Goal: Task Accomplishment & Management: Complete application form

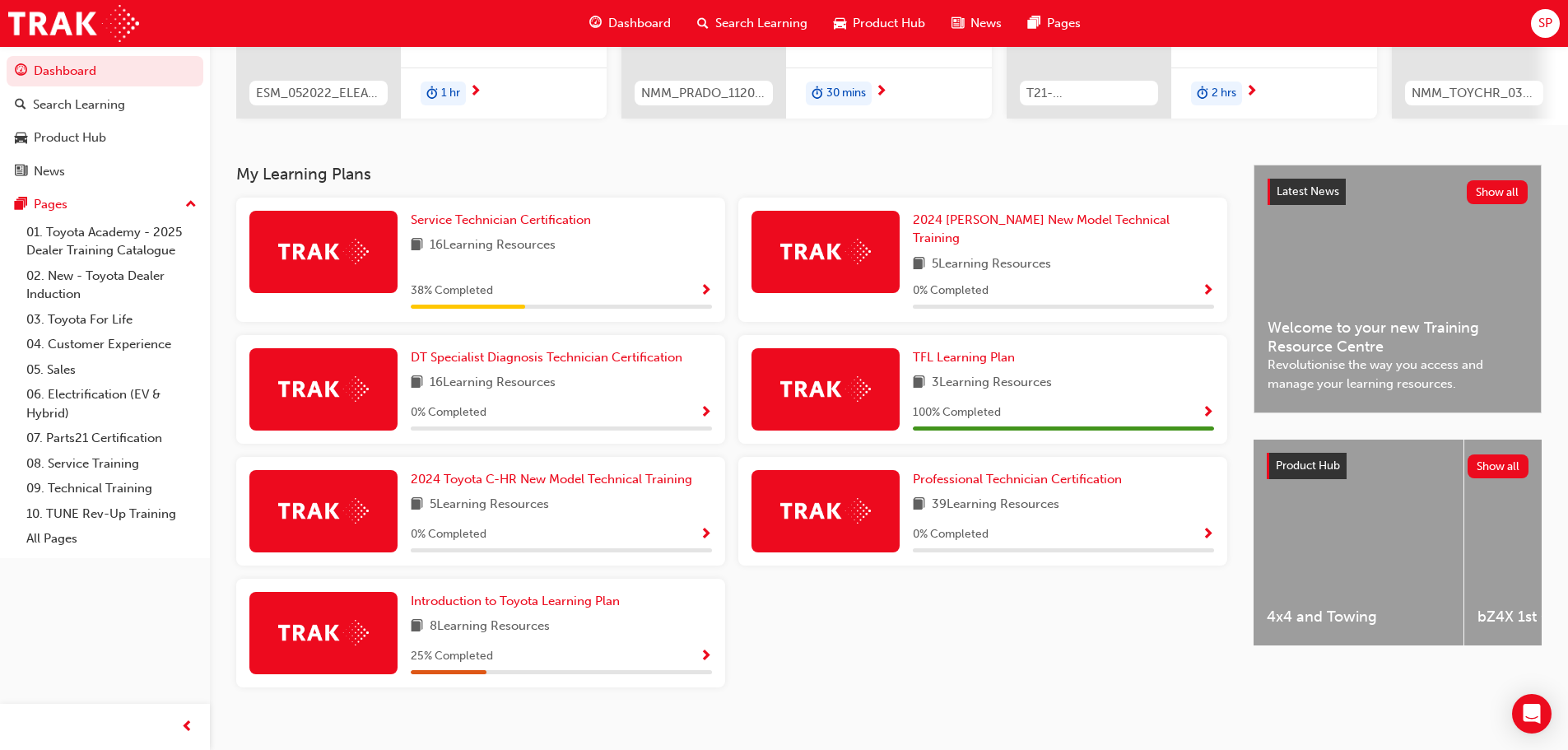
scroll to position [264, 0]
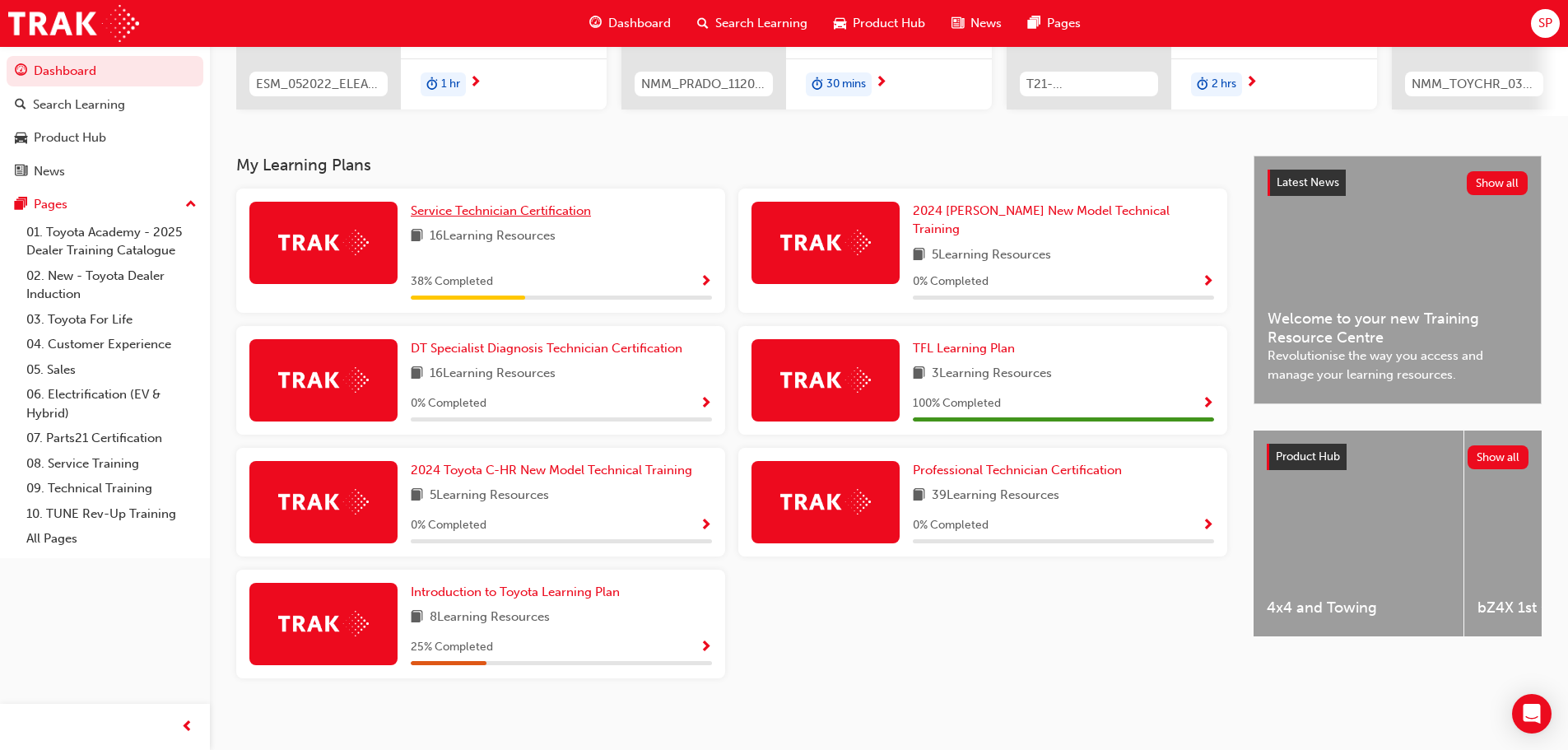
click at [471, 211] on span "Service Technician Certification" at bounding box center [500, 210] width 180 height 15
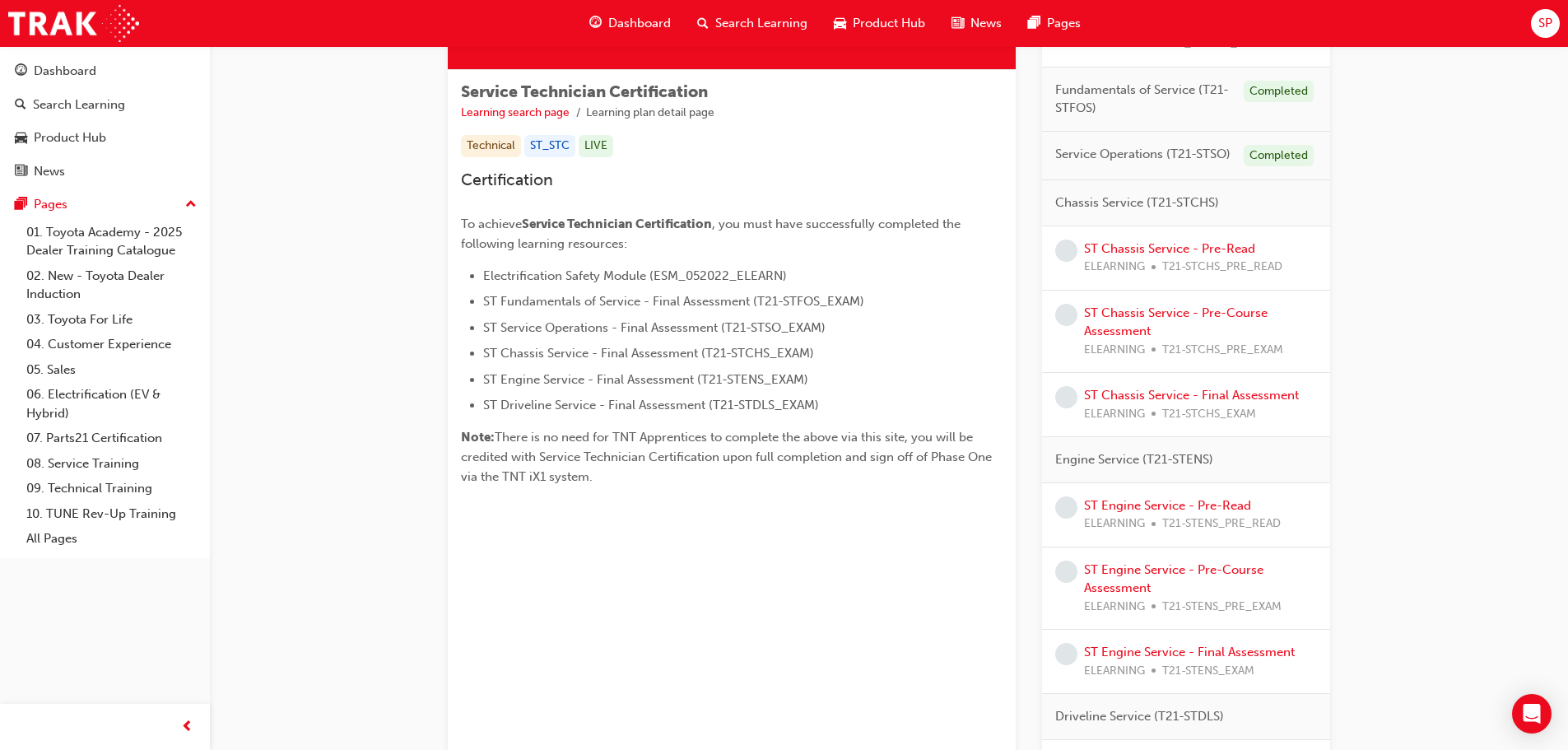
scroll to position [7, 0]
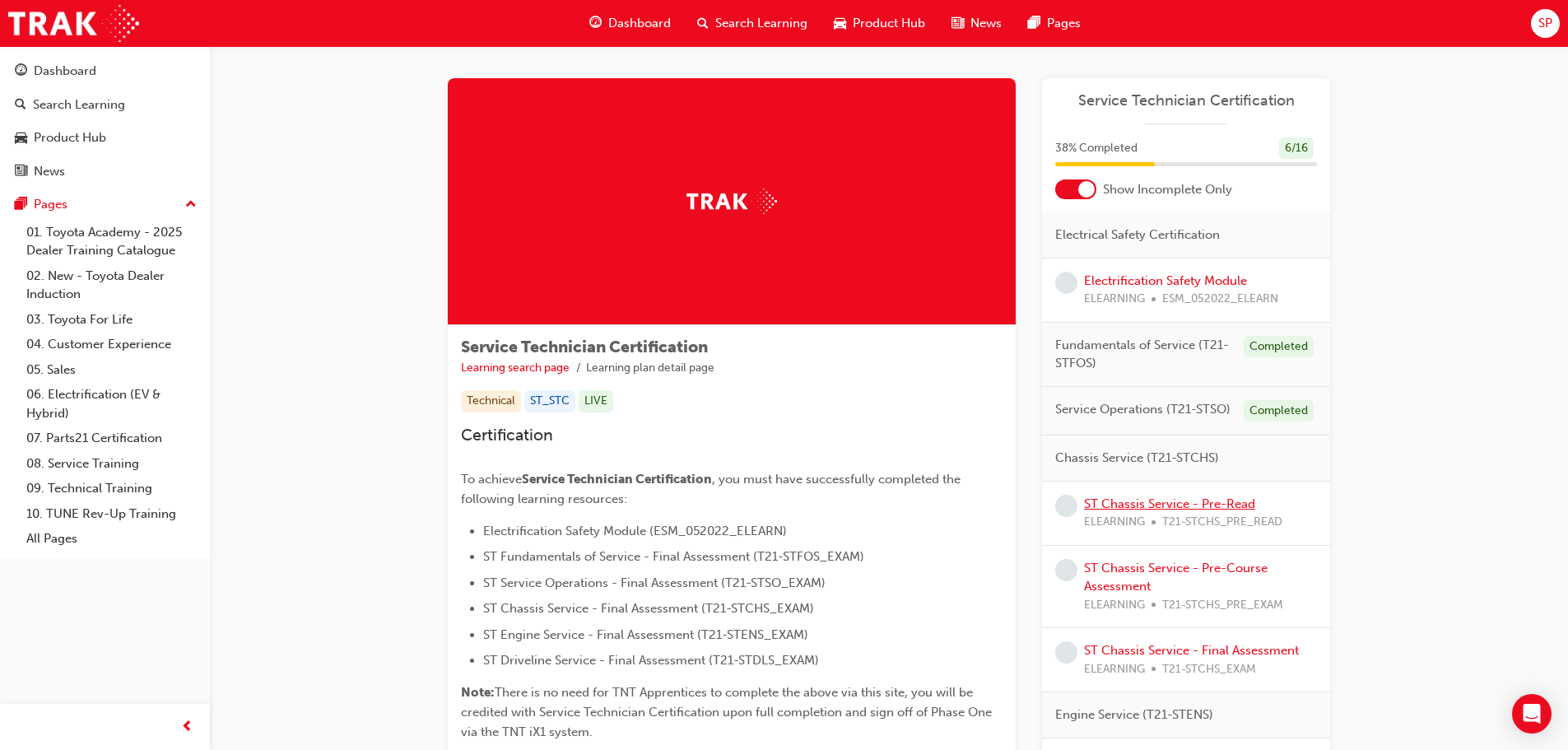
click at [1138, 503] on link "ST Chassis Service - Pre-Read" at bounding box center [1169, 503] width 171 height 15
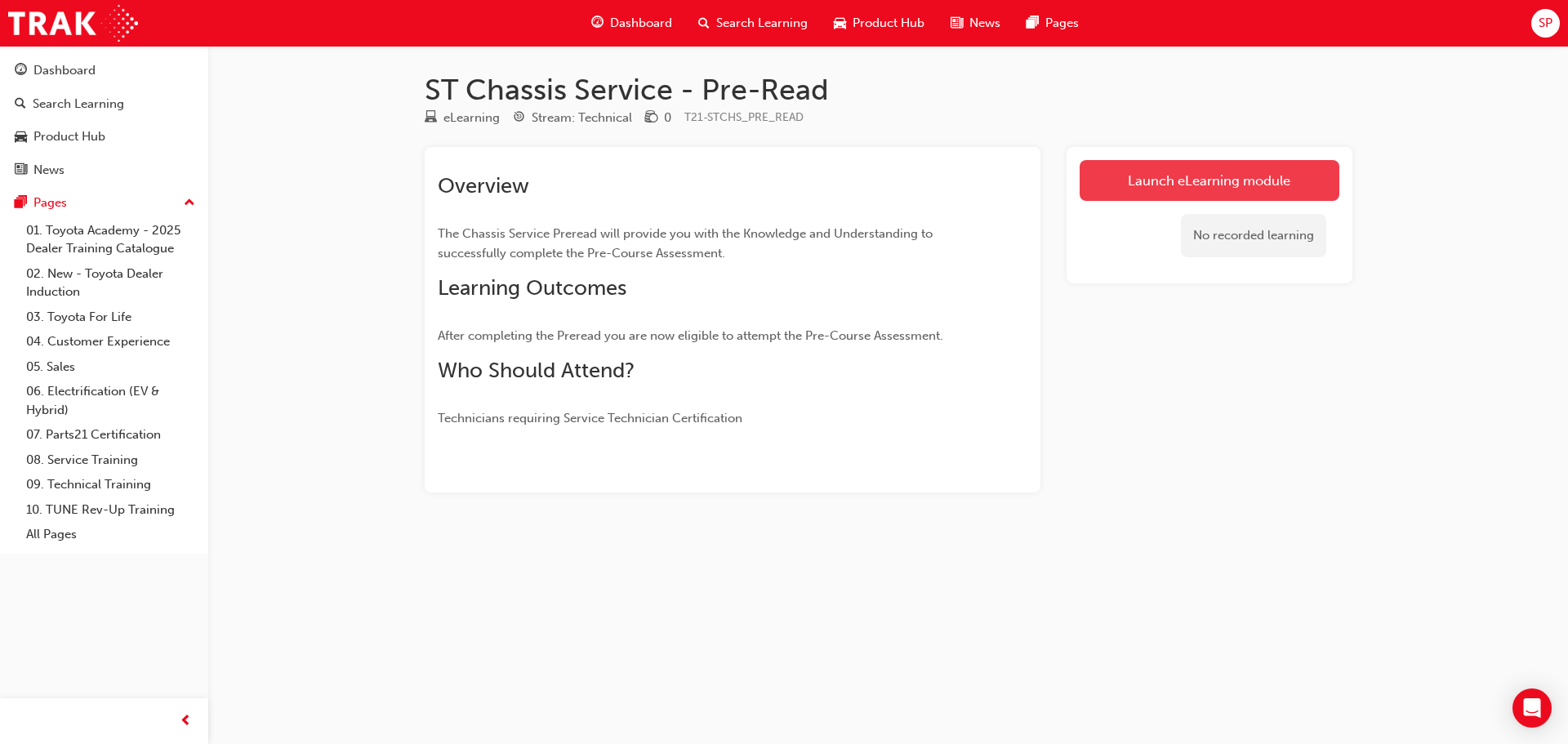
click at [1267, 178] on link "Launch eLearning module" at bounding box center [1209, 180] width 260 height 41
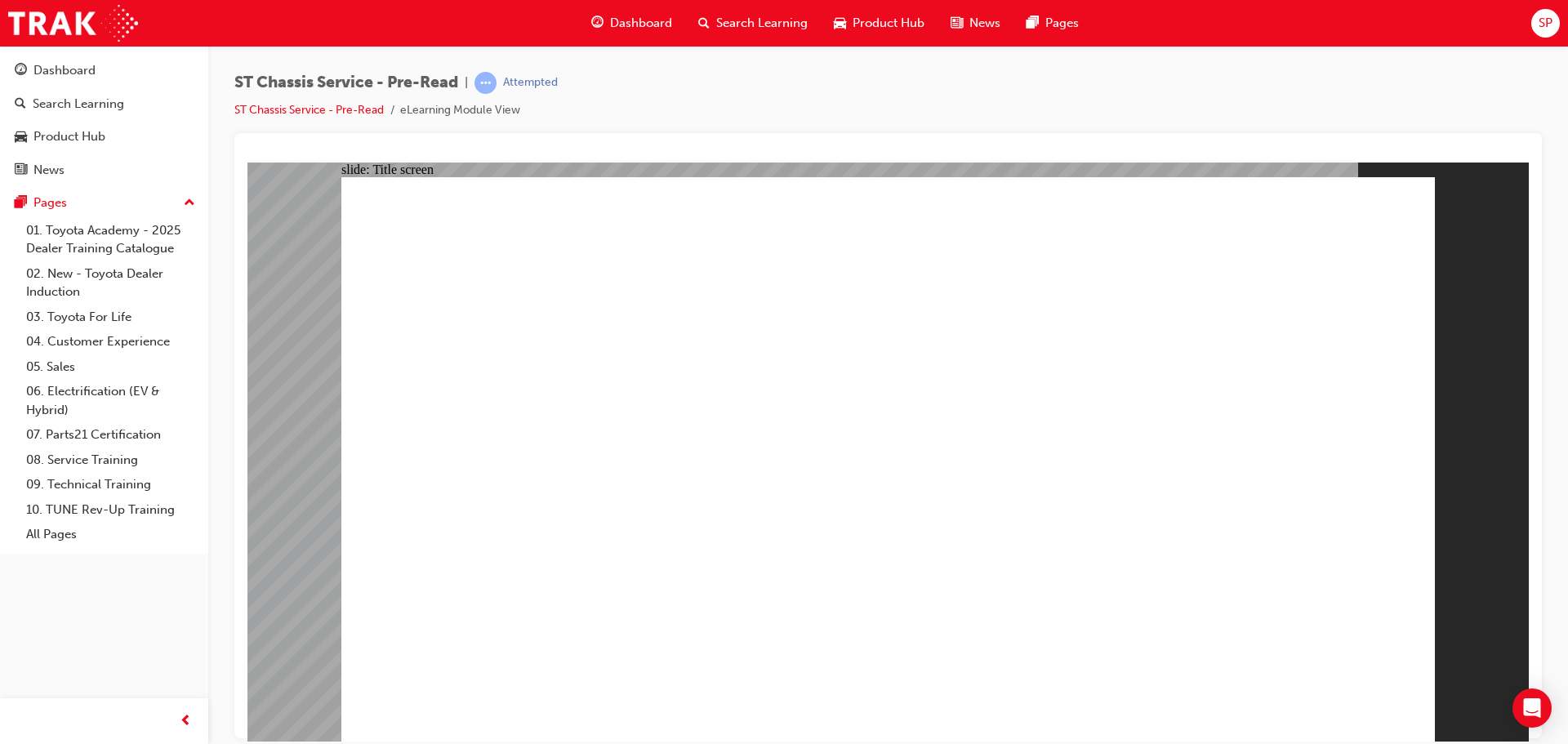
drag, startPoint x: 628, startPoint y: 23, endPoint x: 609, endPoint y: 40, distance: 25.5
click at [628, 23] on span "Dashboard" at bounding box center [641, 23] width 62 height 19
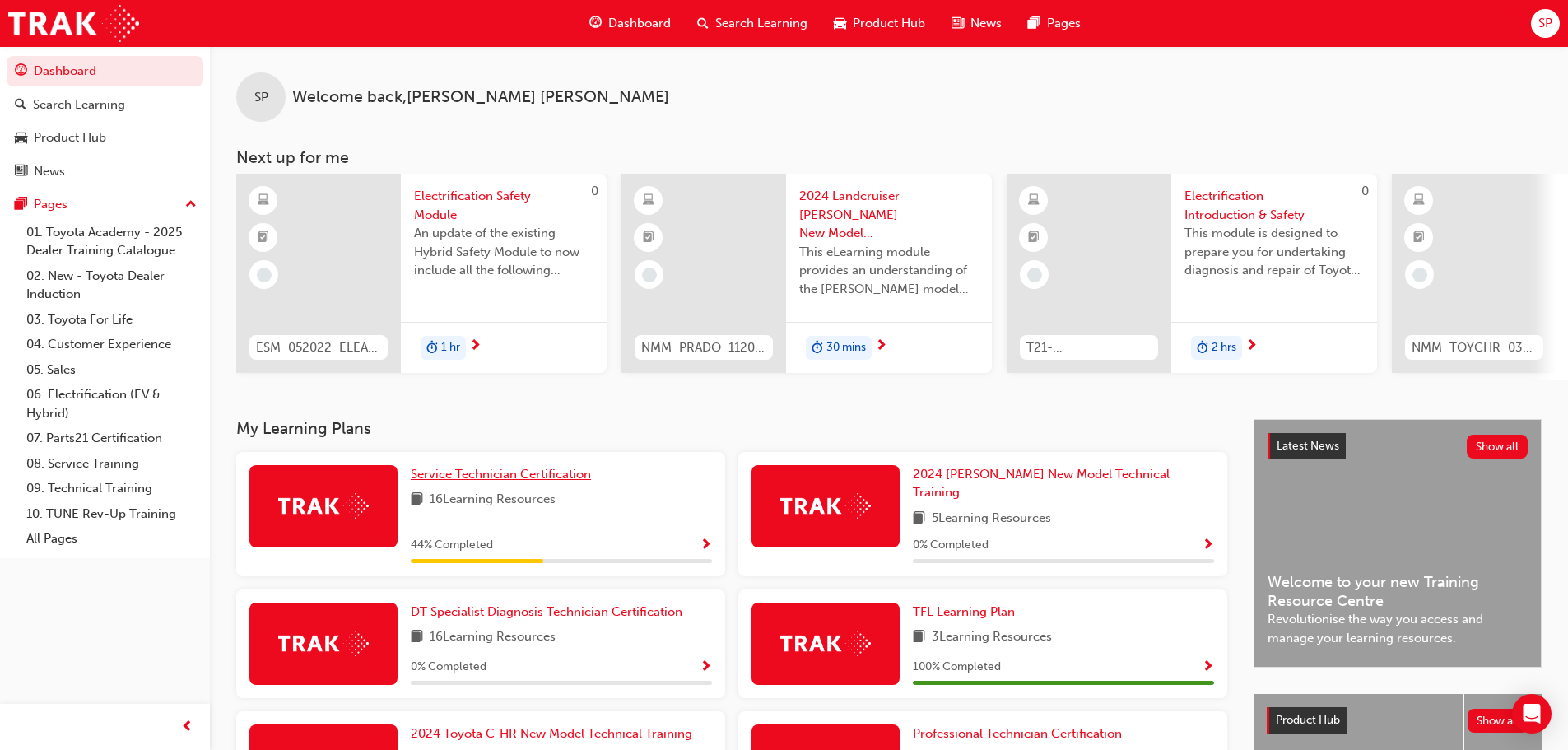
click at [490, 480] on span "Service Technician Certification" at bounding box center [500, 473] width 180 height 15
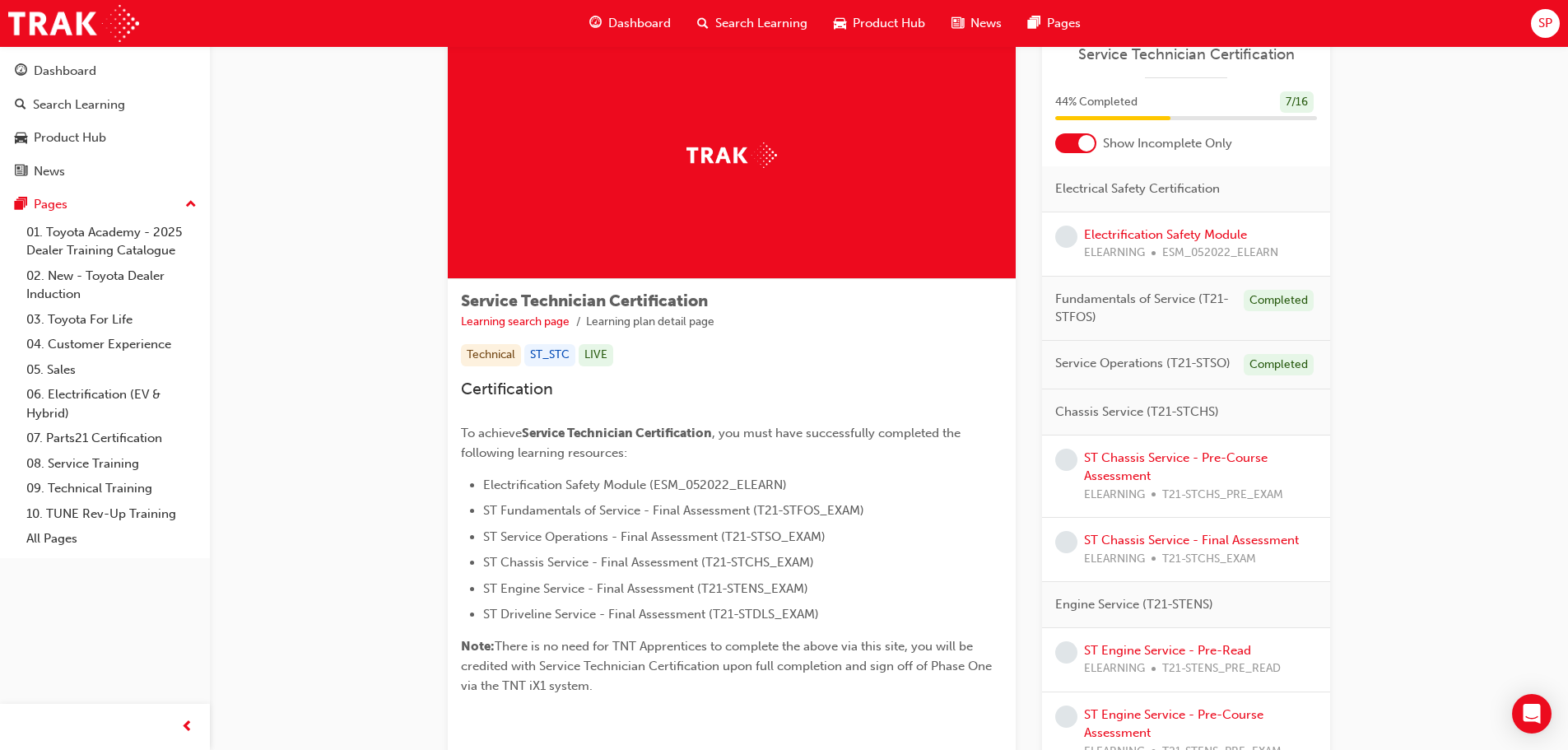
scroll to position [82, 0]
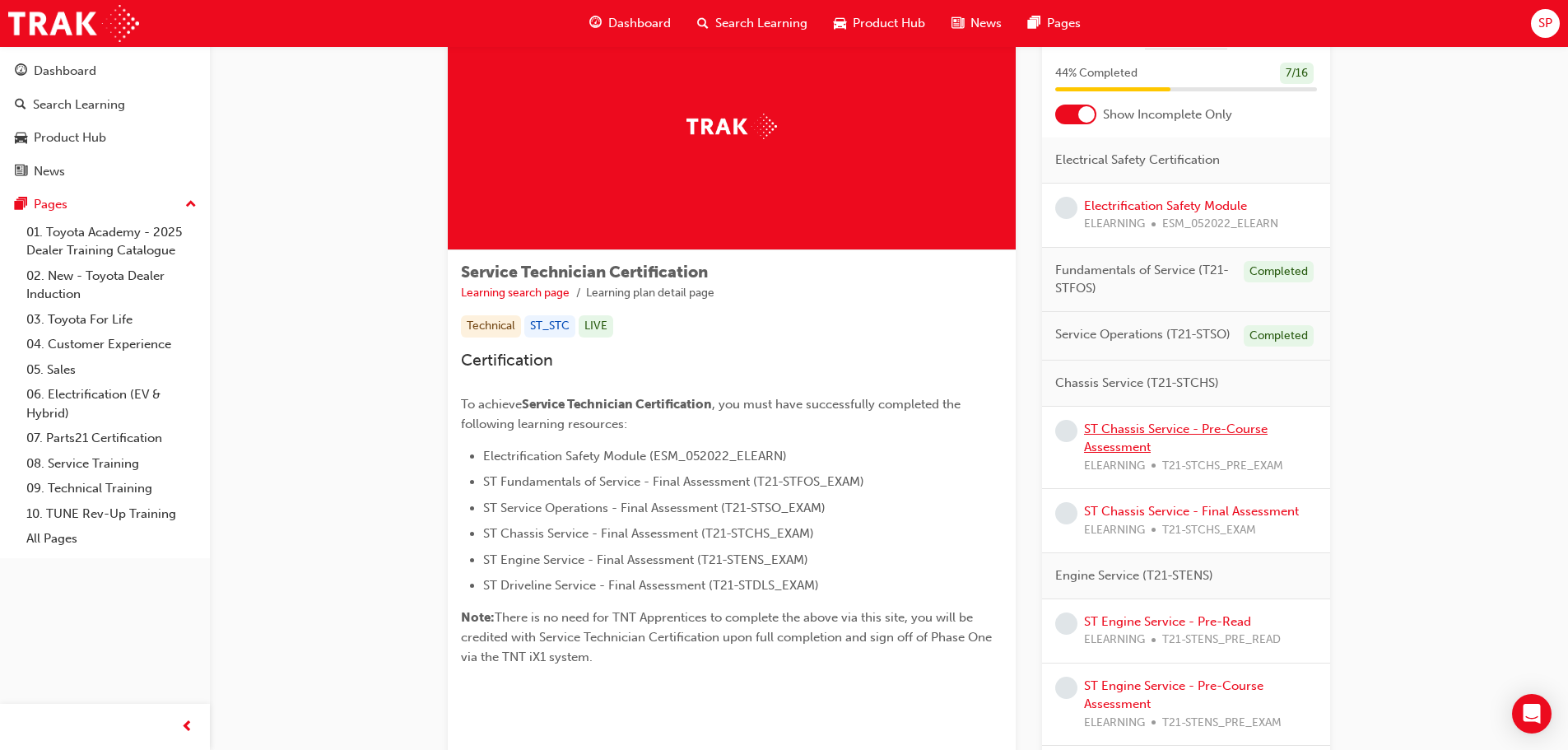
click at [1171, 426] on link "ST Chassis Service - Pre-Course Assessment" at bounding box center [1175, 438] width 183 height 34
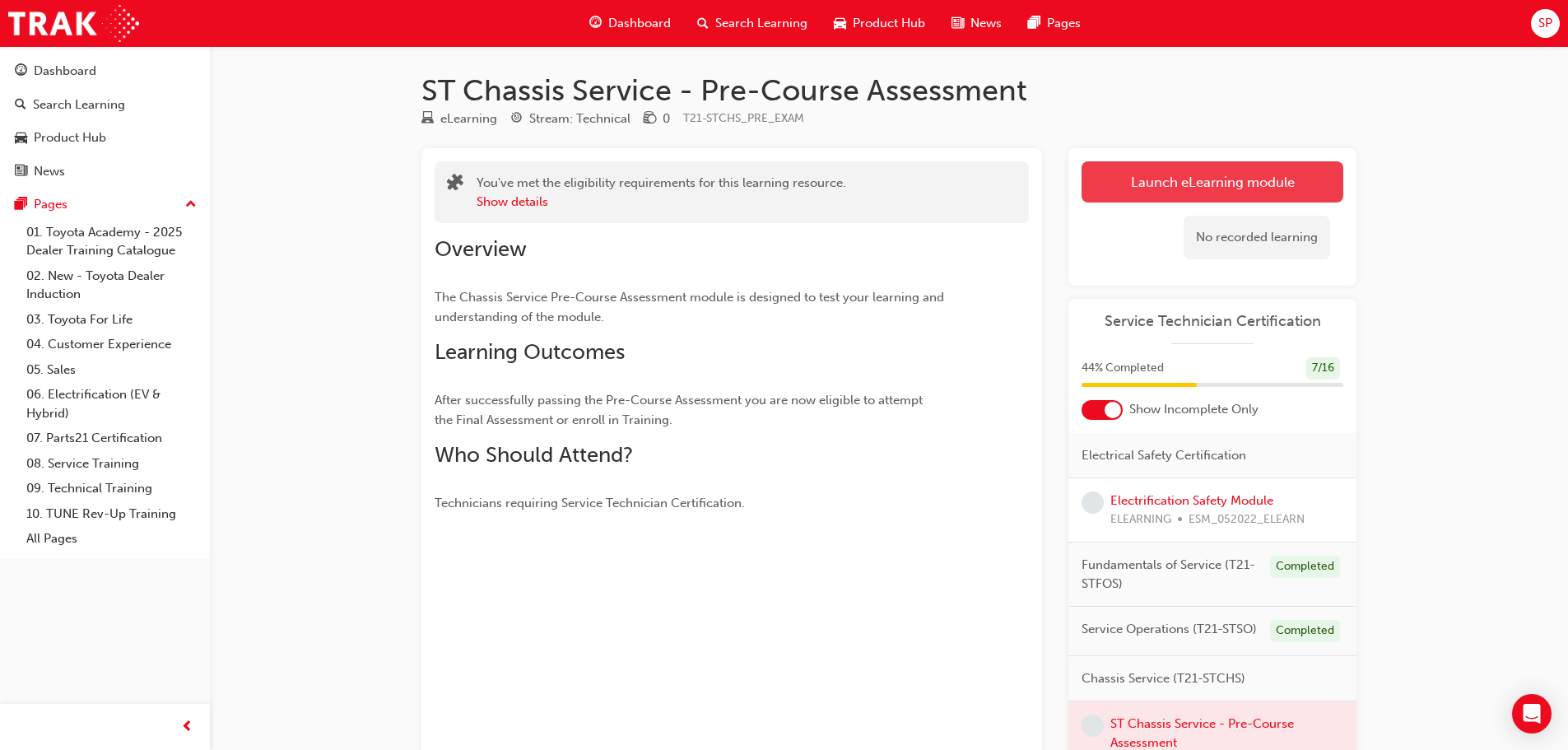
click at [1229, 189] on link "Launch eLearning module" at bounding box center [1213, 182] width 262 height 41
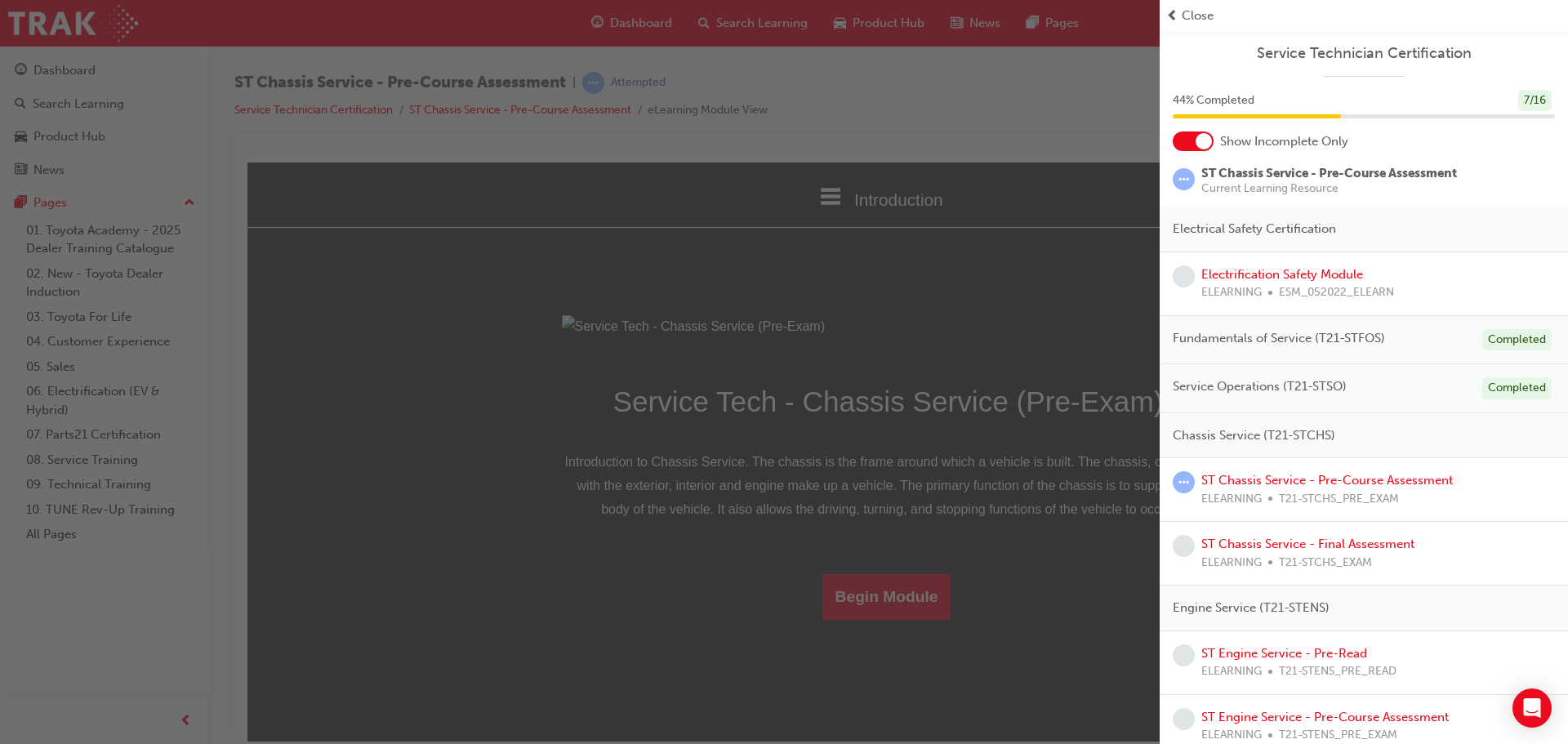
click at [1190, 11] on span "Close" at bounding box center [1197, 16] width 32 height 19
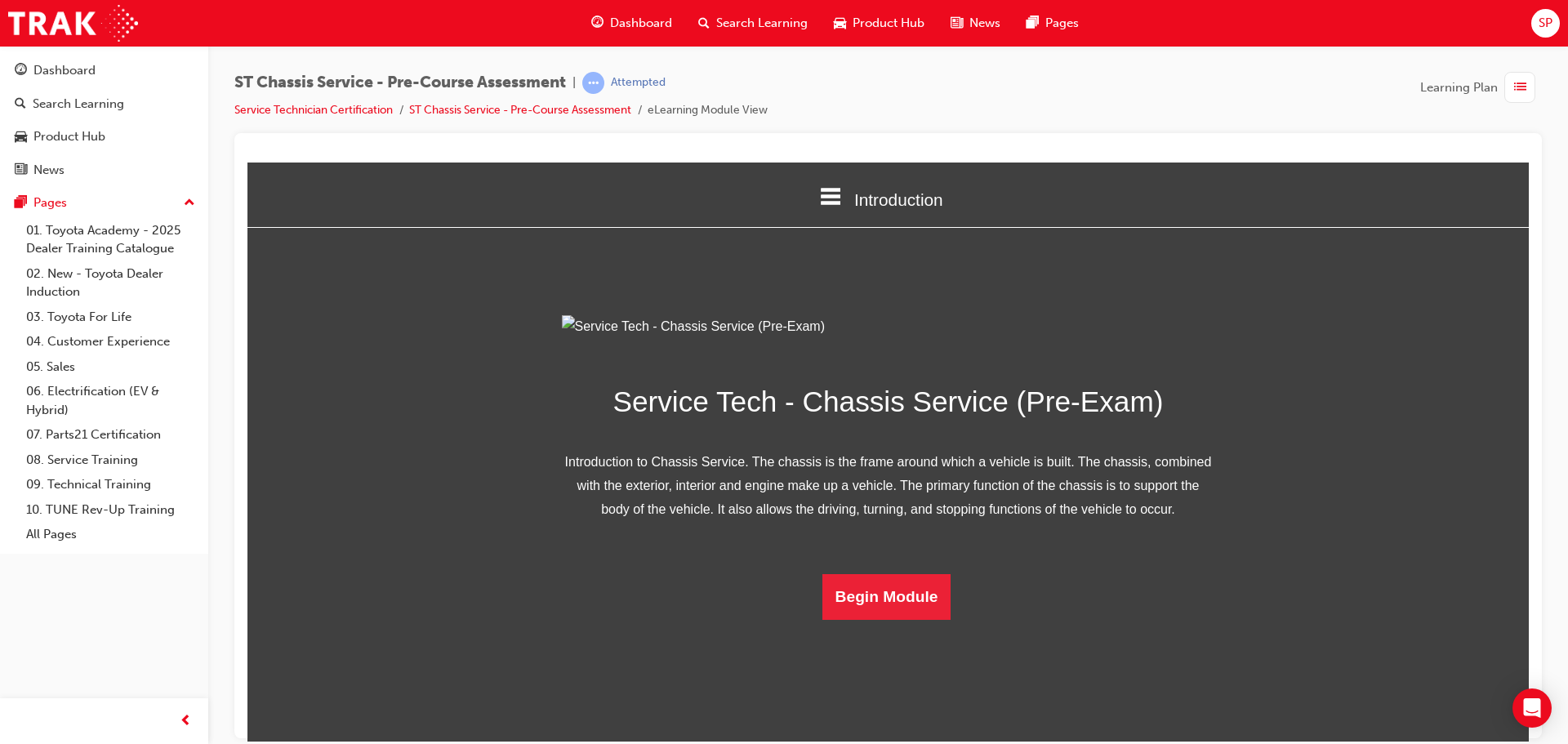
scroll to position [58, 0]
click at [856, 618] on button "Begin Module" at bounding box center [886, 596] width 129 height 46
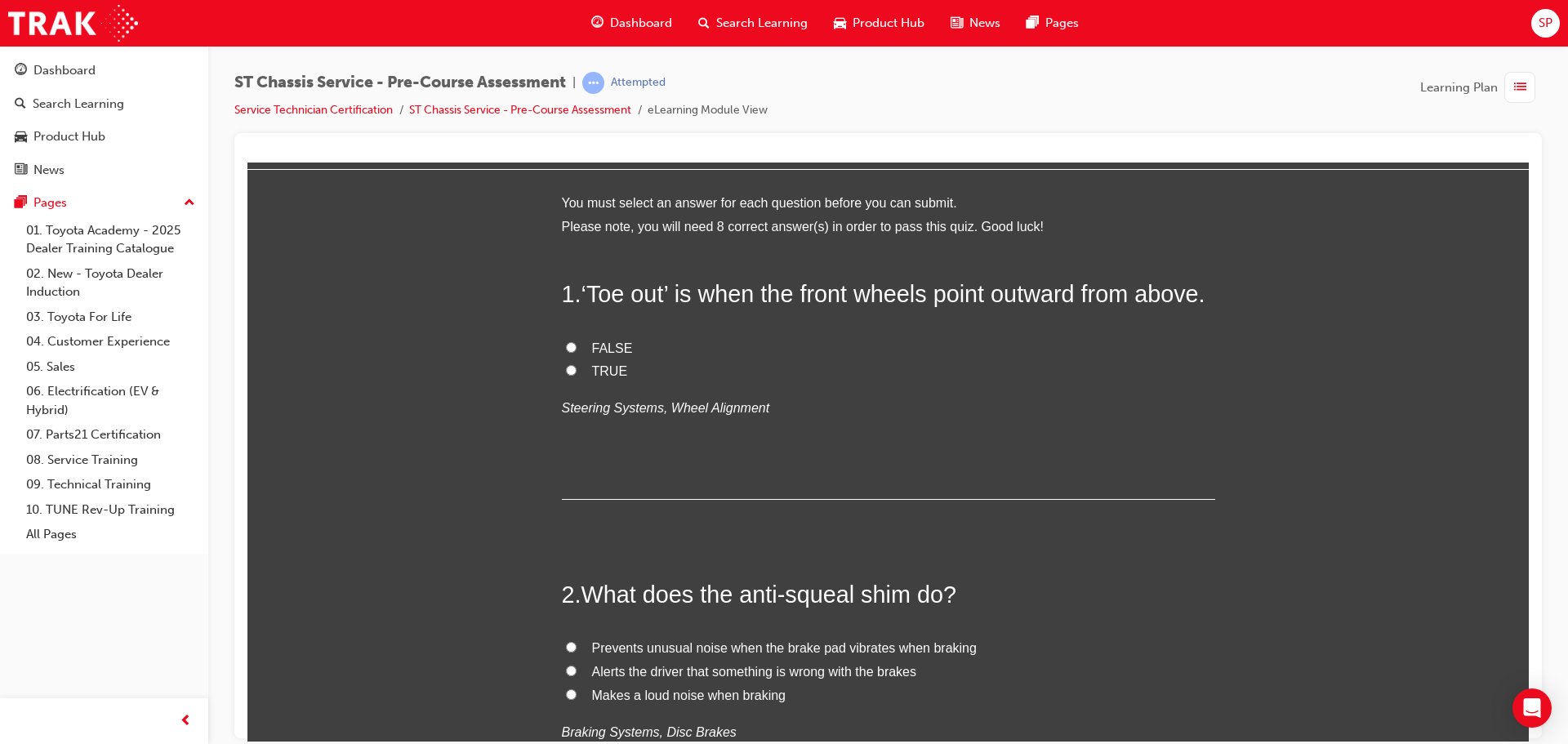
scroll to position [0, 0]
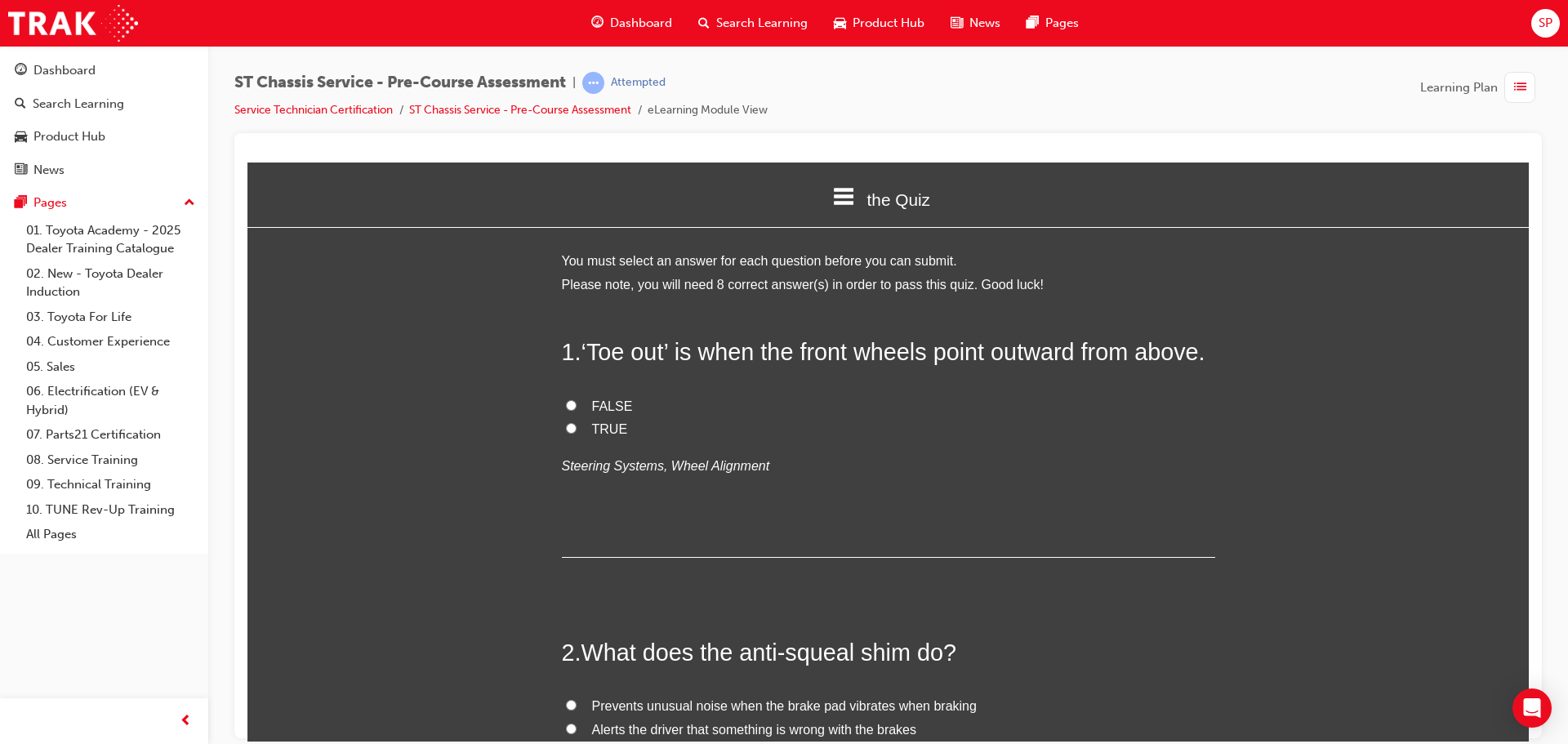
click at [576, 441] on label "TRUE" at bounding box center [889, 429] width 653 height 23
click at [576, 433] on input "TRUE" at bounding box center [571, 427] width 10 height 10
radio input "true"
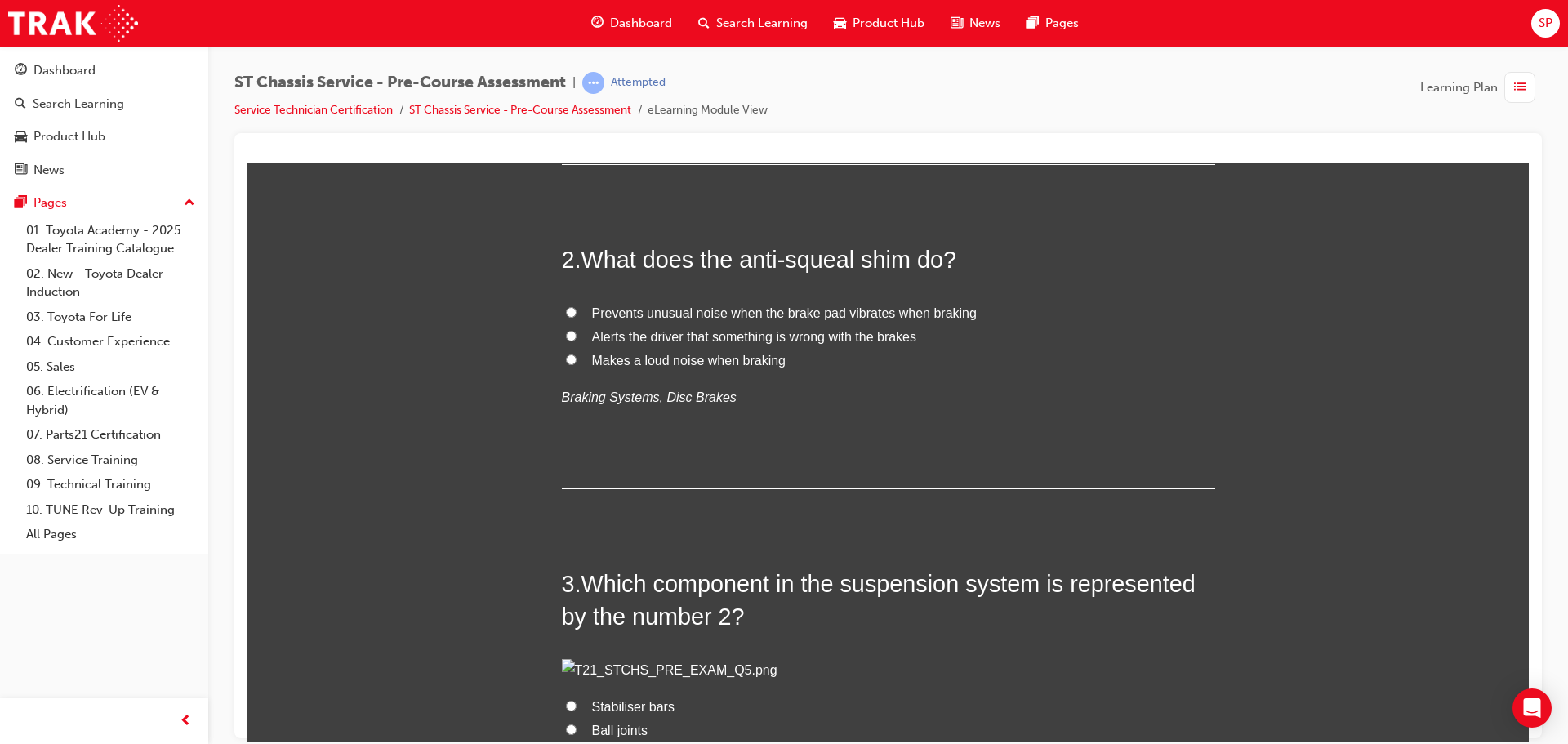
scroll to position [408, 0]
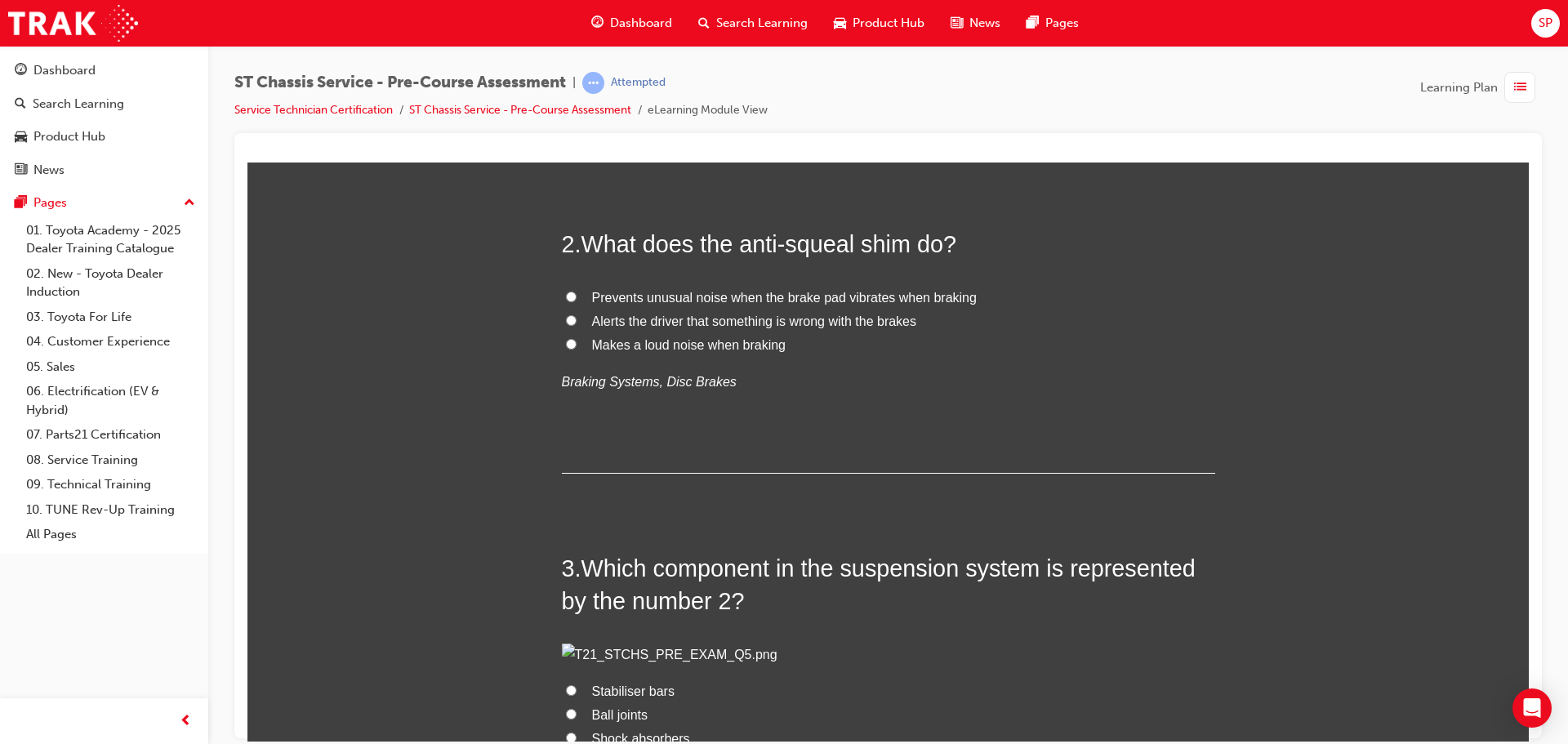
click at [621, 304] on span "Prevents unusual noise when the brake pad vibrates when braking" at bounding box center [784, 297] width 385 height 14
click at [576, 301] on input "Prevents unusual noise when the brake pad vibrates when braking" at bounding box center [571, 296] width 10 height 10
radio input "true"
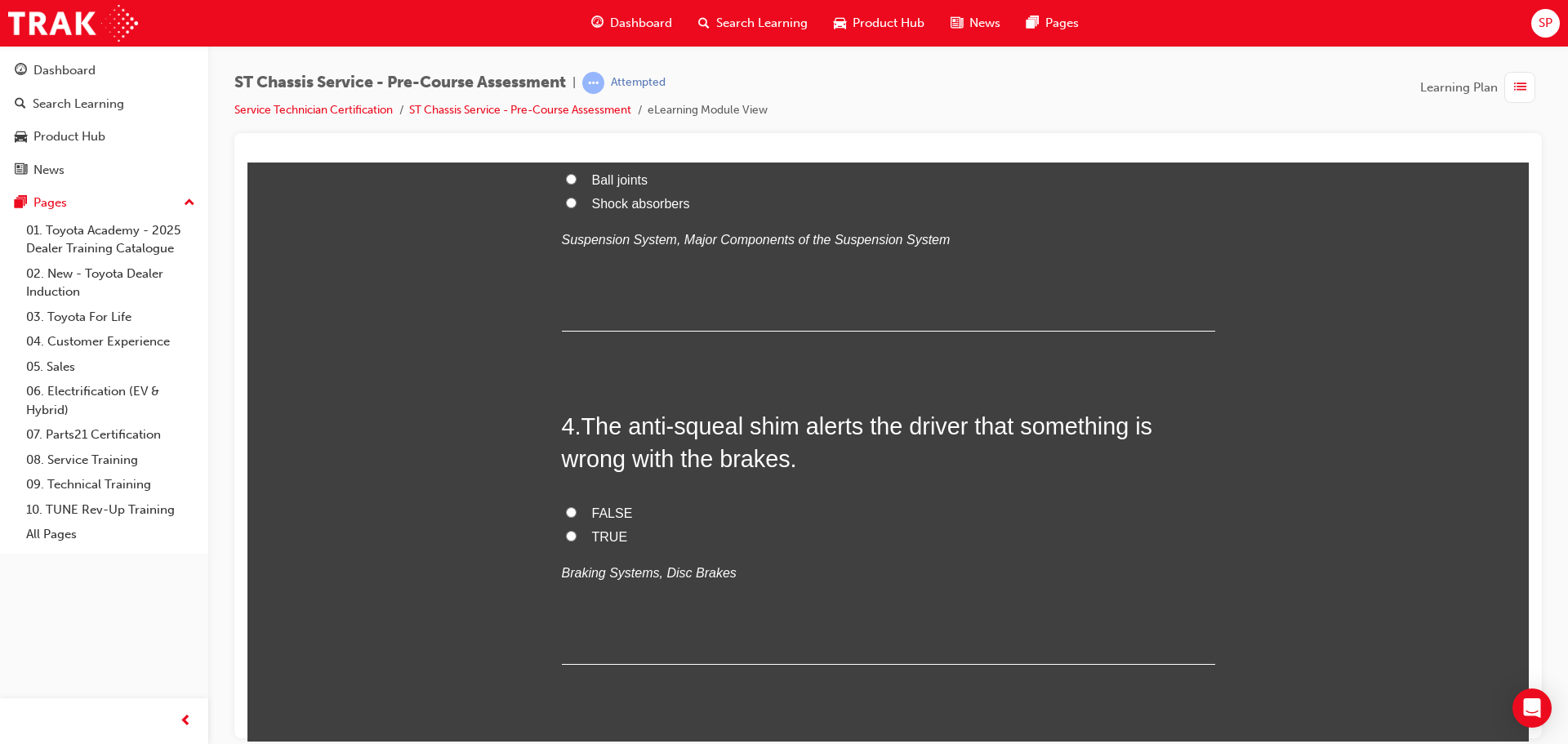
scroll to position [980, 0]
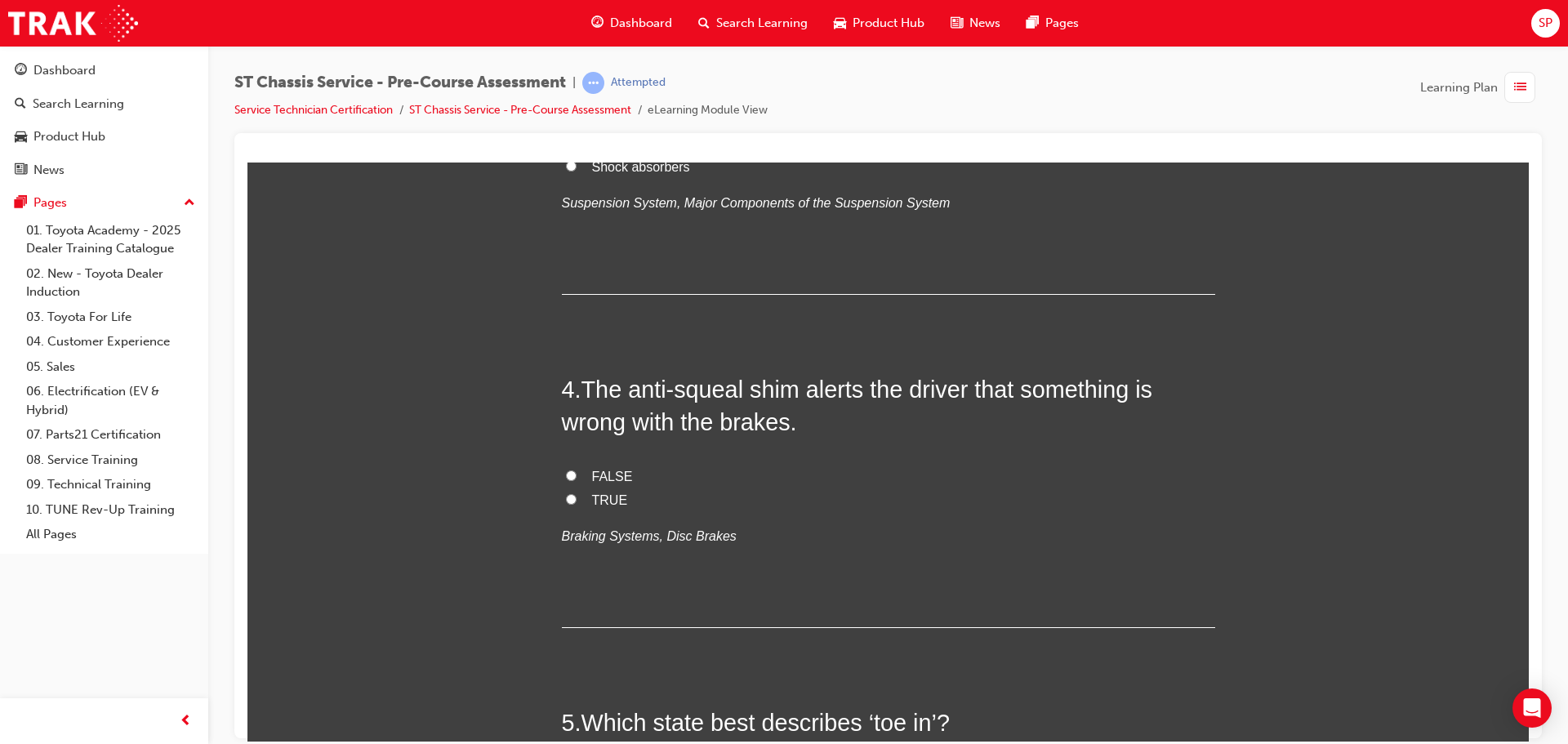
click at [624, 173] on span "Shock absorbers" at bounding box center [640, 166] width 98 height 14
click at [576, 171] on input "Shock absorbers" at bounding box center [571, 165] width 10 height 10
radio input "true"
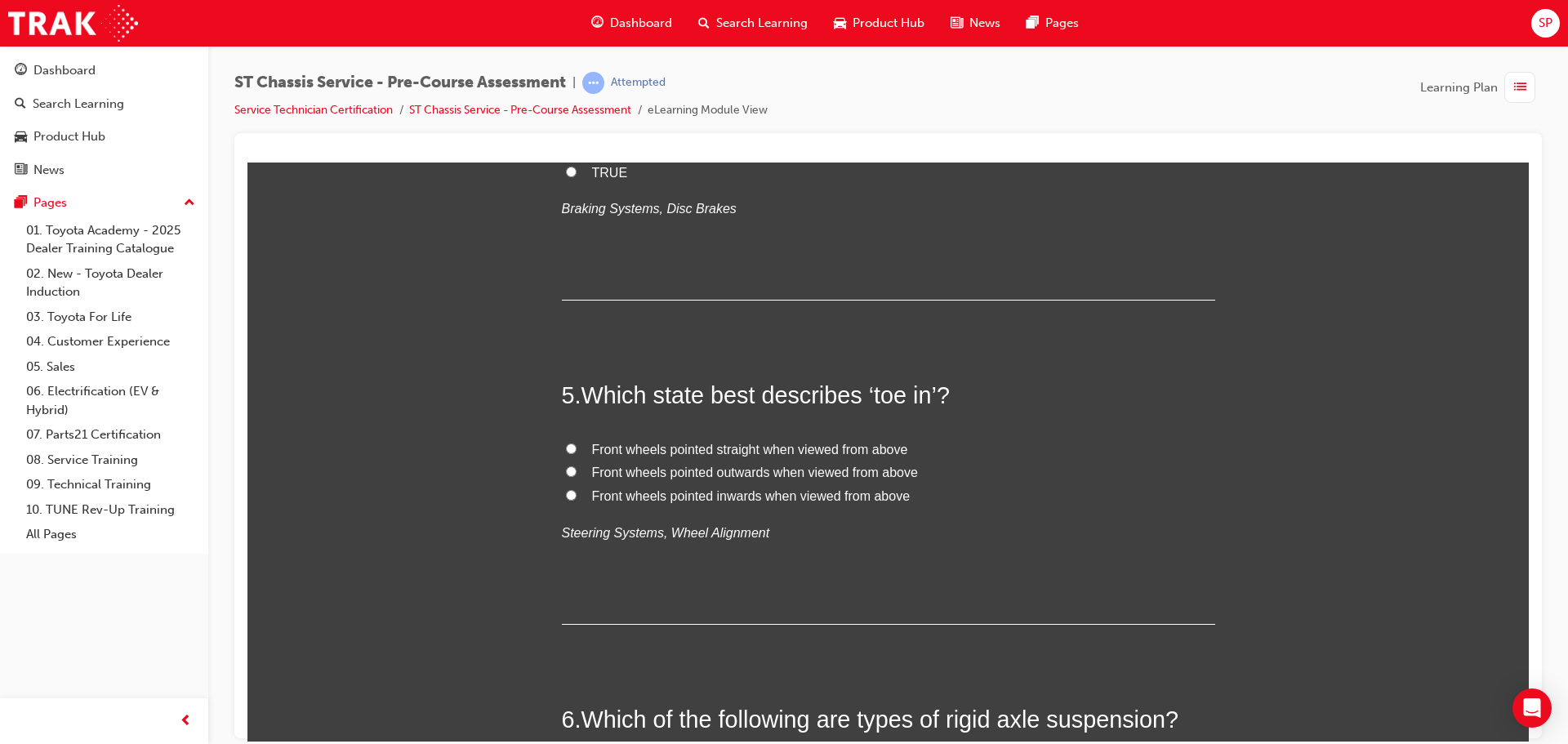
scroll to position [1470, 0]
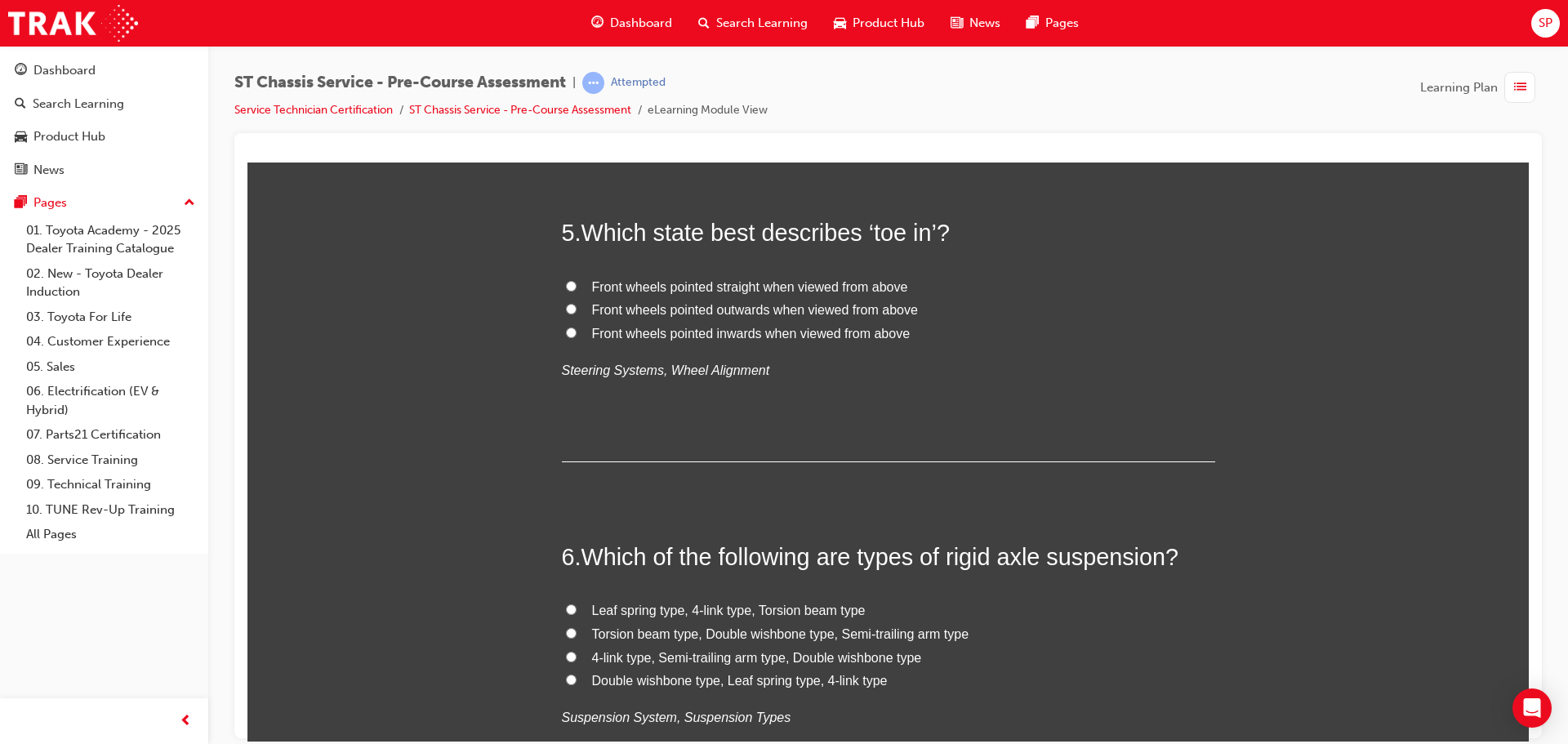
radio input "true"
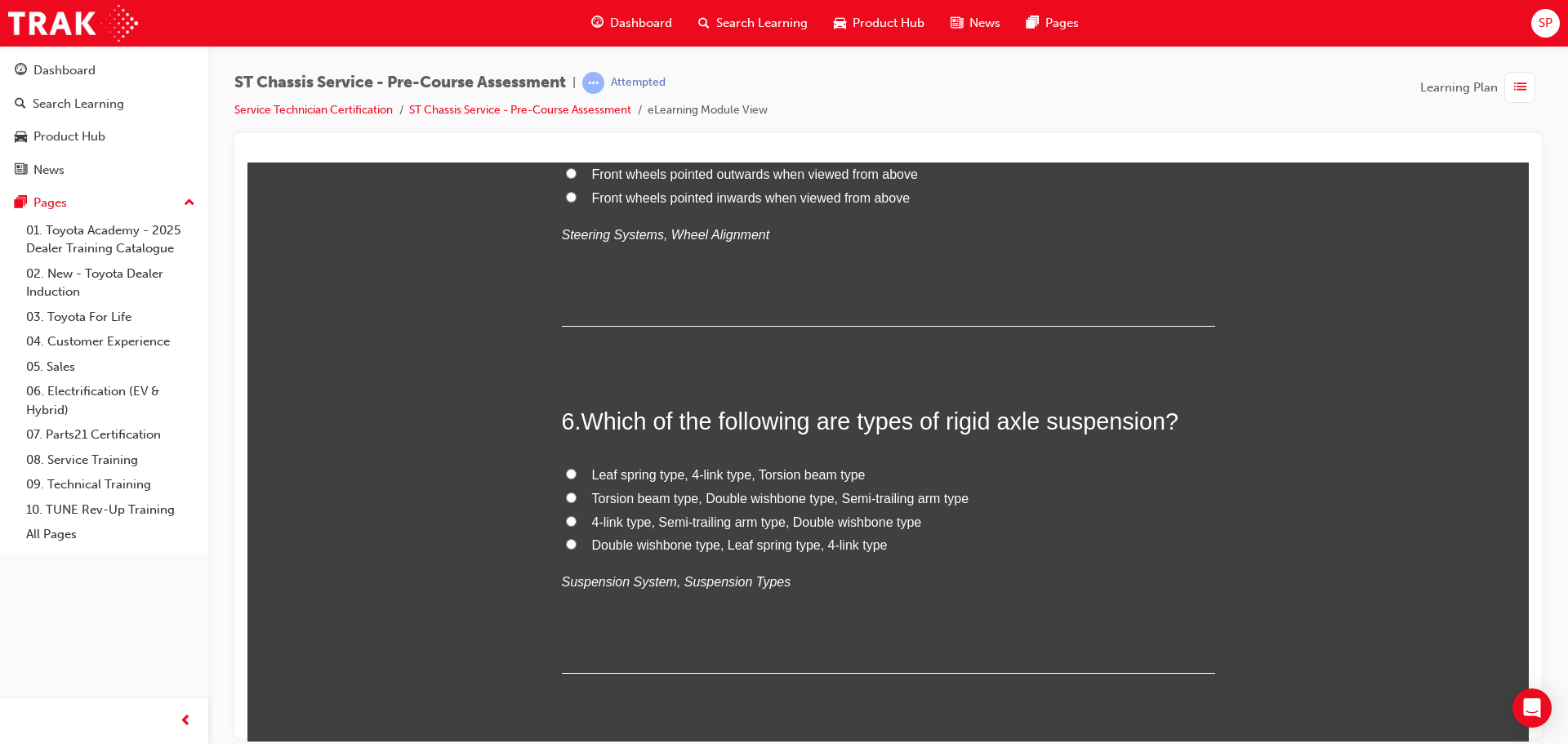
scroll to position [1633, 0]
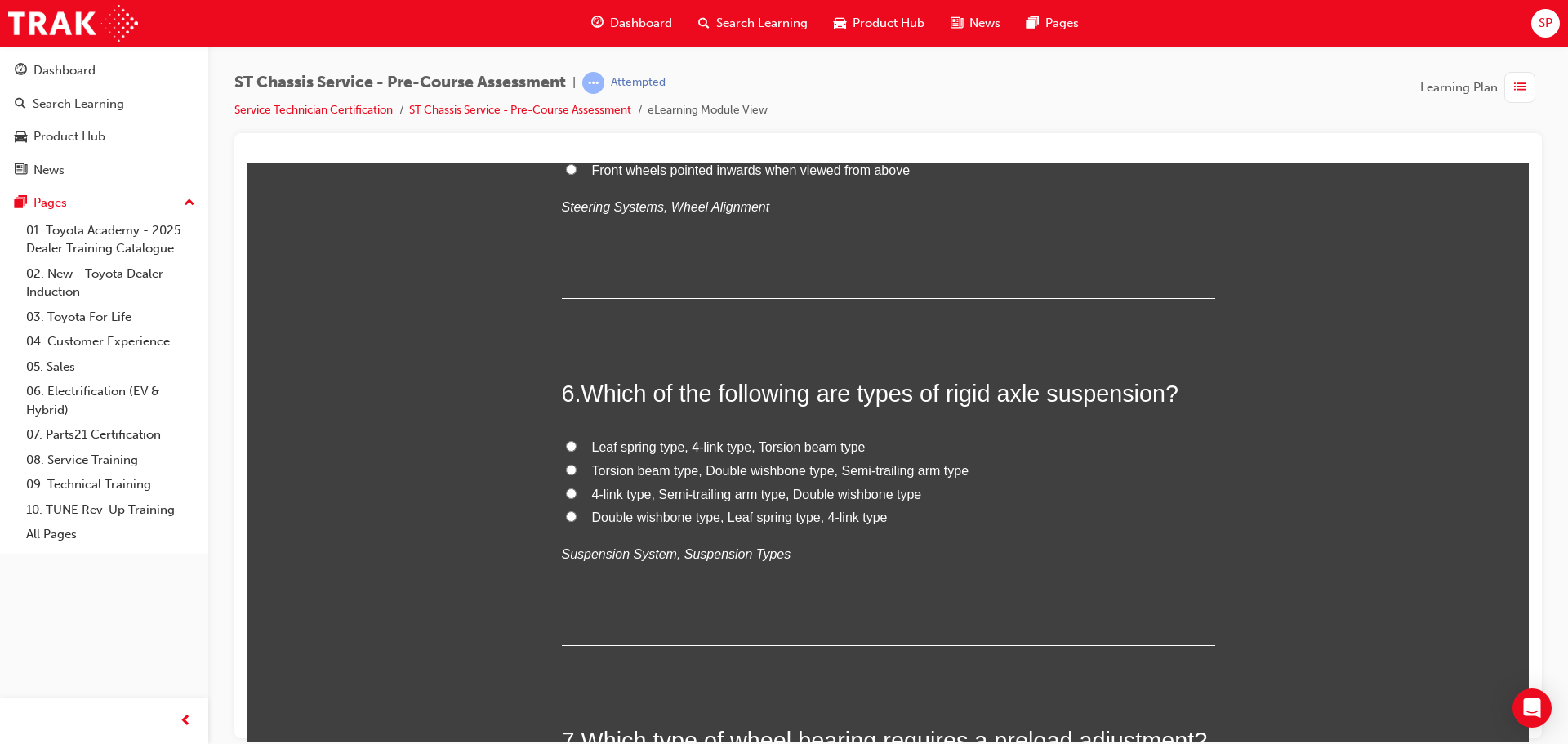
click at [633, 177] on span "Front wheels pointed inwards when viewed from above" at bounding box center [751, 170] width 319 height 14
click at [576, 174] on input "Front wheels pointed inwards when viewed from above" at bounding box center [571, 169] width 10 height 10
radio input "true"
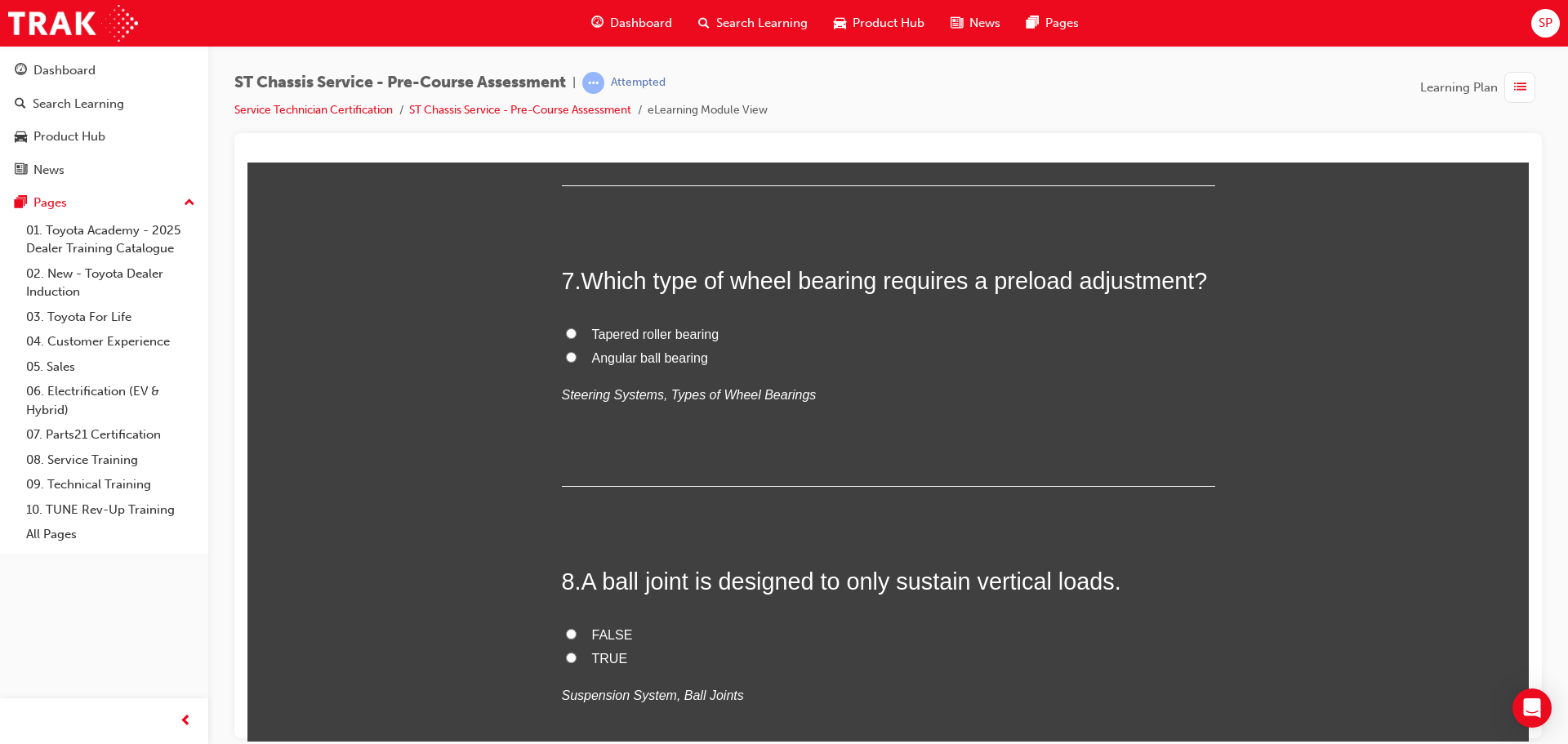
scroll to position [2041, 0]
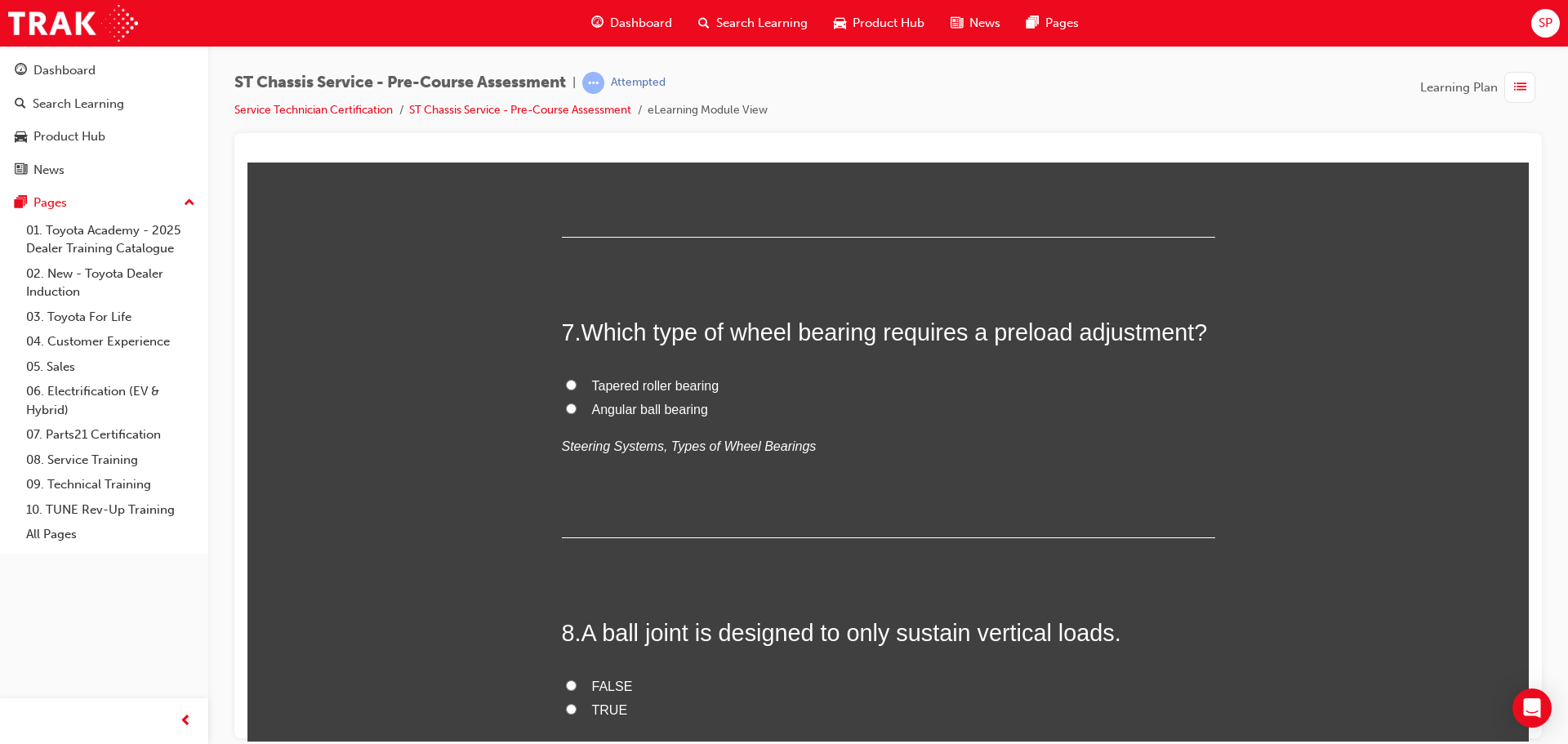
drag, startPoint x: 995, startPoint y: 434, endPoint x: 946, endPoint y: 434, distance: 49.0
copy span "rigid"
drag, startPoint x: 652, startPoint y: 486, endPoint x: 588, endPoint y: 488, distance: 64.0
click at [592, 45] on span "Leaf spring type, 4-link type, Torsion beam type" at bounding box center [729, 38] width 274 height 14
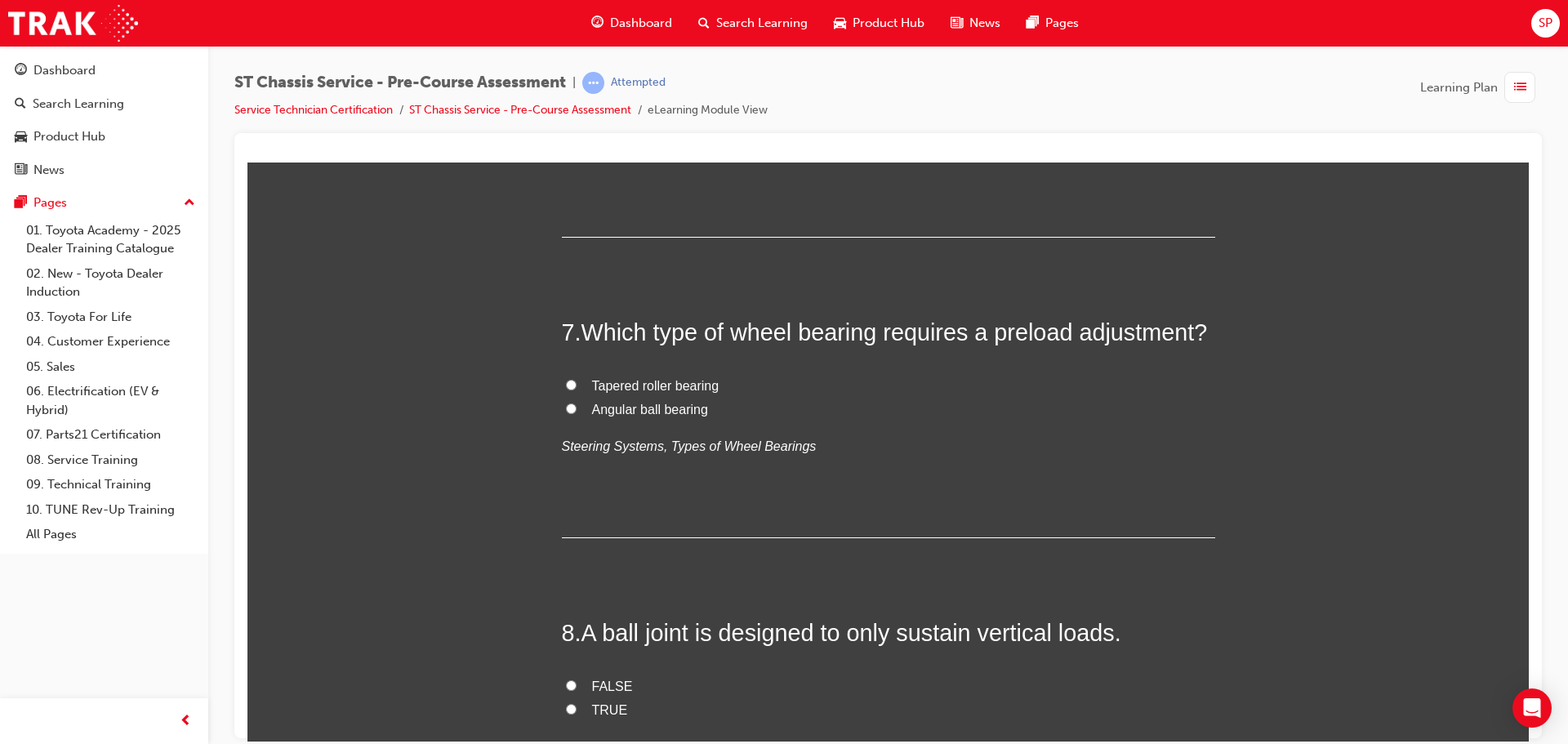
copy span "Leaf spring"
click at [571, 50] on label "Leaf spring type, 4-link type, Torsion beam type" at bounding box center [889, 38] width 653 height 23
click at [571, 42] on input "Leaf spring type, 4-link type, Torsion beam type" at bounding box center [571, 37] width 10 height 10
radio input "true"
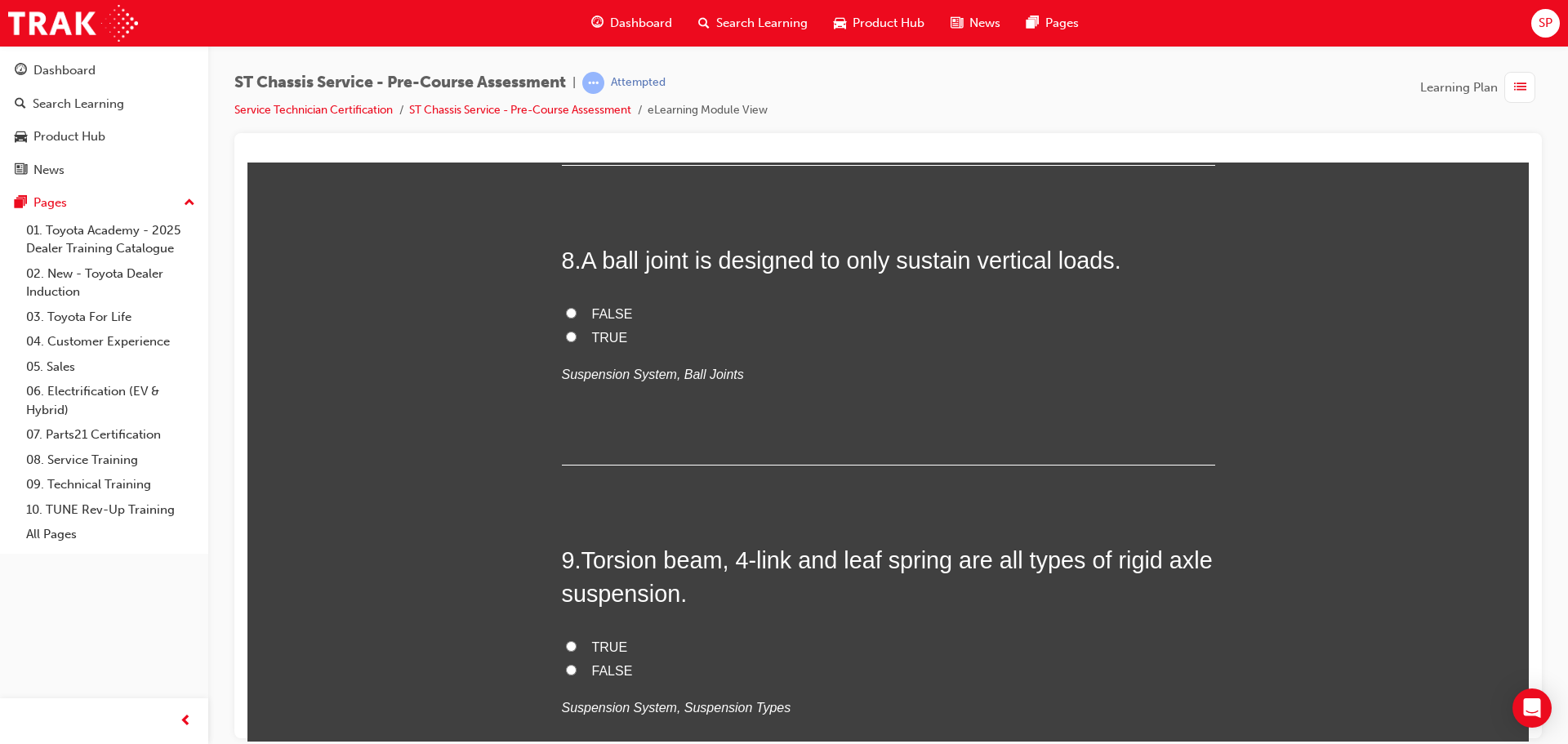
scroll to position [2449, 0]
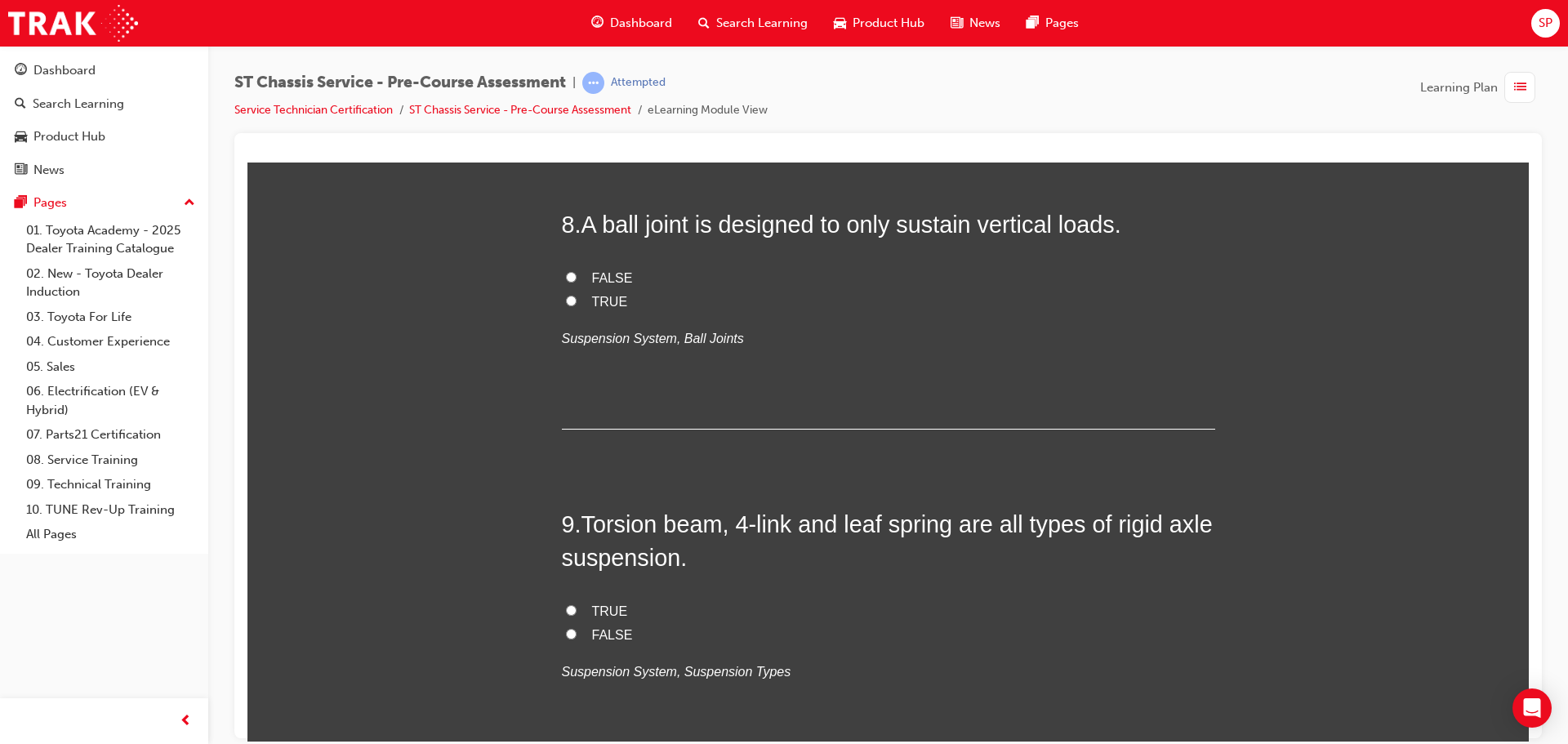
radio input "true"
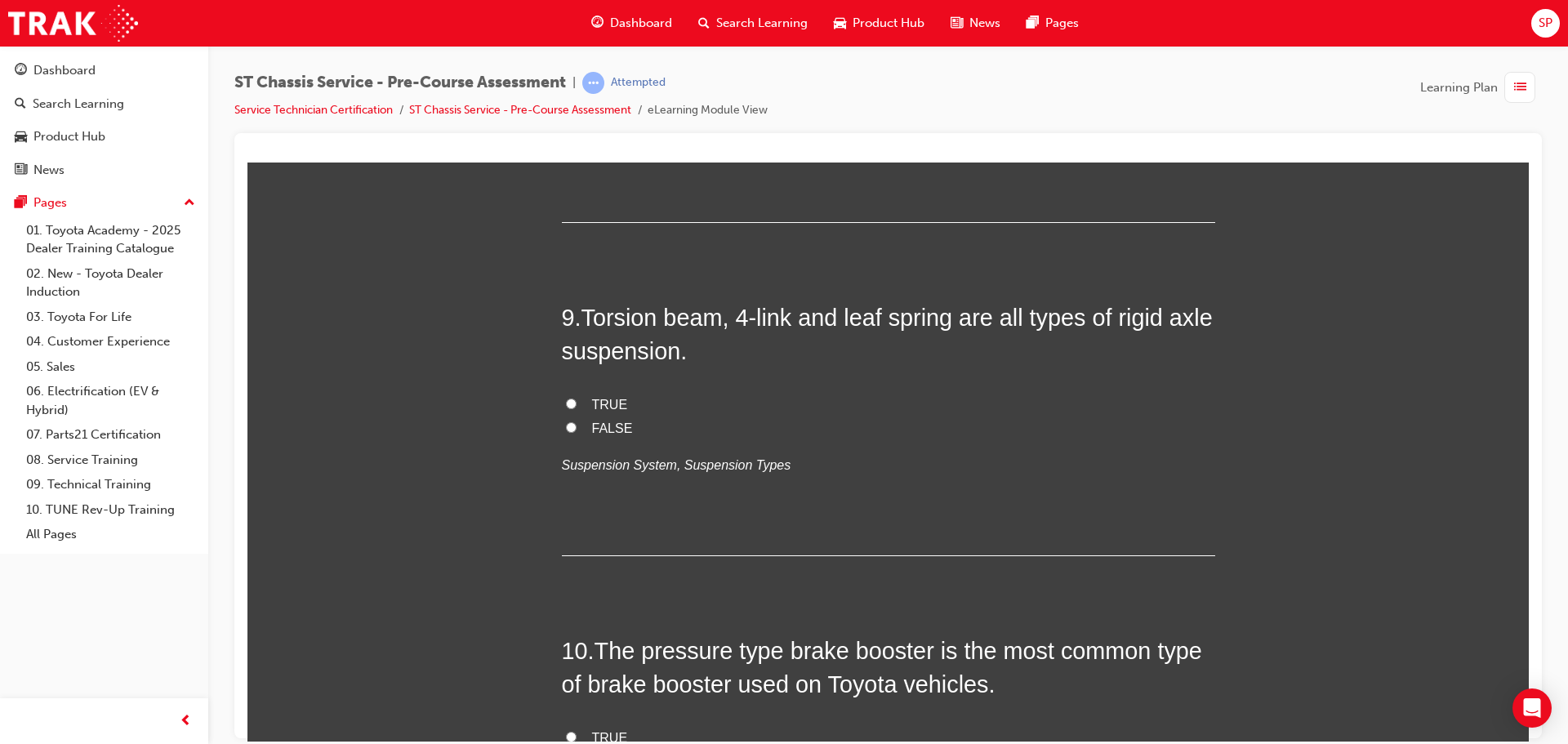
scroll to position [2695, 0]
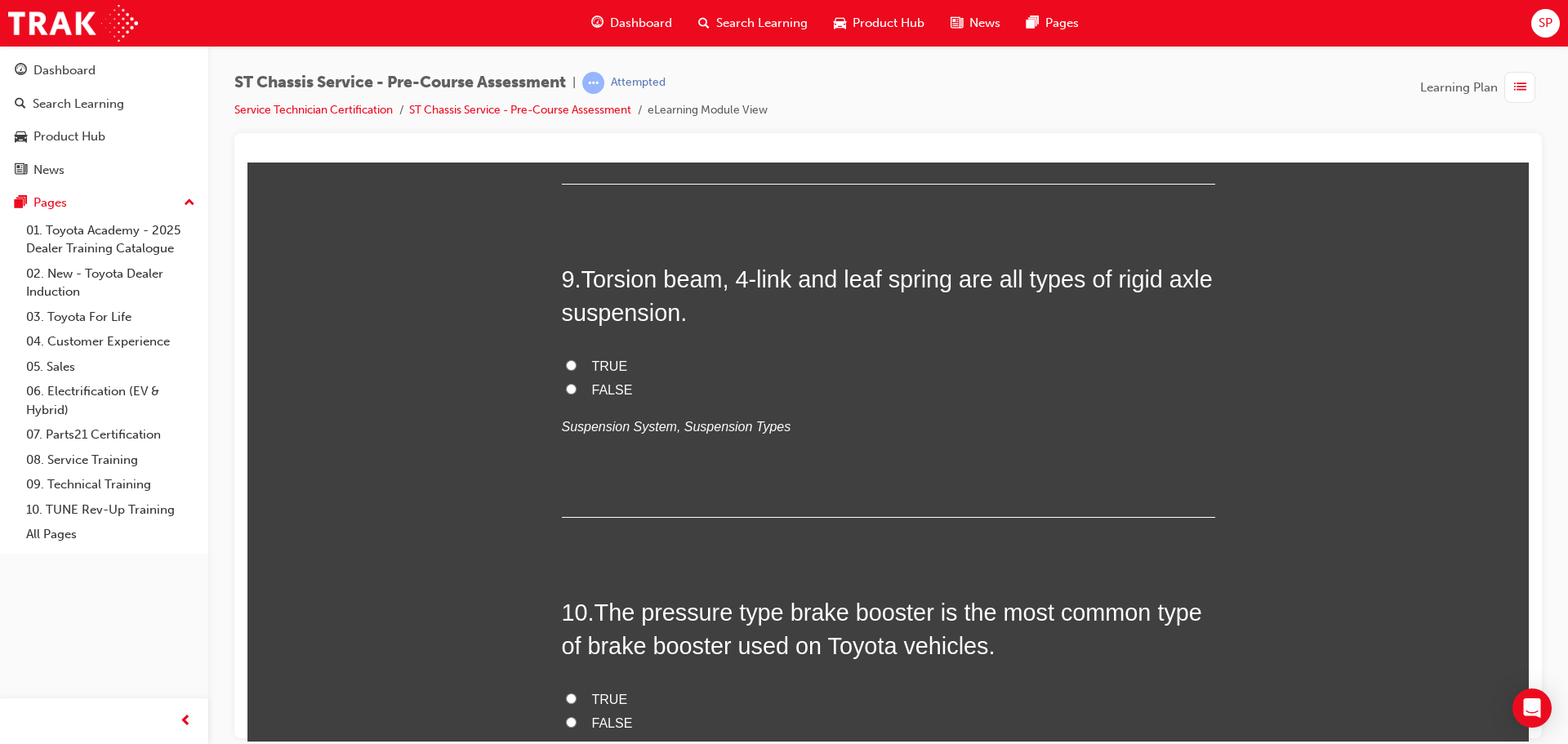
drag, startPoint x: 692, startPoint y: 429, endPoint x: 602, endPoint y: 424, distance: 90.1
copy span "ball joint"
click at [852, 45] on label "FALSE" at bounding box center [889, 33] width 653 height 23
click at [576, 36] on input "FALSE" at bounding box center [571, 31] width 10 height 10
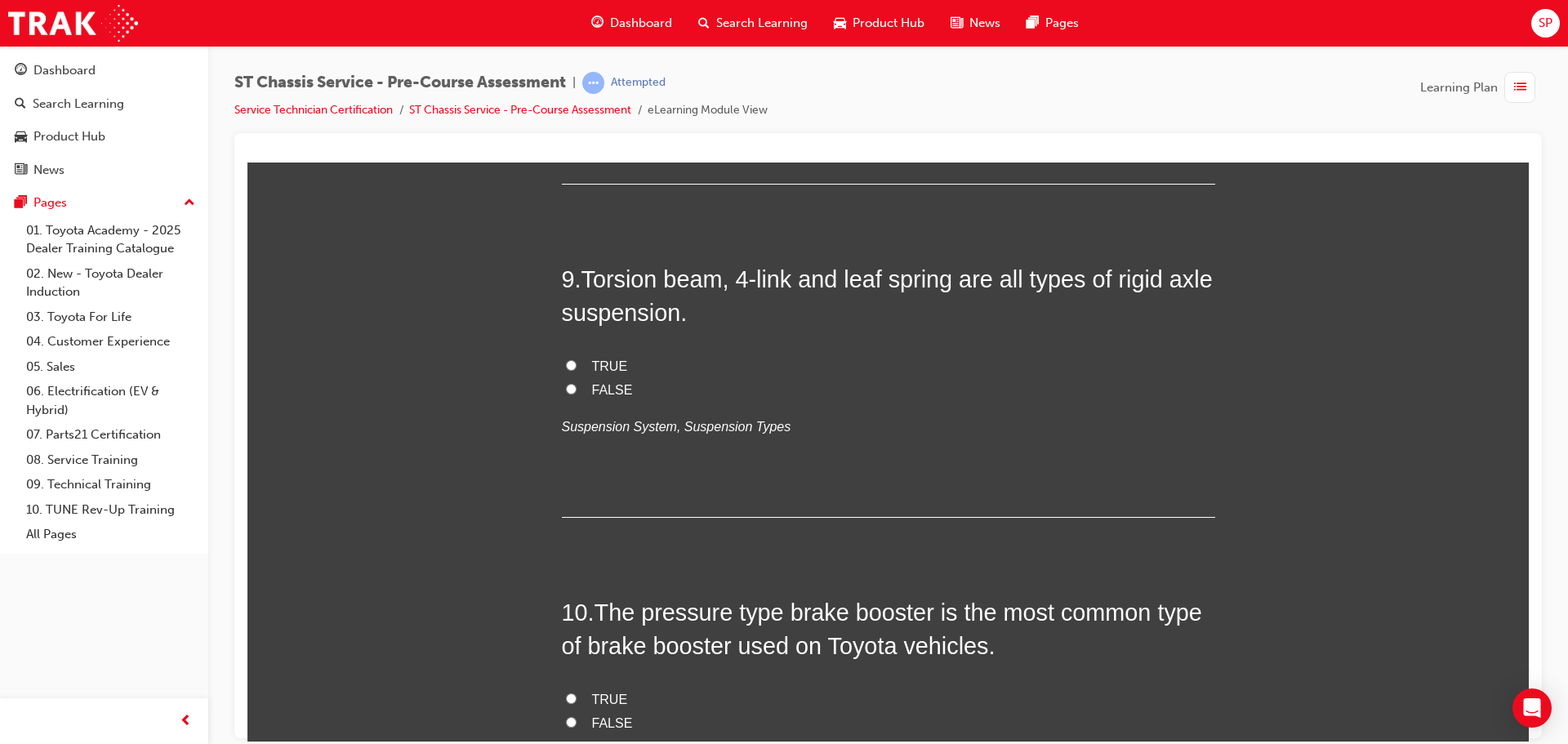
radio input "true"
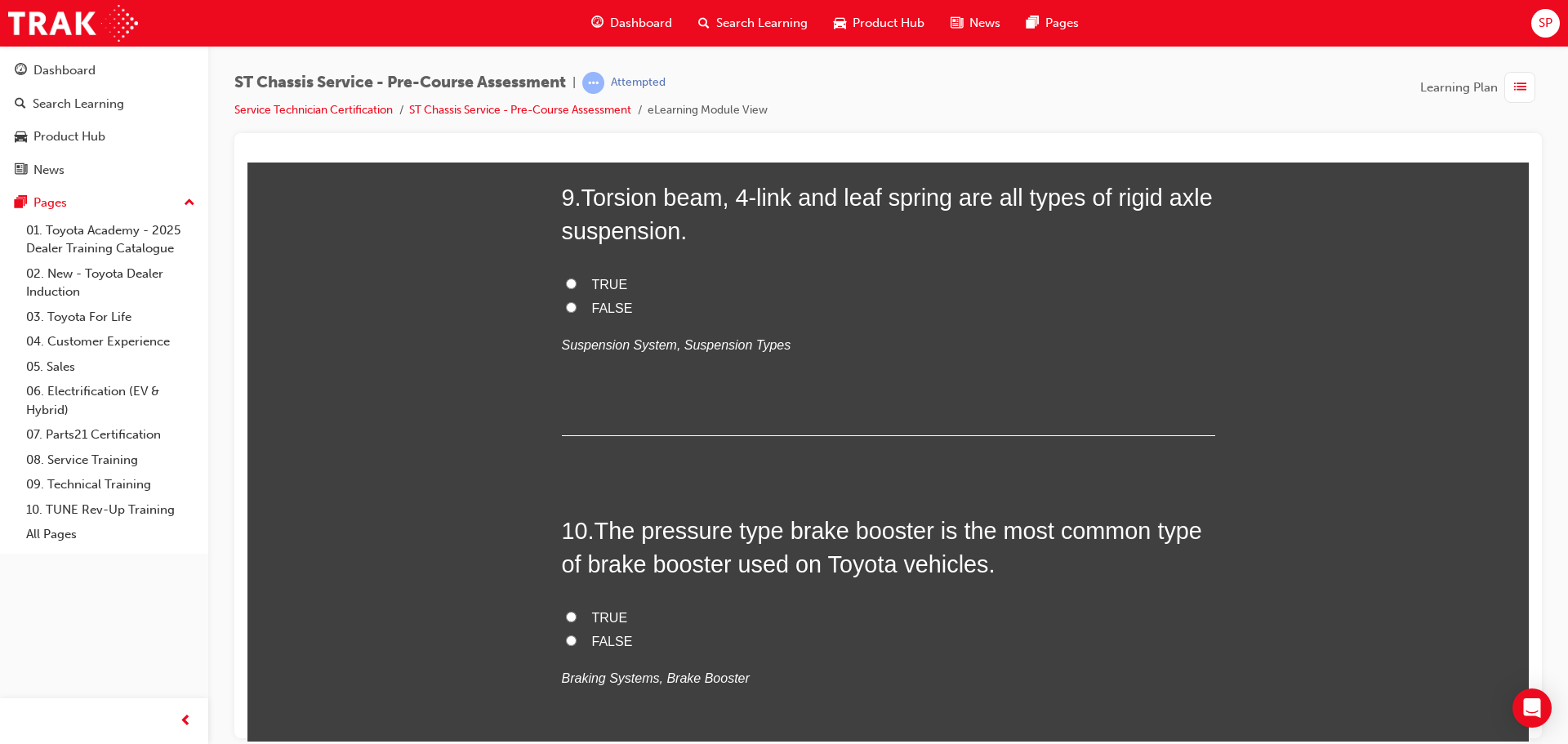
scroll to position [2939, 0]
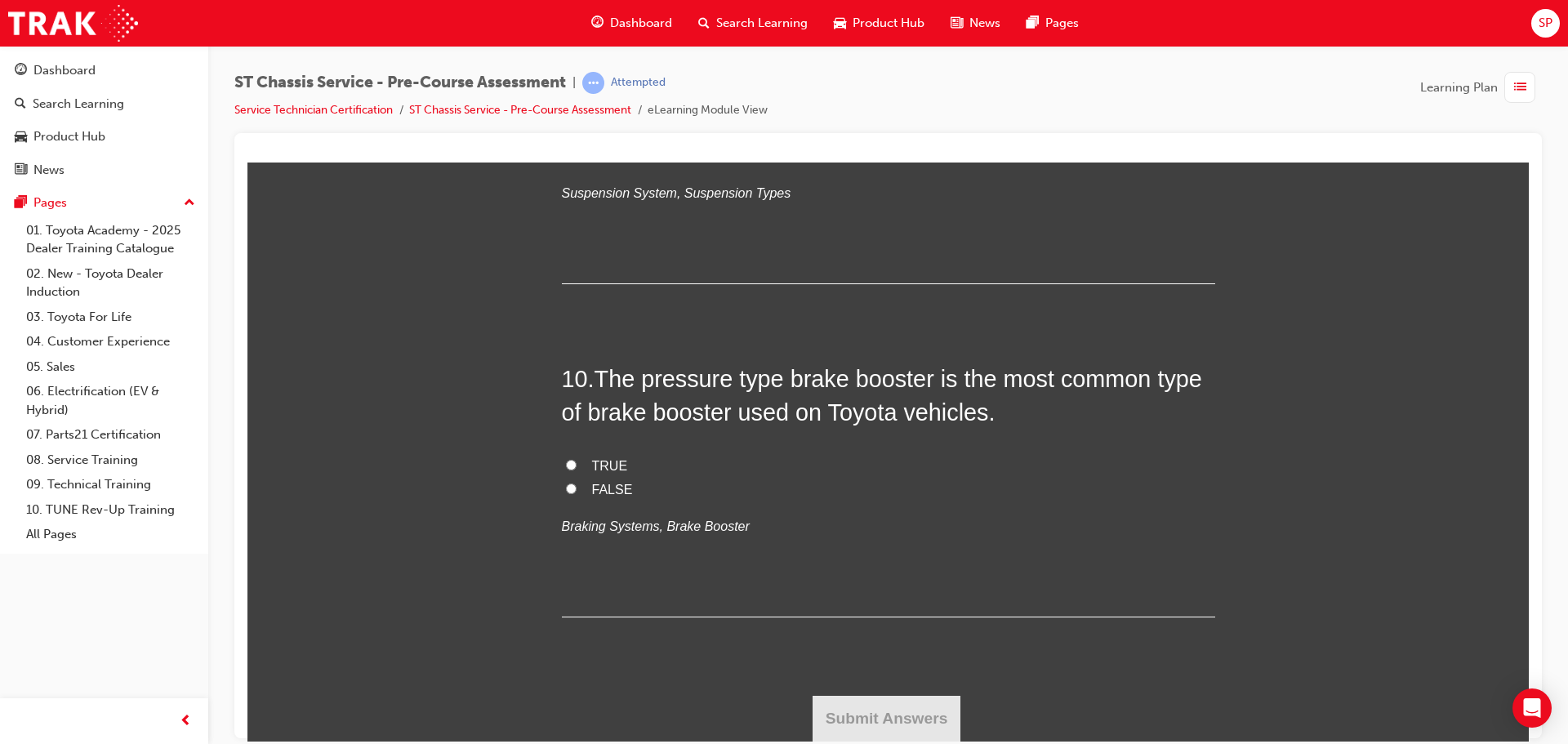
click at [566, 136] on input "TRUE" at bounding box center [571, 131] width 10 height 10
radio input "true"
drag, startPoint x: 927, startPoint y: 377, endPoint x: 782, endPoint y: 374, distance: 145.0
click at [782, 374] on span "The pressure type brake booster is the most common type of brake booster used o…" at bounding box center [882, 394] width 640 height 59
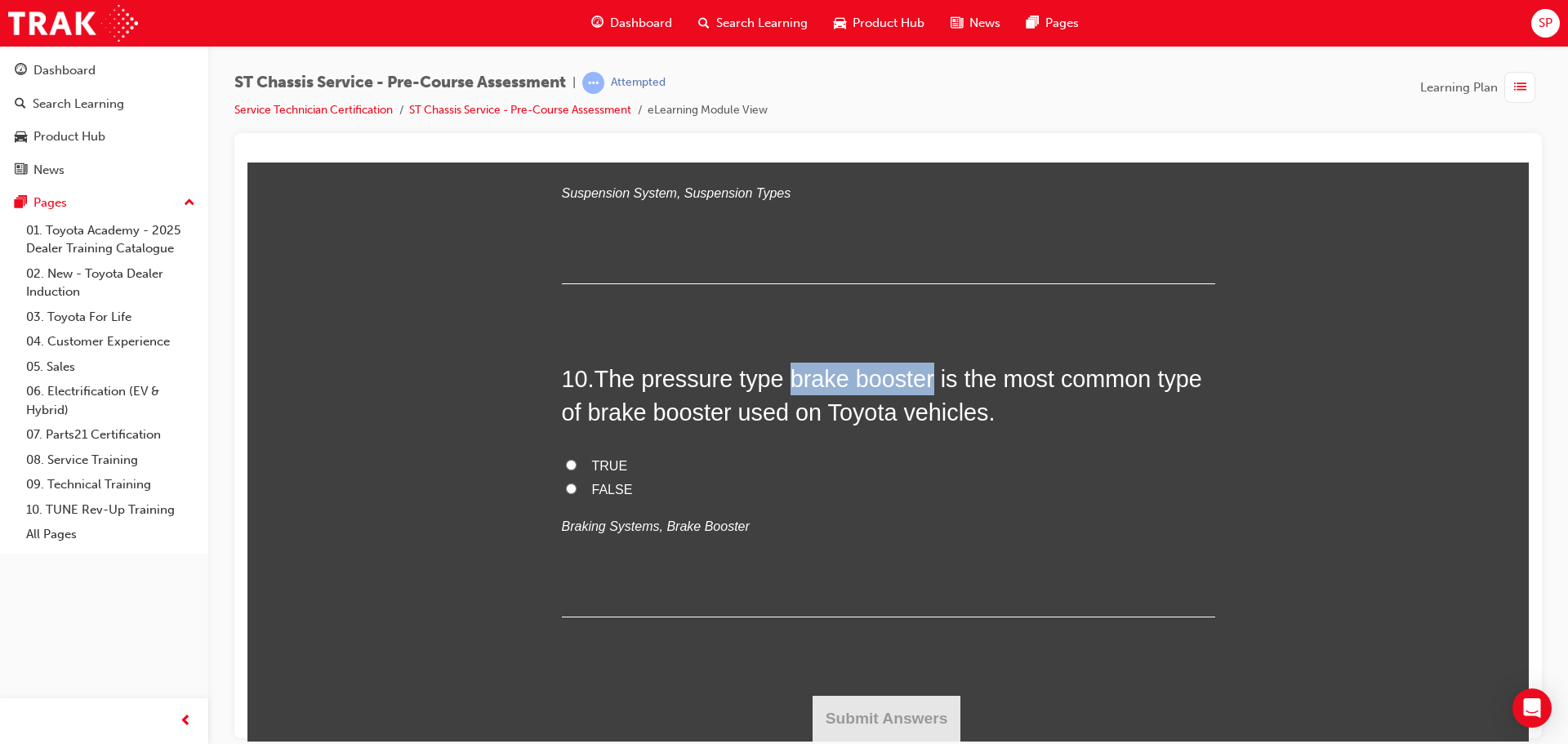
copy span "brake booster"
click at [576, 467] on label "TRUE" at bounding box center [889, 465] width 653 height 23
click at [576, 467] on input "TRUE" at bounding box center [571, 464] width 10 height 10
radio input "true"
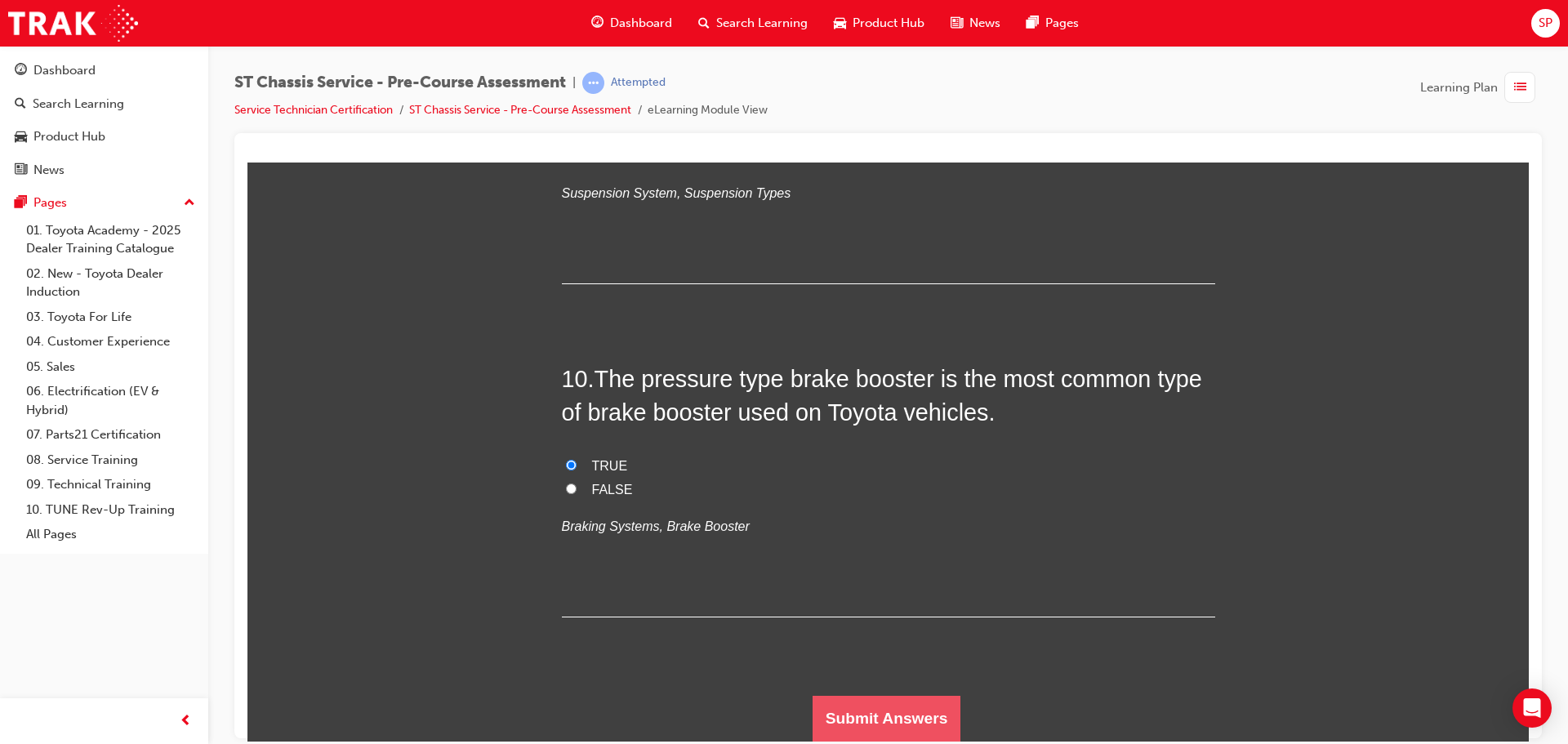
click at [870, 722] on button "Submit Answers" at bounding box center [887, 717] width 149 height 46
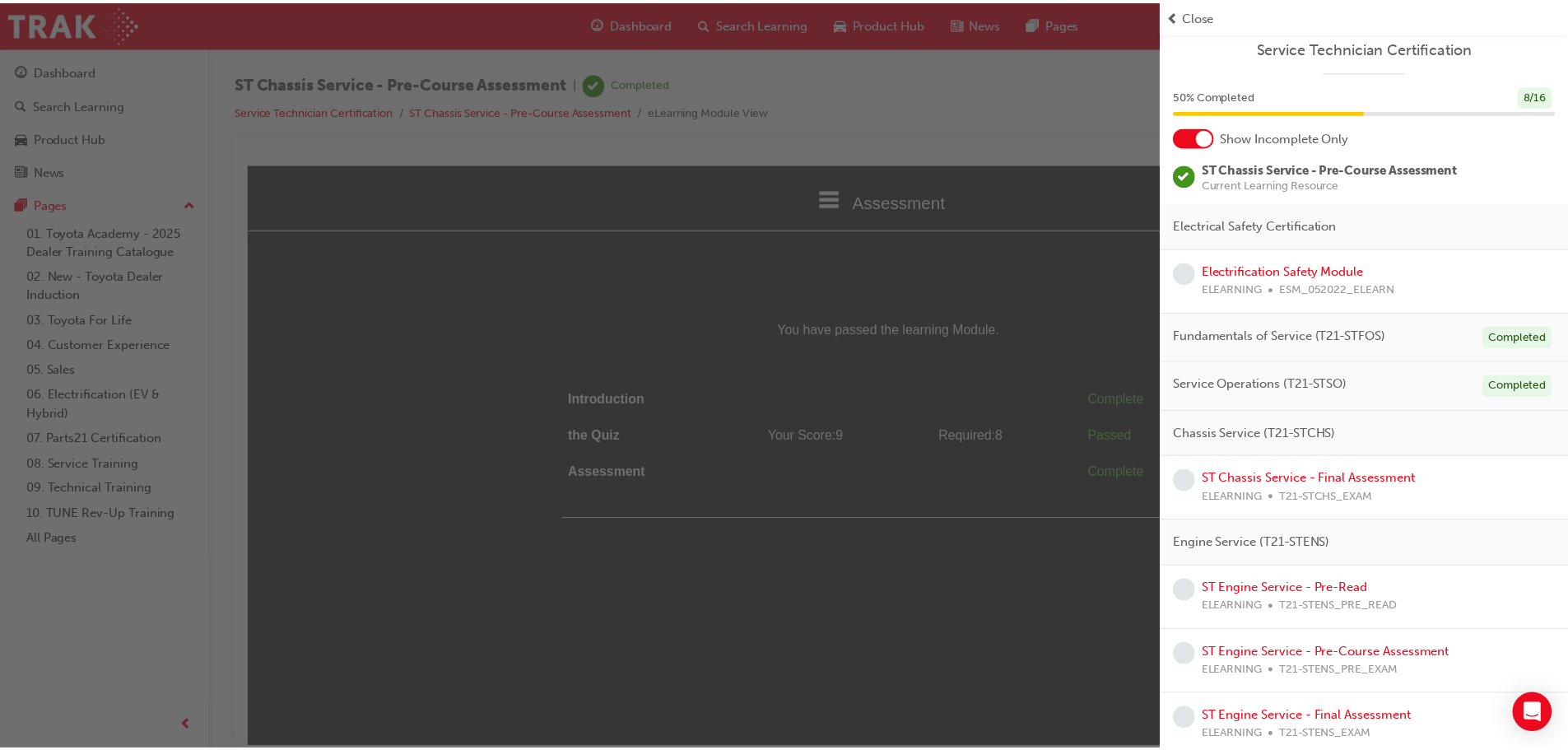
scroll to position [0, 0]
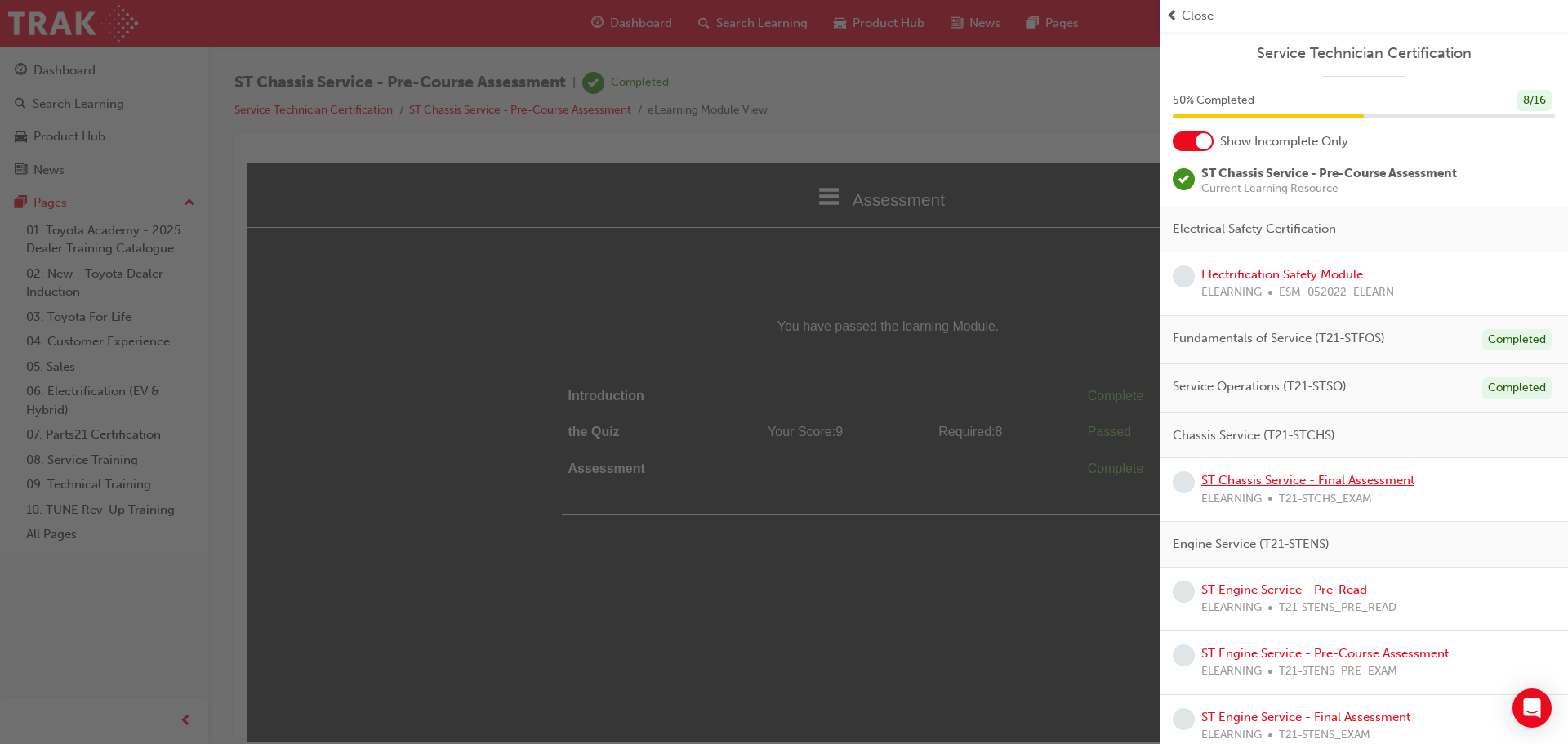
click at [1320, 477] on link "ST Chassis Service - Final Assessment" at bounding box center [1308, 480] width 213 height 15
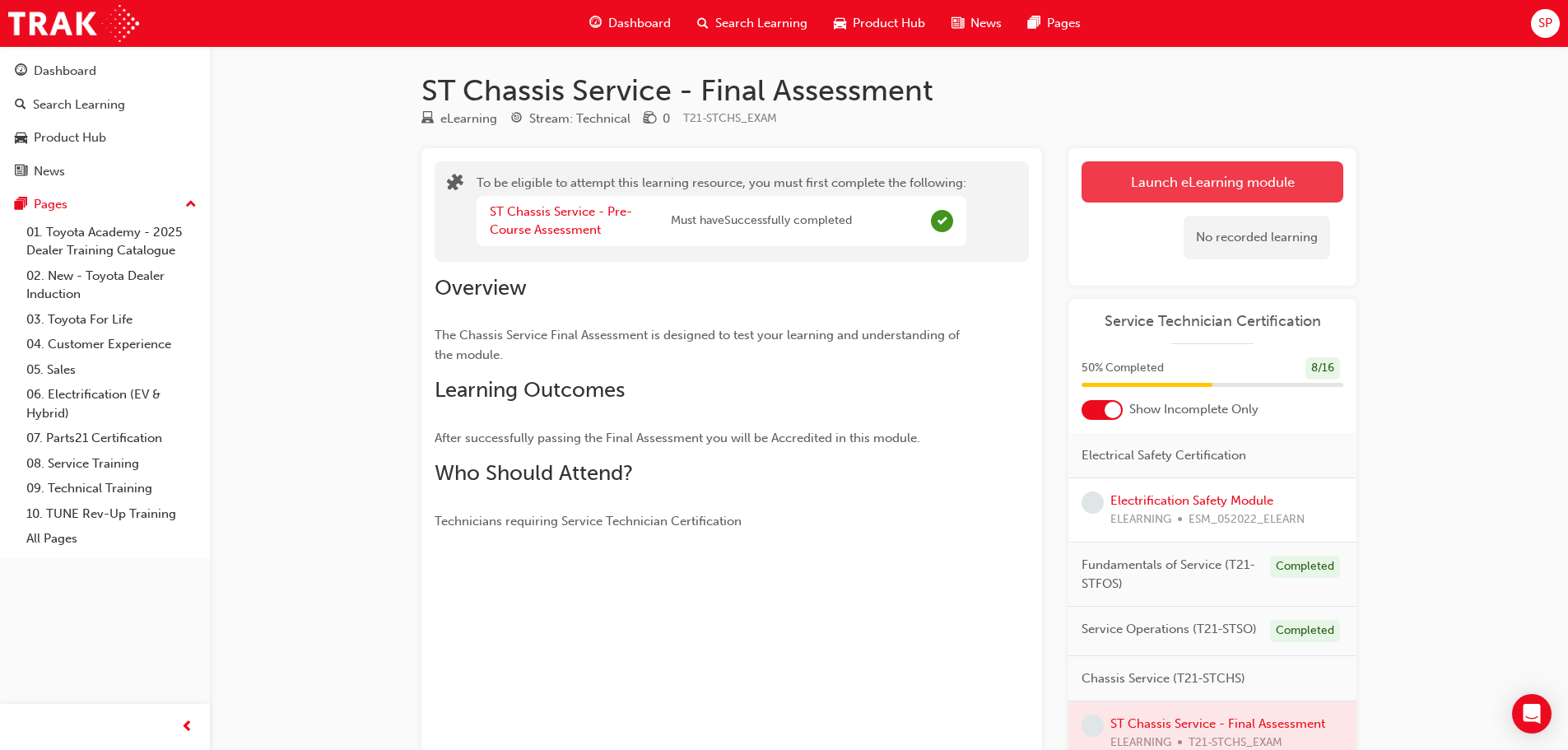
click at [1200, 182] on button "Launch eLearning module" at bounding box center [1213, 182] width 262 height 41
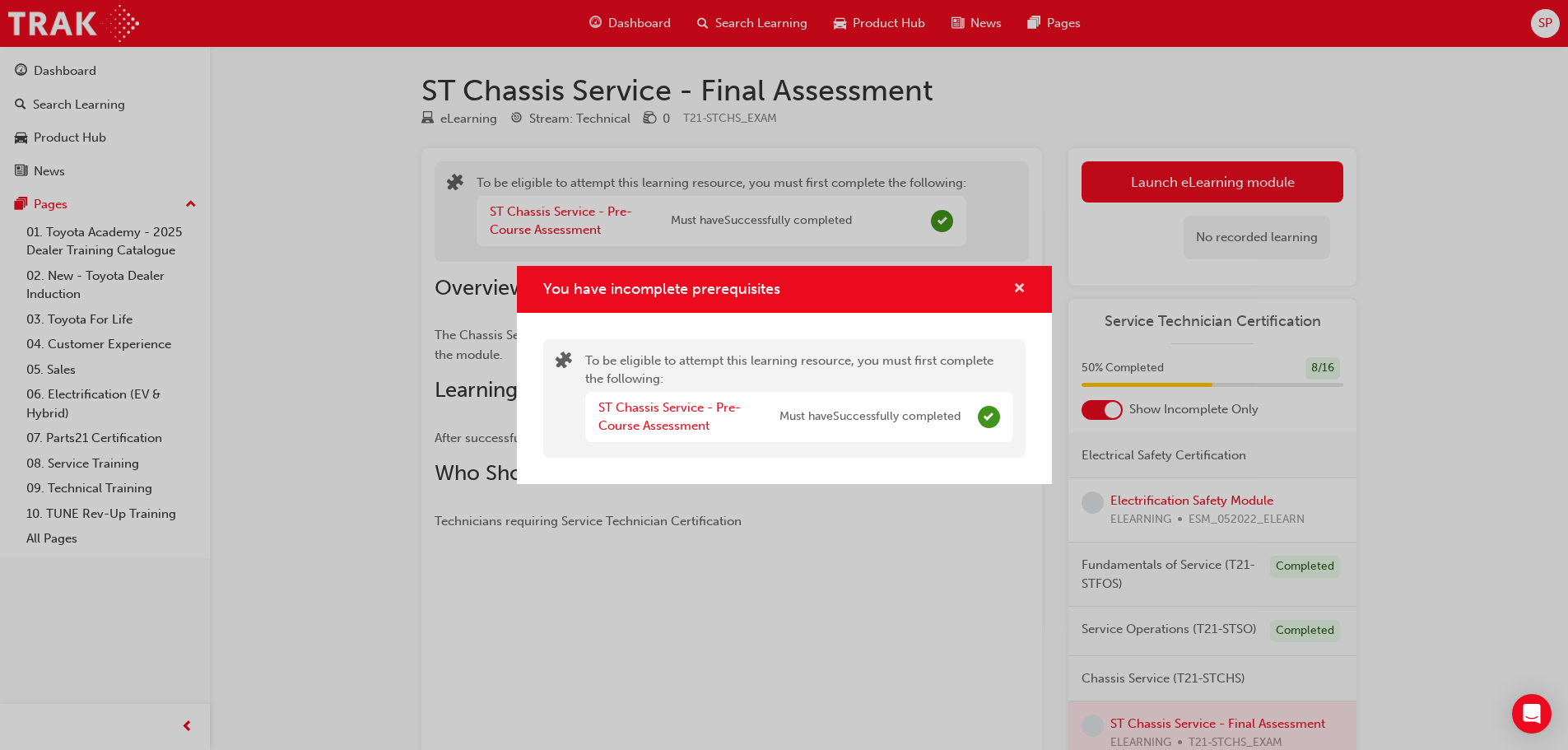
click at [1021, 282] on span "cross-icon" at bounding box center [1019, 289] width 12 height 15
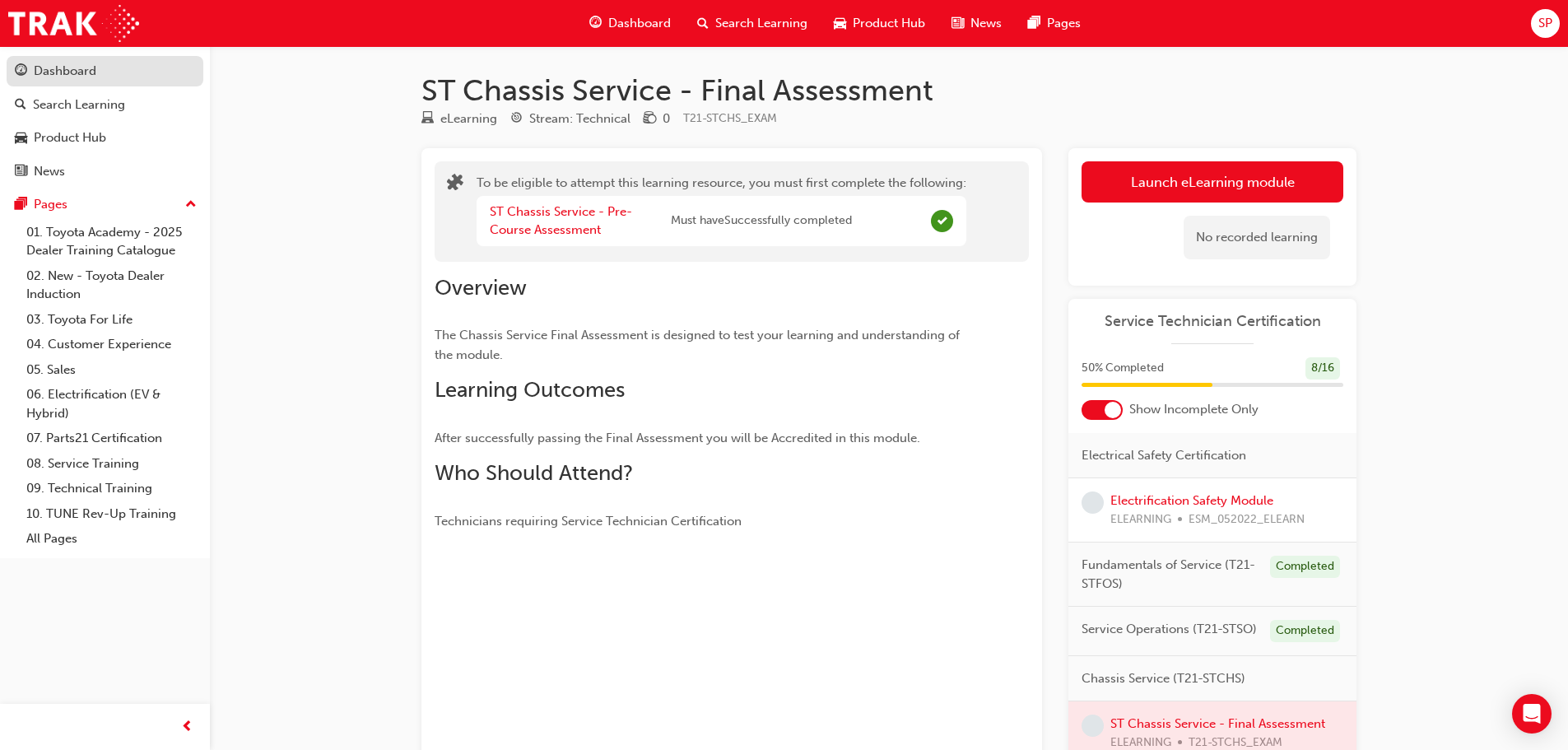
click at [79, 72] on div "Dashboard" at bounding box center [65, 72] width 63 height 19
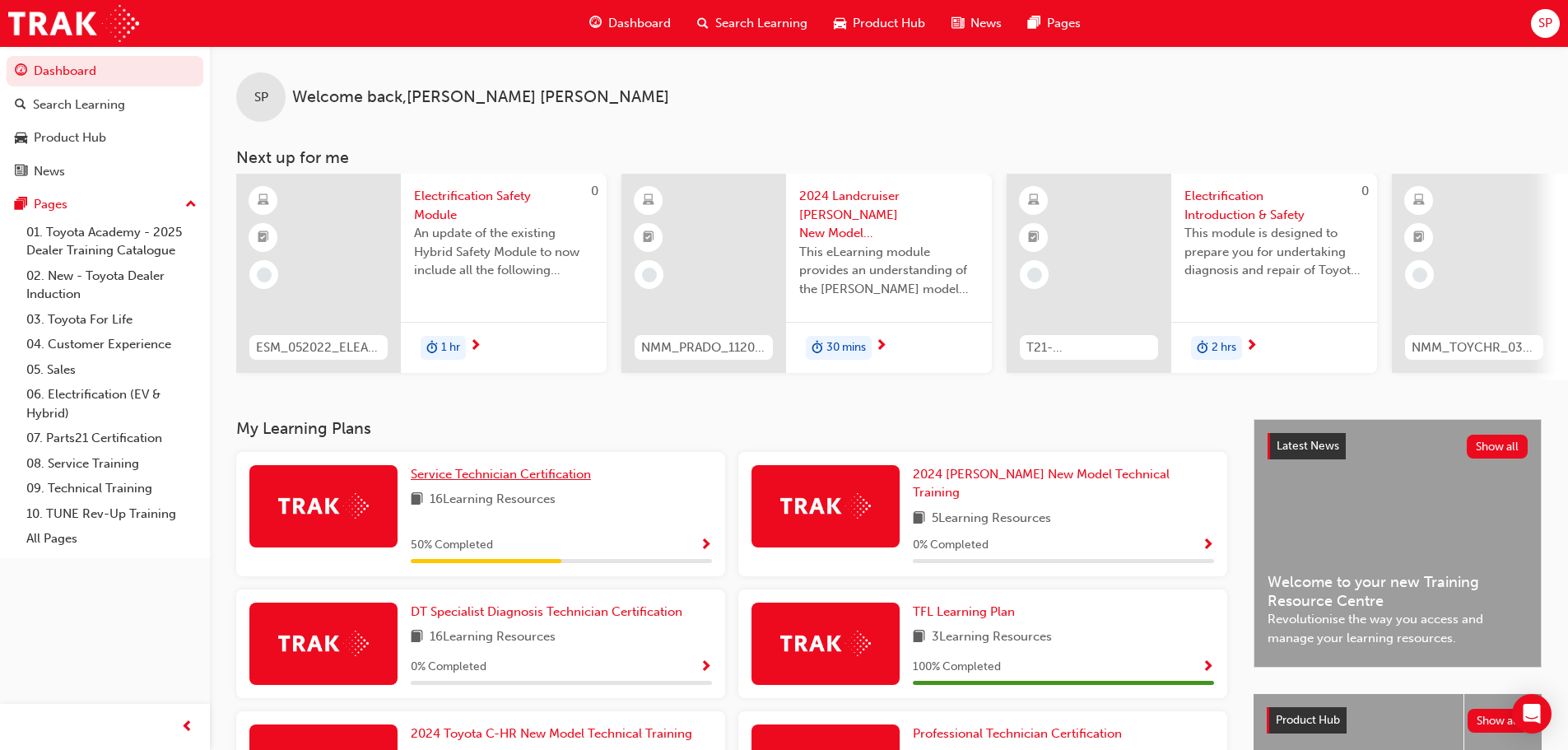
click at [445, 480] on span "Service Technician Certification" at bounding box center [500, 473] width 180 height 15
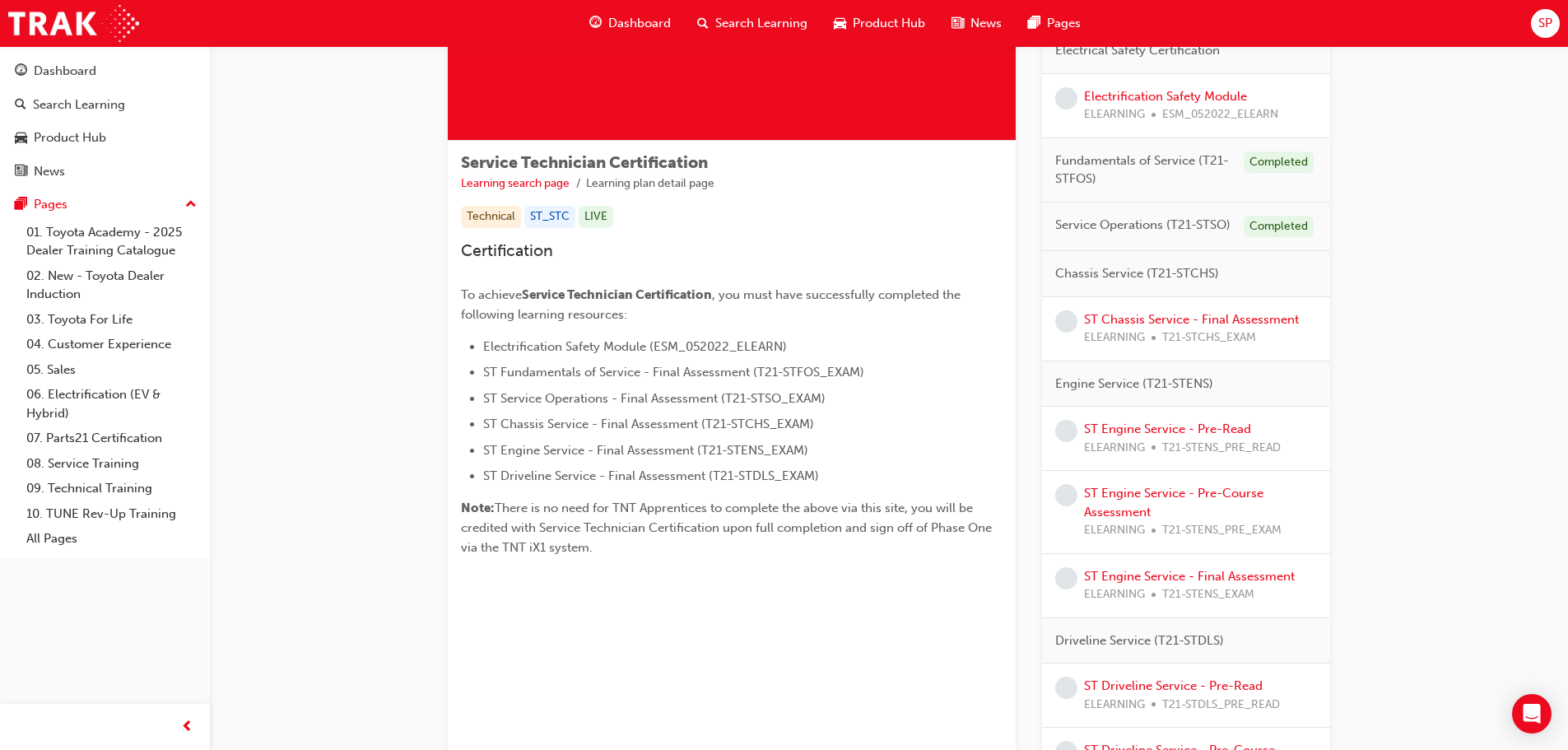
scroll to position [247, 0]
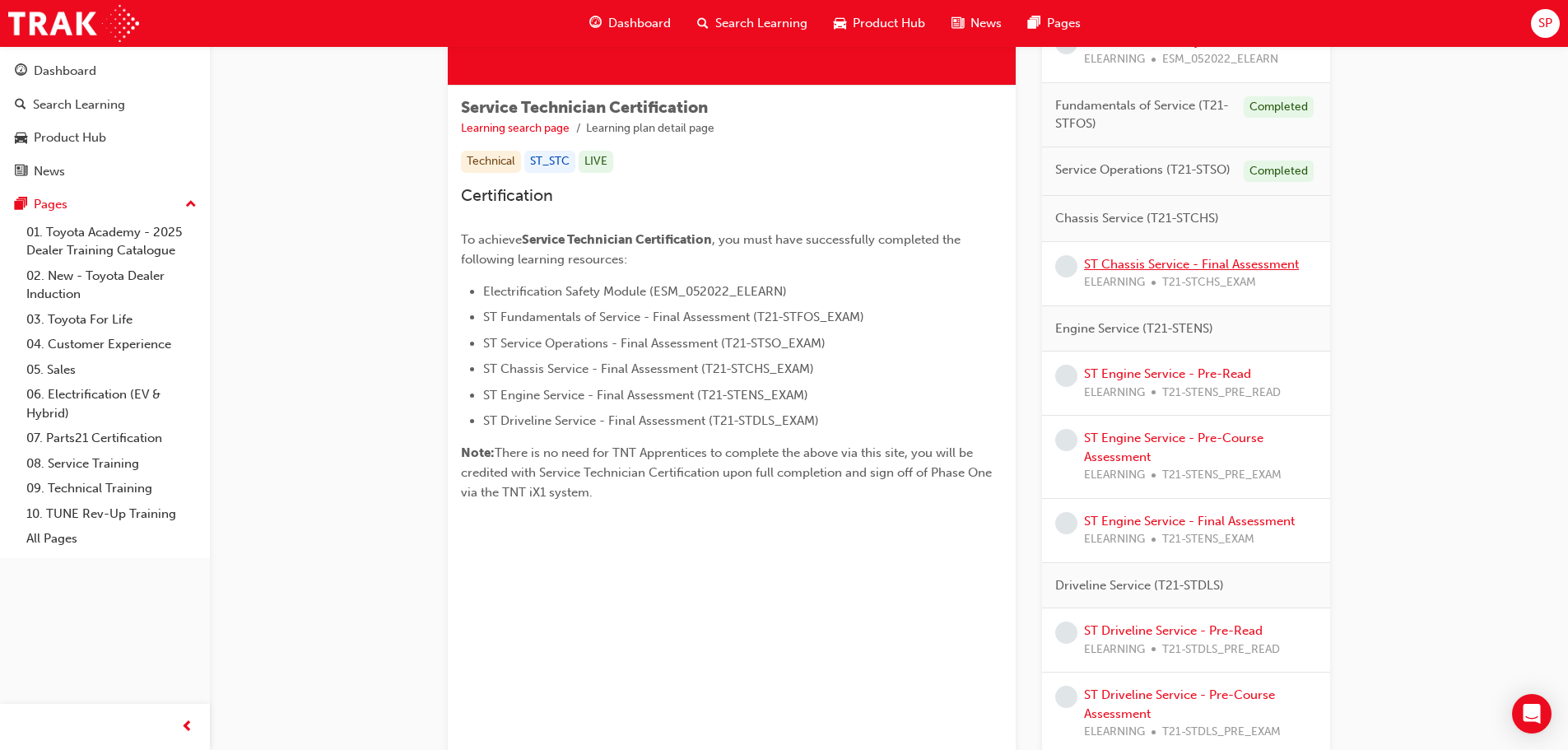
click at [1202, 265] on link "ST Chassis Service - Final Assessment" at bounding box center [1191, 264] width 215 height 15
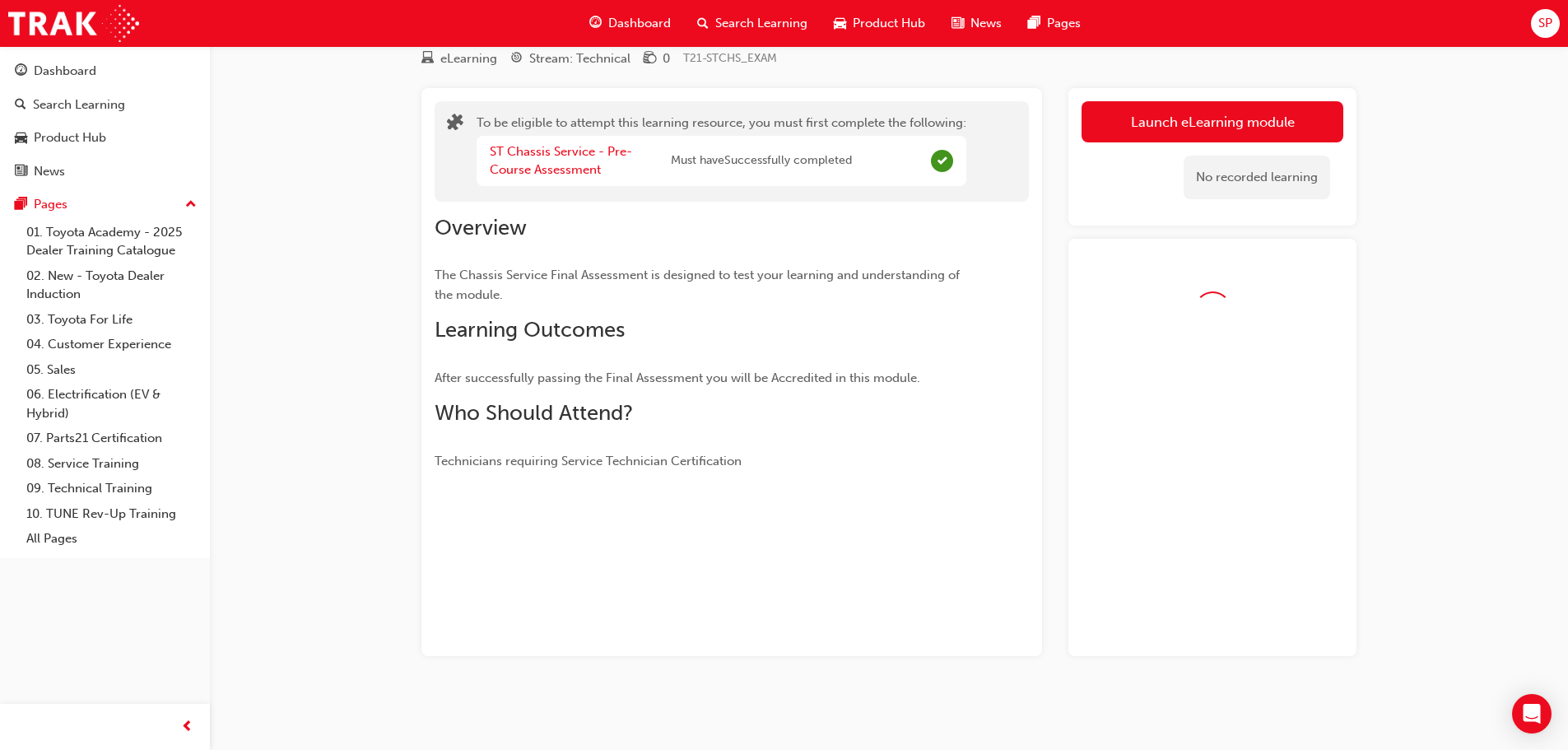
scroll to position [107, 0]
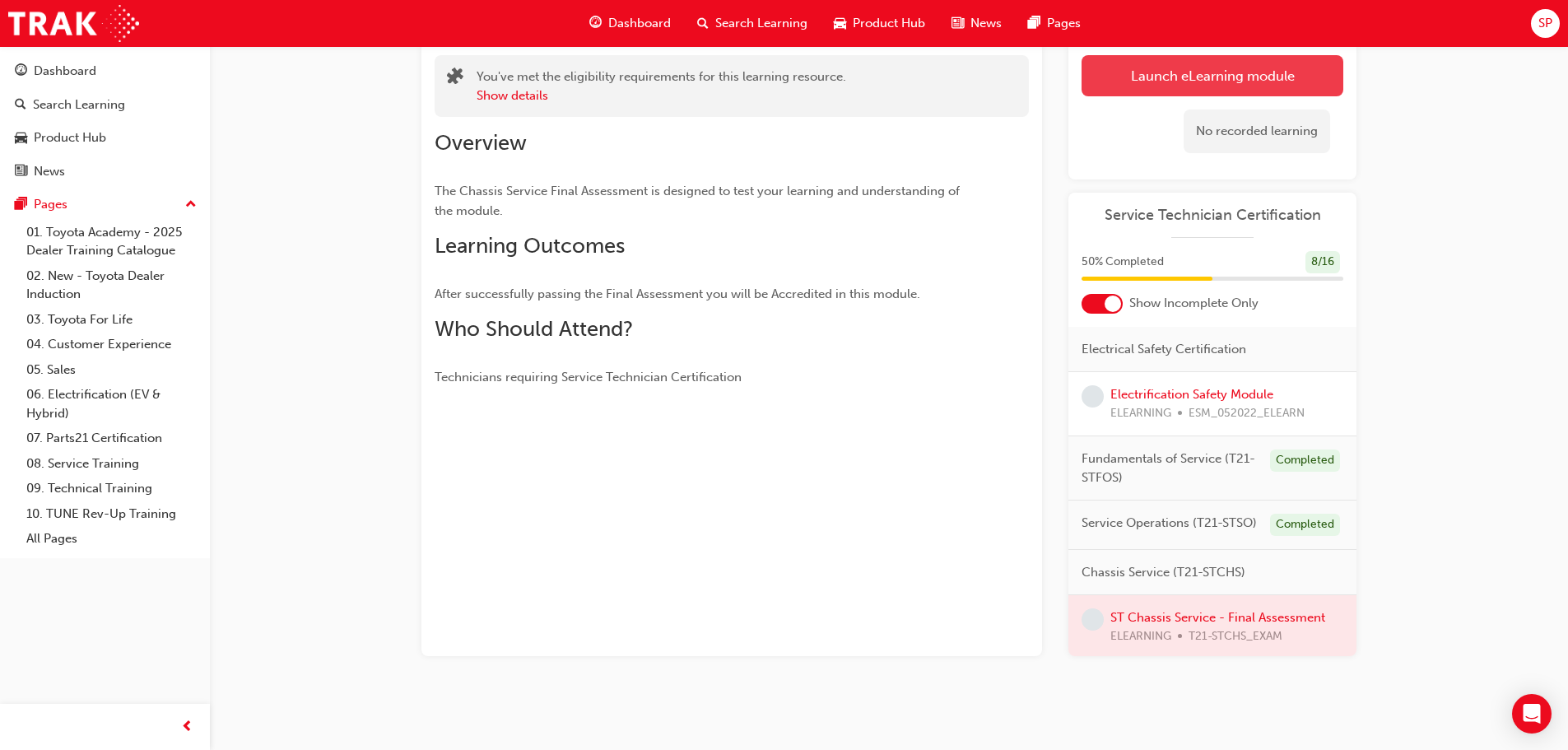
click at [1154, 70] on button "Launch eLearning module" at bounding box center [1213, 75] width 262 height 41
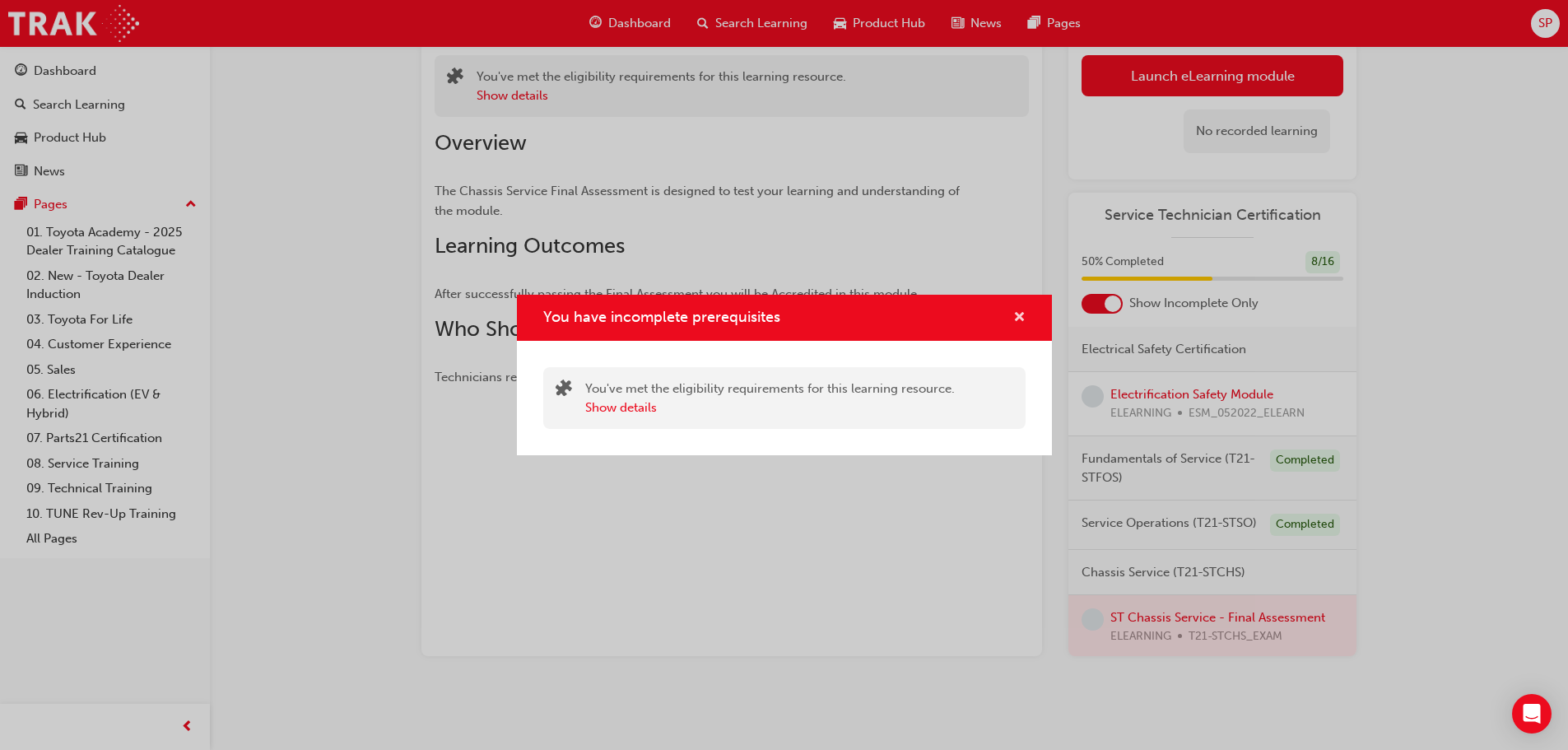
click at [1017, 318] on span "cross-icon" at bounding box center [1019, 318] width 12 height 15
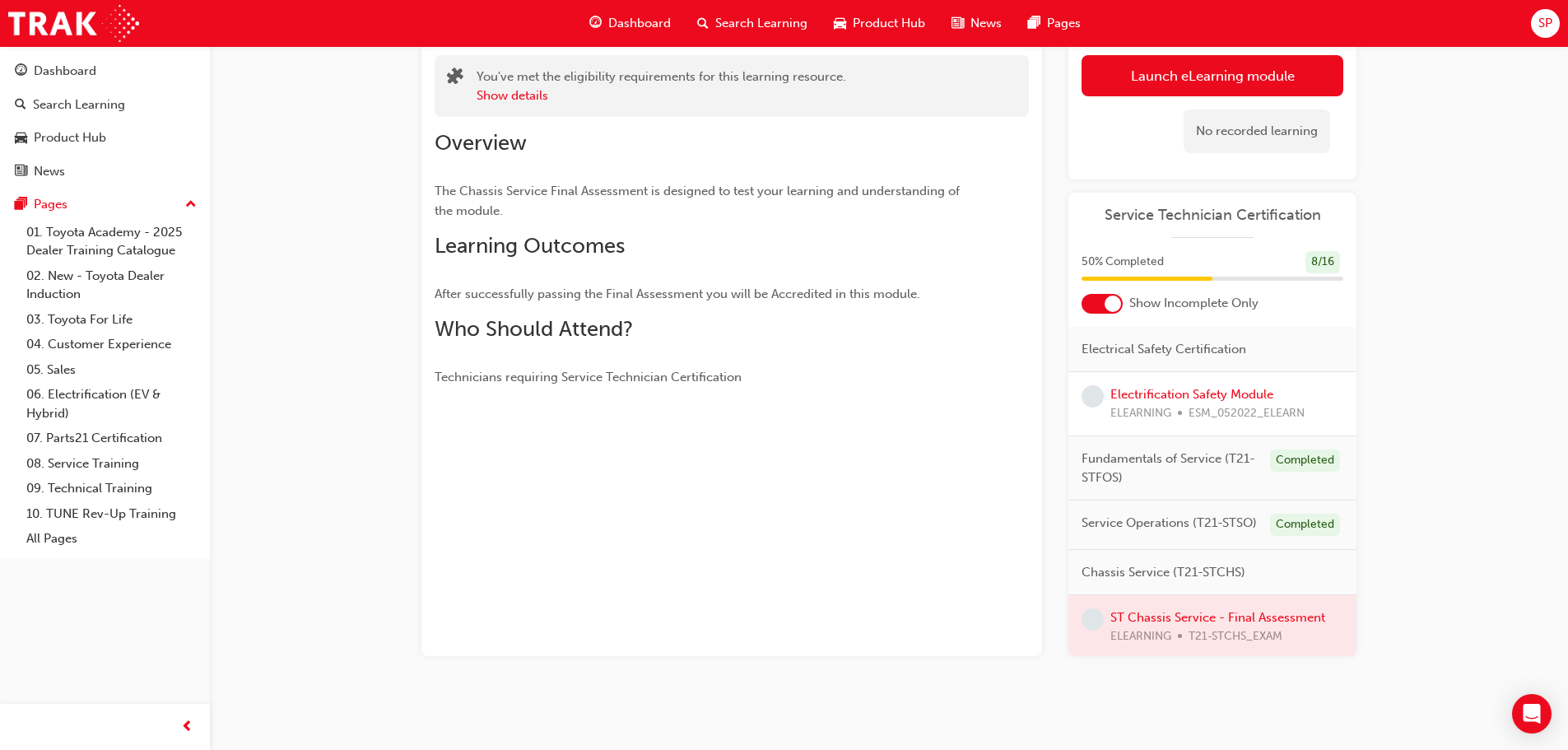
click at [635, 20] on span "Dashboard" at bounding box center [640, 24] width 63 height 19
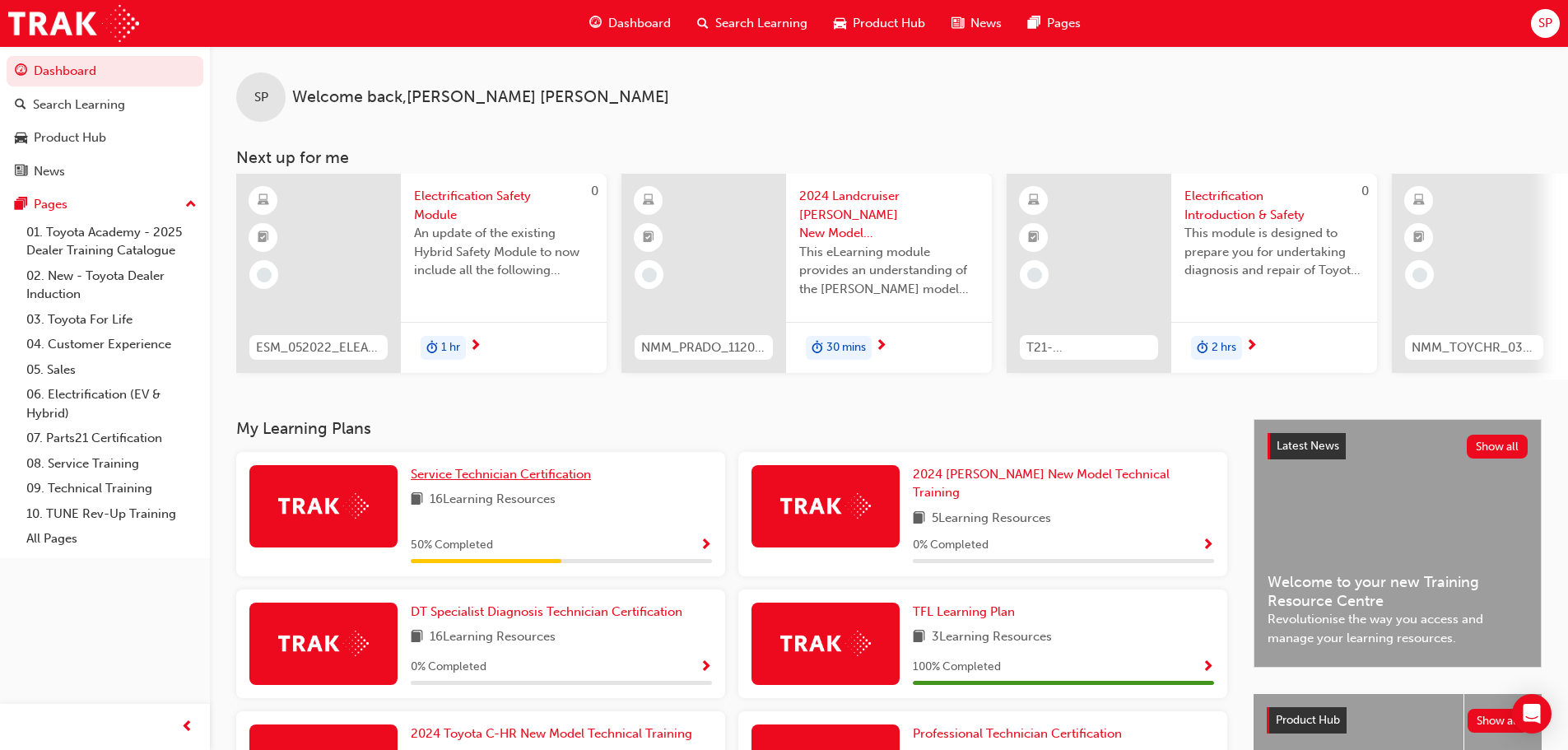
click at [478, 478] on span "Service Technician Certification" at bounding box center [500, 473] width 180 height 15
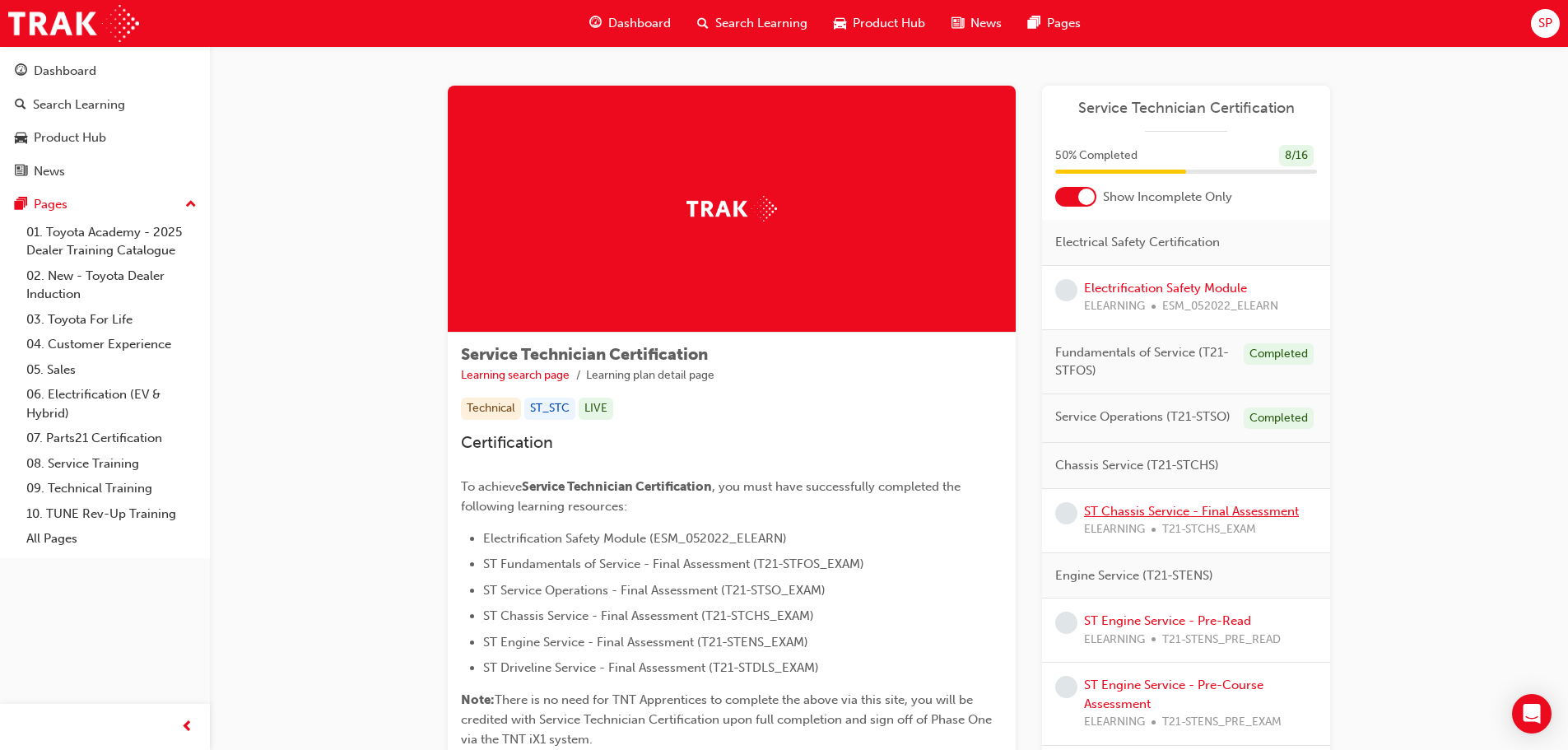
click at [1141, 506] on link "ST Chassis Service - Final Assessment" at bounding box center [1191, 511] width 215 height 15
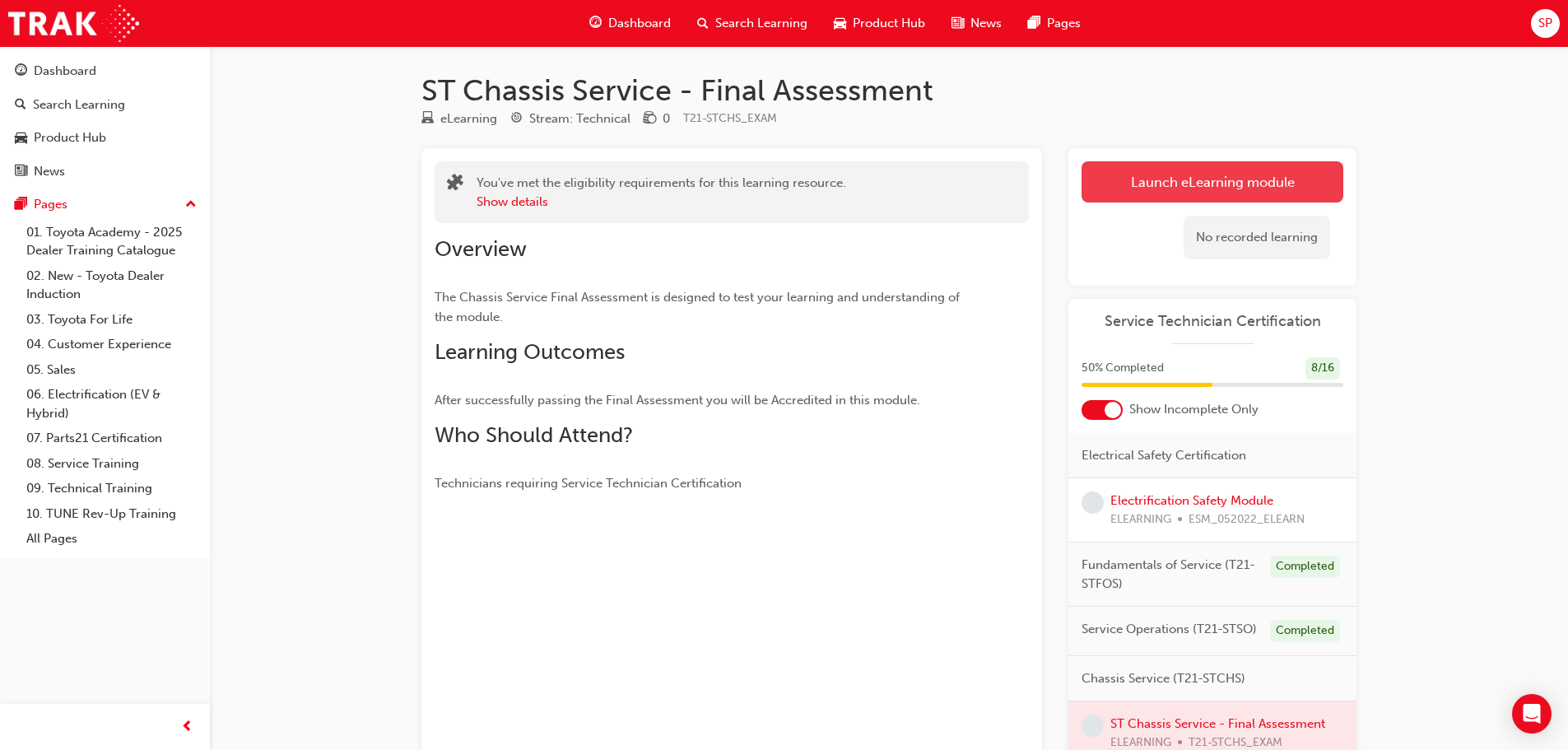
click at [1220, 179] on link "Launch eLearning module" at bounding box center [1213, 182] width 262 height 41
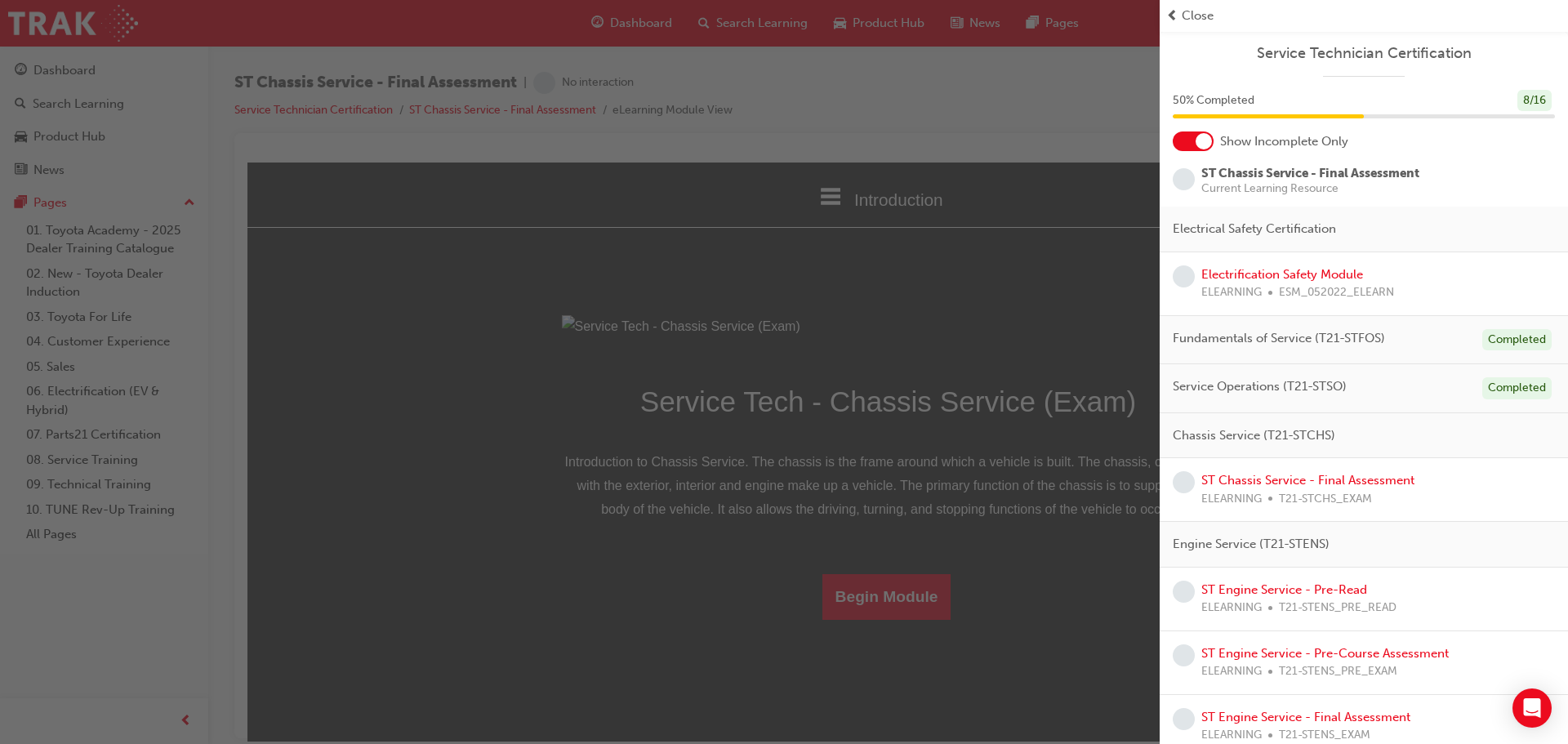
click at [1109, 127] on div "button" at bounding box center [580, 372] width 1160 height 744
click at [1188, 18] on span "Close" at bounding box center [1197, 16] width 32 height 19
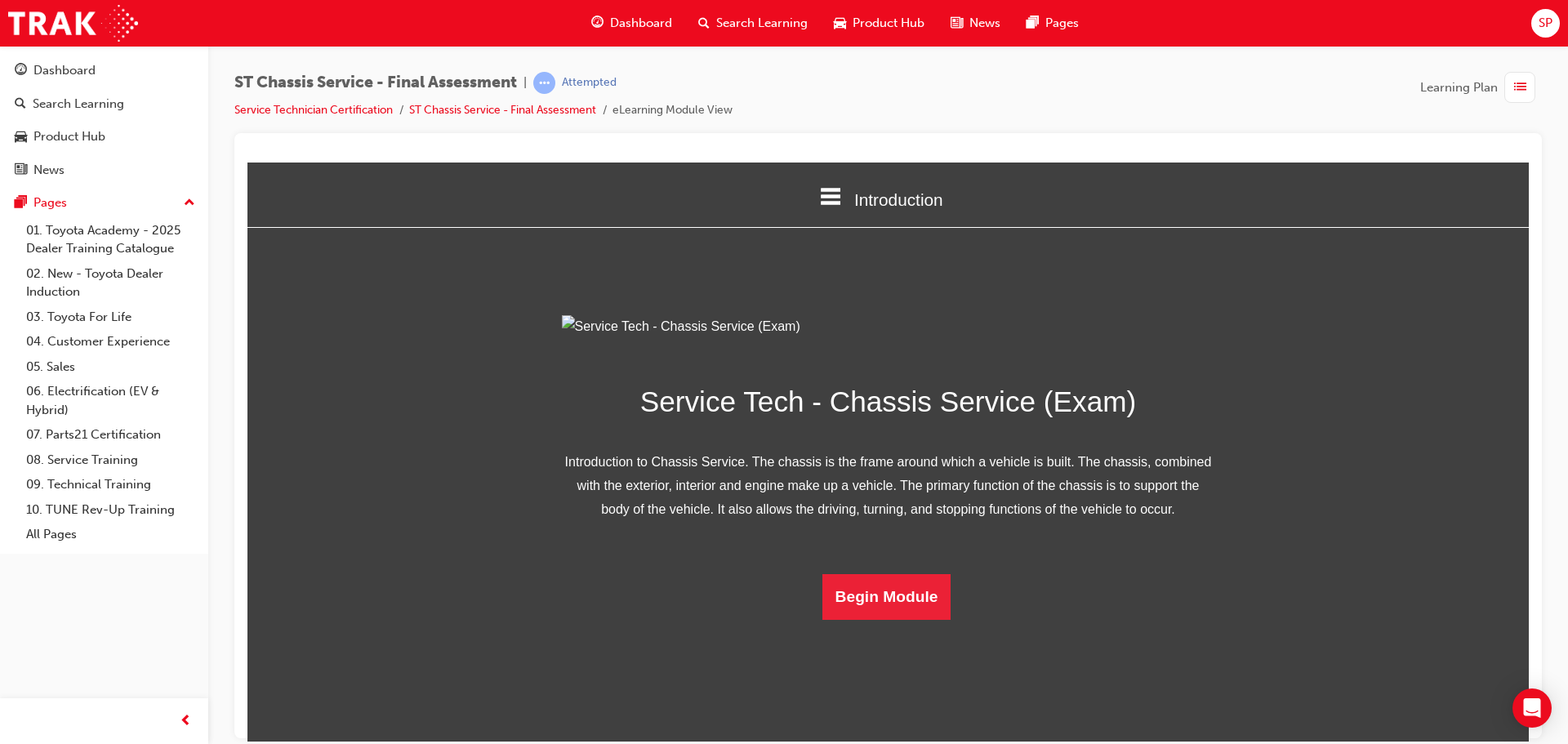
scroll to position [58, 0]
click at [881, 618] on button "Begin Module" at bounding box center [886, 596] width 129 height 46
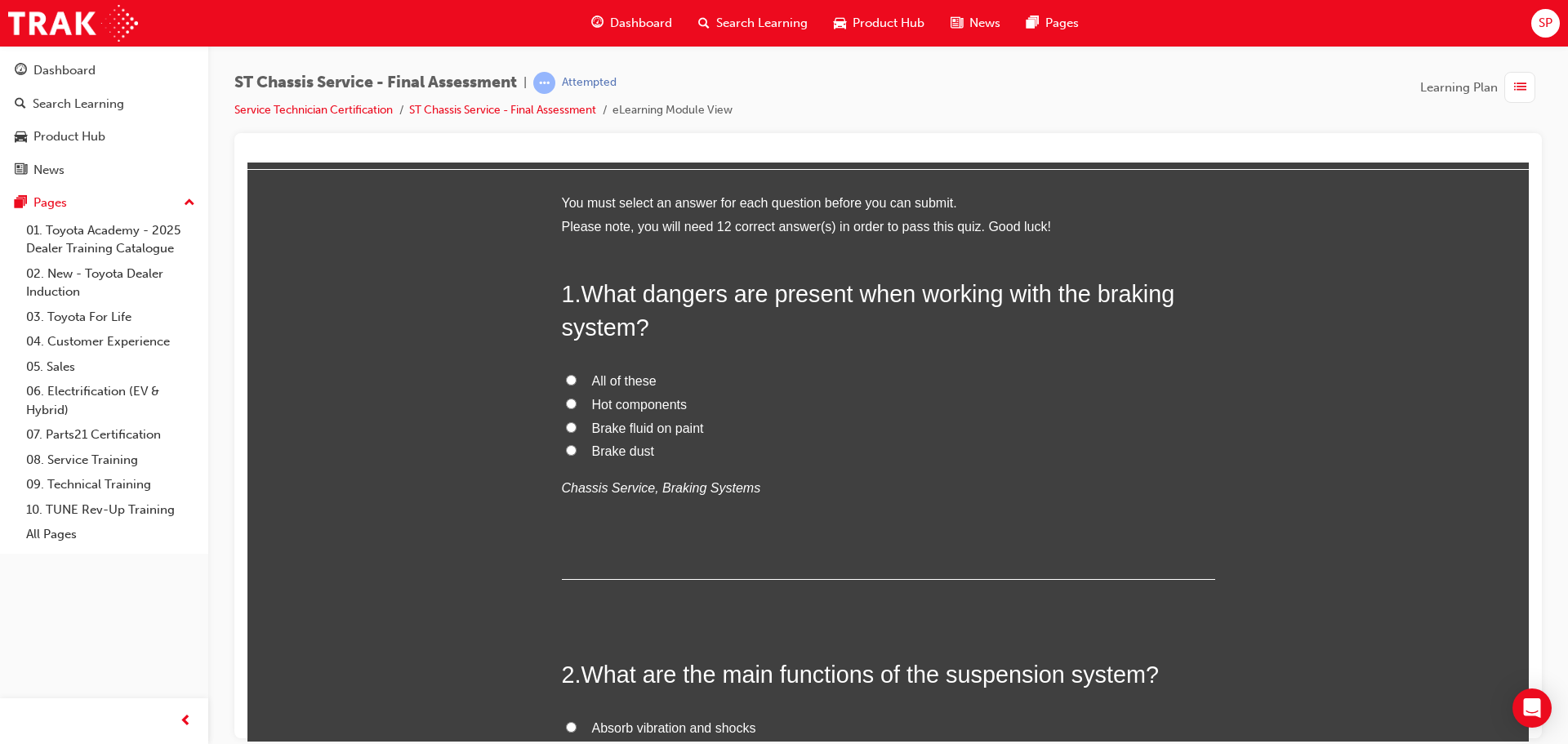
scroll to position [0, 0]
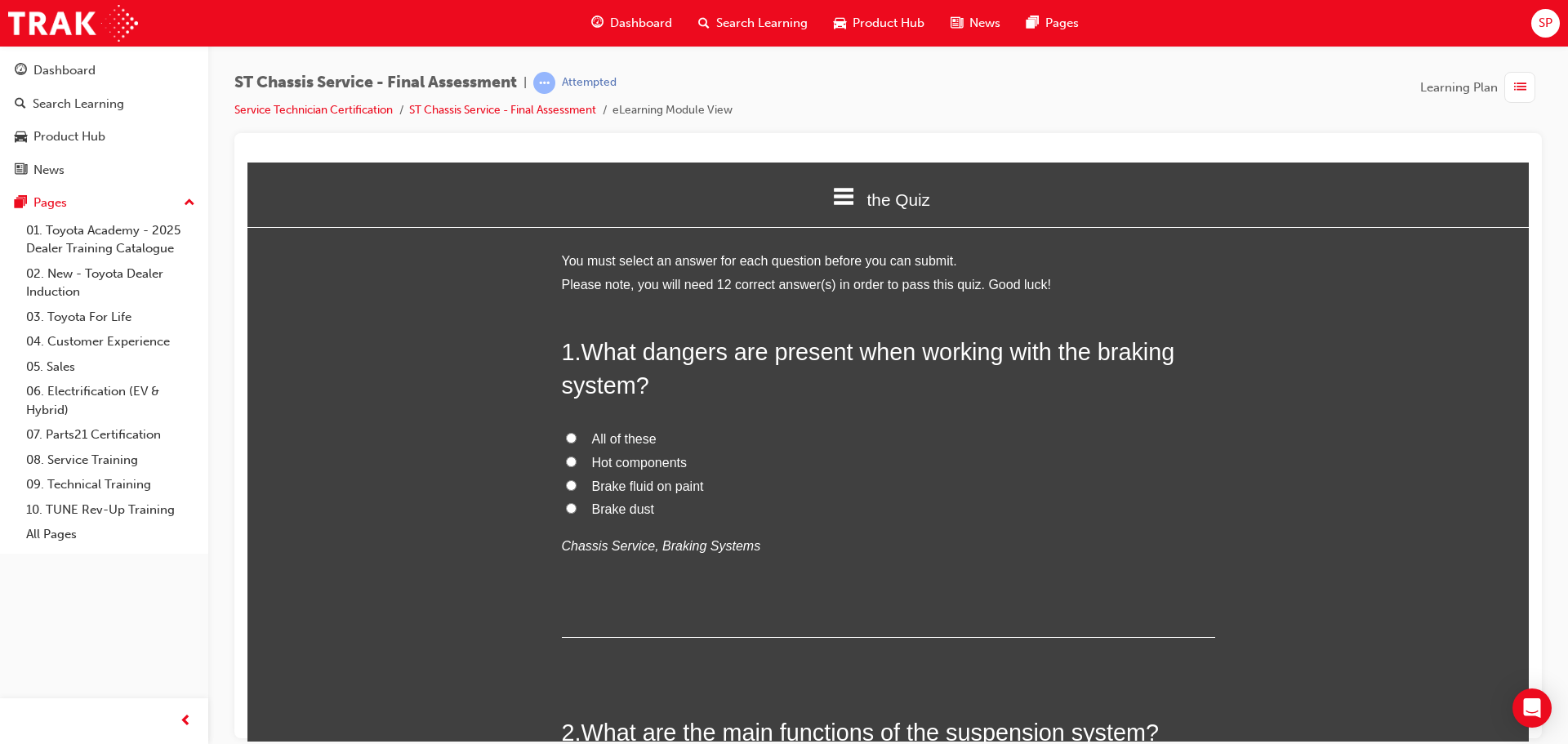
click at [605, 435] on span "All of these" at bounding box center [624, 438] width 64 height 14
click at [576, 435] on input "All of these" at bounding box center [571, 437] width 10 height 10
radio input "true"
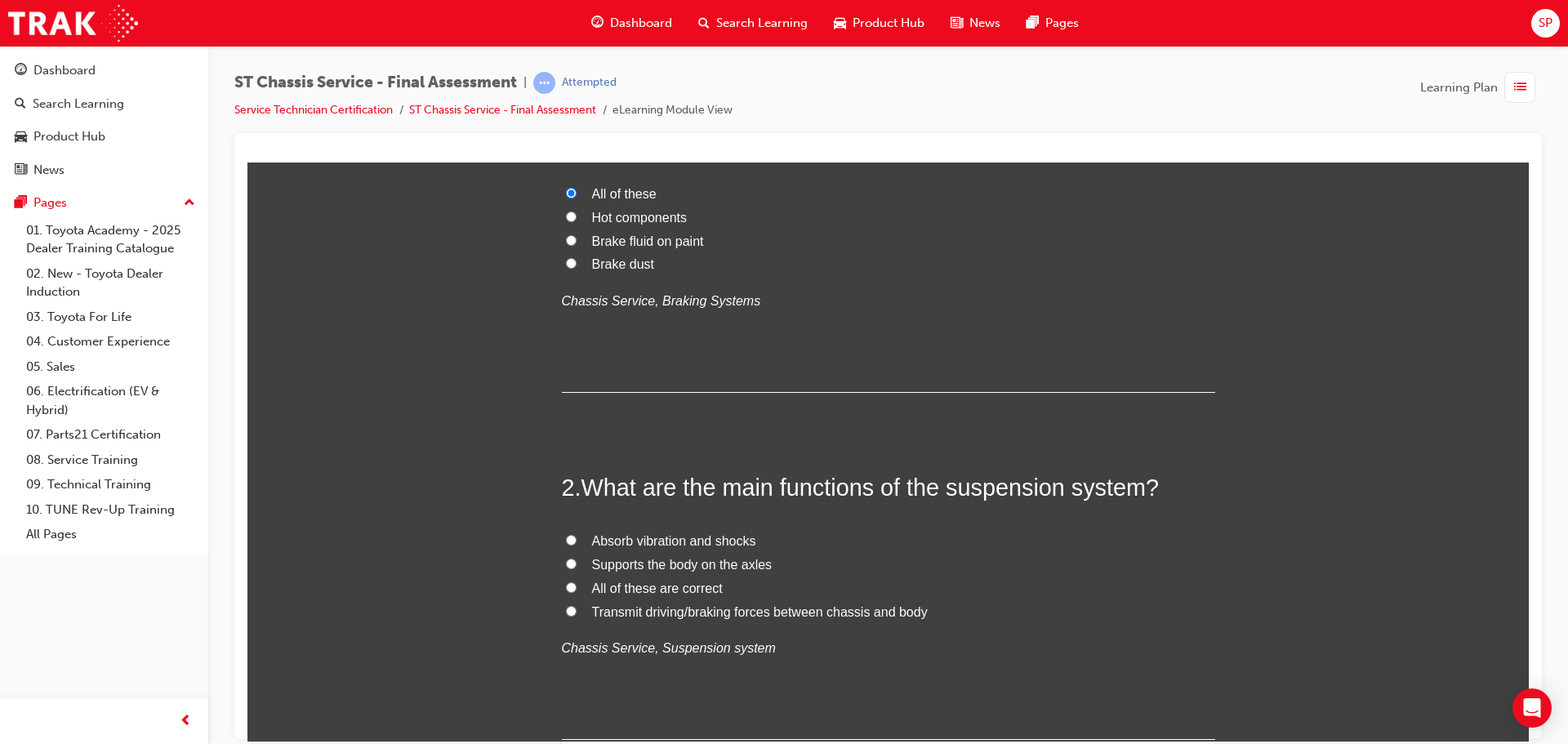
scroll to position [490, 0]
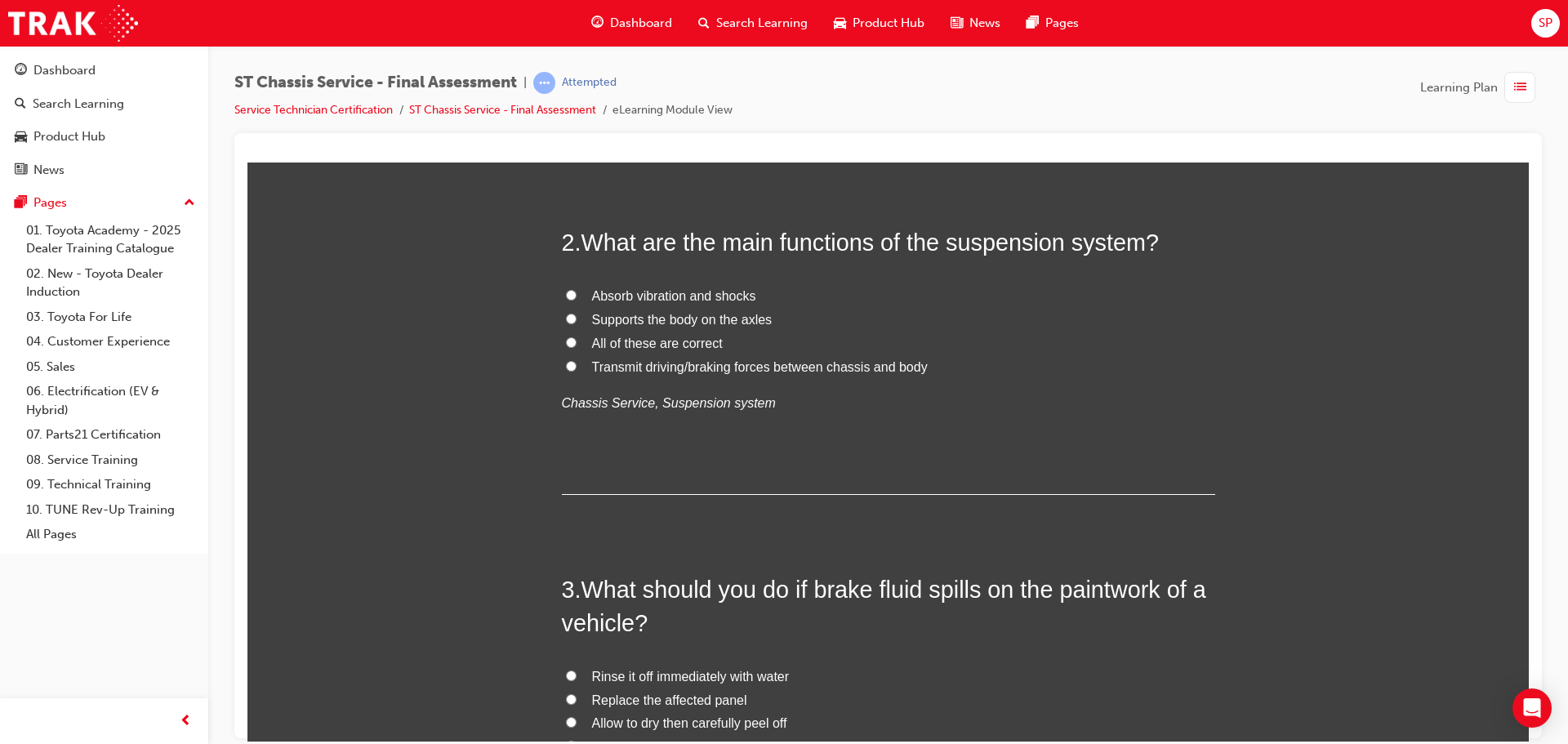
click at [657, 340] on span "All of these are correct" at bounding box center [657, 342] width 131 height 14
click at [576, 340] on input "All of these are correct" at bounding box center [571, 341] width 10 height 10
radio input "true"
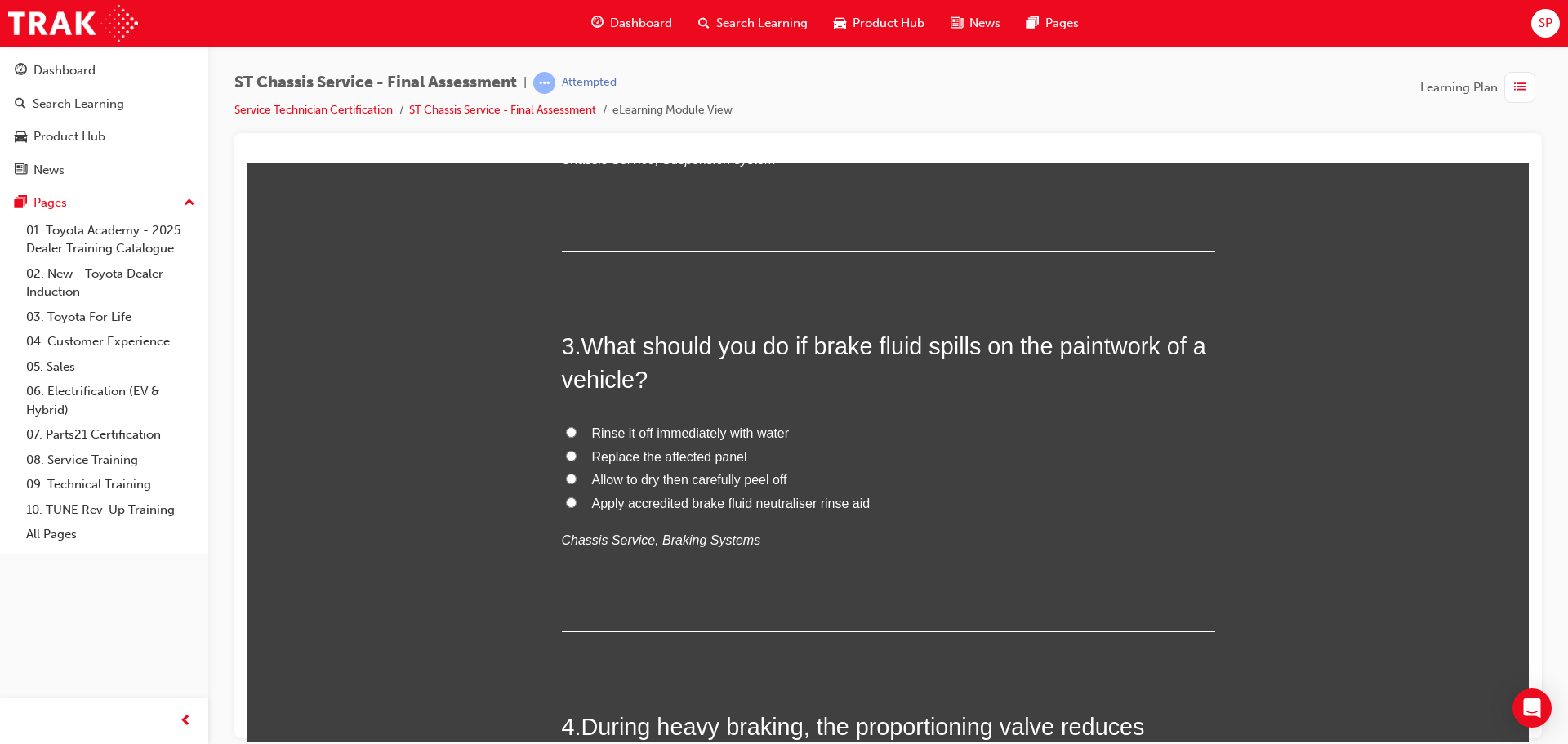
scroll to position [734, 0]
click at [750, 425] on span "Rinse it off immediately with water" at bounding box center [690, 430] width 198 height 14
click at [576, 425] on input "Rinse it off immediately with water" at bounding box center [571, 430] width 10 height 10
radio input "true"
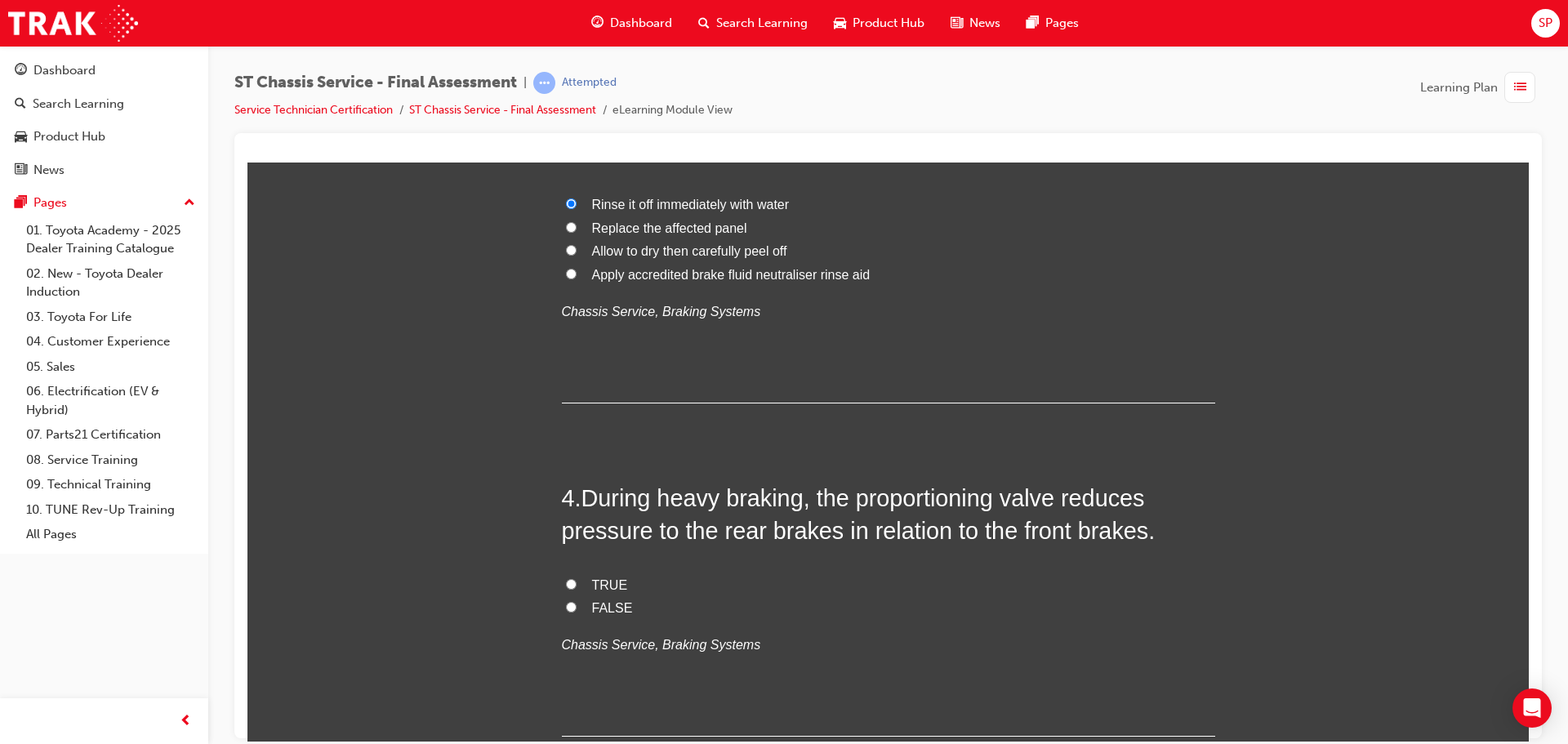
scroll to position [1061, 0]
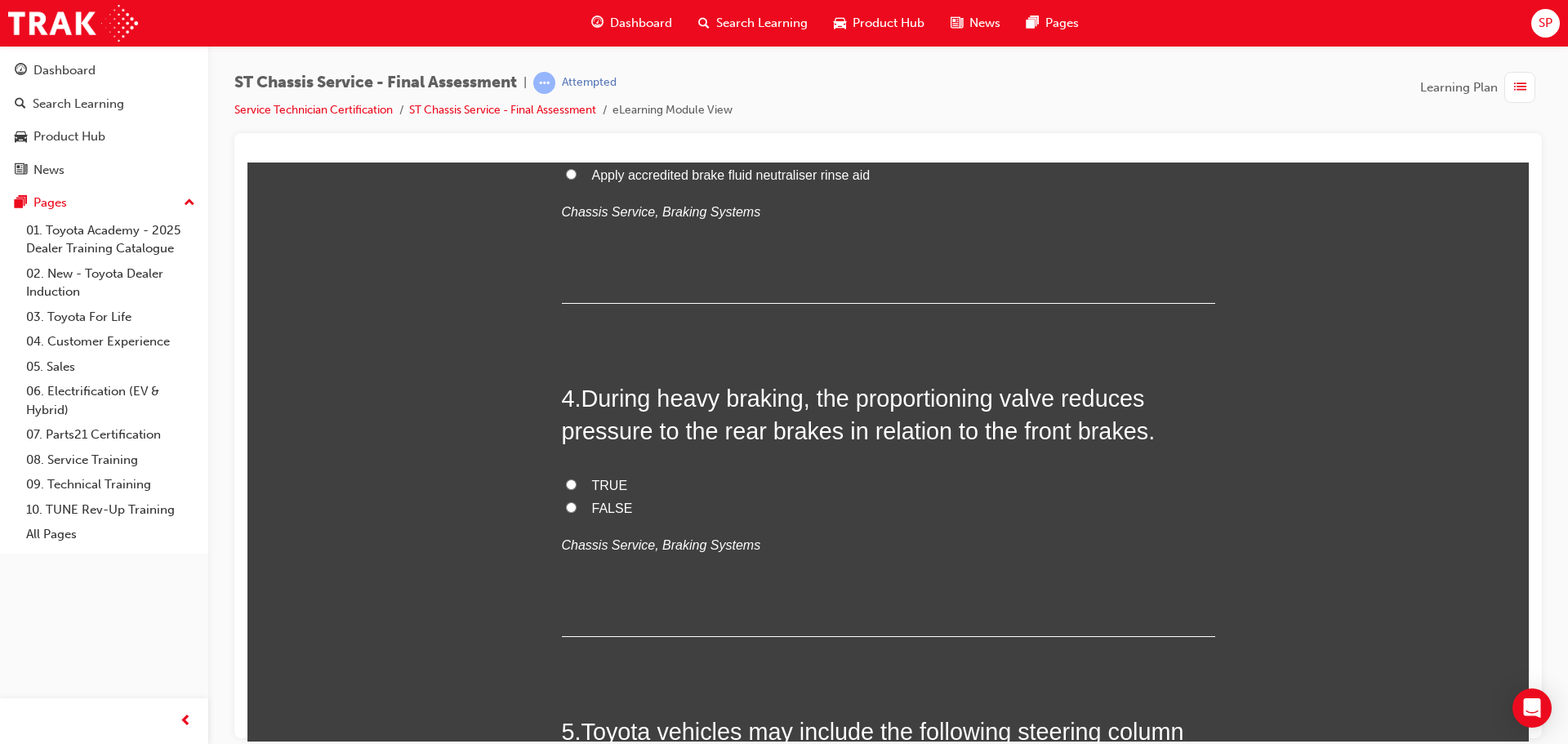
click at [574, 478] on label "TRUE" at bounding box center [889, 485] width 653 height 23
click at [574, 478] on input "TRUE" at bounding box center [571, 483] width 10 height 10
radio input "true"
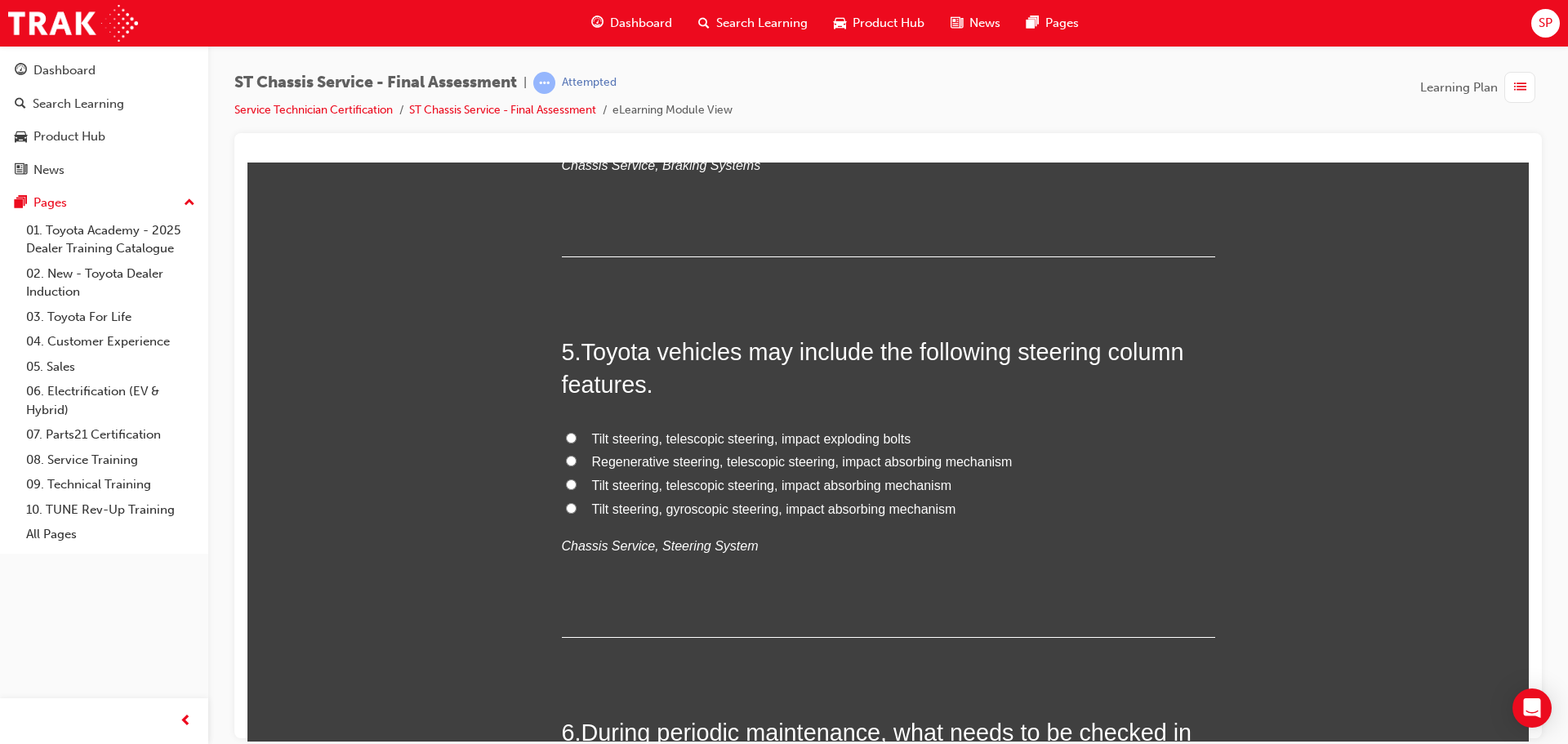
scroll to position [1470, 0]
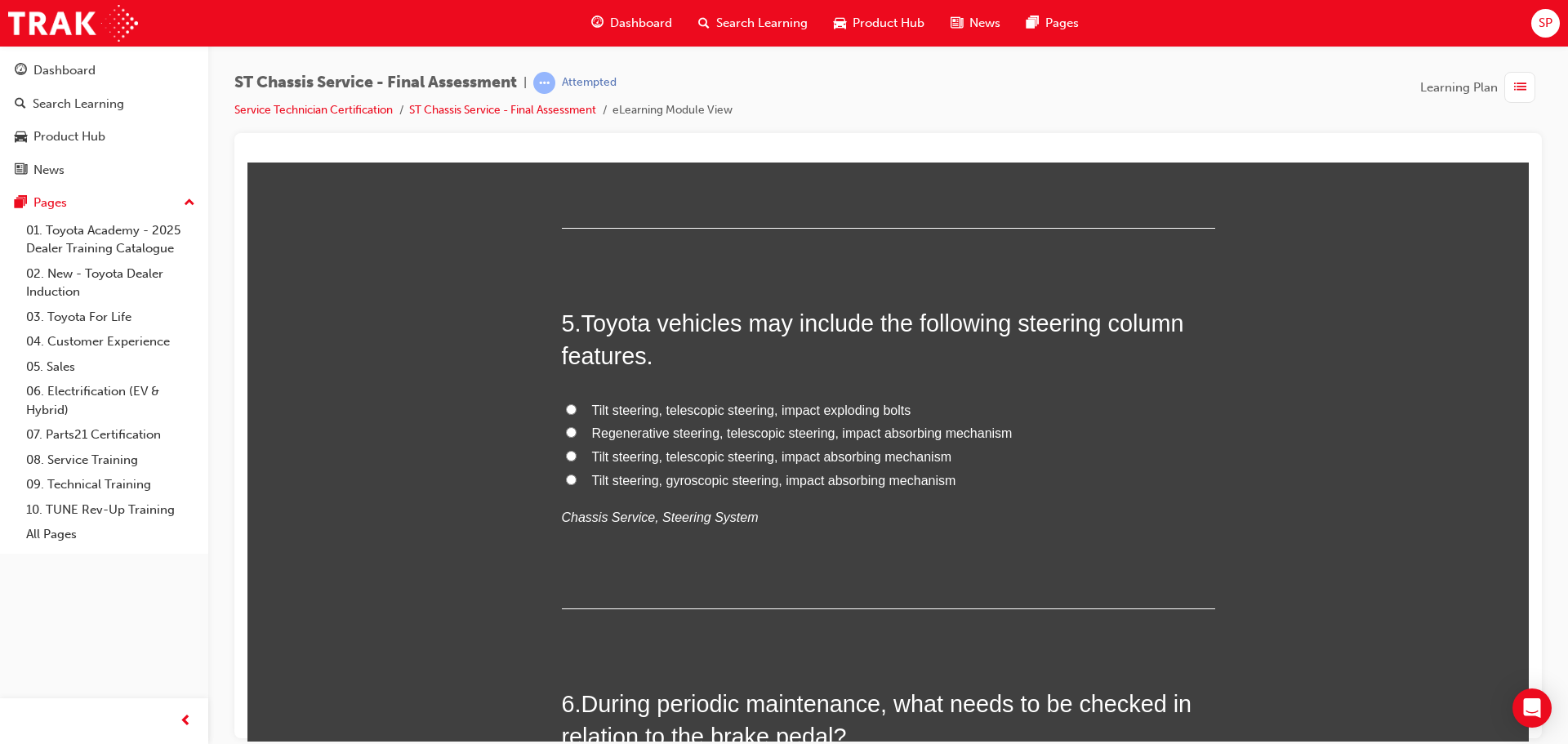
click at [571, 452] on label "Tilt steering, telescopic steering, impact absorbing mechanism" at bounding box center [889, 456] width 653 height 23
click at [571, 452] on input "Tilt steering, telescopic steering, impact absorbing mechanism" at bounding box center [571, 455] width 10 height 10
radio input "true"
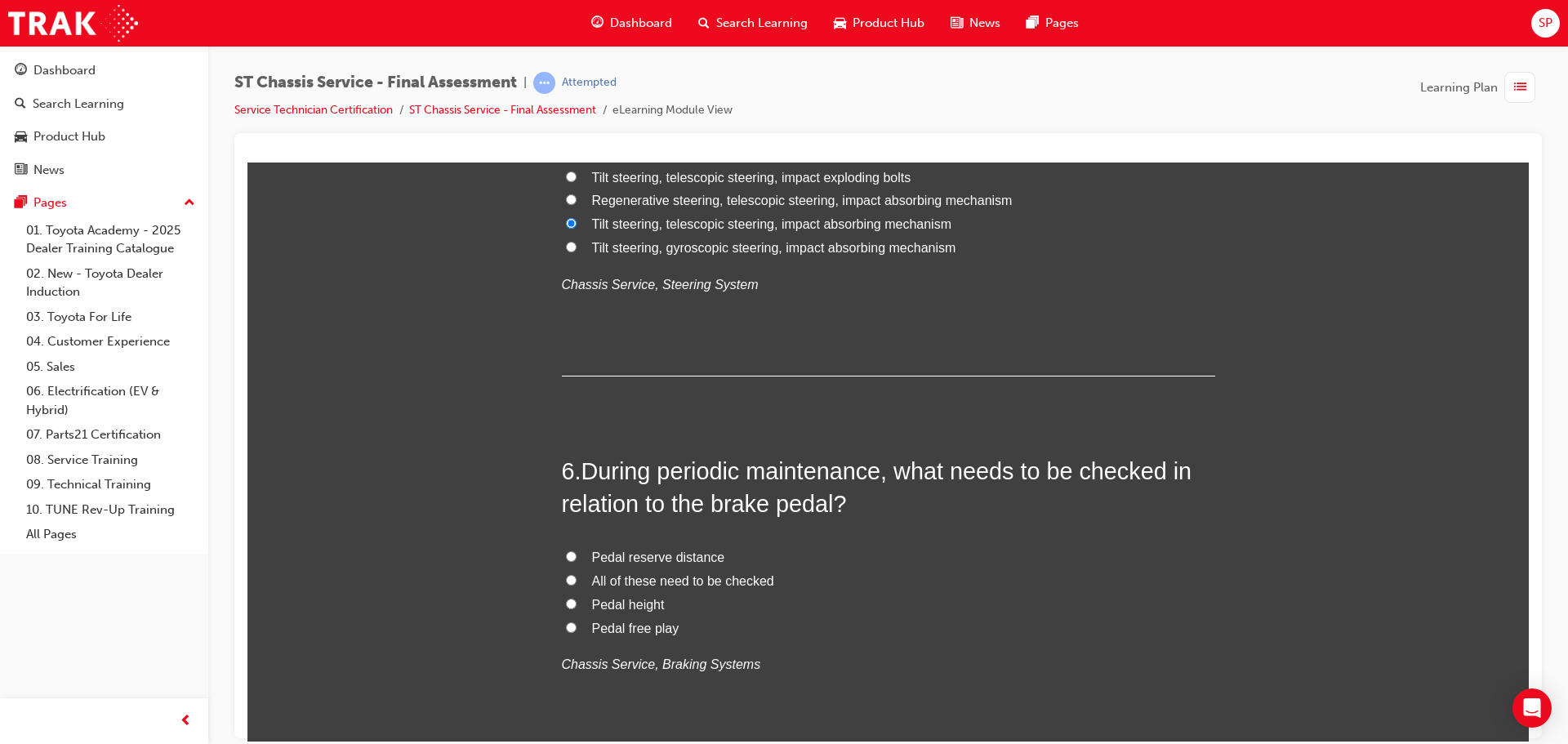
scroll to position [1796, 0]
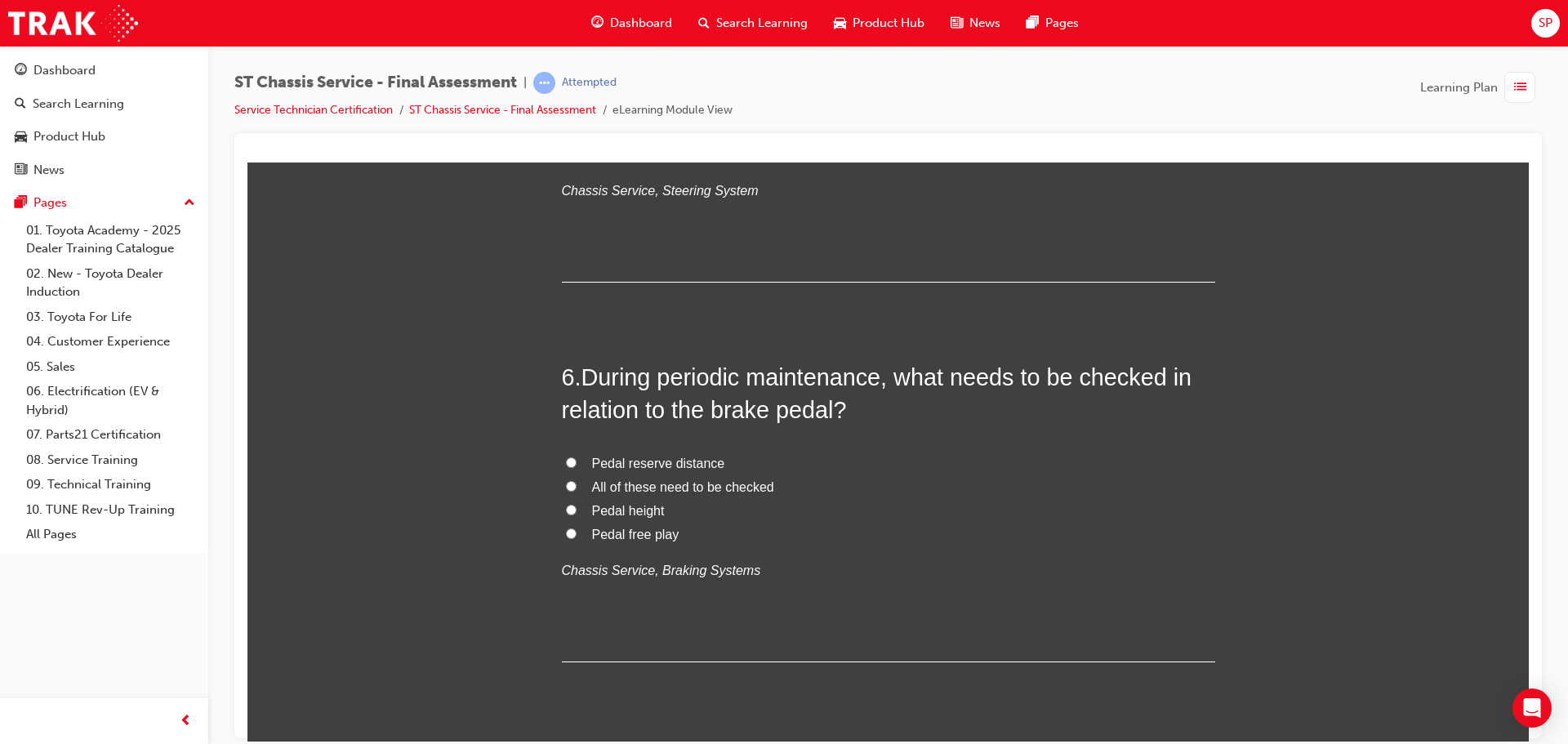
click at [712, 483] on span "All of these need to be checked" at bounding box center [683, 486] width 182 height 14
click at [576, 483] on input "All of these need to be checked" at bounding box center [571, 485] width 10 height 10
radio input "true"
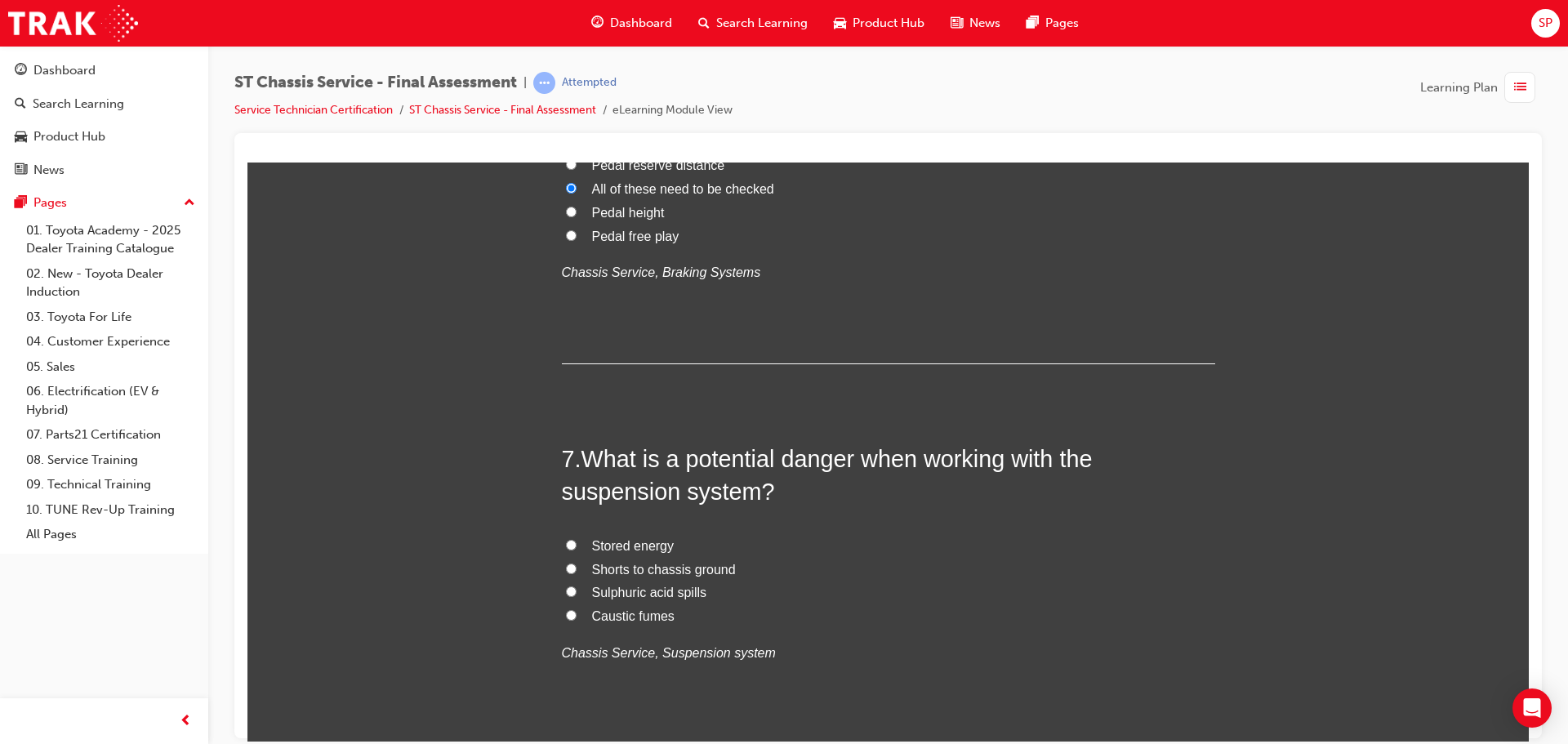
scroll to position [2123, 0]
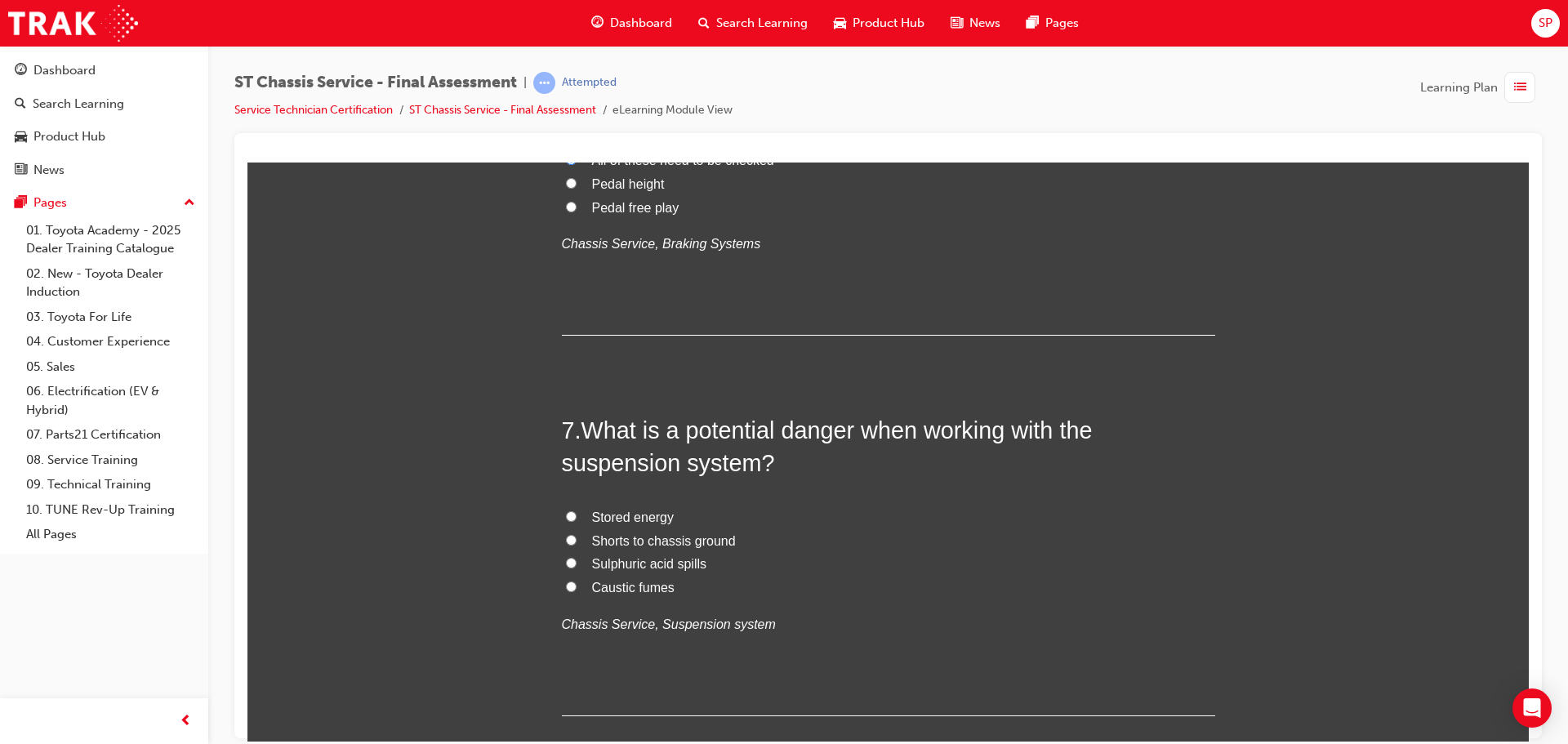
click at [577, 514] on label "Stored energy" at bounding box center [889, 516] width 653 height 23
click at [576, 514] on input "Stored energy" at bounding box center [571, 515] width 10 height 10
radio input "true"
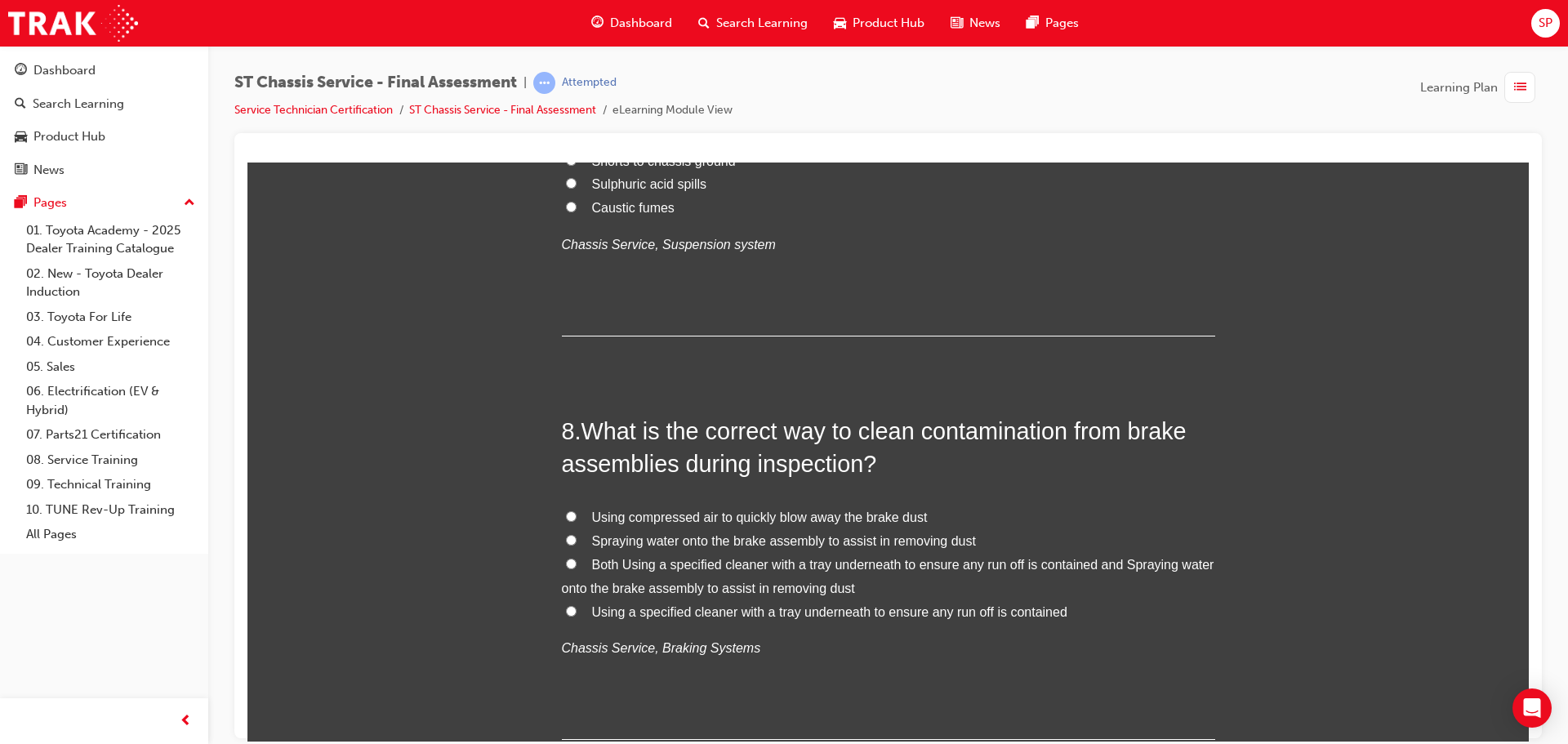
scroll to position [2531, 0]
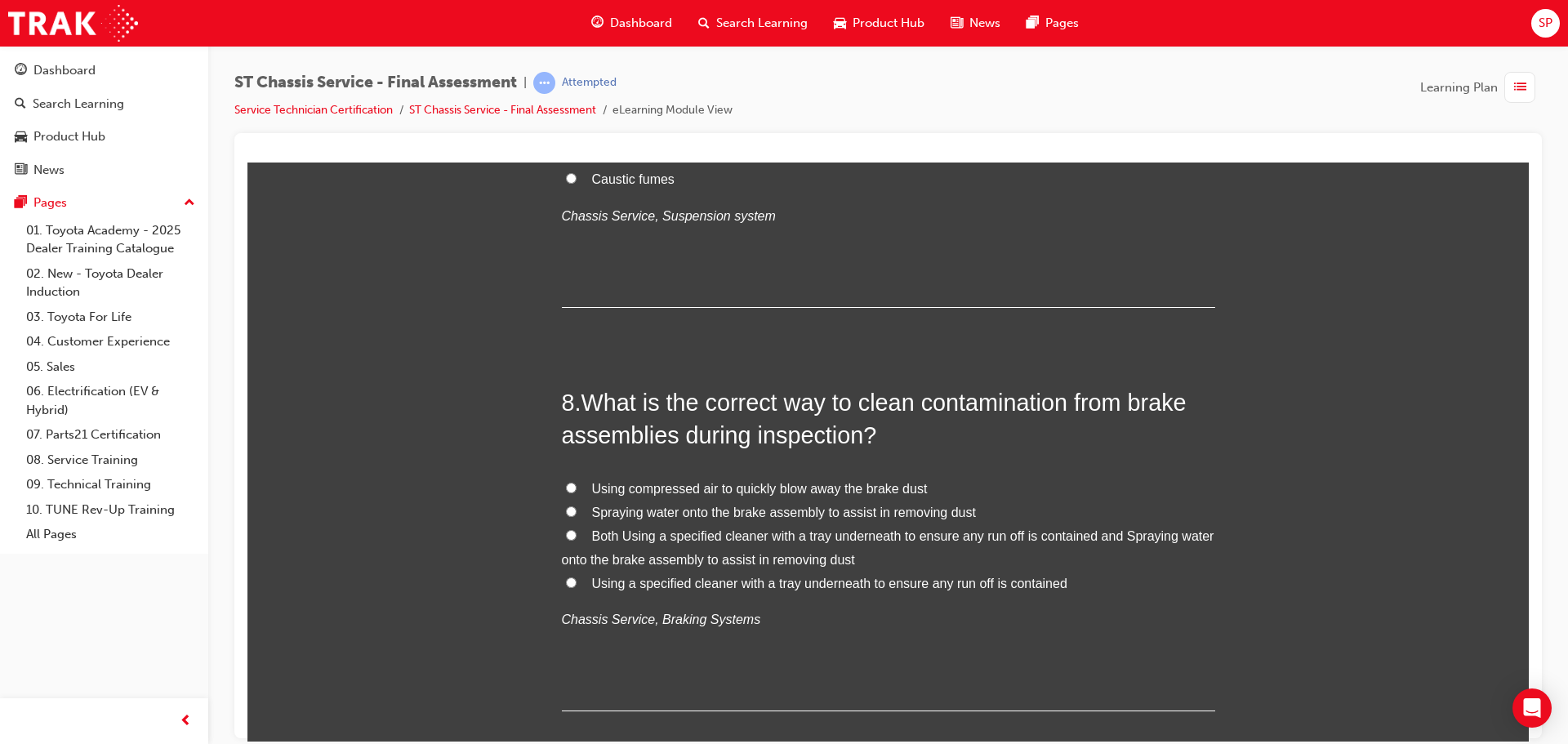
click at [566, 534] on input "Both Using a specified cleaner with a tray underneath to ensure any run off is …" at bounding box center [571, 534] width 10 height 10
radio input "true"
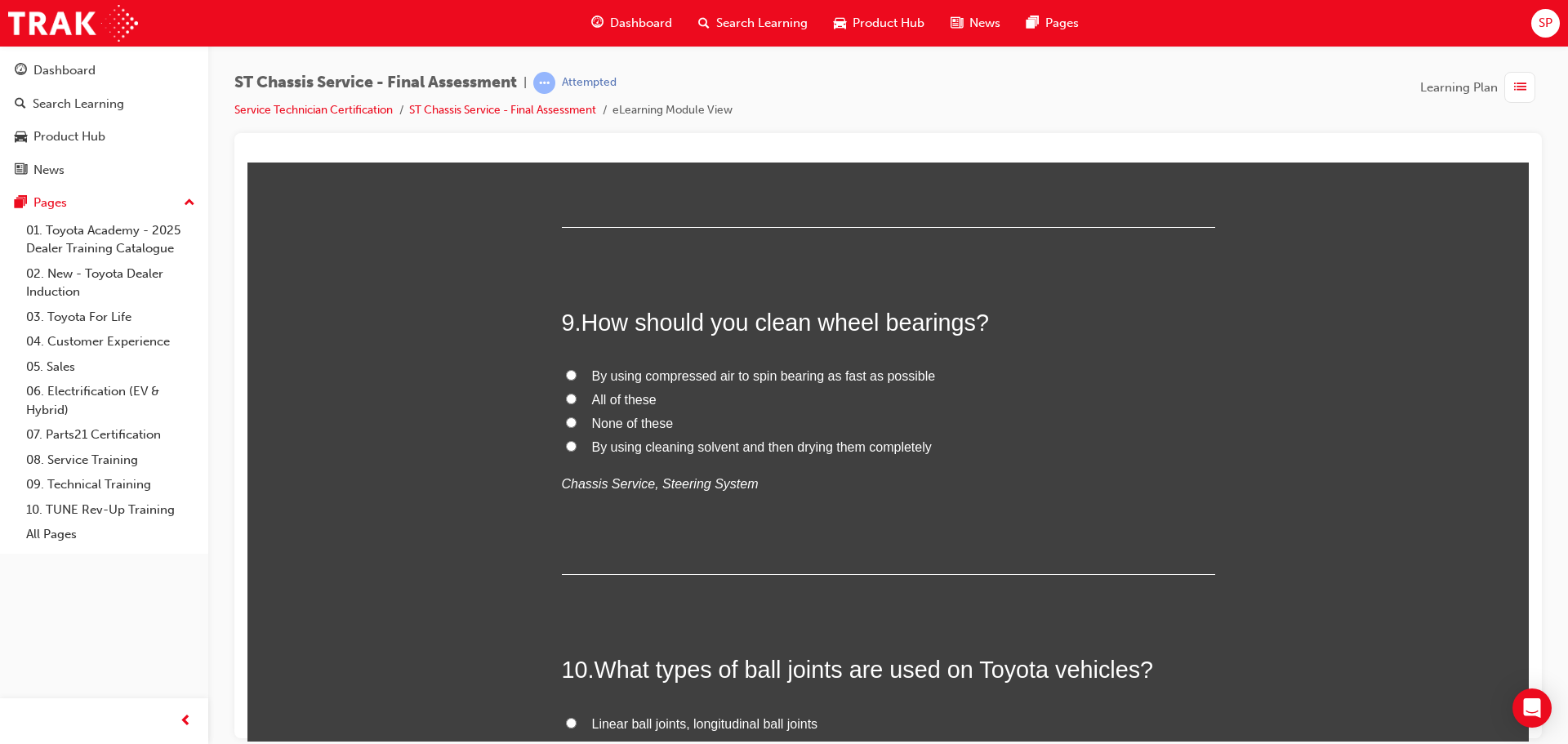
scroll to position [3021, 0]
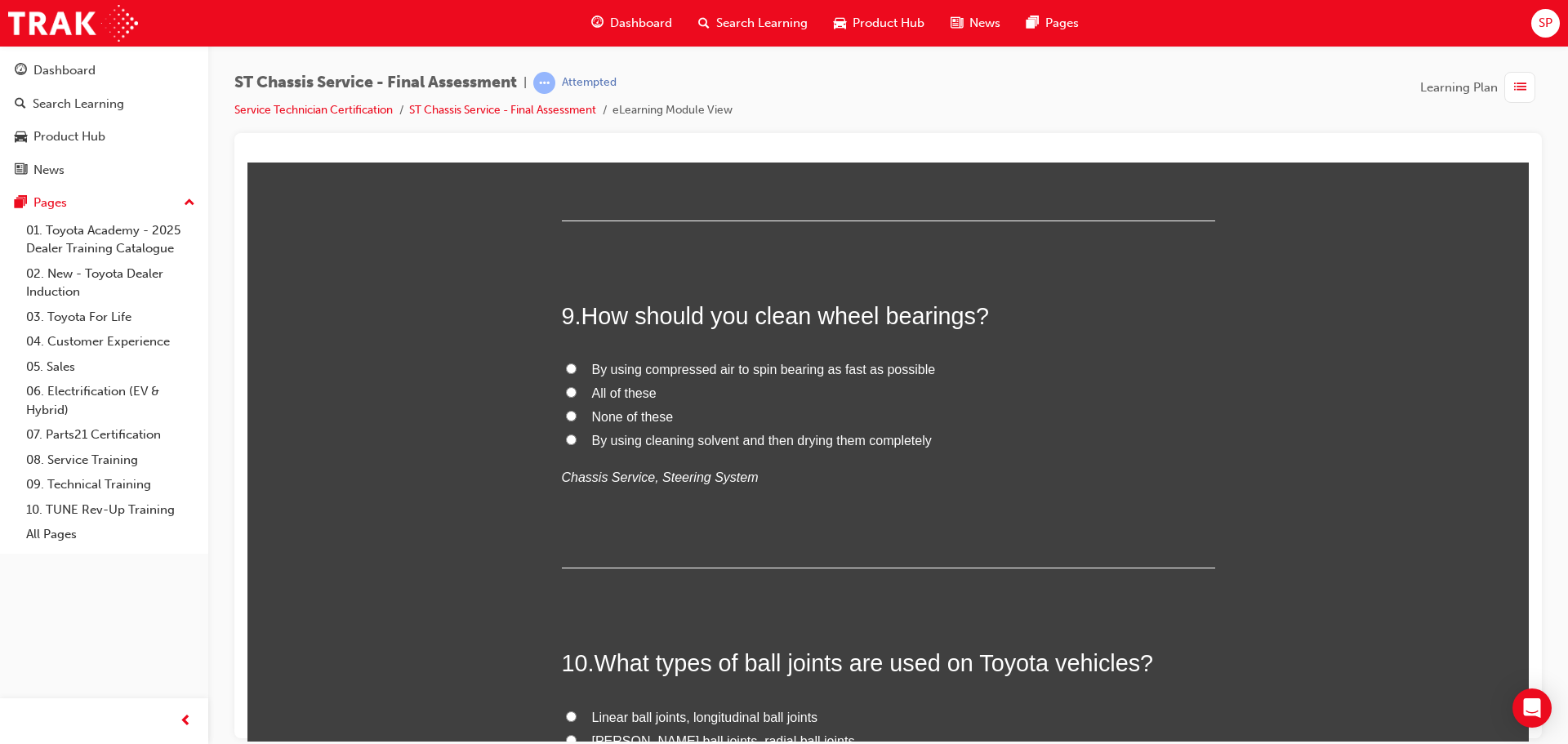
click at [682, 434] on span "By using cleaning solvent and then drying them completely" at bounding box center [761, 440] width 340 height 14
click at [576, 434] on input "By using cleaning solvent and then drying them completely" at bounding box center [571, 439] width 10 height 10
radio input "true"
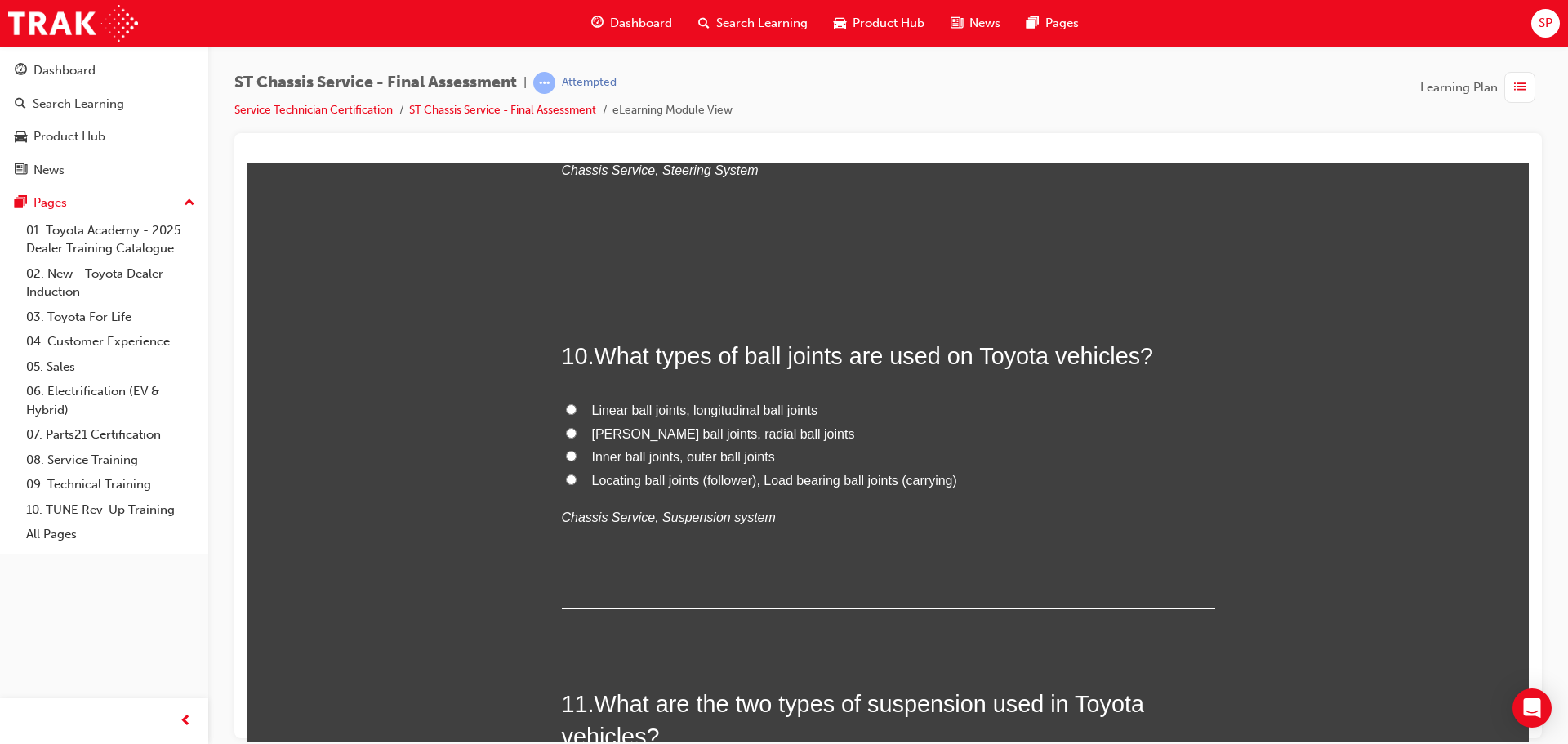
scroll to position [3348, 0]
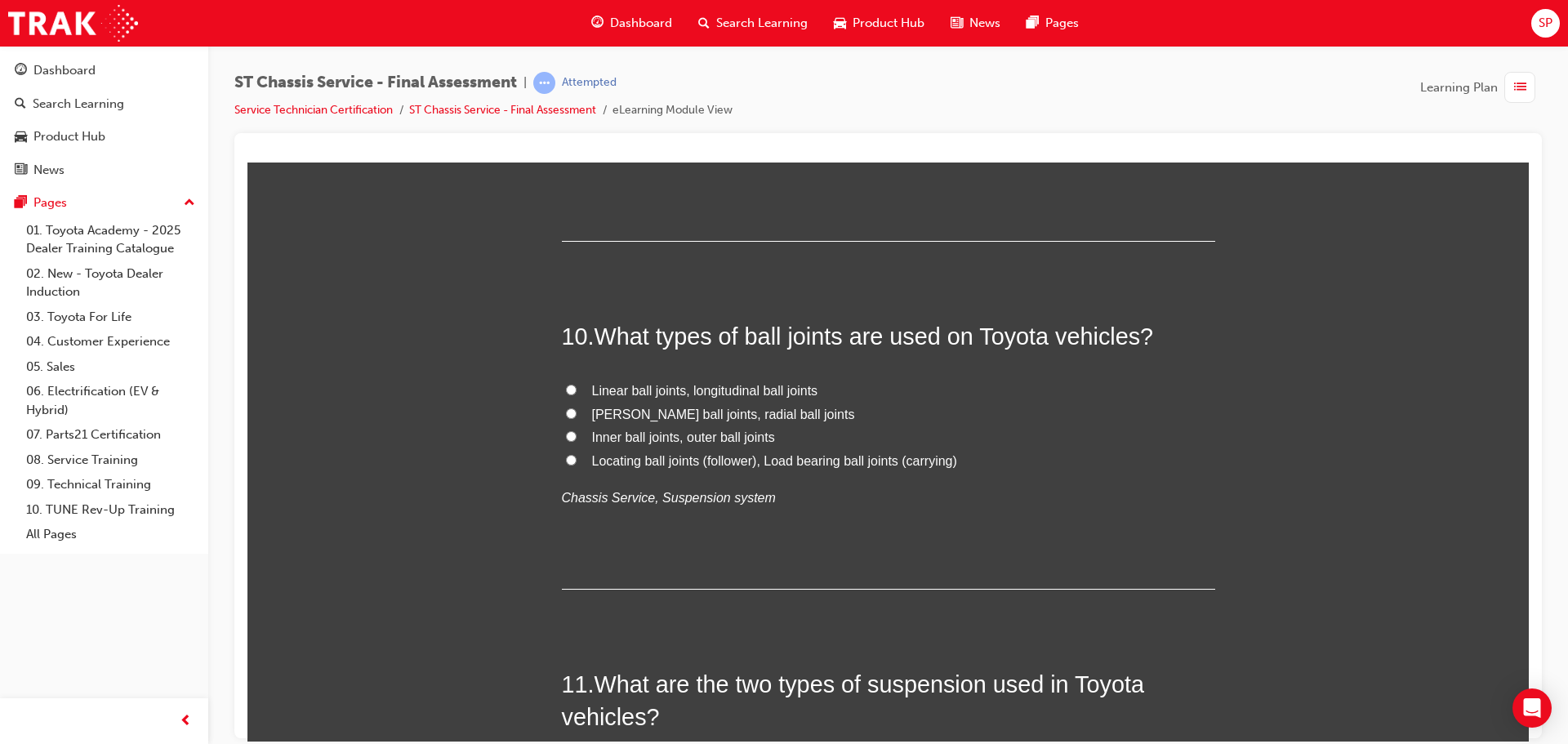
click at [664, 456] on span "Locating ball joints (follower), Load bearing ball joints (carrying)" at bounding box center [774, 460] width 365 height 14
click at [576, 456] on input "Locating ball joints (follower), Load bearing ball joints (carrying)" at bounding box center [571, 459] width 10 height 10
radio input "true"
click at [566, 463] on input "Locating ball joints (follower), Load bearing ball joints (carrying)" at bounding box center [571, 459] width 10 height 10
drag, startPoint x: 743, startPoint y: 334, endPoint x: 840, endPoint y: 334, distance: 97.0
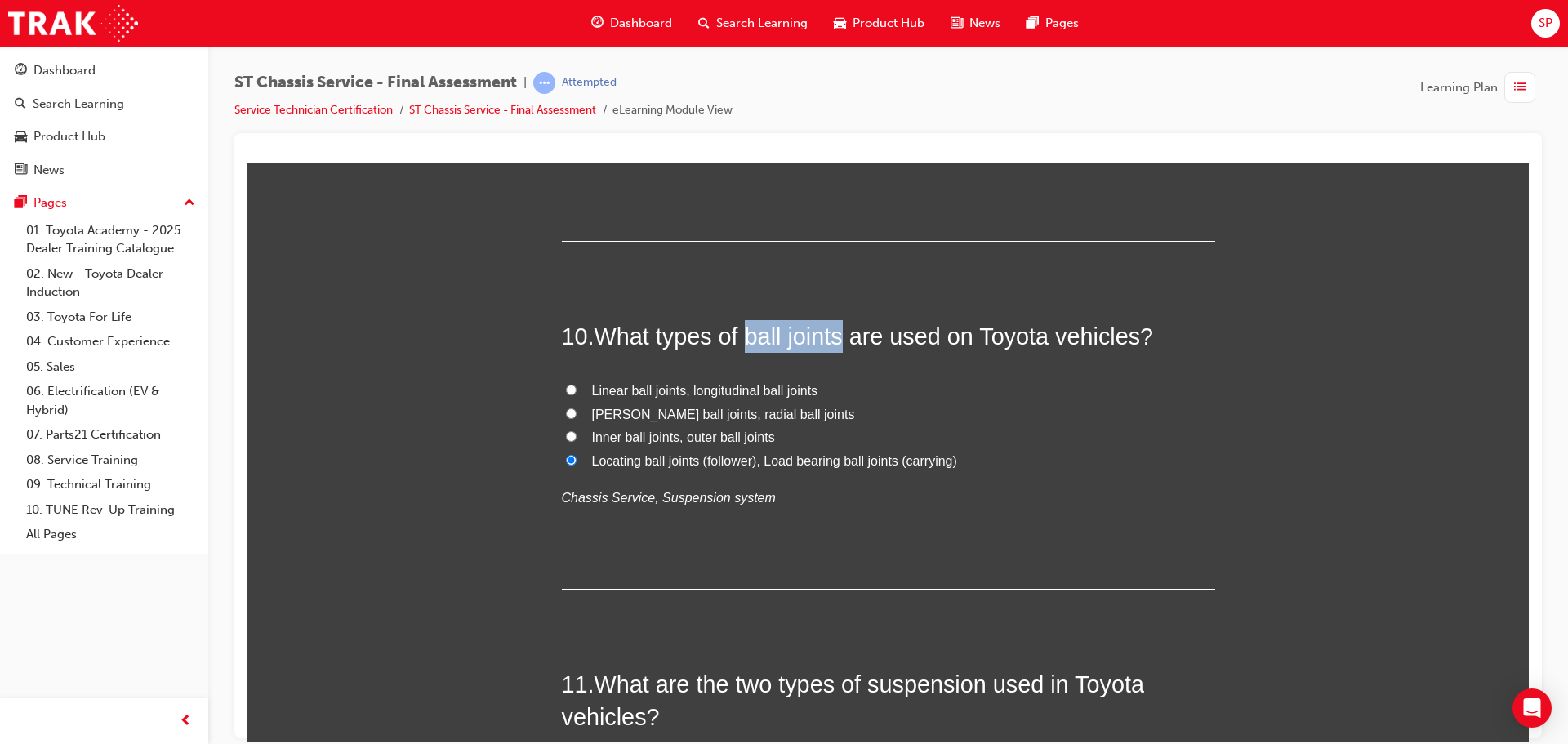
click at [840, 334] on span "What types of ball joints are used on Toyota vehicles?" at bounding box center [874, 335] width 560 height 26
copy span "ball joints"
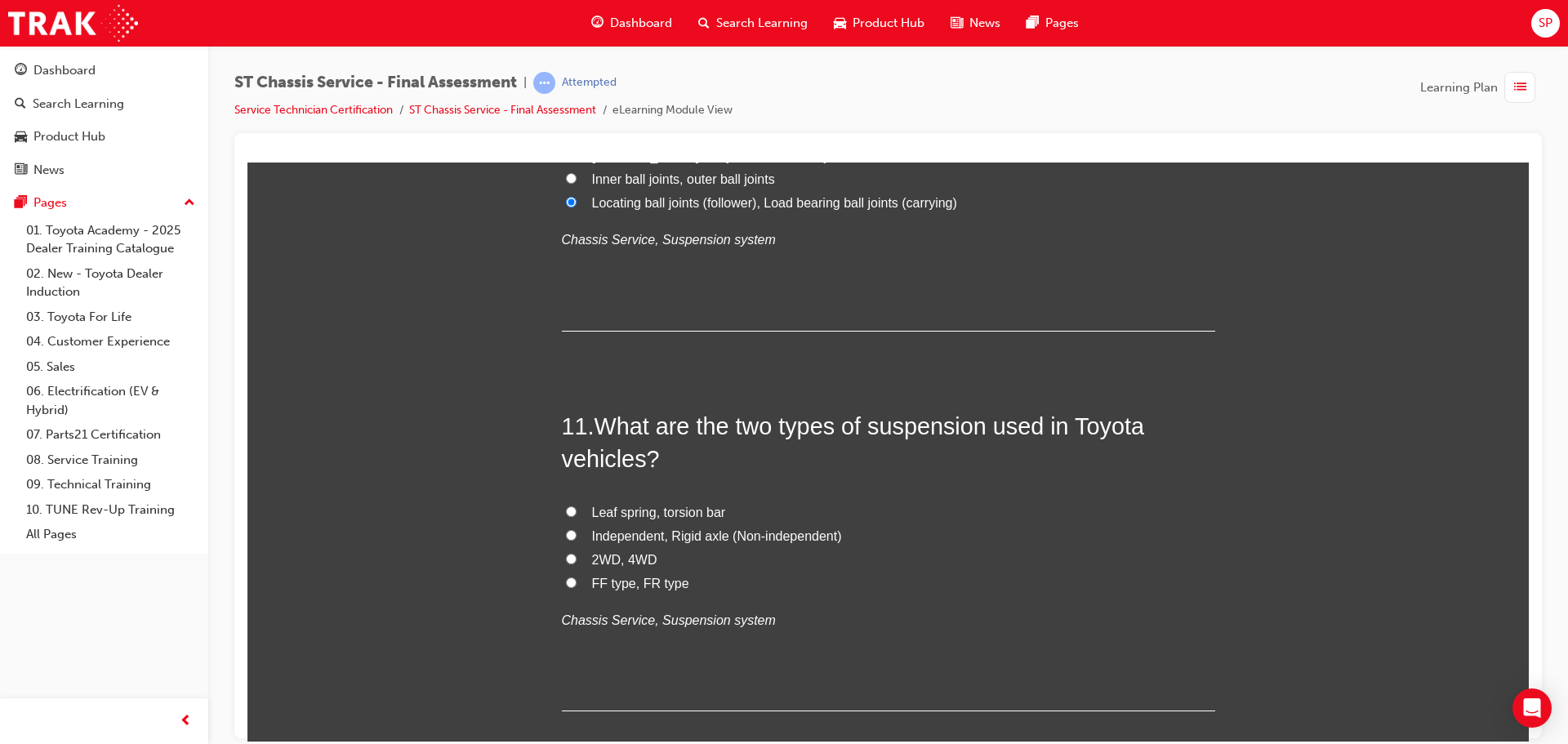
scroll to position [3756, 0]
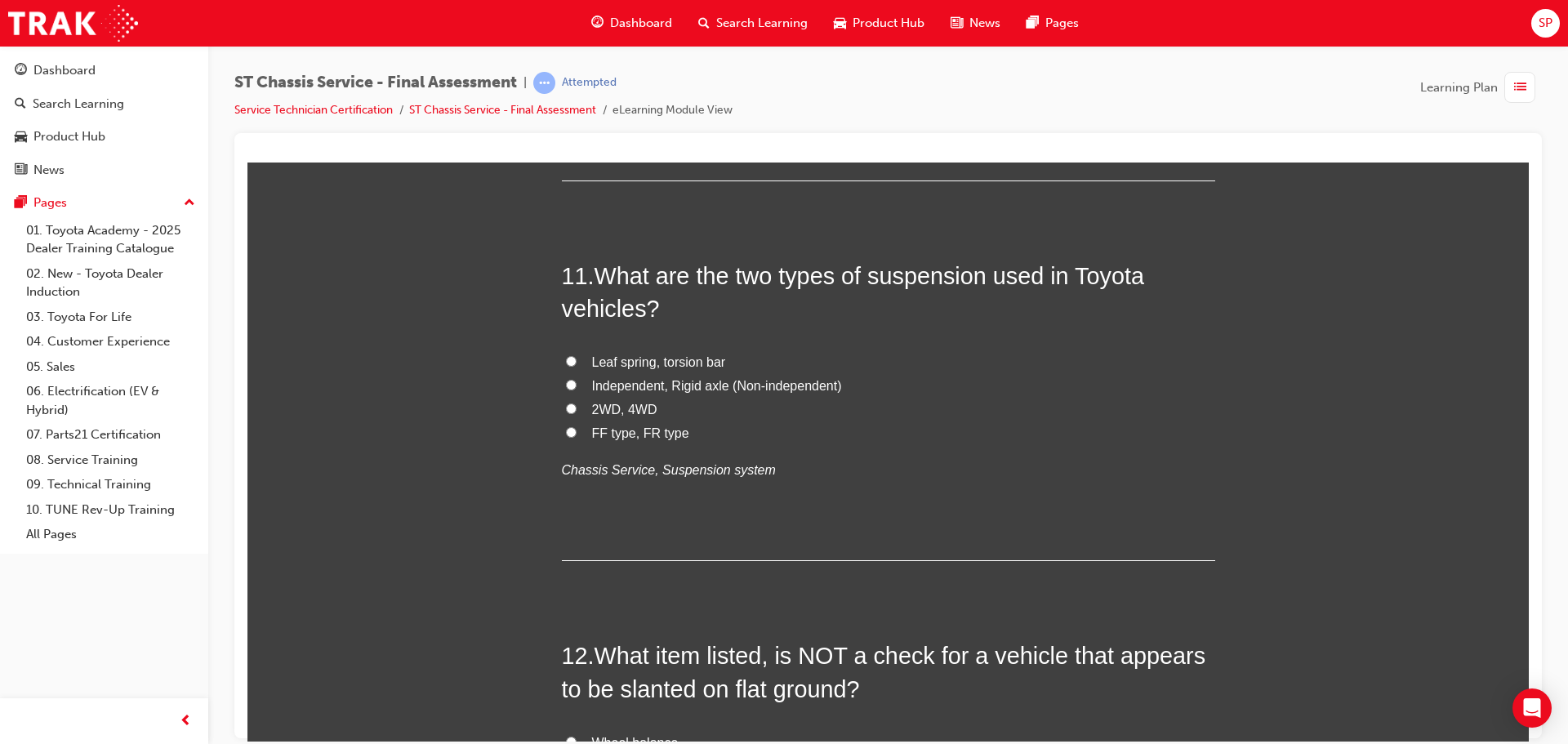
click at [753, 384] on span "Independent, Rigid axle (Non-independent)" at bounding box center [716, 385] width 249 height 14
click at [576, 384] on input "Independent, Rigid axle (Non-independent)" at bounding box center [571, 384] width 10 height 10
radio input "true"
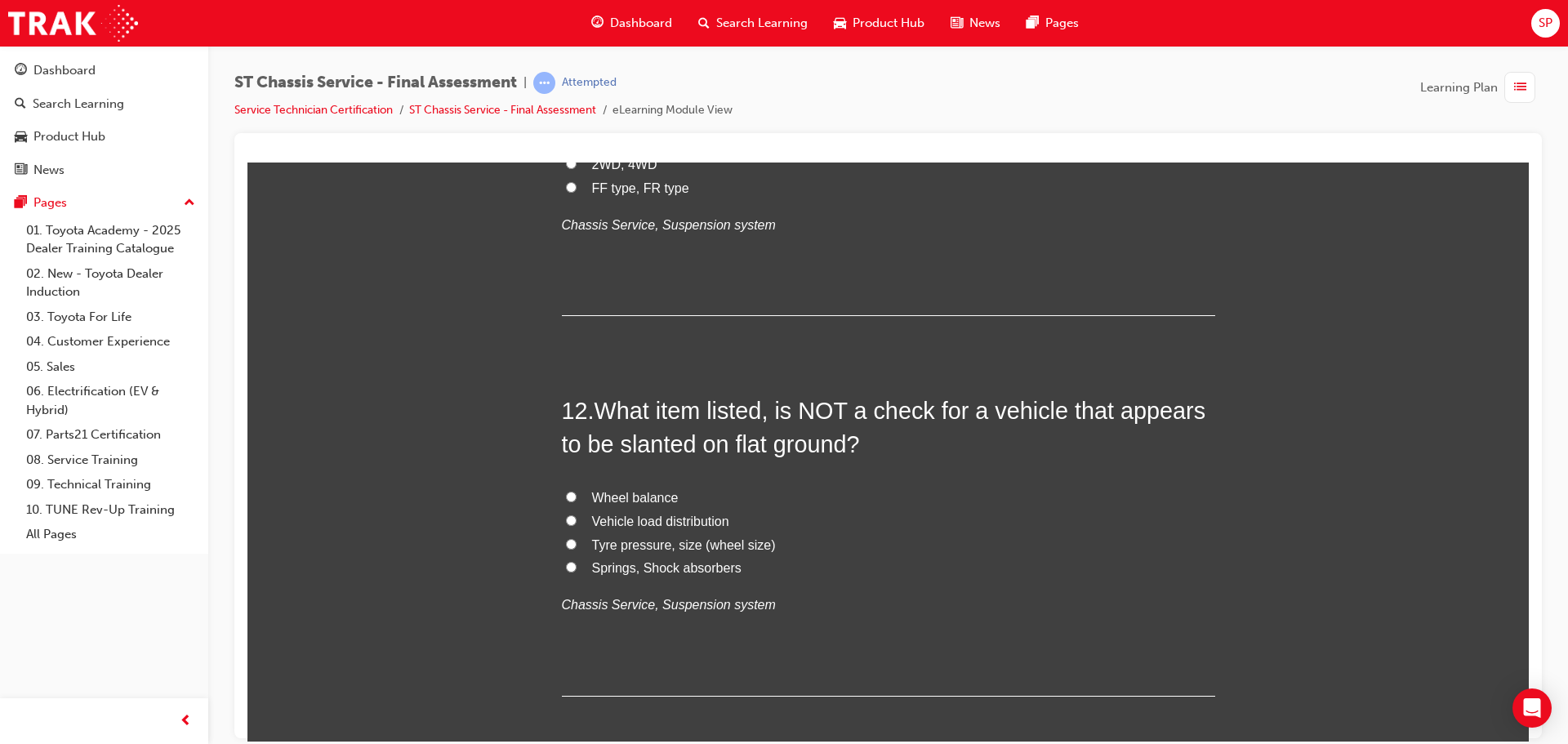
scroll to position [4082, 0]
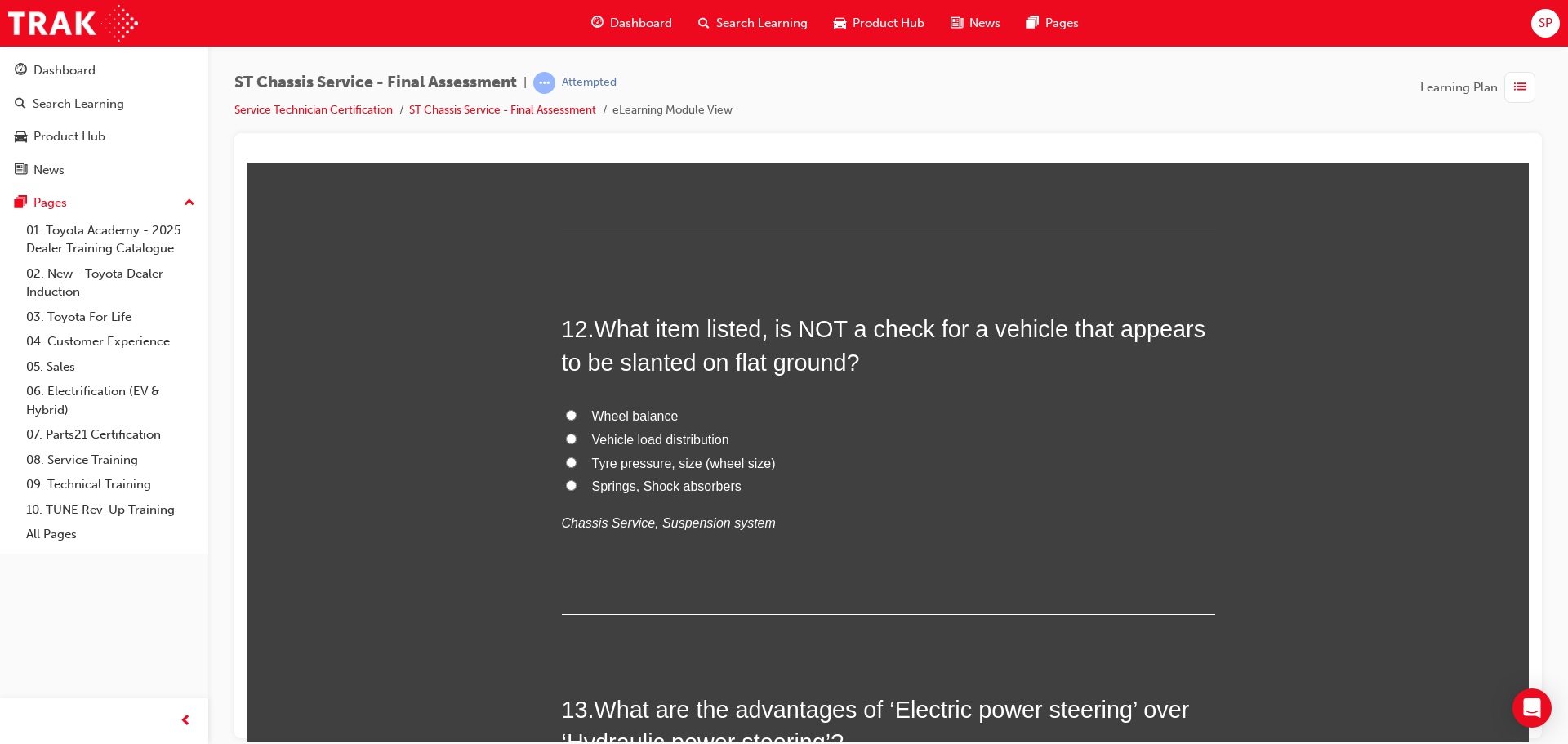
click at [663, 488] on span "Springs, Shock absorbers" at bounding box center [666, 485] width 149 height 14
click at [576, 488] on input "Springs, Shock absorbers" at bounding box center [571, 484] width 10 height 10
radio input "true"
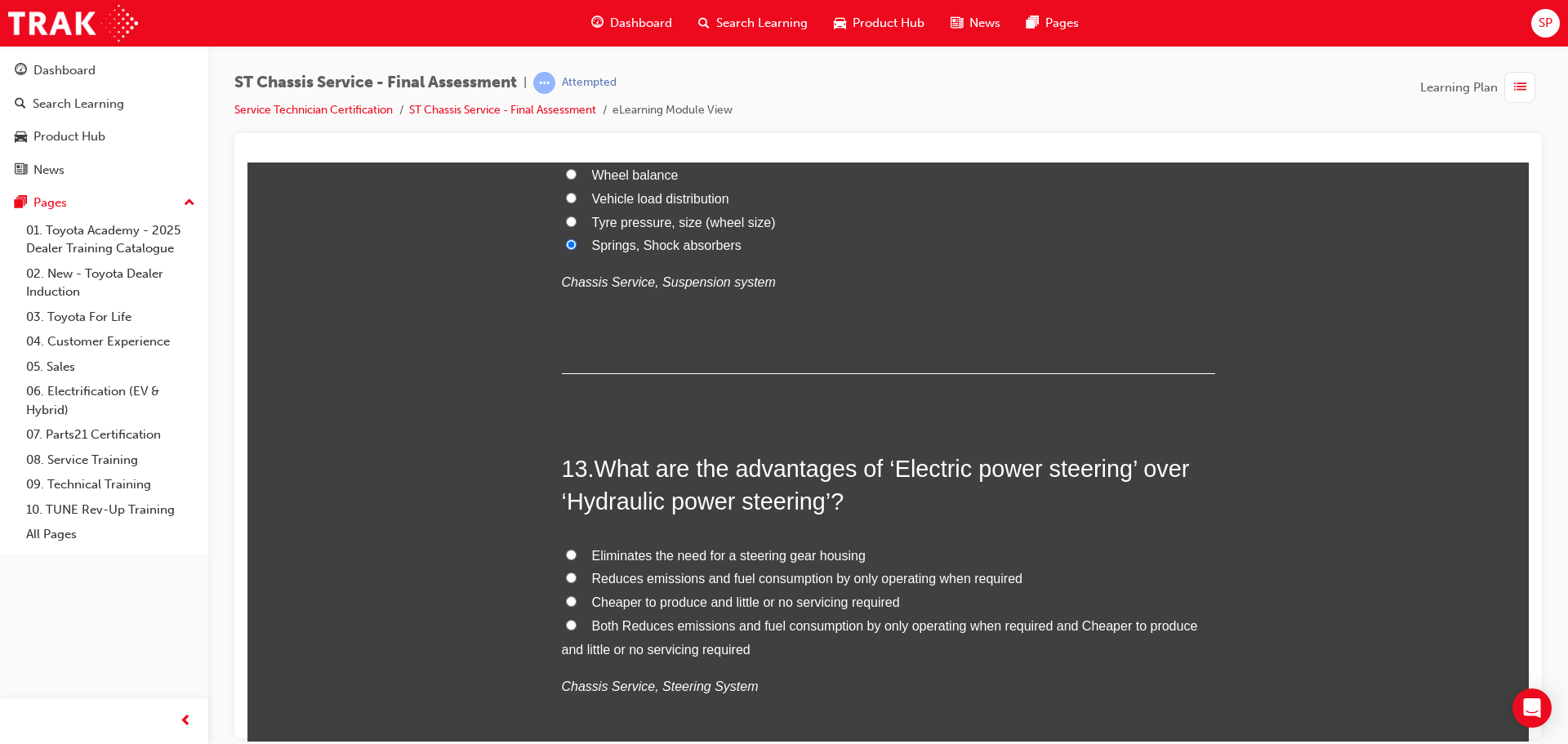
scroll to position [4327, 0]
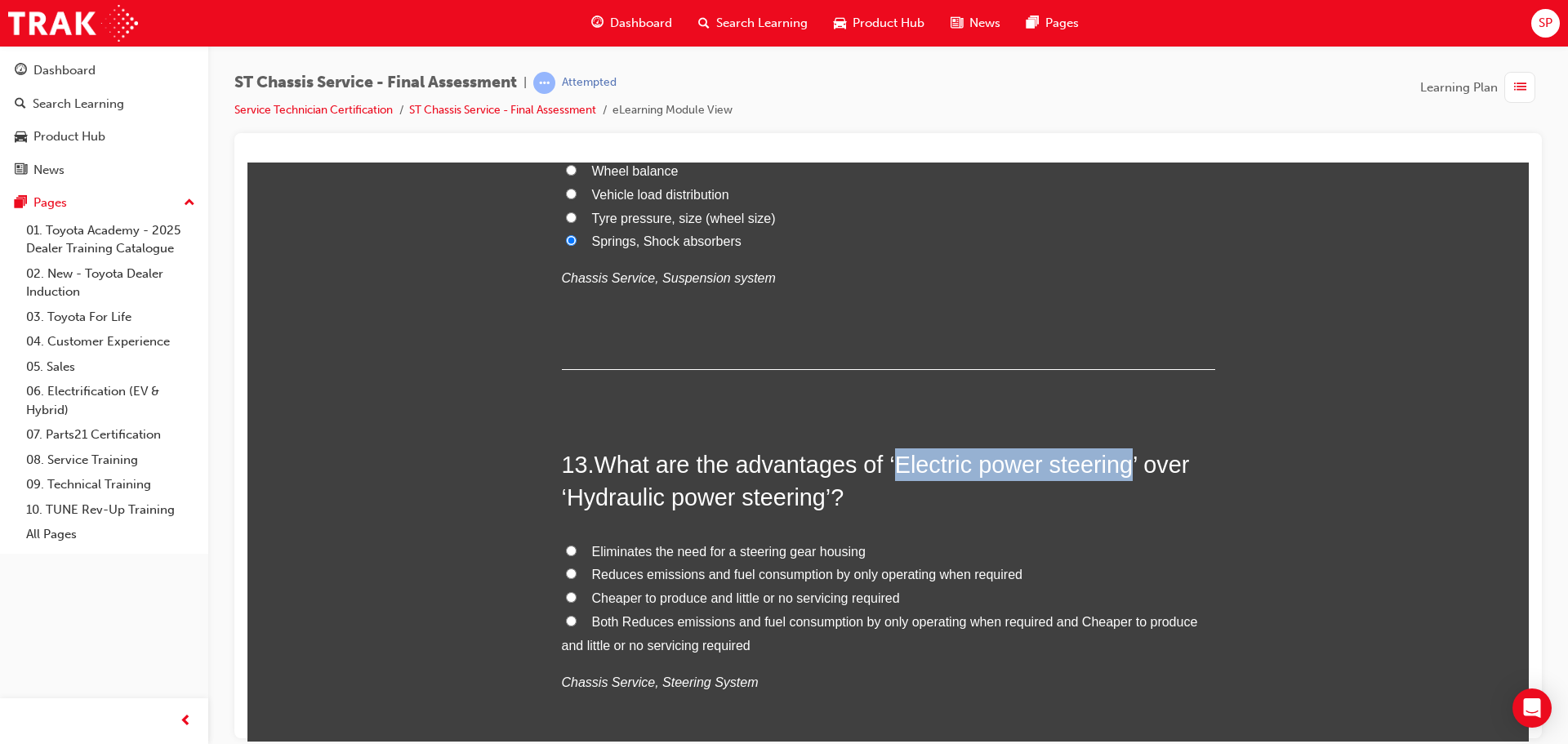
drag, startPoint x: 1129, startPoint y: 463, endPoint x: 891, endPoint y: 438, distance: 239.3
copy span "Electric power steering"
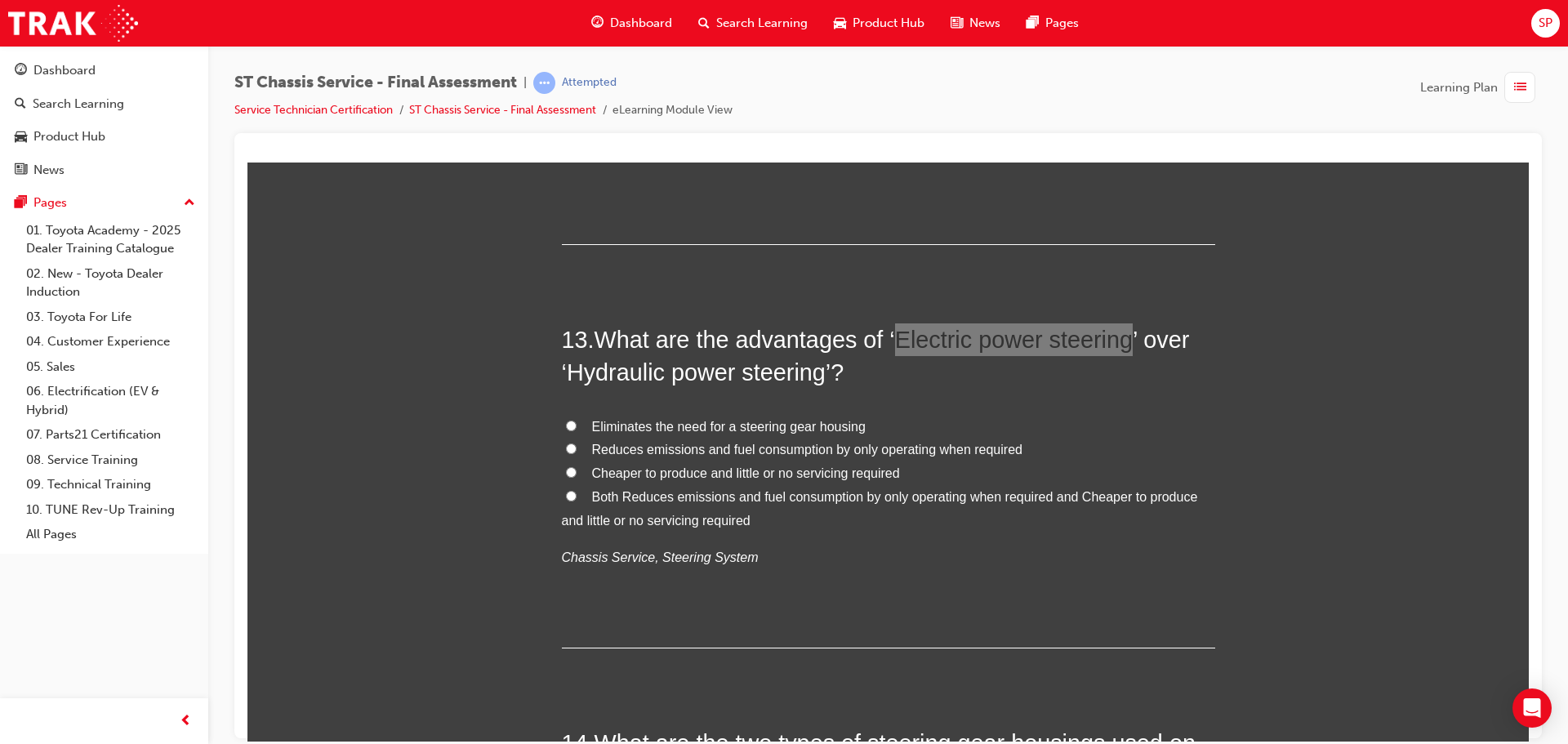
scroll to position [4572, 0]
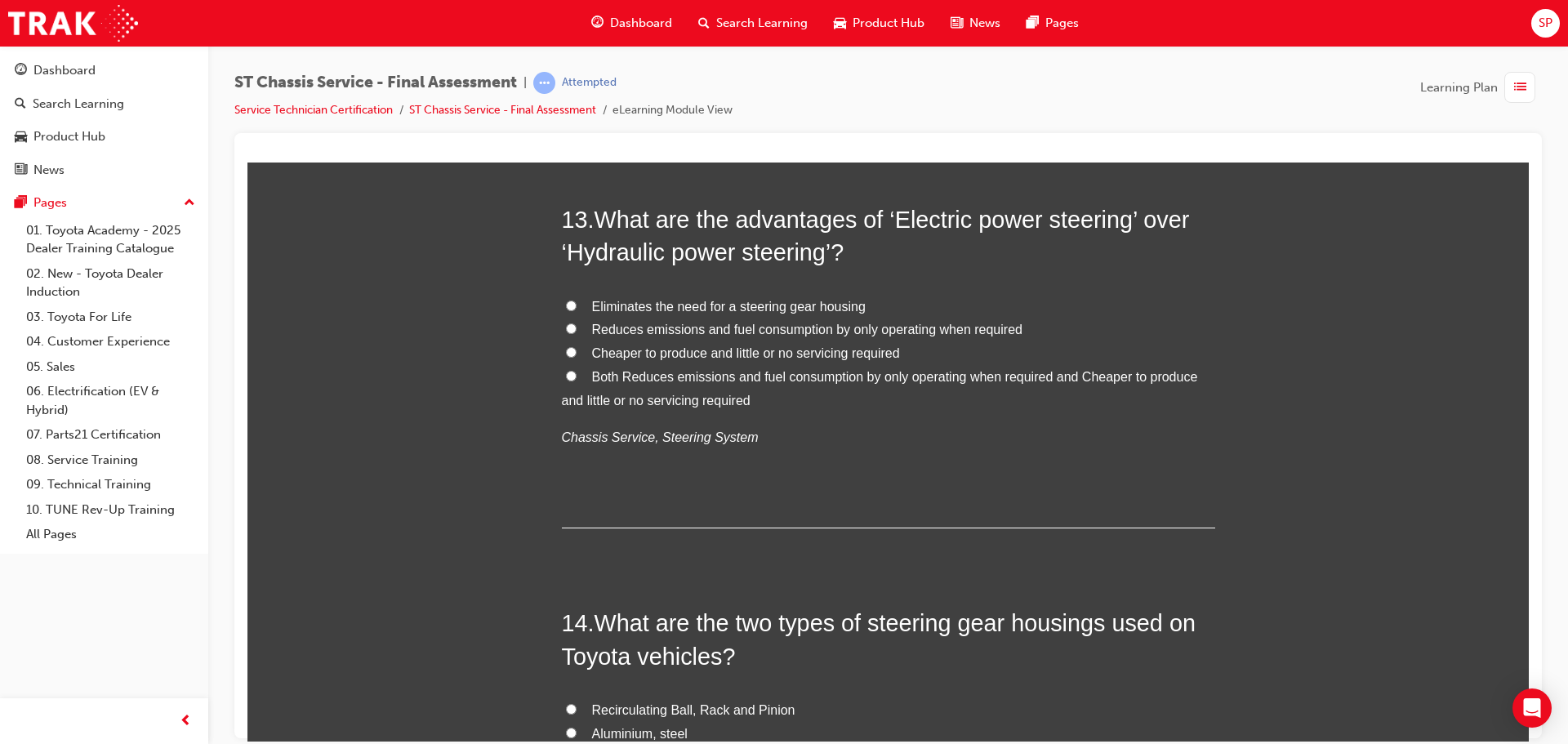
click at [1027, 370] on span "Both Reduces emissions and fuel consumption by only operating when required and…" at bounding box center [880, 387] width 636 height 37
click at [576, 370] on input "Both Reduces emissions and fuel consumption by only operating when required and…" at bounding box center [571, 375] width 10 height 10
radio input "true"
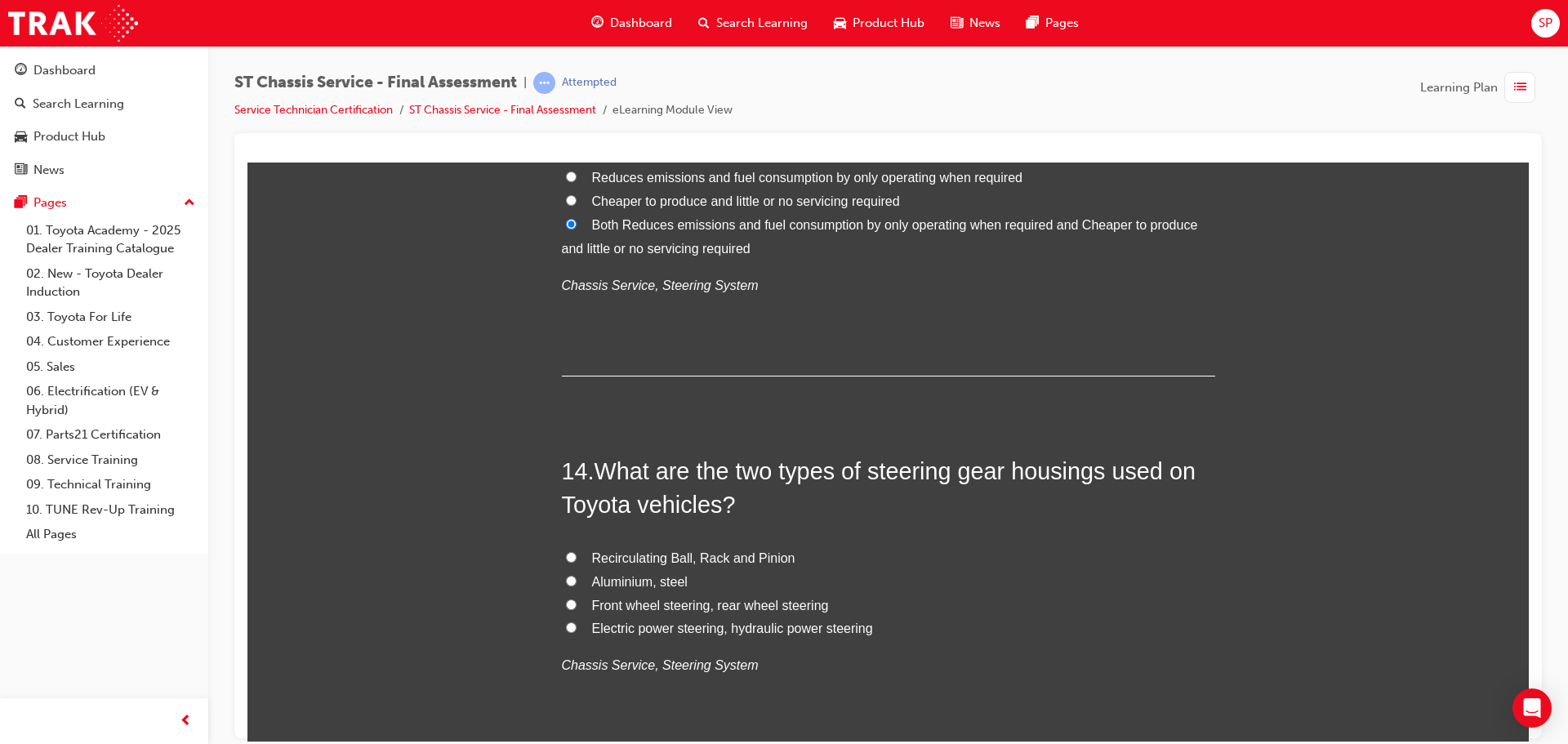
scroll to position [4735, 0]
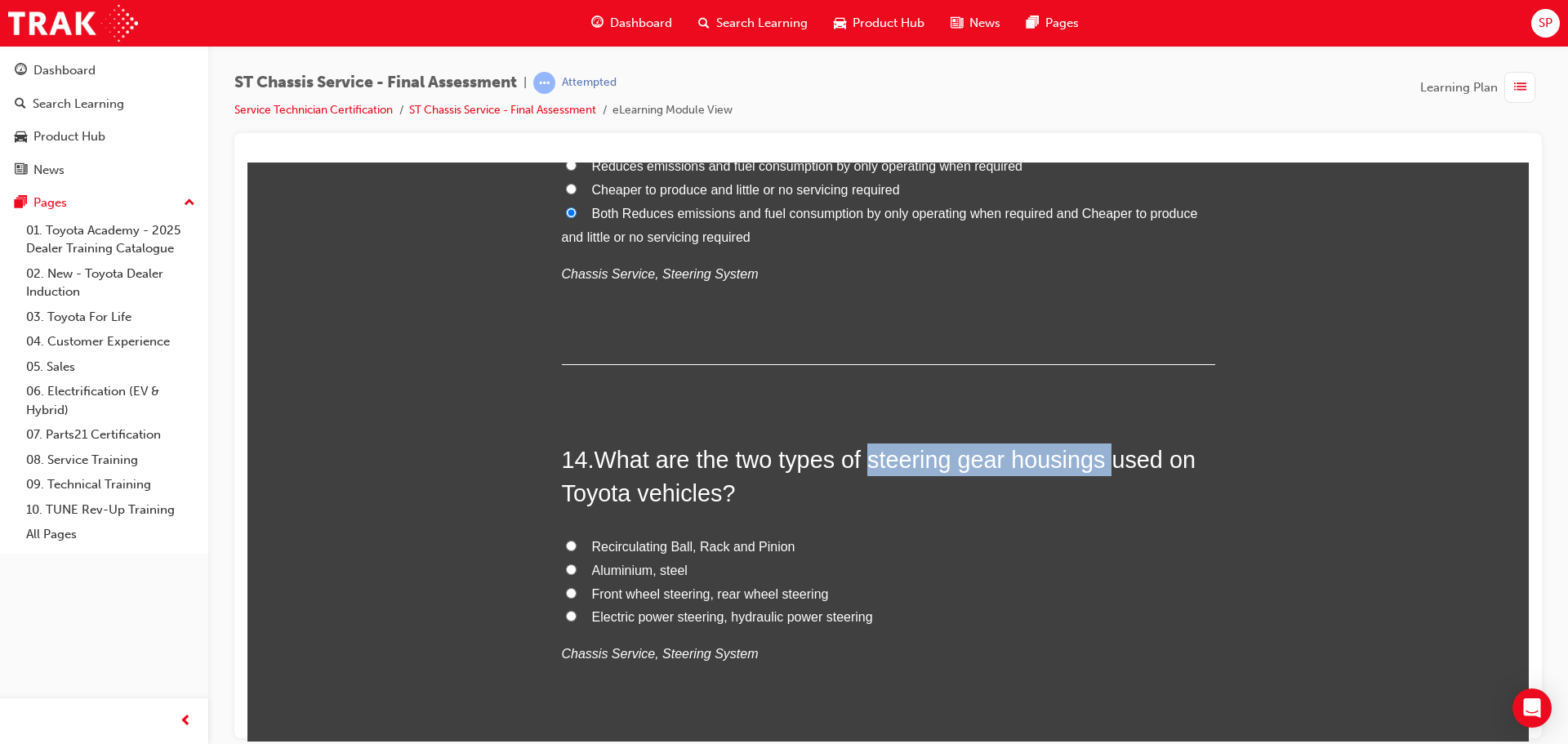
drag, startPoint x: 1105, startPoint y: 459, endPoint x: 864, endPoint y: 463, distance: 241.0
click at [864, 463] on span "What are the two types of steering gear housings used on Toyota vehicles?" at bounding box center [878, 476] width 633 height 59
copy span "steering gear housings"
click at [614, 570] on span "Aluminium, steel" at bounding box center [639, 569] width 95 height 14
click at [576, 570] on input "Aluminium, steel" at bounding box center [571, 568] width 10 height 10
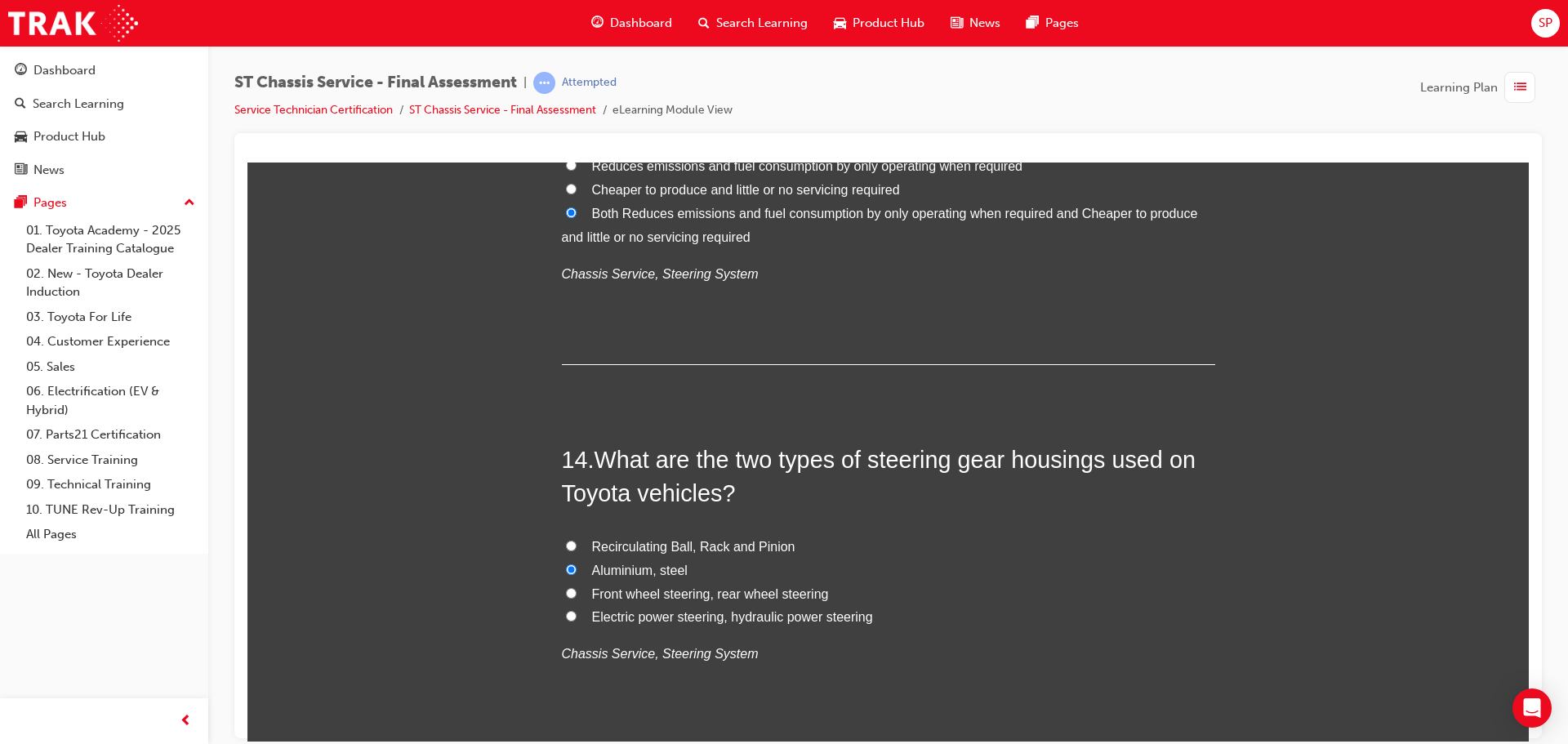
radio input "true"
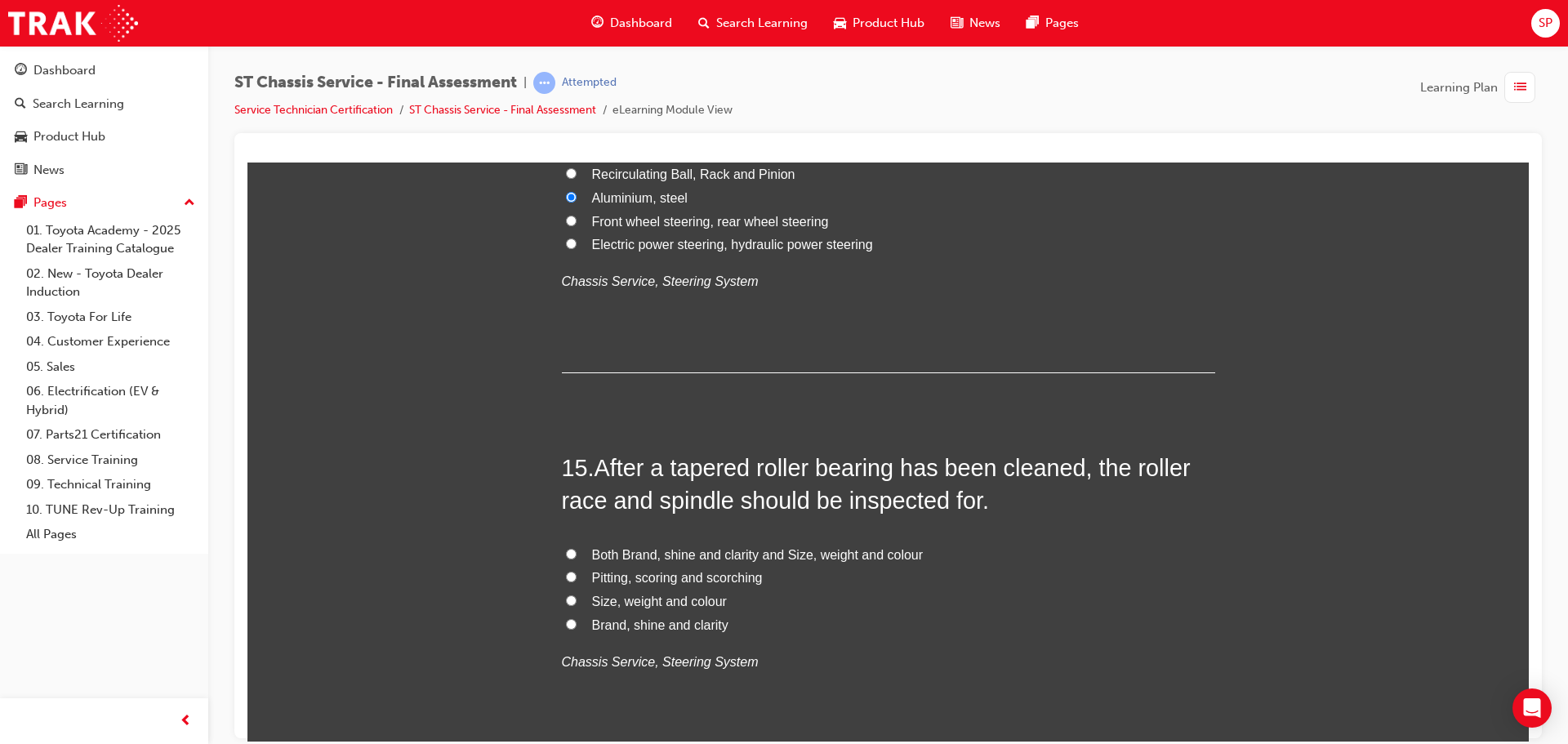
scroll to position [5080, 0]
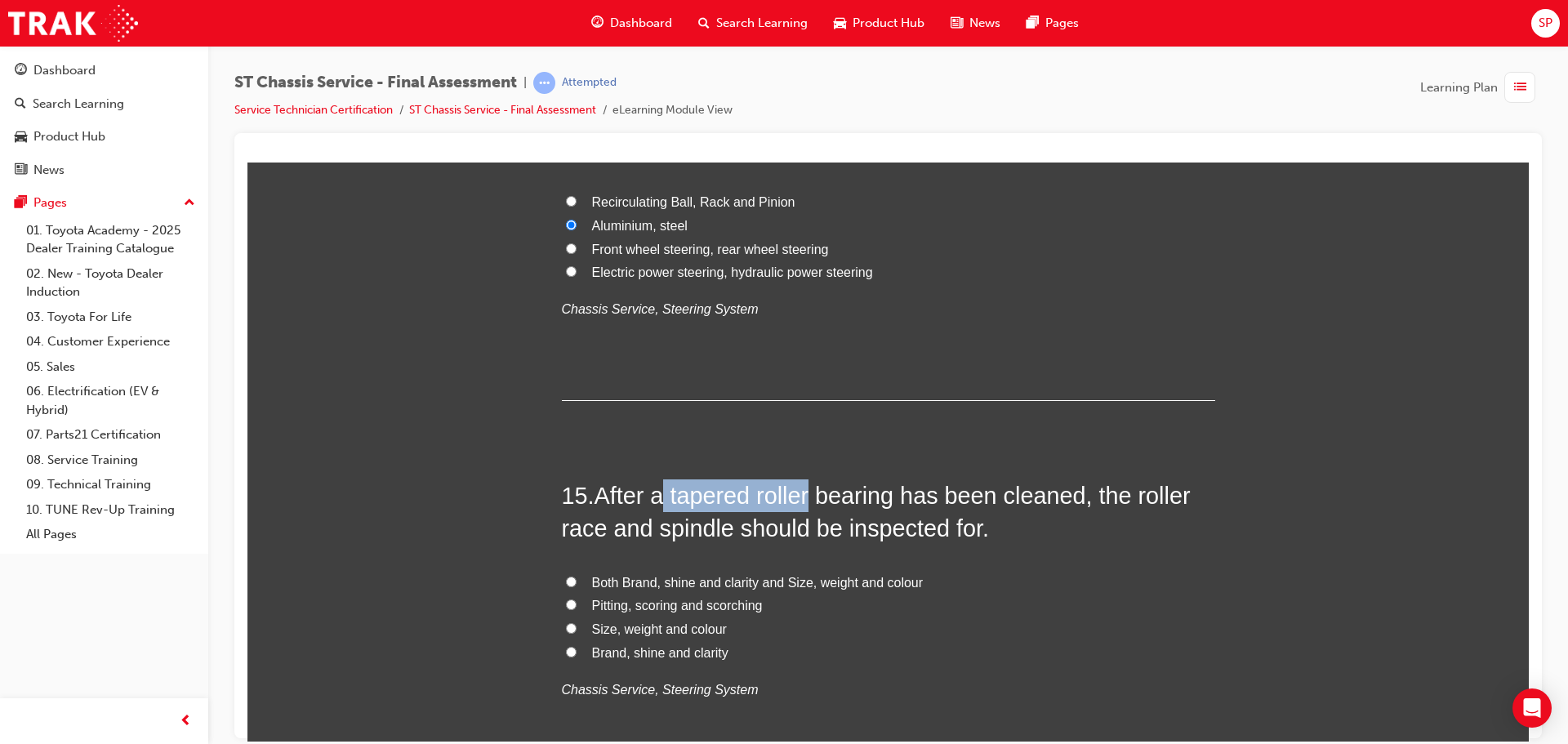
drag, startPoint x: 665, startPoint y: 491, endPoint x: 810, endPoint y: 498, distance: 145.2
click at [810, 498] on span "After a tapered roller bearing has been cleaned, the roller race and spindle sh…" at bounding box center [877, 511] width 629 height 59
copy span "tapered roller"
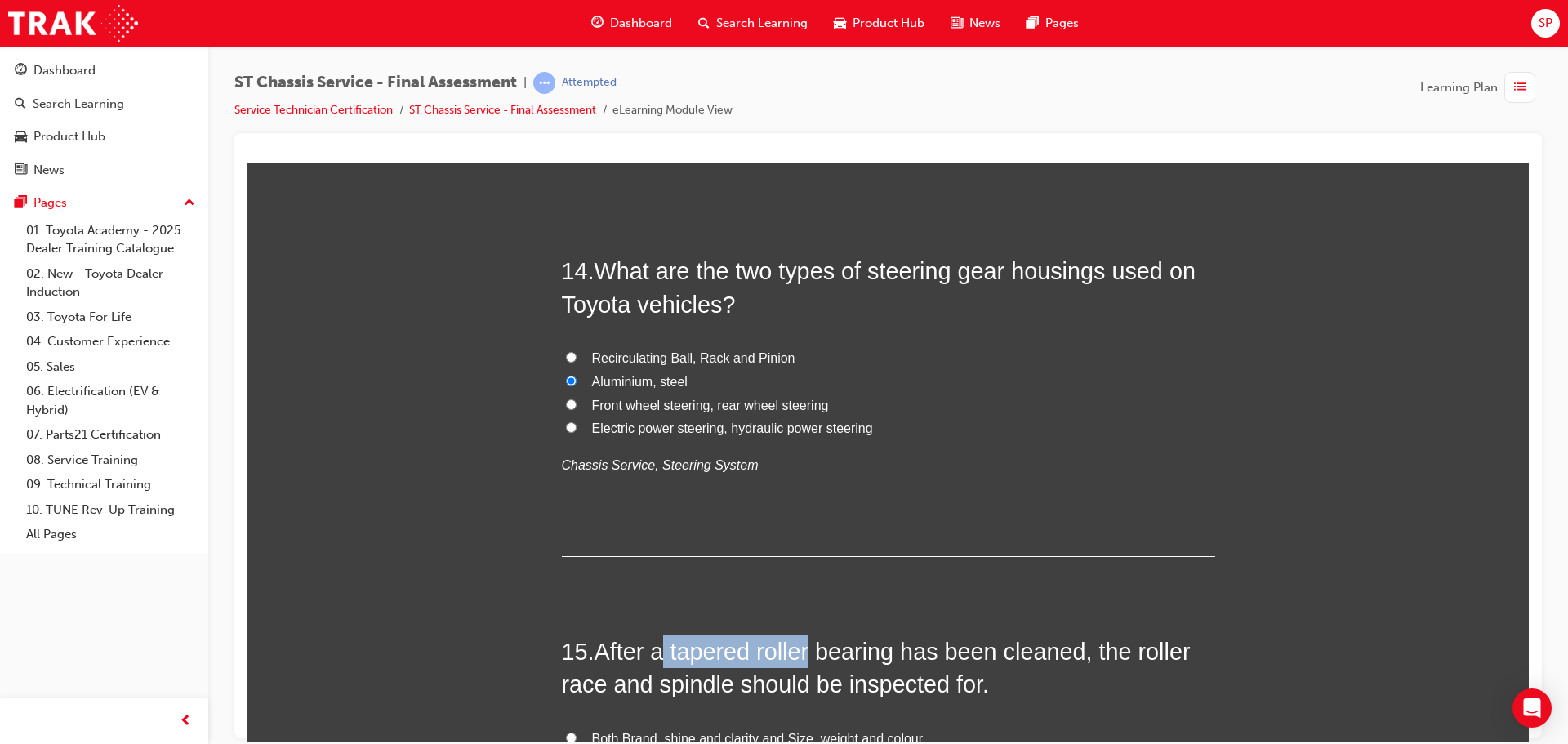
scroll to position [4753, 0]
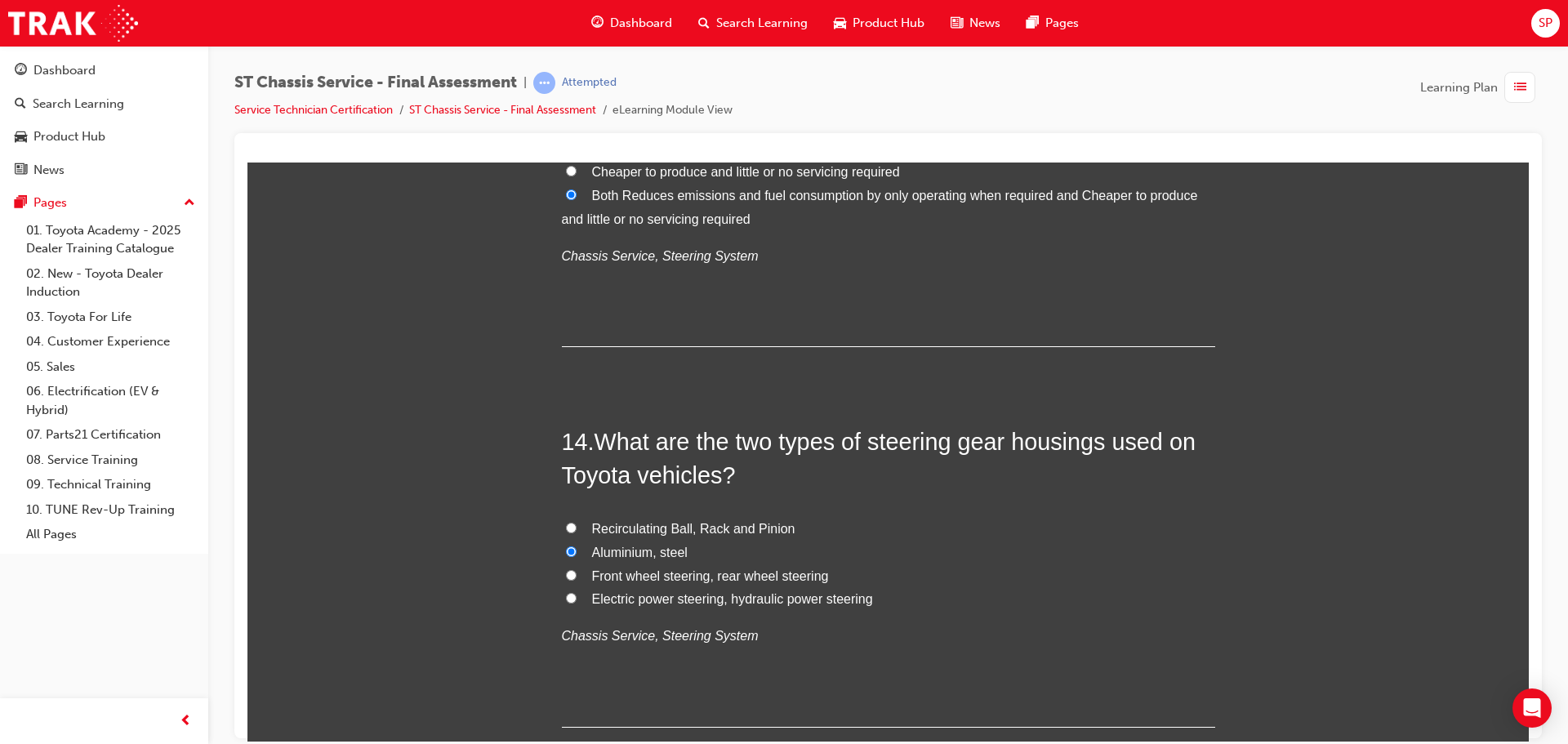
click at [747, 593] on span "Electric power steering, hydraulic power steering" at bounding box center [732, 598] width 281 height 14
click at [576, 593] on input "Electric power steering, hydraulic power steering" at bounding box center [571, 597] width 10 height 10
radio input "true"
click at [648, 549] on span "Aluminium, steel" at bounding box center [639, 552] width 95 height 14
click at [576, 549] on input "Aluminium, steel" at bounding box center [571, 551] width 10 height 10
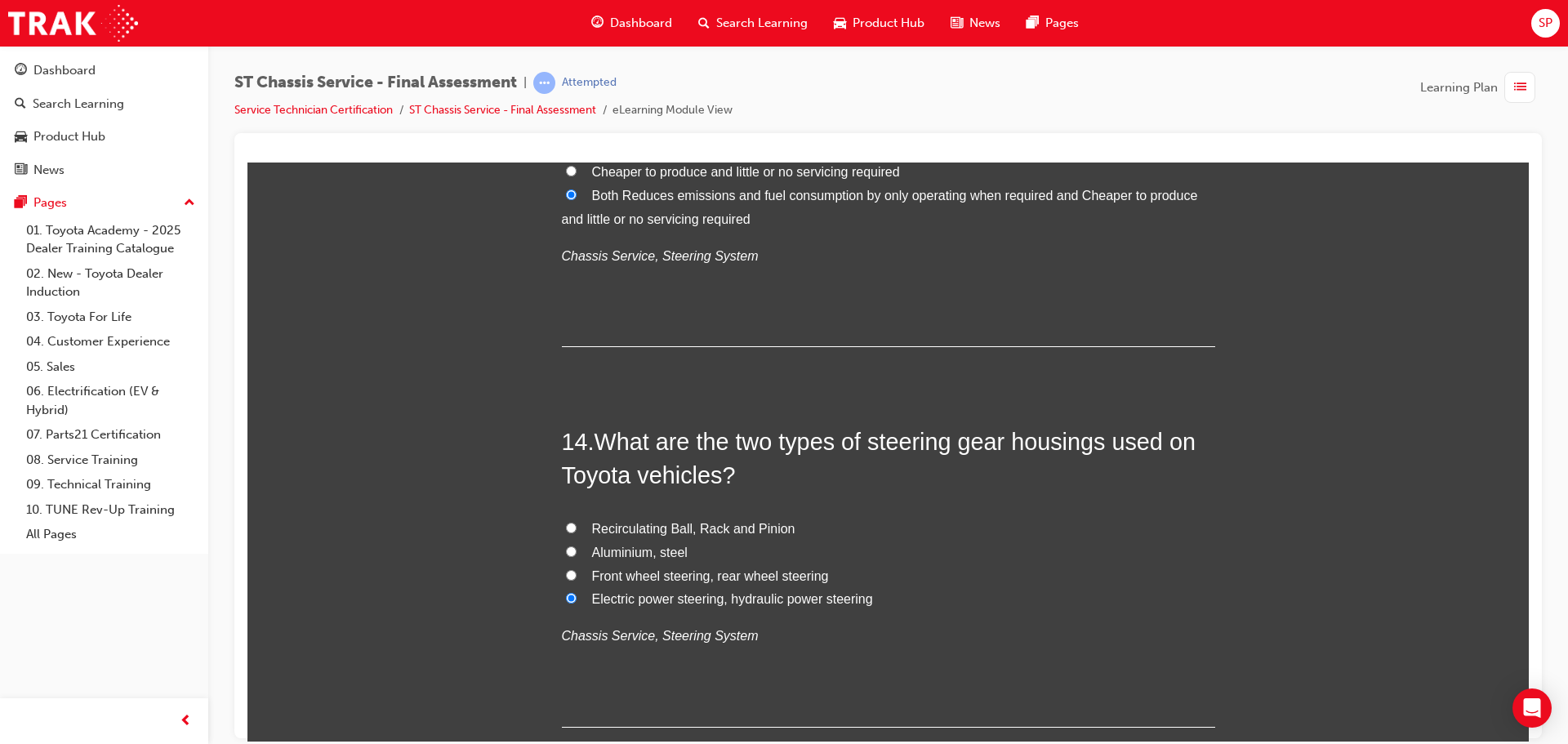
radio input "true"
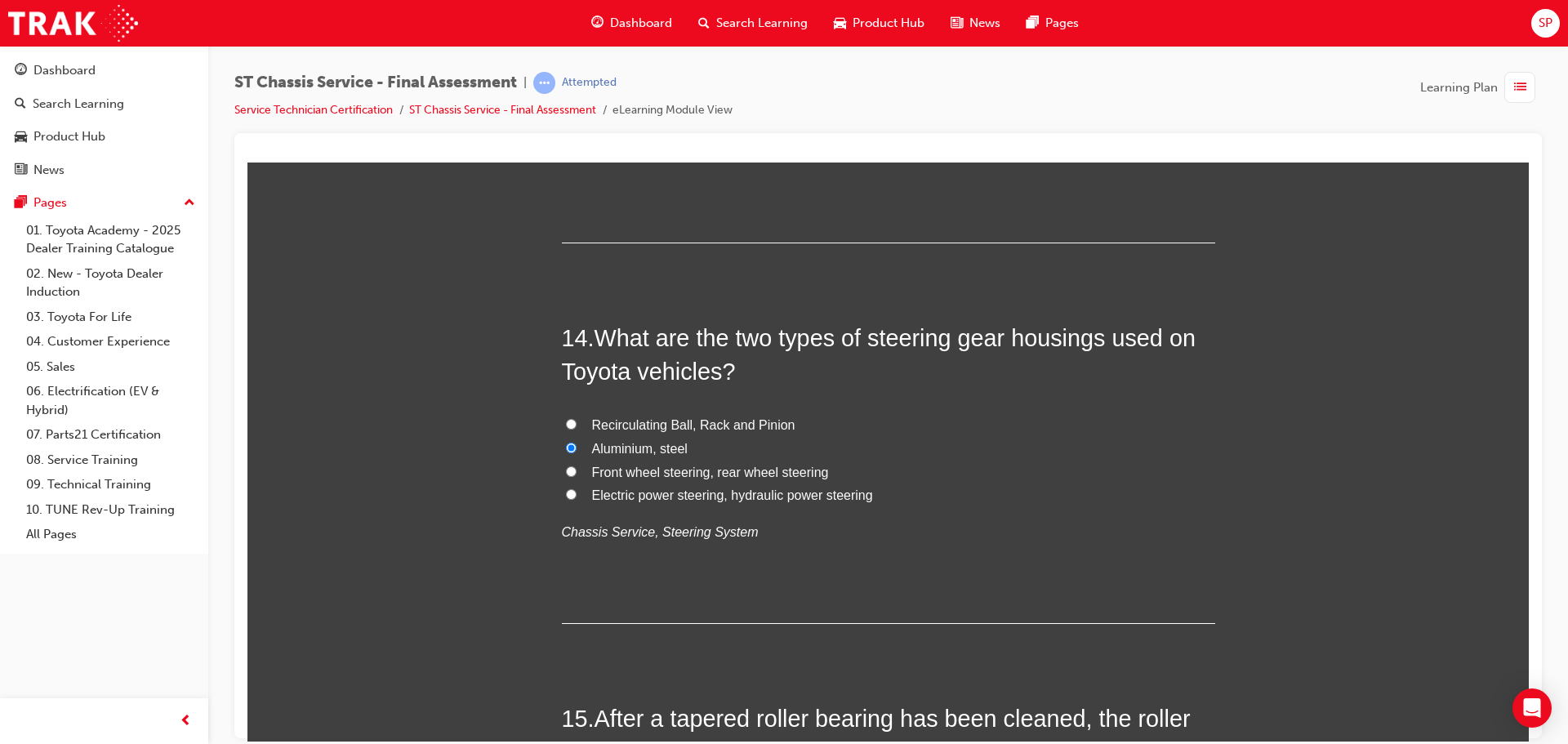
scroll to position [5080, 0]
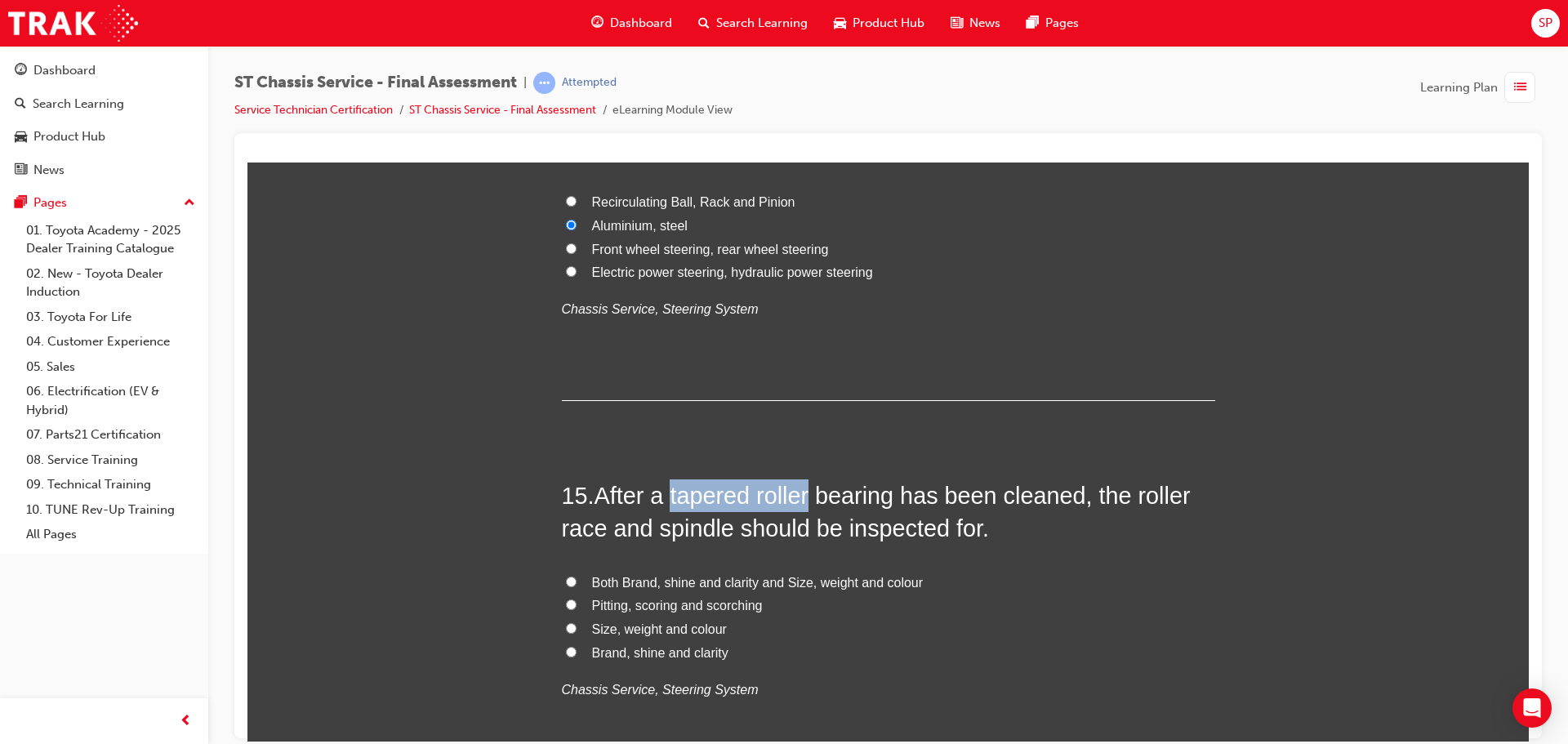
drag, startPoint x: 669, startPoint y: 497, endPoint x: 810, endPoint y: 497, distance: 141.0
click at [810, 497] on span "After a tapered roller bearing has been cleaned, the roller race and spindle sh…" at bounding box center [877, 511] width 629 height 59
copy span "tapered roller"
click at [641, 608] on span "Pitting, scoring and scorching" at bounding box center [677, 605] width 171 height 14
click at [576, 608] on input "Pitting, scoring and scorching" at bounding box center [571, 604] width 10 height 10
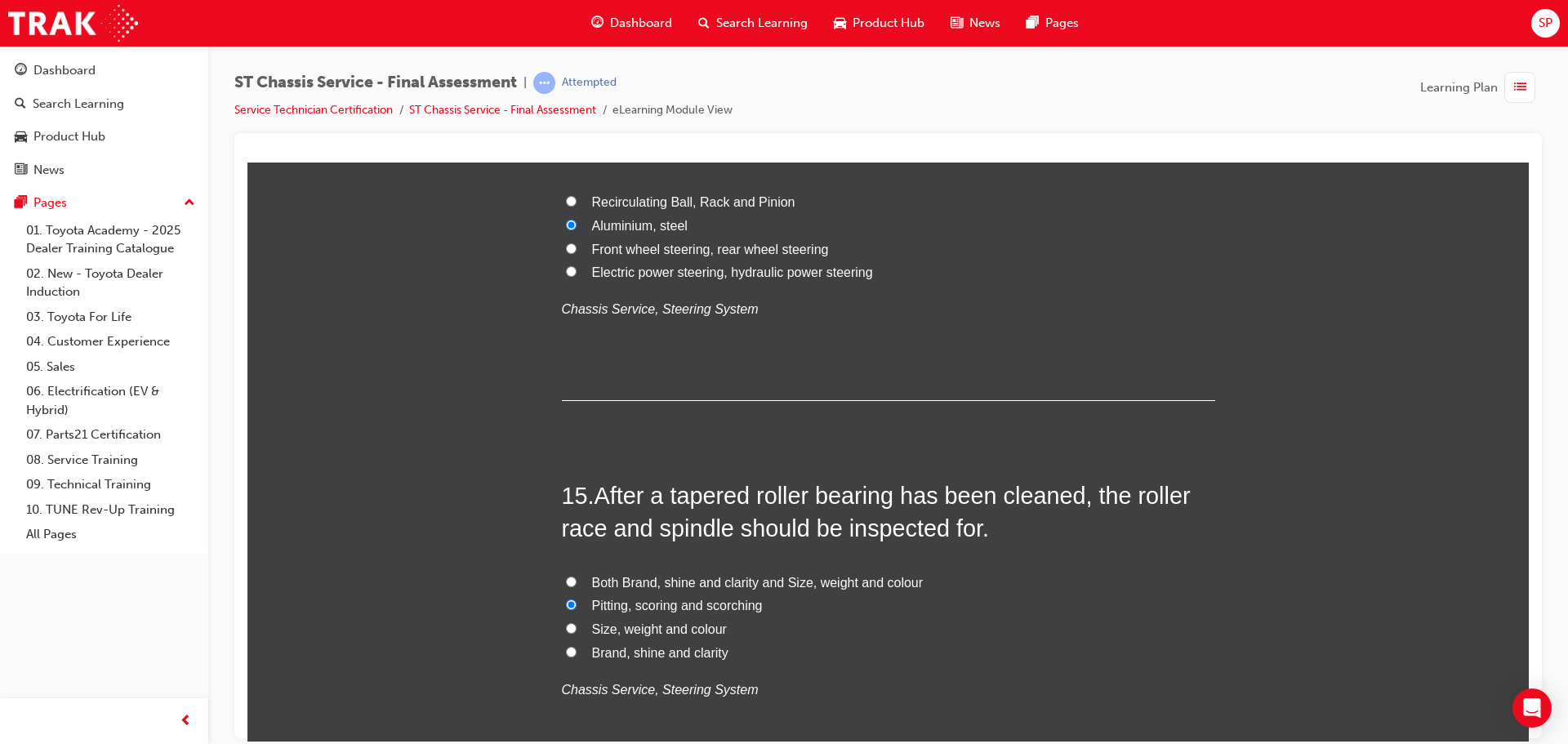
radio input "true"
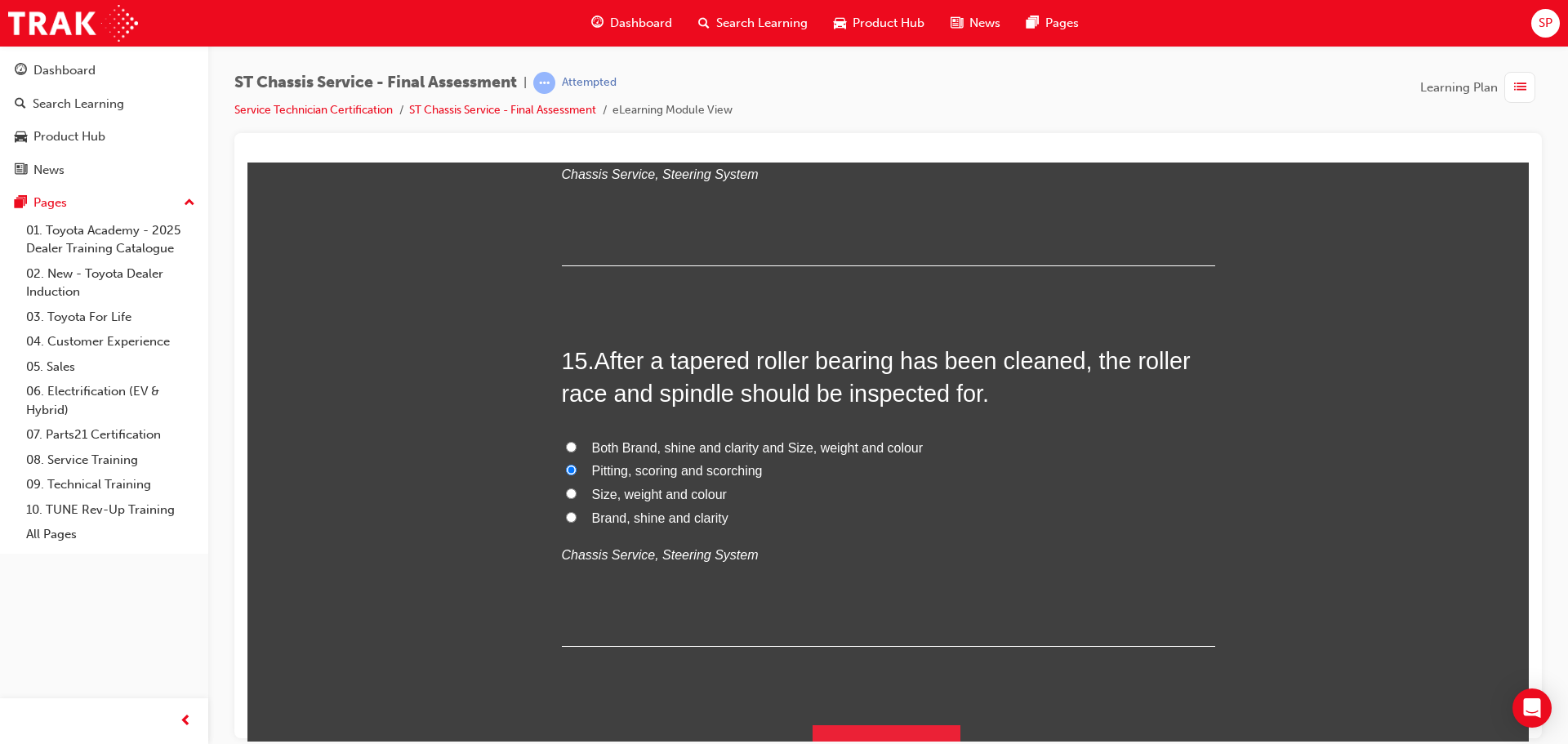
scroll to position [5243, 0]
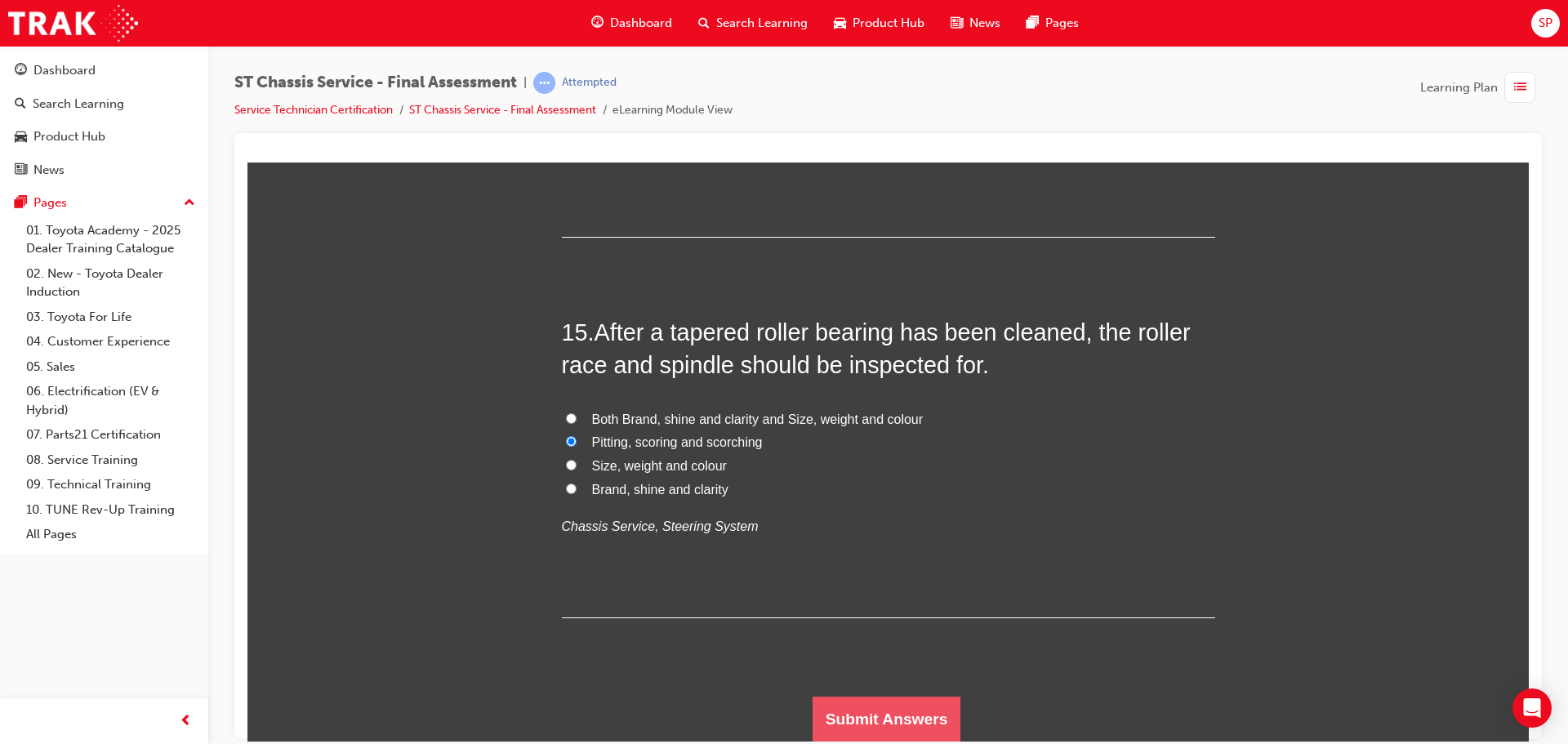
click at [874, 708] on button "Submit Answers" at bounding box center [887, 718] width 149 height 46
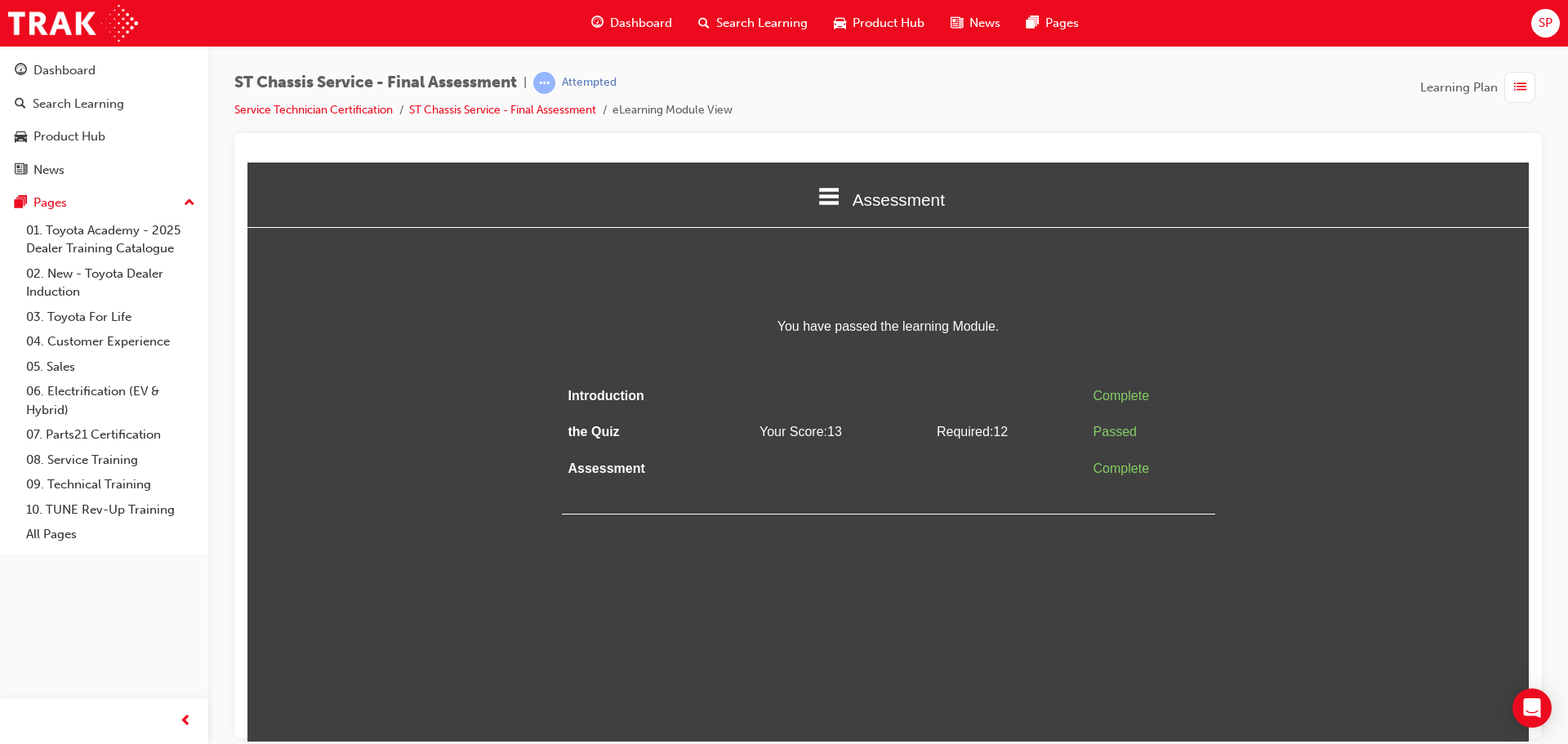
scroll to position [0, 0]
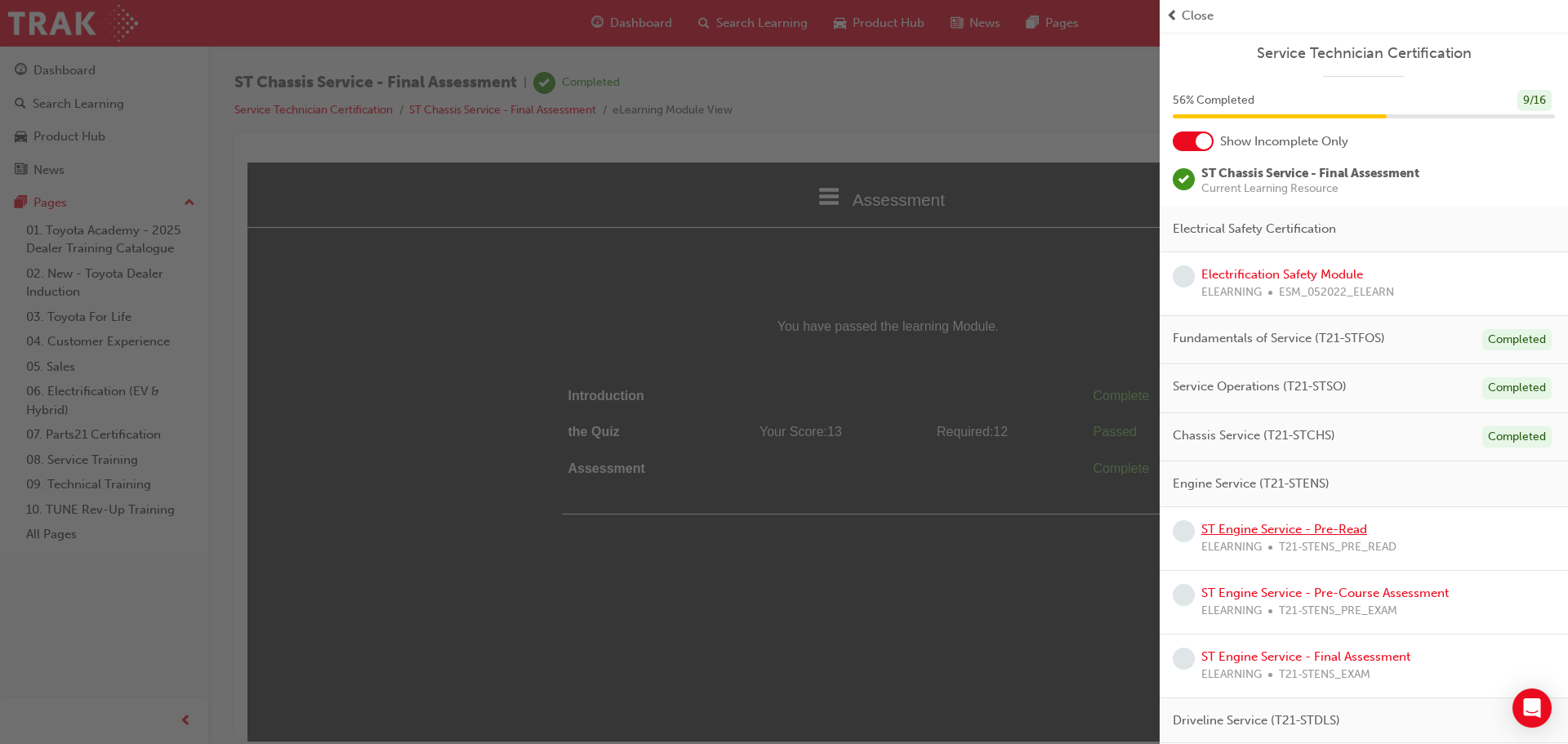
click at [1283, 530] on link "ST Engine Service - Pre-Read" at bounding box center [1284, 528] width 165 height 15
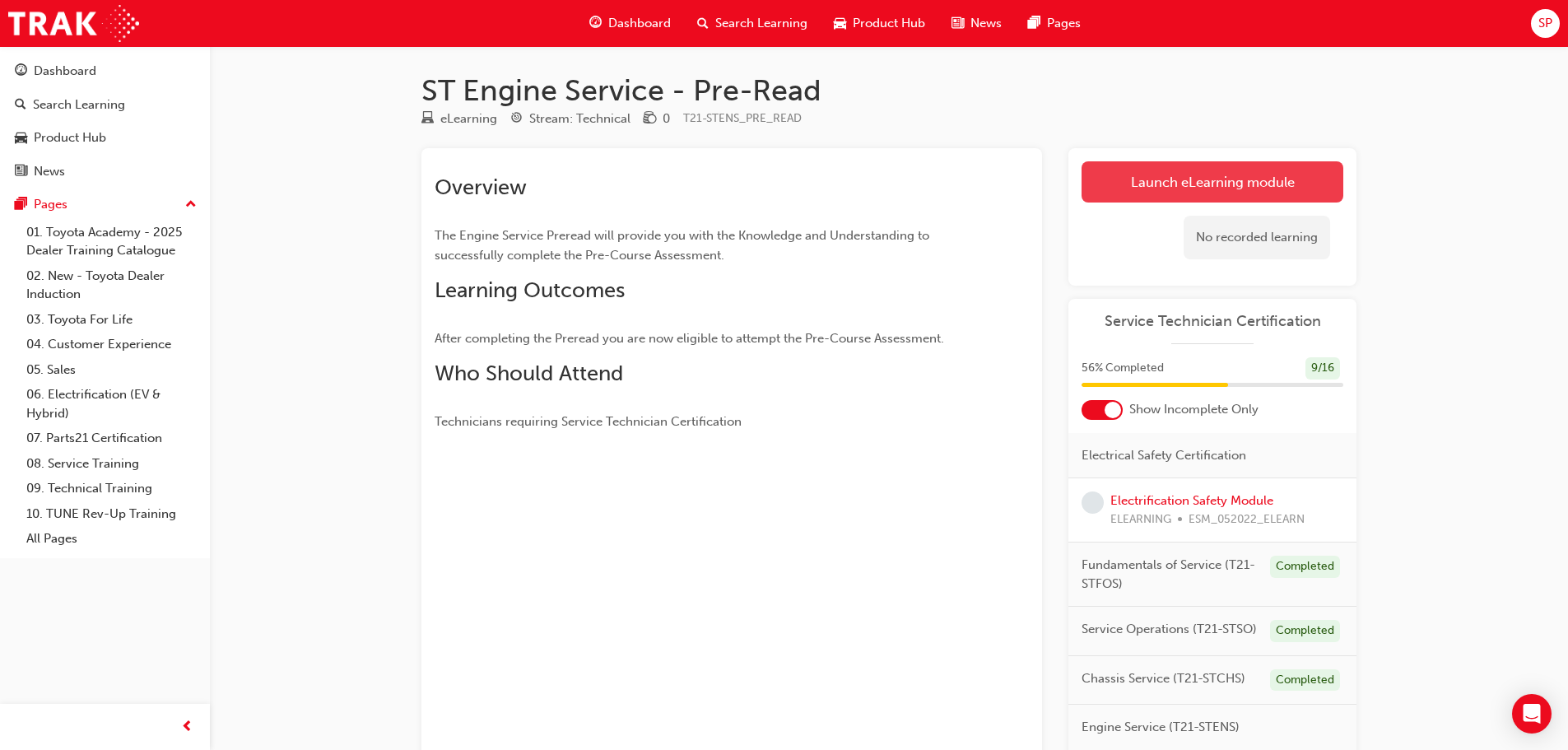
click at [1248, 181] on link "Launch eLearning module" at bounding box center [1213, 182] width 262 height 41
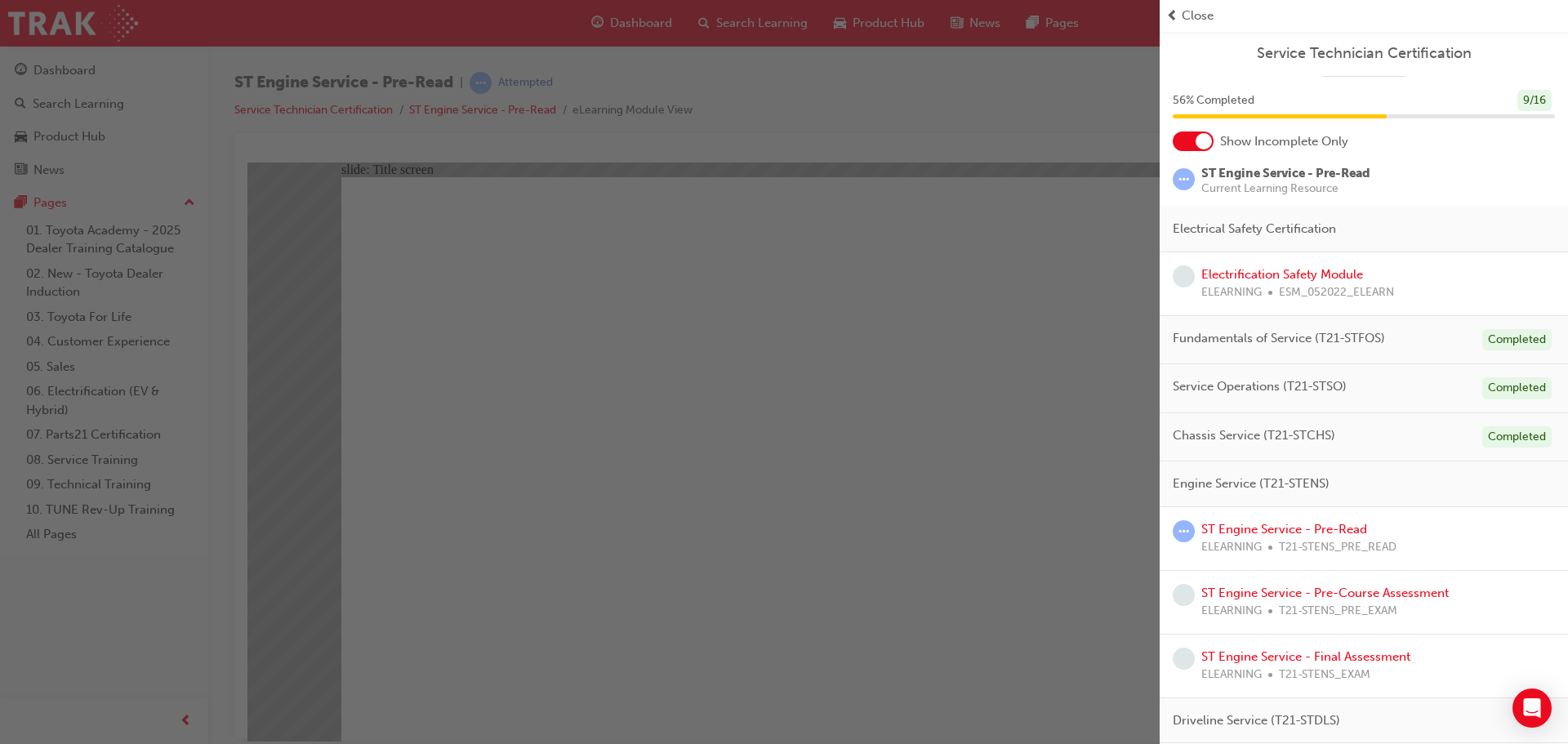
click at [1182, 11] on span "Close" at bounding box center [1197, 16] width 32 height 19
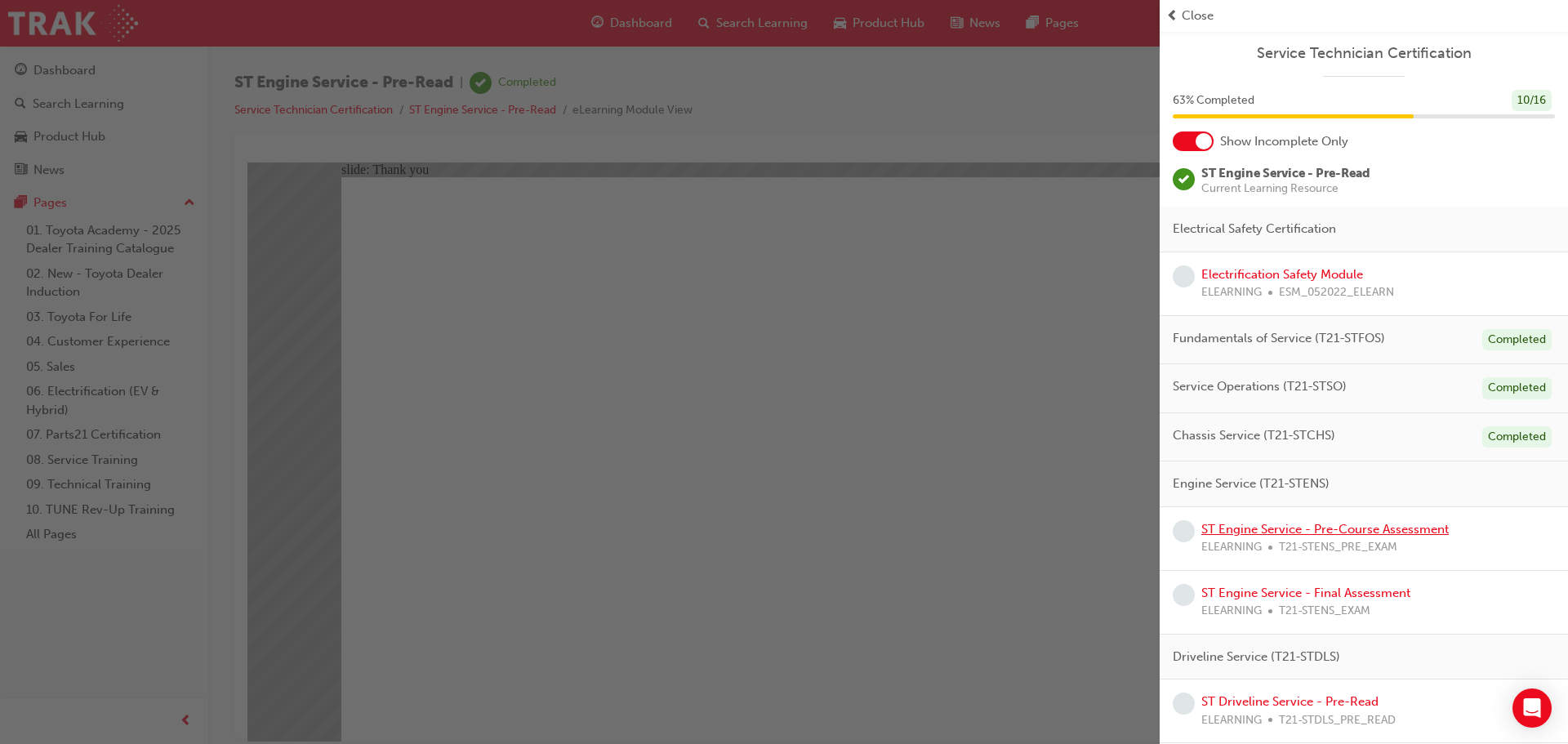
click at [1289, 524] on link "ST Engine Service - Pre-Course Assessment" at bounding box center [1325, 528] width 248 height 15
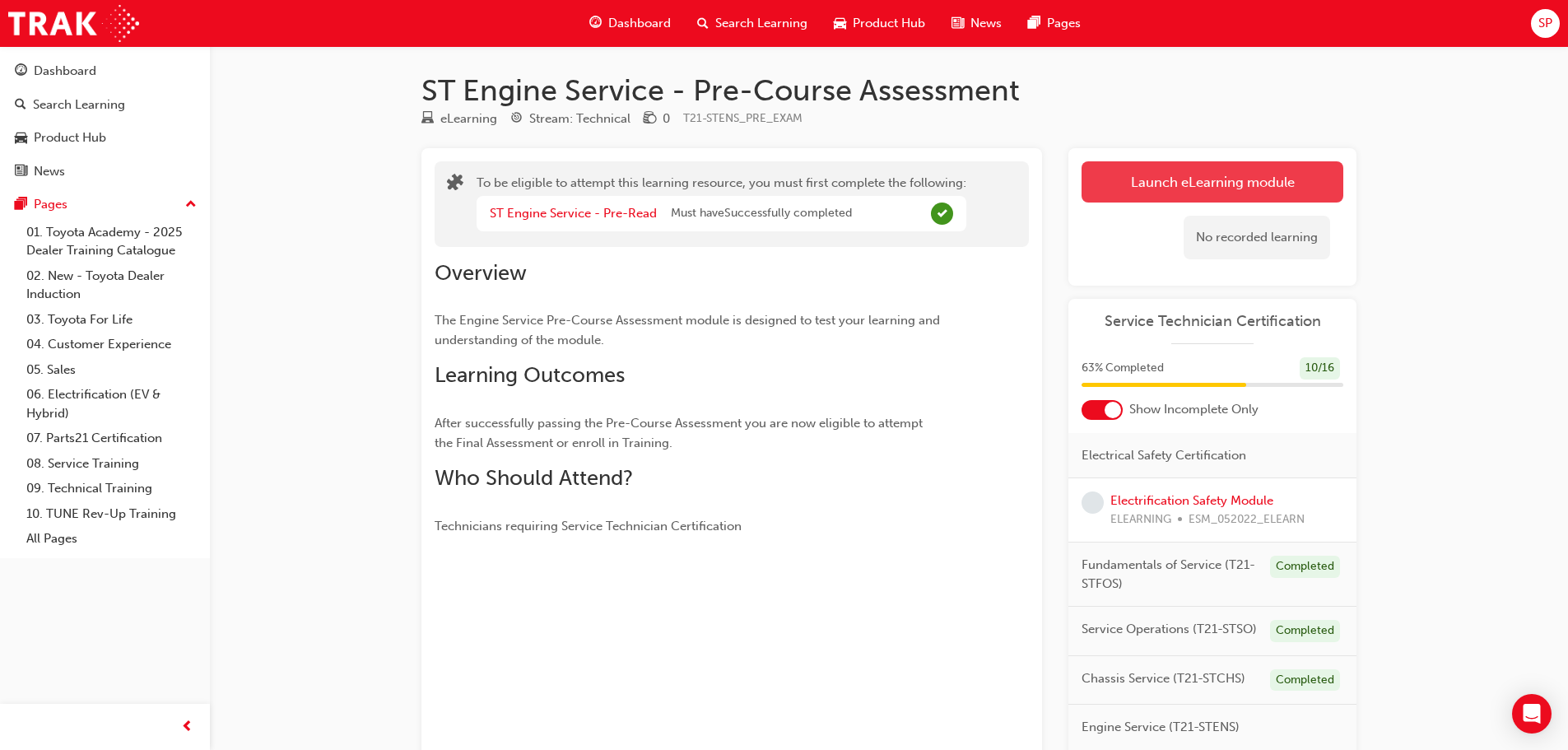
click at [1224, 172] on button "Launch eLearning module" at bounding box center [1213, 182] width 262 height 41
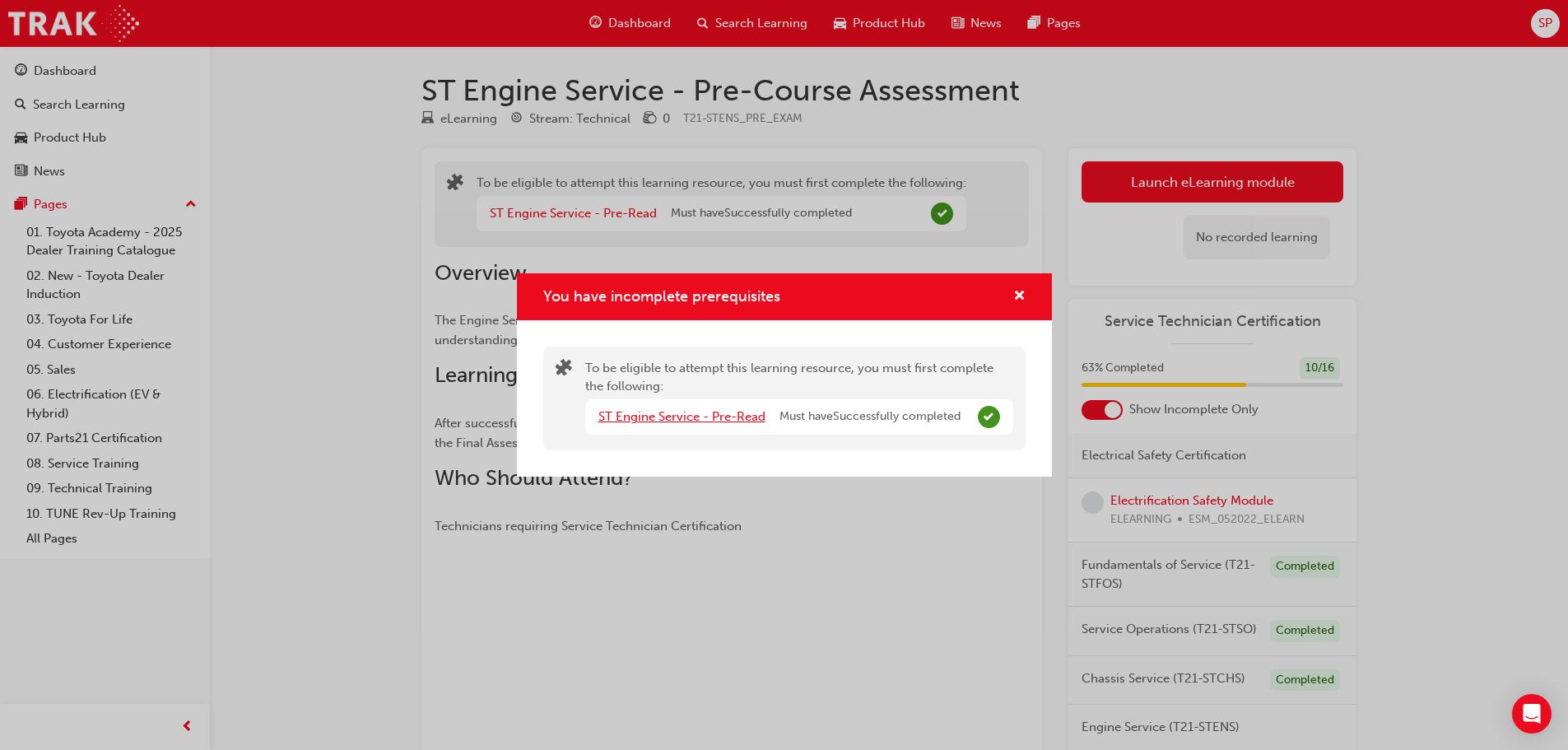
click at [654, 417] on link "ST Engine Service - Pre-Read" at bounding box center [681, 416] width 167 height 15
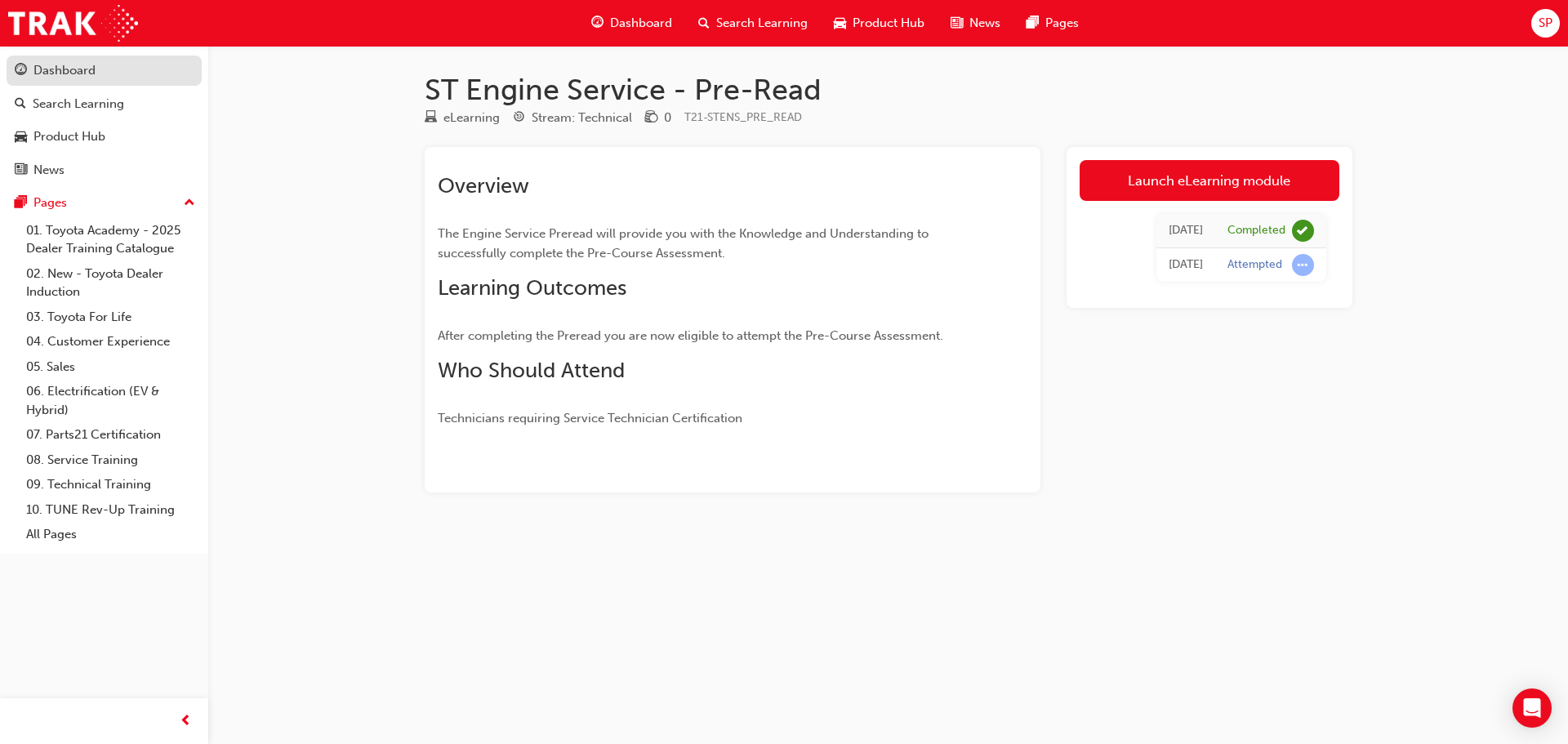
click at [67, 70] on div "Dashboard" at bounding box center [65, 71] width 62 height 19
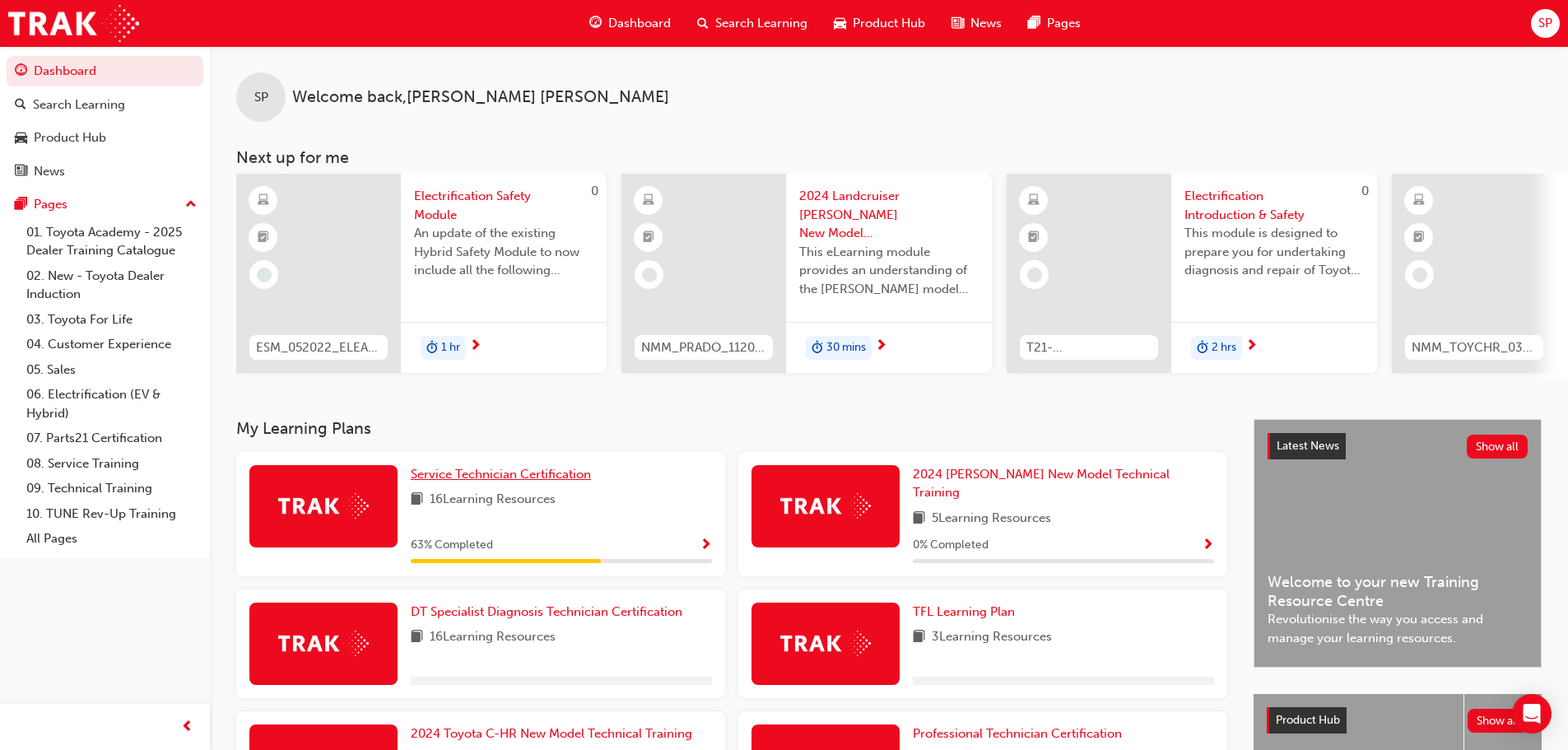
click at [495, 479] on span "Service Technician Certification" at bounding box center [500, 473] width 180 height 15
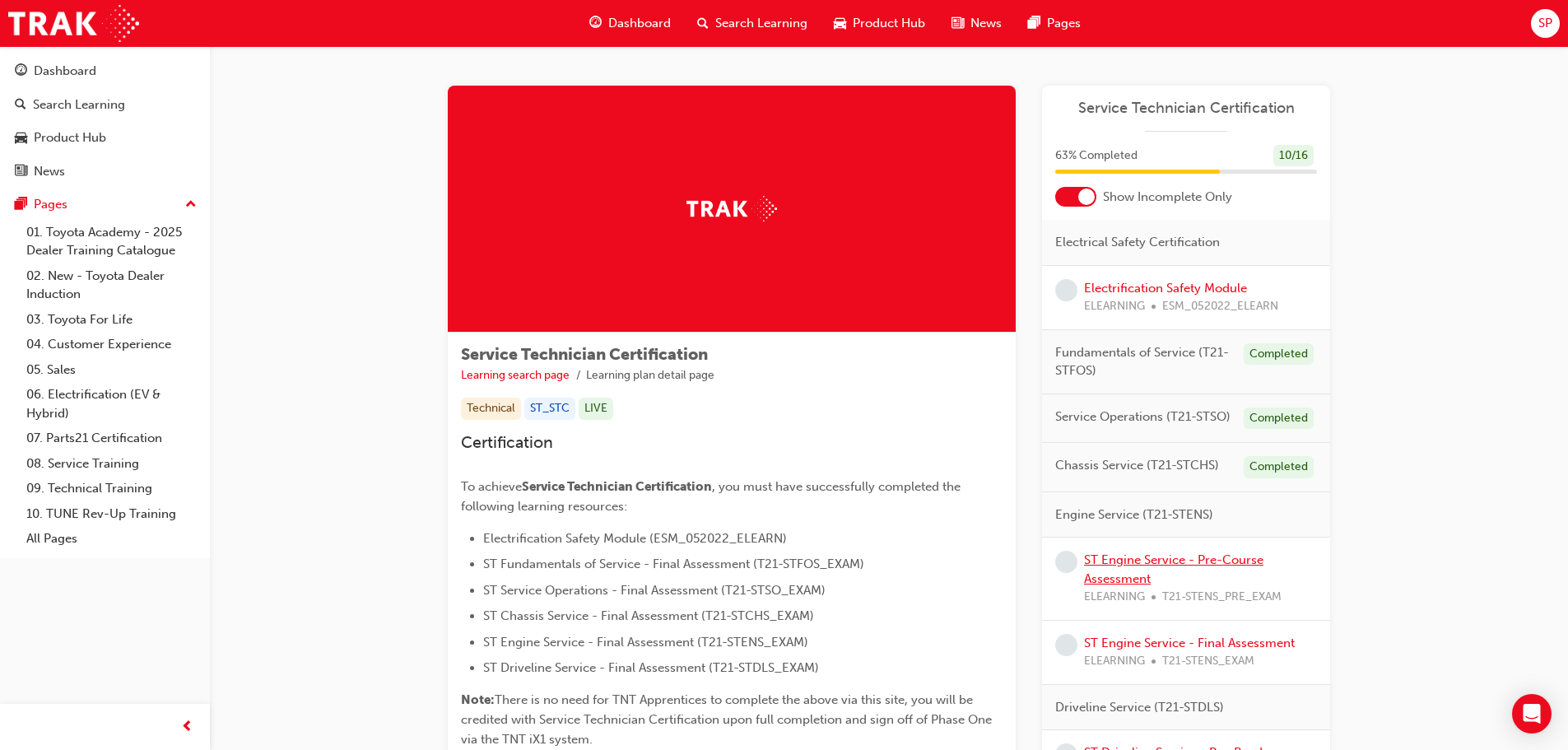
click at [1103, 554] on link "ST Engine Service - Pre-Course Assessment" at bounding box center [1173, 568] width 179 height 34
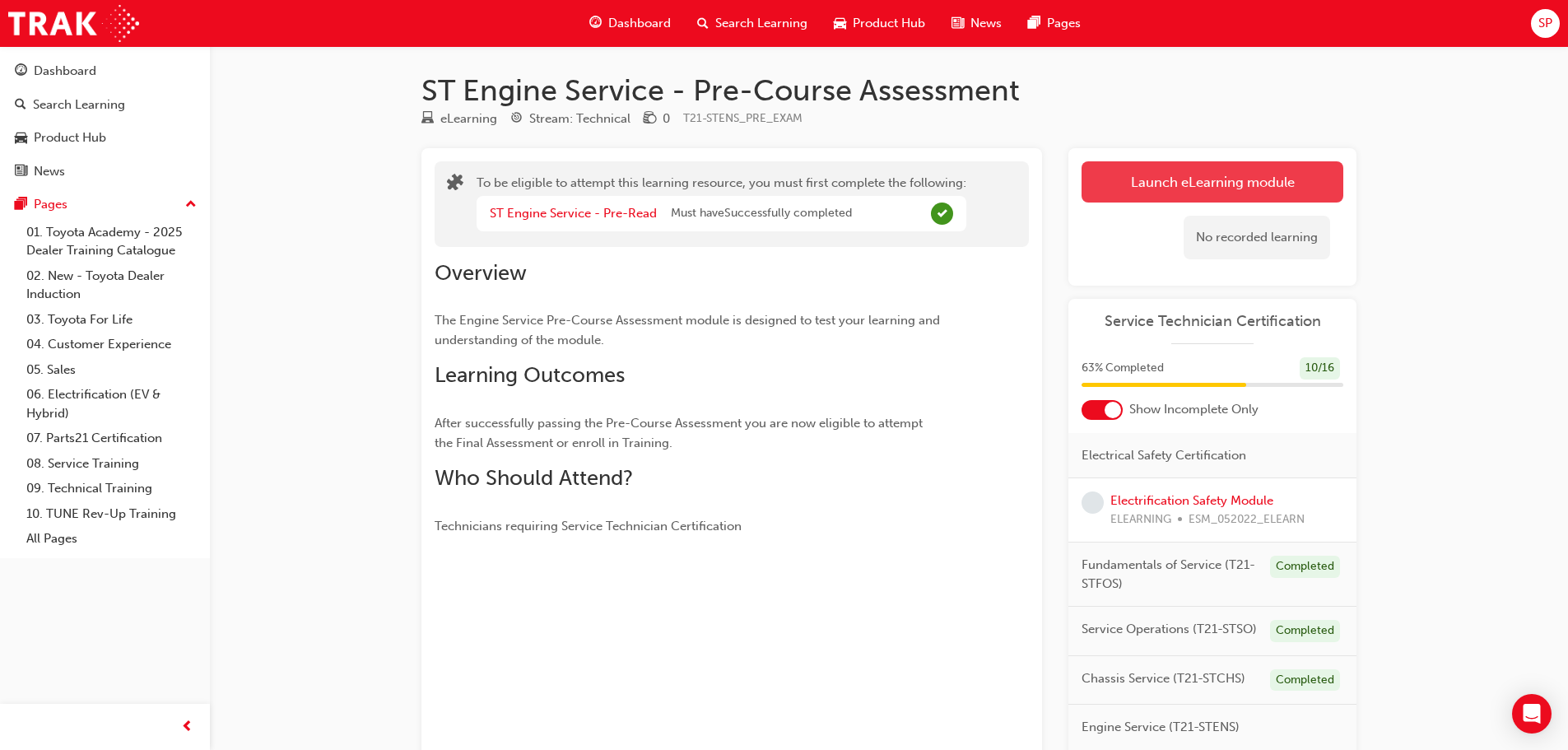
click at [1118, 172] on button "Launch eLearning module" at bounding box center [1213, 182] width 262 height 41
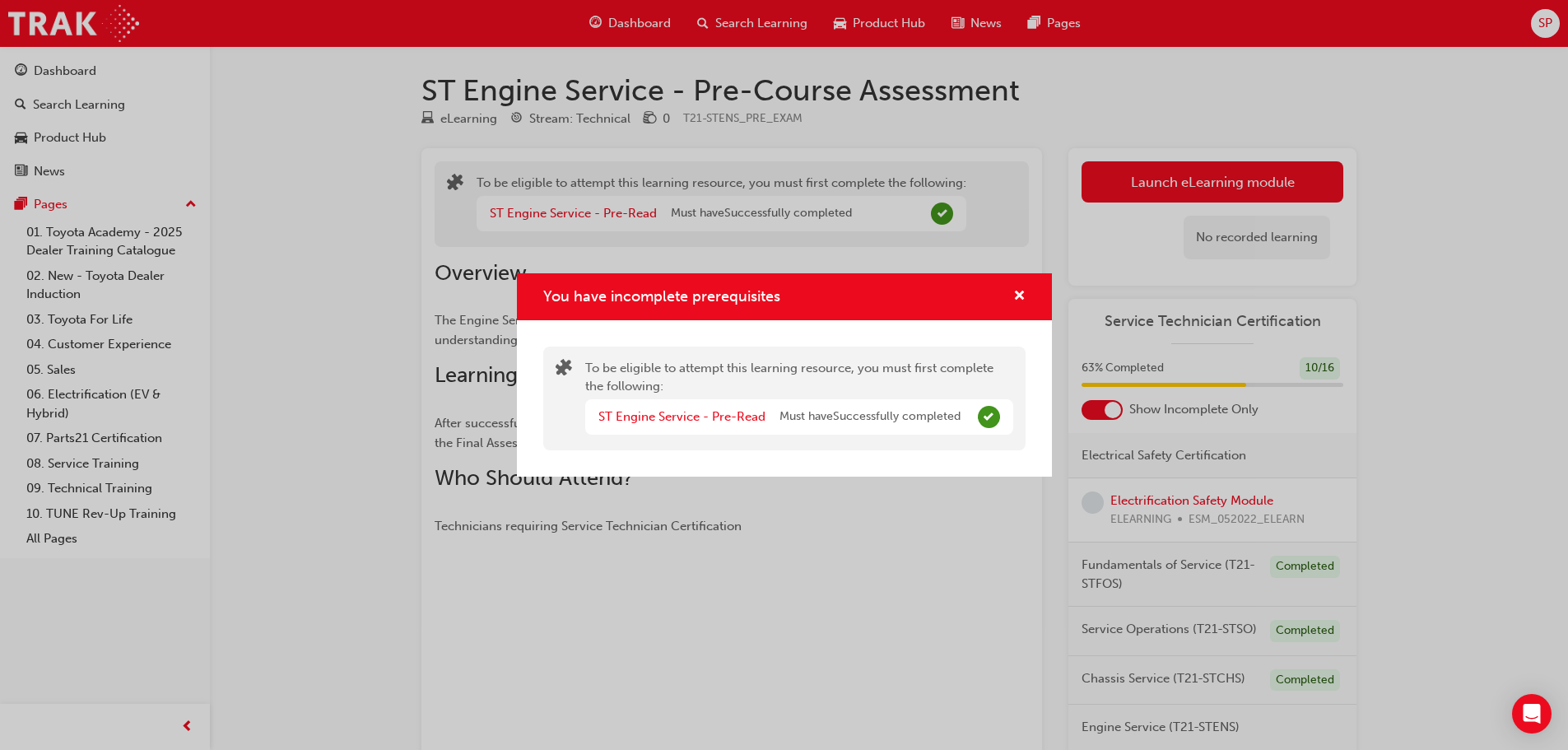
click at [867, 536] on div "You have incomplete prerequisites To be eligible to attempt this learning resou…" at bounding box center [784, 375] width 1568 height 750
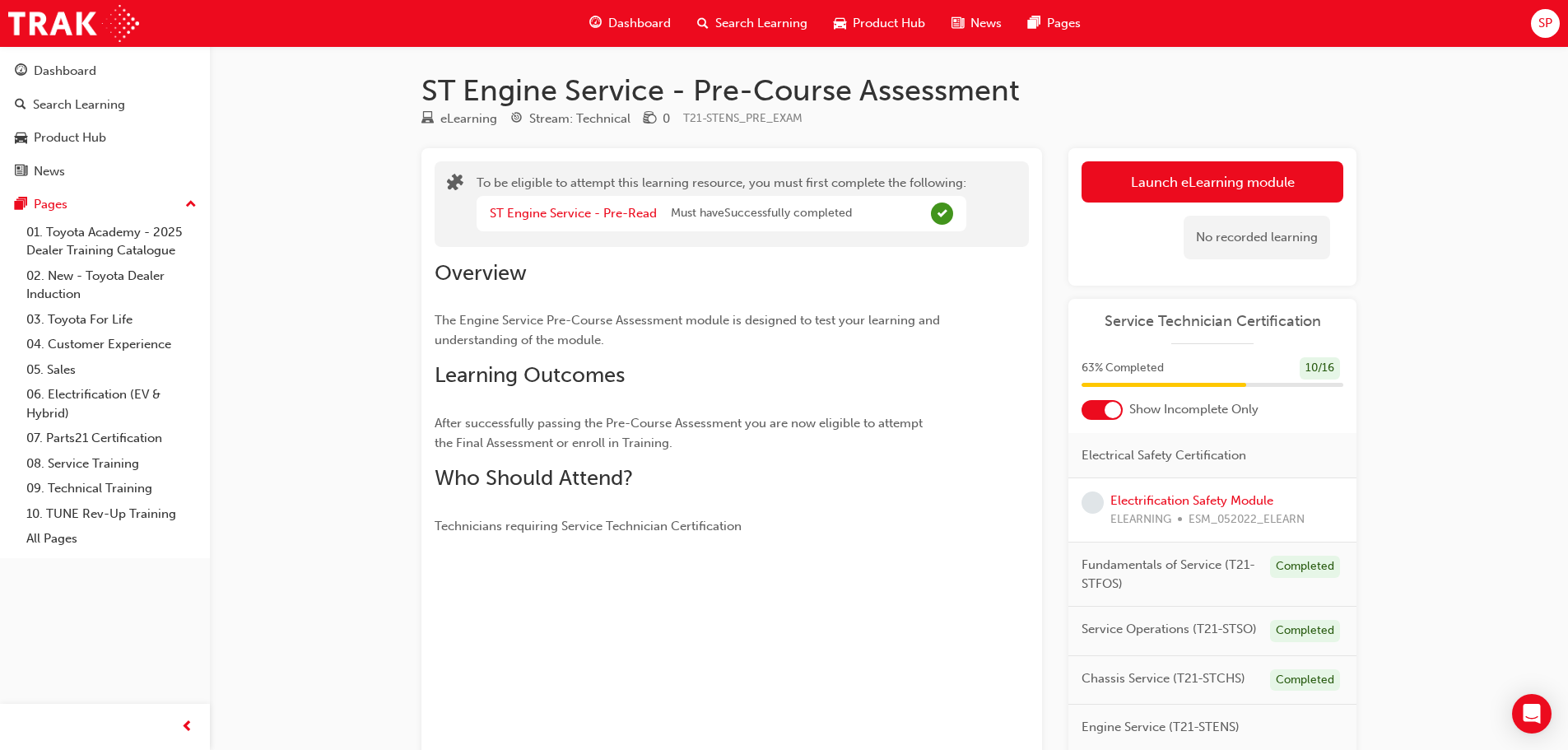
click at [644, 20] on span "Dashboard" at bounding box center [640, 24] width 63 height 19
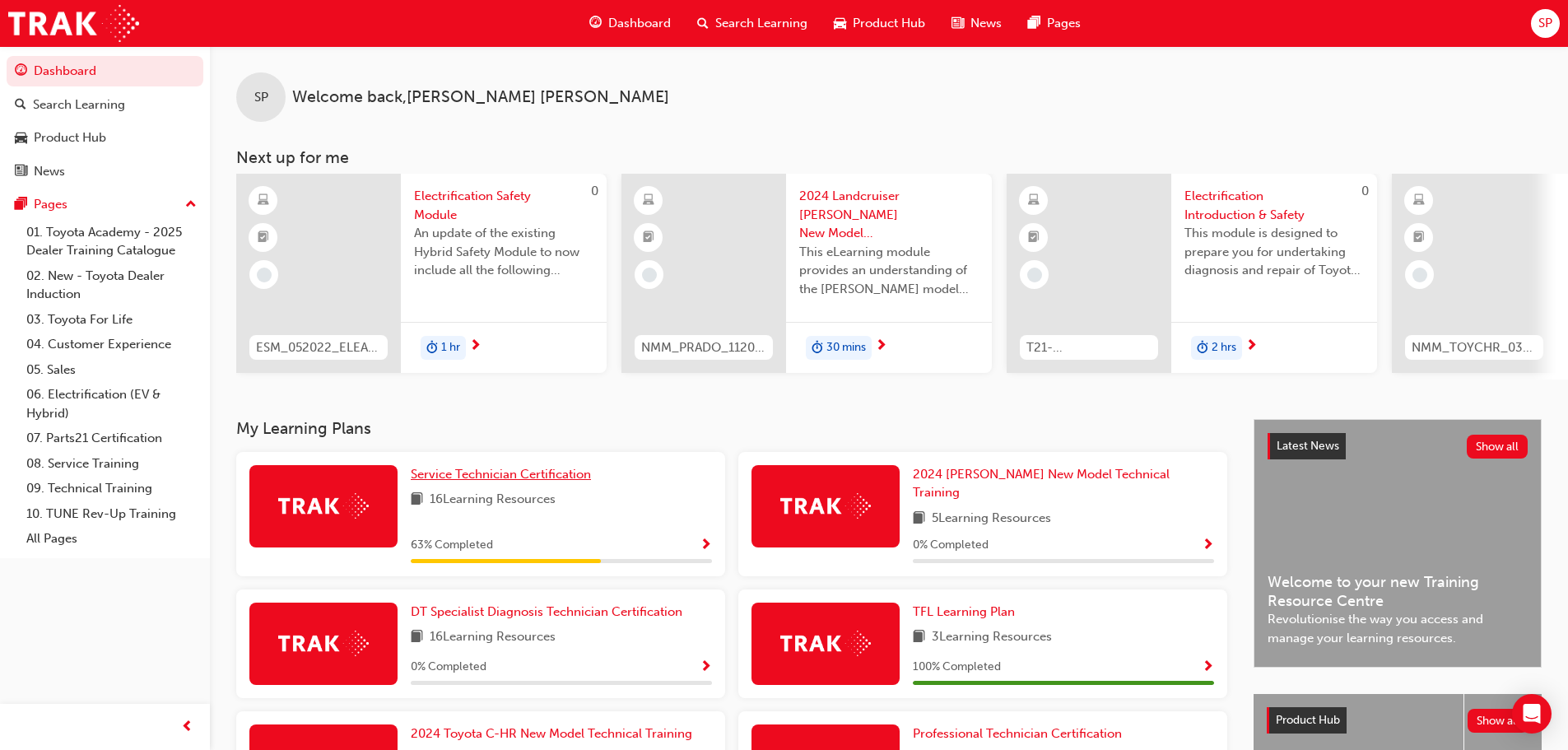
click at [514, 478] on span "Service Technician Certification" at bounding box center [500, 473] width 180 height 15
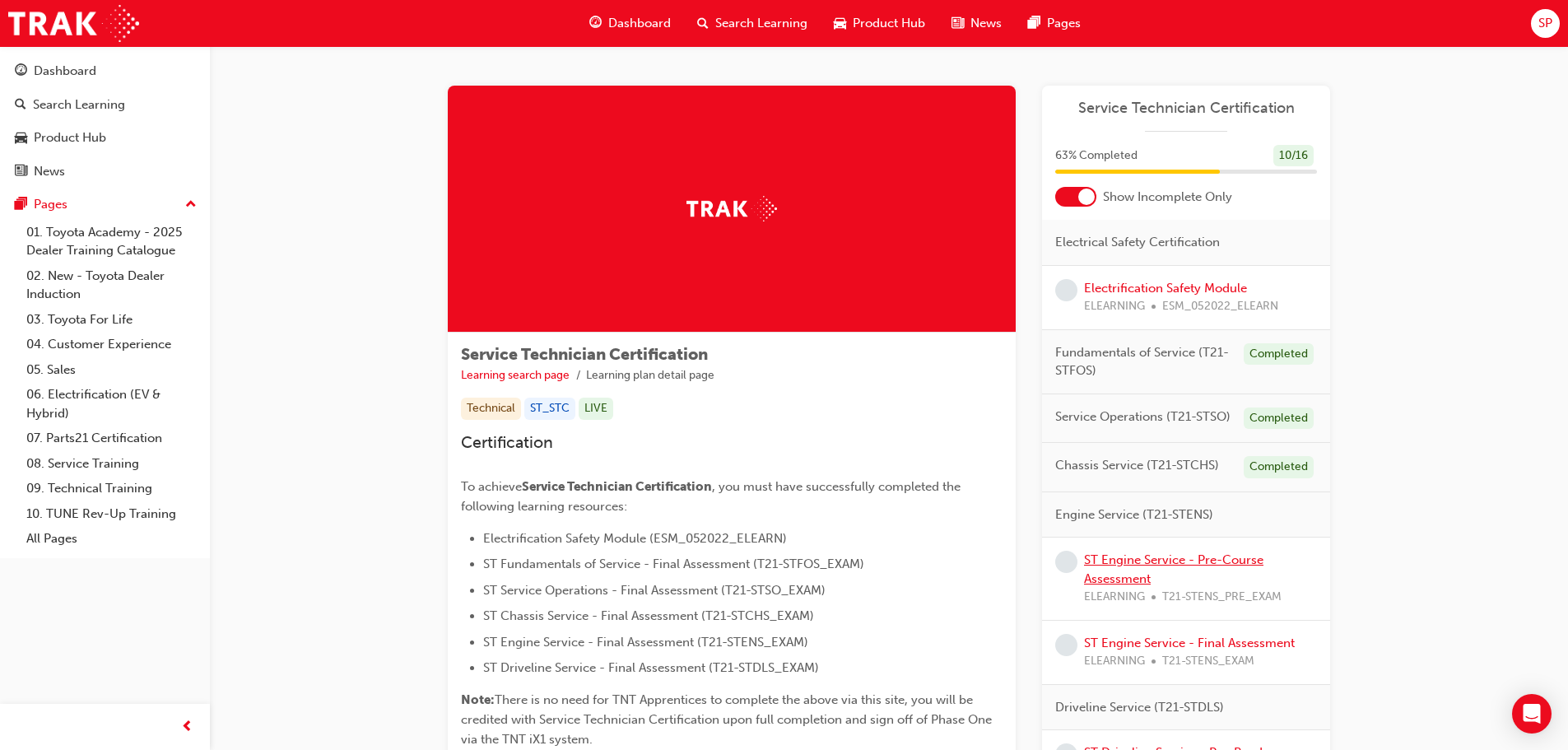
click at [1120, 562] on link "ST Engine Service - Pre-Course Assessment" at bounding box center [1173, 568] width 179 height 34
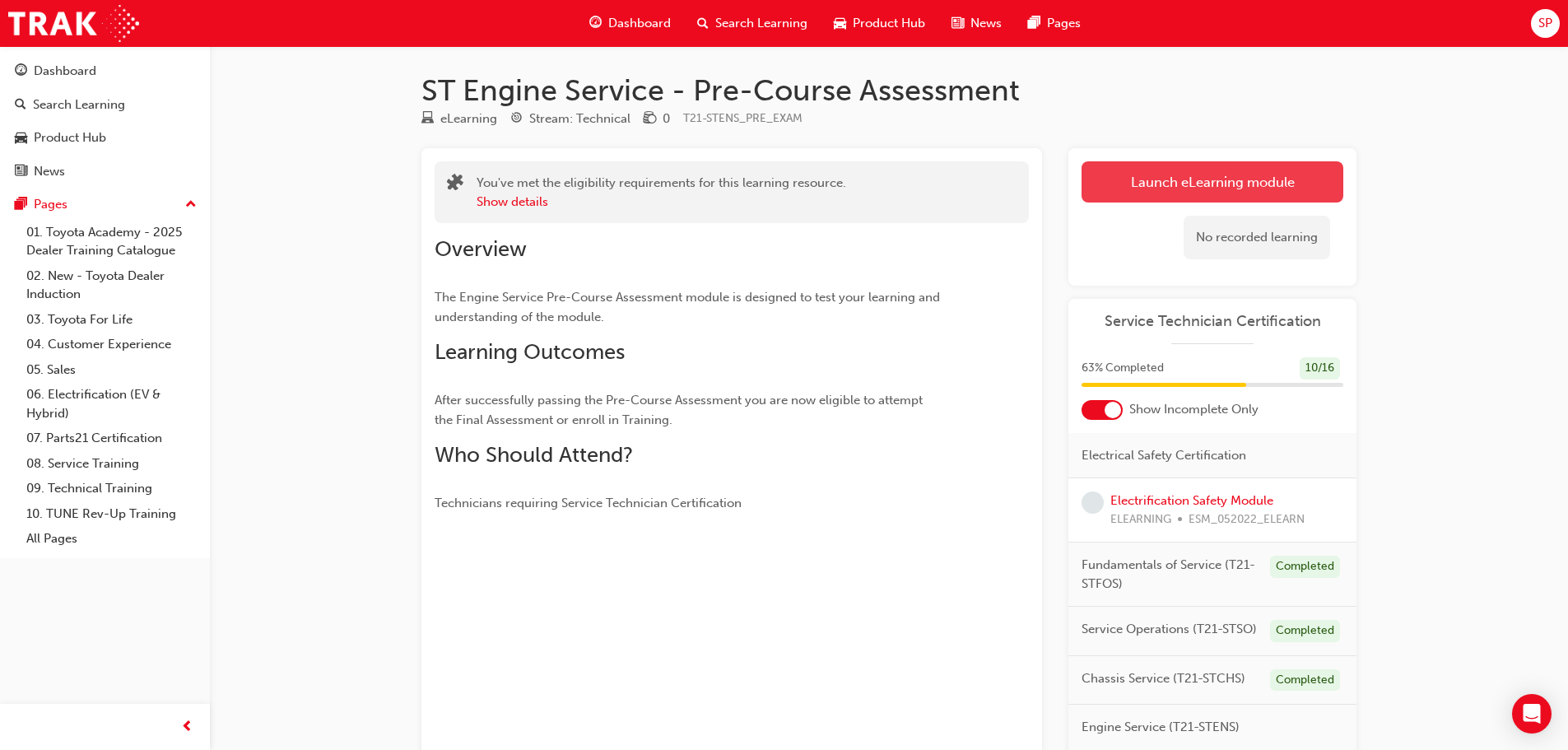
click at [1176, 182] on link "Launch eLearning module" at bounding box center [1213, 182] width 262 height 41
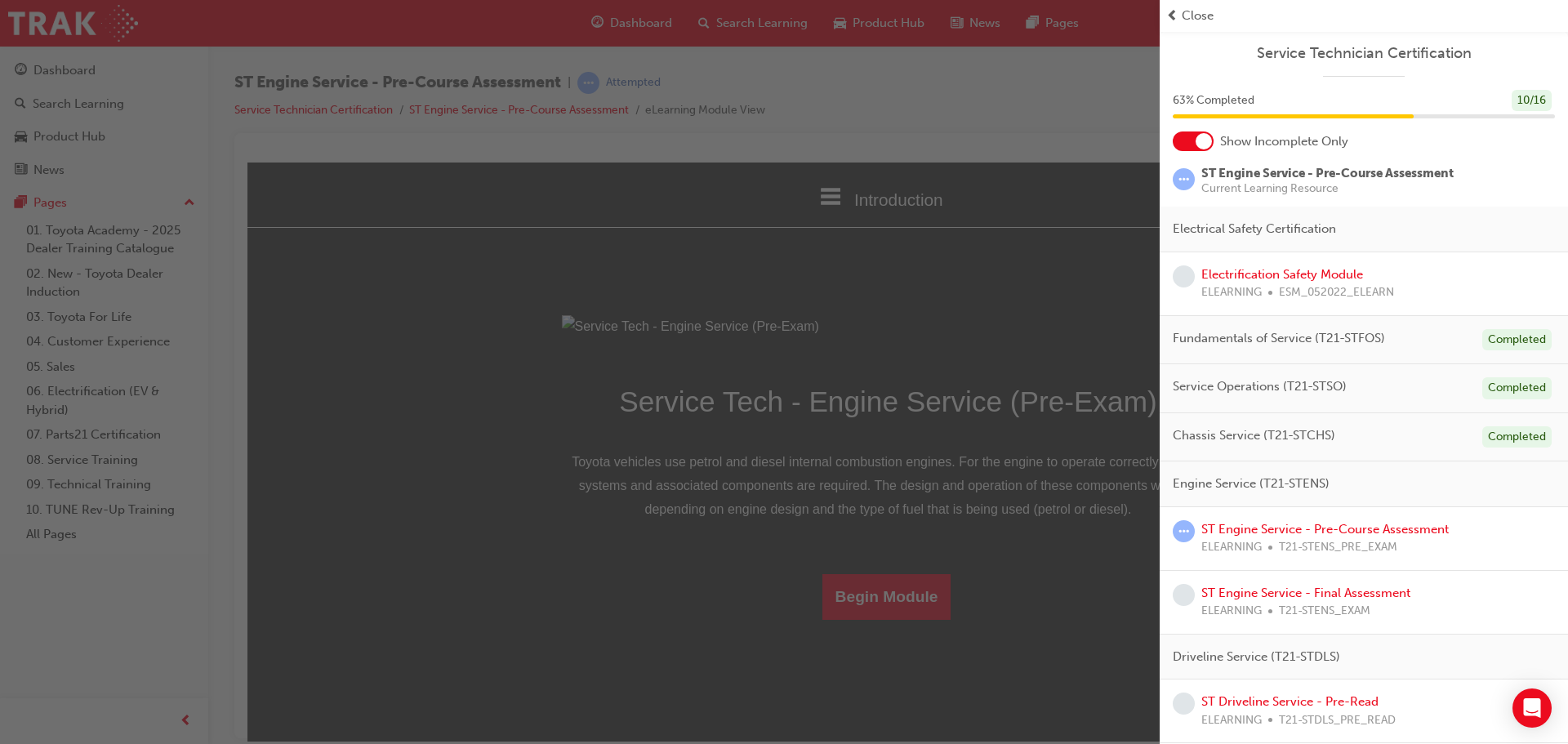
click at [1184, 9] on span "Close" at bounding box center [1197, 16] width 32 height 19
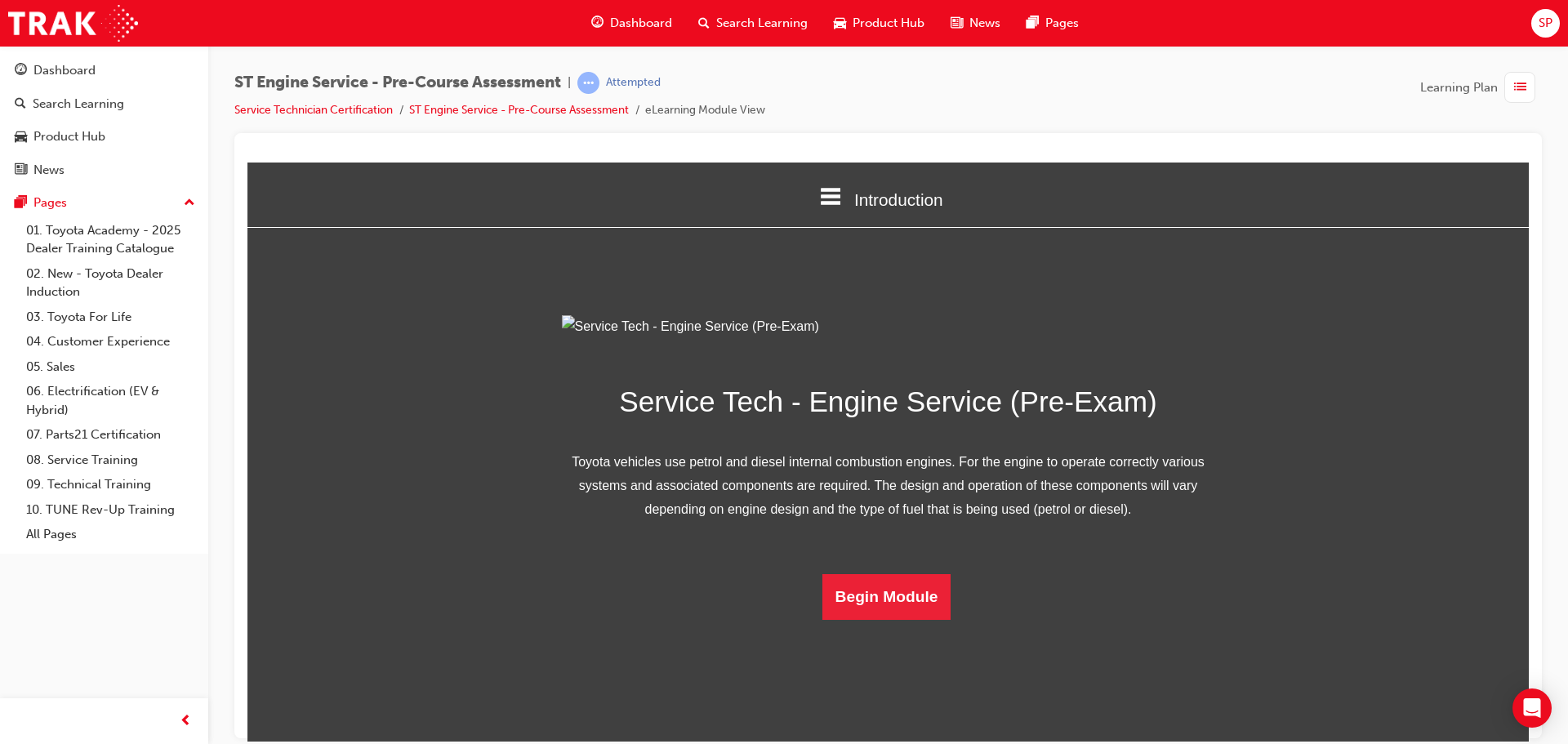
scroll to position [58, 0]
click at [877, 618] on button "Begin Module" at bounding box center [886, 596] width 129 height 46
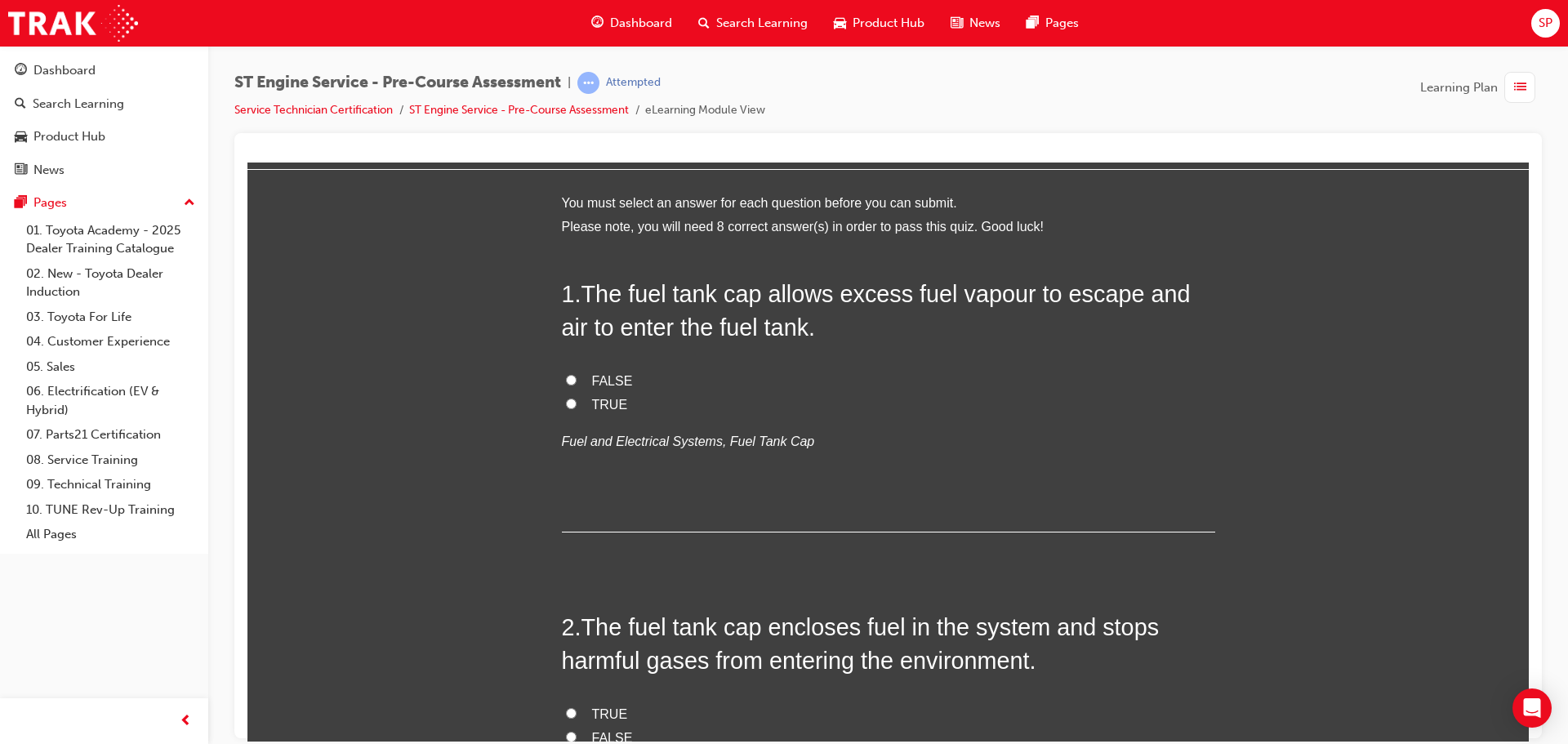
scroll to position [0, 0]
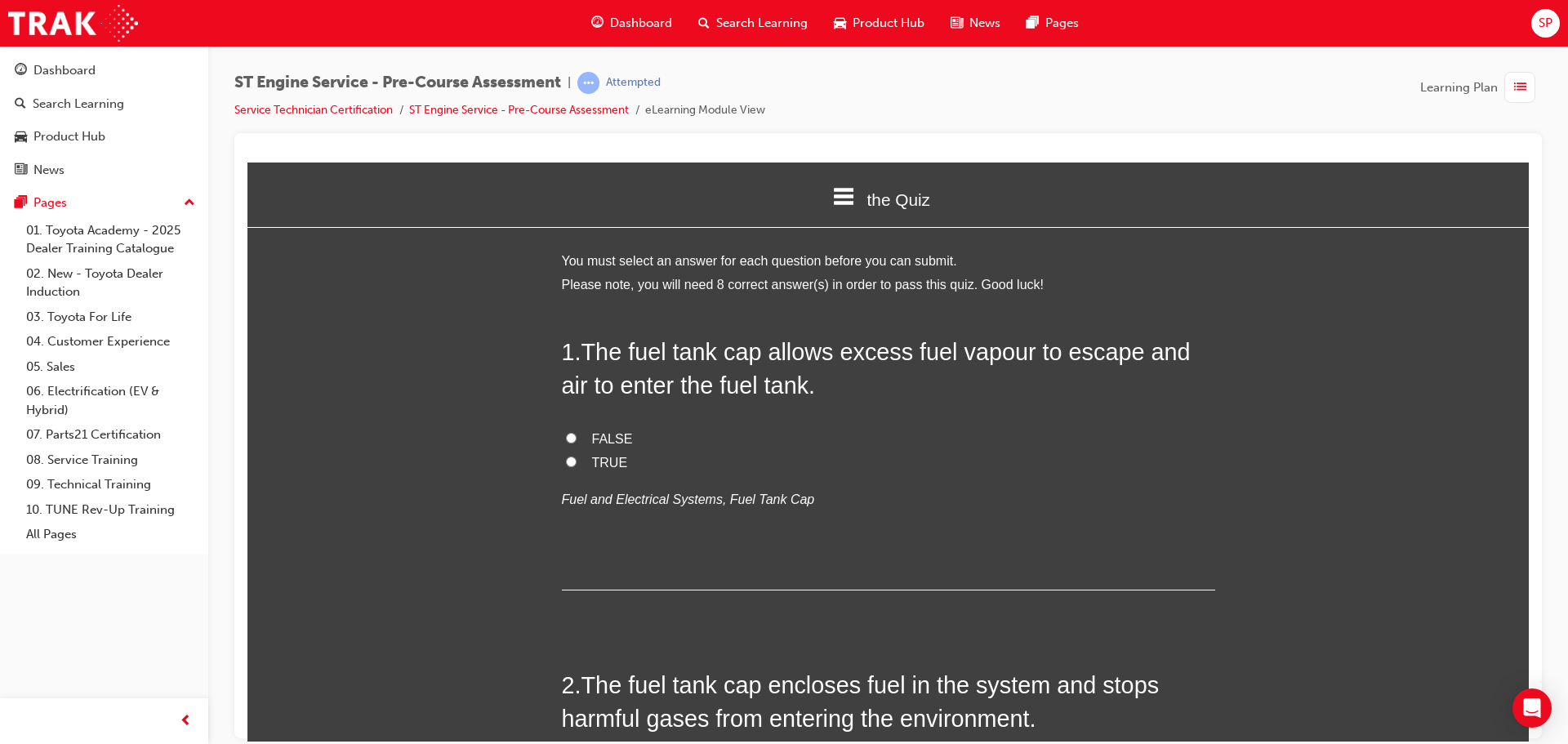
click at [584, 437] on label "FALSE" at bounding box center [889, 438] width 653 height 23
click at [576, 437] on input "FALSE" at bounding box center [571, 437] width 10 height 10
radio input "true"
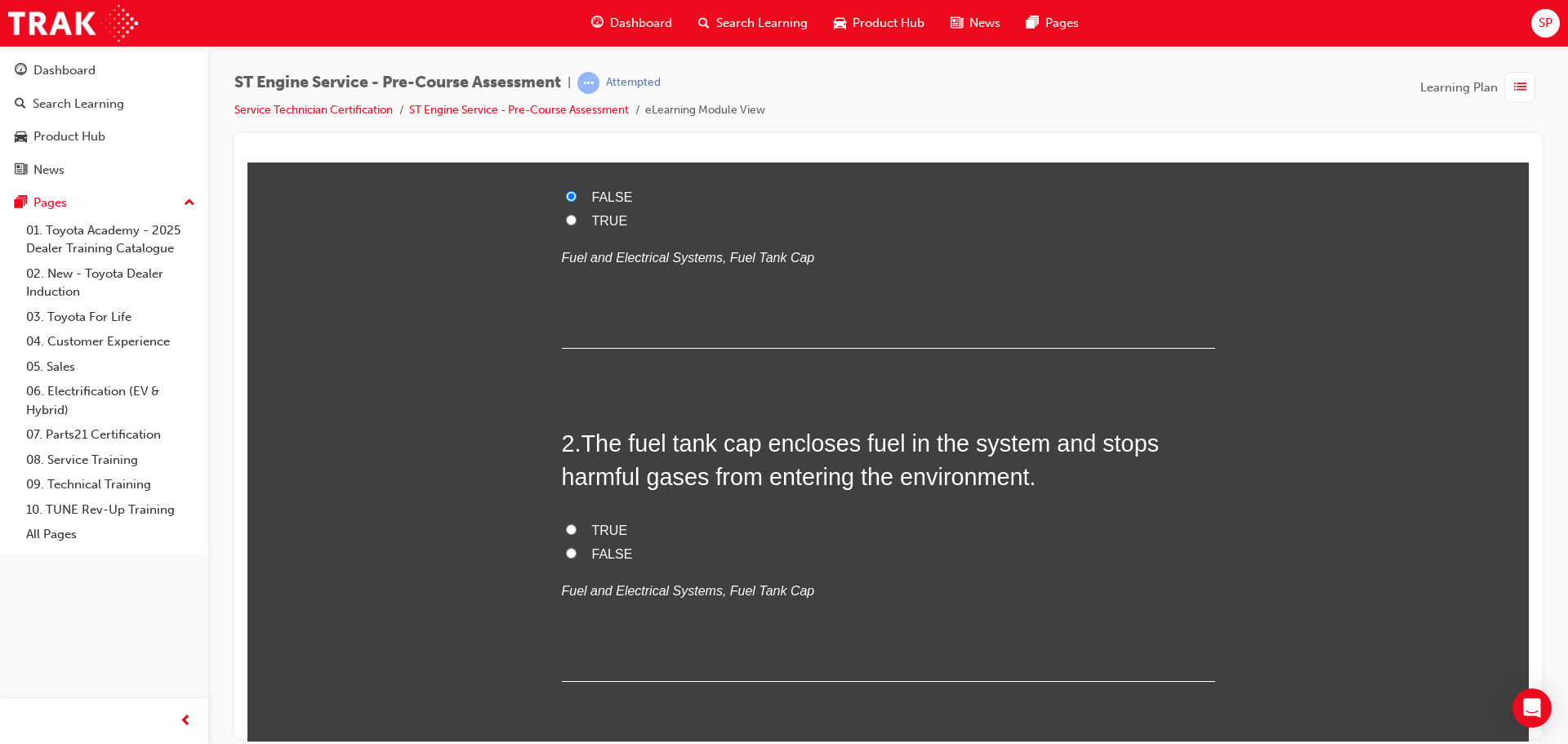
scroll to position [245, 0]
click at [592, 528] on span "TRUE" at bounding box center [609, 527] width 36 height 14
click at [576, 528] on input "TRUE" at bounding box center [571, 525] width 10 height 10
radio input "true"
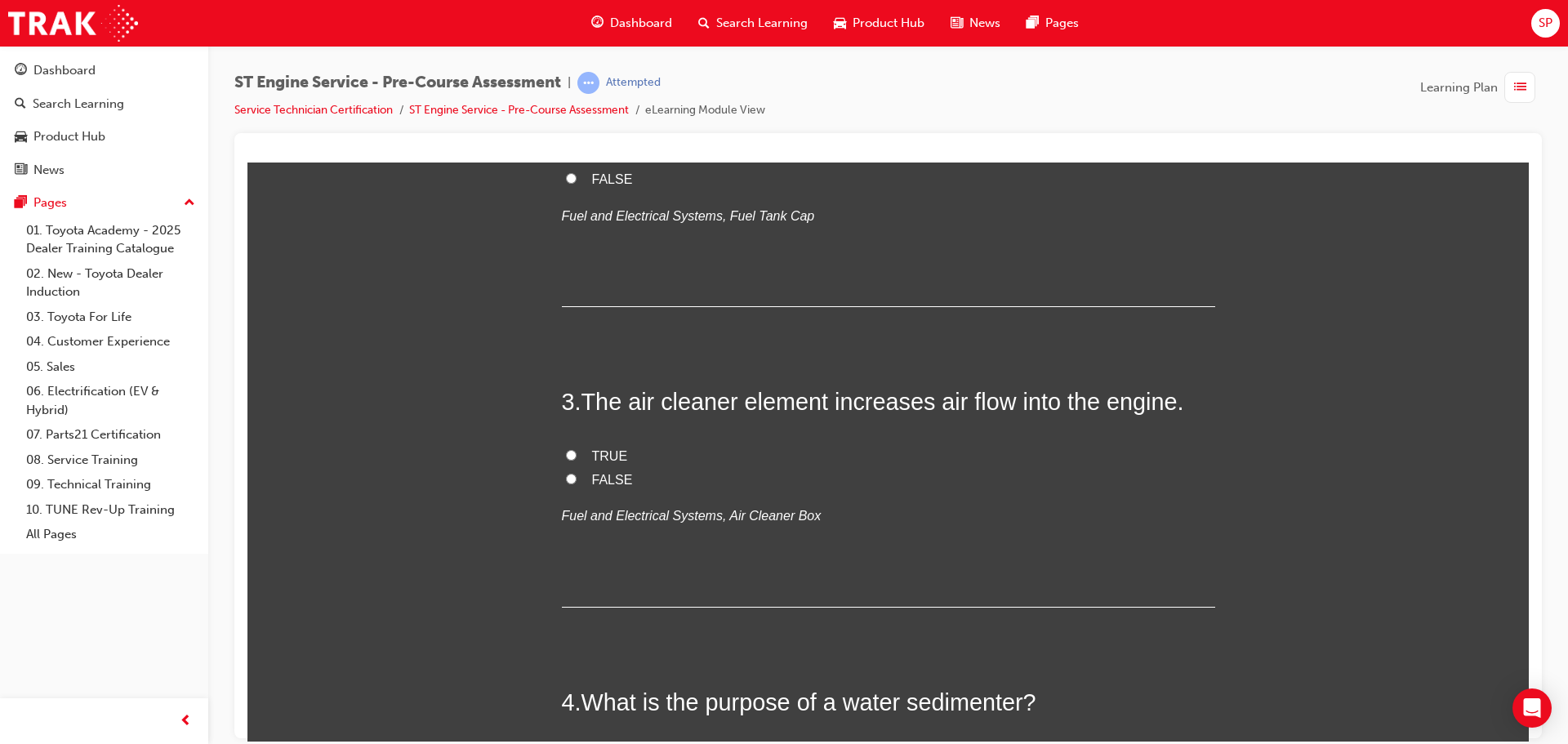
scroll to position [653, 0]
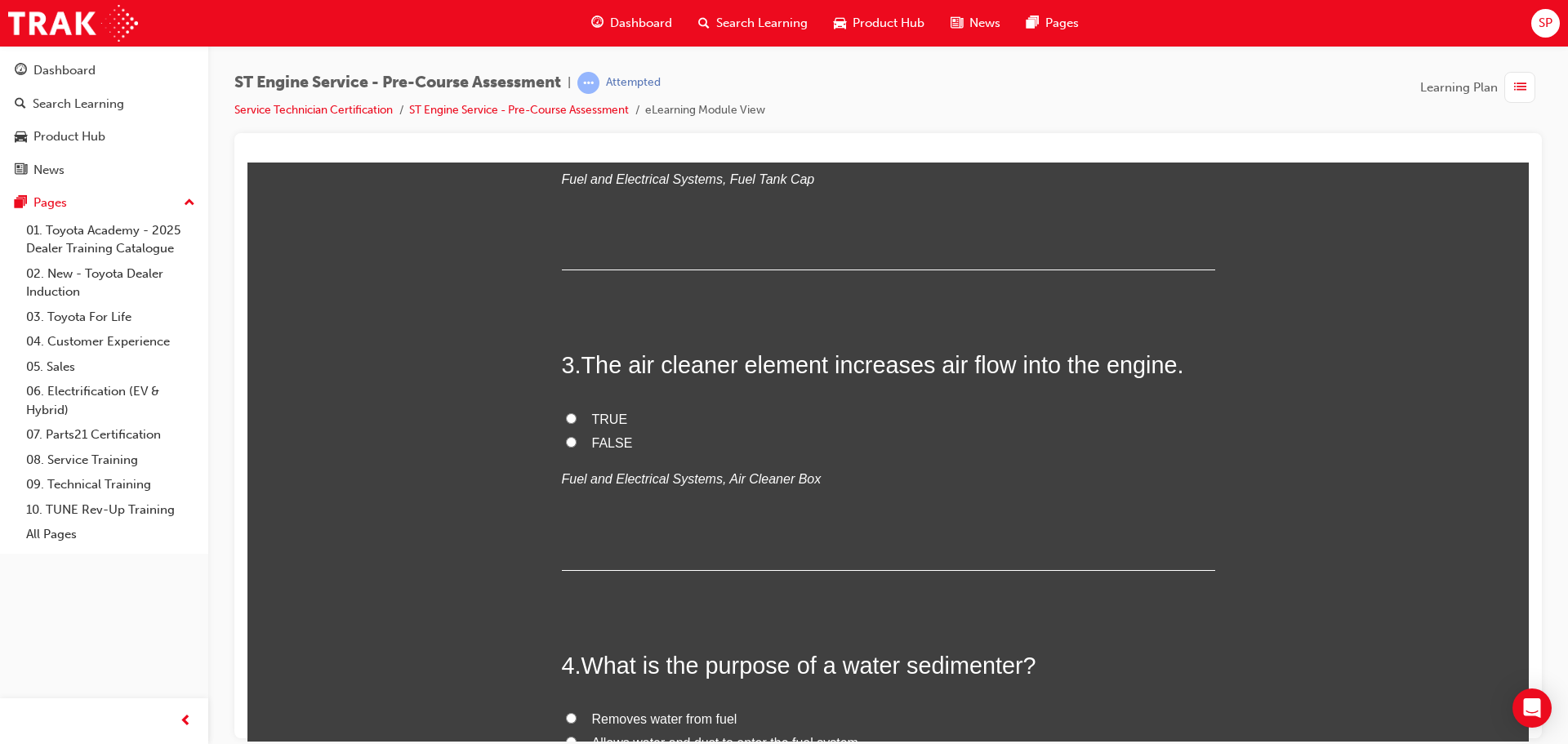
click at [614, 437] on span "FALSE" at bounding box center [612, 442] width 41 height 14
click at [576, 437] on input "FALSE" at bounding box center [571, 441] width 10 height 10
radio input "true"
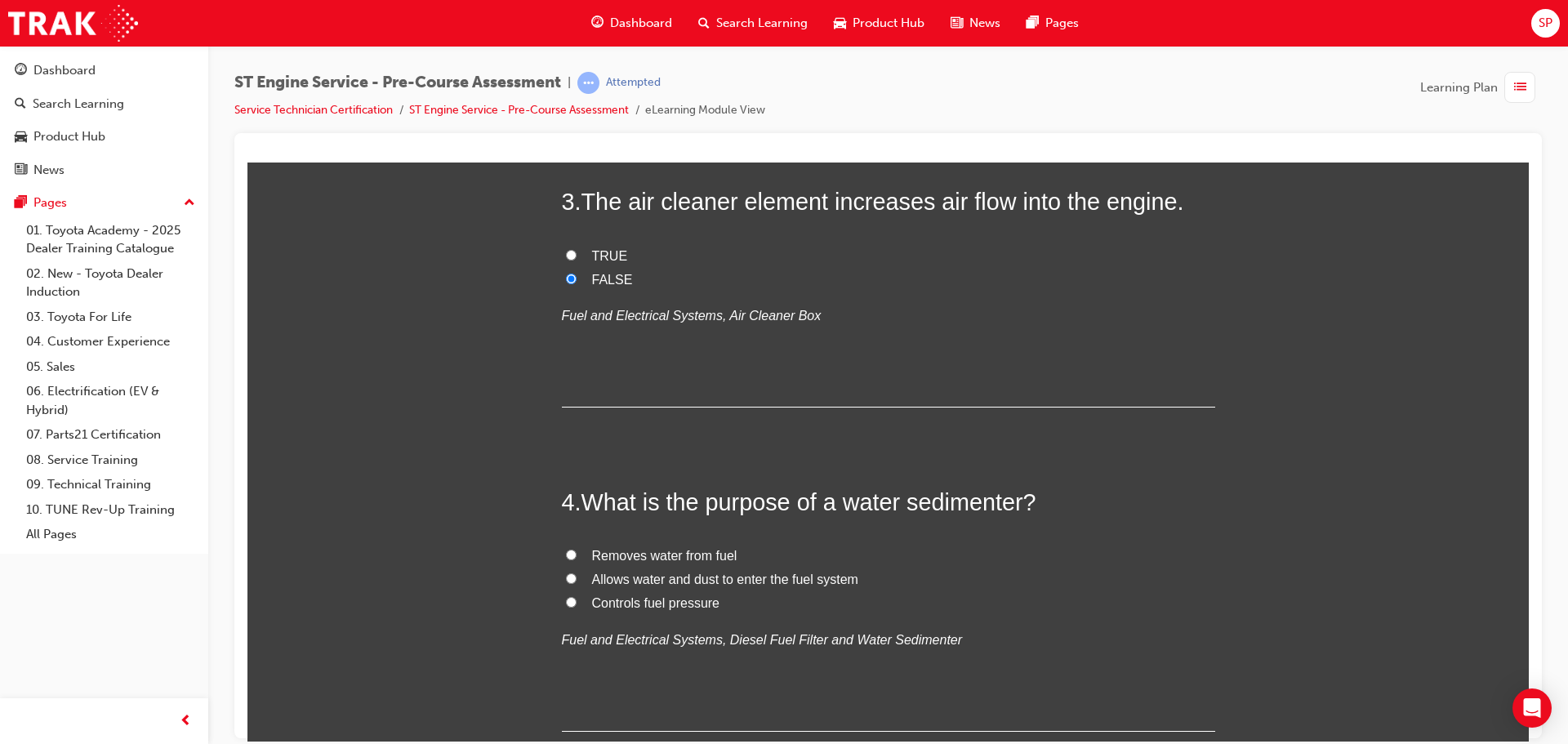
scroll to position [898, 0]
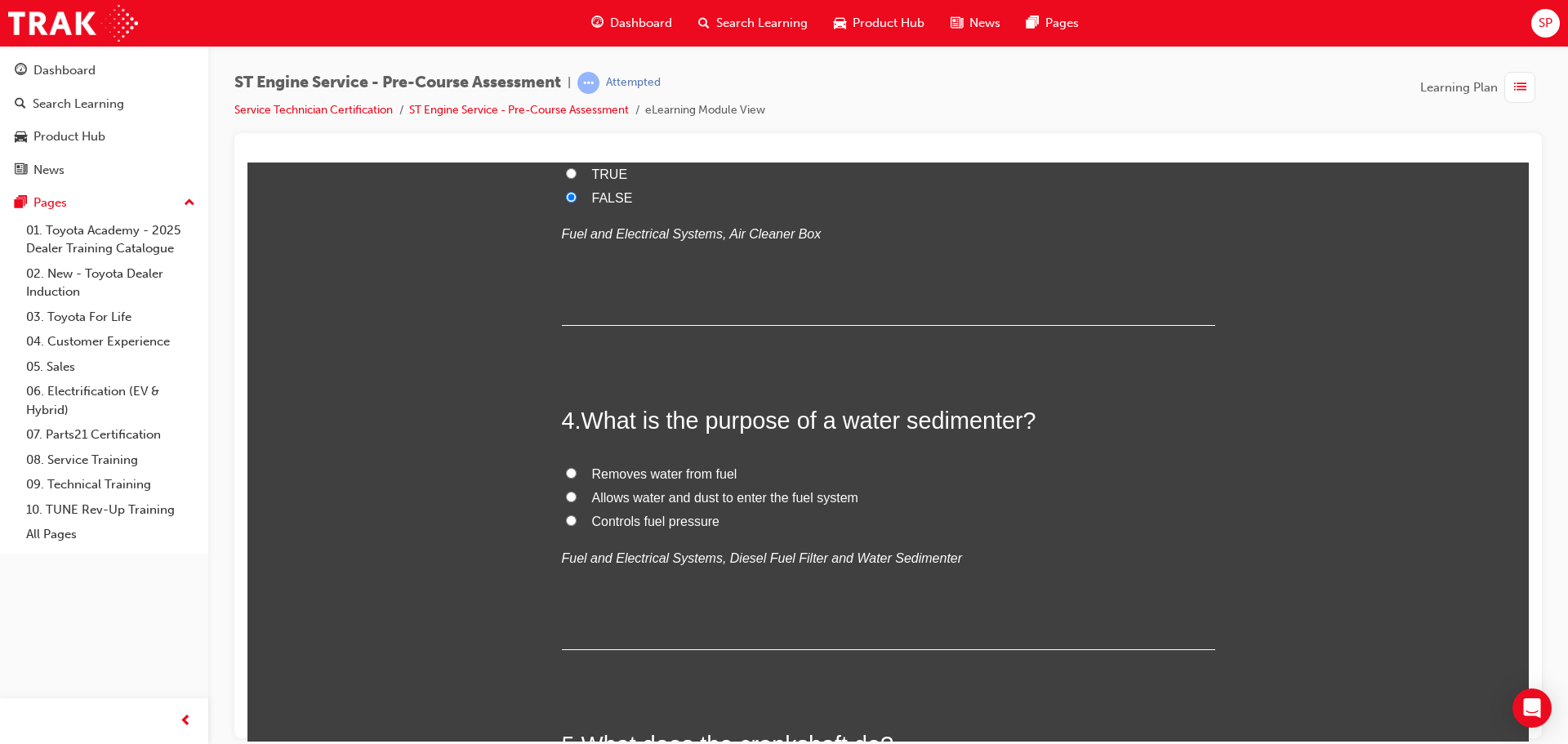
click at [634, 470] on span "Removes water from fuel" at bounding box center [664, 473] width 146 height 14
click at [576, 470] on input "Removes water from fuel" at bounding box center [571, 472] width 10 height 10
radio input "true"
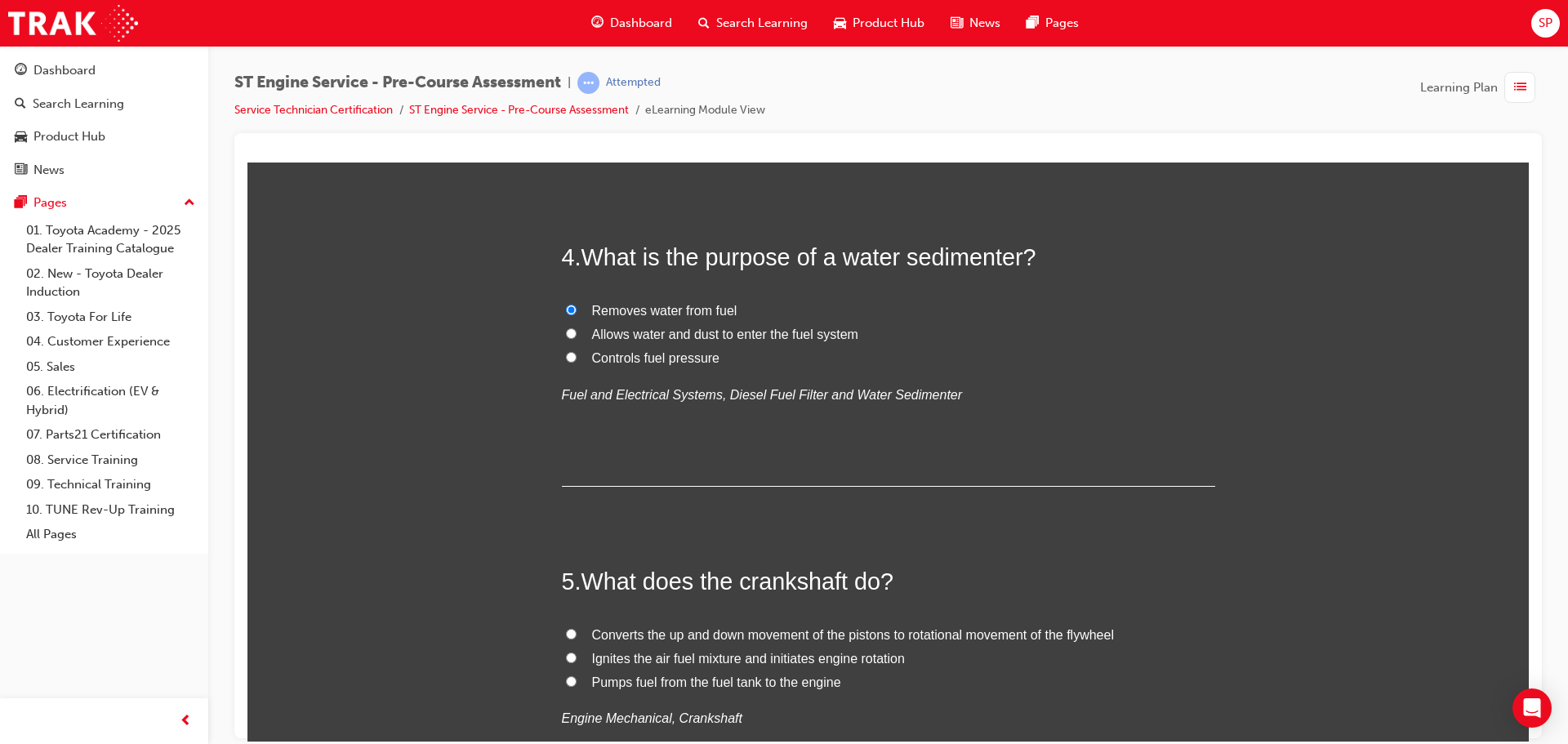
scroll to position [1143, 0]
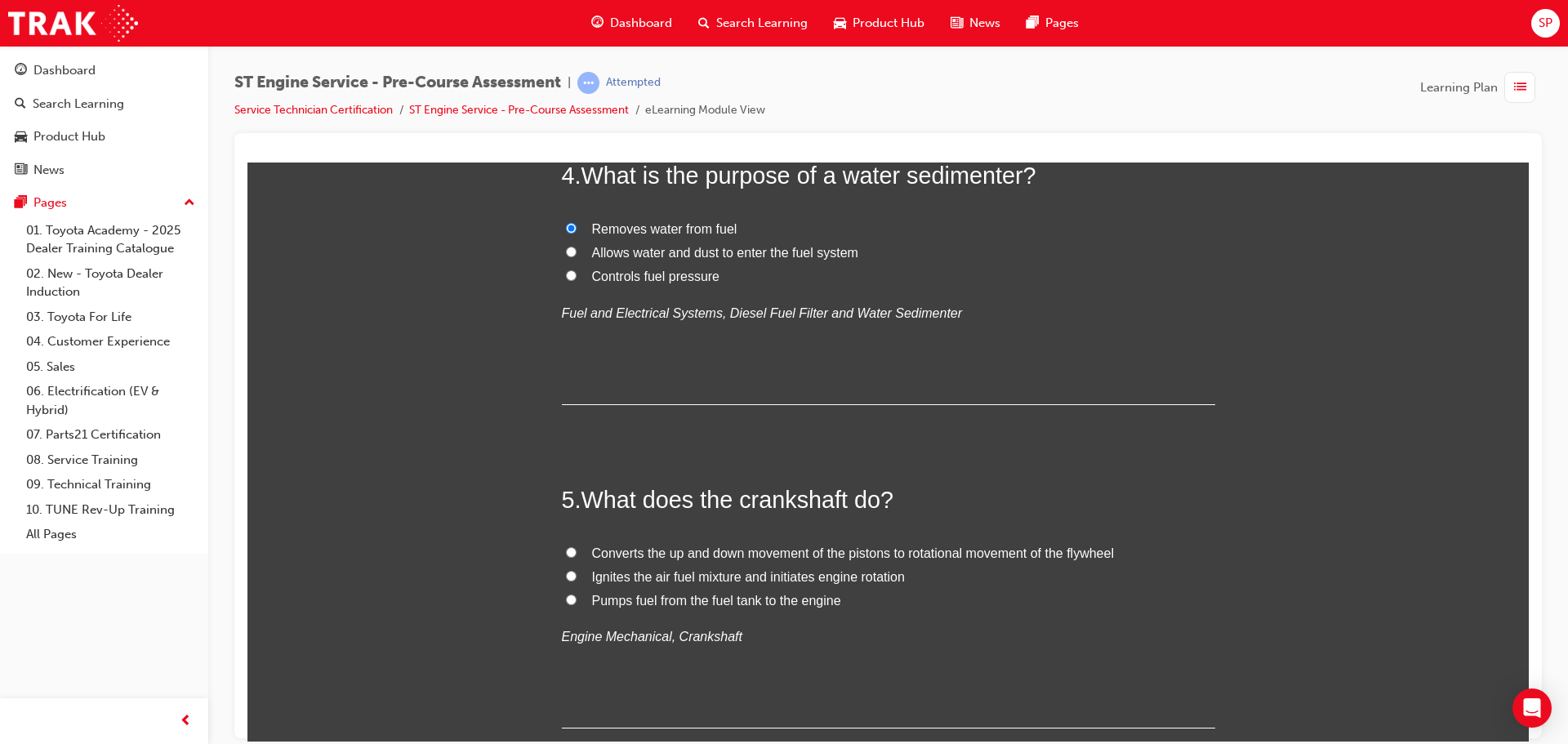
click at [741, 547] on span "Converts the up and down movement of the pistons to rotational movement of the …" at bounding box center [852, 553] width 522 height 14
click at [576, 547] on input "Converts the up and down movement of the pistons to rotational movement of the …" at bounding box center [571, 552] width 10 height 10
radio input "true"
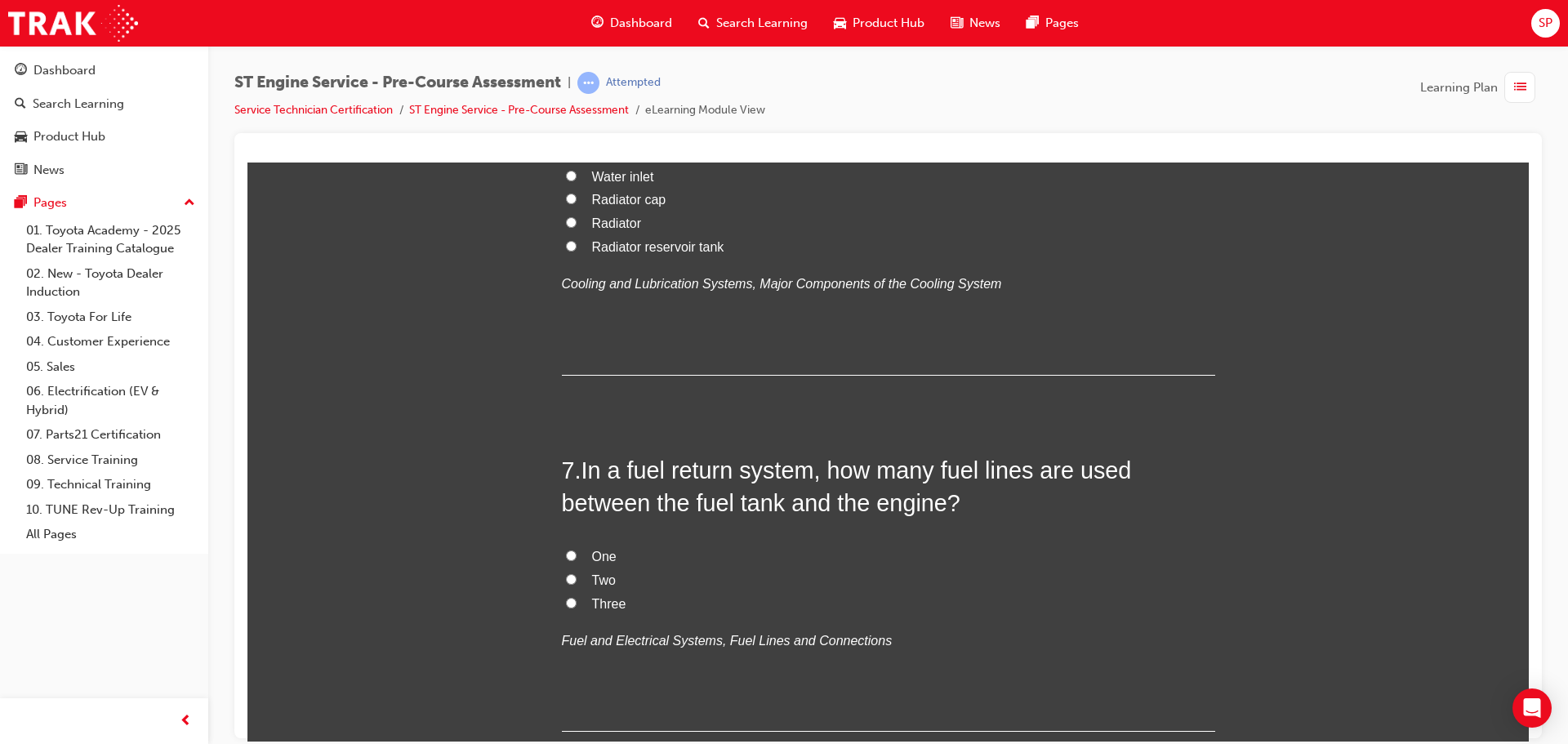
scroll to position [1878, 0]
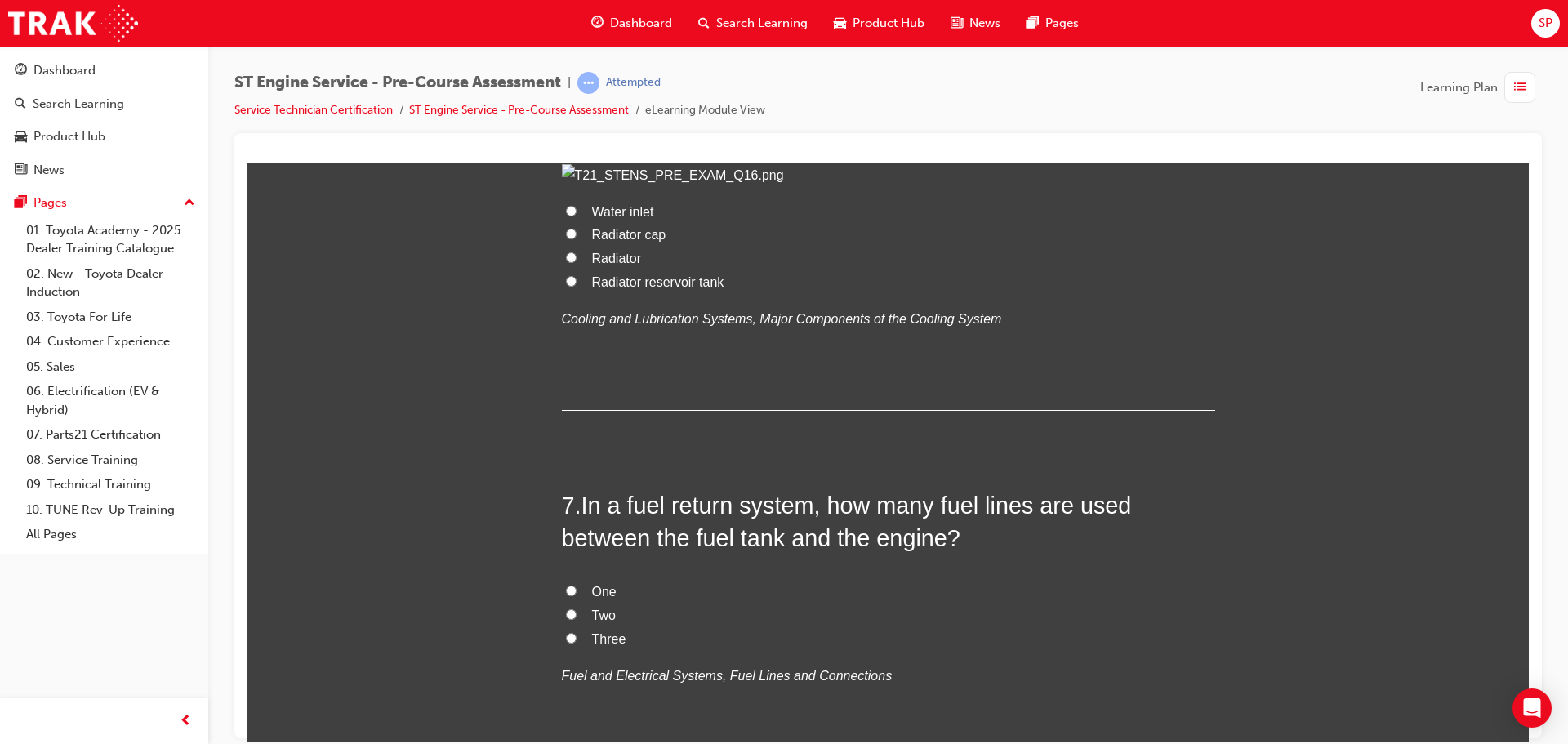
click at [606, 264] on span "Radiator" at bounding box center [616, 257] width 49 height 14
click at [576, 262] on input "Radiator" at bounding box center [571, 256] width 10 height 10
radio input "true"
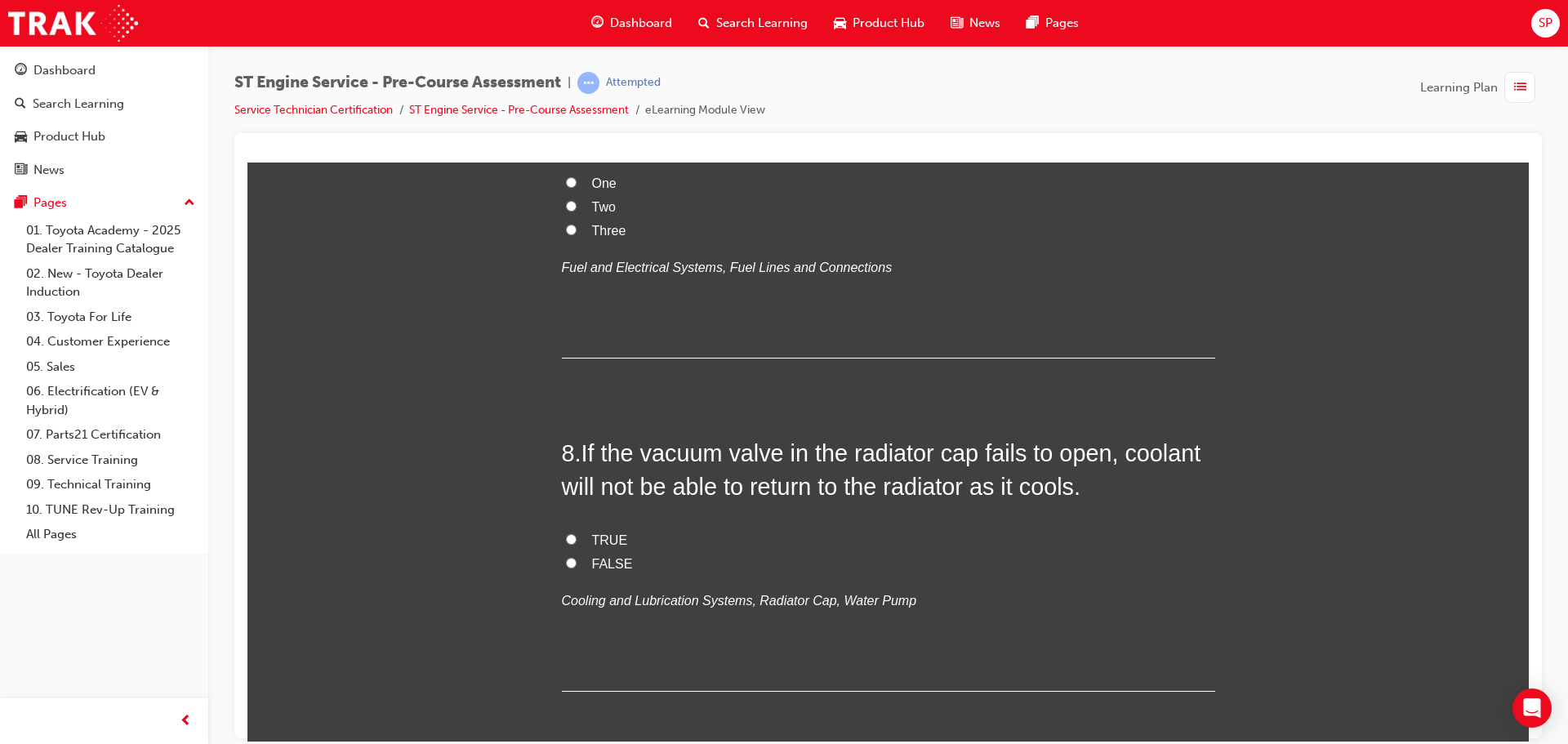
scroll to position [2368, 0]
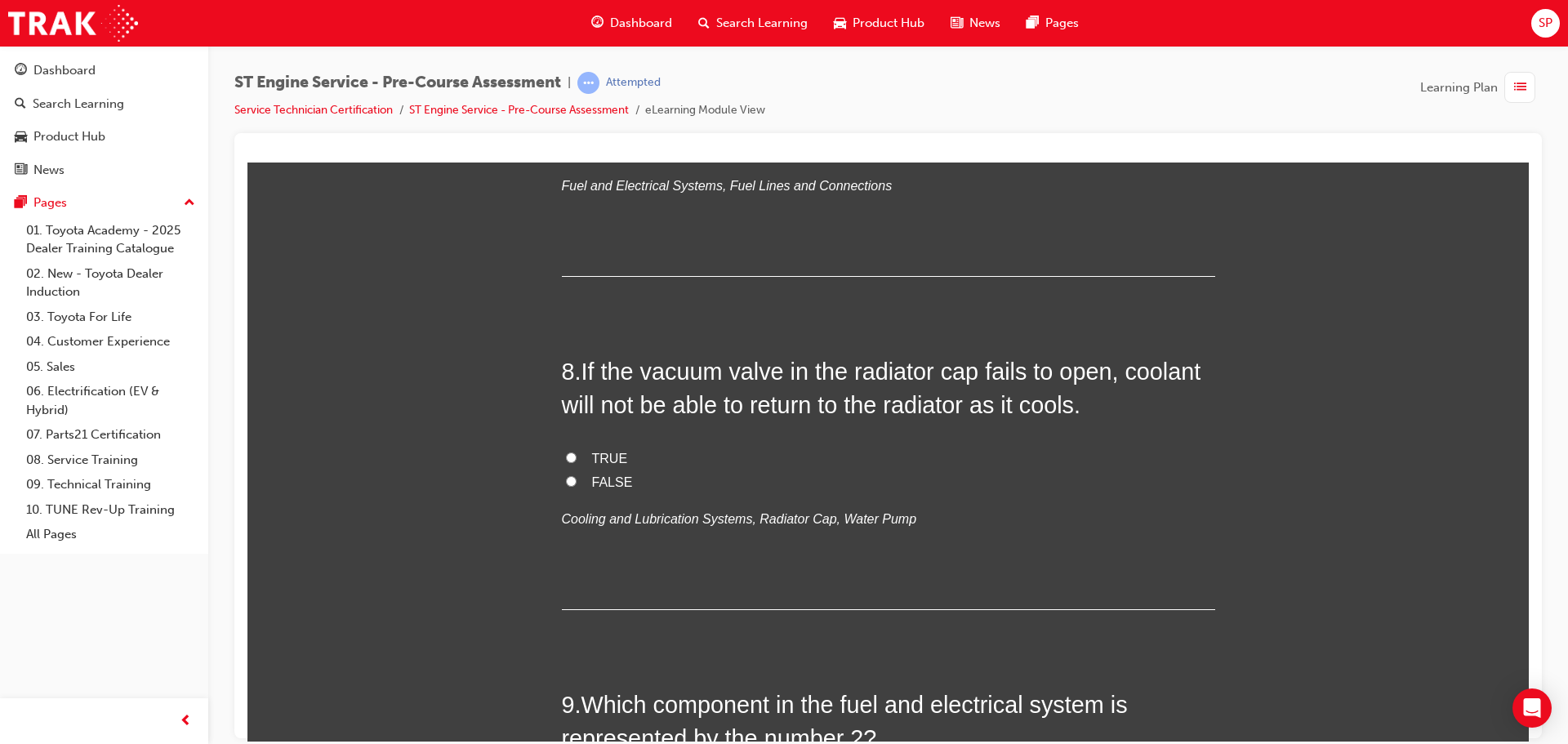
click at [592, 132] on span "Two" at bounding box center [603, 125] width 23 height 14
click at [576, 129] on input "Two" at bounding box center [571, 124] width 10 height 10
radio input "true"
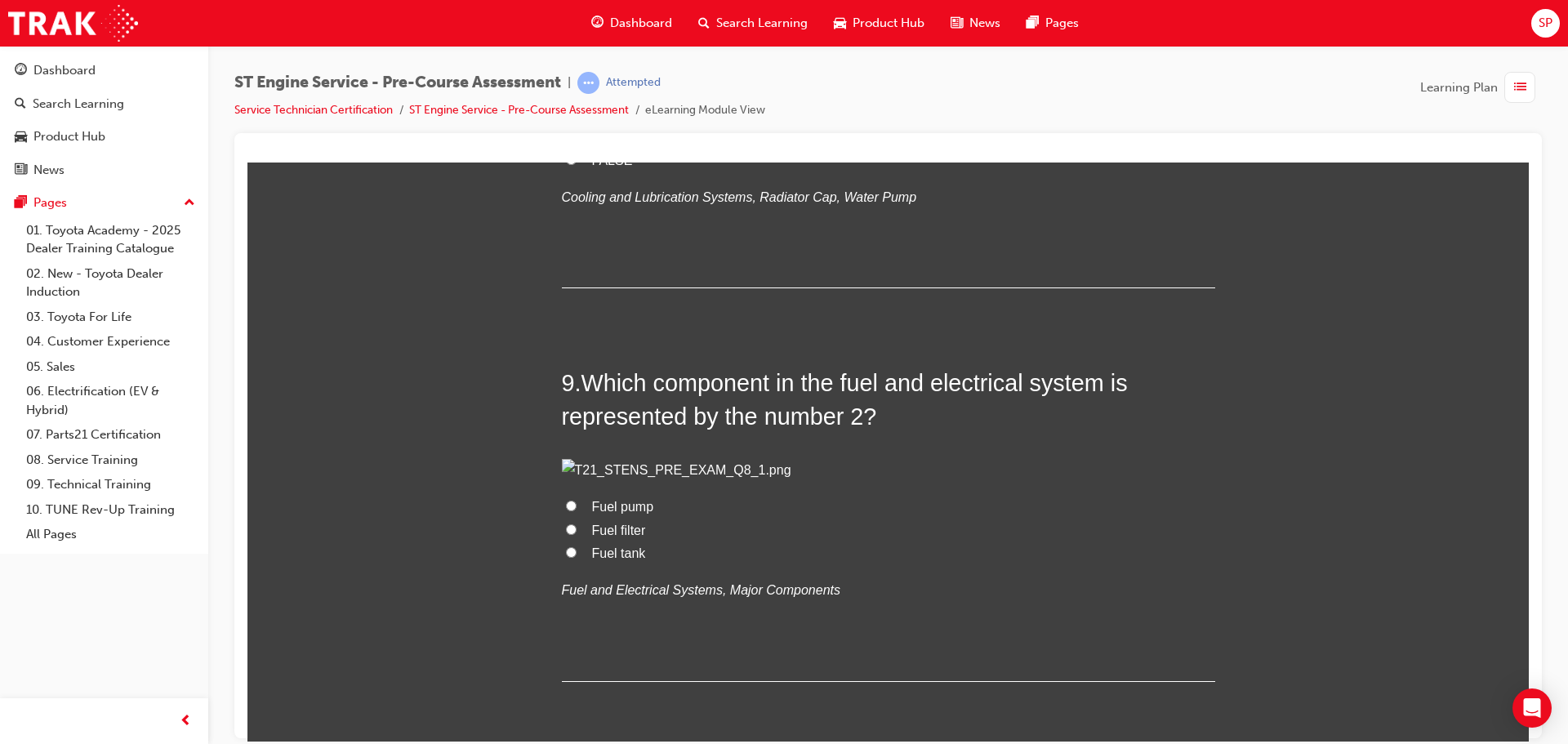
scroll to position [2695, 0]
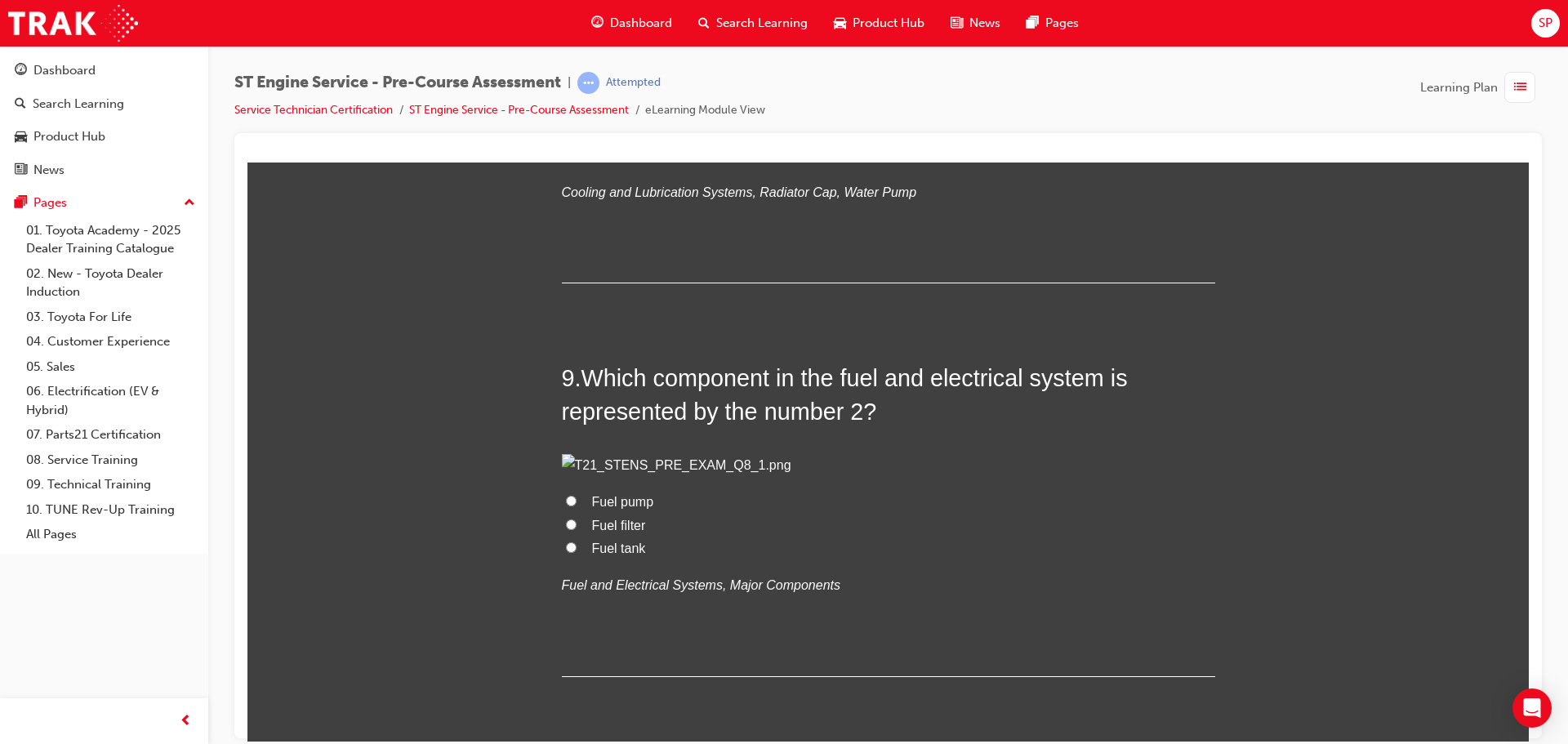
click at [612, 138] on span "TRUE" at bounding box center [609, 131] width 36 height 14
click at [576, 135] on input "TRUE" at bounding box center [571, 130] width 10 height 10
radio input "true"
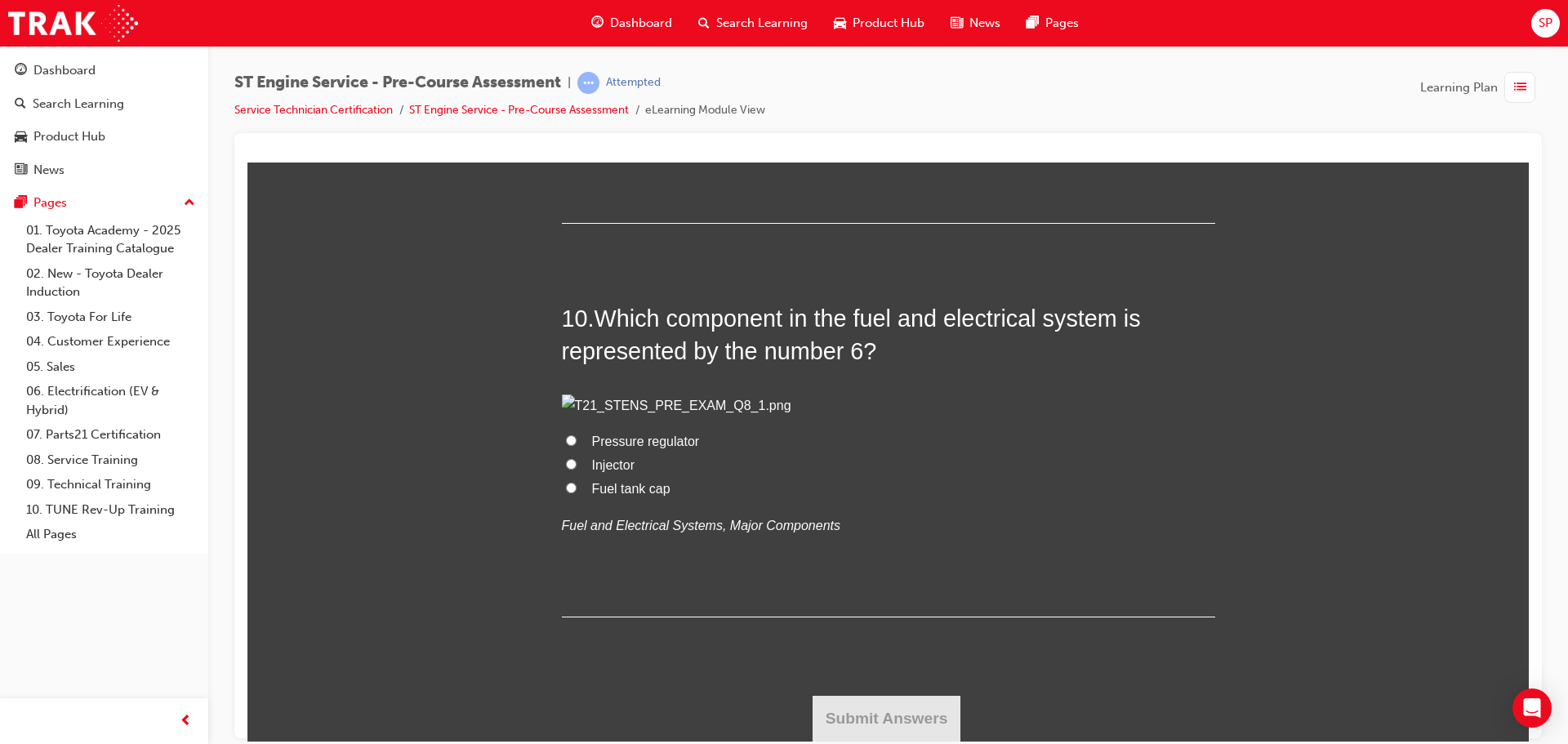
scroll to position [3510, 0]
click at [592, 55] on span "Fuel pump" at bounding box center [623, 48] width 62 height 14
click at [576, 52] on input "Fuel pump" at bounding box center [571, 47] width 10 height 10
radio input "true"
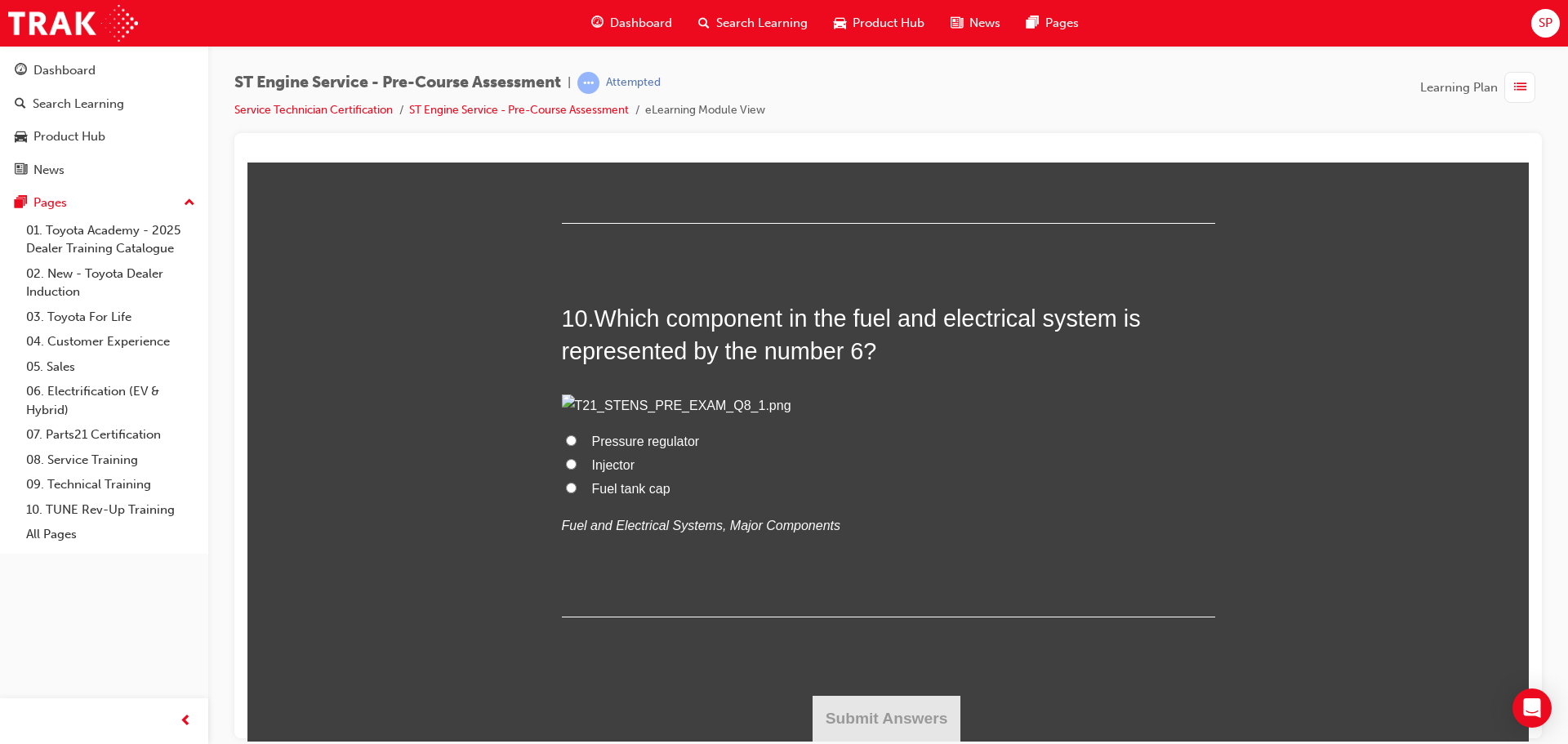
click at [616, 491] on span "Fuel tank cap" at bounding box center [631, 488] width 78 height 14
click at [576, 491] on input "Fuel tank cap" at bounding box center [571, 487] width 10 height 10
radio input "true"
click at [860, 705] on button "Submit Answers" at bounding box center [887, 717] width 149 height 46
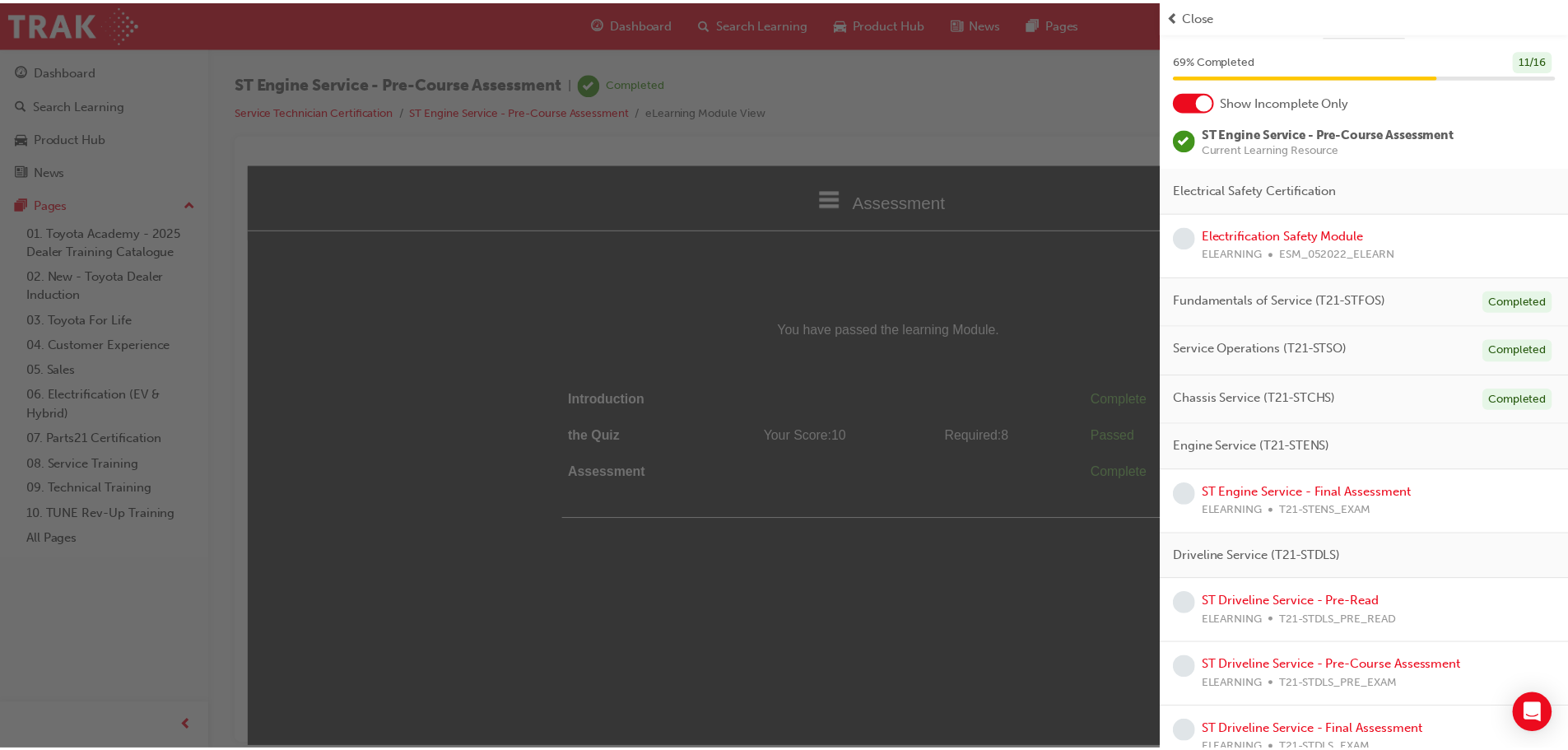
scroll to position [64, 0]
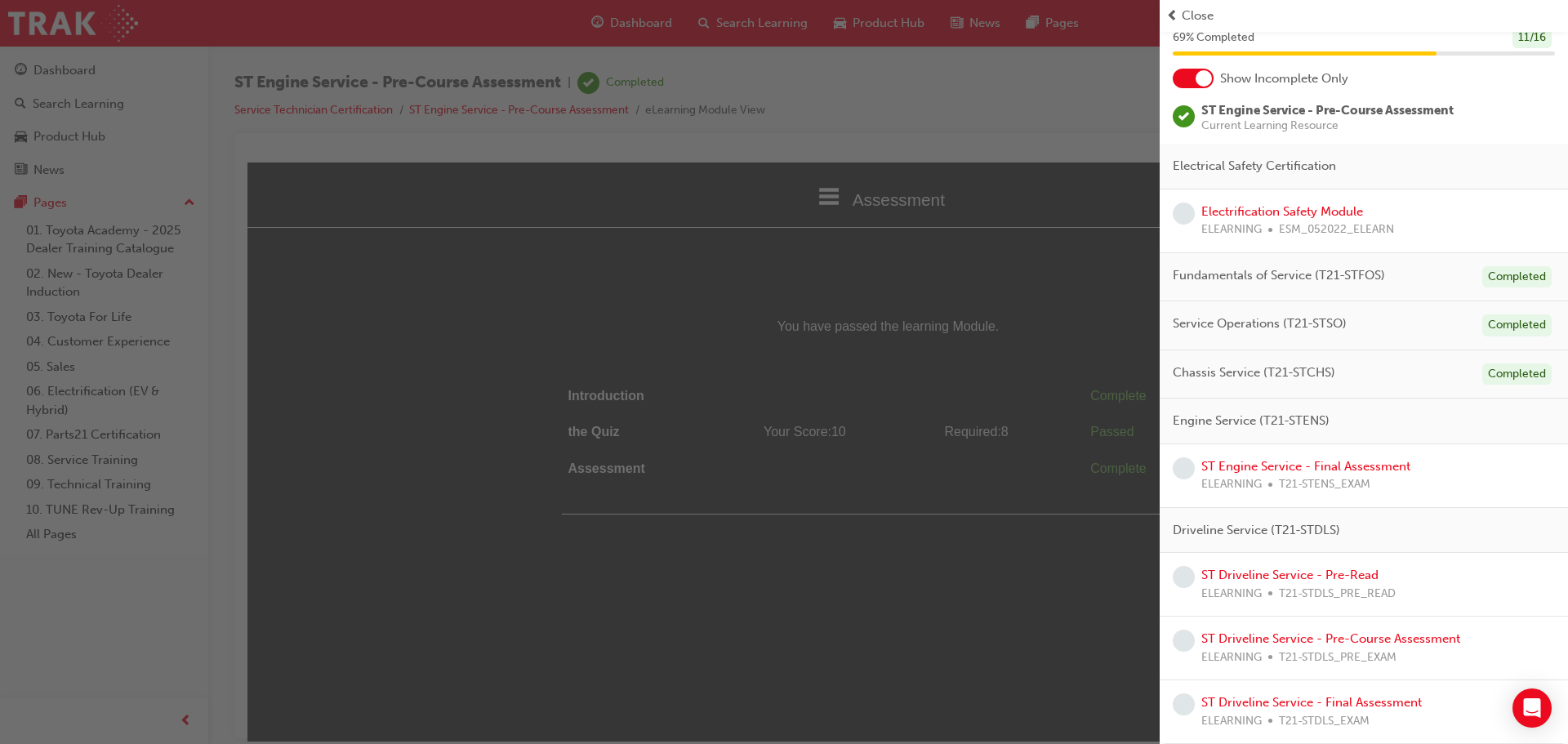
click at [1175, 11] on span "prev-icon" at bounding box center [1172, 16] width 12 height 19
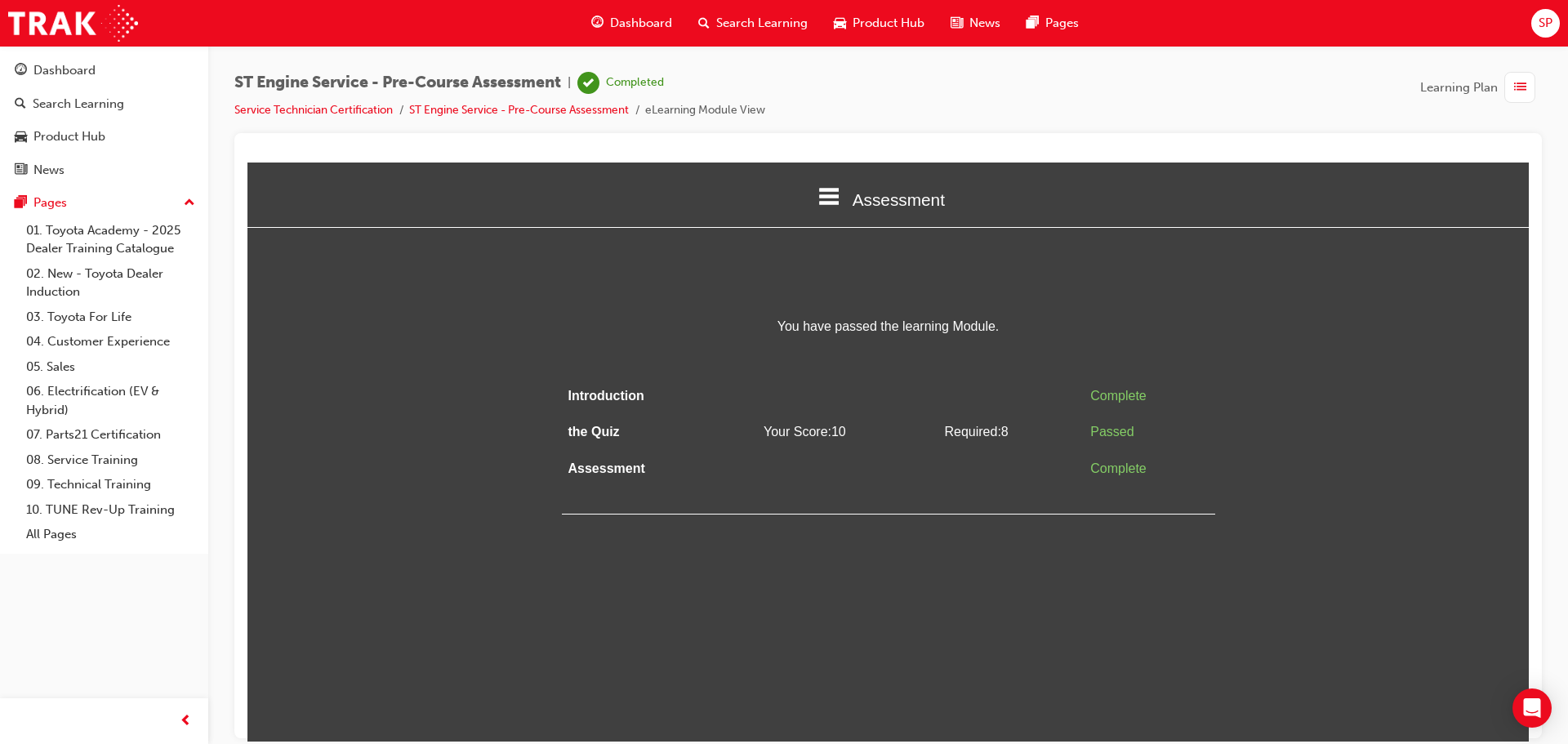
click at [638, 23] on span "Dashboard" at bounding box center [641, 23] width 62 height 19
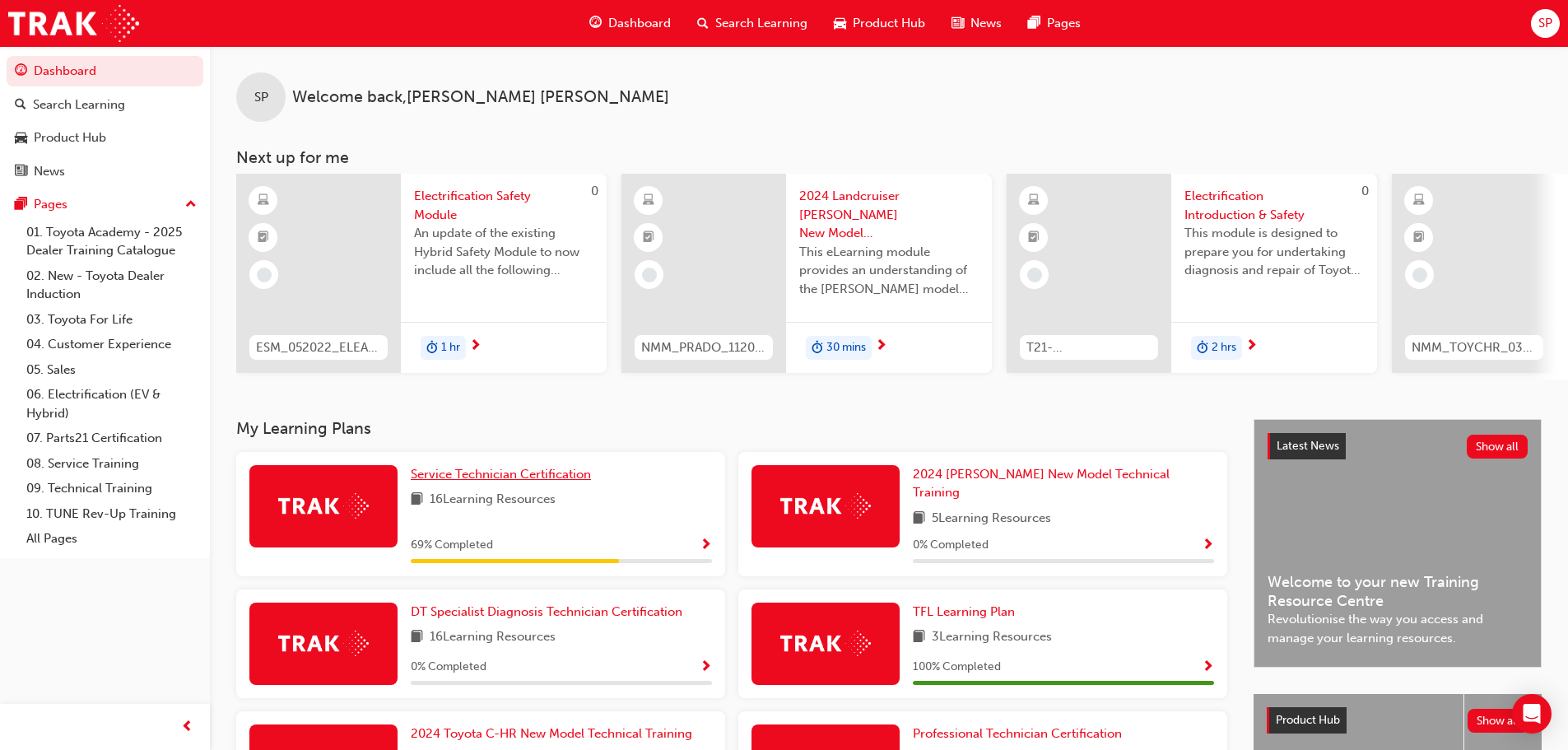
click at [498, 478] on span "Service Technician Certification" at bounding box center [500, 473] width 180 height 15
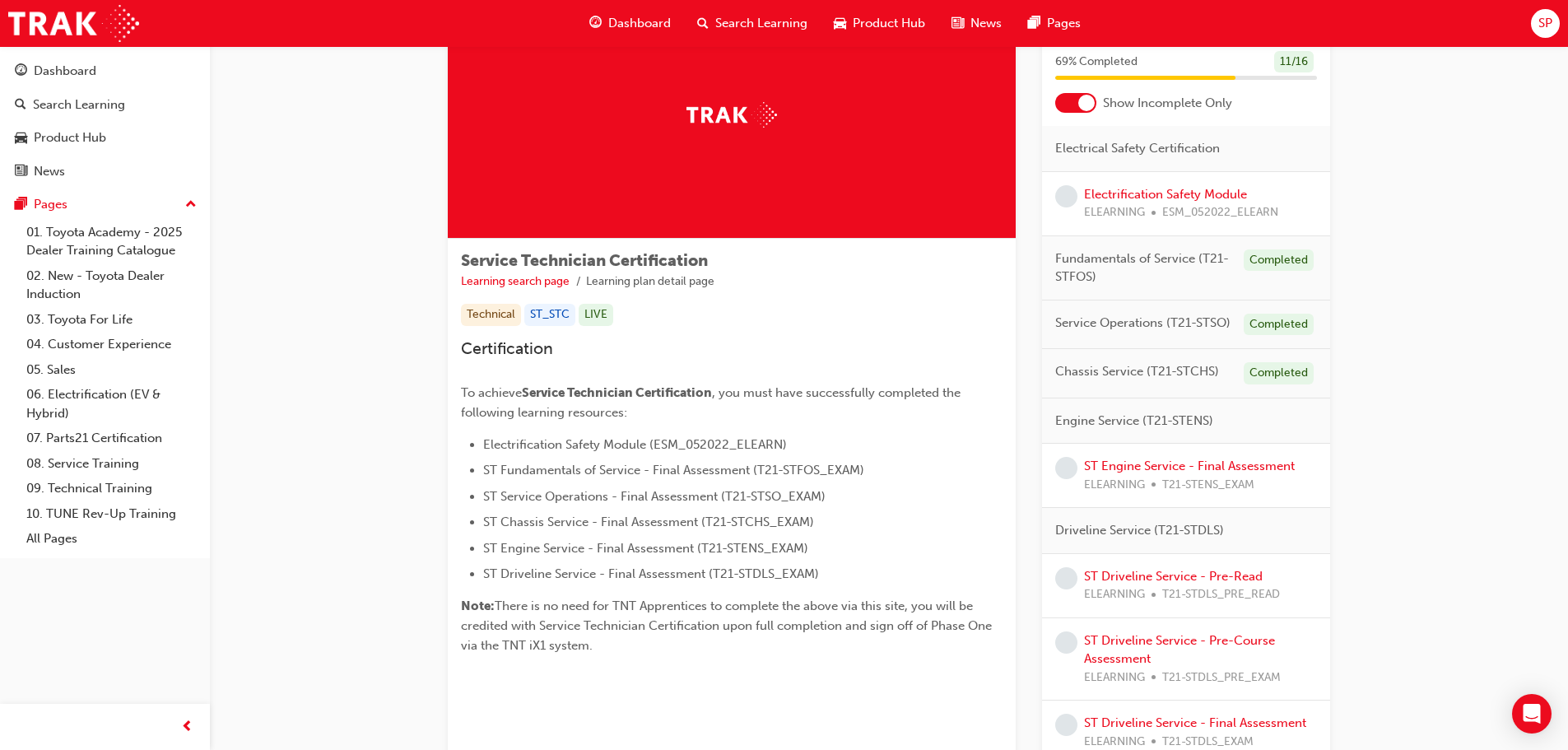
scroll to position [65, 0]
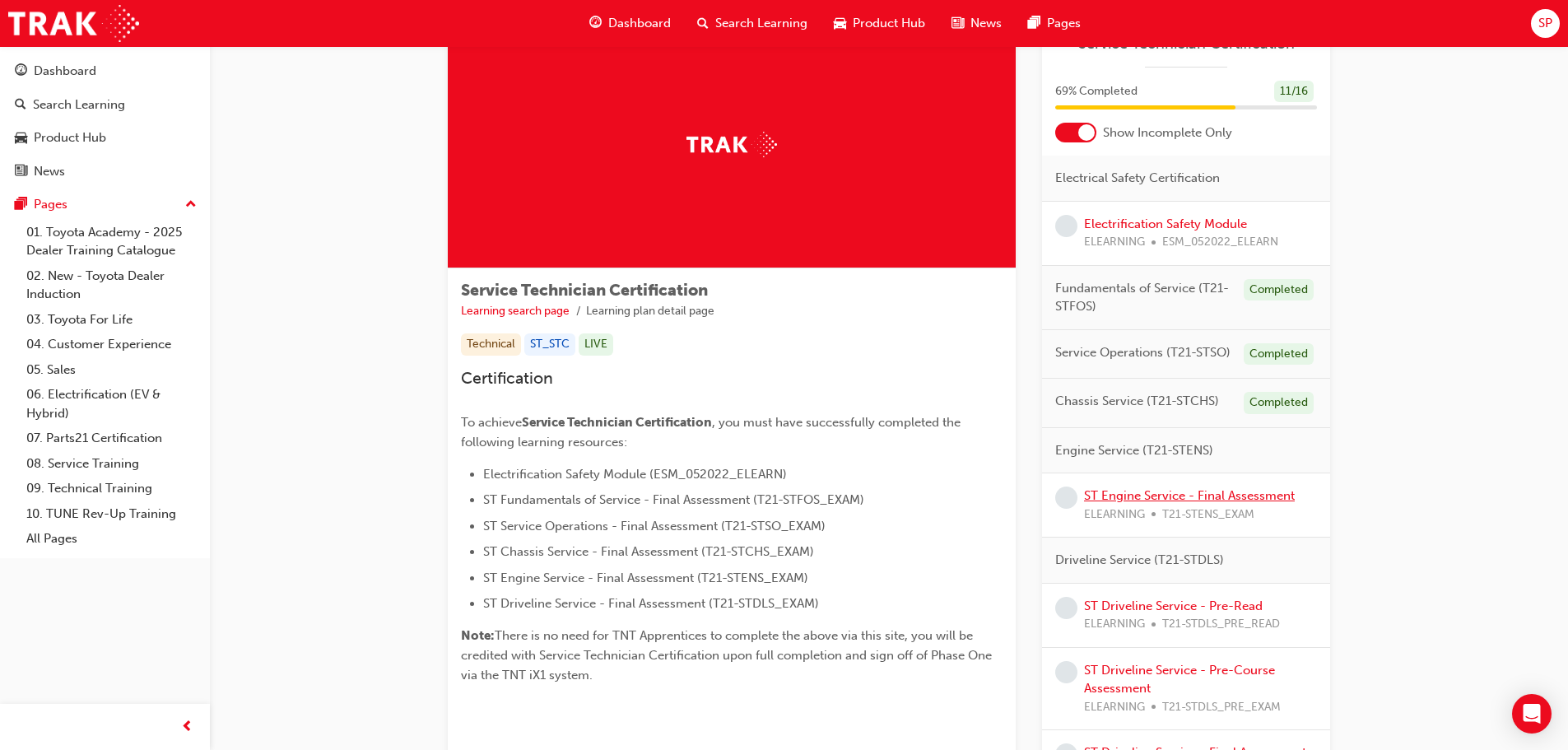
click at [1205, 492] on link "ST Engine Service - Final Assessment" at bounding box center [1188, 495] width 210 height 15
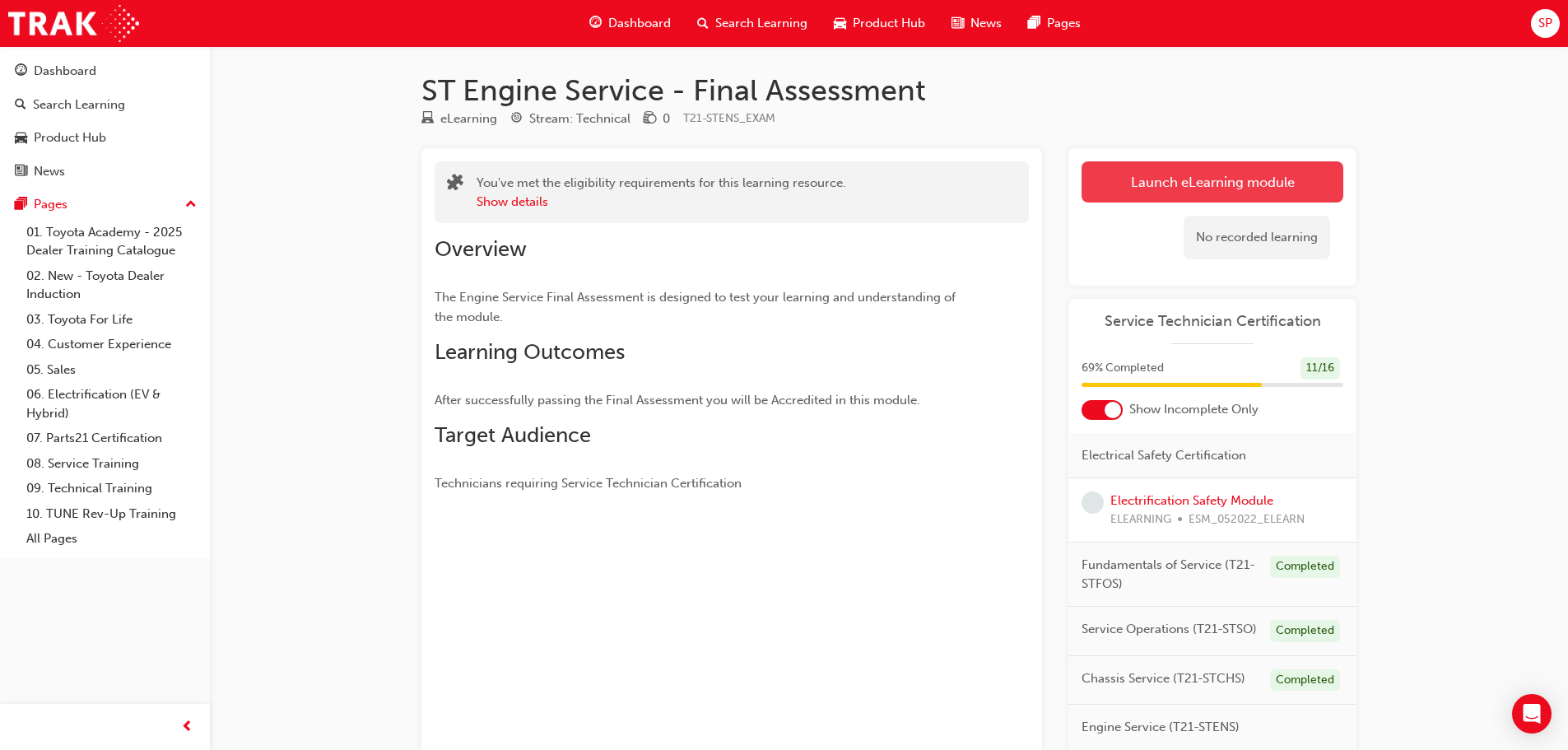
click at [1214, 174] on link "Launch eLearning module" at bounding box center [1213, 182] width 262 height 41
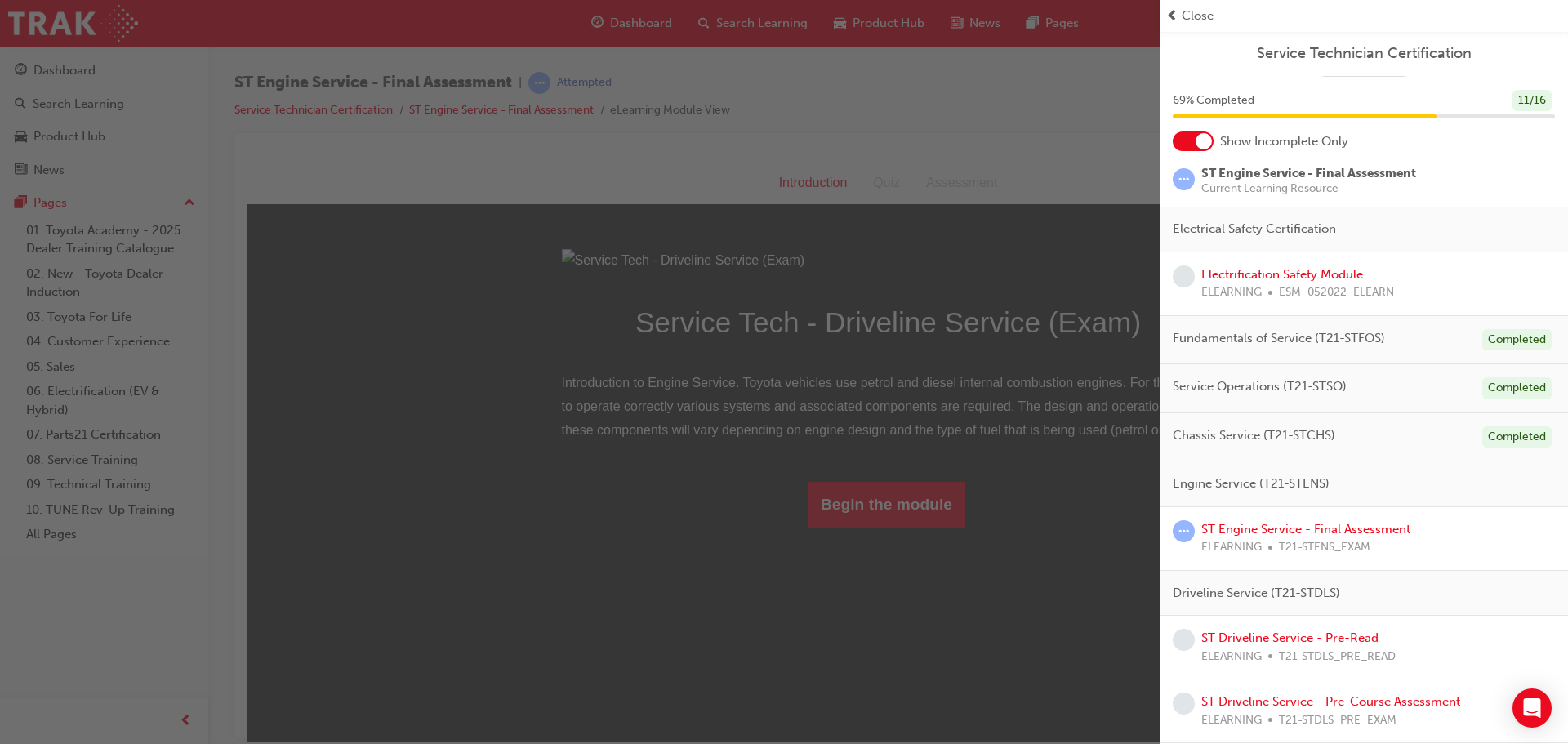
click at [1182, 16] on span "Close" at bounding box center [1197, 16] width 32 height 19
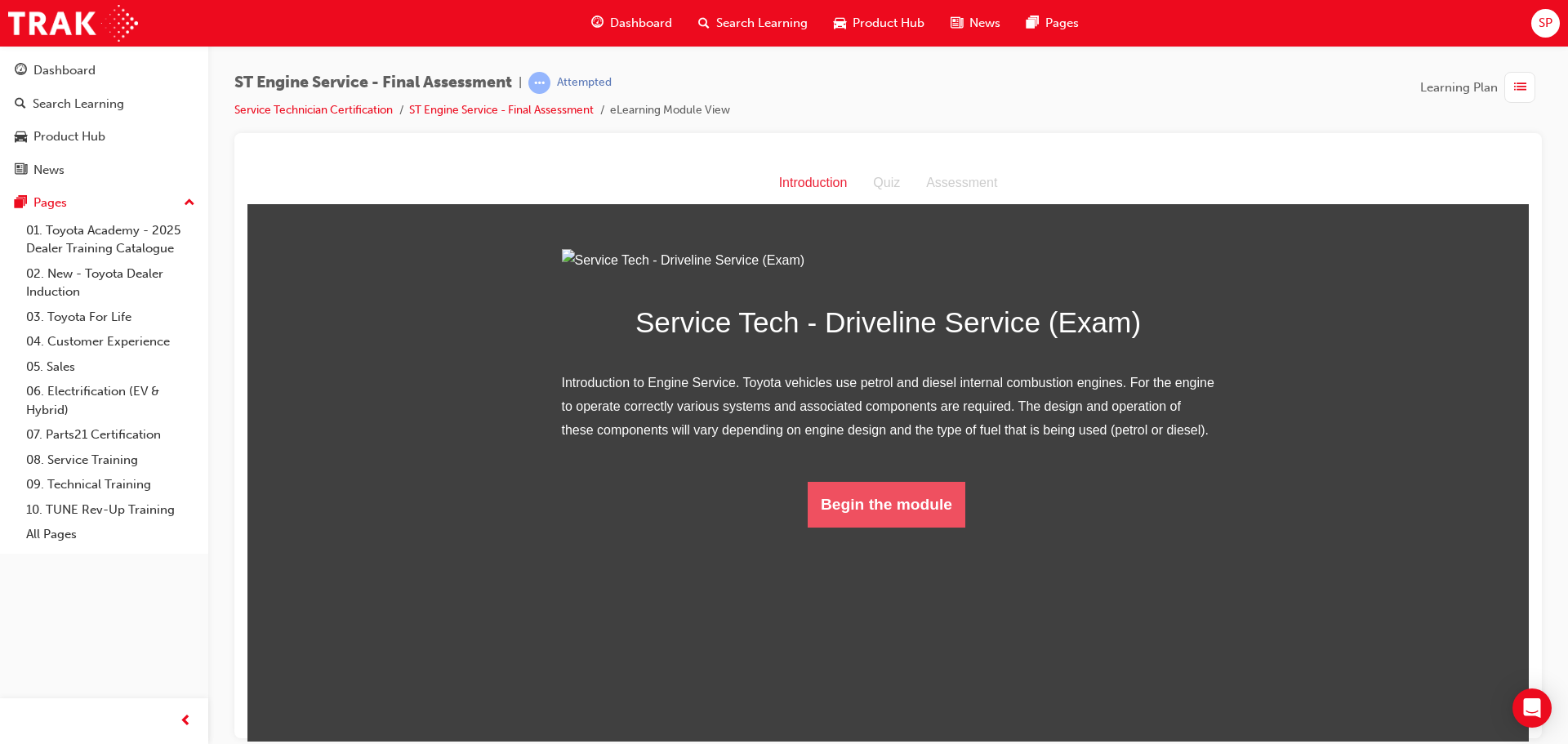
click at [886, 527] on button "Begin the module" at bounding box center [886, 503] width 158 height 46
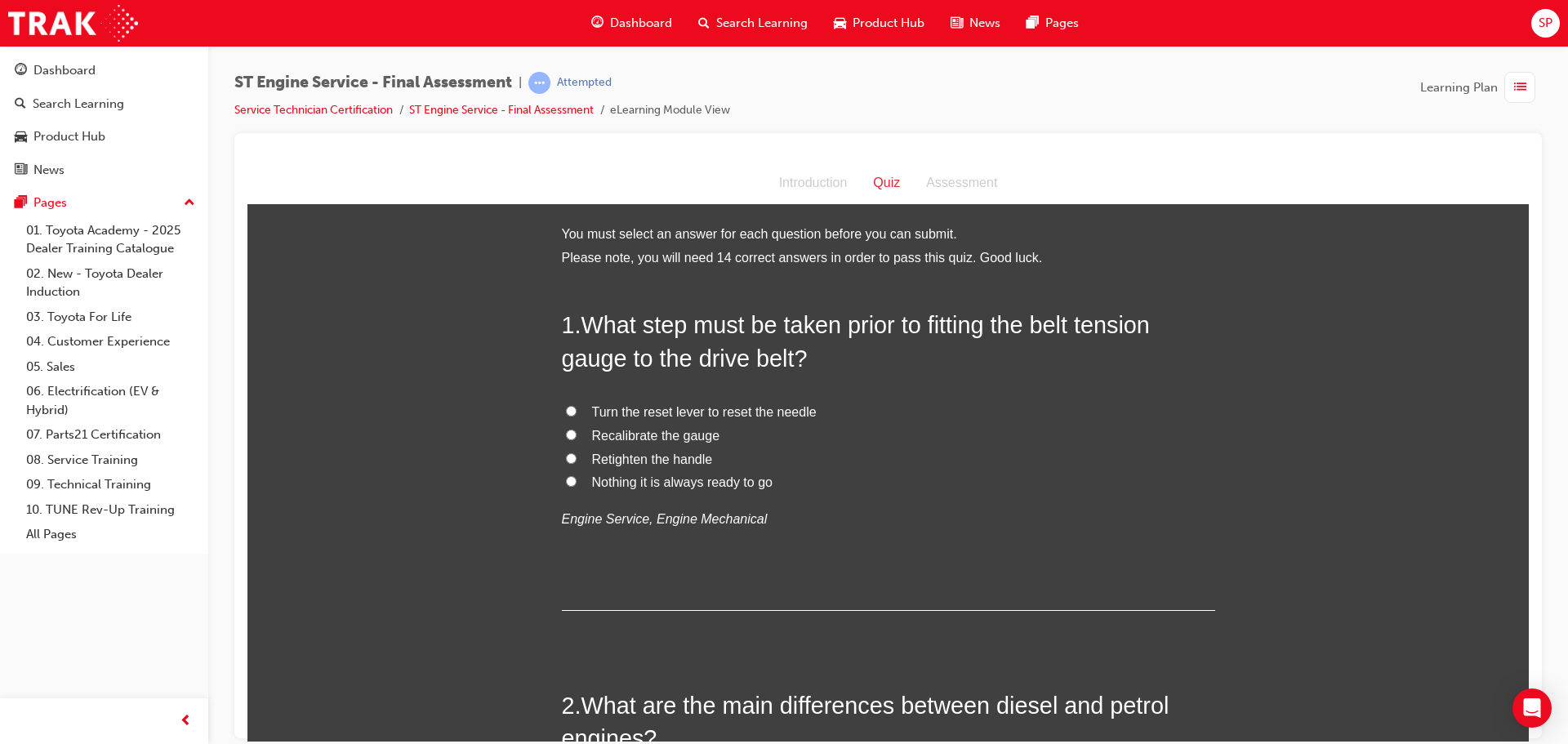
click at [652, 433] on span "Recalibrate the gauge" at bounding box center [656, 435] width 128 height 14
click at [576, 433] on input "Recalibrate the gauge" at bounding box center [571, 434] width 10 height 10
radio input "true"
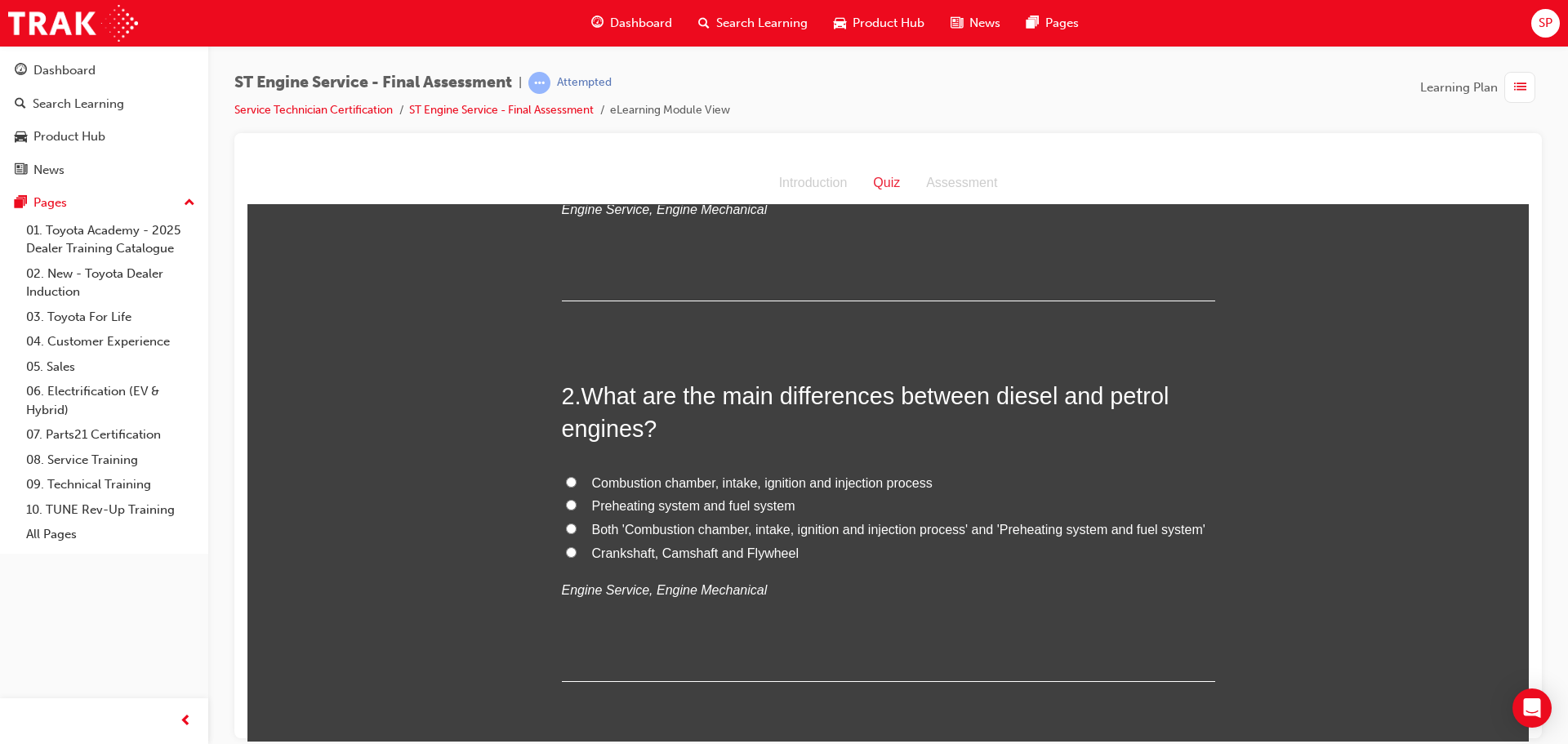
scroll to position [327, 0]
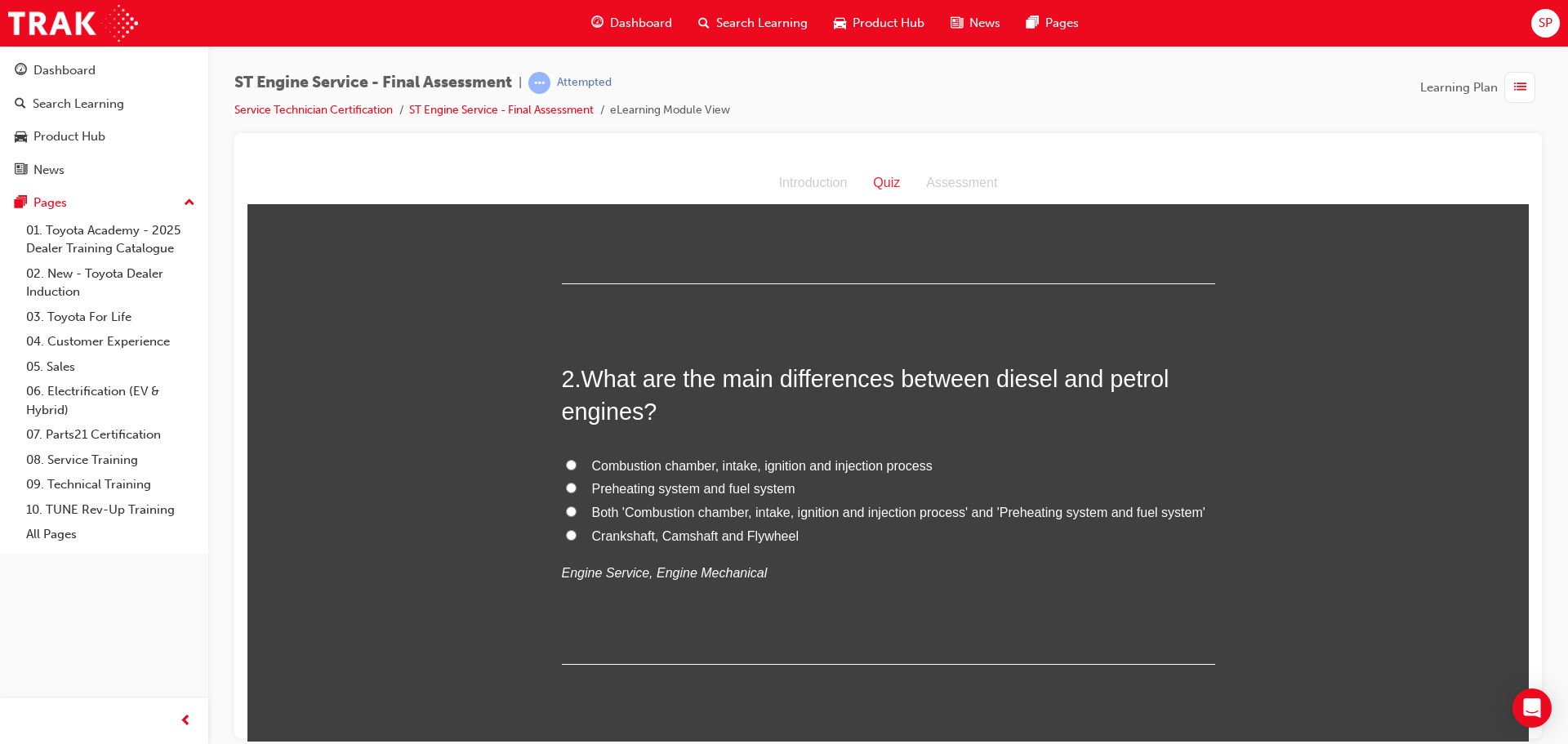
click at [820, 514] on span "Both 'Combustion chamber, intake, ignition and injection process' and 'Preheati…" at bounding box center [898, 512] width 613 height 14
click at [576, 514] on input "Both 'Combustion chamber, intake, ignition and injection process' and 'Preheati…" at bounding box center [571, 510] width 10 height 10
radio input "true"
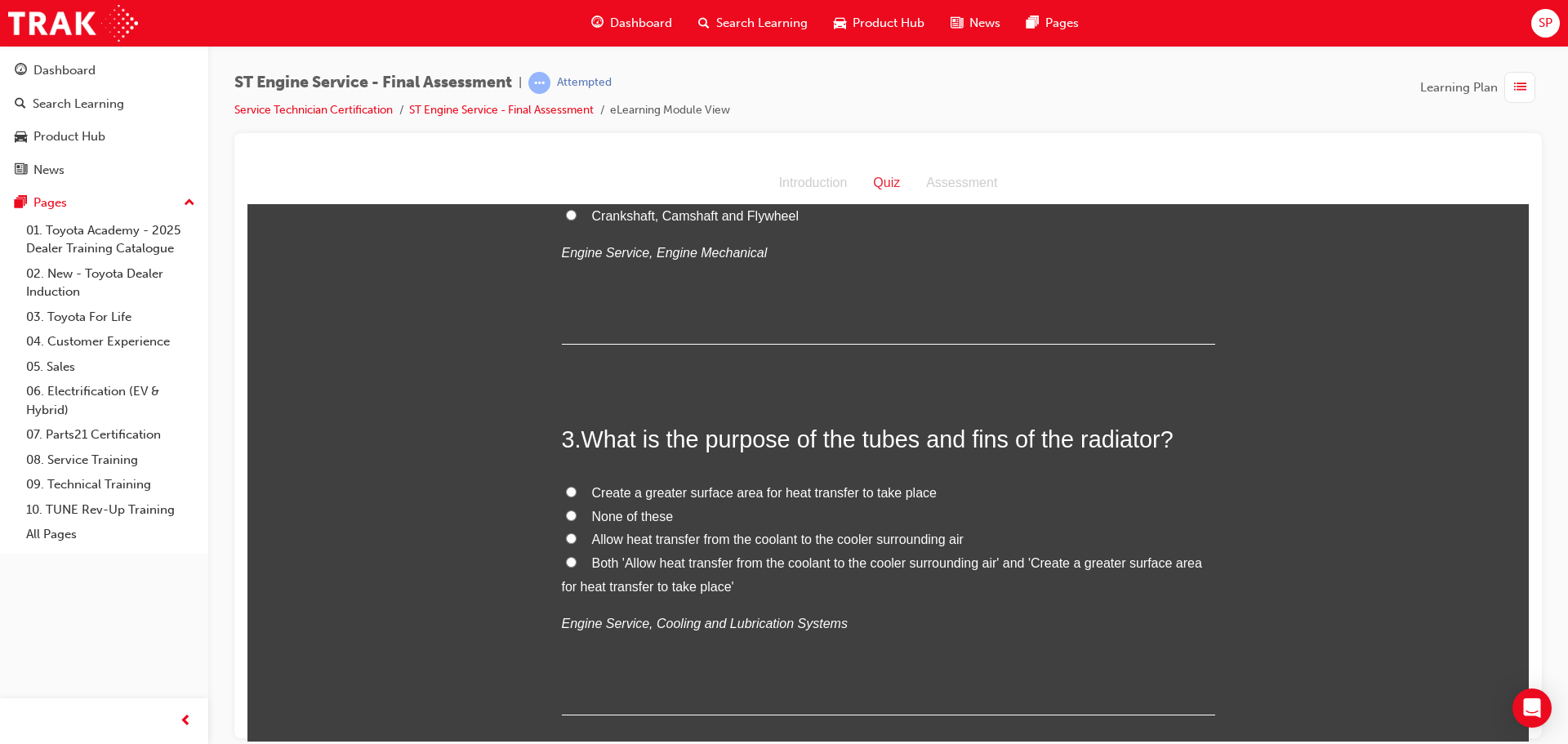
scroll to position [653, 0]
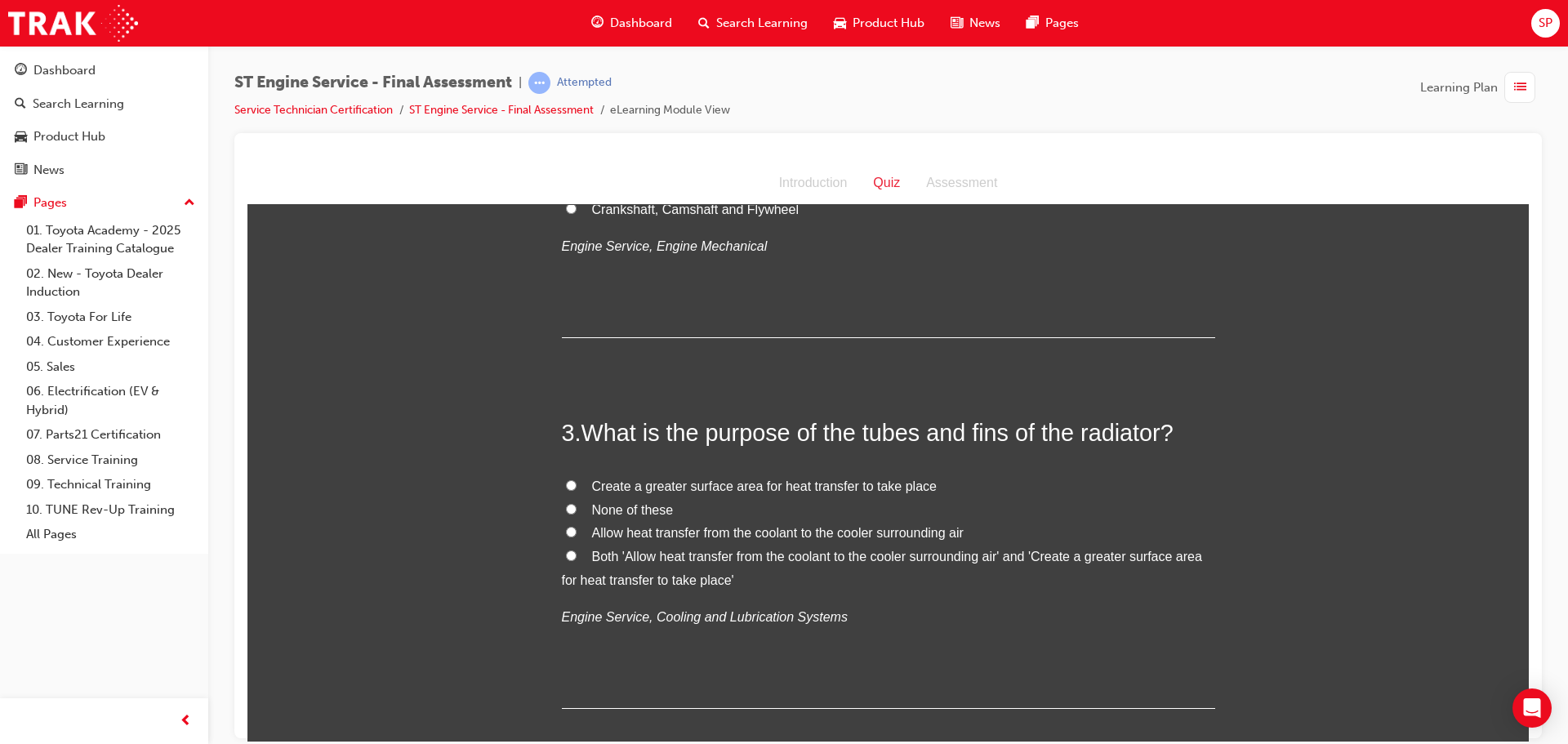
click at [642, 553] on span "Both 'Allow heat transfer from the coolant to the cooler surrounding air' and '…" at bounding box center [882, 566] width 640 height 37
click at [576, 553] on input "Both 'Allow heat transfer from the coolant to the cooler surrounding air' and '…" at bounding box center [571, 554] width 10 height 10
radio input "true"
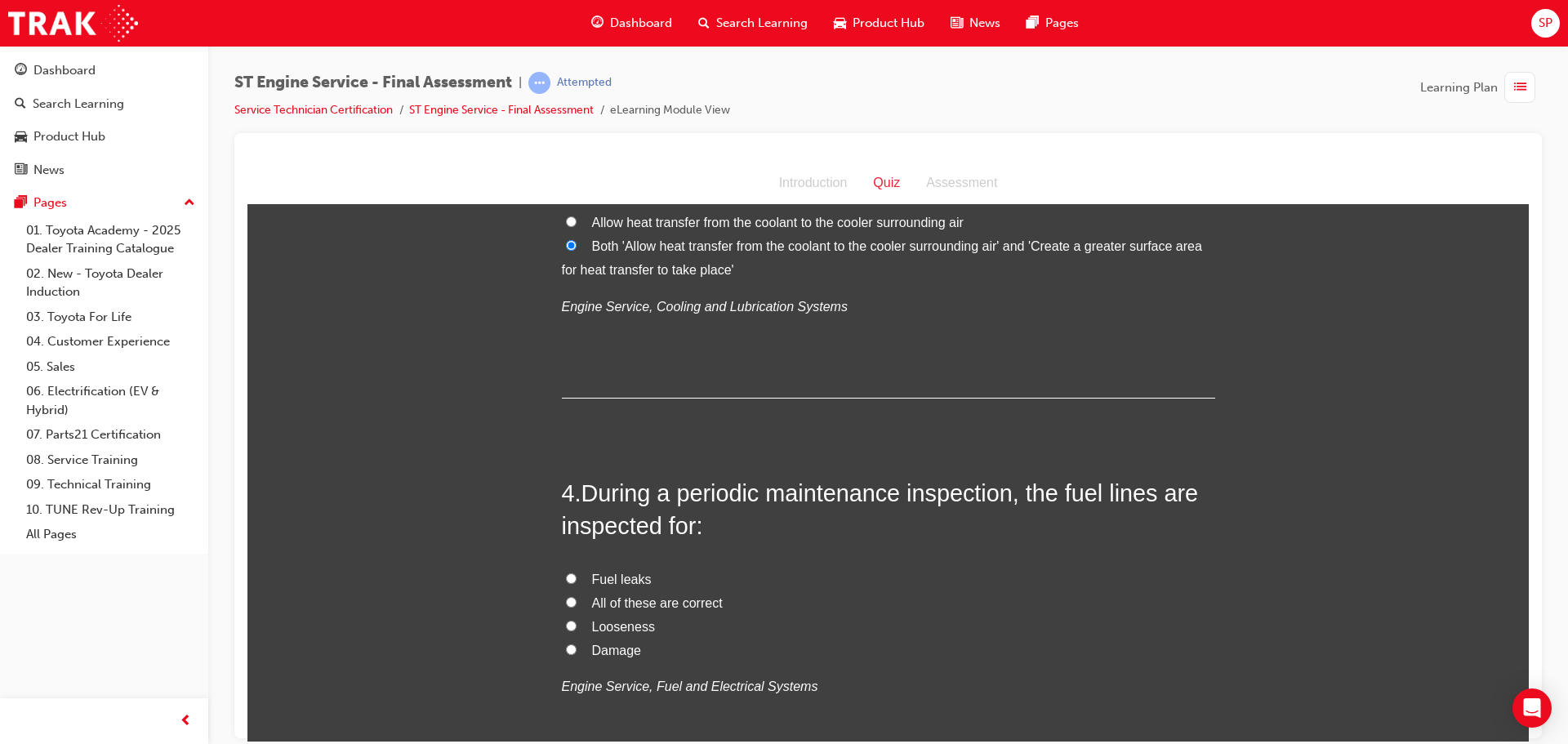
scroll to position [1061, 0]
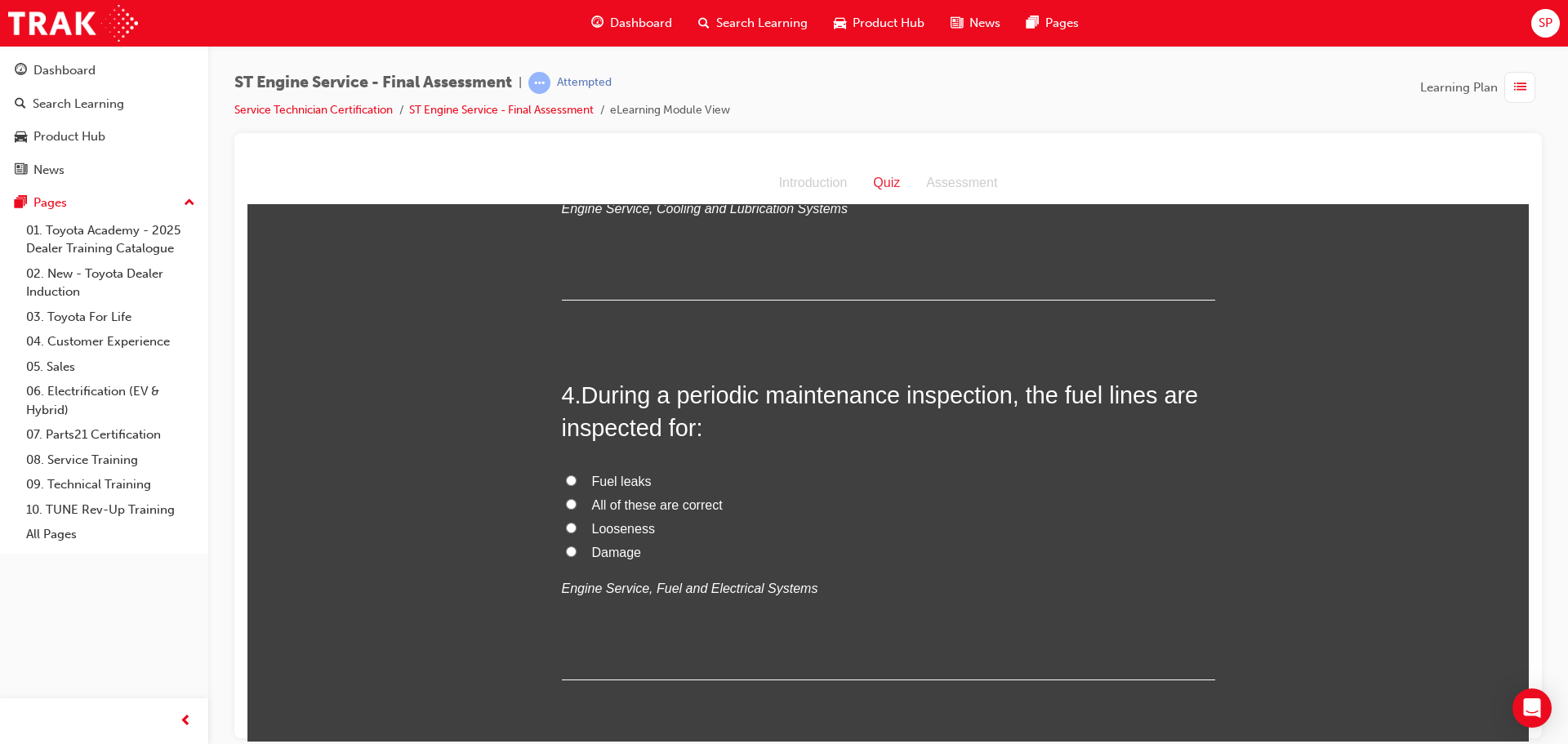
click at [653, 502] on span "All of these are correct" at bounding box center [657, 504] width 131 height 14
click at [576, 502] on input "All of these are correct" at bounding box center [571, 503] width 10 height 10
radio input "true"
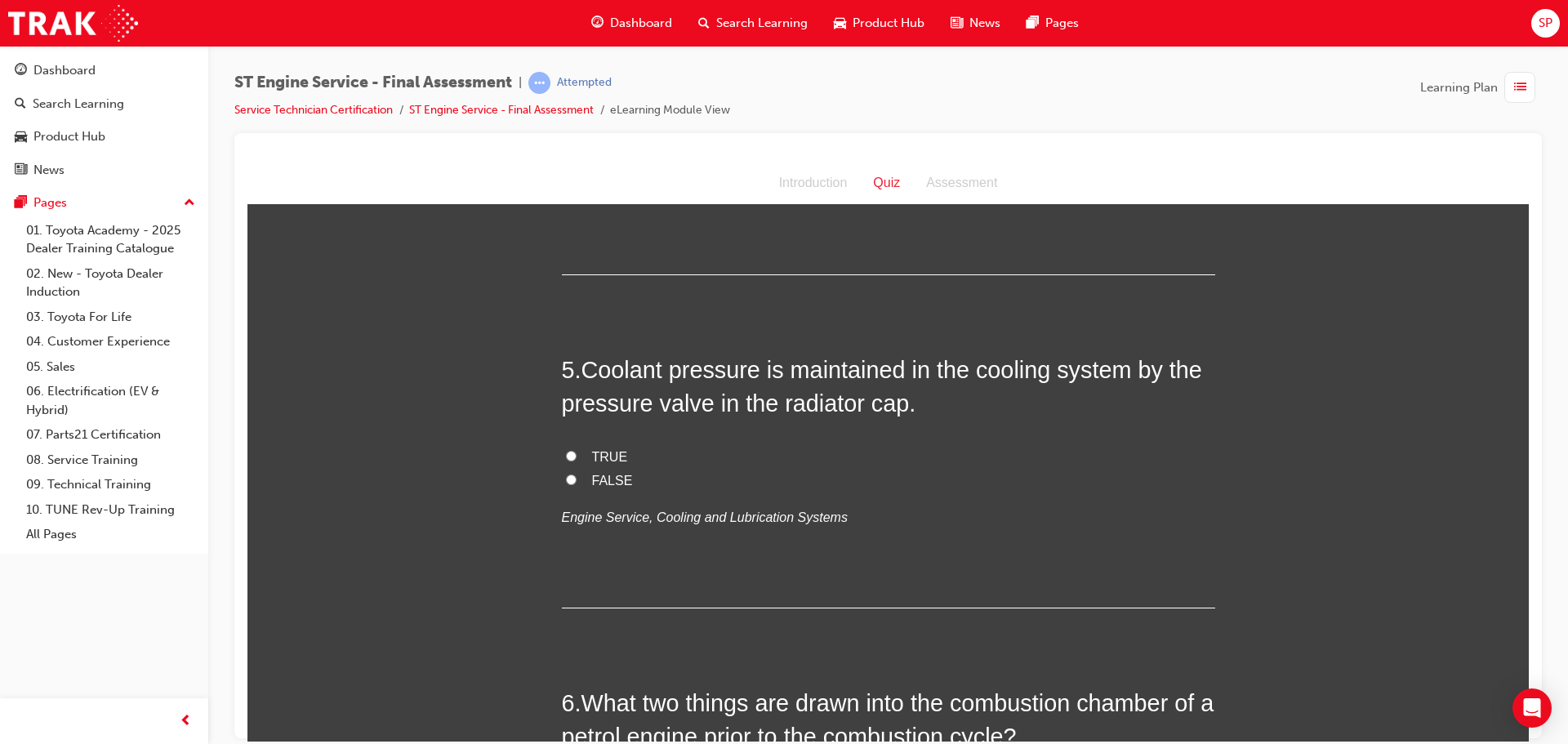
scroll to position [1470, 0]
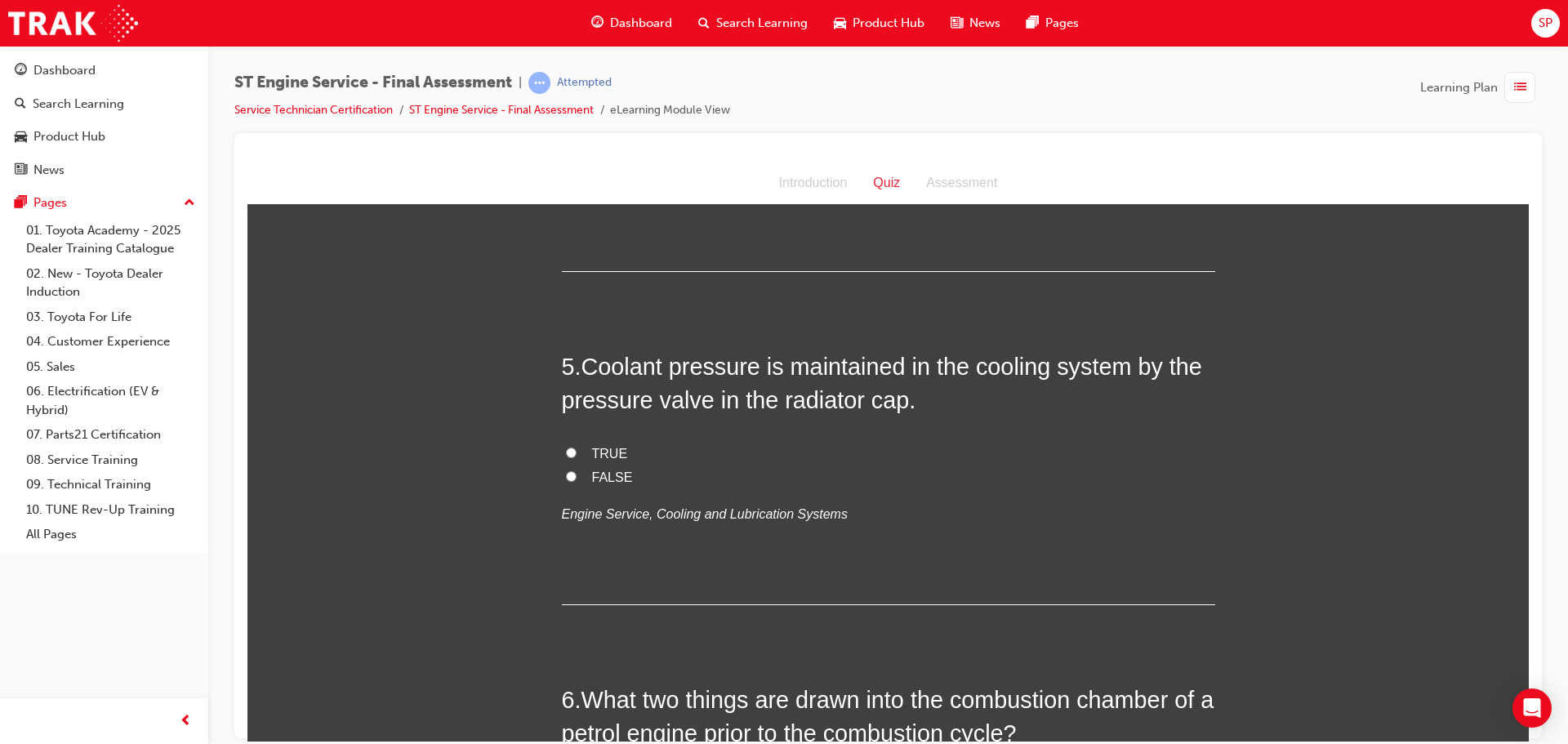
click at [579, 454] on label "TRUE" at bounding box center [889, 453] width 653 height 23
click at [576, 454] on input "TRUE" at bounding box center [571, 452] width 10 height 10
radio input "true"
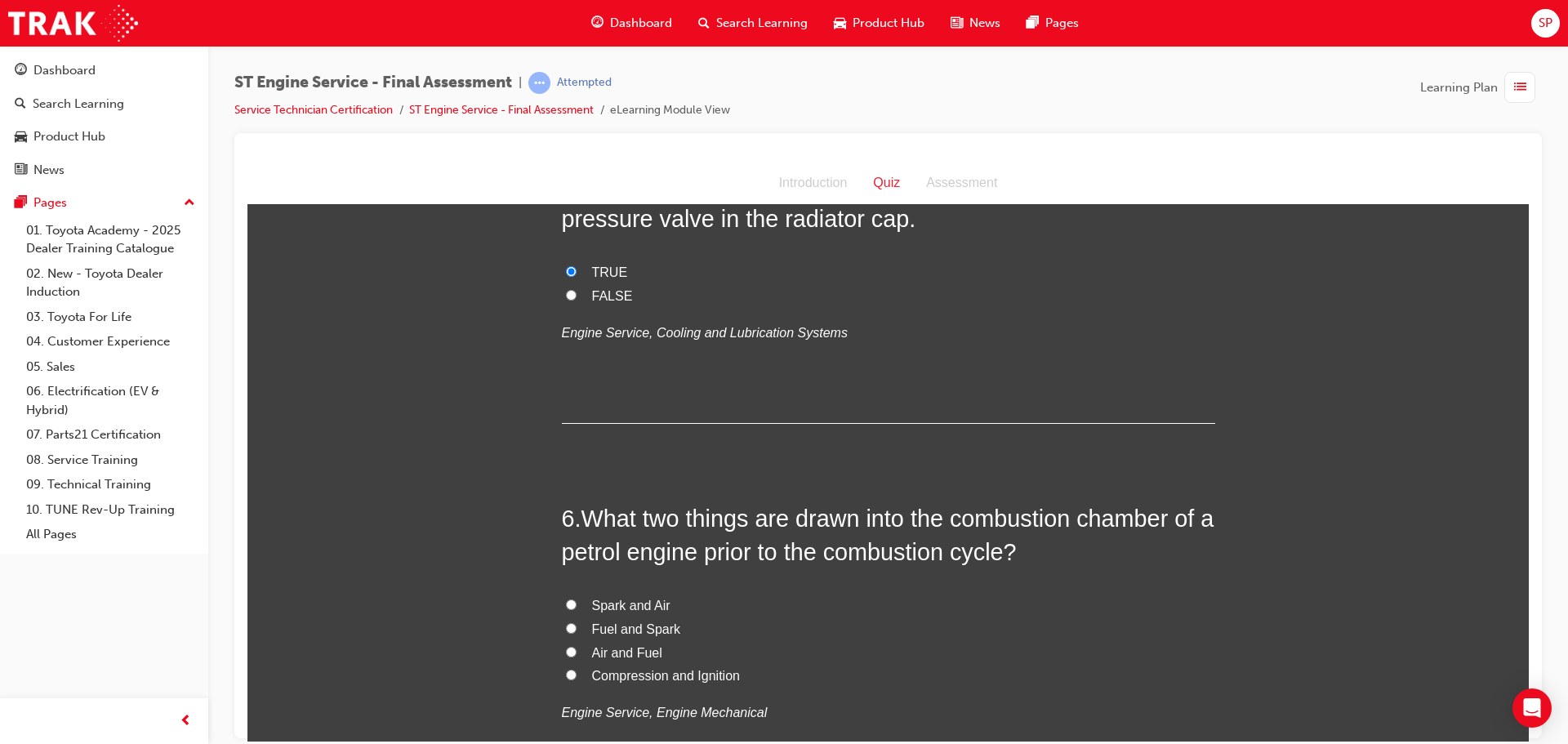
scroll to position [1714, 0]
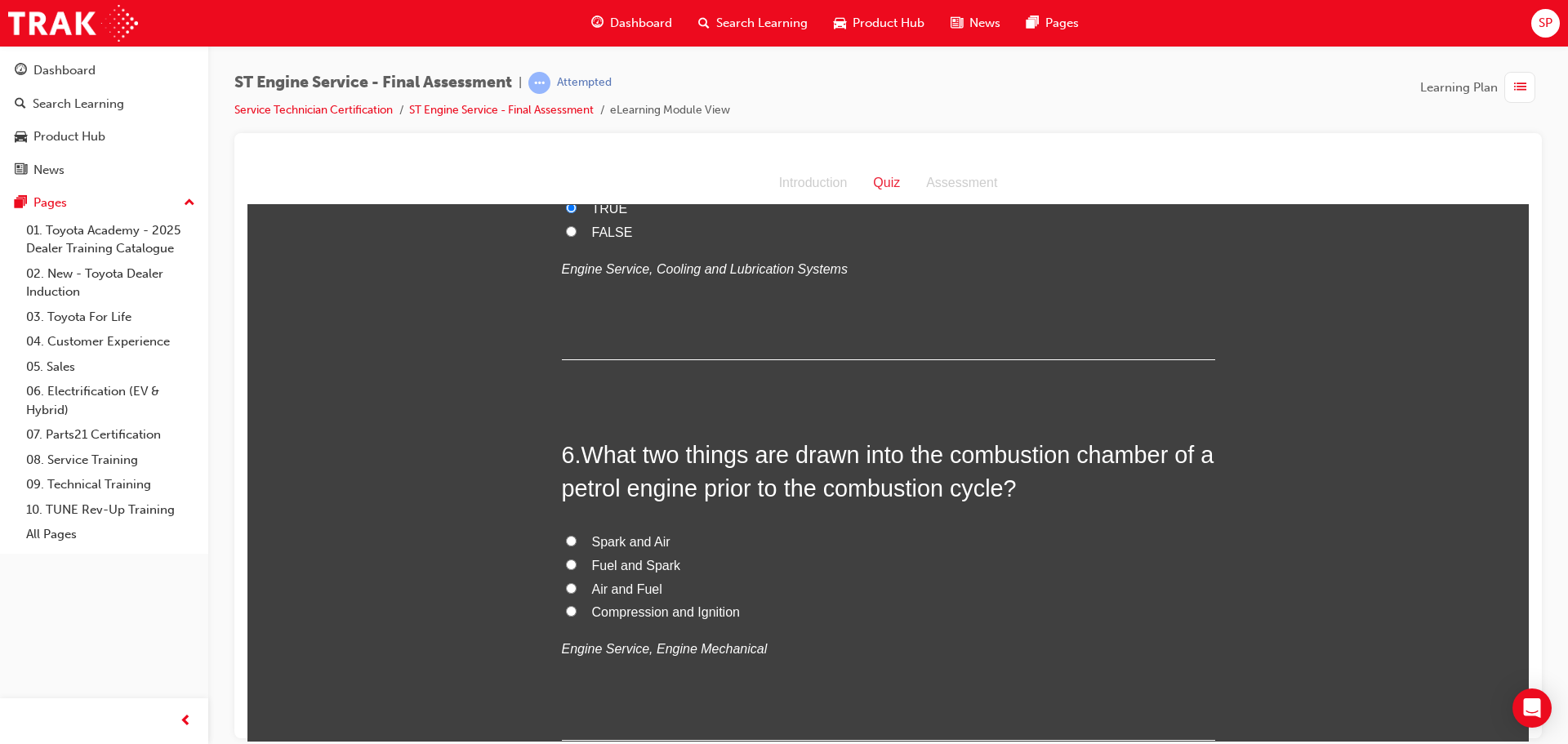
click at [628, 588] on span "Air and Fuel" at bounding box center [626, 588] width 70 height 14
click at [576, 588] on input "Air and Fuel" at bounding box center [571, 587] width 10 height 10
radio input "true"
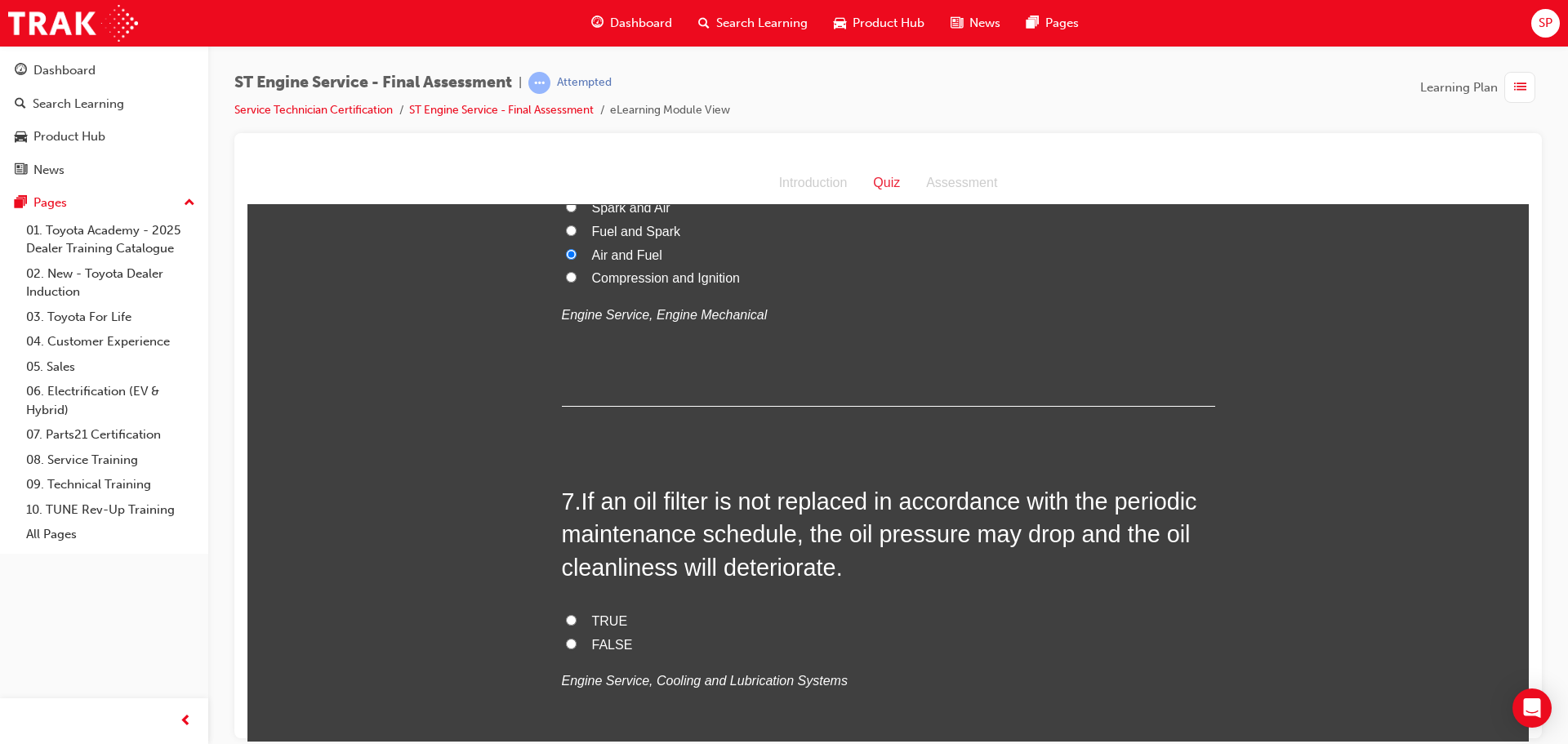
scroll to position [2123, 0]
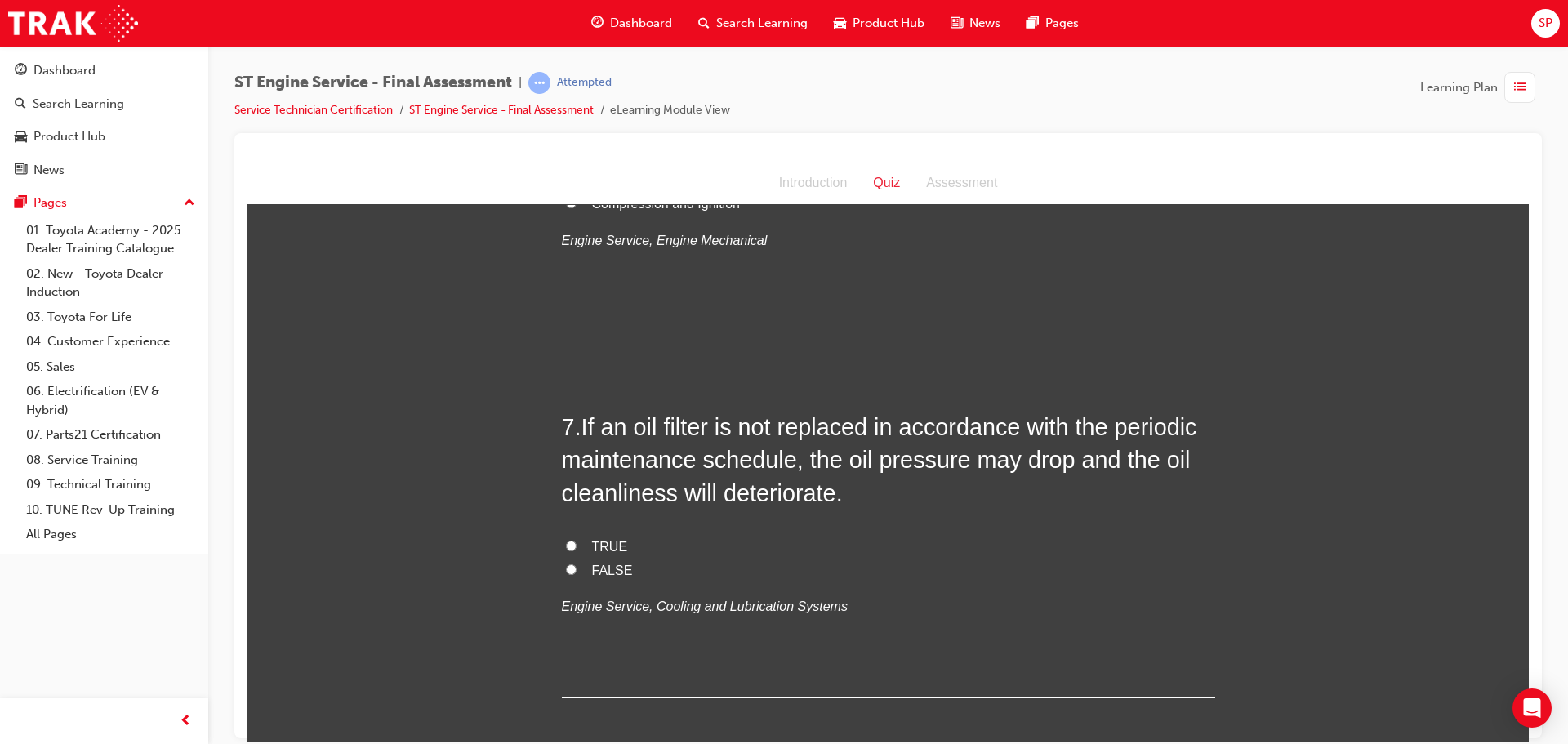
click at [609, 547] on span "TRUE" at bounding box center [609, 546] width 36 height 14
click at [576, 547] on input "TRUE" at bounding box center [571, 545] width 10 height 10
radio input "true"
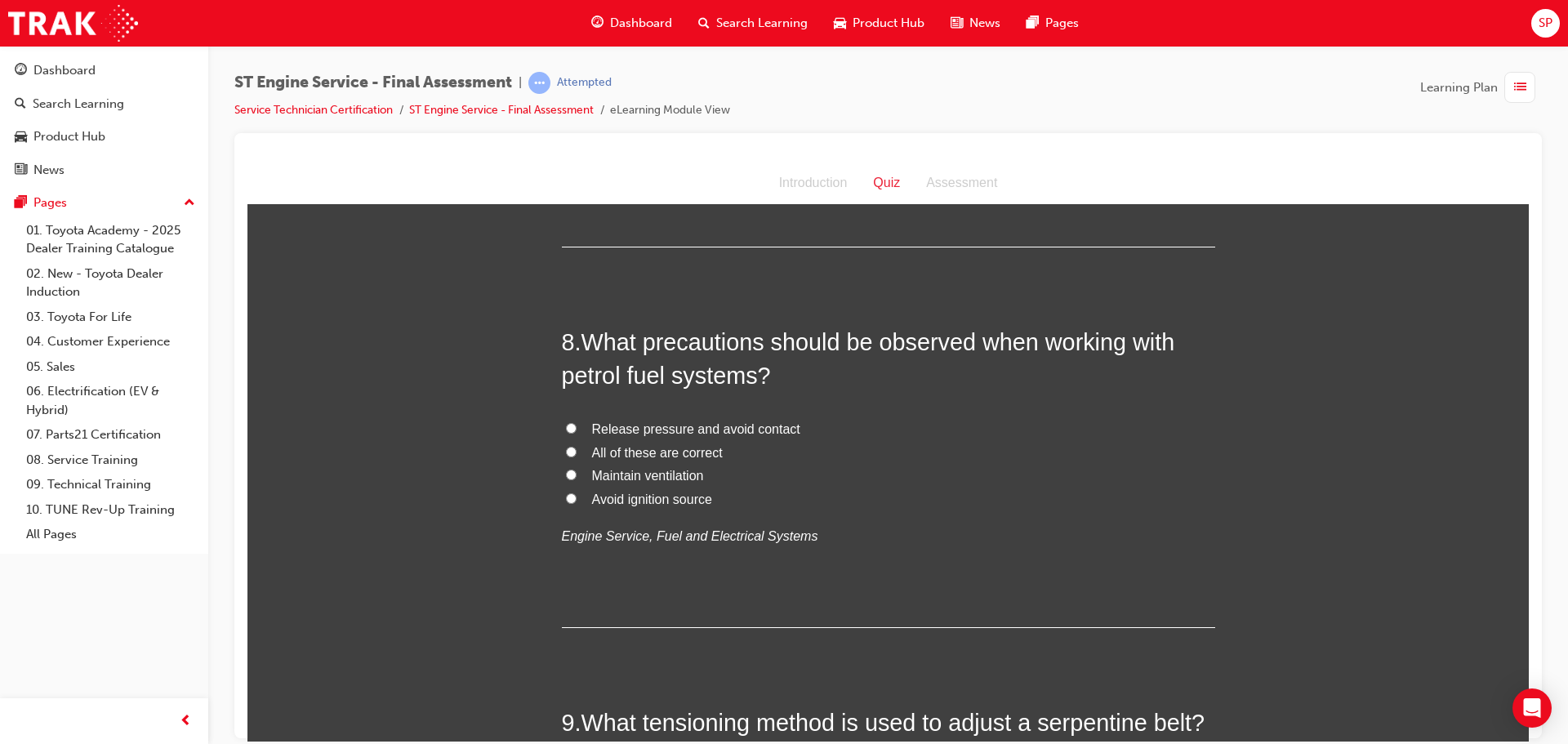
scroll to position [2612, 0]
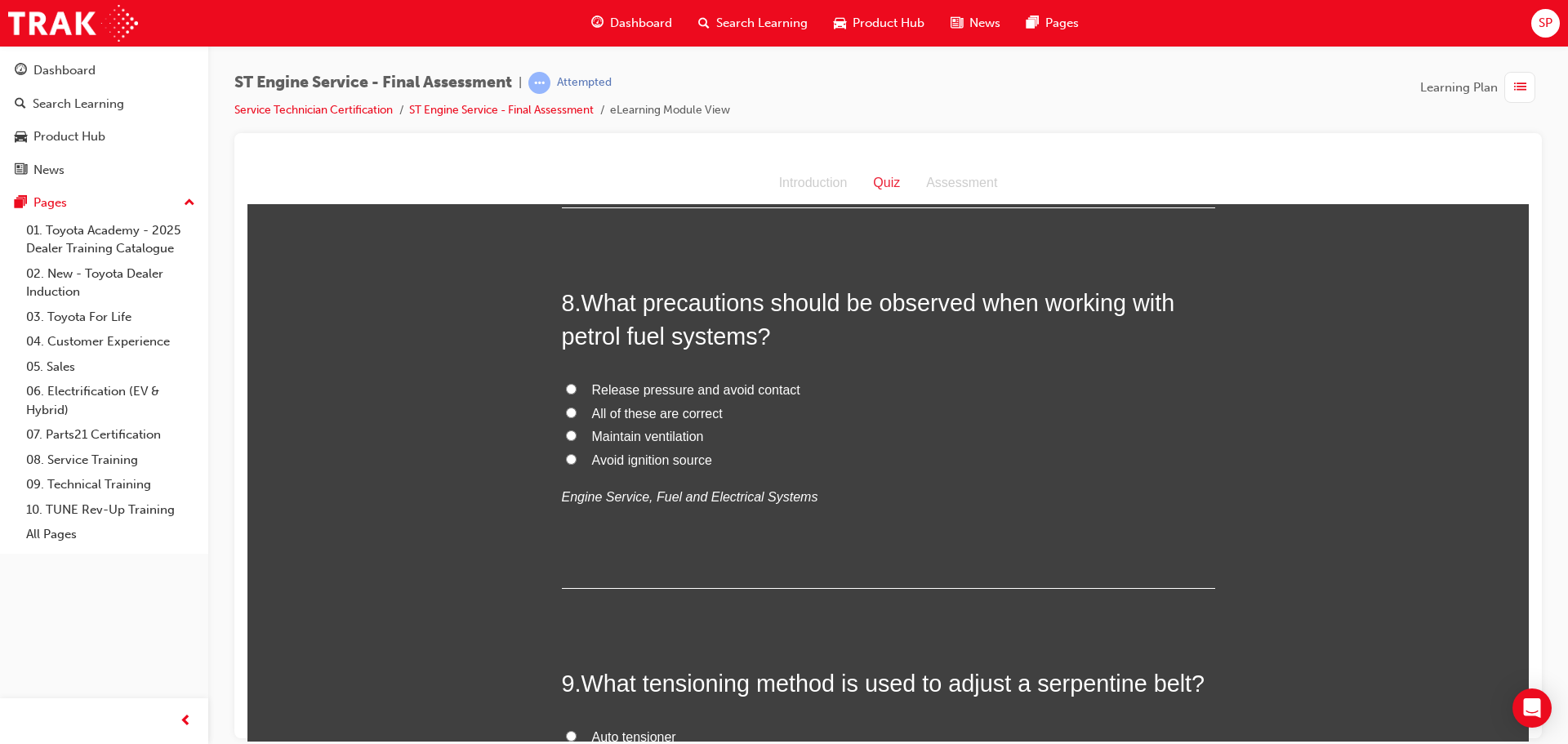
click at [650, 419] on span "All of these are correct" at bounding box center [657, 412] width 131 height 14
click at [576, 417] on input "All of these are correct" at bounding box center [571, 411] width 10 height 10
radio input "true"
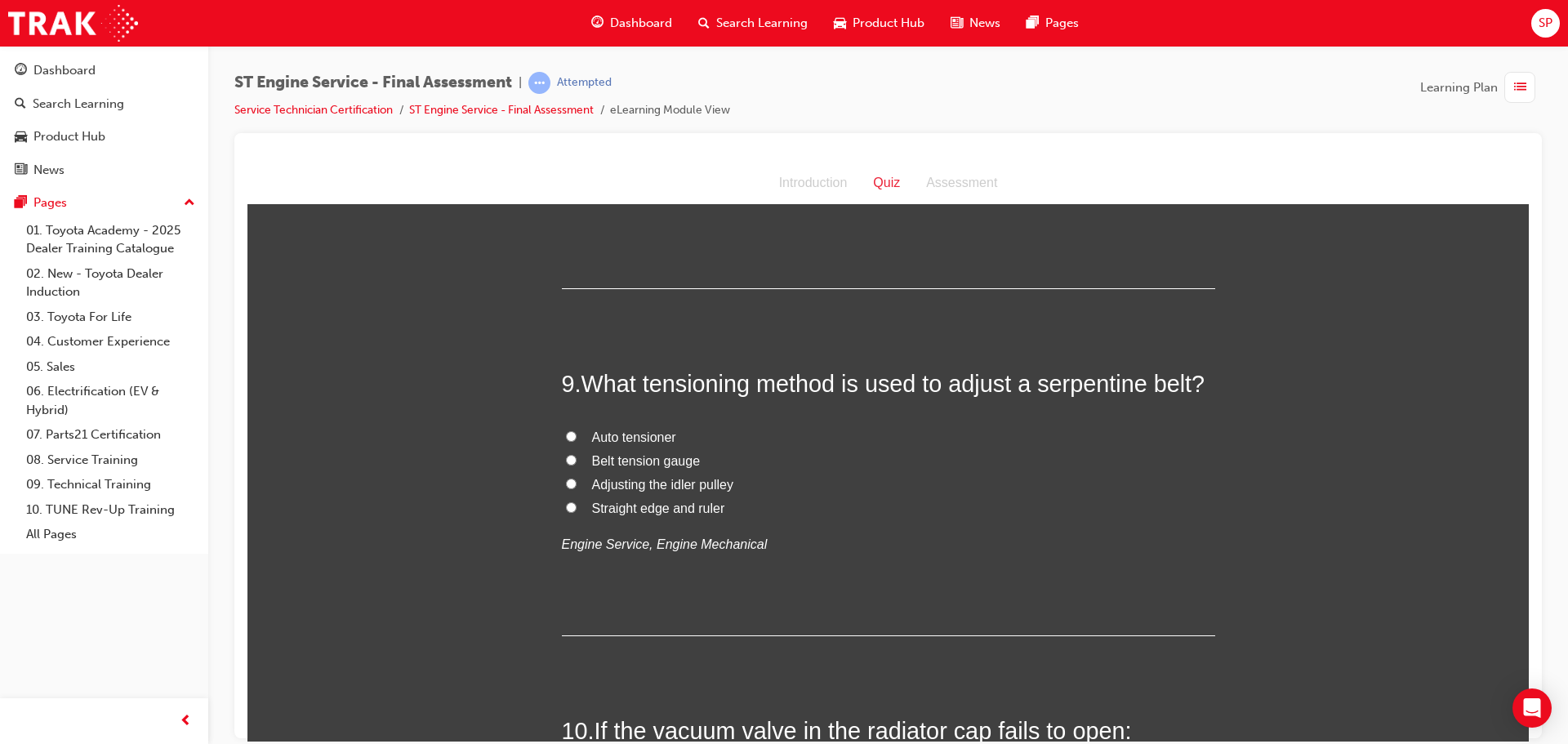
scroll to position [2939, 0]
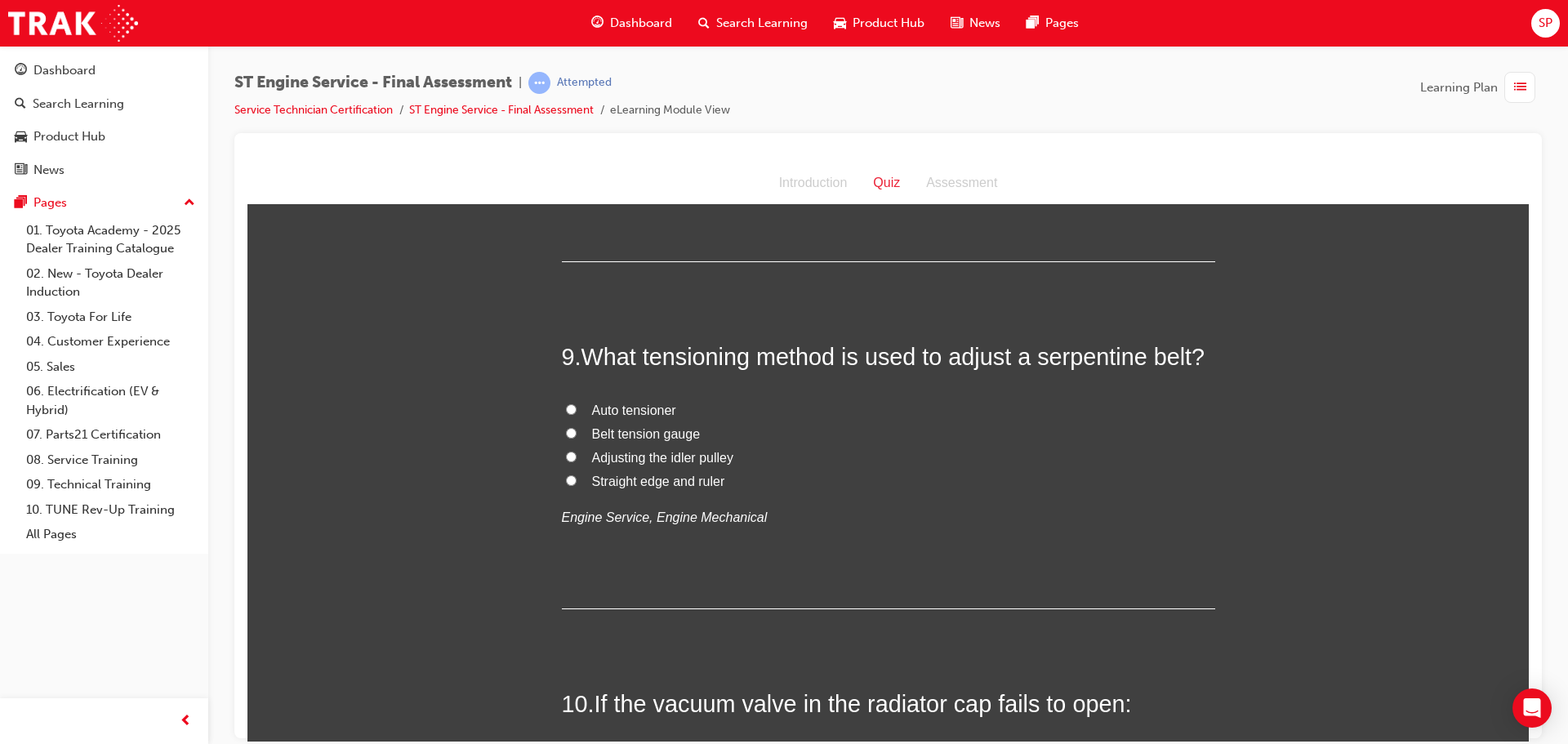
click at [659, 405] on span "Auto tensioner" at bounding box center [633, 410] width 84 height 14
click at [576, 405] on input "Auto tensioner" at bounding box center [571, 409] width 10 height 10
radio input "true"
click at [658, 405] on span "Auto tensioner" at bounding box center [633, 410] width 84 height 14
click at [576, 405] on input "Auto tensioner" at bounding box center [571, 409] width 10 height 10
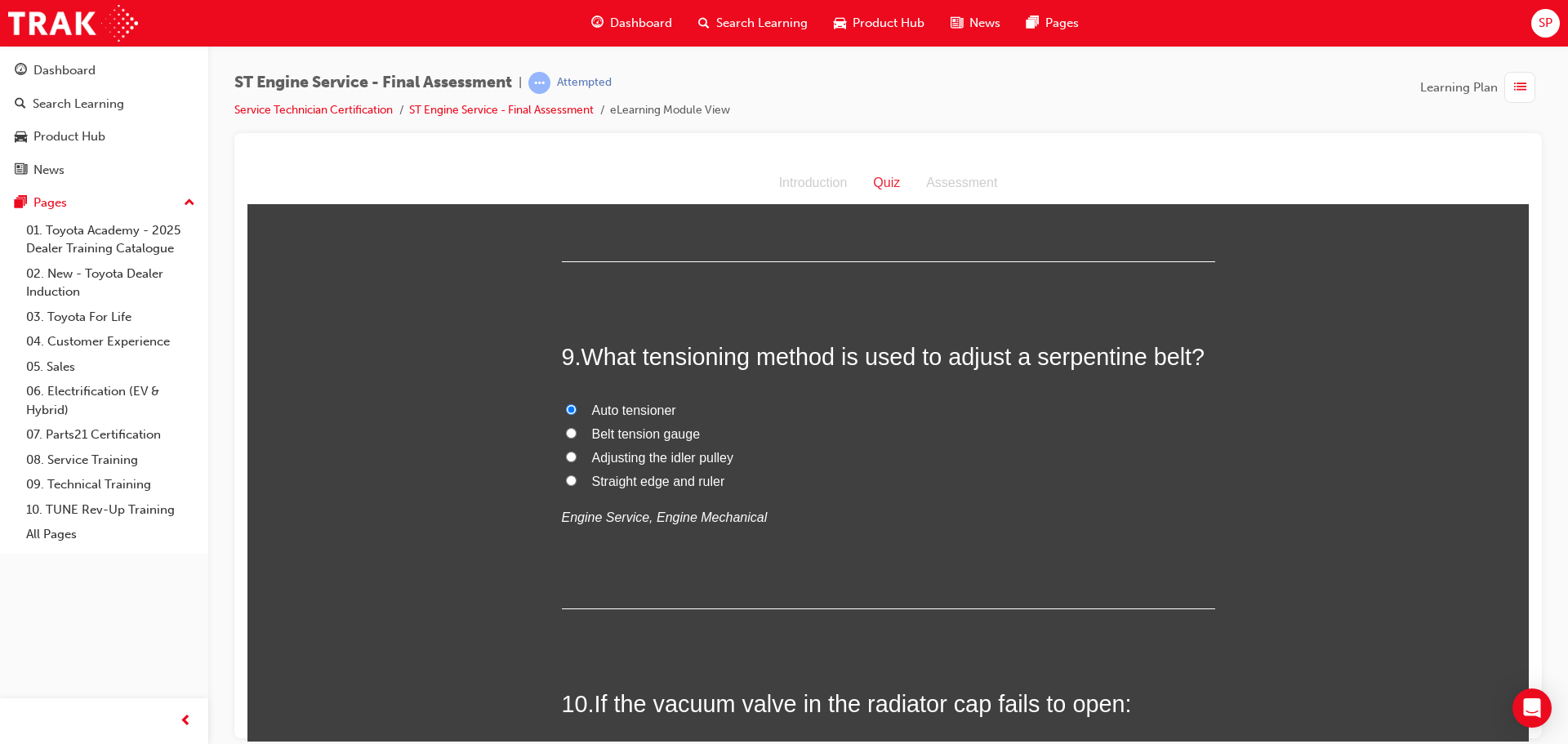
click at [566, 407] on input "Auto tensioner" at bounding box center [571, 409] width 10 height 10
click at [787, 408] on label "Auto tensioner" at bounding box center [889, 410] width 653 height 23
click at [576, 408] on input "Auto tensioner" at bounding box center [571, 409] width 10 height 10
drag, startPoint x: 1198, startPoint y: 354, endPoint x: 1033, endPoint y: 353, distance: 165.0
click at [1033, 353] on span "What tensioning method is used to adjust a serpentine belt?" at bounding box center [893, 356] width 624 height 26
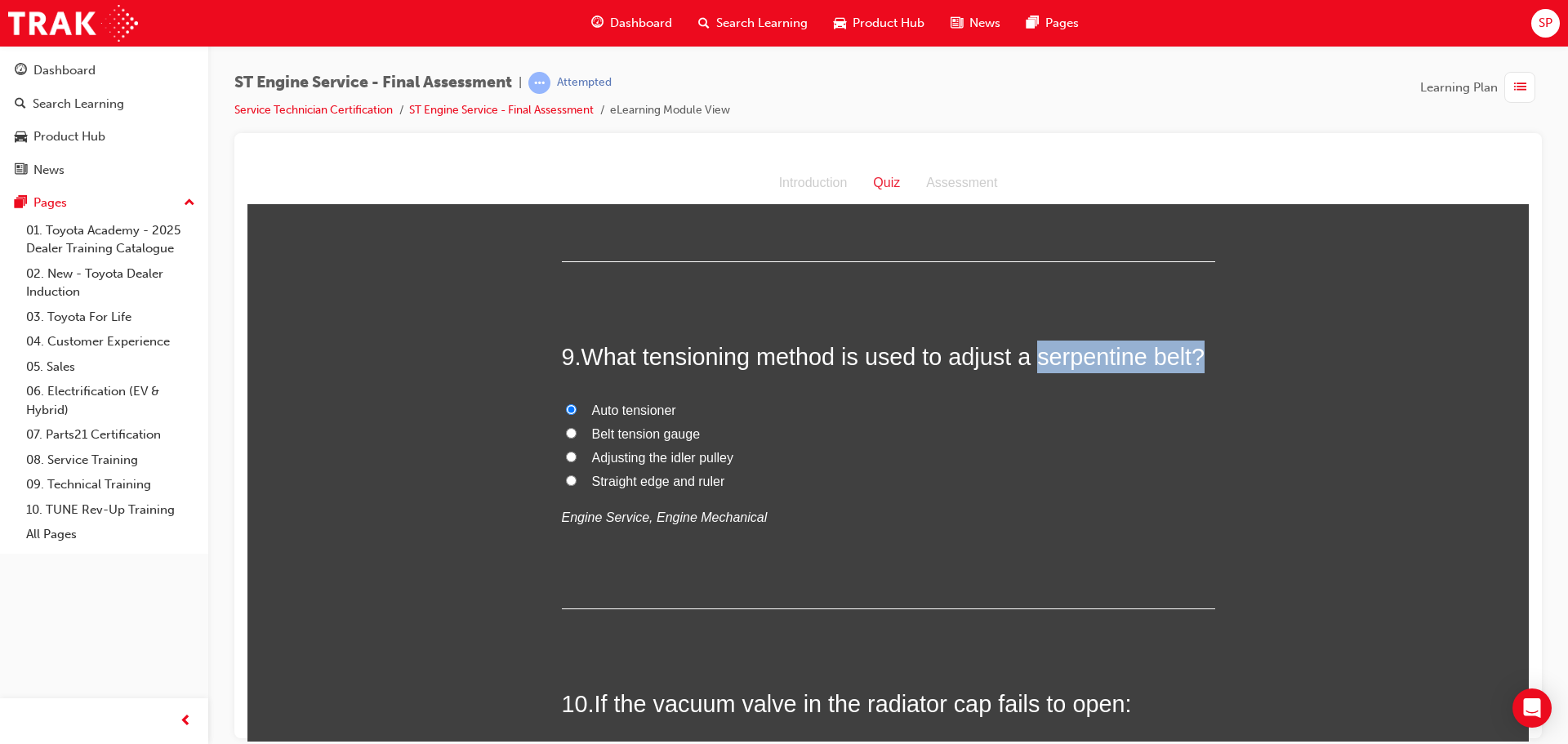
click at [1215, 354] on div "You must select an answer for each question before you can submit. Please note,…" at bounding box center [888, 644] width 1281 height 6721
drag, startPoint x: 1187, startPoint y: 352, endPoint x: 1033, endPoint y: 358, distance: 154.1
click at [1033, 358] on span "What tensioning method is used to adjust a serpentine belt?" at bounding box center [893, 356] width 624 height 26
drag, startPoint x: 1056, startPoint y: 356, endPoint x: 979, endPoint y: 409, distance: 93.5
click at [979, 409] on label "Auto tensioner" at bounding box center [889, 410] width 653 height 23
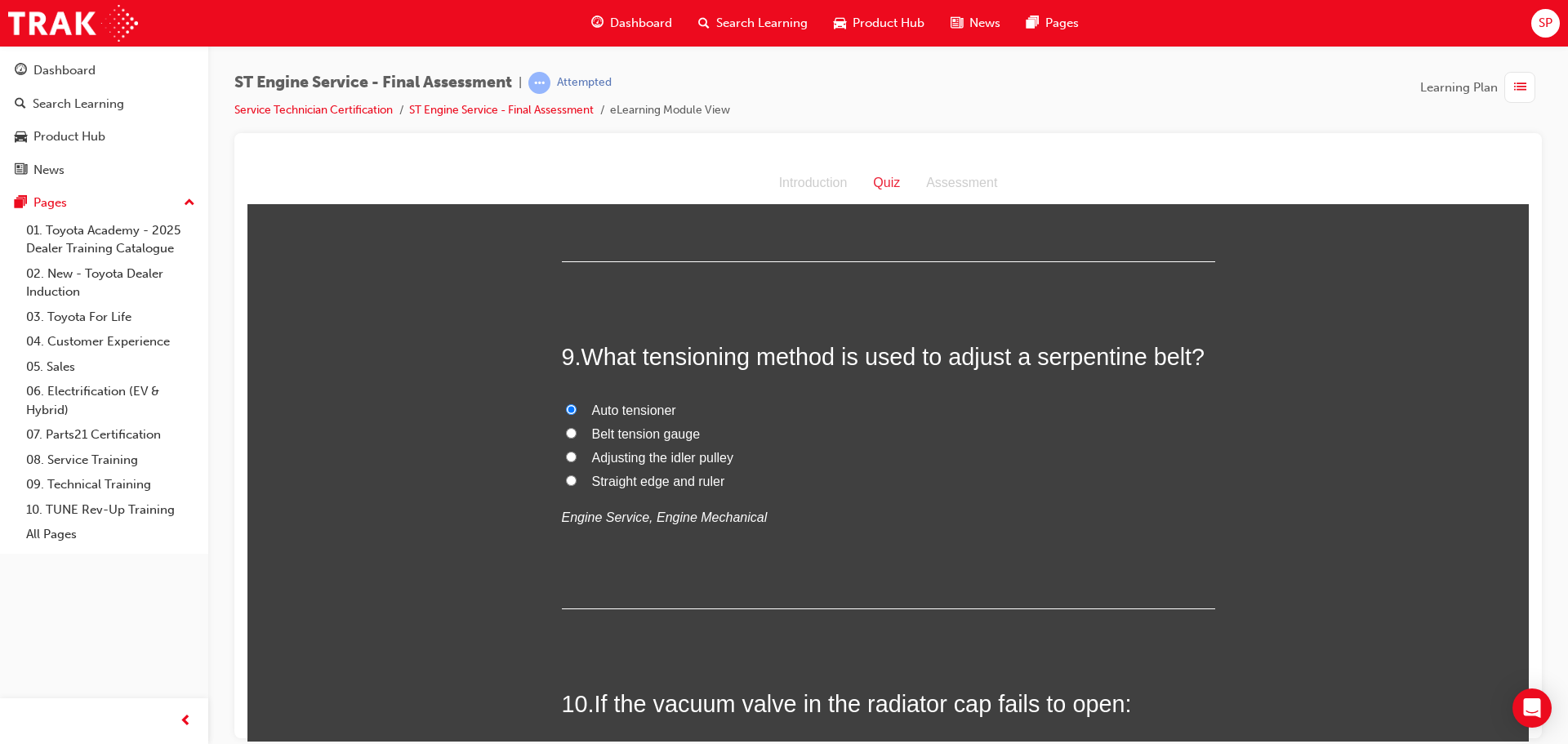
click at [576, 409] on input "Auto tensioner" at bounding box center [571, 409] width 10 height 10
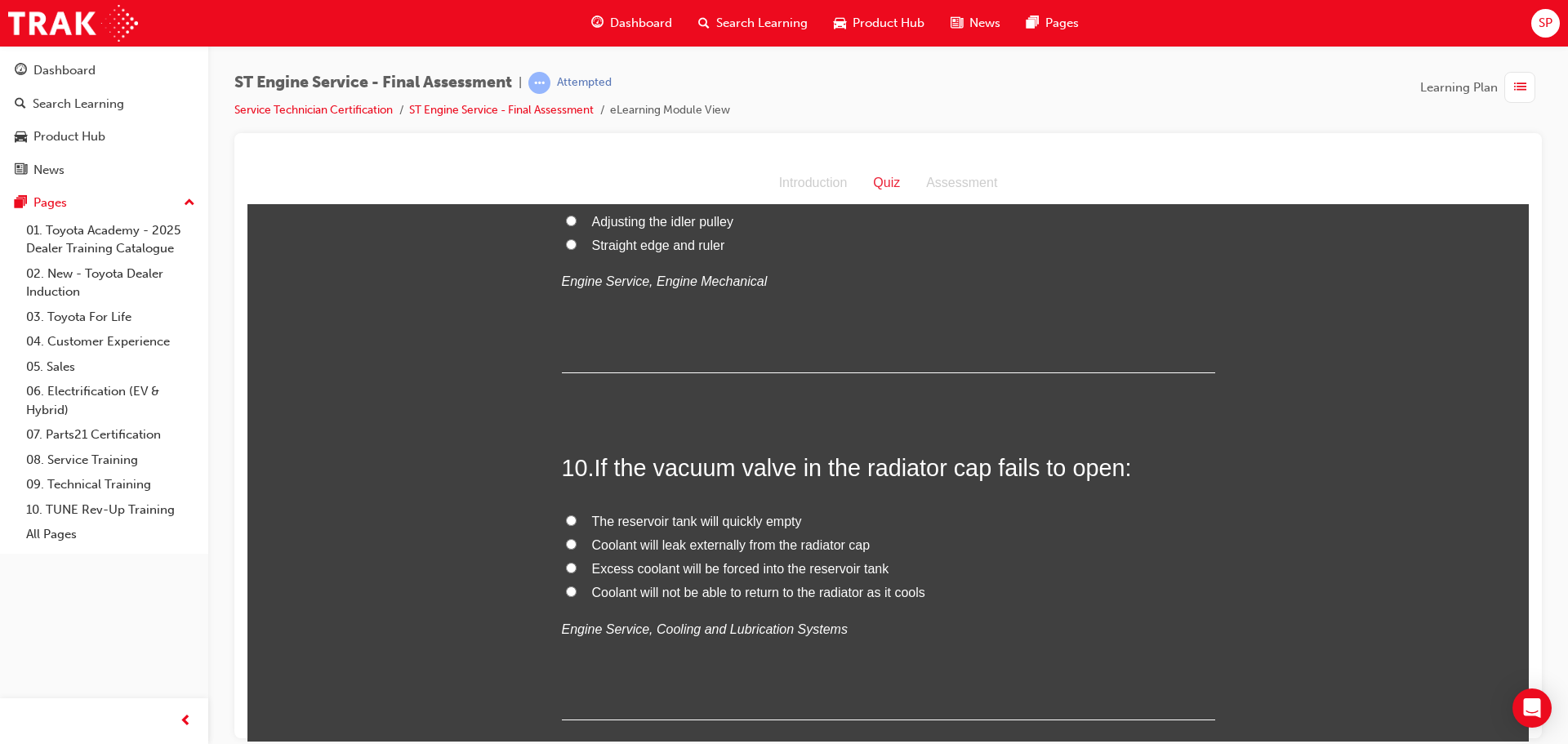
scroll to position [3184, 0]
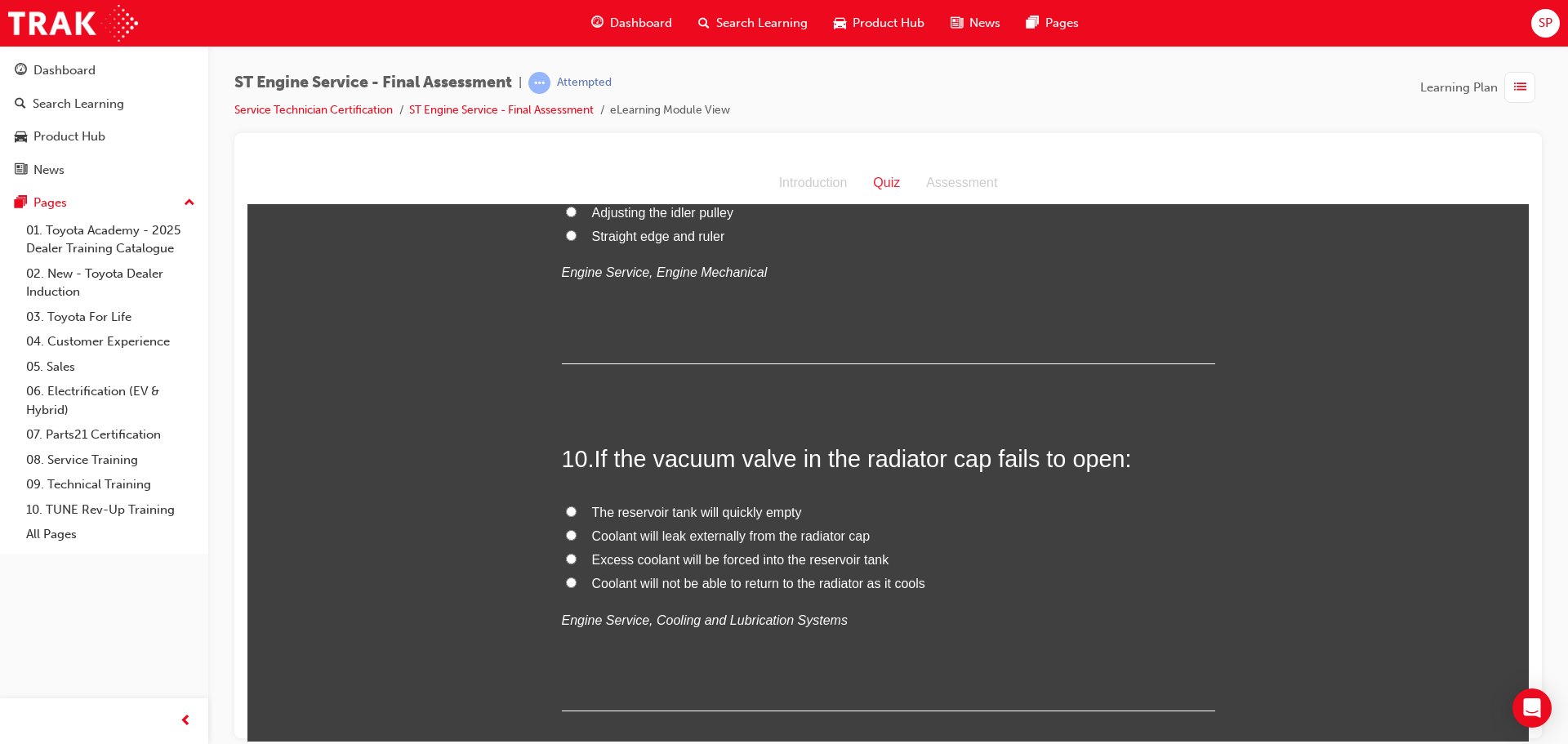
click at [829, 576] on span "Coolant will not be able to return to the radiator as it cools" at bounding box center [758, 583] width 334 height 14
click at [576, 576] on input "Coolant will not be able to return to the radiator as it cools" at bounding box center [571, 581] width 10 height 10
radio input "true"
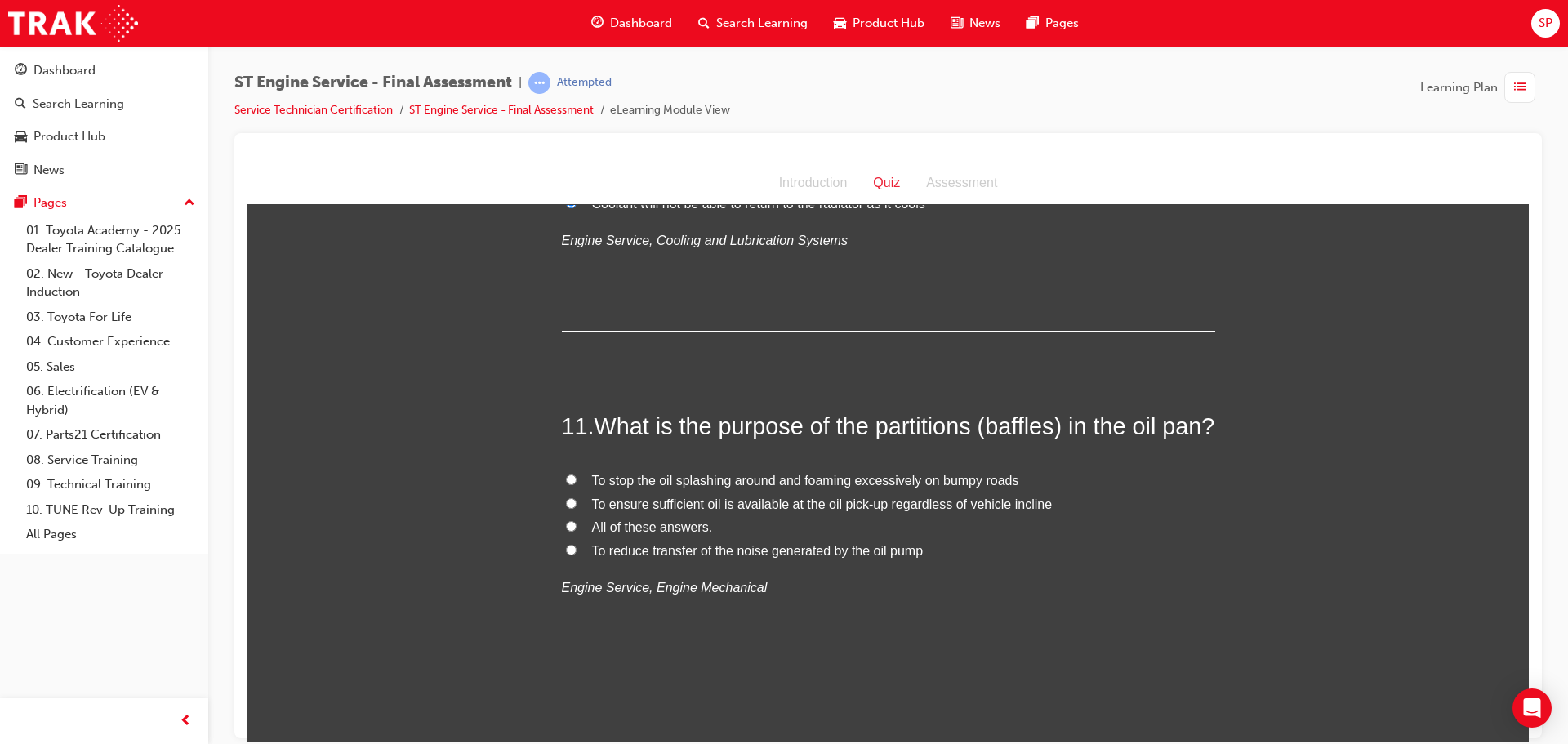
scroll to position [3592, 0]
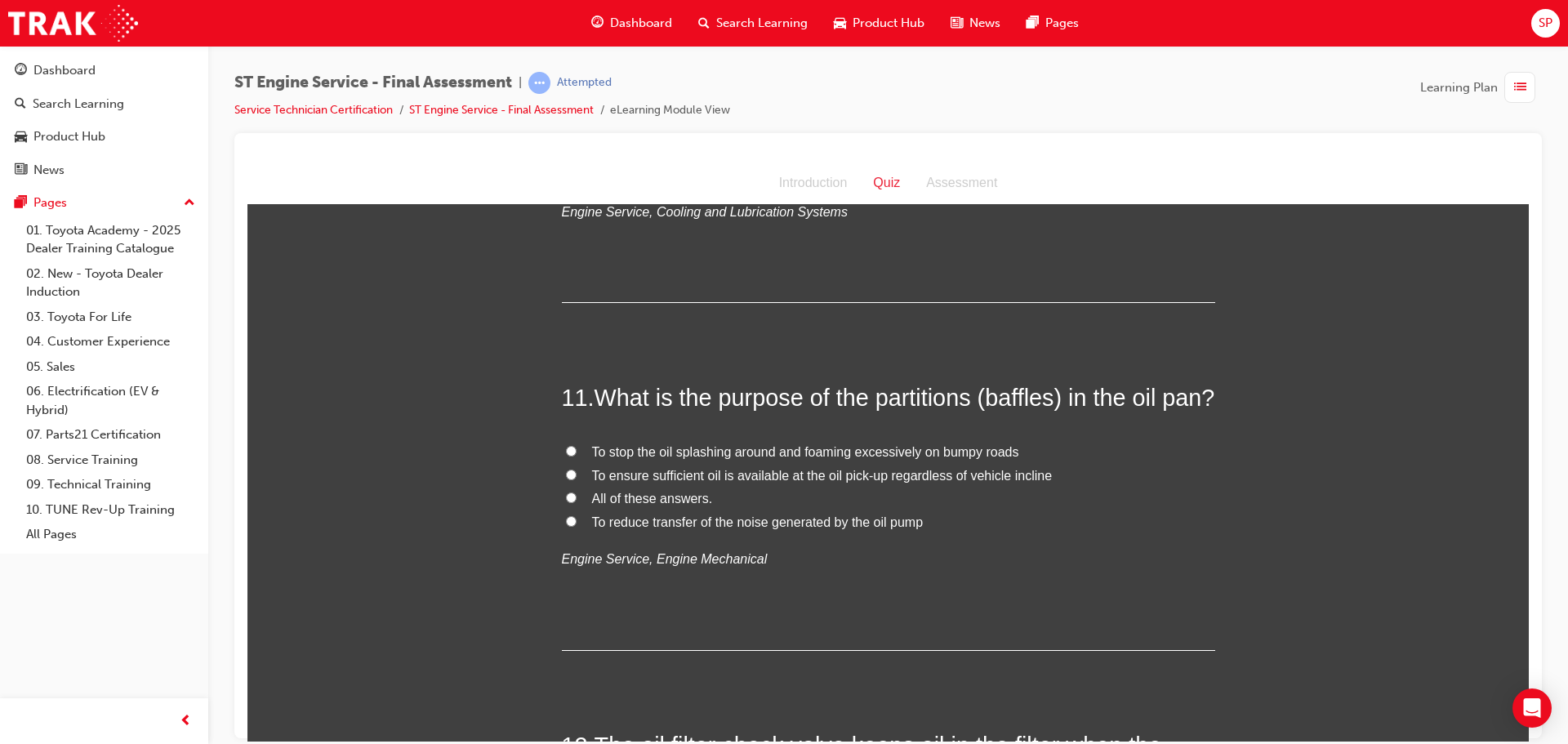
click at [670, 505] on span "All of these answers." at bounding box center [652, 498] width 121 height 14
click at [576, 502] on input "All of these answers." at bounding box center [571, 496] width 10 height 10
radio input "true"
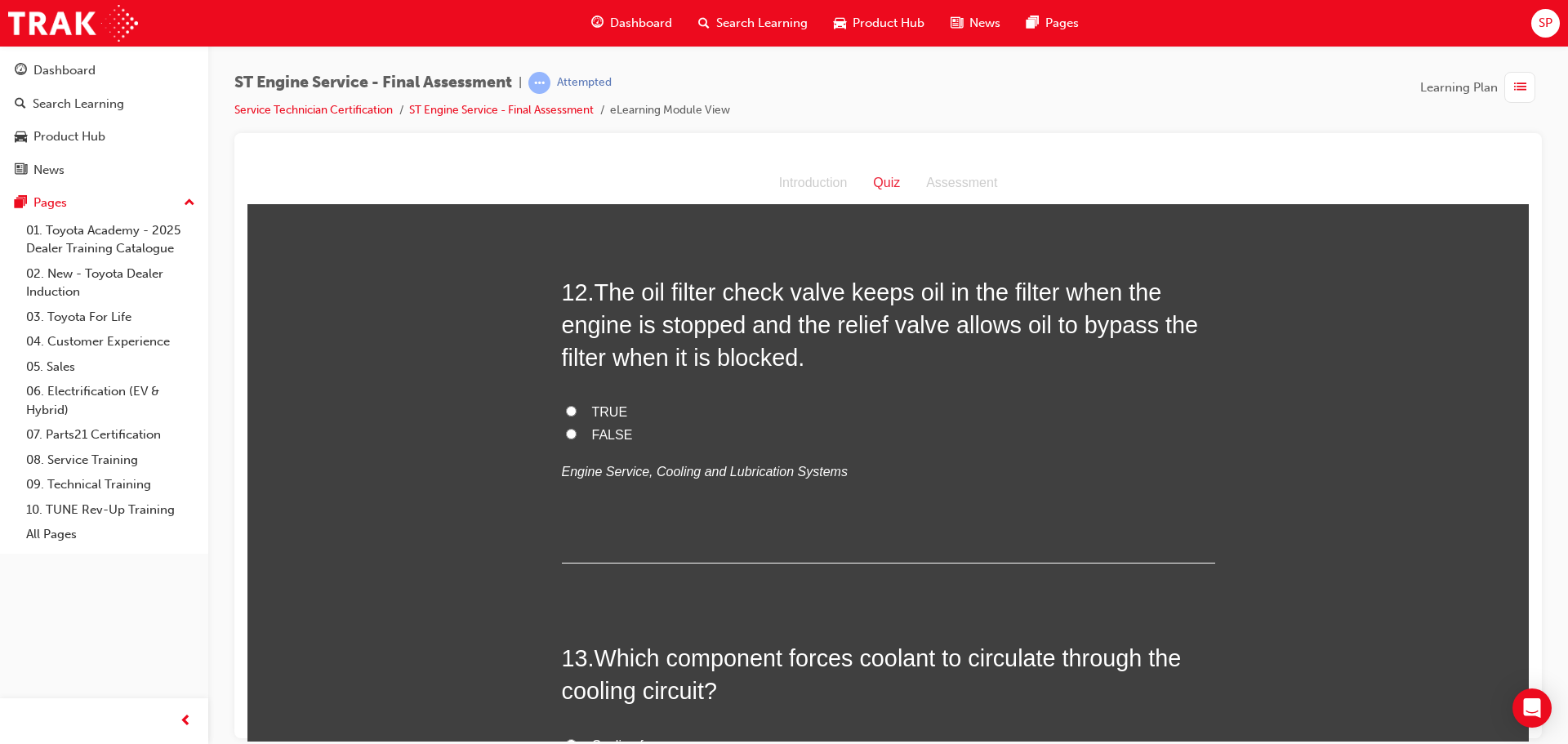
scroll to position [4082, 0]
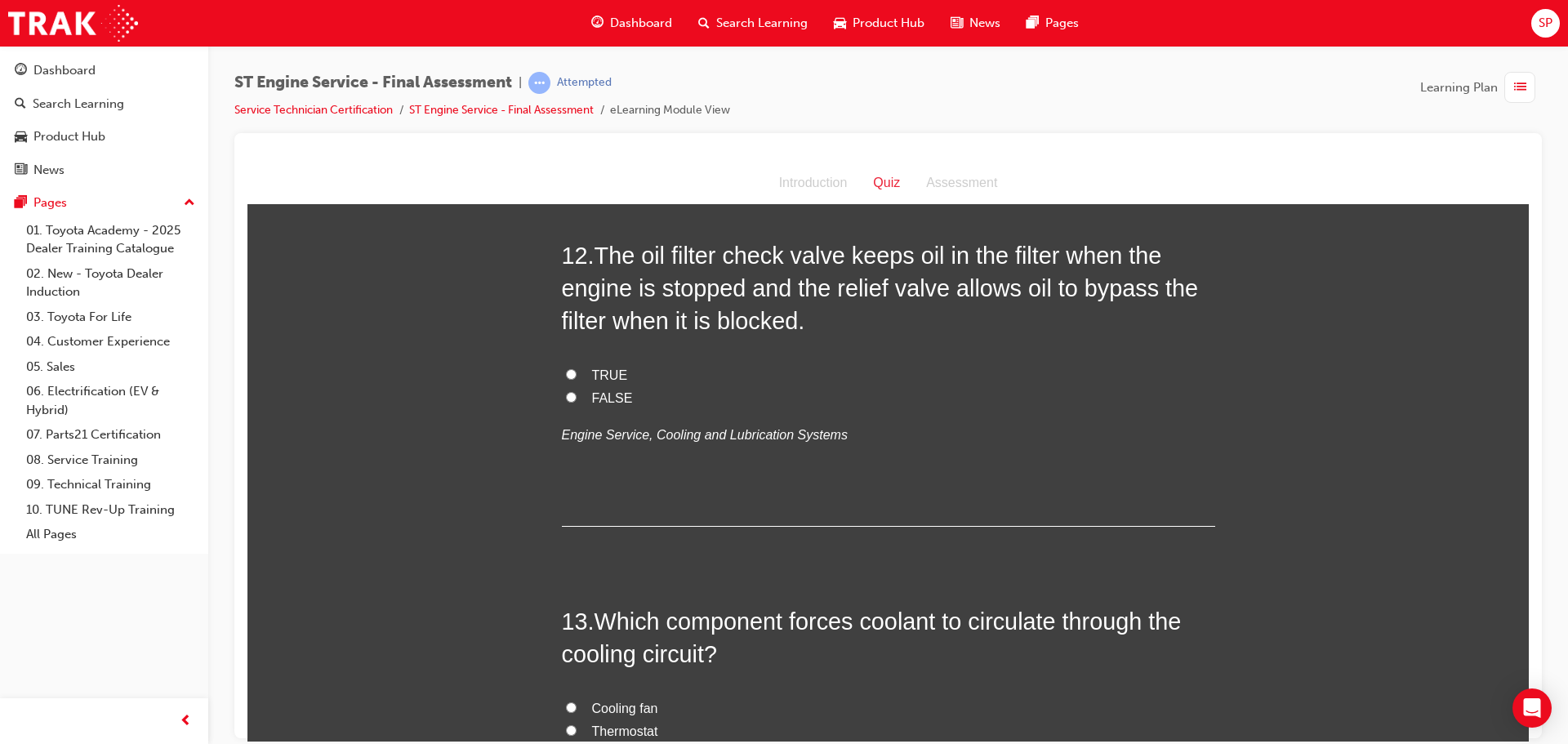
click at [584, 387] on label "TRUE" at bounding box center [889, 374] width 653 height 23
click at [576, 378] on input "TRUE" at bounding box center [571, 373] width 10 height 10
radio input "true"
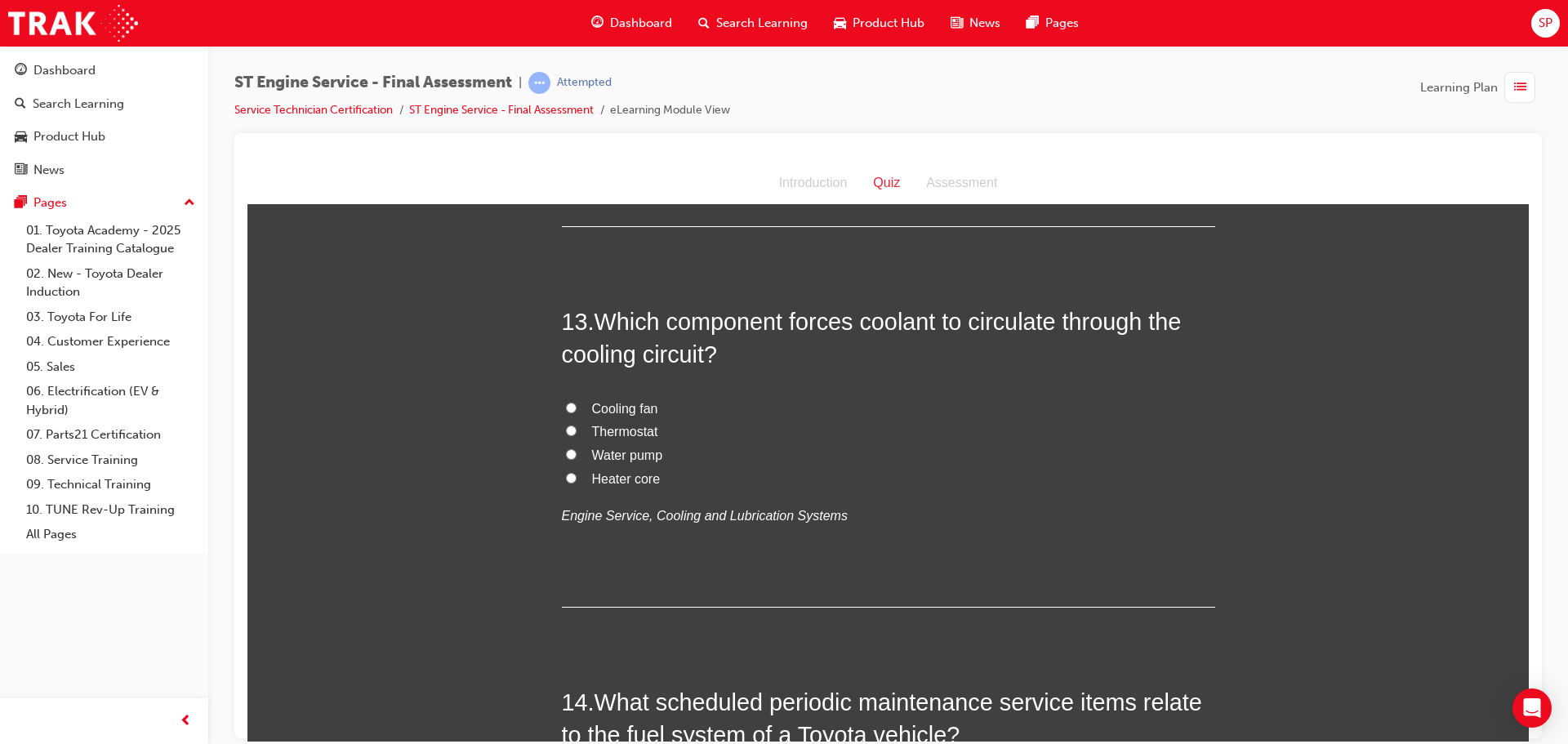
scroll to position [4409, 0]
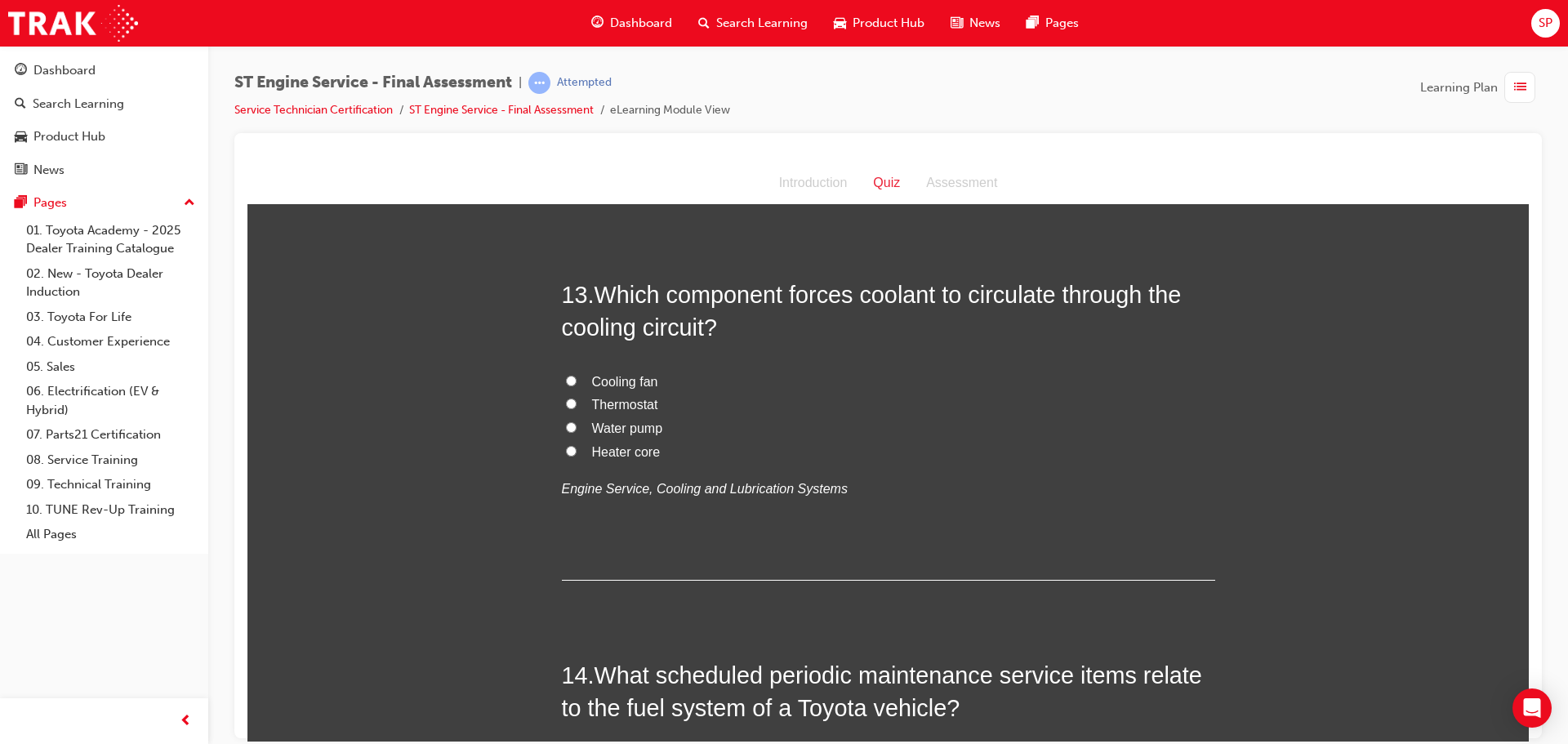
click at [631, 434] on span "Water pump" at bounding box center [627, 427] width 71 height 14
click at [576, 432] on input "Water pump" at bounding box center [571, 426] width 10 height 10
radio input "true"
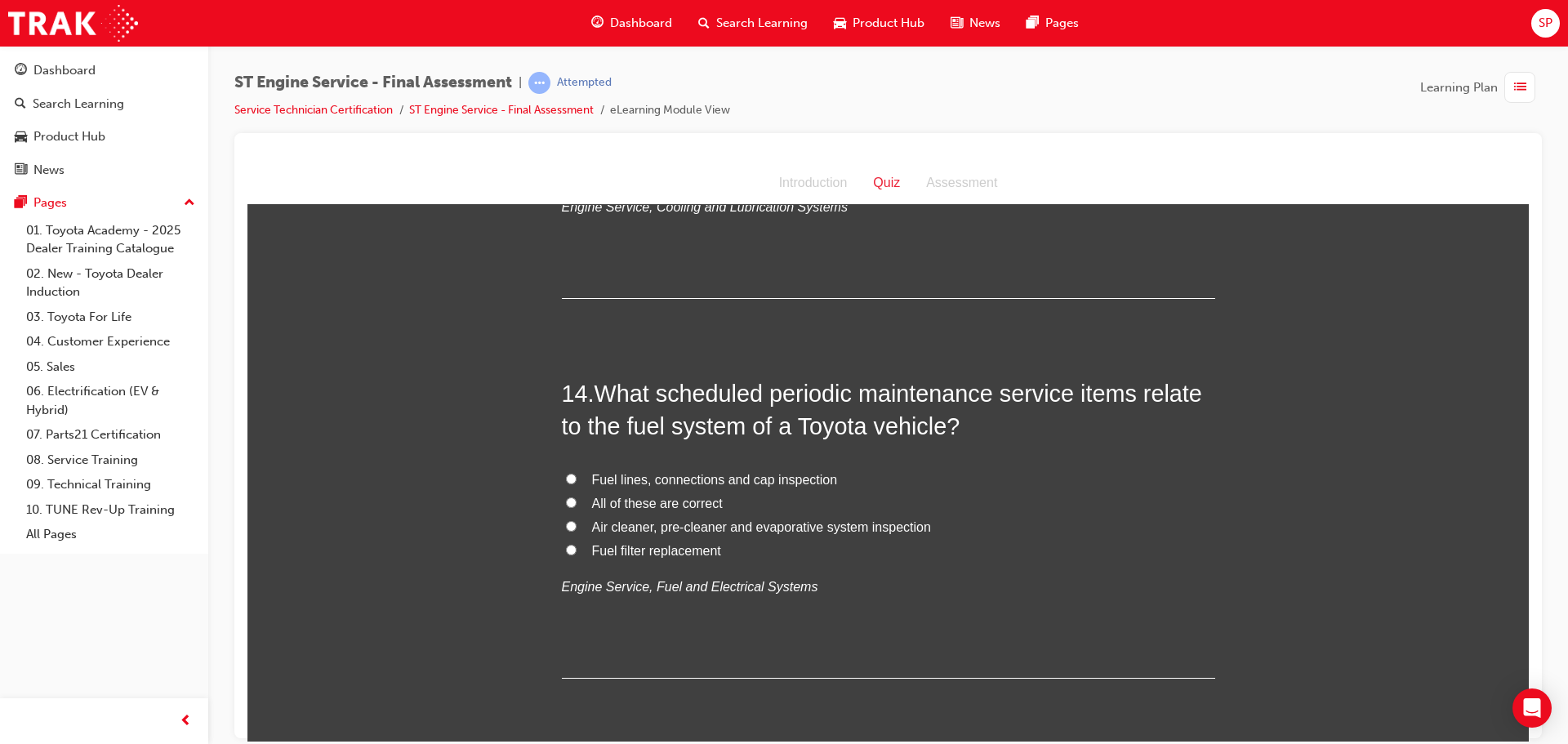
scroll to position [4735, 0]
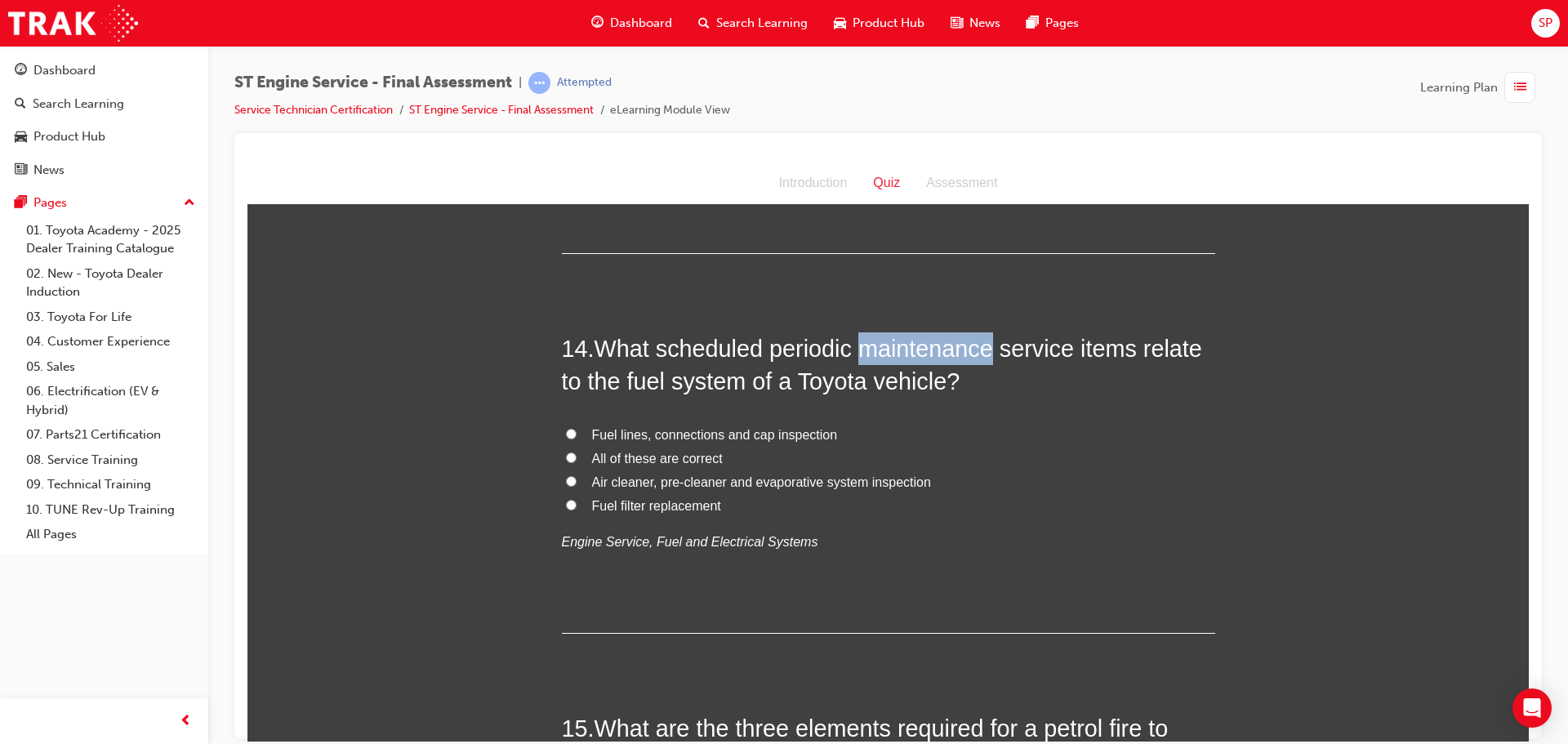
drag, startPoint x: 988, startPoint y: 377, endPoint x: 862, endPoint y: 384, distance: 126.2
click at [862, 384] on span "What scheduled periodic maintenance service items relate to the fuel system of …" at bounding box center [882, 364] width 640 height 59
click at [572, 447] on label "Fuel lines, connections and cap inspection" at bounding box center [889, 434] width 653 height 23
click at [572, 438] on input "Fuel lines, connections and cap inspection" at bounding box center [571, 433] width 10 height 10
radio input "true"
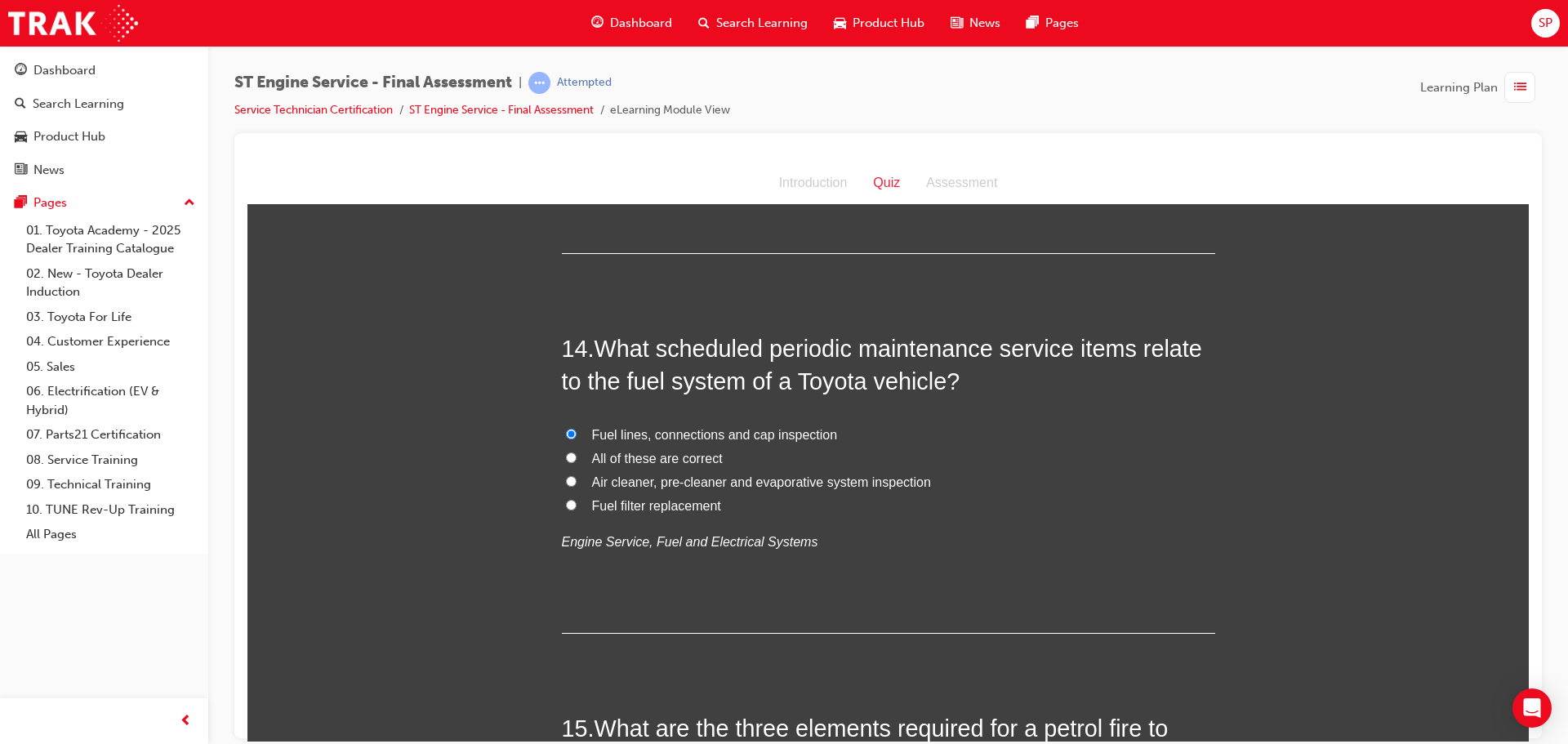
click at [1072, 470] on label "All of these are correct" at bounding box center [889, 458] width 653 height 23
click at [576, 463] on input "All of these are correct" at bounding box center [571, 456] width 10 height 10
radio input "true"
click at [1066, 470] on label "All of these are correct" at bounding box center [889, 458] width 653 height 23
click at [576, 463] on input "All of these are correct" at bounding box center [571, 456] width 10 height 10
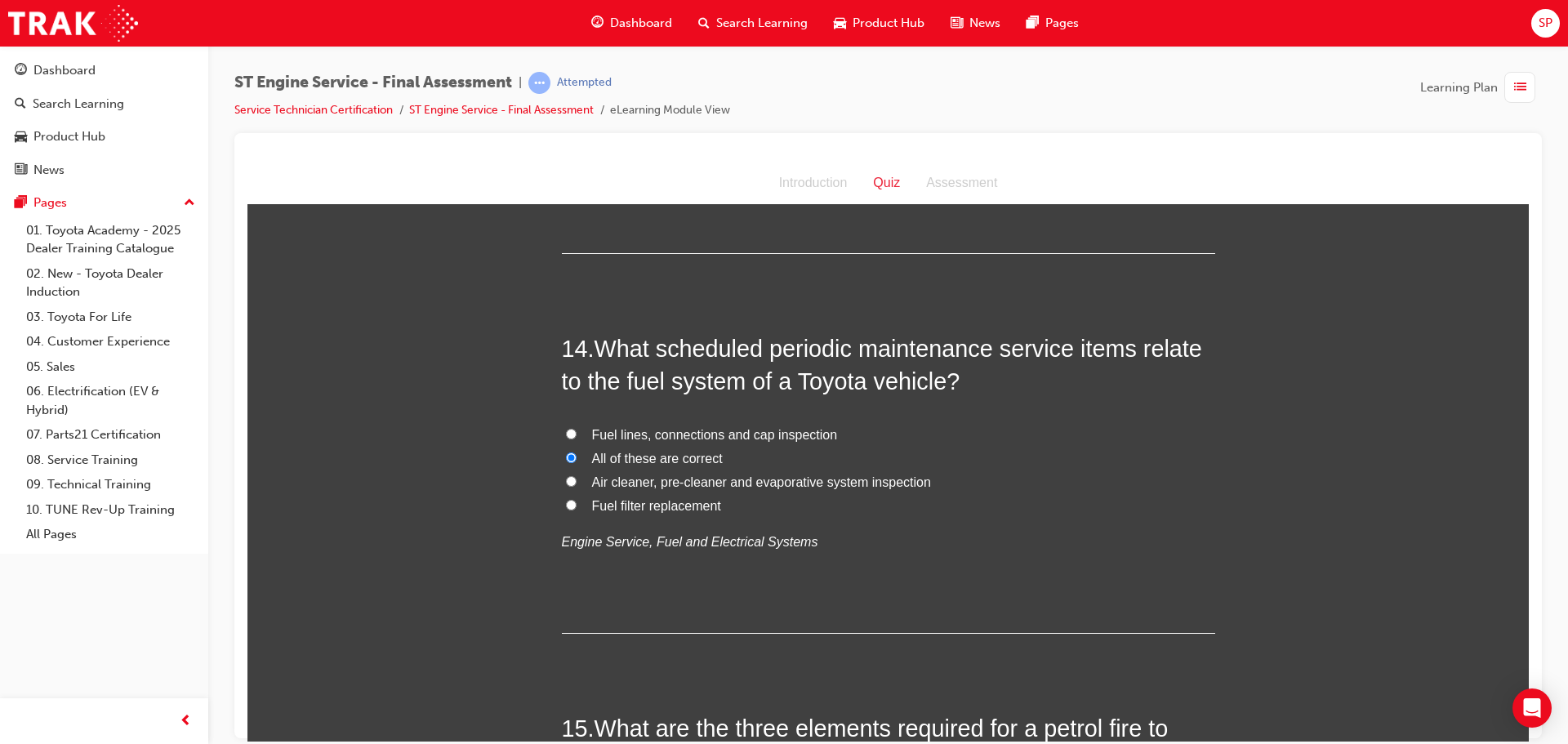
click at [1050, 386] on span "What scheduled periodic maintenance service items relate to the fuel system of …" at bounding box center [882, 364] width 640 height 59
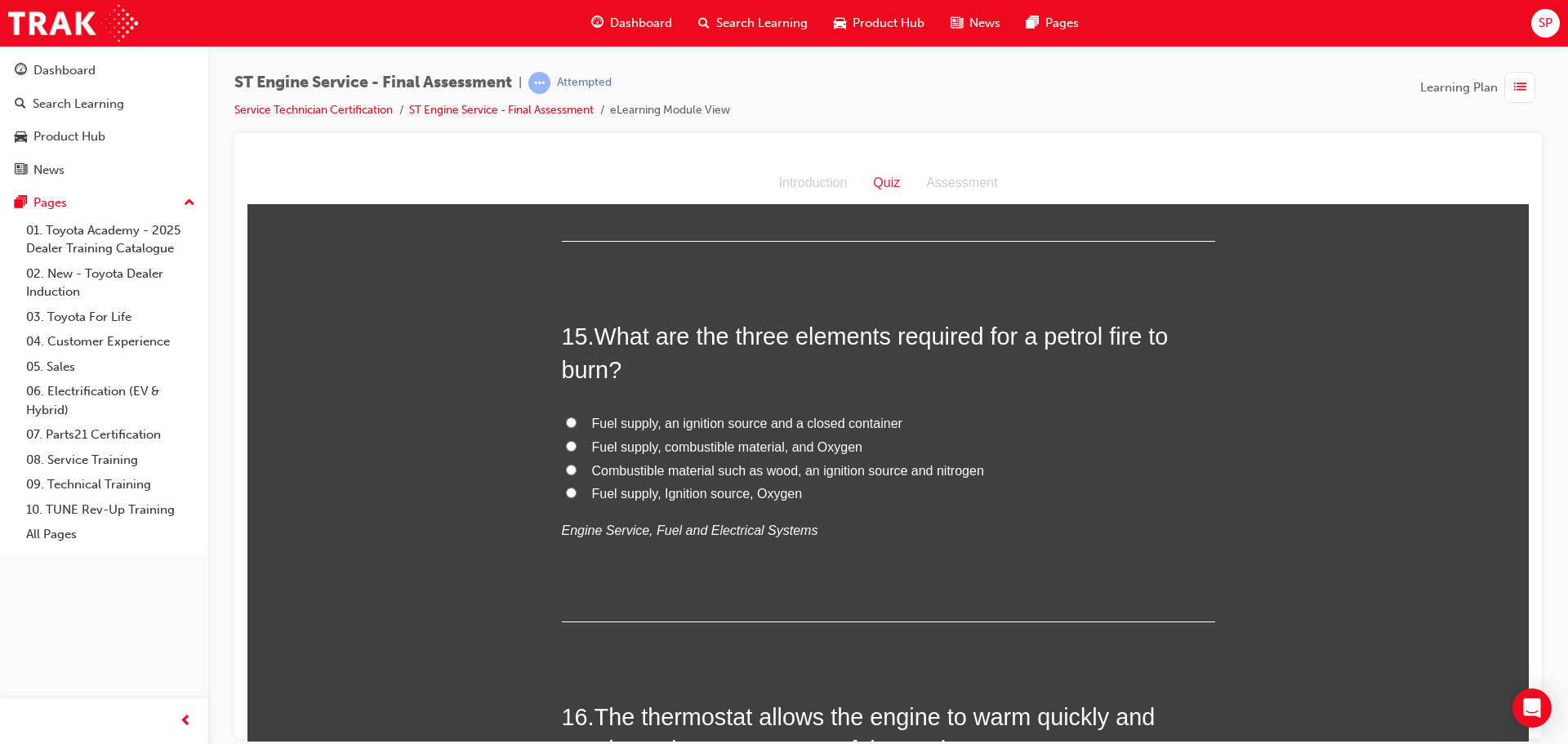
scroll to position [5143, 0]
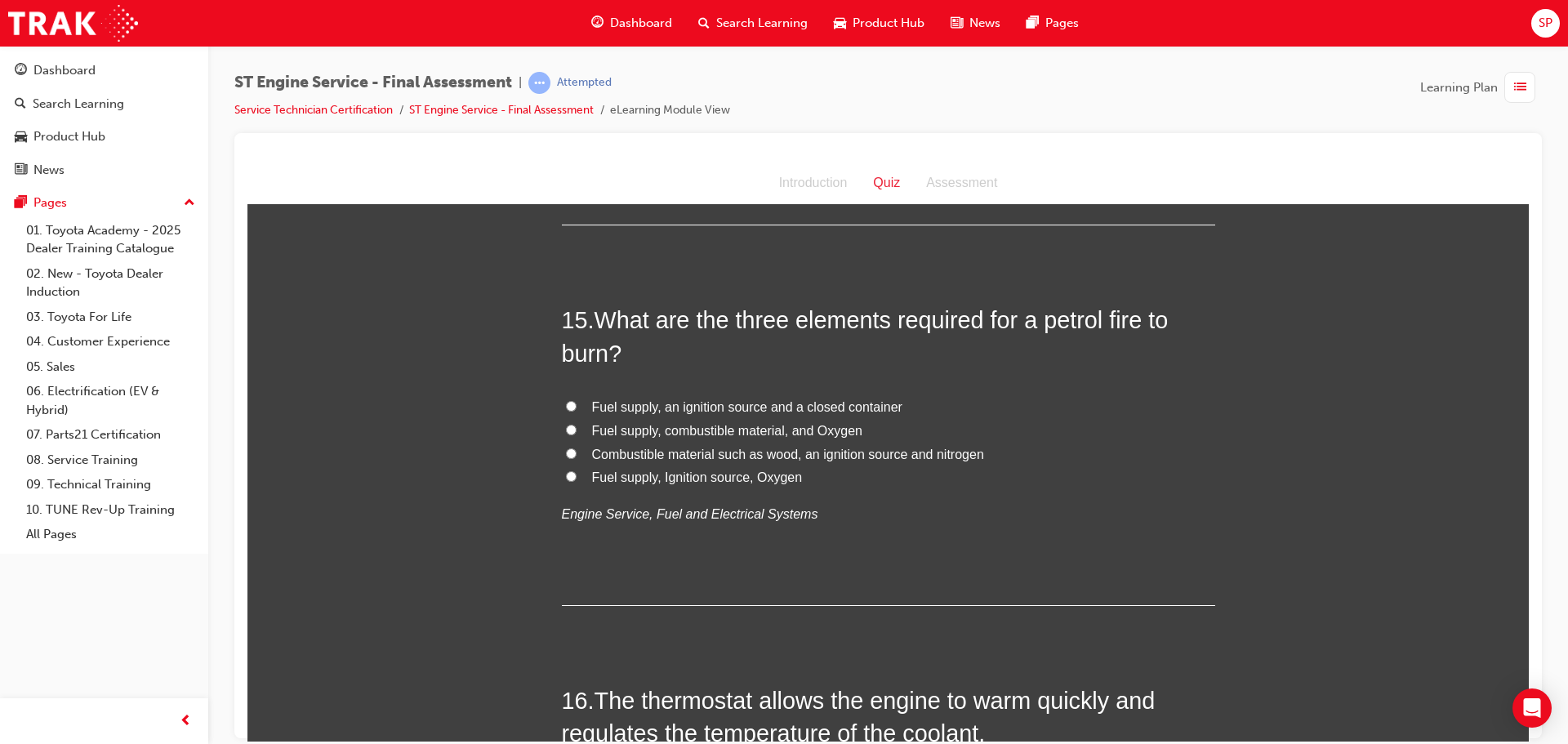
click at [593, 483] on span "Fuel supply, Ignition source, Oxygen" at bounding box center [697, 476] width 211 height 14
click at [576, 481] on input "Fuel supply, Ignition source, Oxygen" at bounding box center [571, 476] width 10 height 10
radio input "true"
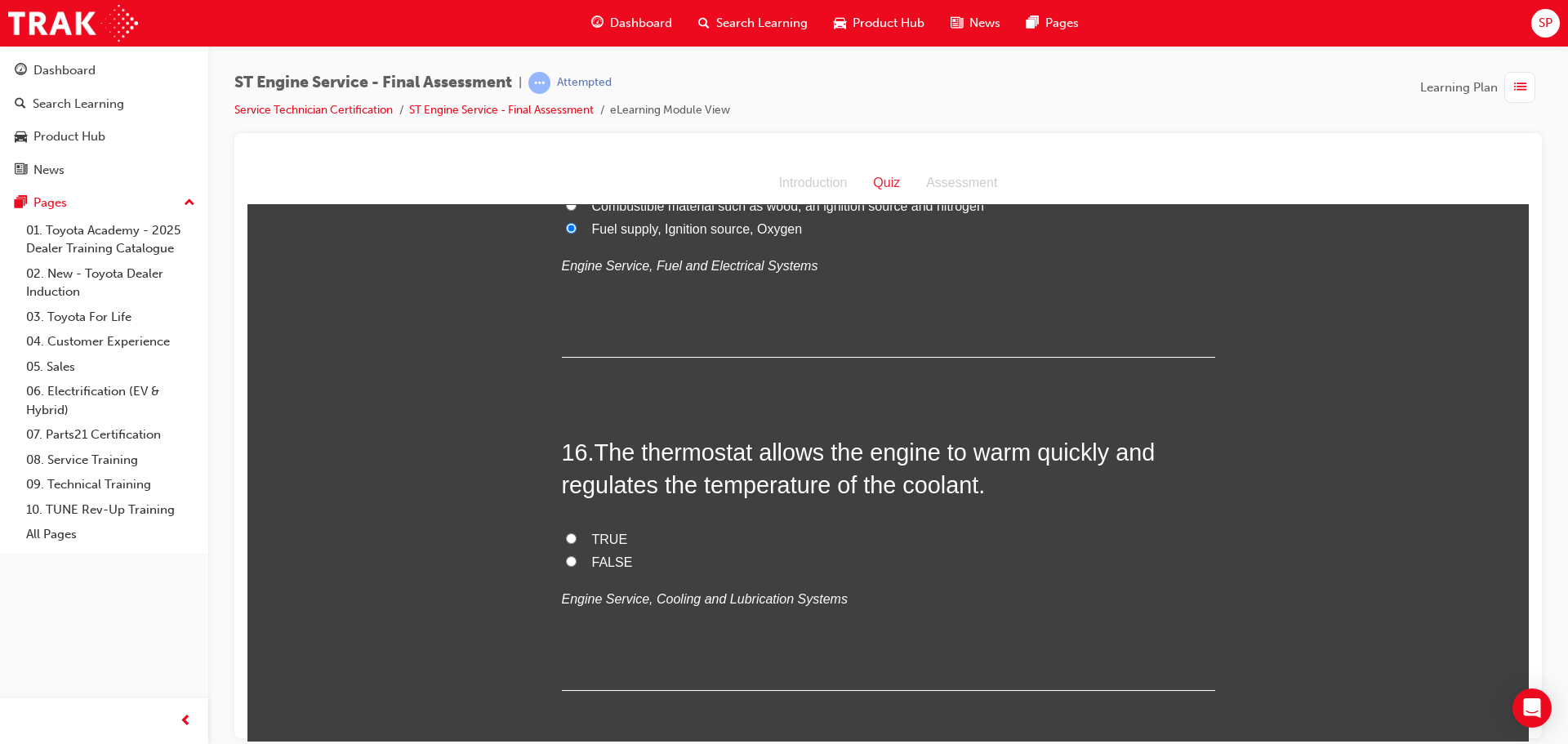
scroll to position [5470, 0]
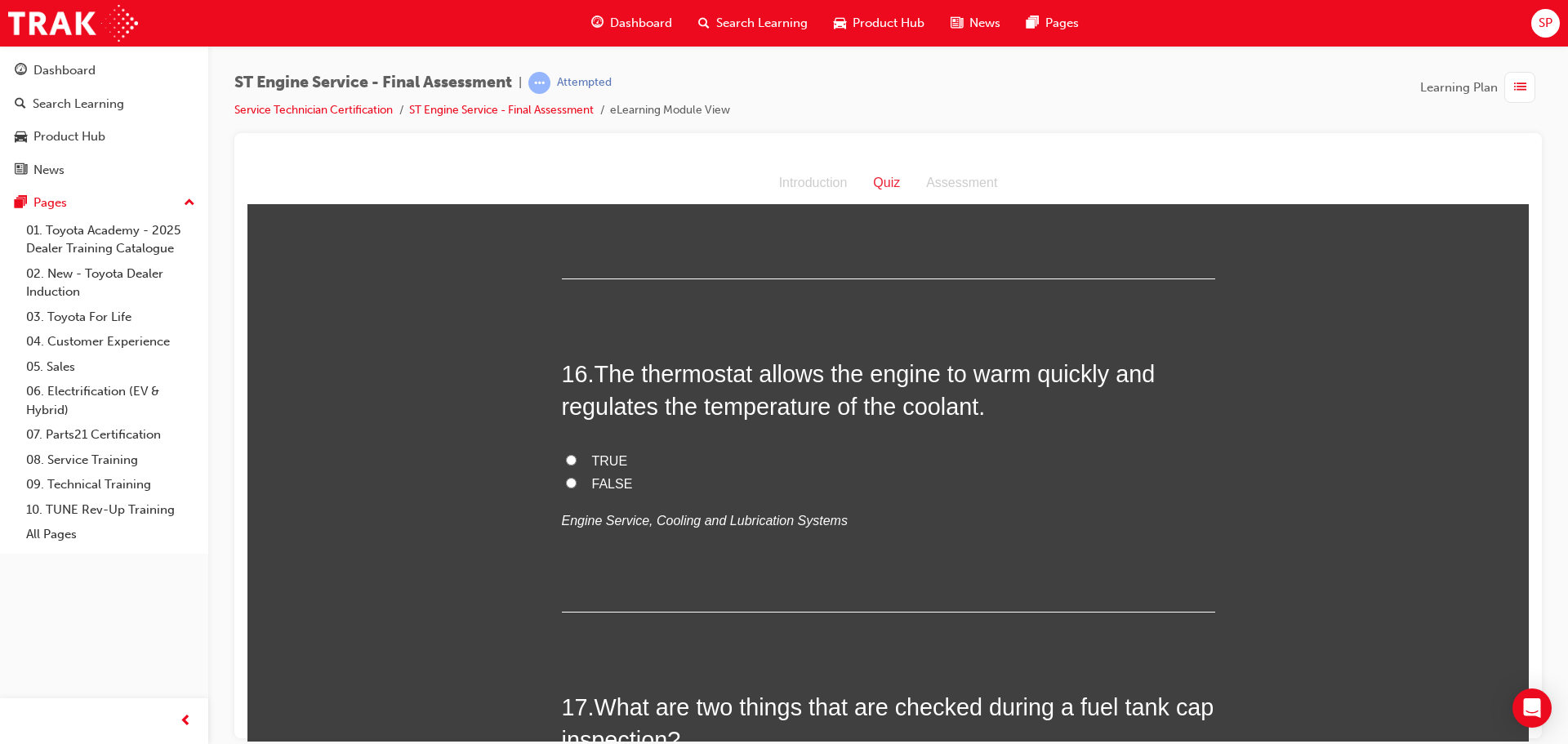
click at [592, 467] on span "TRUE" at bounding box center [609, 460] width 36 height 14
click at [576, 464] on input "TRUE" at bounding box center [571, 459] width 10 height 10
radio input "true"
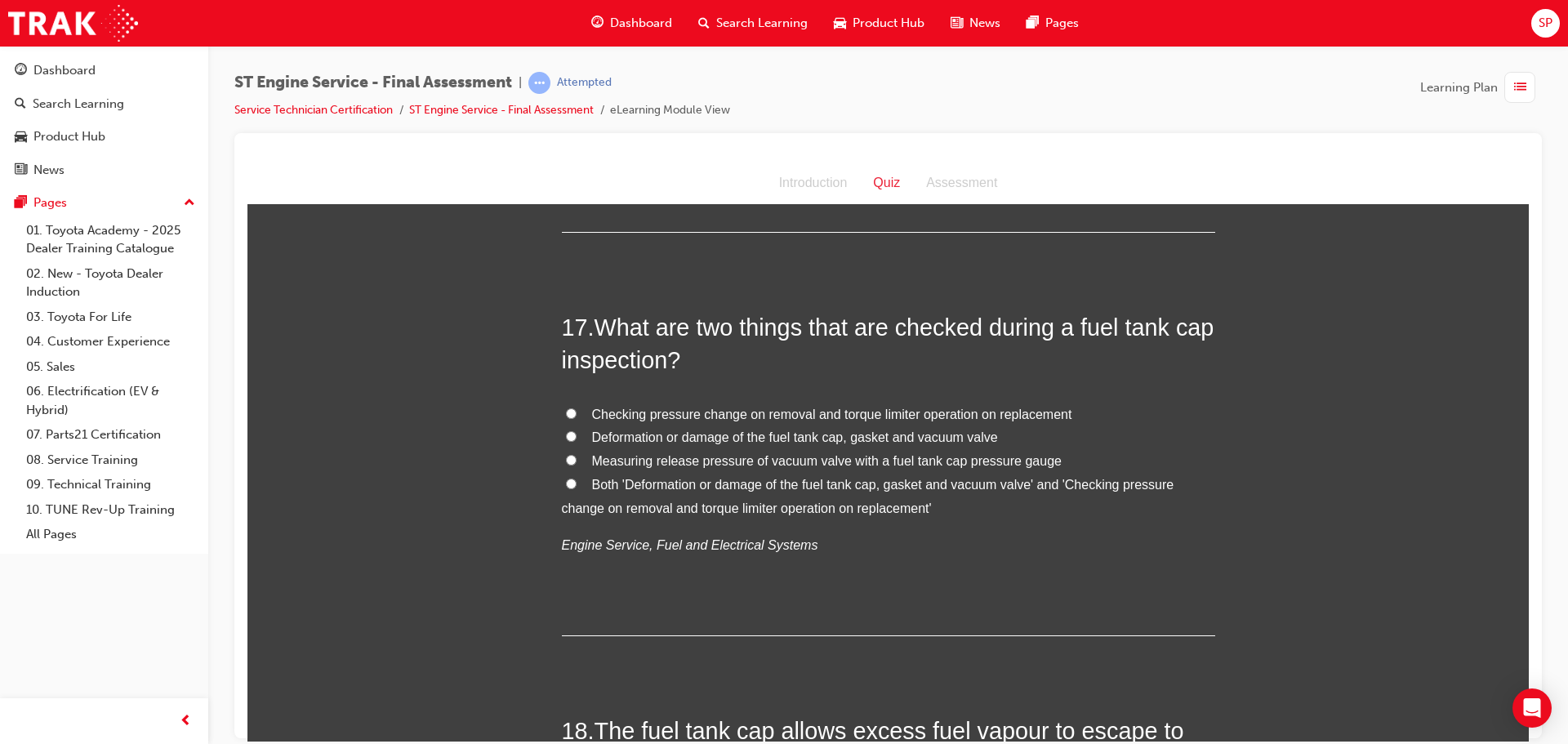
scroll to position [5878, 0]
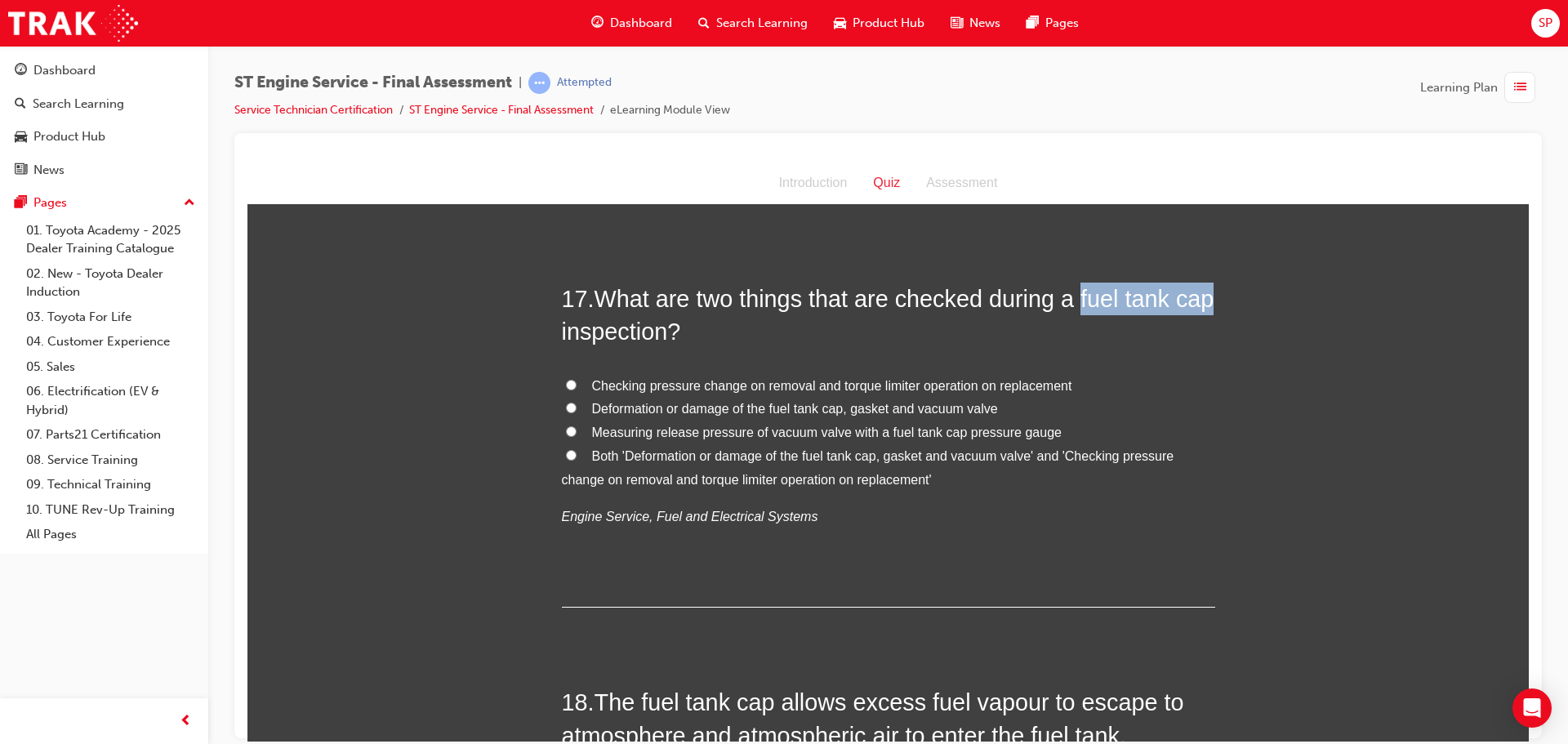
drag, startPoint x: 1210, startPoint y: 329, endPoint x: 1075, endPoint y: 332, distance: 135.0
copy span "fuel tank cap"
click at [731, 415] on span "Deformation or damage of the fuel tank cap, gasket and vacuum valve" at bounding box center [794, 408] width 405 height 14
click at [576, 412] on input "Deformation or damage of the fuel tank cap, gasket and vacuum valve" at bounding box center [571, 407] width 10 height 10
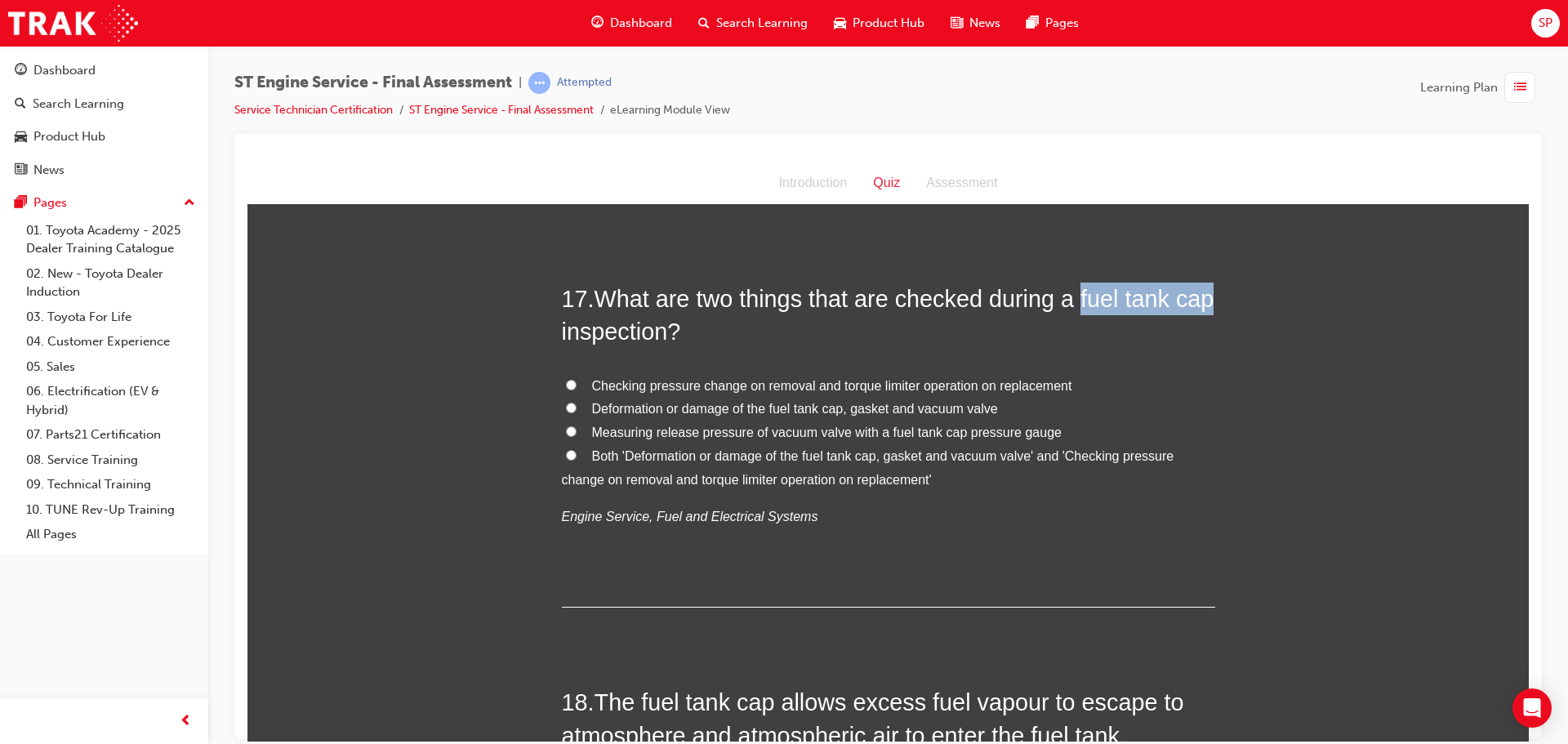
radio input "true"
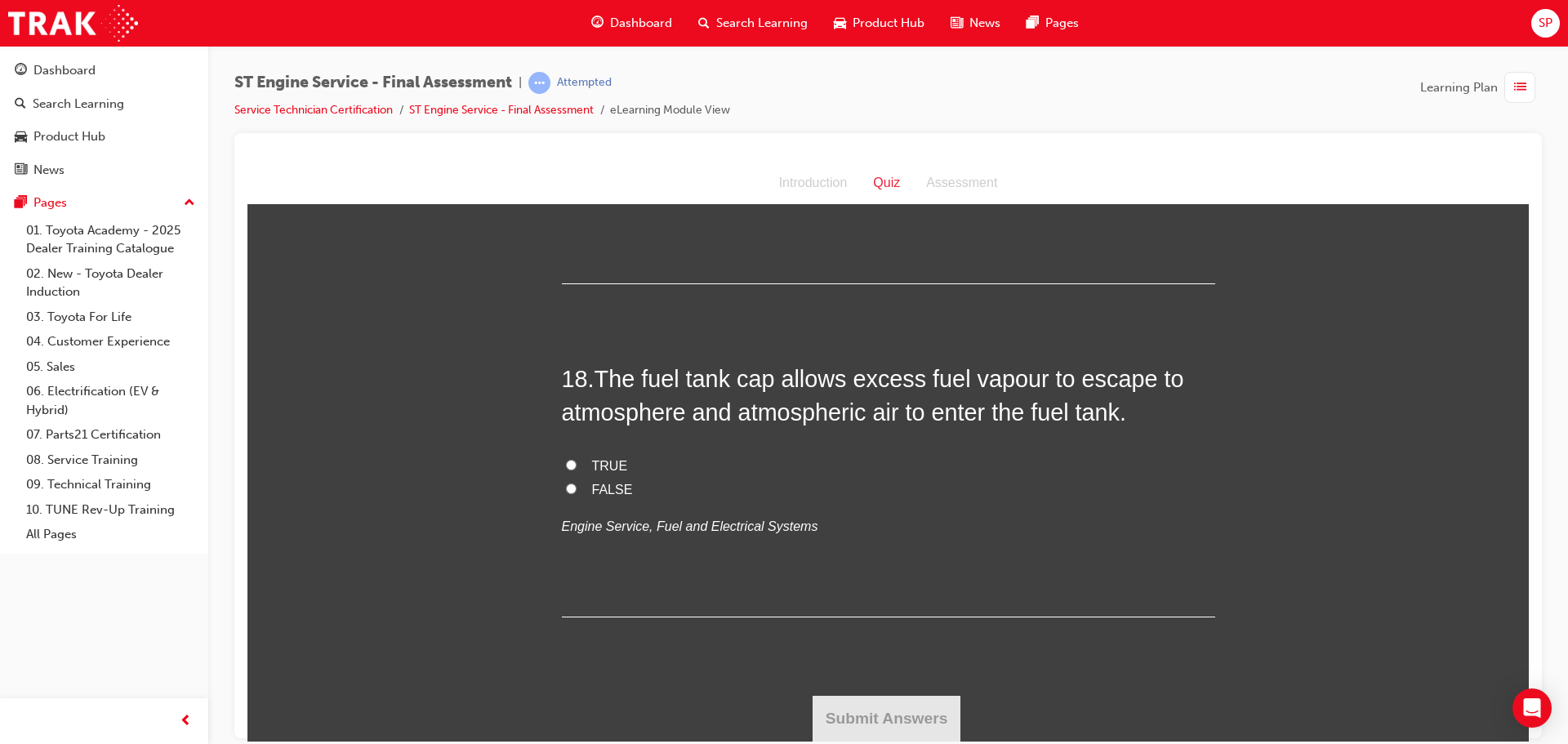
scroll to position [6234, 0]
click at [592, 488] on span "FALSE" at bounding box center [612, 488] width 41 height 14
click at [576, 488] on input "FALSE" at bounding box center [571, 488] width 10 height 10
radio input "true"
click at [890, 706] on button "Submit Answers" at bounding box center [887, 717] width 149 height 46
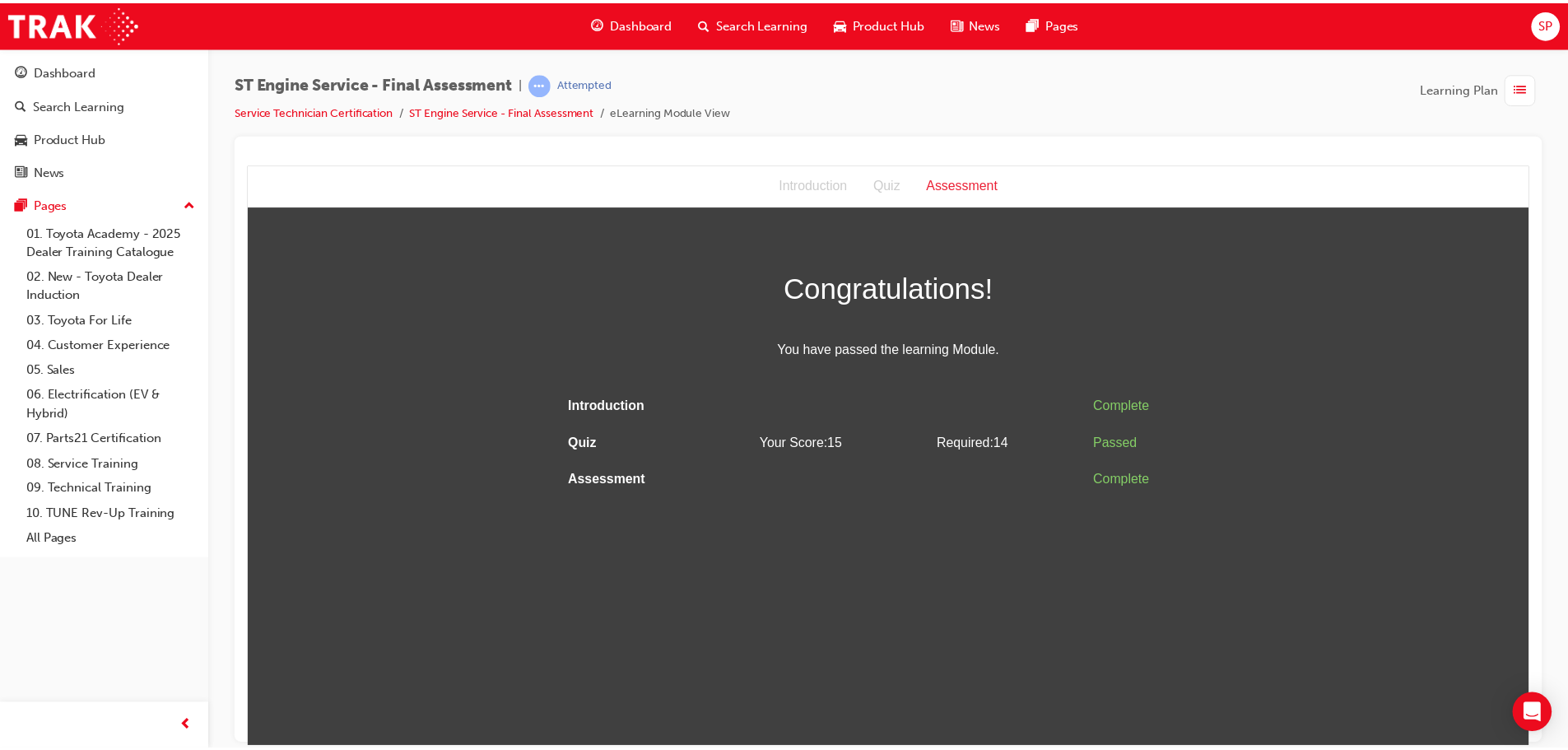
scroll to position [0, 0]
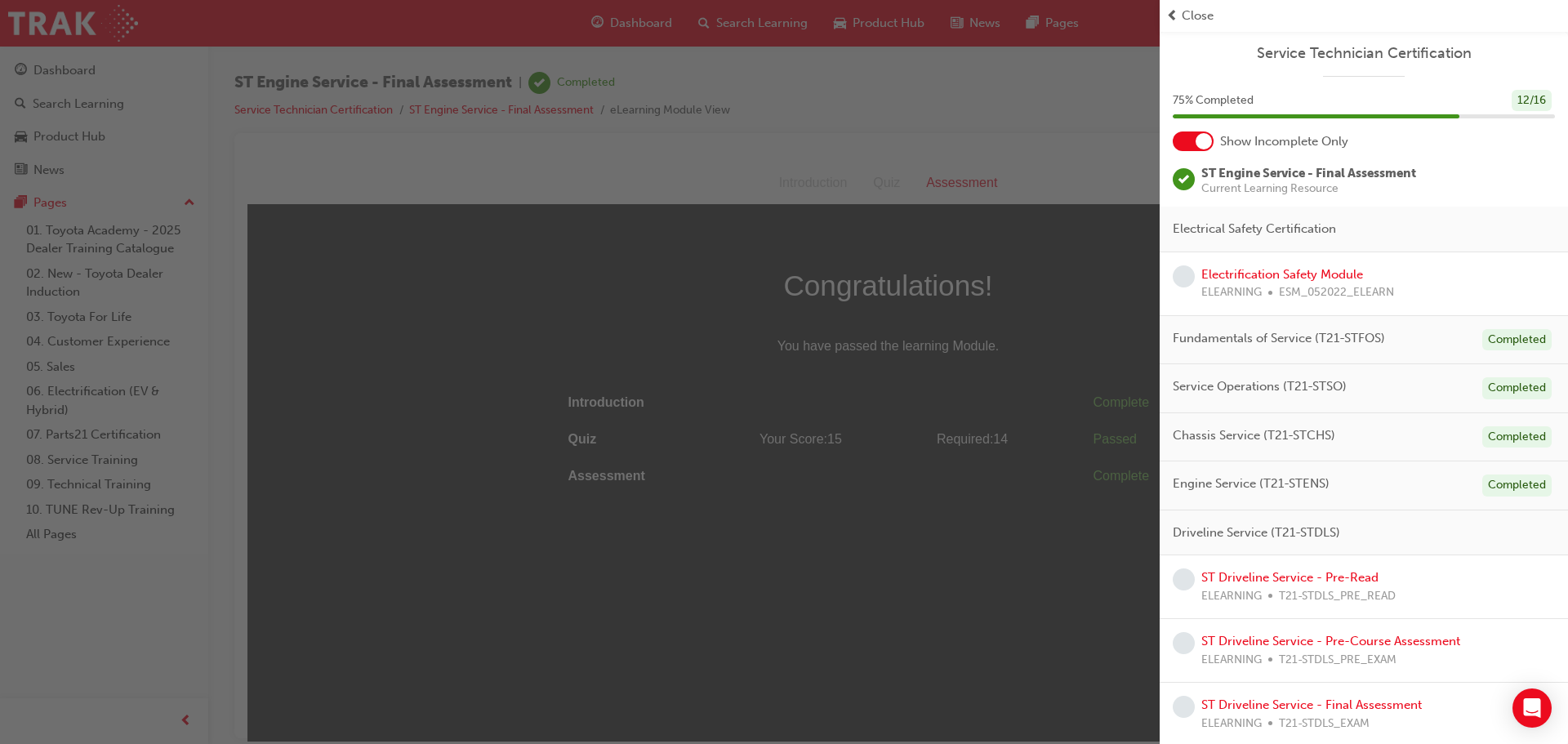
click at [1100, 261] on div "button" at bounding box center [580, 372] width 1160 height 744
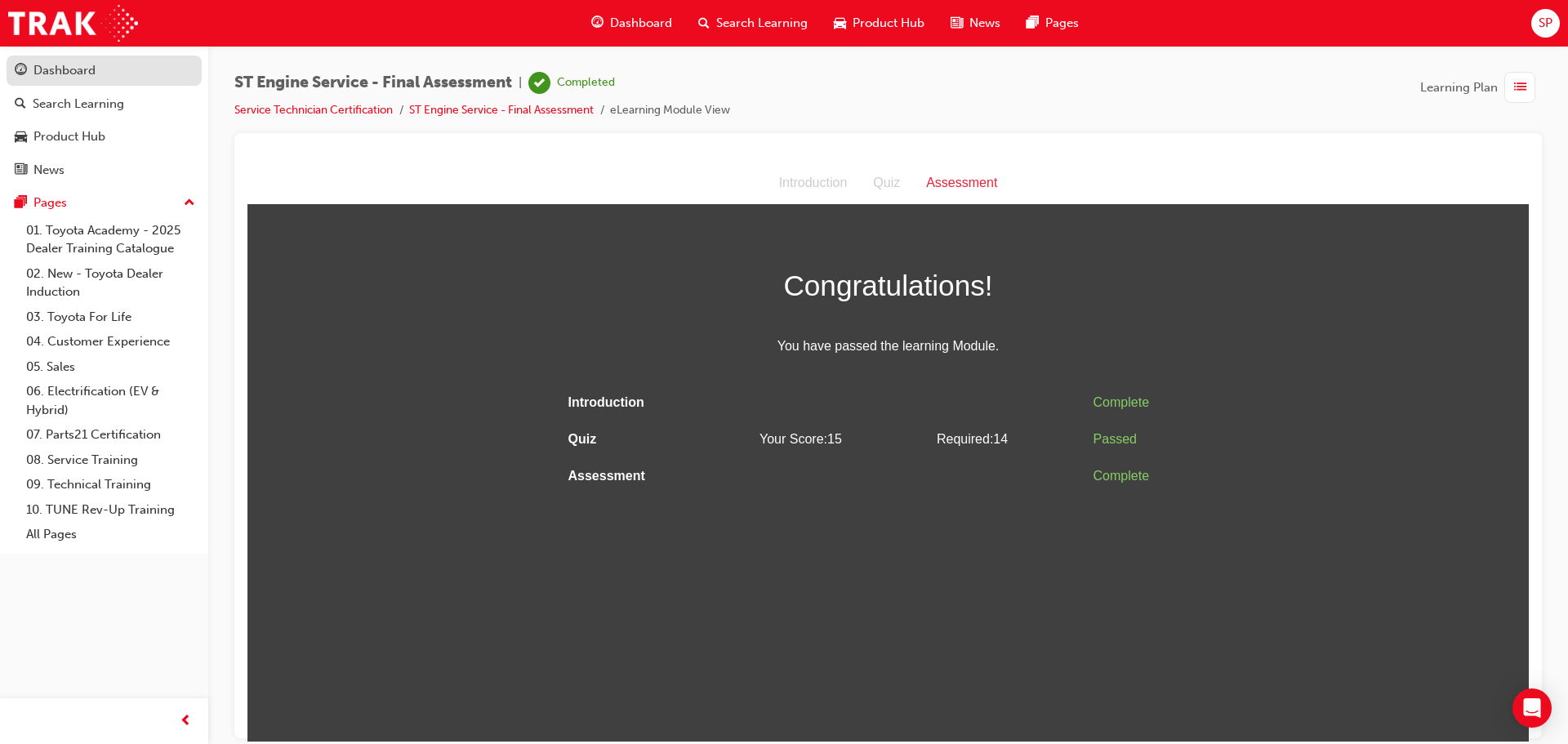
click at [60, 71] on div "Dashboard" at bounding box center [65, 71] width 62 height 19
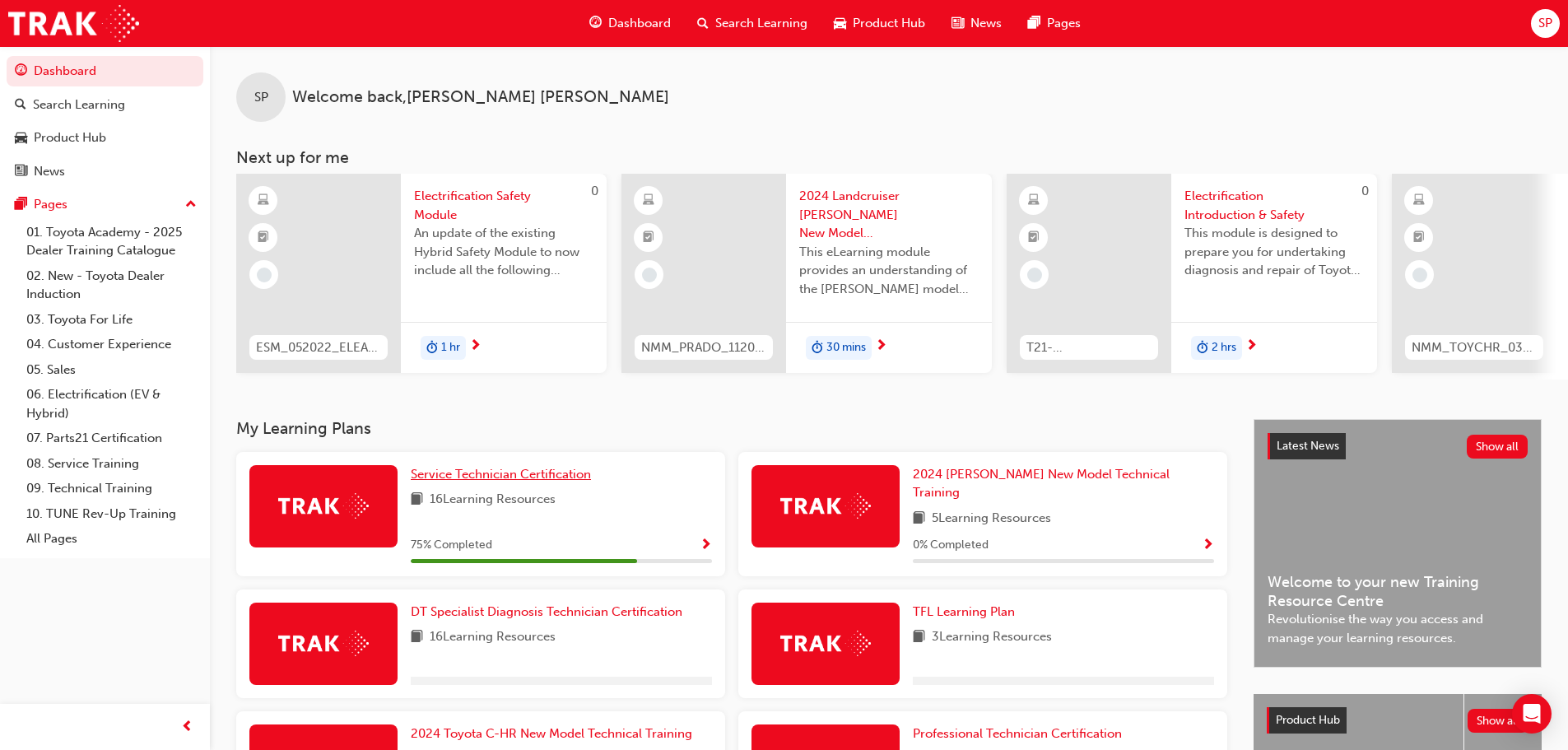
click at [483, 479] on span "Service Technician Certification" at bounding box center [500, 473] width 180 height 15
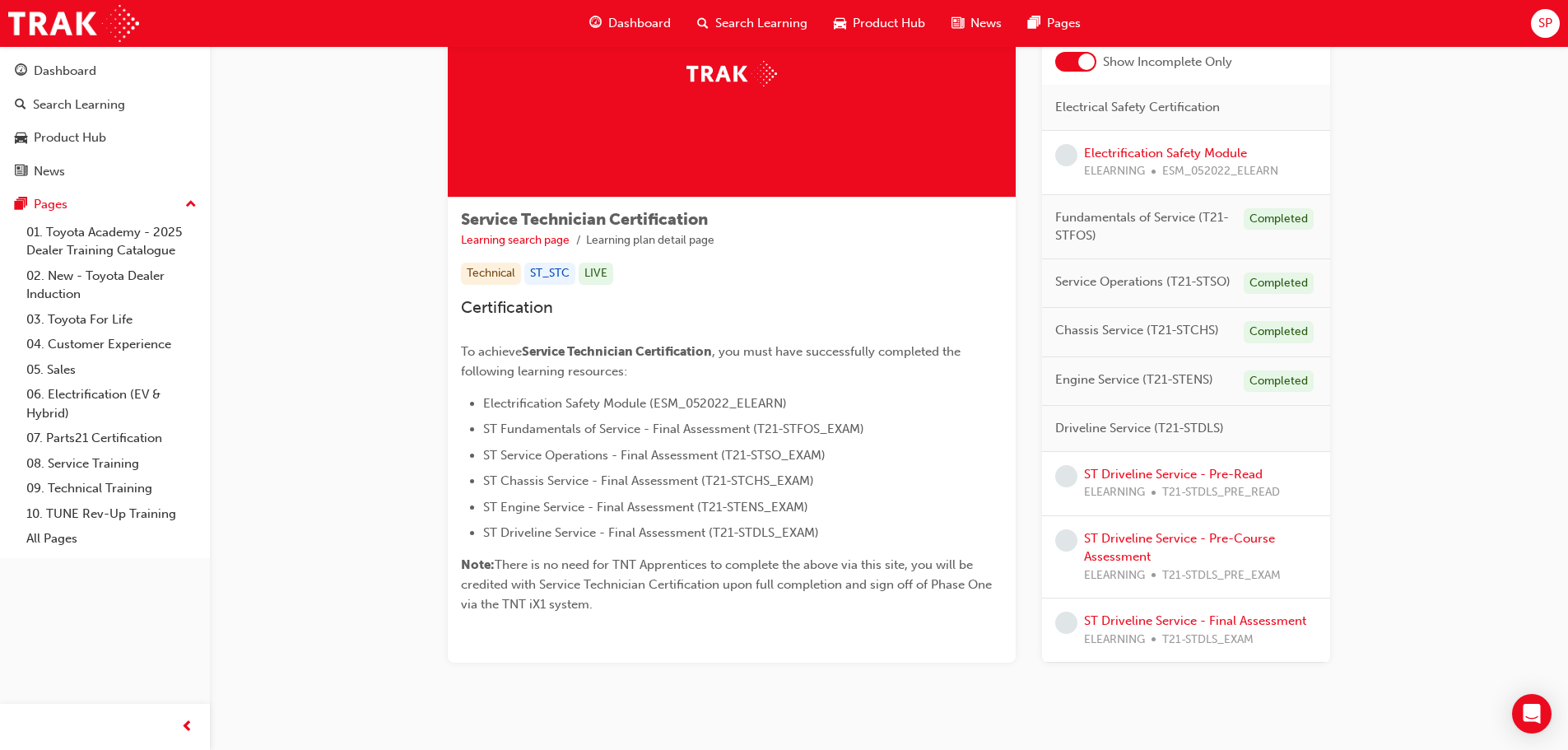
scroll to position [168, 0]
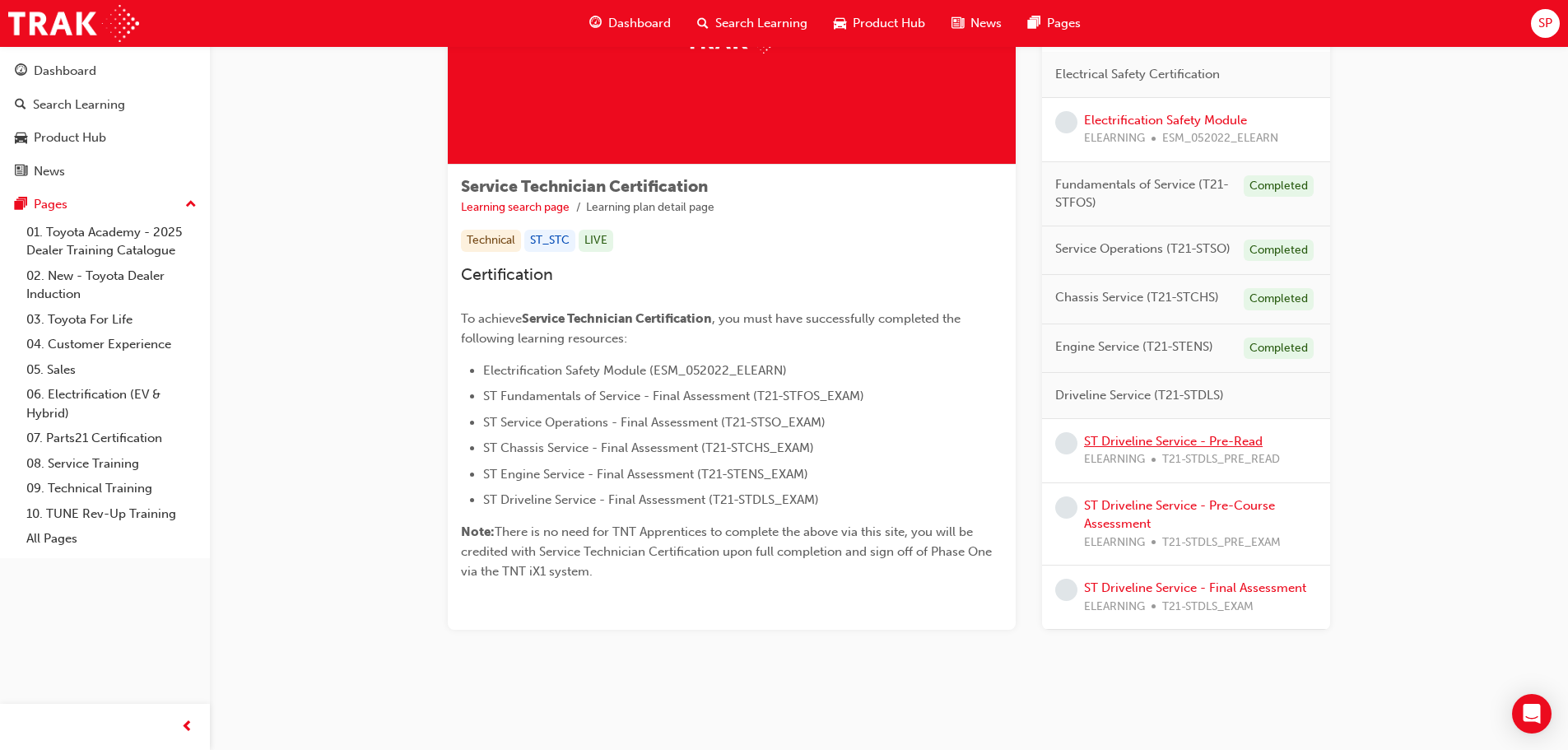
click at [1159, 440] on link "ST Driveline Service - Pre-Read" at bounding box center [1173, 441] width 179 height 15
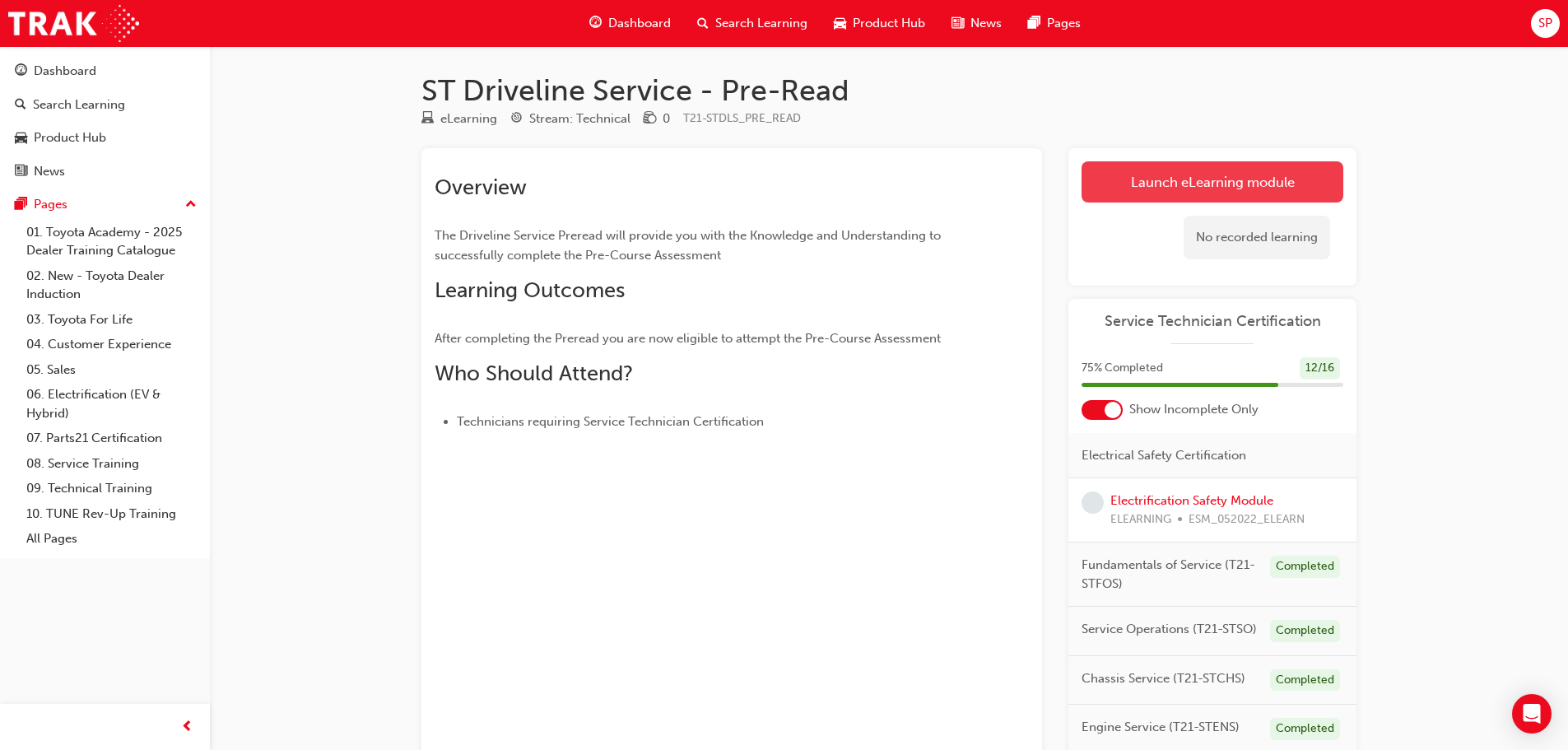
click at [1125, 188] on link "Launch eLearning module" at bounding box center [1213, 182] width 262 height 41
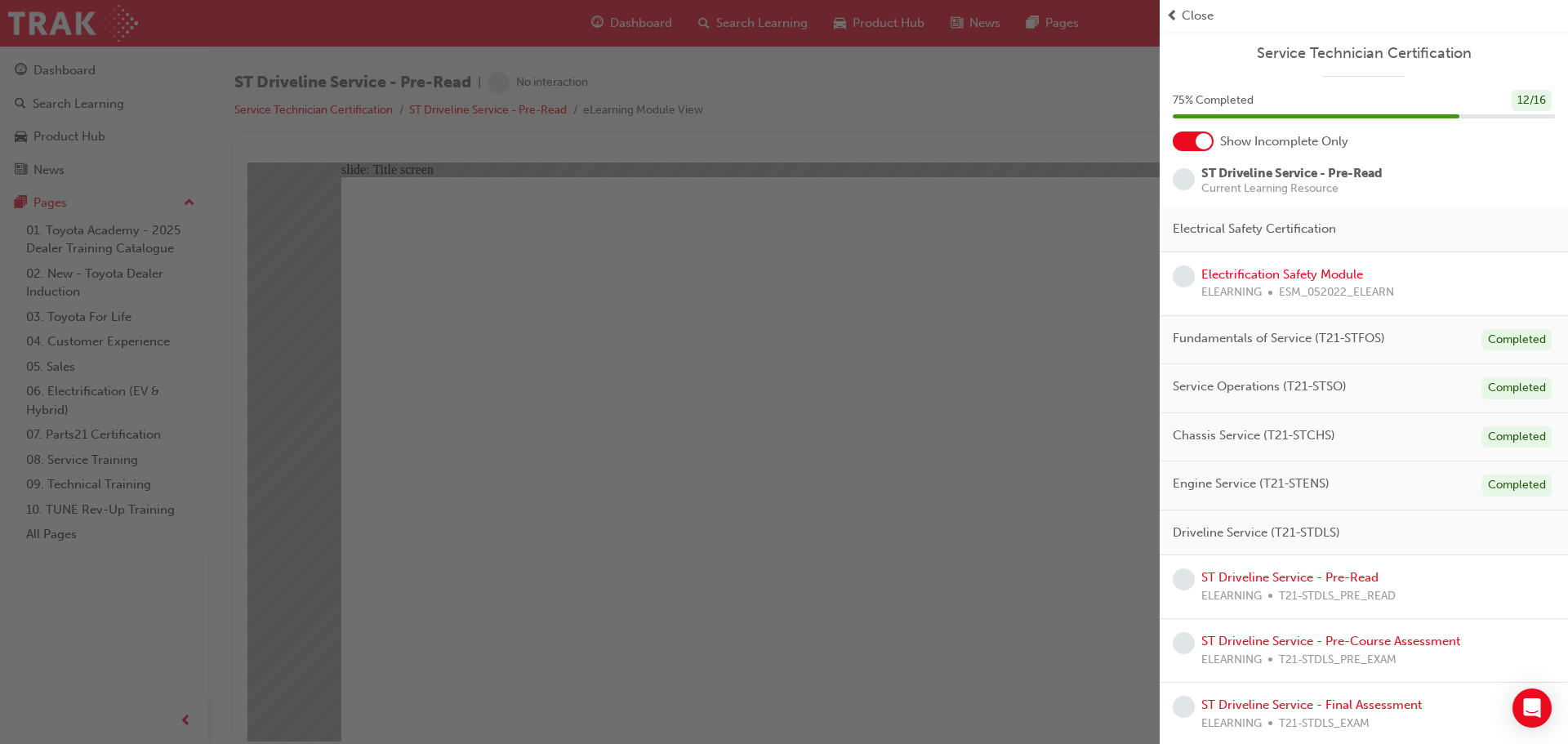
click at [961, 235] on div "button" at bounding box center [580, 372] width 1160 height 744
click at [990, 269] on div "button" at bounding box center [580, 372] width 1160 height 744
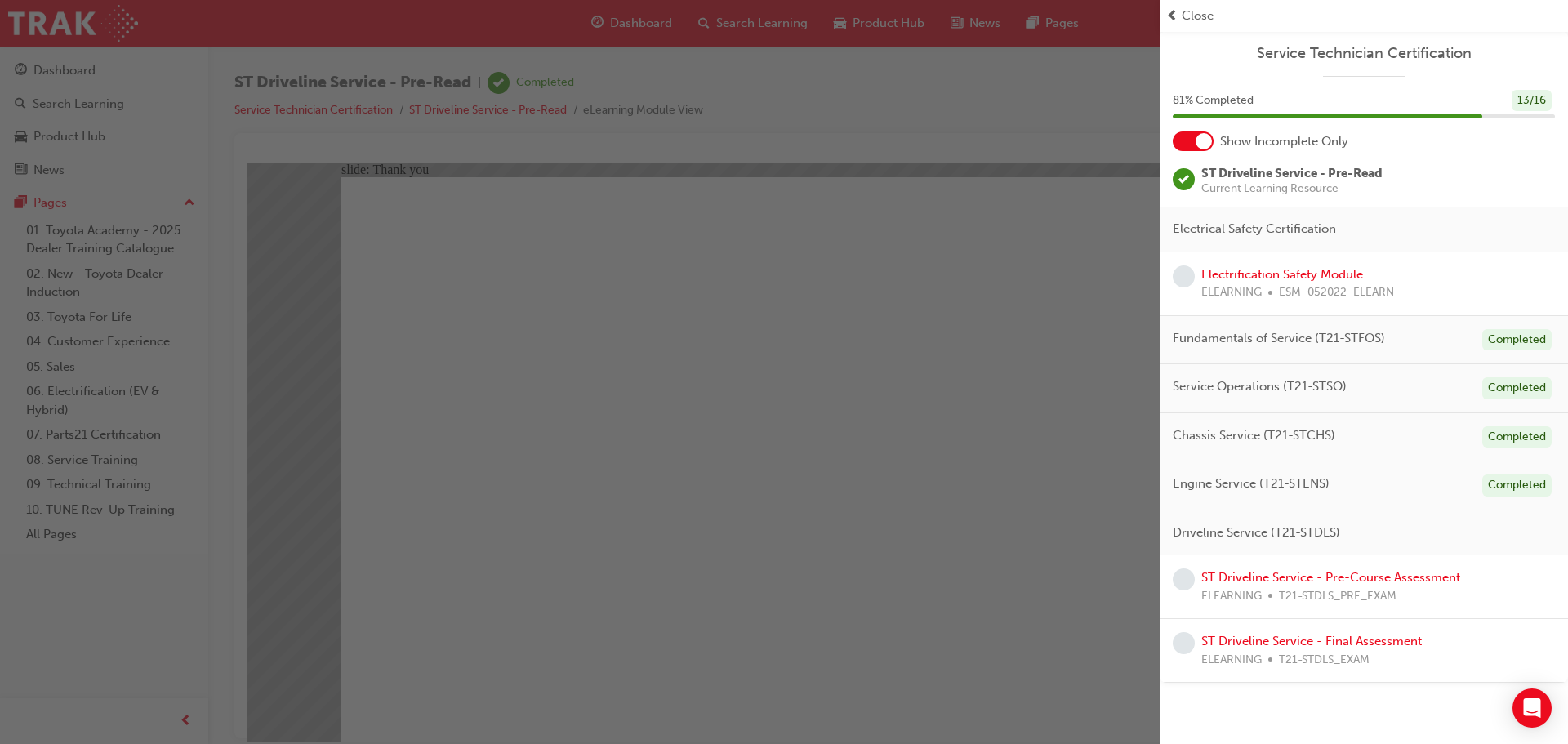
click at [1191, 16] on span "Close" at bounding box center [1197, 16] width 32 height 19
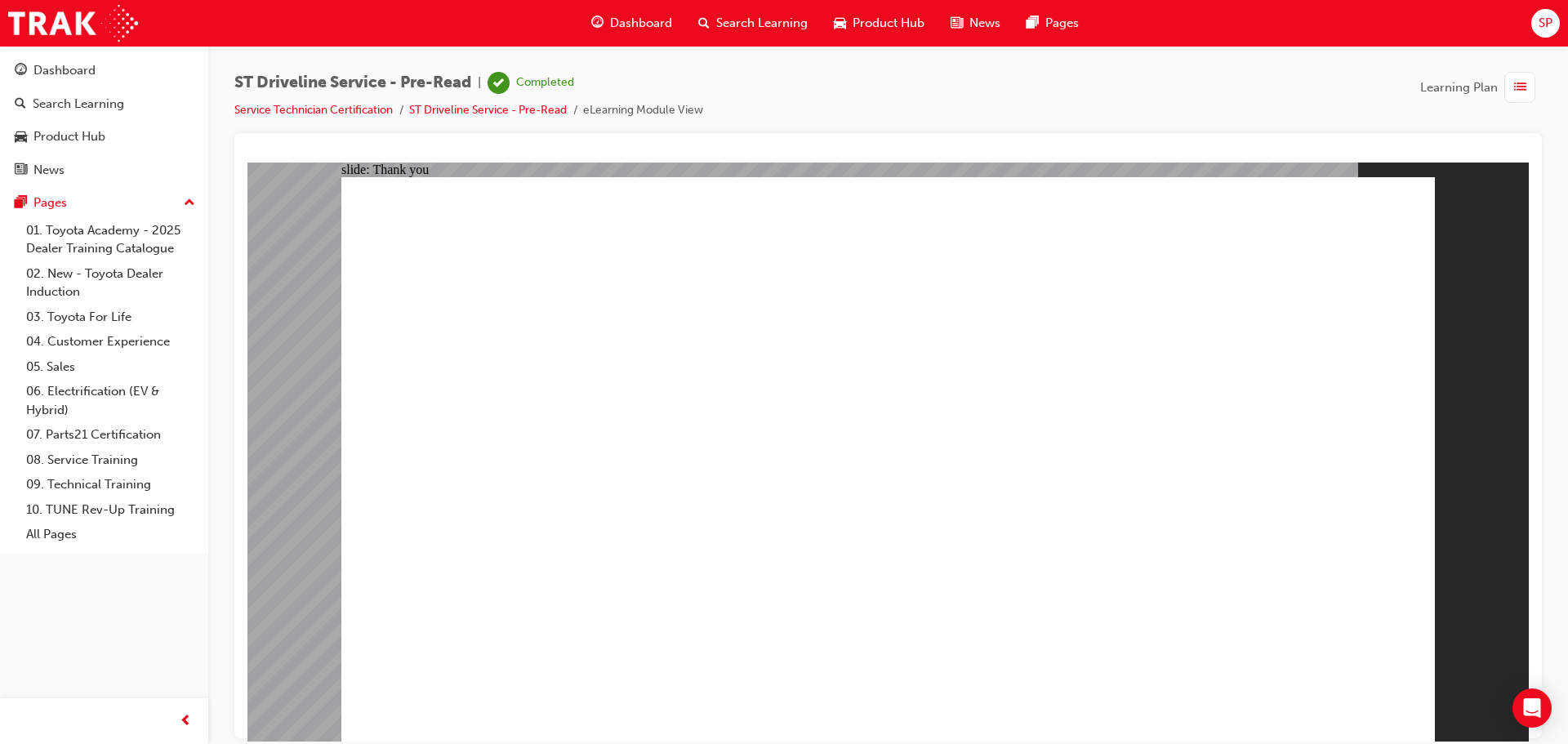
click at [627, 30] on span "Dashboard" at bounding box center [641, 23] width 62 height 19
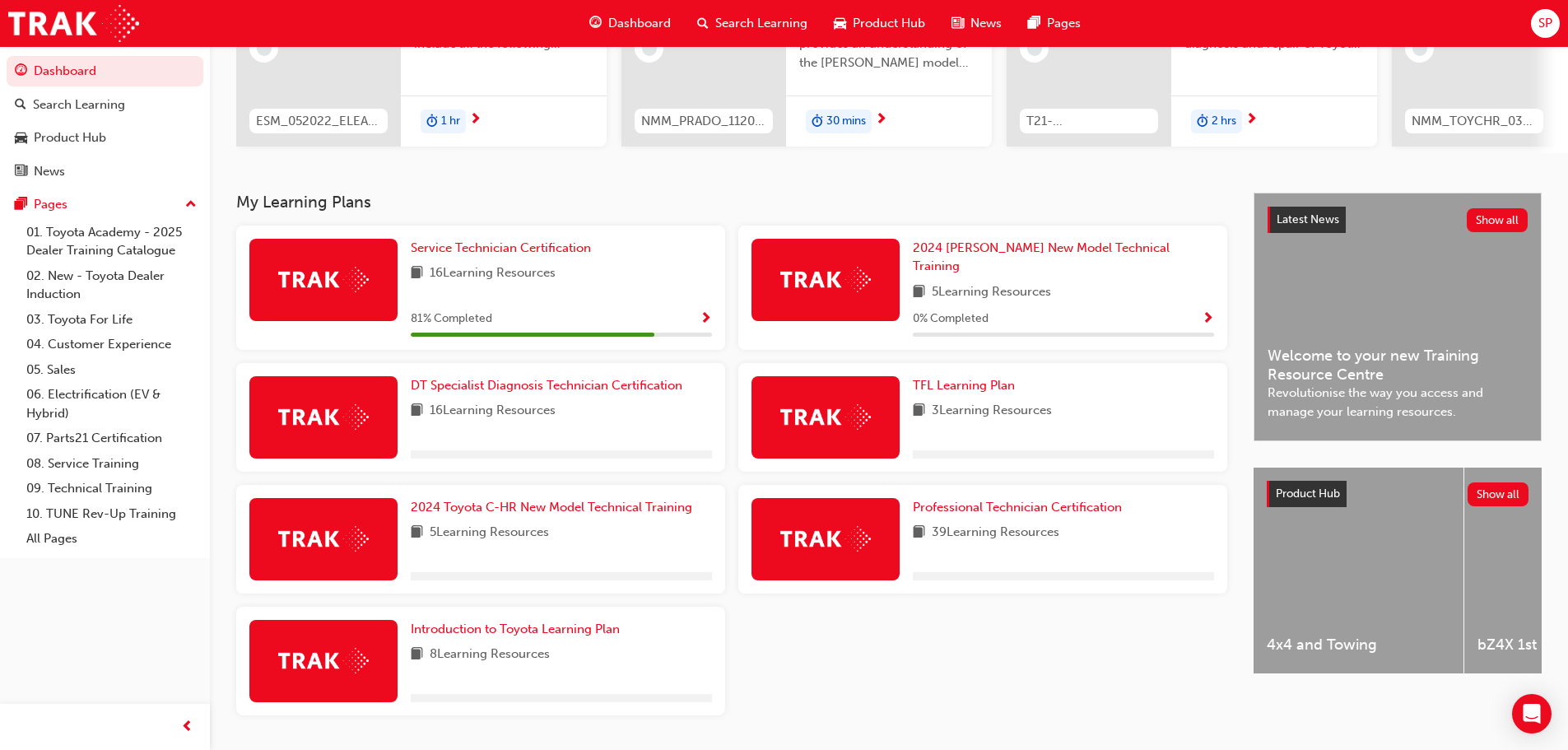
scroll to position [264, 0]
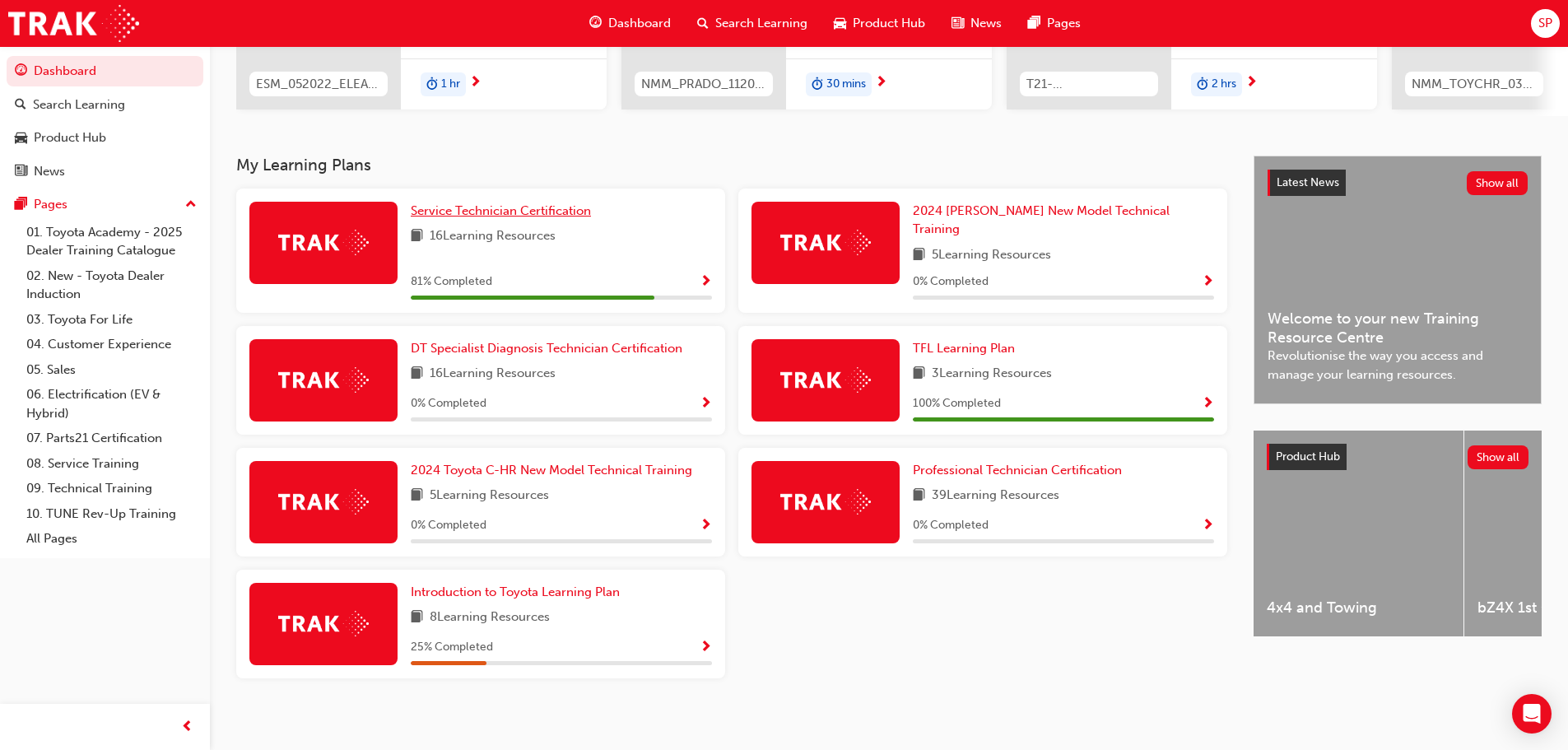
click at [532, 208] on link "Service Technician Certification" at bounding box center [504, 211] width 187 height 19
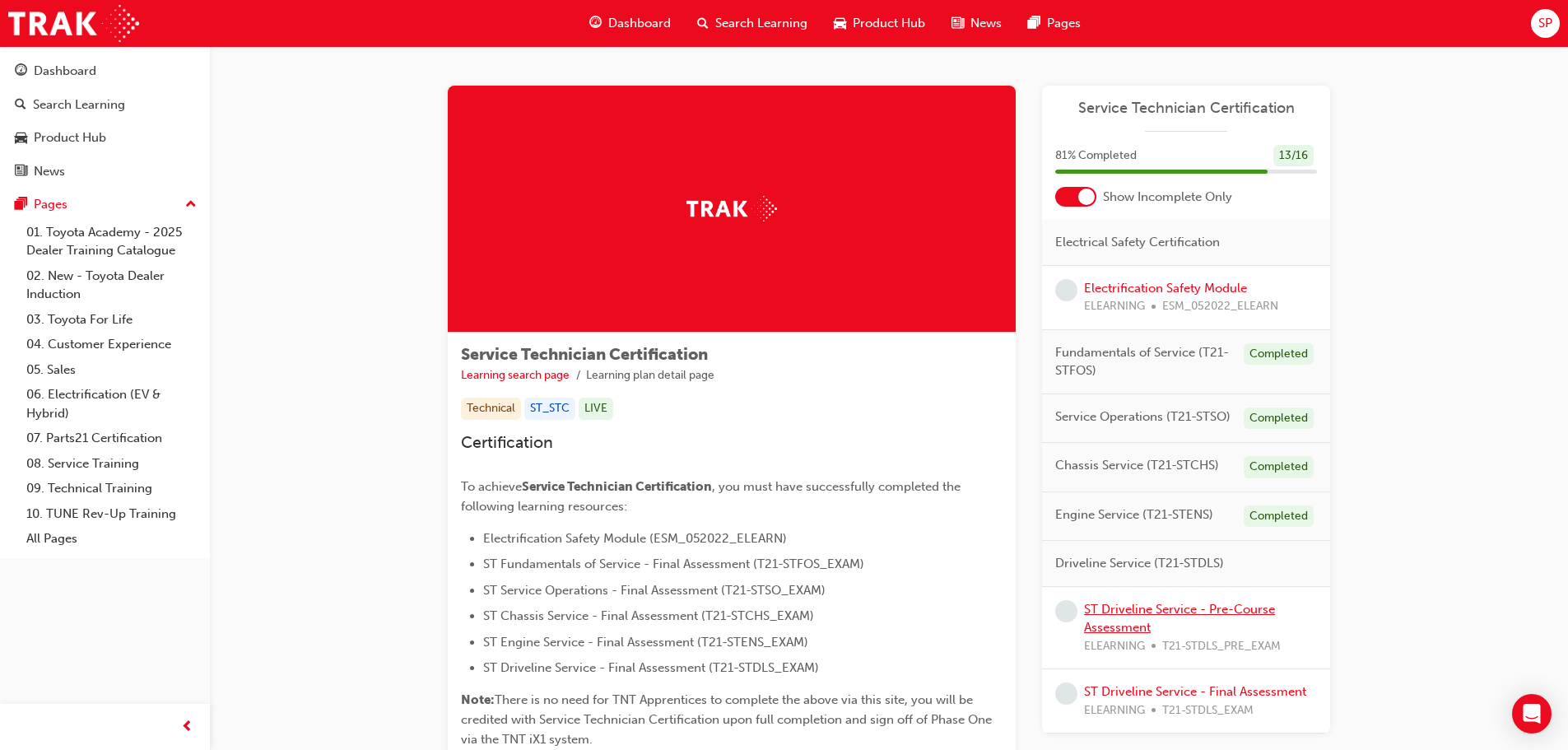
click at [1200, 609] on link "ST Driveline Service - Pre-Course Assessment" at bounding box center [1179, 618] width 191 height 34
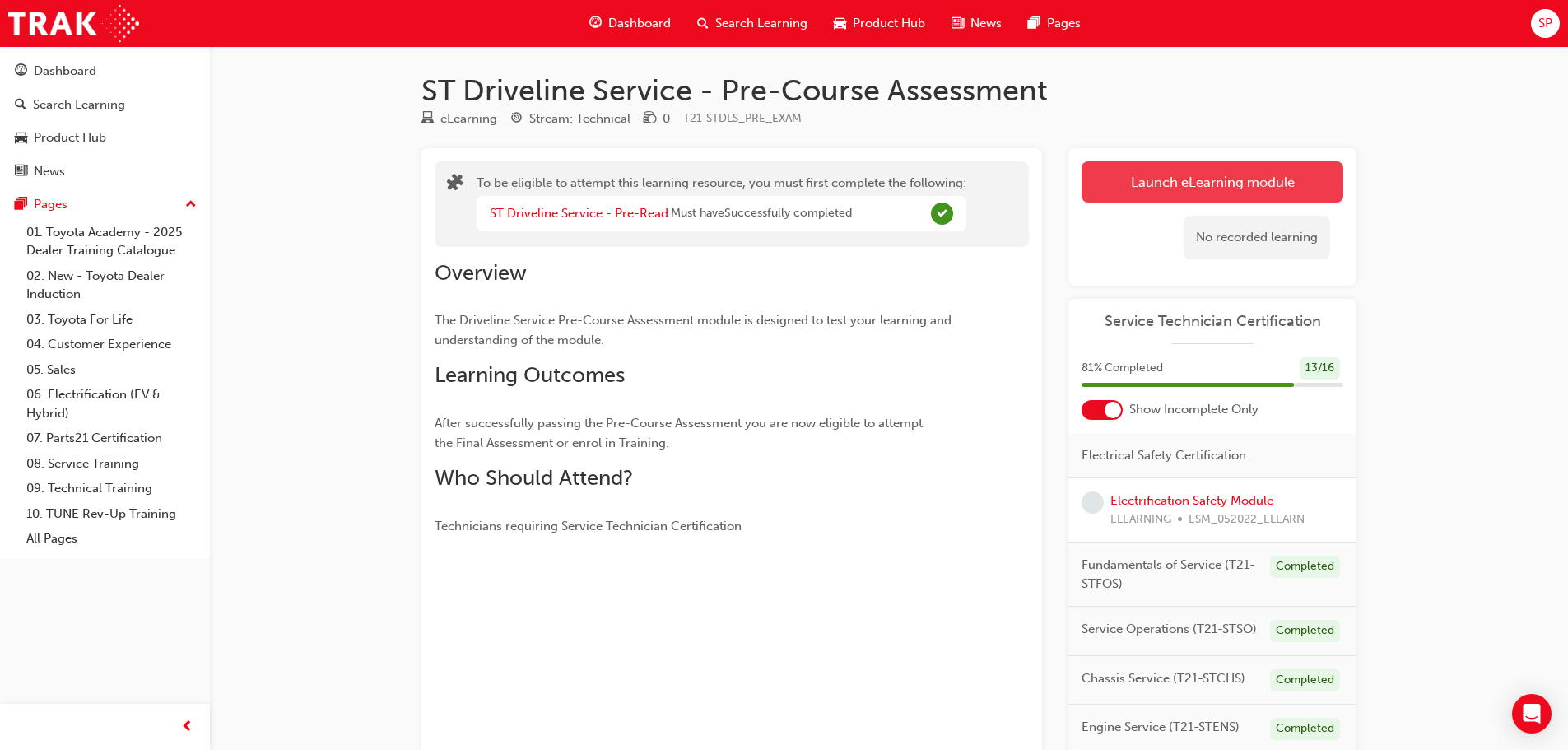
click at [1159, 186] on button "Launch eLearning module" at bounding box center [1213, 182] width 262 height 41
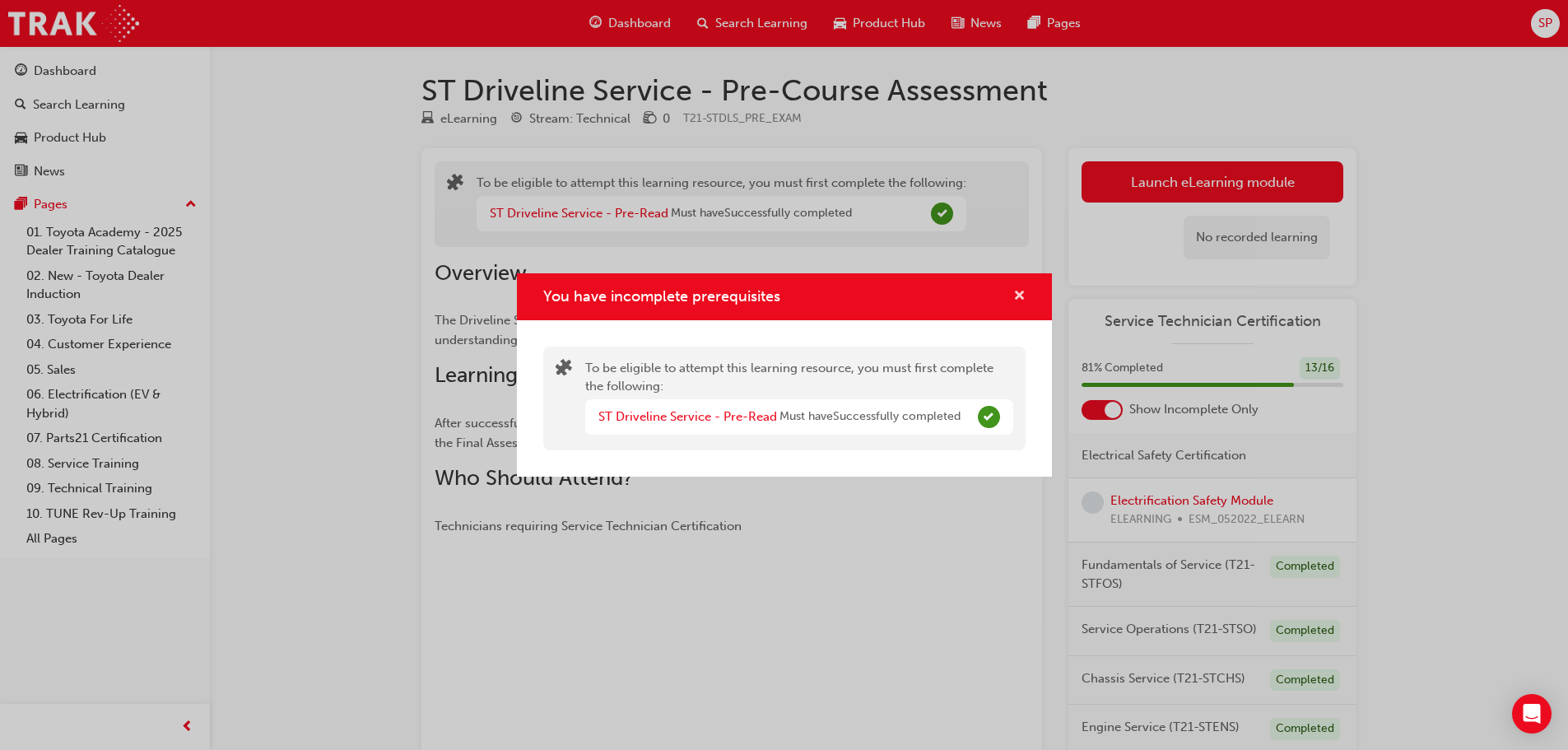
click at [1019, 290] on span "cross-icon" at bounding box center [1019, 297] width 12 height 15
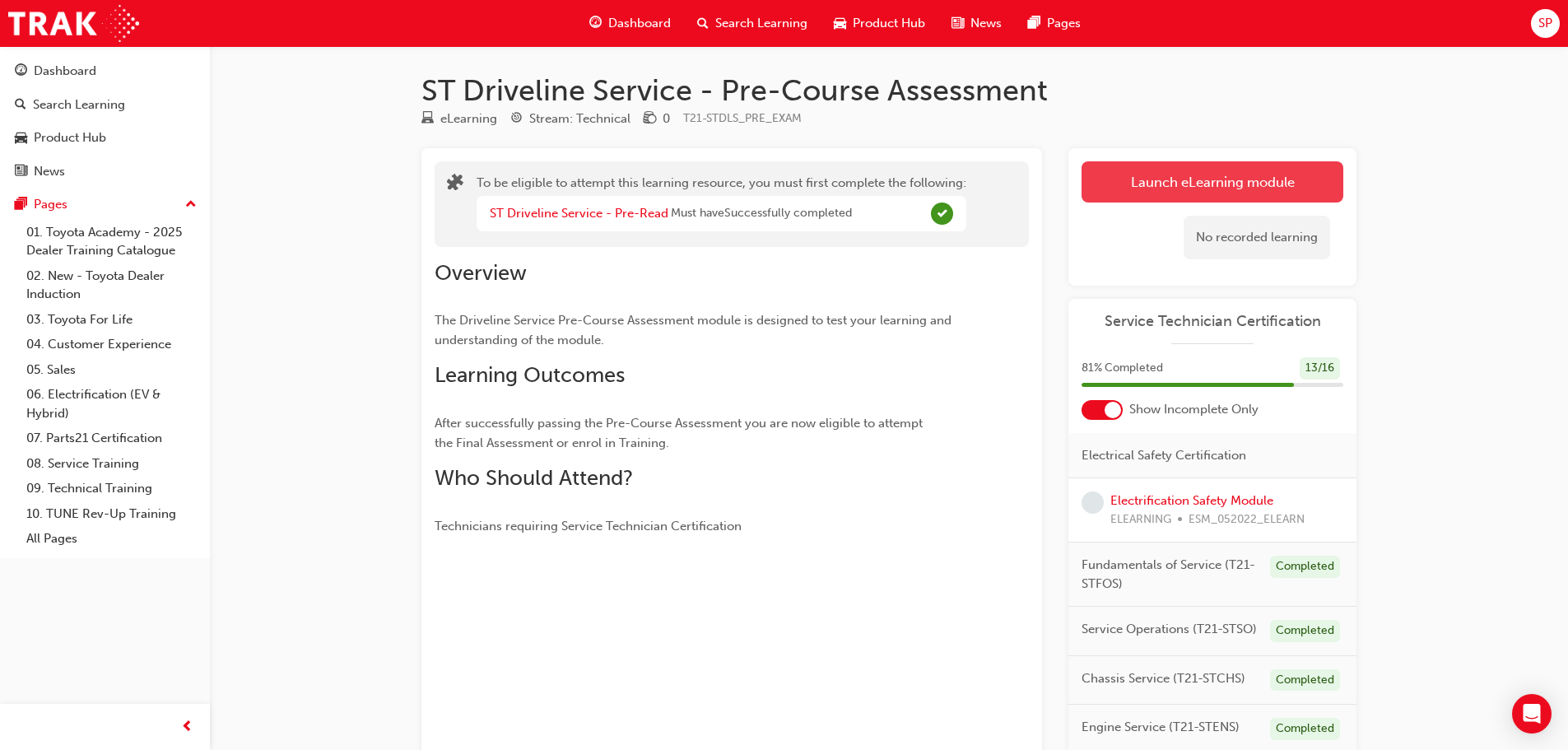
click at [1244, 194] on button "Launch eLearning module" at bounding box center [1213, 182] width 262 height 41
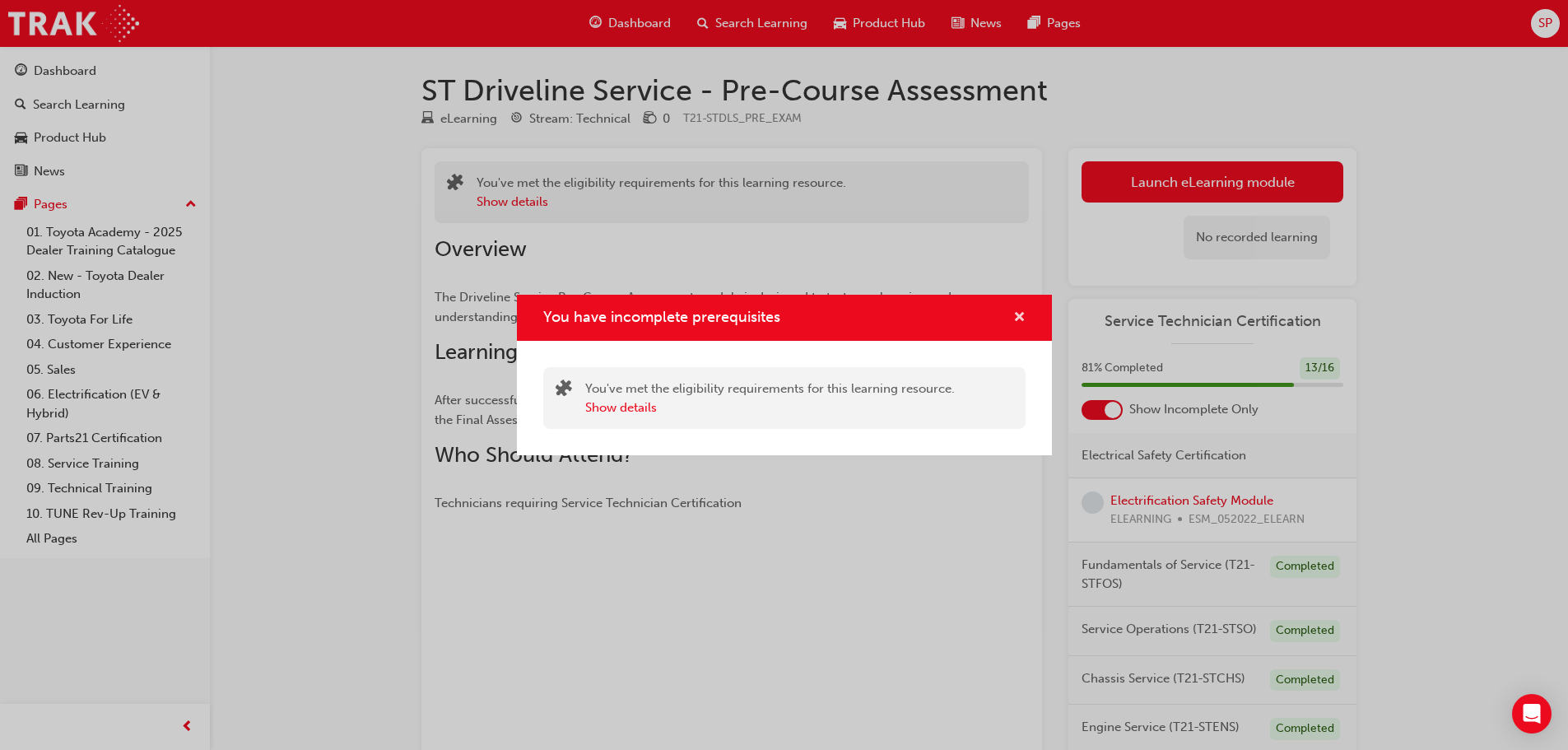
click at [1025, 315] on span "cross-icon" at bounding box center [1019, 318] width 12 height 15
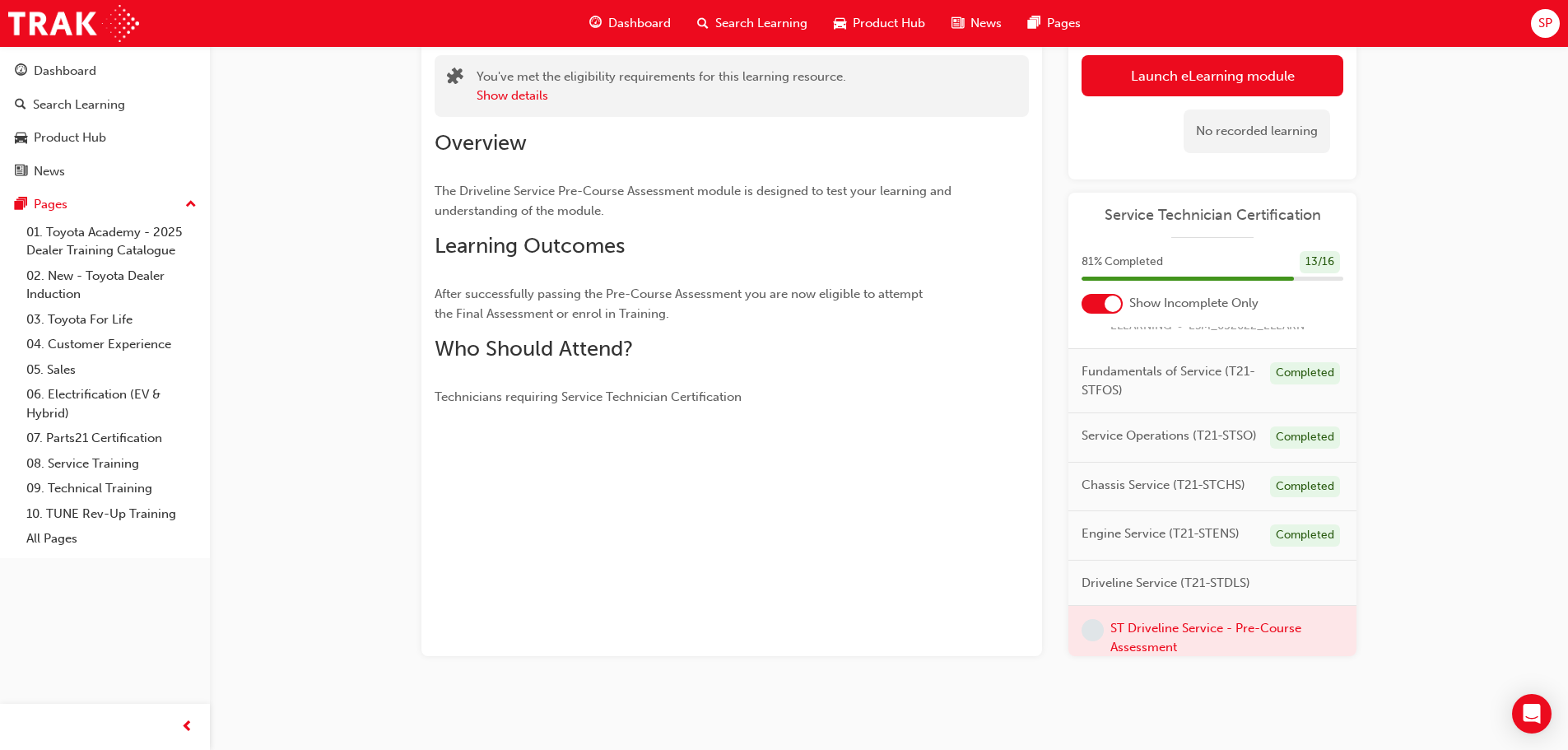
scroll to position [218, 0]
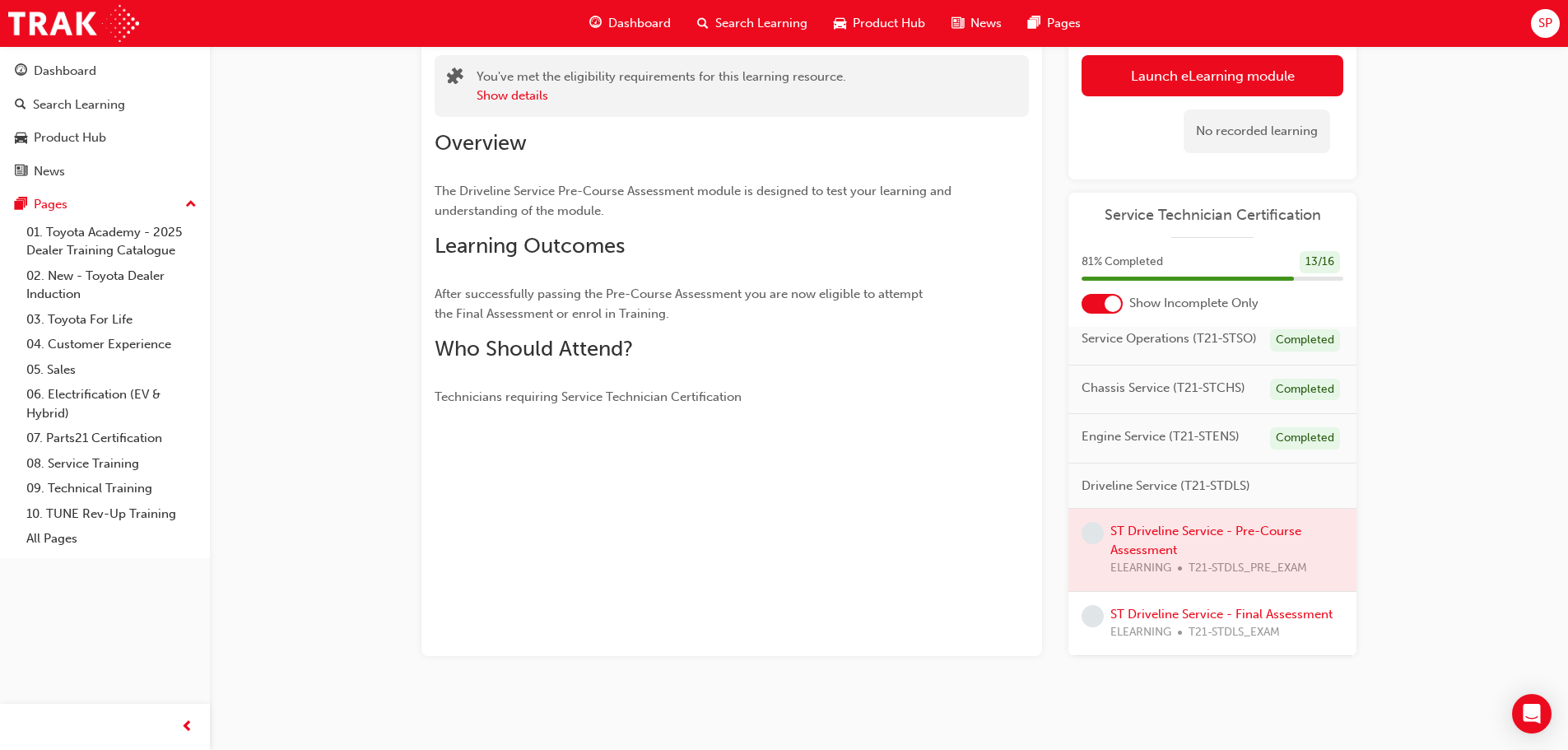
click at [1131, 520] on div at bounding box center [1213, 550] width 288 height 82
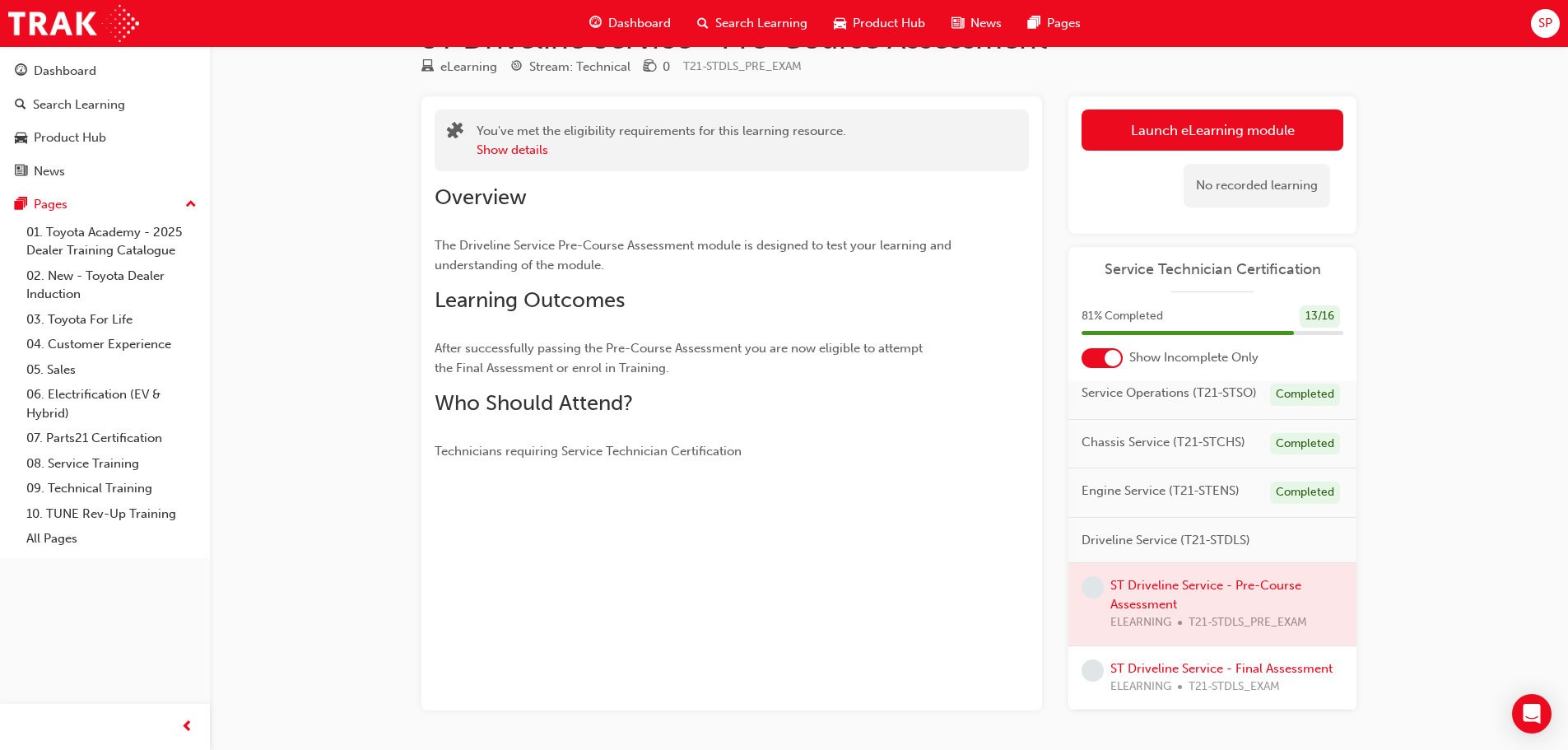
scroll to position [0, 0]
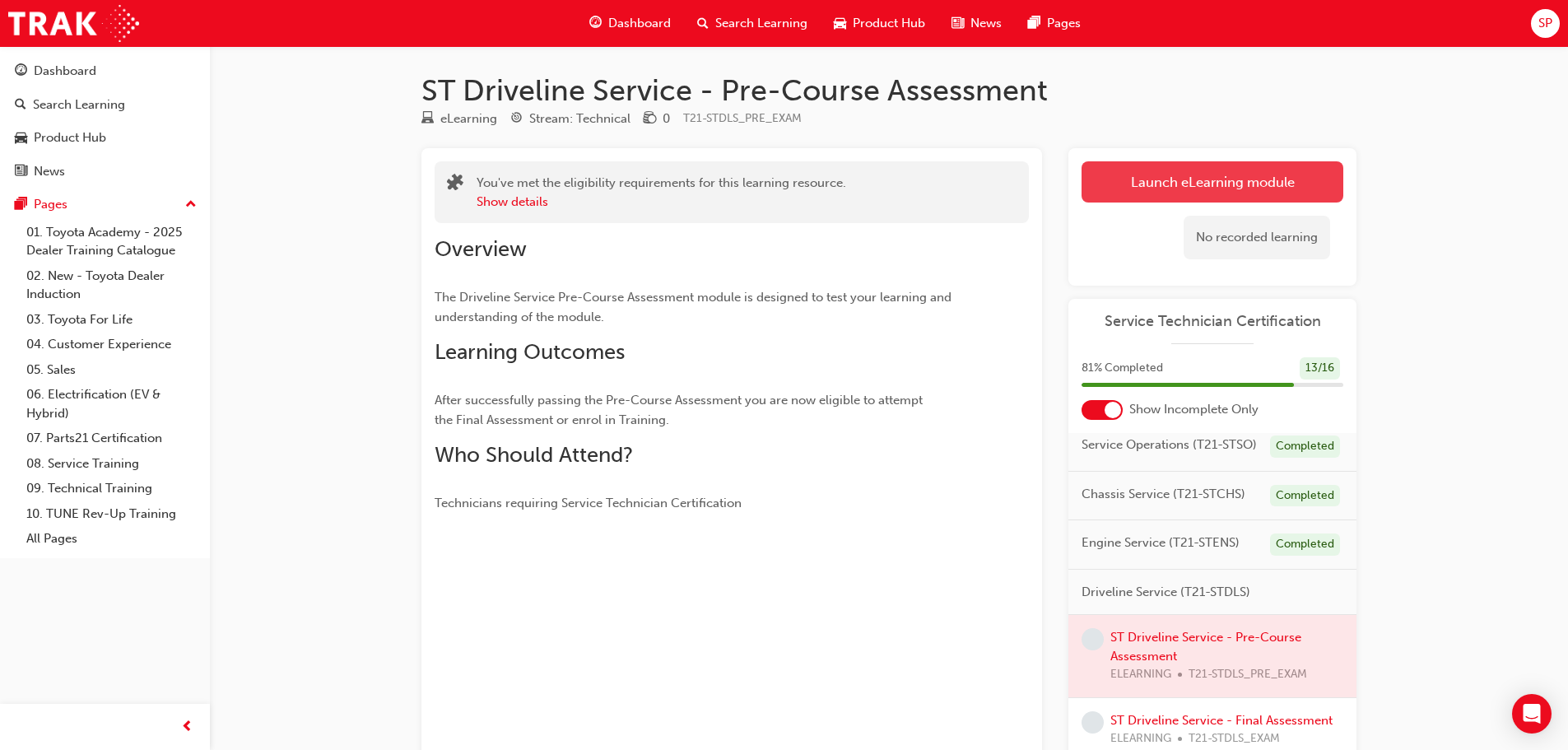
click at [1203, 180] on button "Launch eLearning module" at bounding box center [1213, 182] width 262 height 41
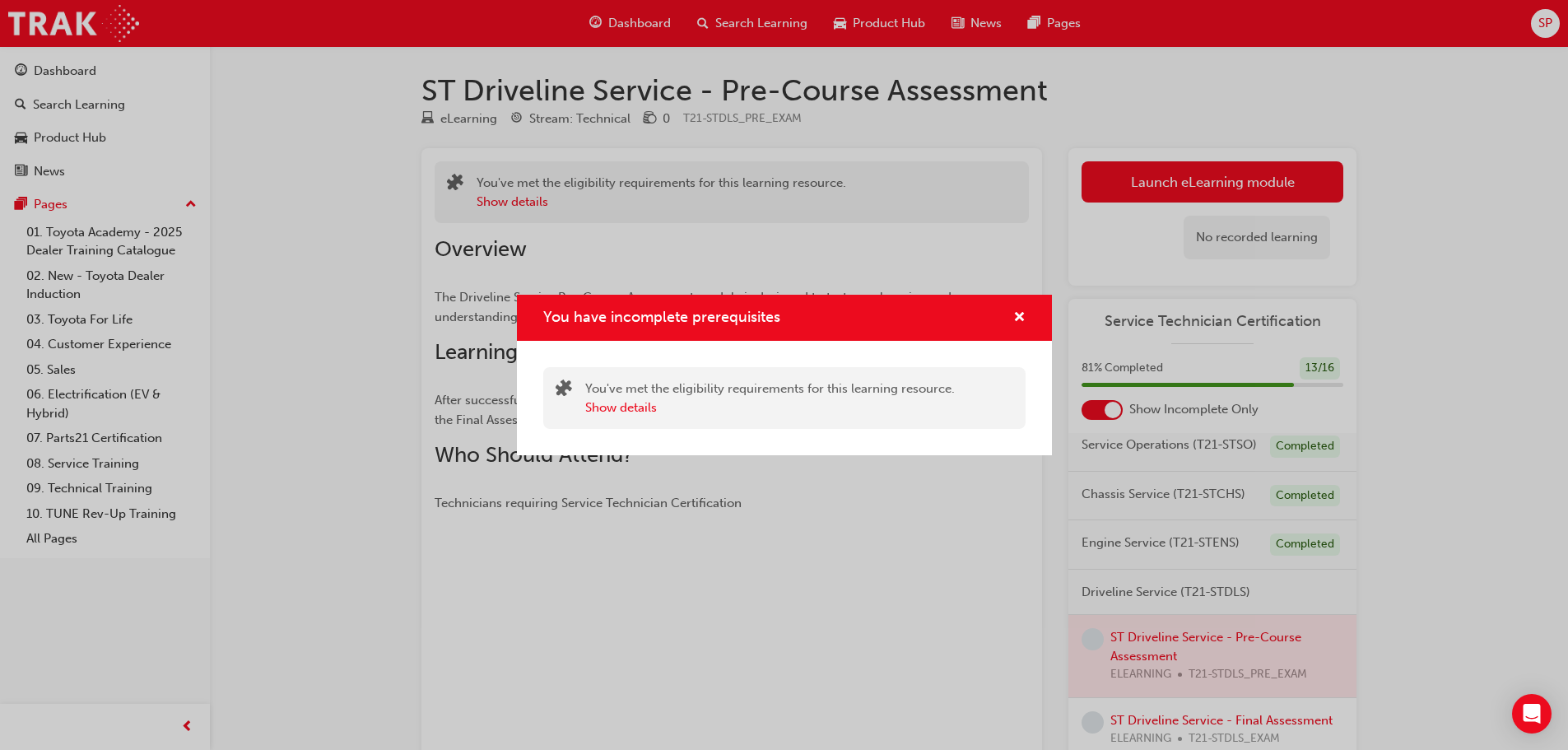
click at [1025, 297] on div "You have incomplete prerequisites" at bounding box center [784, 318] width 535 height 47
click at [1018, 315] on span "cross-icon" at bounding box center [1019, 318] width 12 height 15
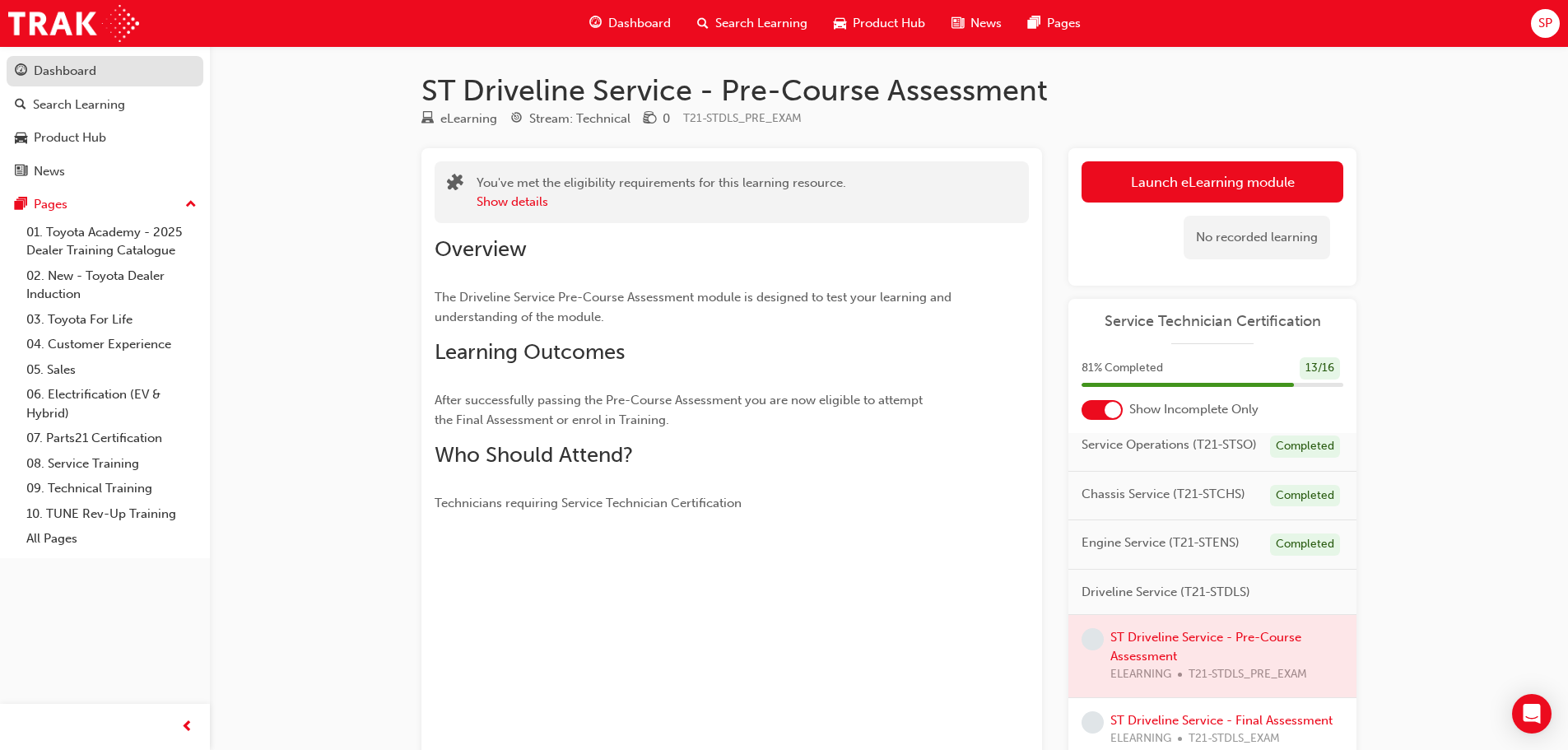
click at [93, 71] on div "Dashboard" at bounding box center [65, 72] width 63 height 19
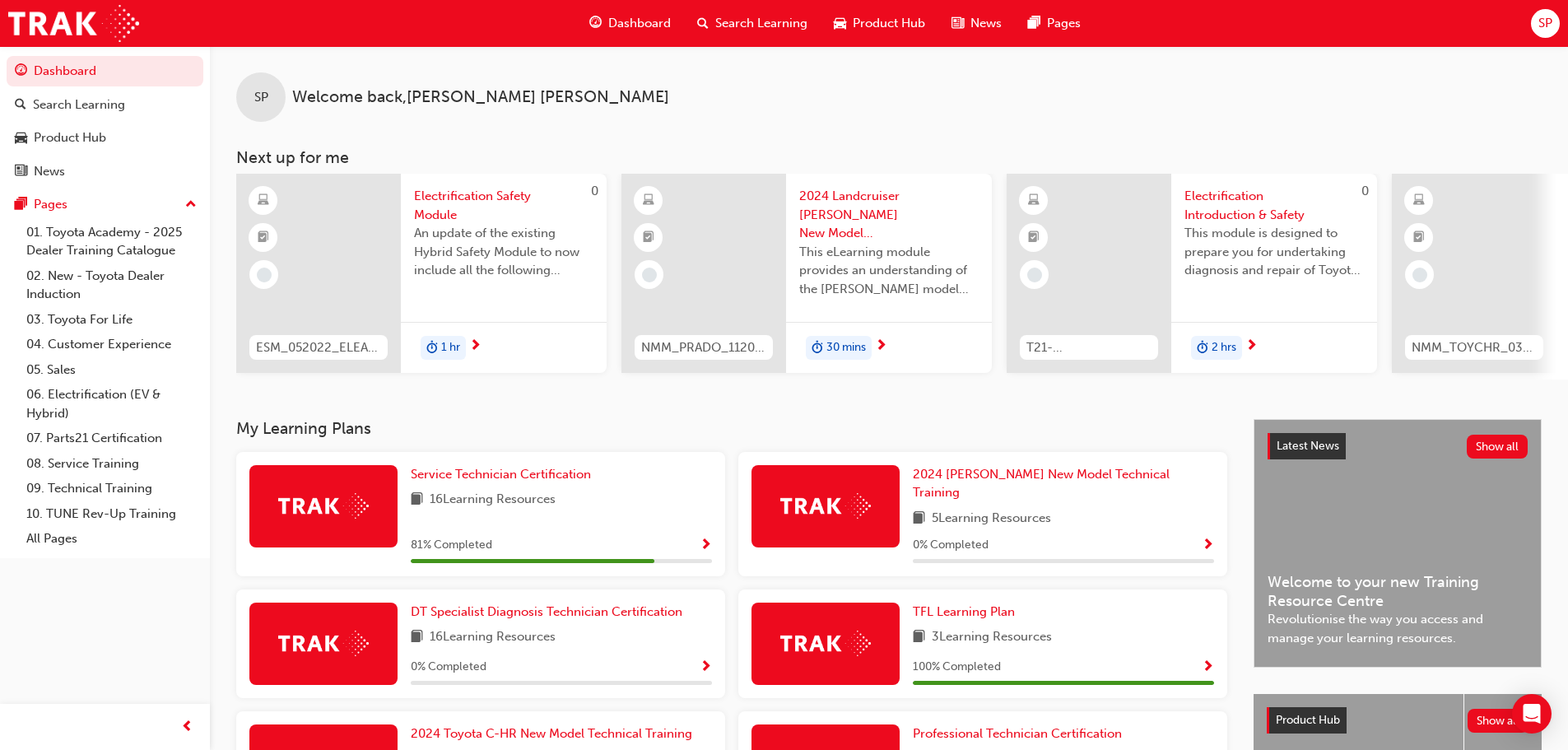
click at [327, 508] on img at bounding box center [324, 506] width 91 height 25
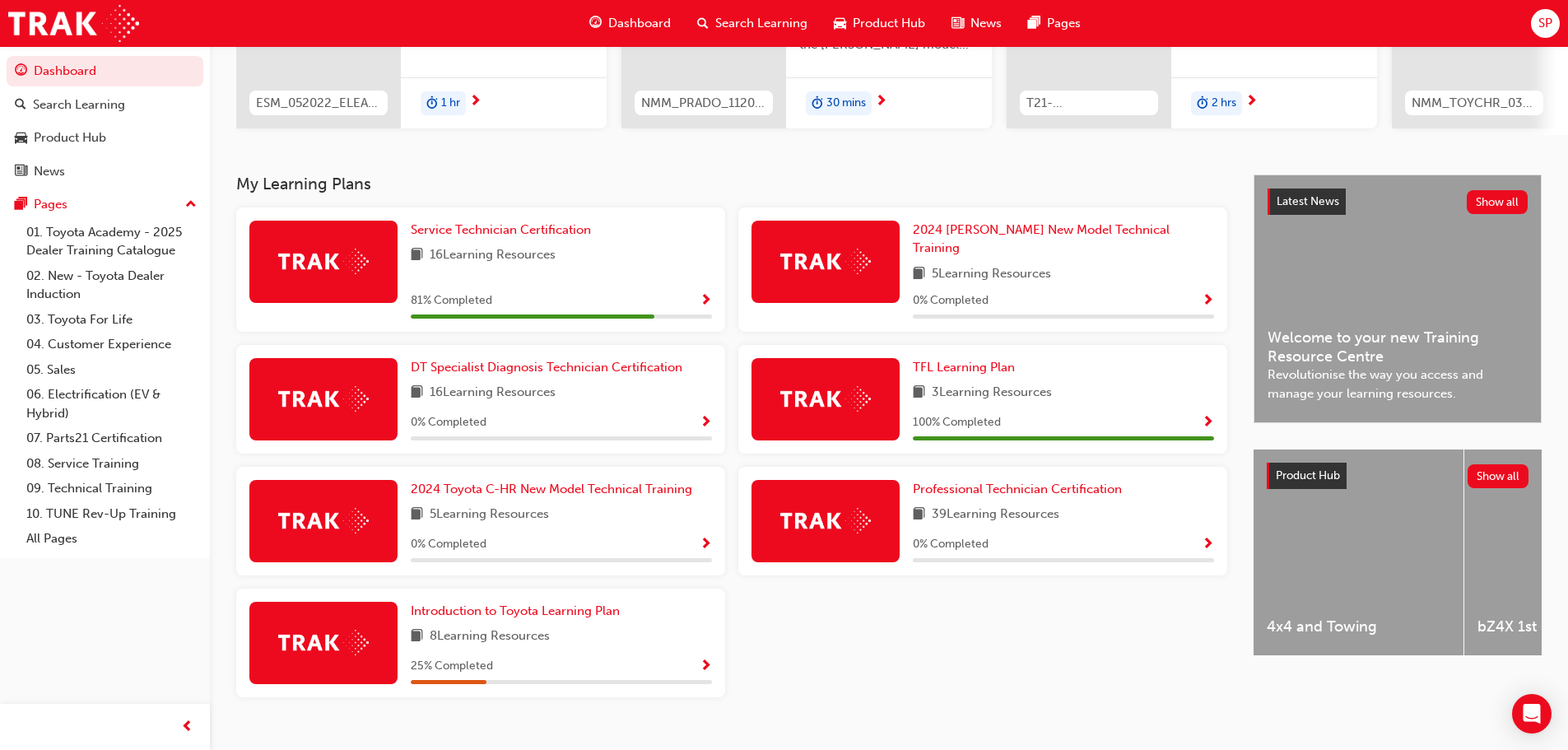
scroll to position [264, 0]
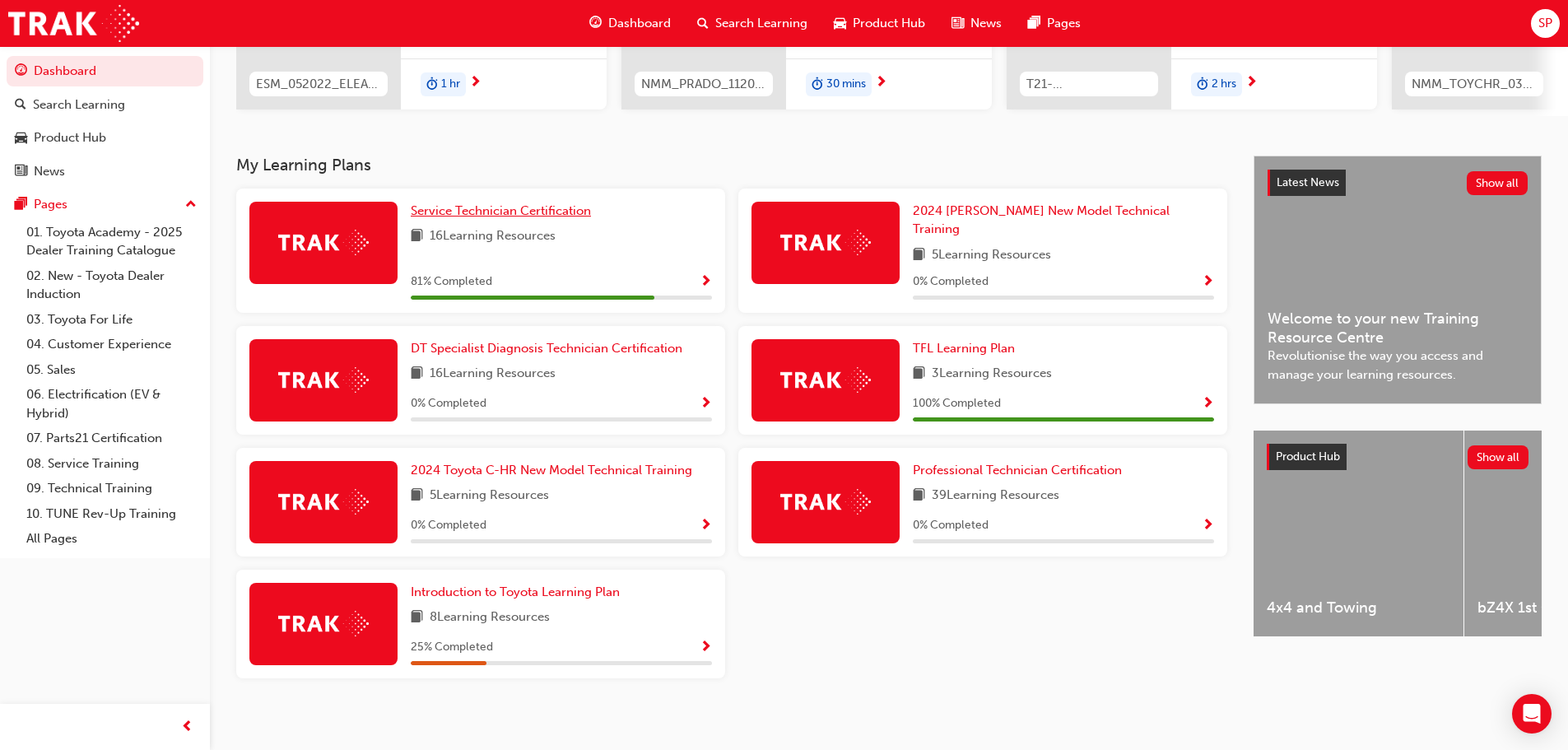
click at [506, 214] on span "Service Technician Certification" at bounding box center [500, 210] width 180 height 15
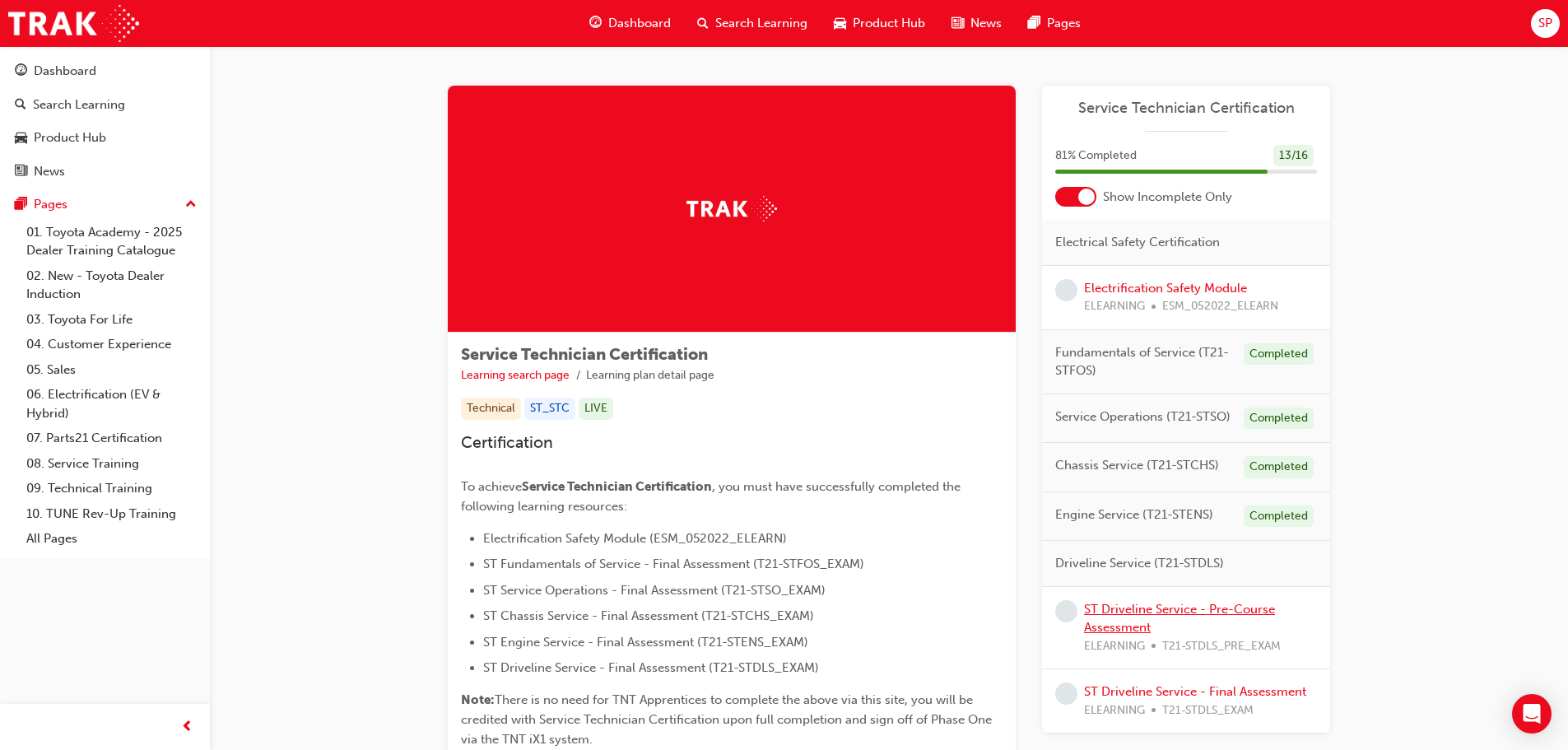
click at [1105, 627] on link "ST Driveline Service - Pre-Course Assessment" at bounding box center [1179, 618] width 191 height 34
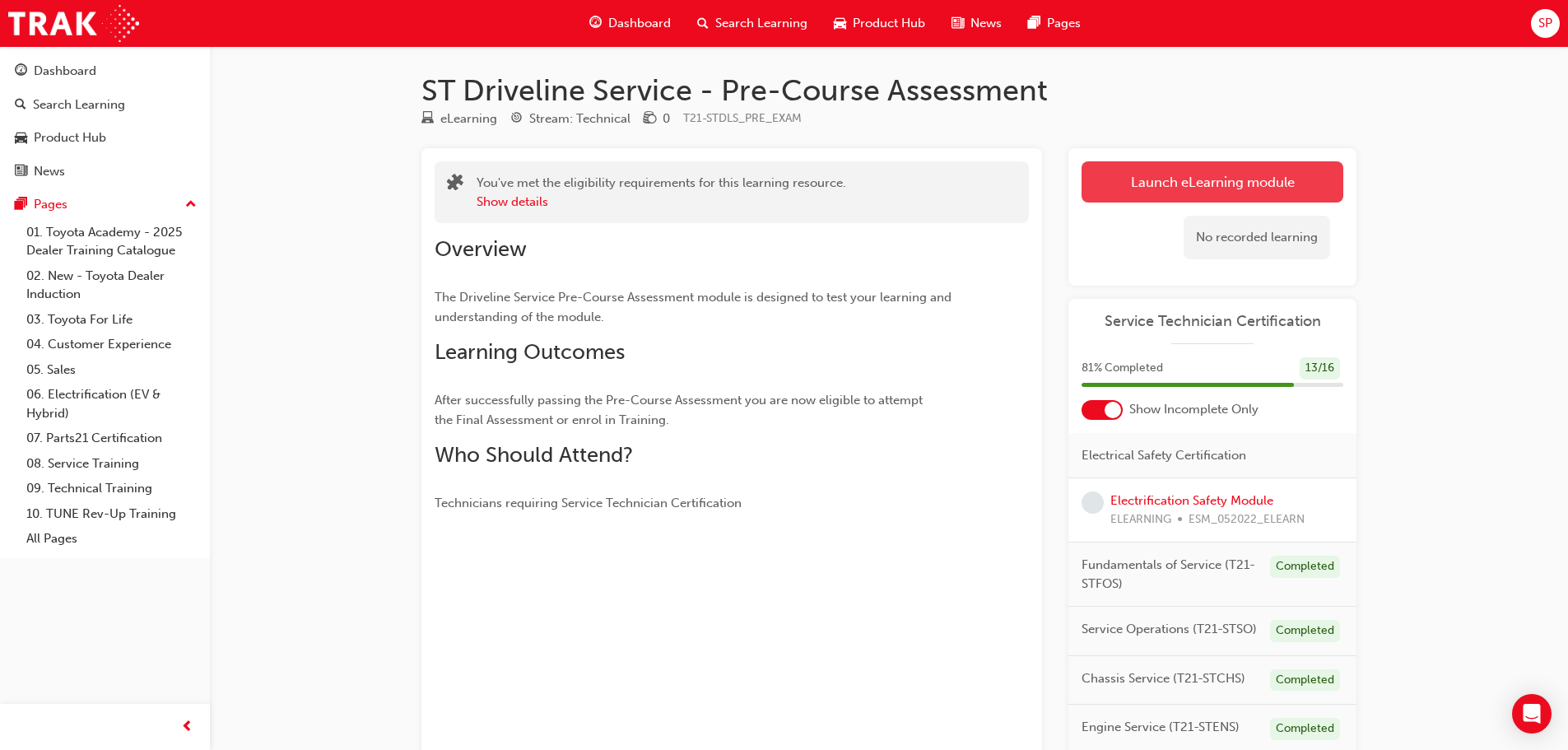
click at [1211, 178] on link "Launch eLearning module" at bounding box center [1213, 182] width 262 height 41
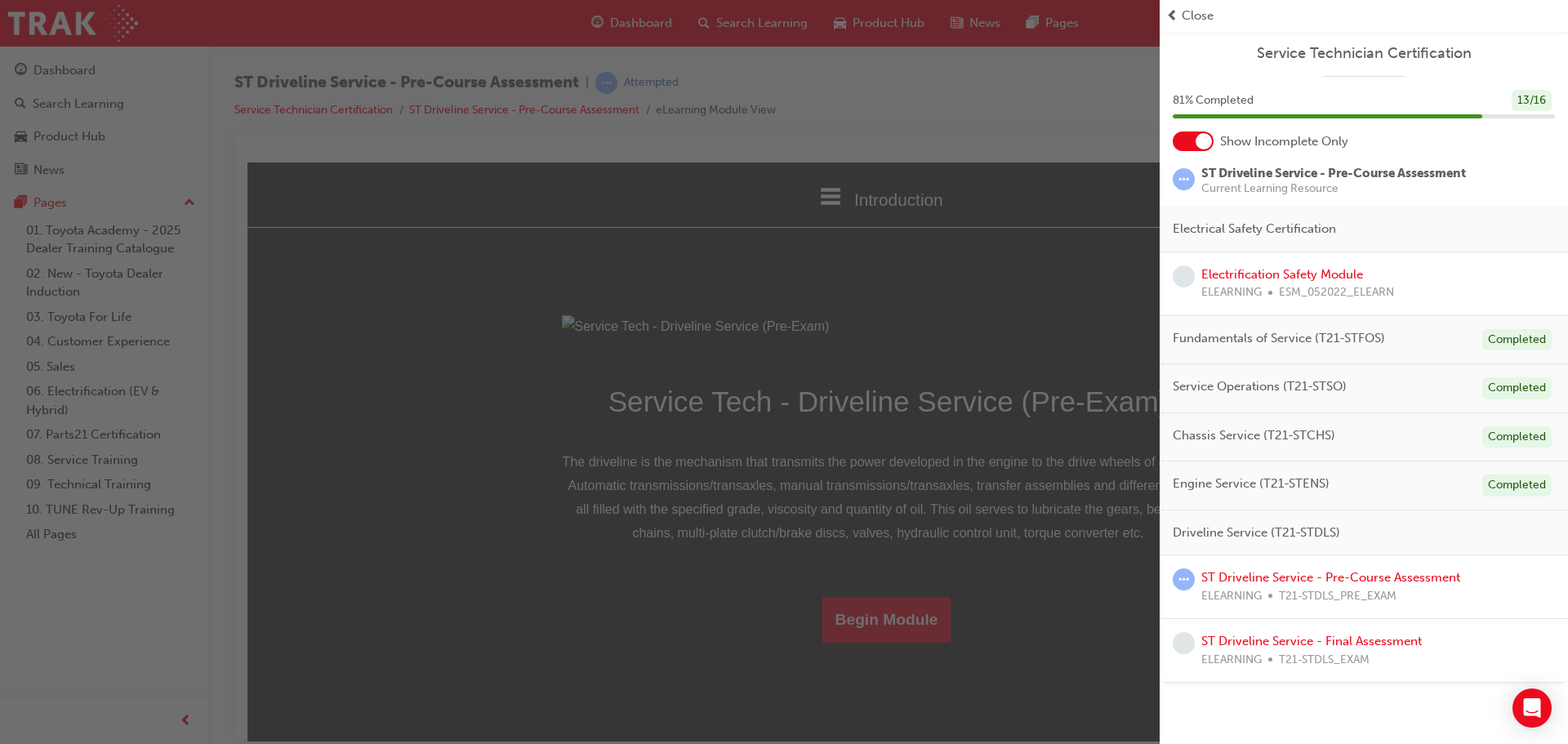
click at [1189, 16] on span "Close" at bounding box center [1197, 16] width 32 height 19
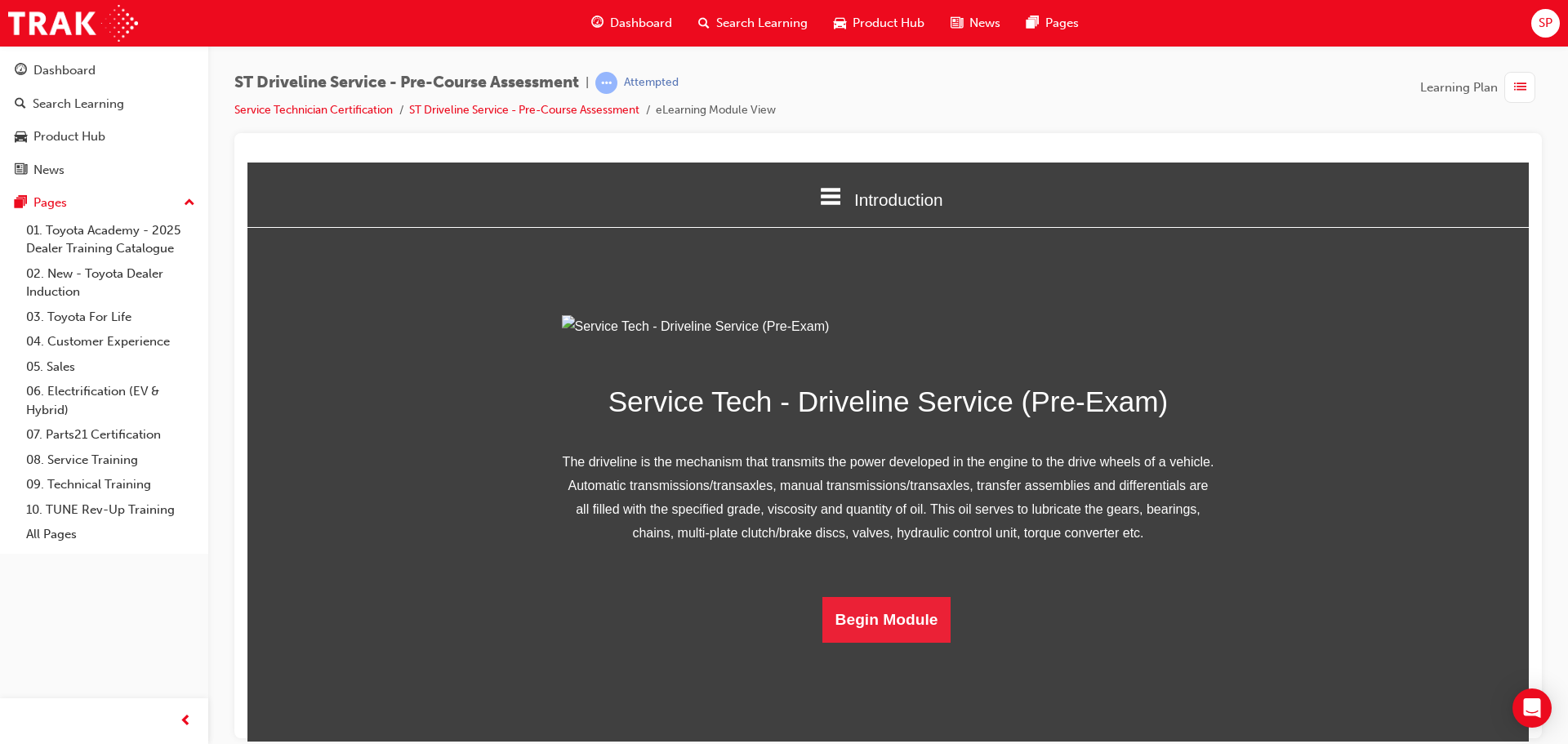
scroll to position [81, 0]
click at [864, 642] on button "Begin Module" at bounding box center [886, 618] width 129 height 46
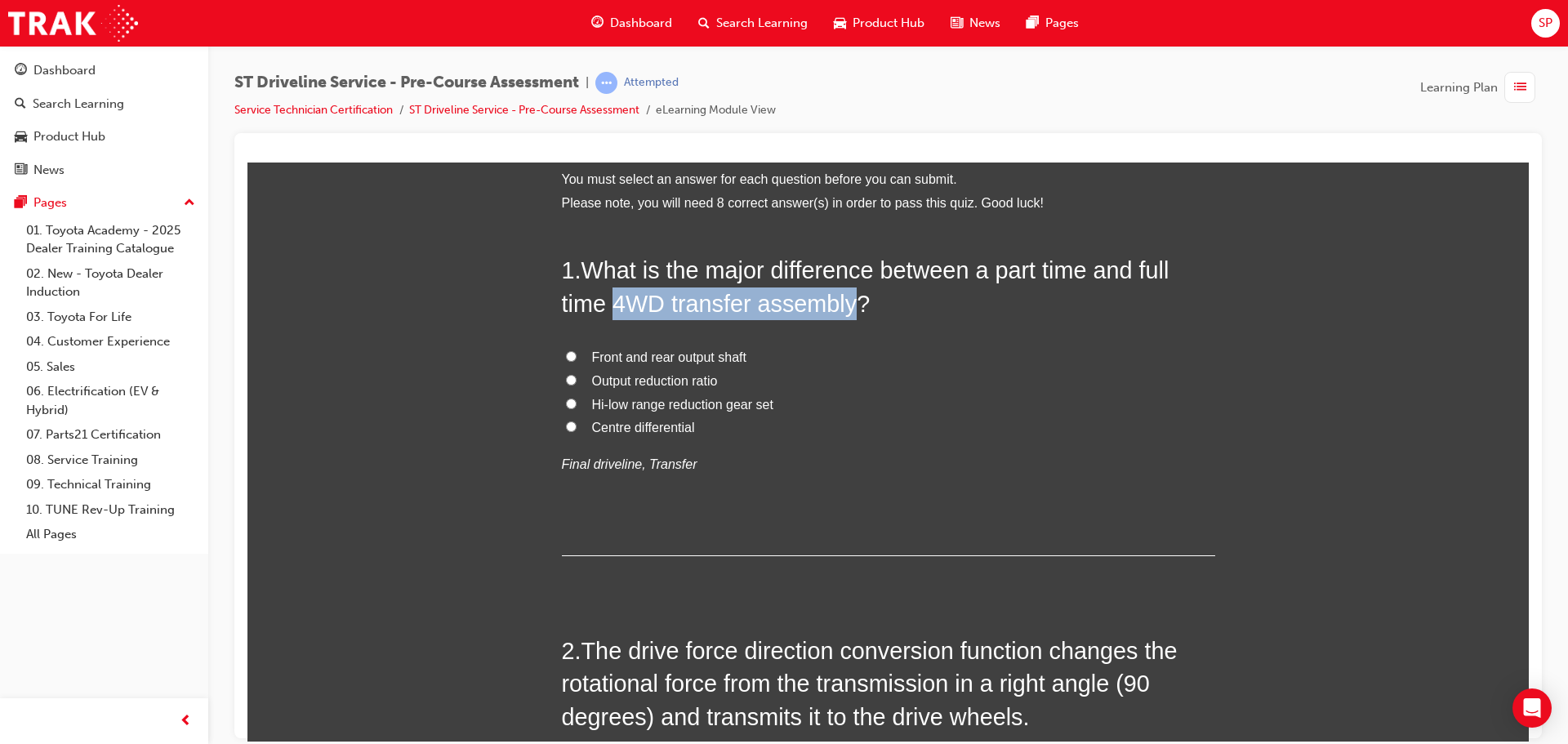
drag, startPoint x: 850, startPoint y: 308, endPoint x: 607, endPoint y: 297, distance: 243.2
click at [607, 297] on span "What is the major difference between a part time and full time 4WD transfer ass…" at bounding box center [865, 286] width 607 height 59
click at [723, 354] on span "Front and rear output shaft" at bounding box center [669, 356] width 154 height 14
click at [576, 354] on input "Front and rear output shaft" at bounding box center [571, 355] width 10 height 10
radio input "true"
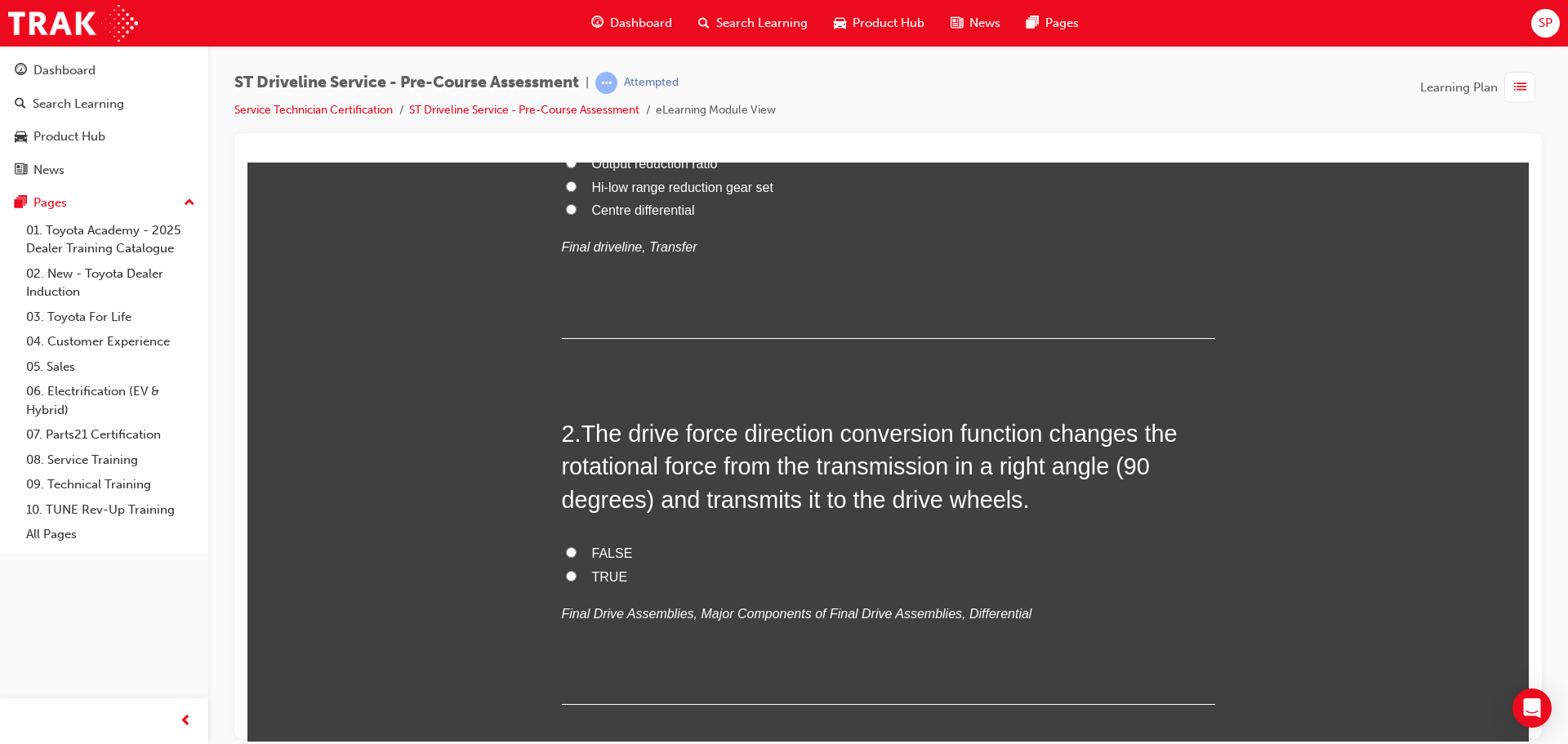
scroll to position [327, 0]
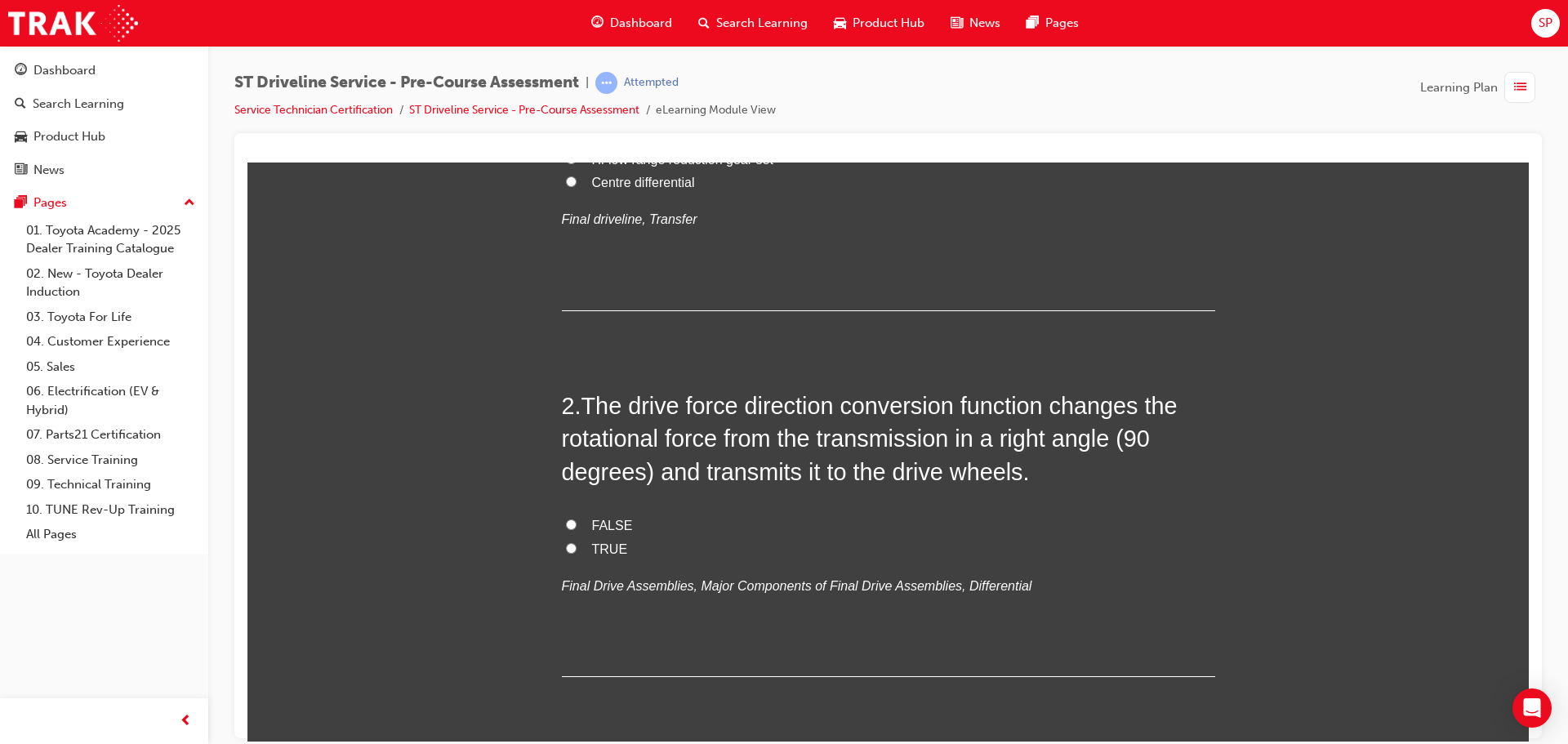
click at [601, 544] on span "TRUE" at bounding box center [609, 548] width 36 height 14
click at [576, 544] on input "TRUE" at bounding box center [571, 547] width 10 height 10
radio input "true"
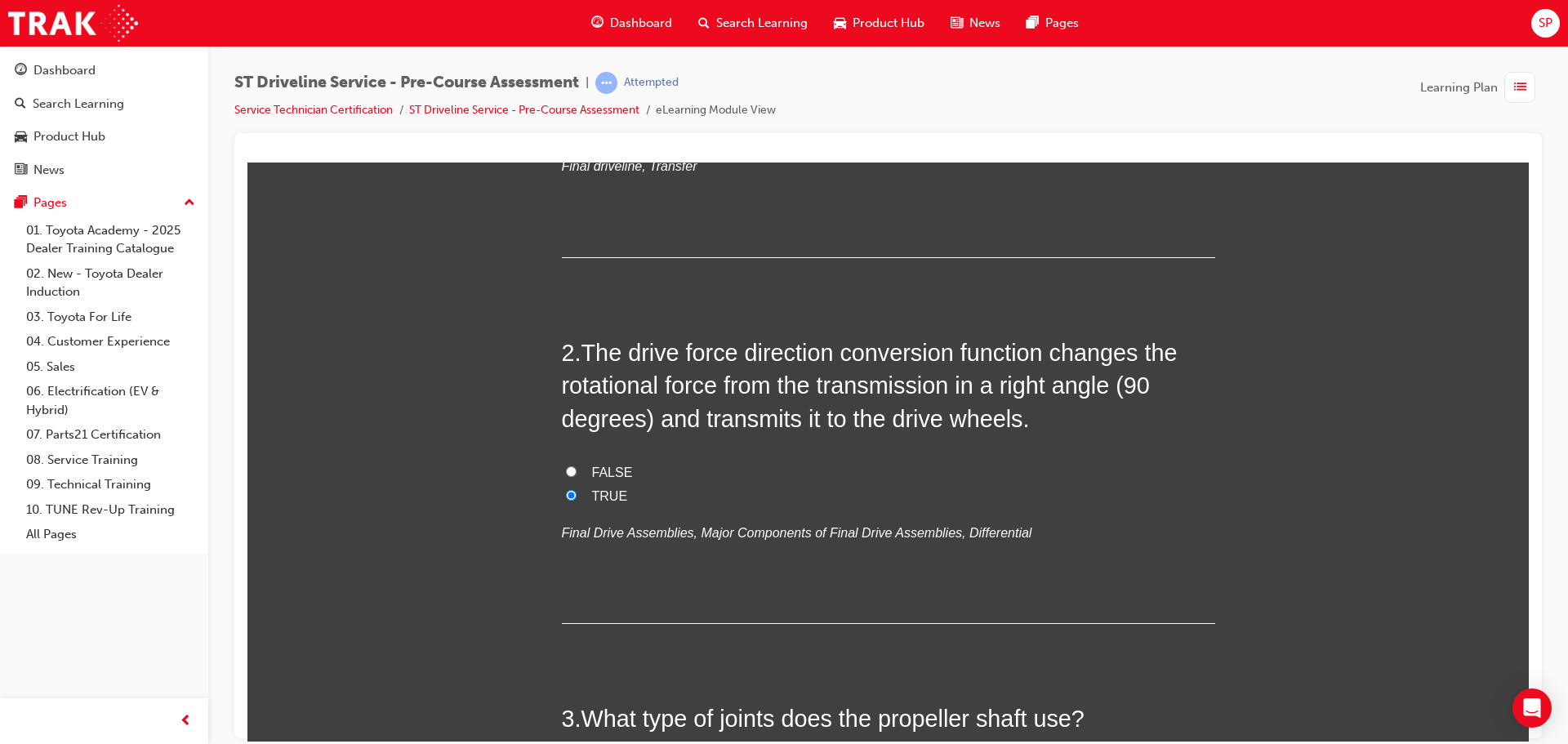
scroll to position [653, 0]
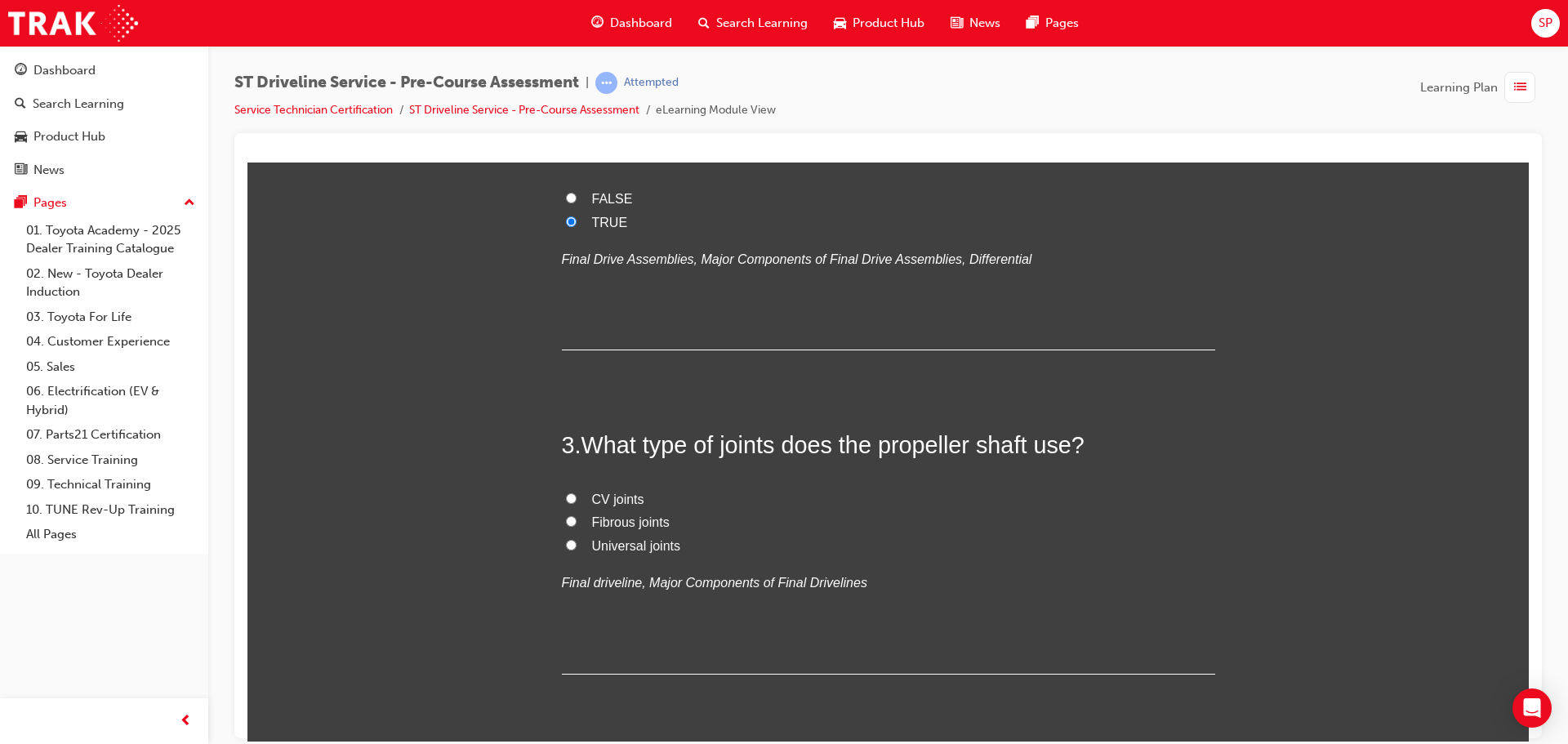
click at [621, 541] on span "Universal joints" at bounding box center [636, 545] width 88 height 14
click at [576, 541] on input "Universal joints" at bounding box center [571, 544] width 10 height 10
radio input "true"
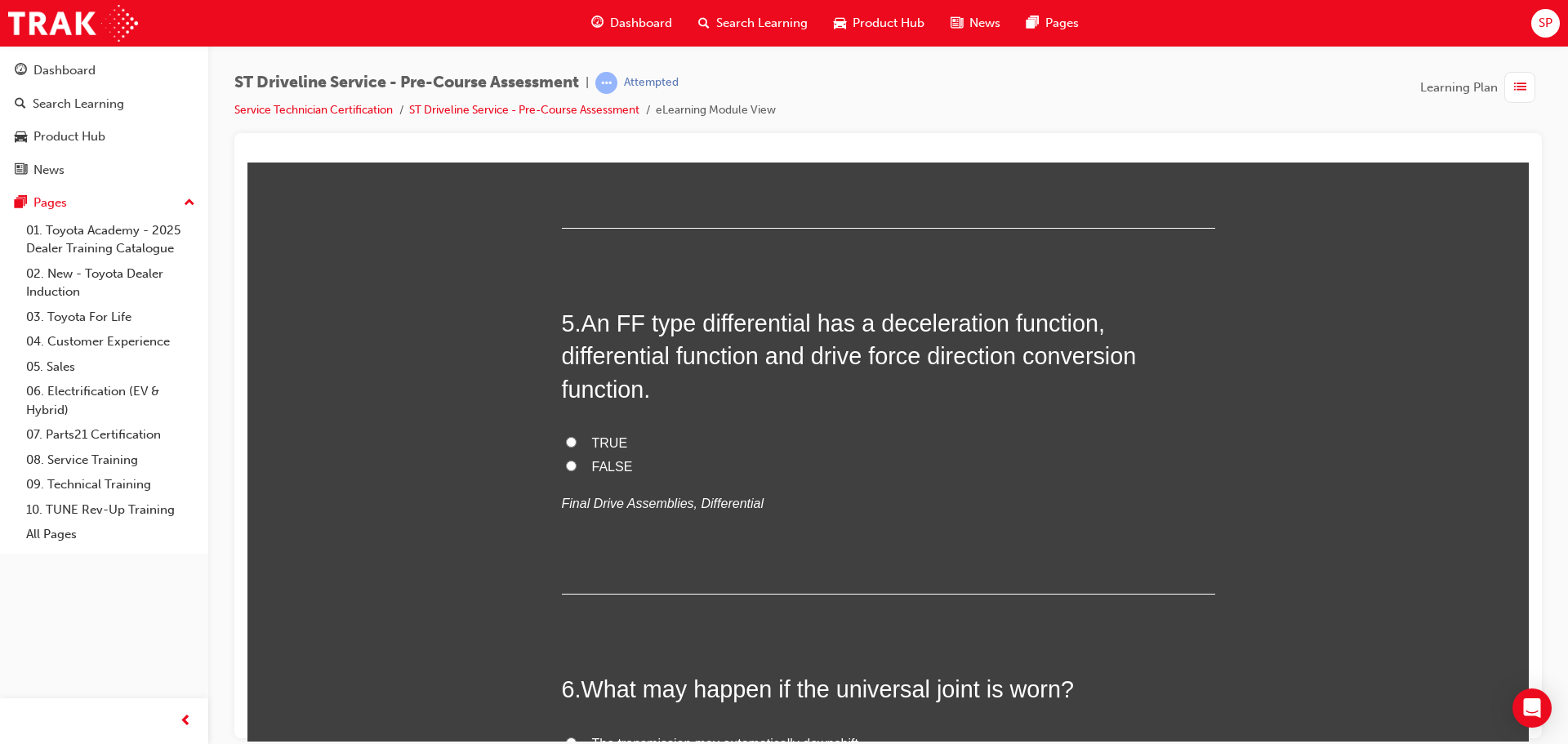
scroll to position [1470, 0]
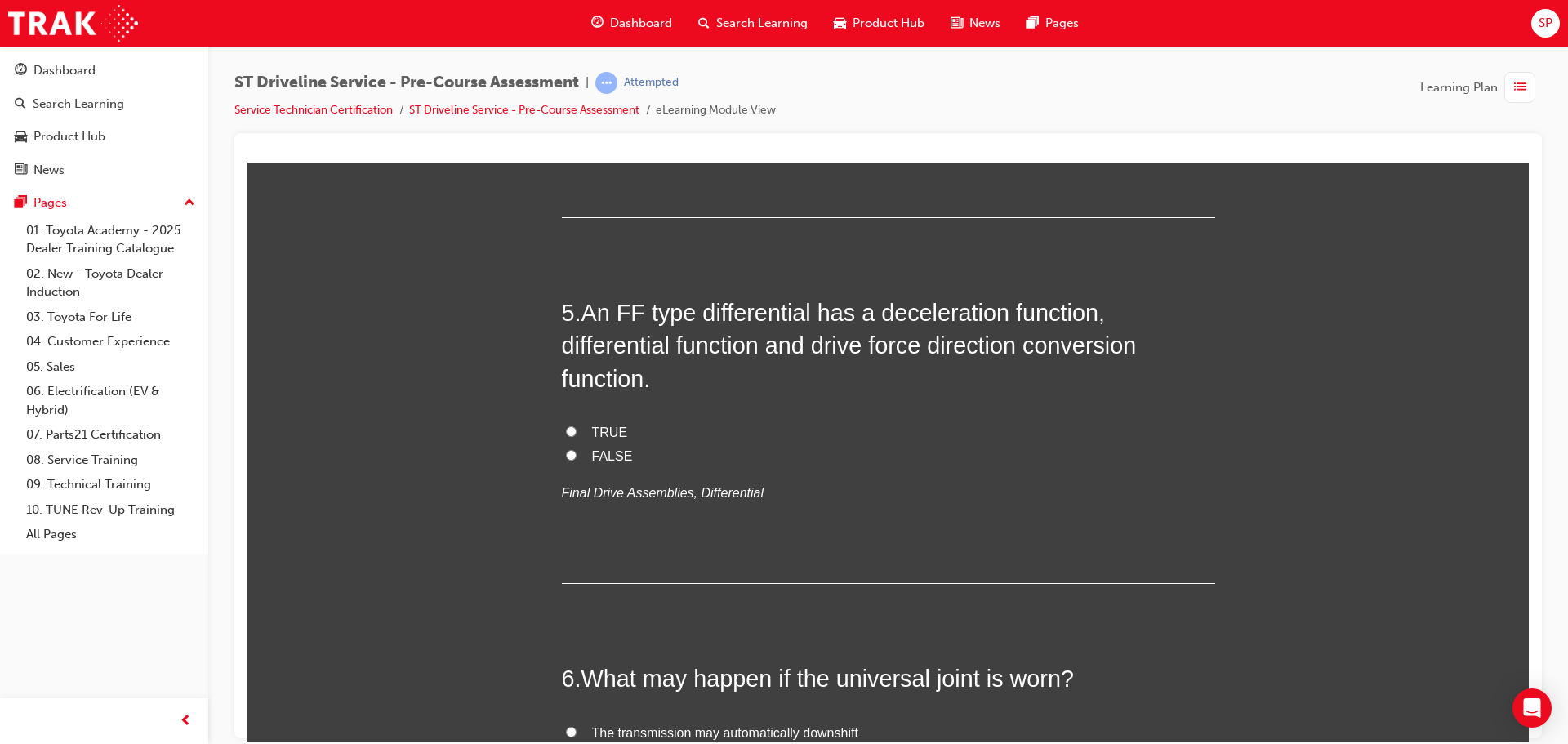
click at [621, 96] on span "Propeller shaft assembly" at bounding box center [663, 89] width 143 height 14
click at [576, 94] on input "Propeller shaft assembly" at bounding box center [571, 88] width 10 height 10
radio input "true"
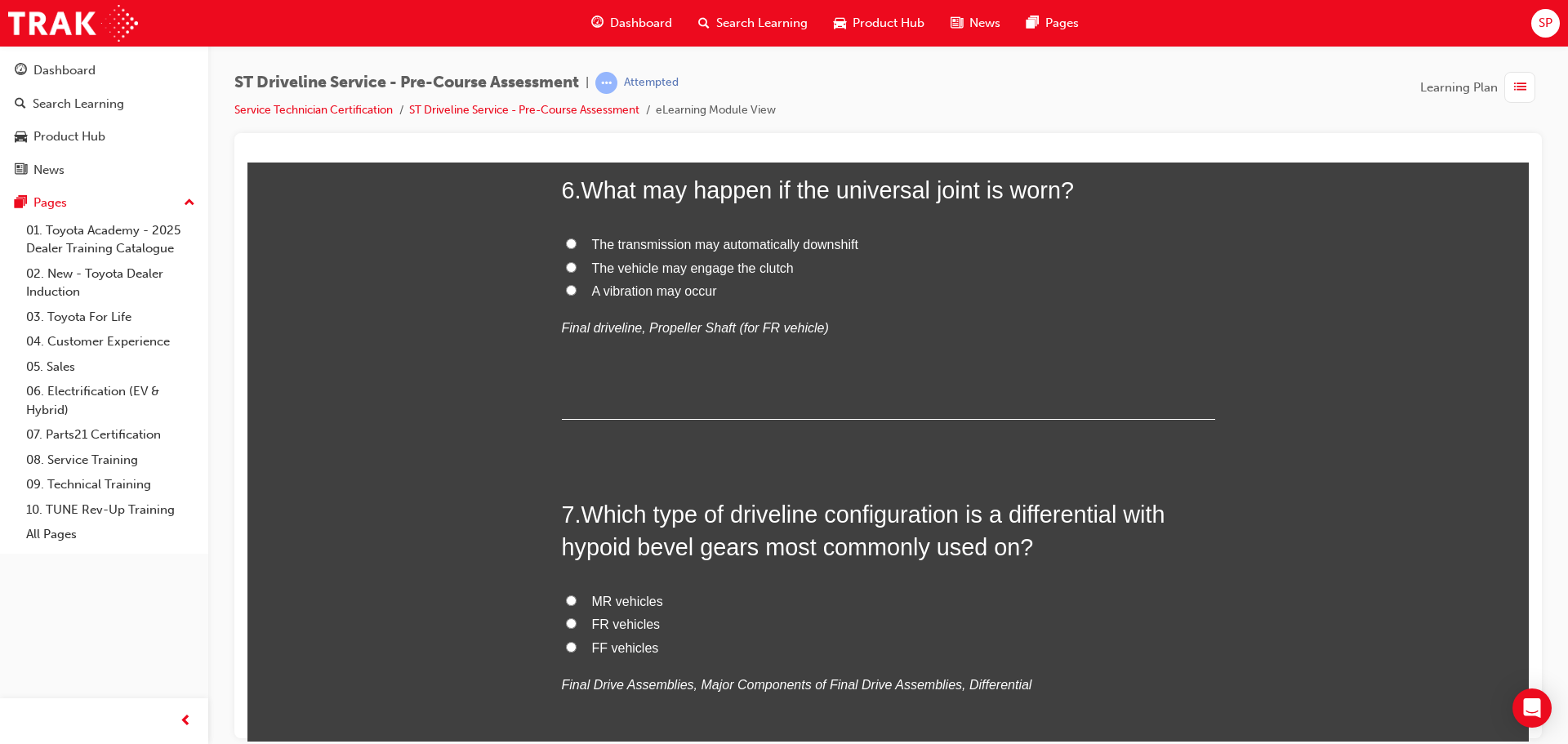
scroll to position [1959, 0]
radio input "true"
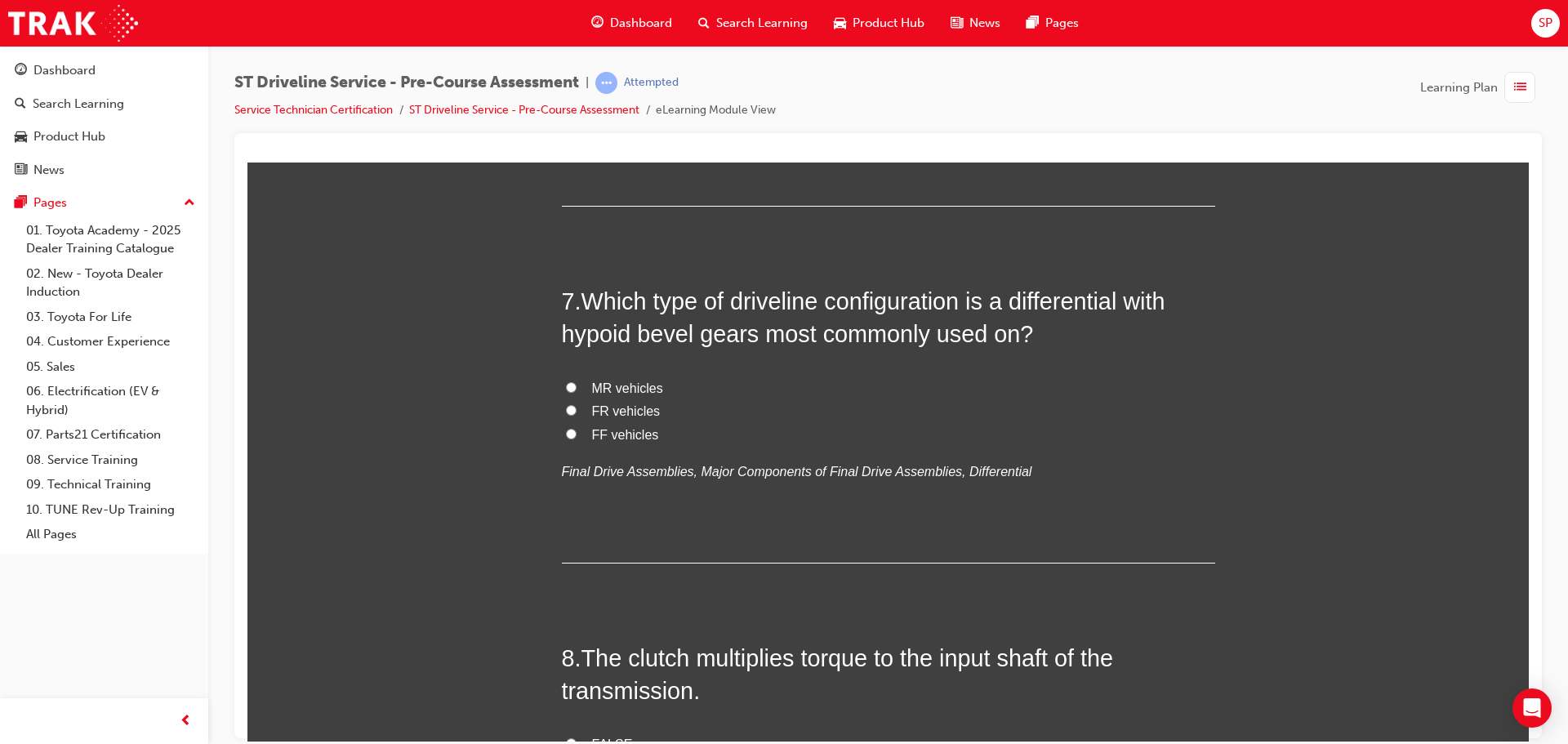
scroll to position [2204, 0]
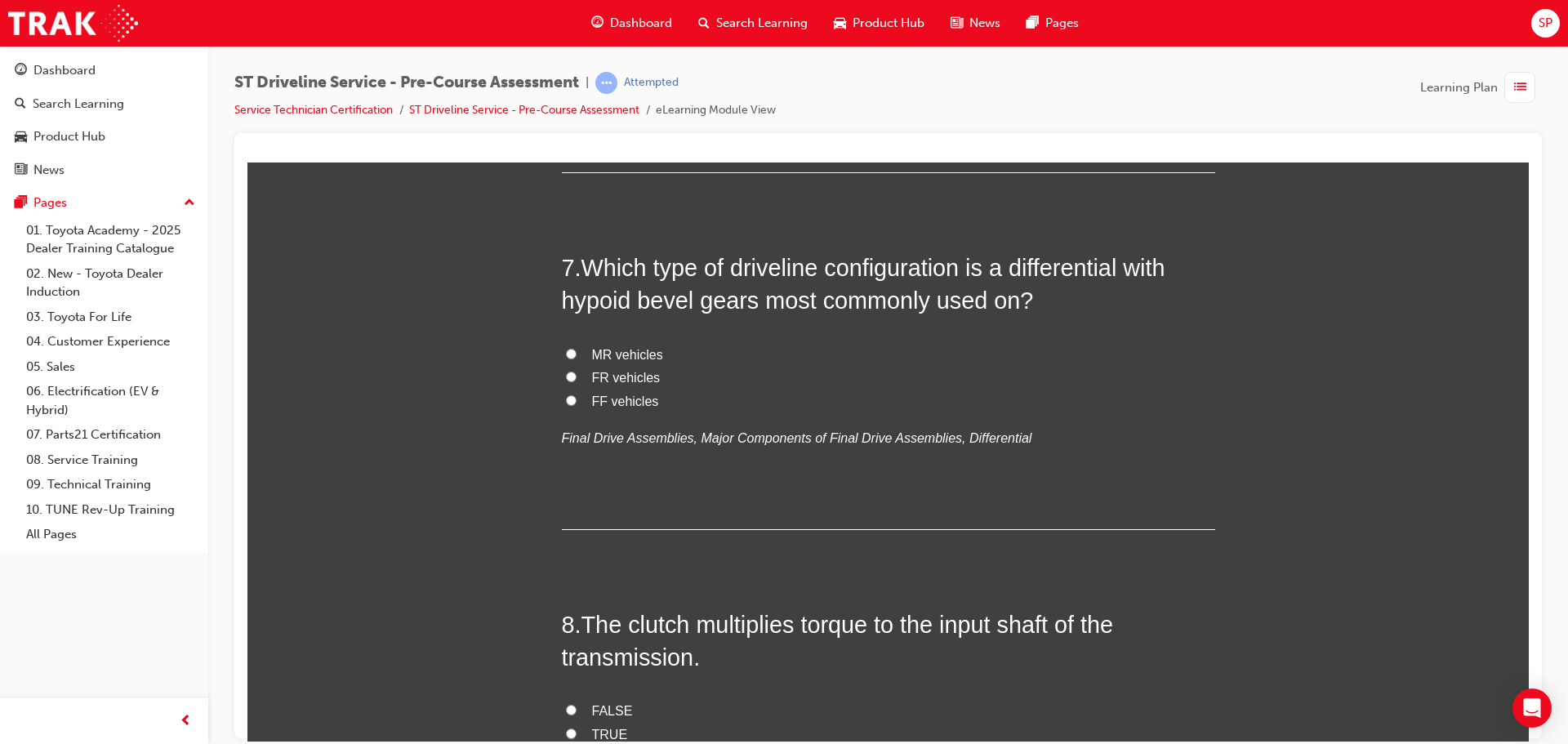
click at [662, 50] on span "A vibration may occur" at bounding box center [654, 43] width 125 height 14
click at [576, 49] on input "A vibration may occur" at bounding box center [571, 42] width 10 height 10
radio input "true"
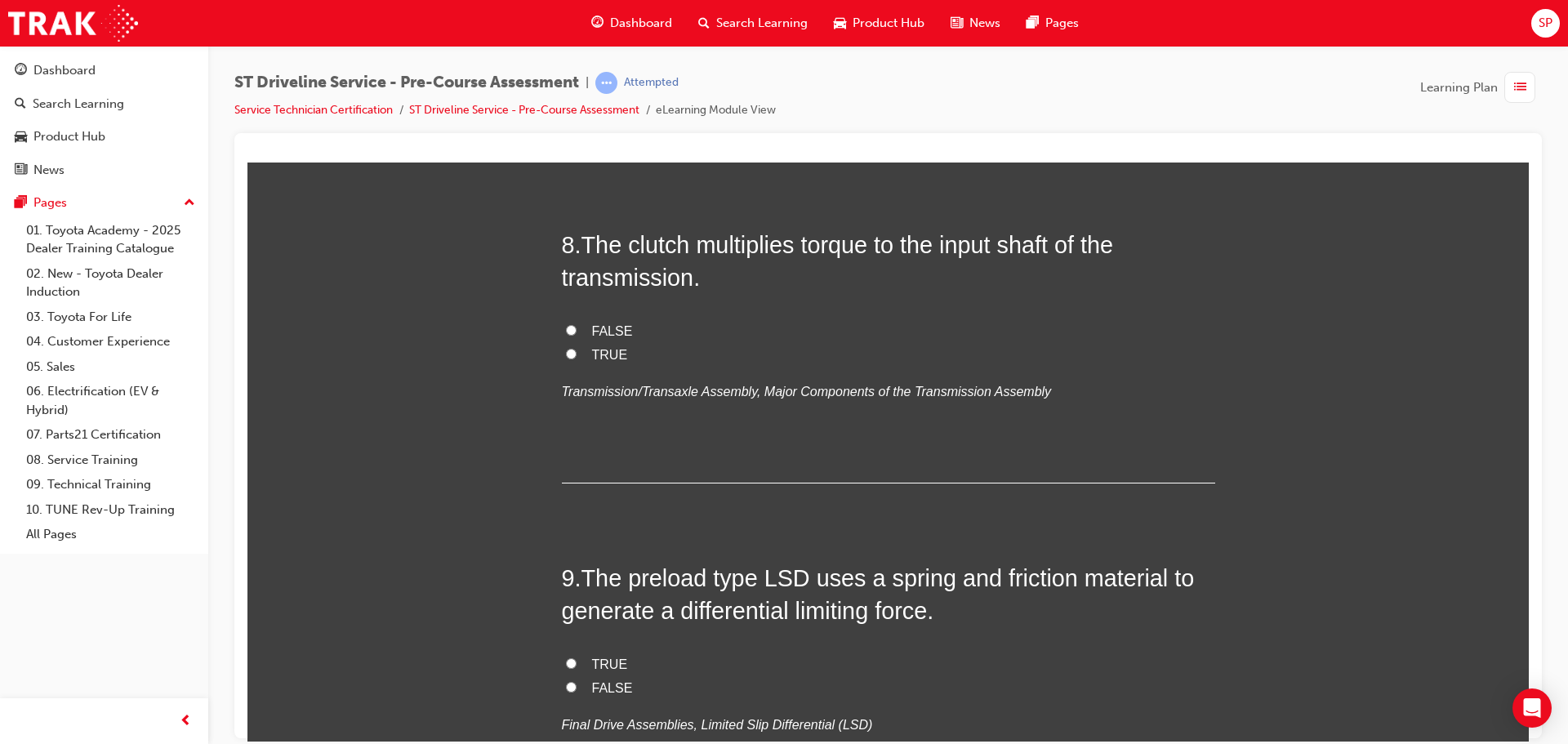
scroll to position [2612, 0]
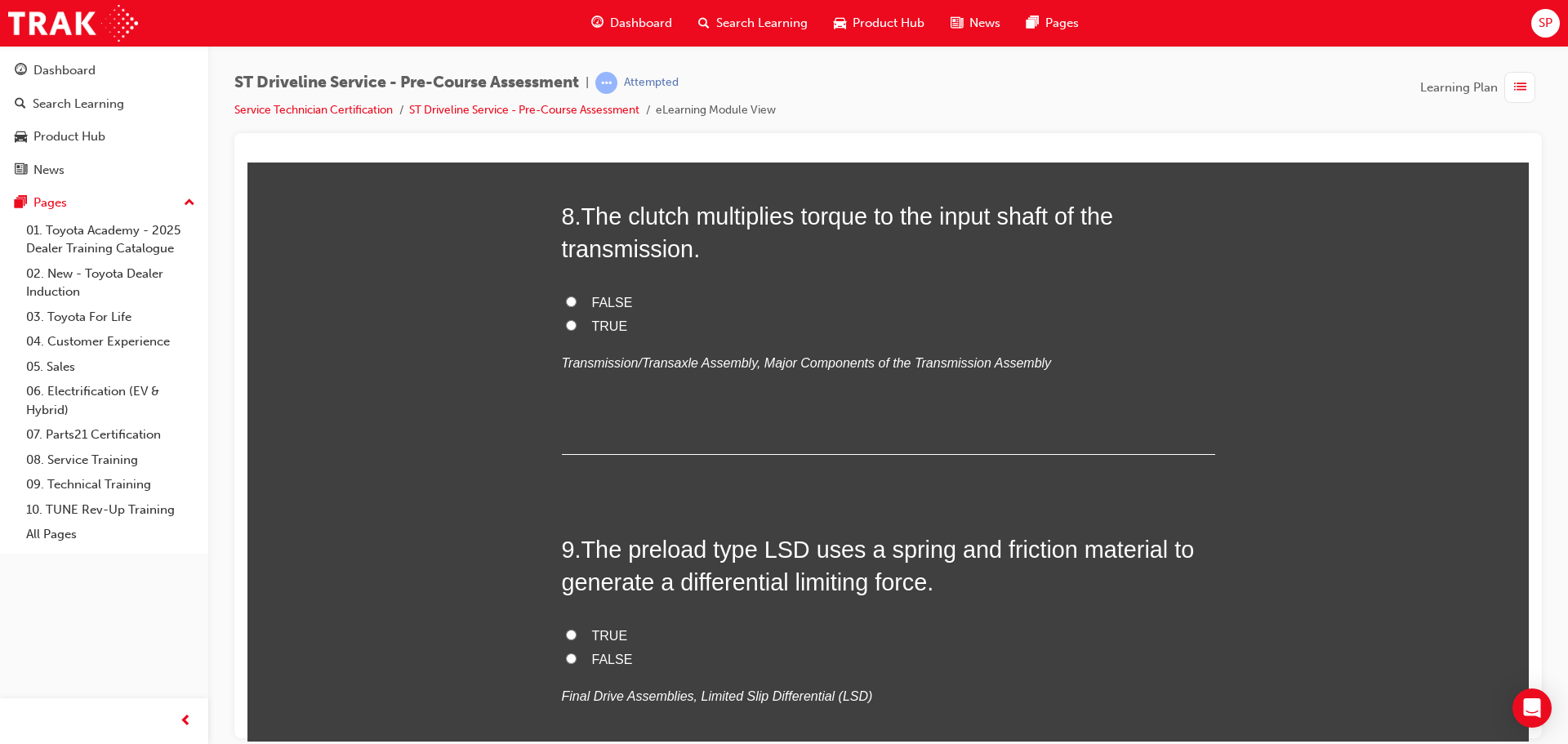
drag, startPoint x: 687, startPoint y: 385, endPoint x: 558, endPoint y: 385, distance: 129.0
radio input "true"
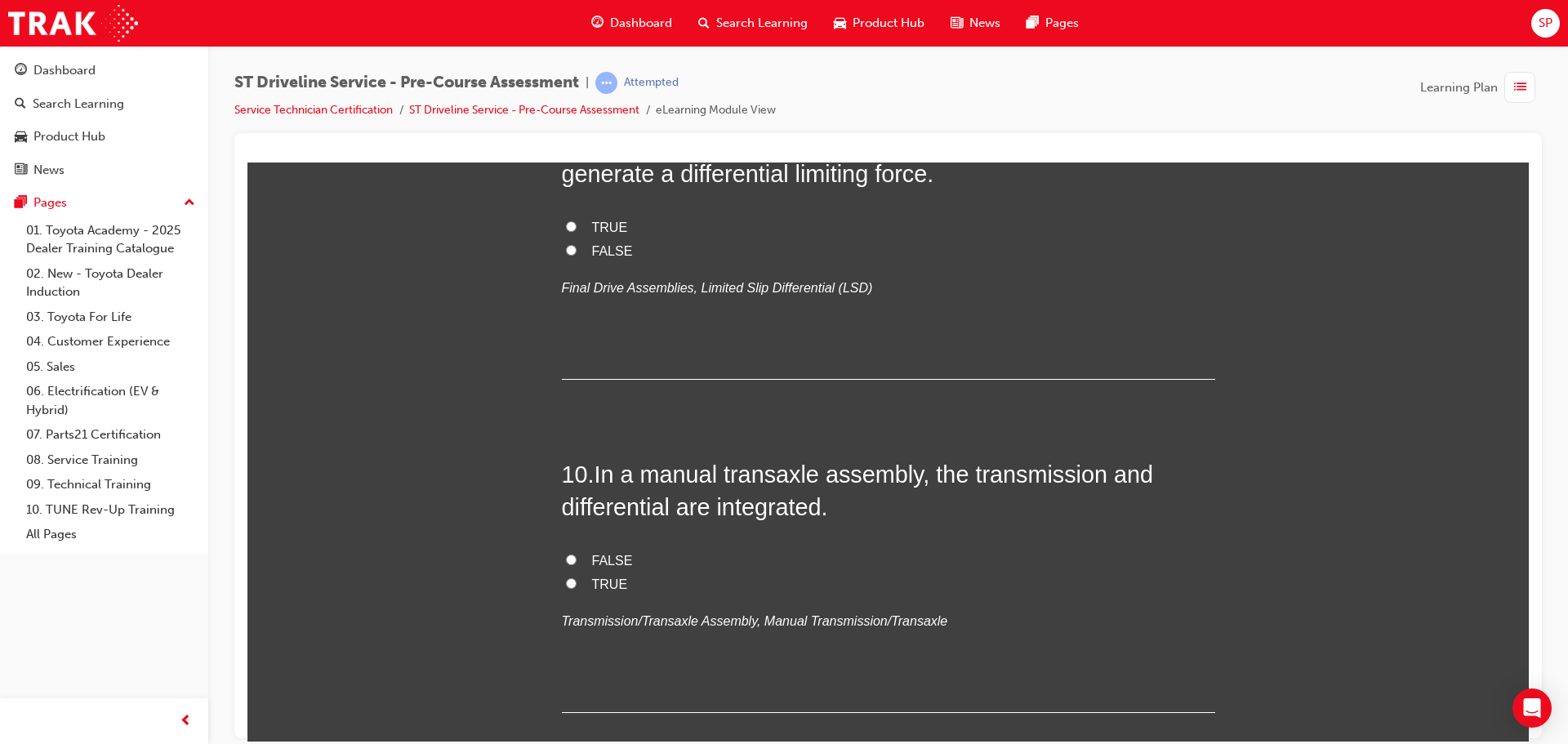
scroll to position [2939, 0]
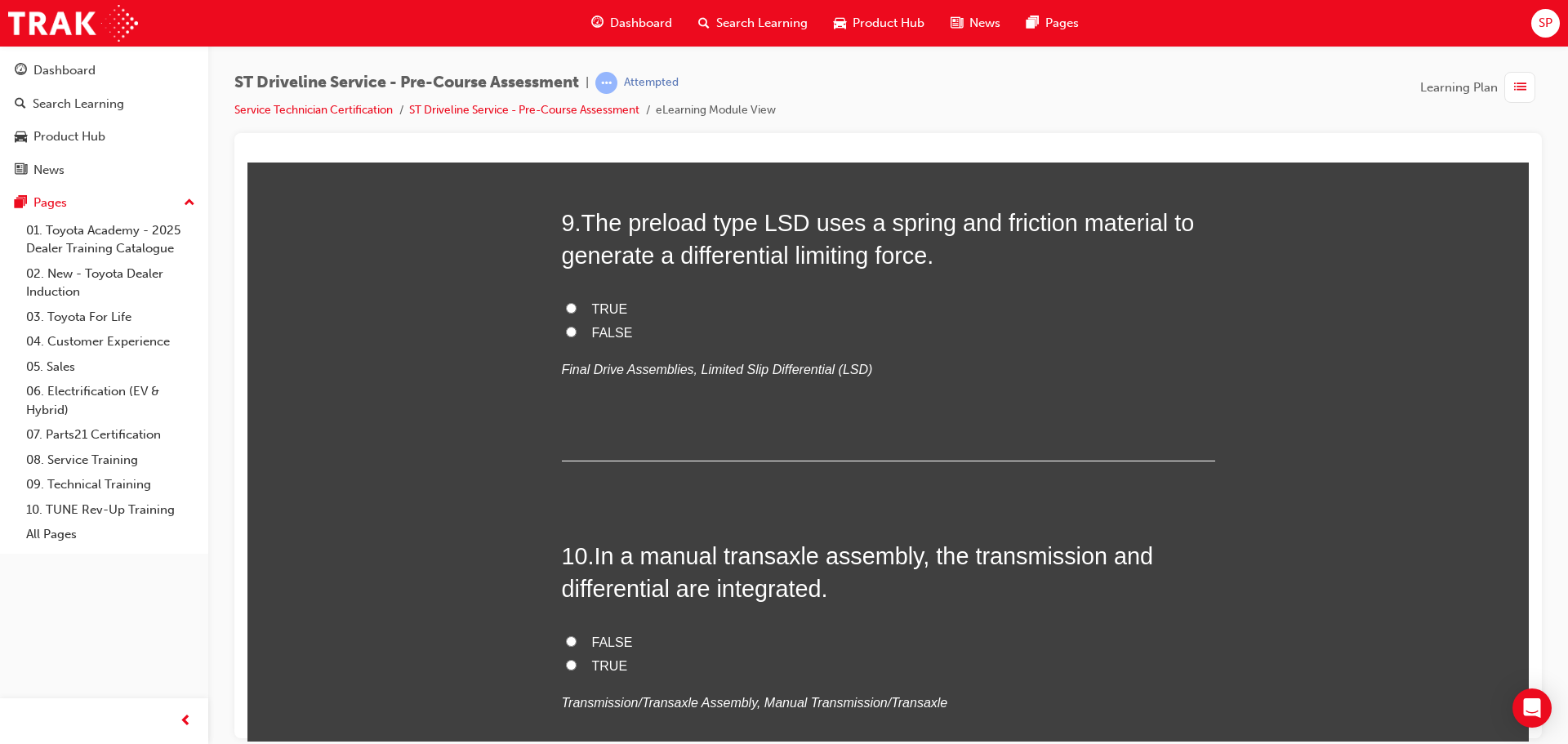
radio input "true"
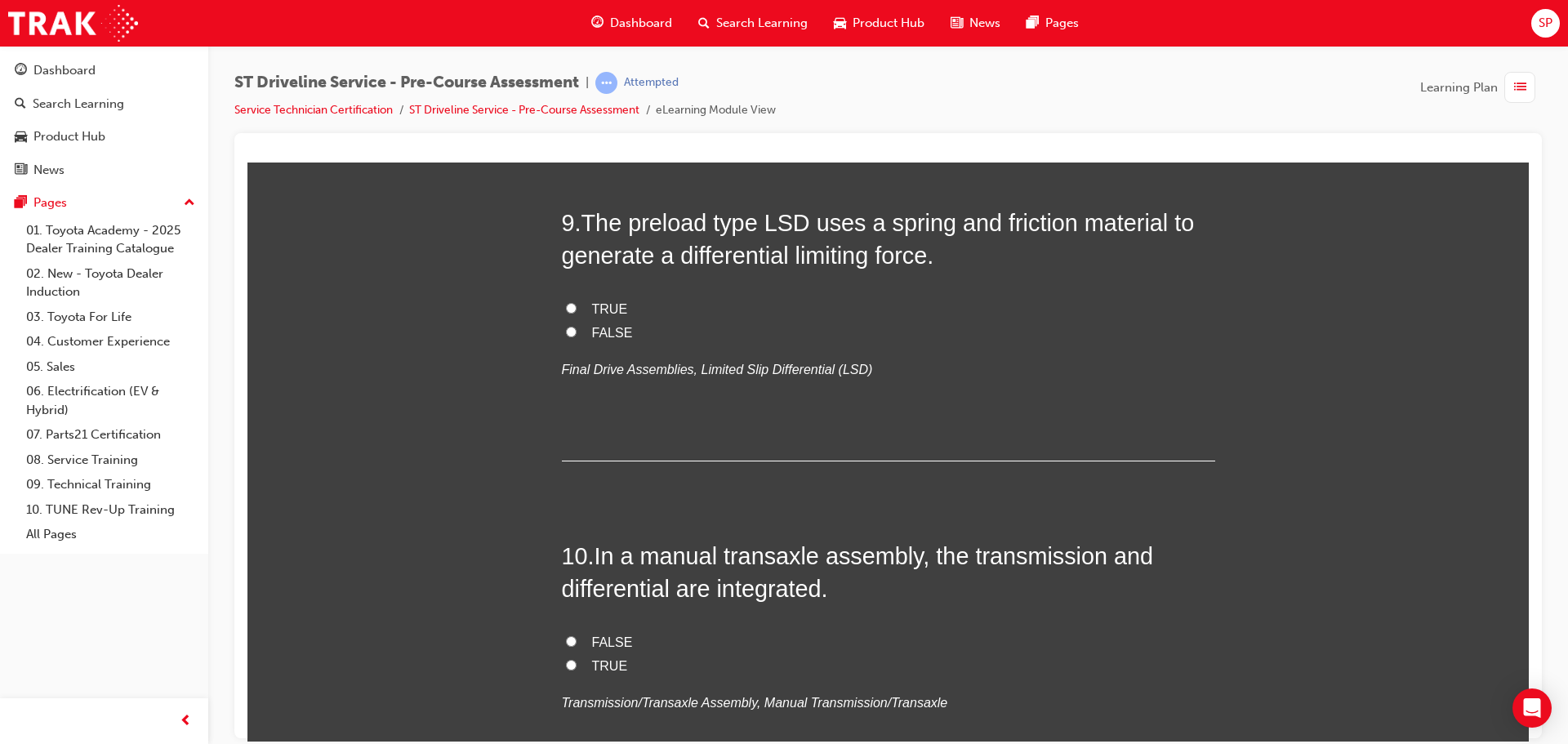
radio input "true"
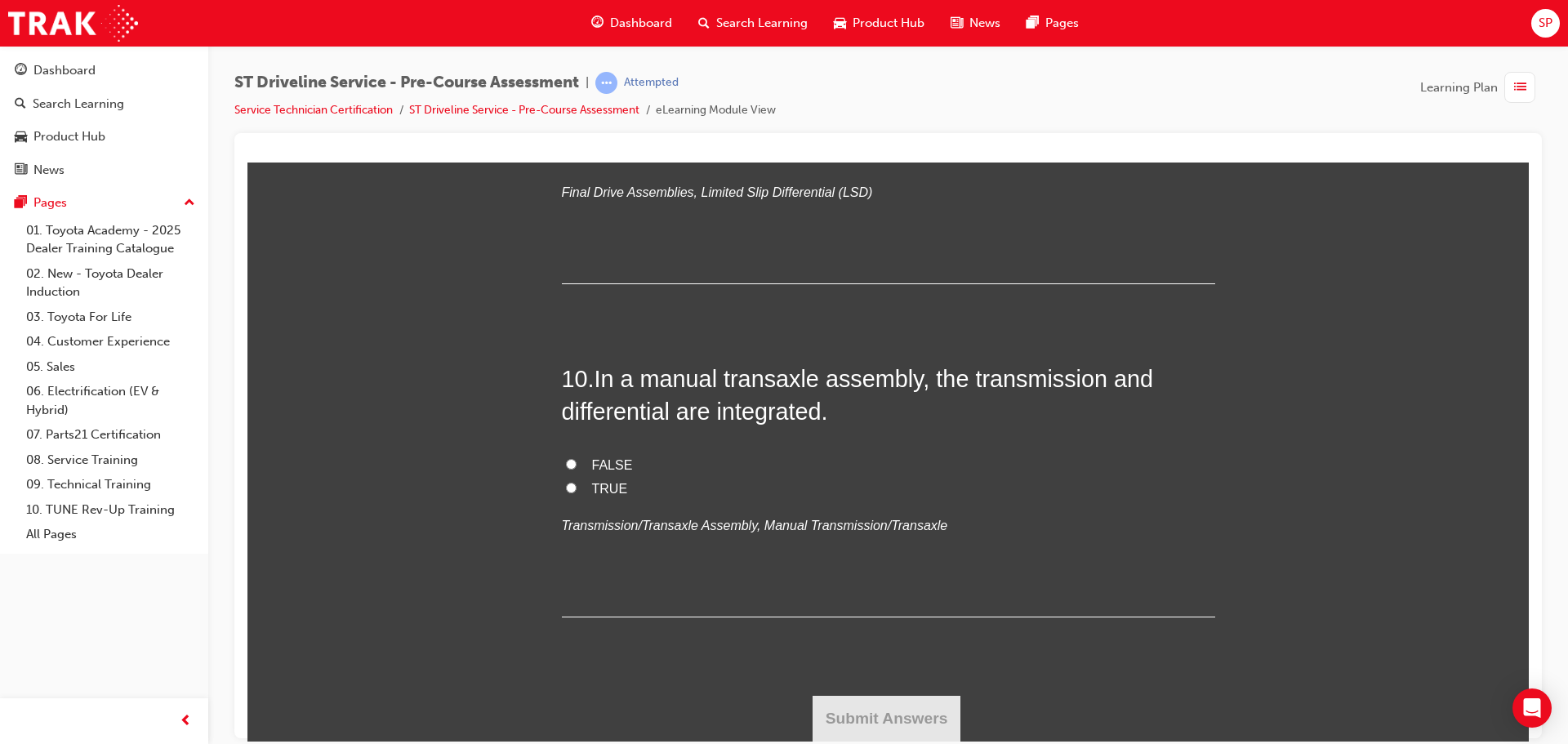
scroll to position [3265, 0]
drag, startPoint x: 802, startPoint y: 387, endPoint x: 625, endPoint y: 391, distance: 177.0
click at [624, 91] on span "The preload type LSD uses a spring and friction material to generate a differen…" at bounding box center [878, 61] width 633 height 59
click at [593, 138] on span "TRUE" at bounding box center [609, 131] width 36 height 14
click at [576, 135] on input "TRUE" at bounding box center [571, 130] width 10 height 10
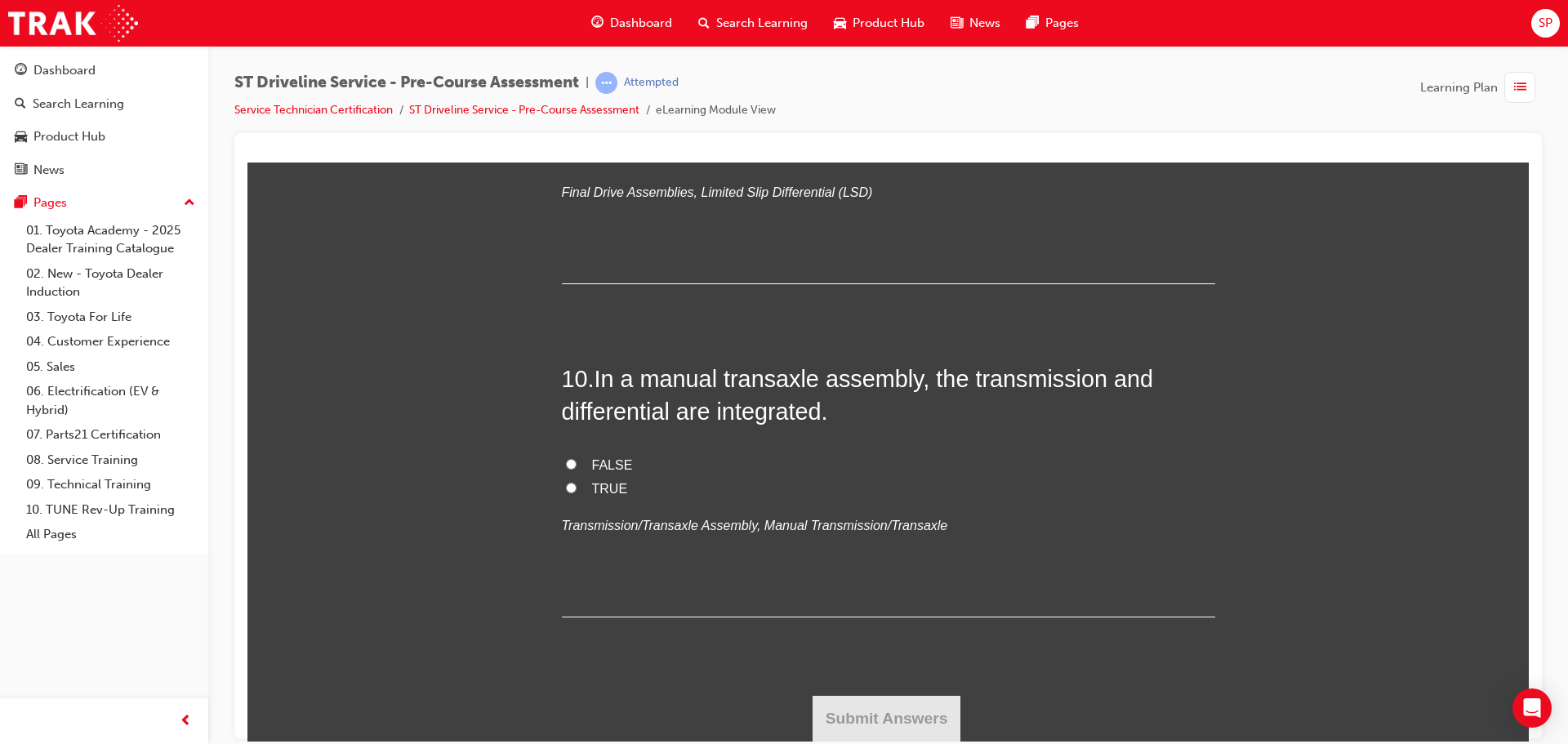
radio input "true"
drag, startPoint x: 911, startPoint y: 398, endPoint x: 638, endPoint y: 391, distance: 273.1
click at [638, 391] on span "In a manual transaxle assembly, the transmission and differential are integrate…" at bounding box center [858, 394] width 592 height 59
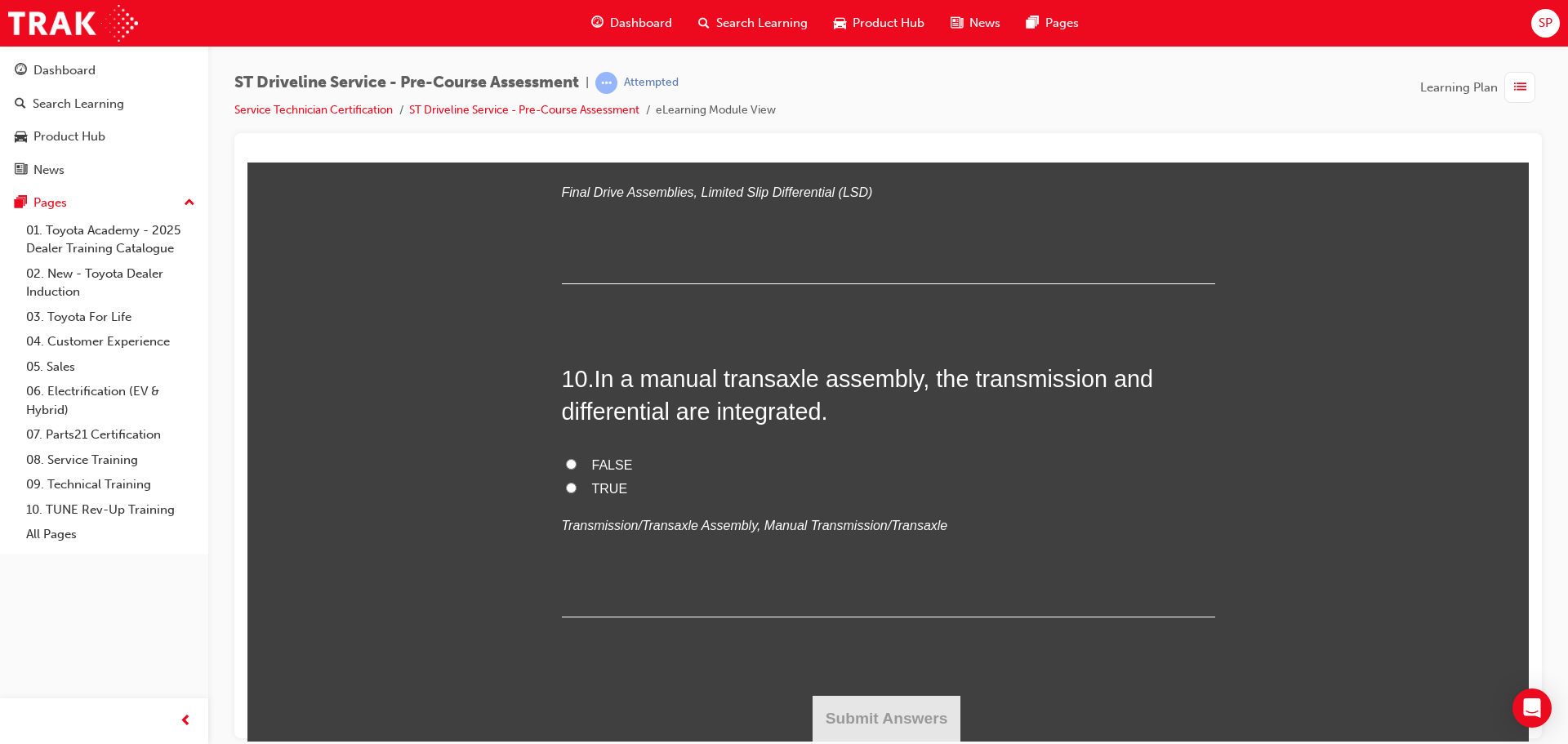
scroll to position [3607, 0]
click at [604, 488] on span "TRUE" at bounding box center [609, 488] width 36 height 14
click at [576, 488] on input "TRUE" at bounding box center [571, 487] width 10 height 10
radio input "true"
click at [844, 716] on button "Submit Answers" at bounding box center [887, 717] width 149 height 46
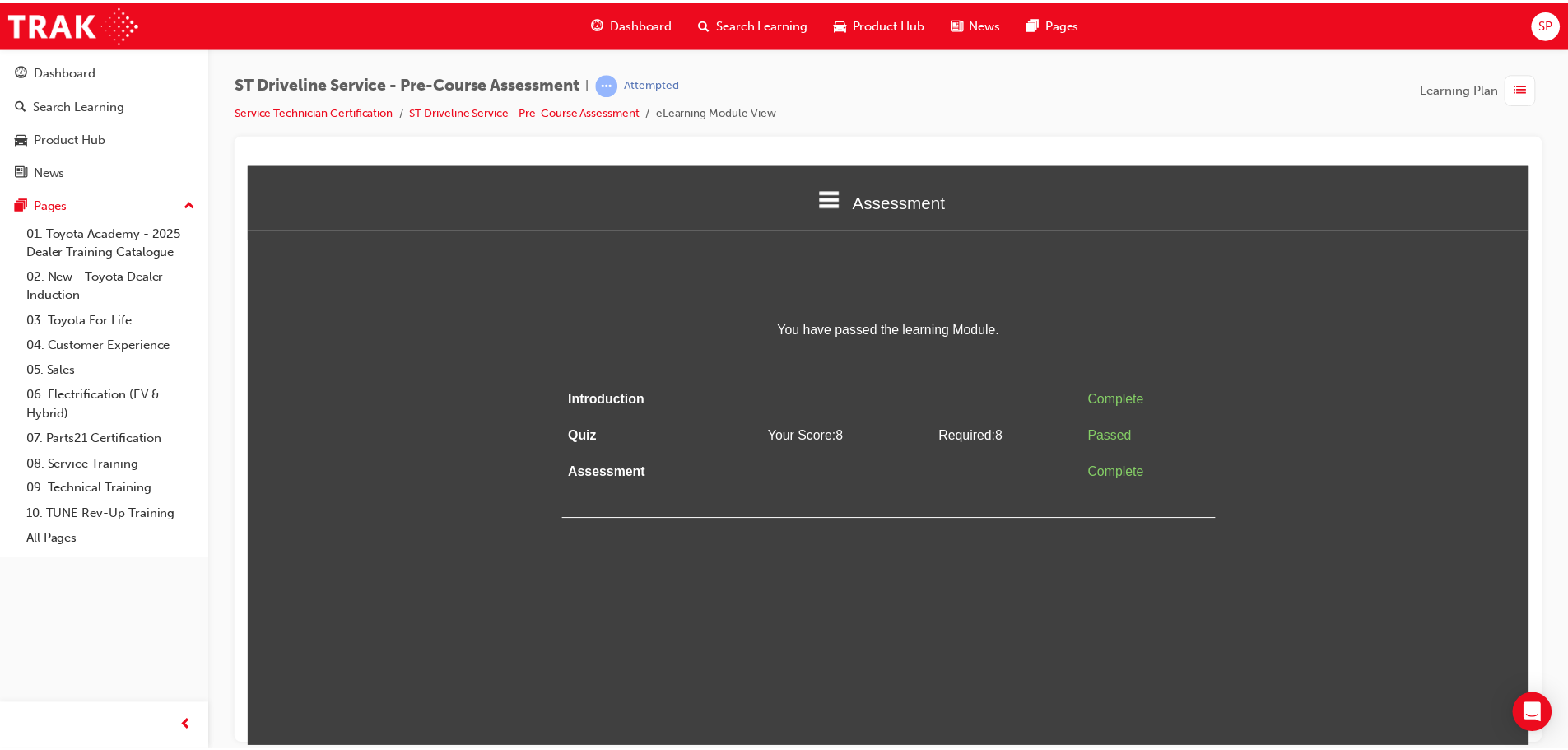
scroll to position [0, 0]
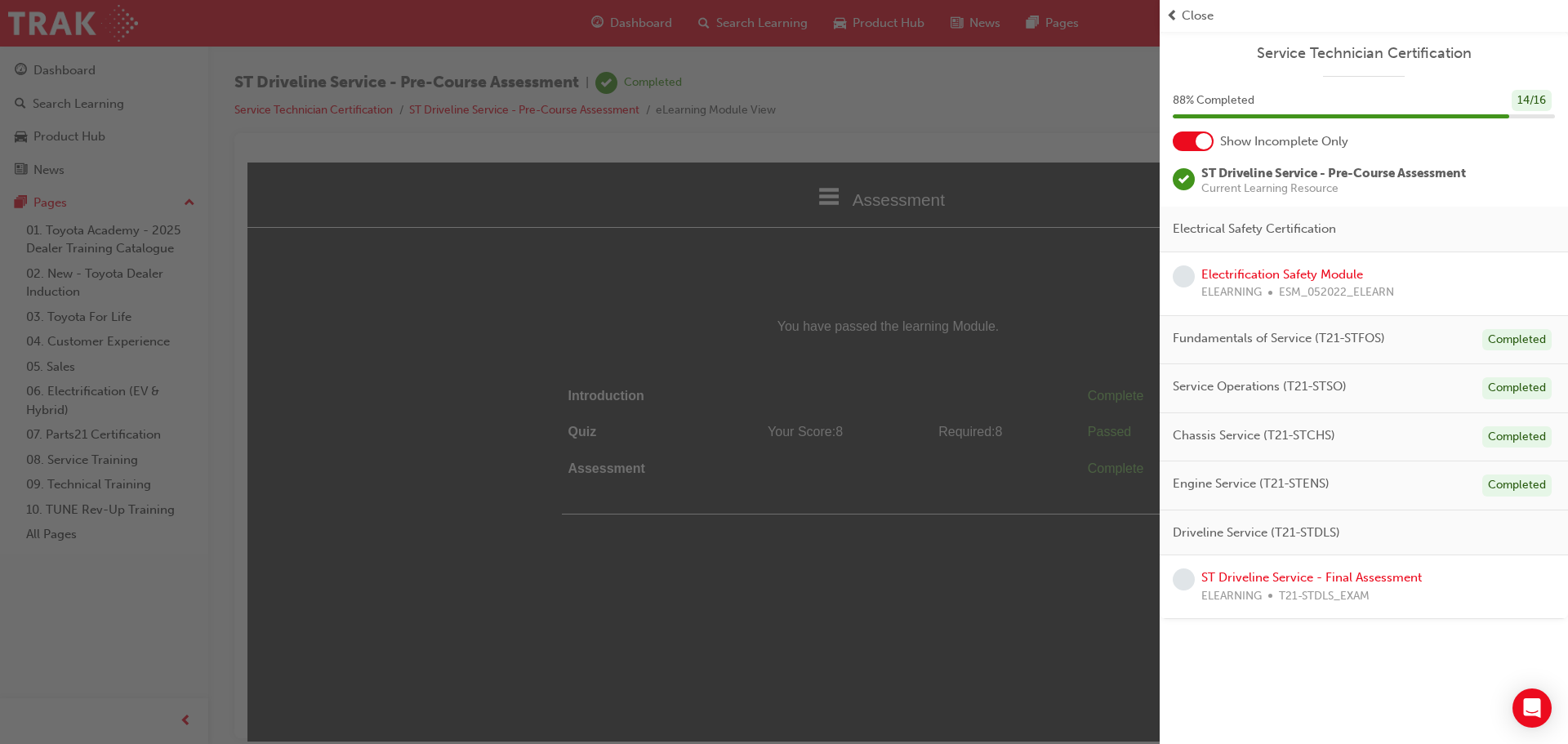
click at [1214, 10] on span "Close" at bounding box center [1197, 16] width 32 height 19
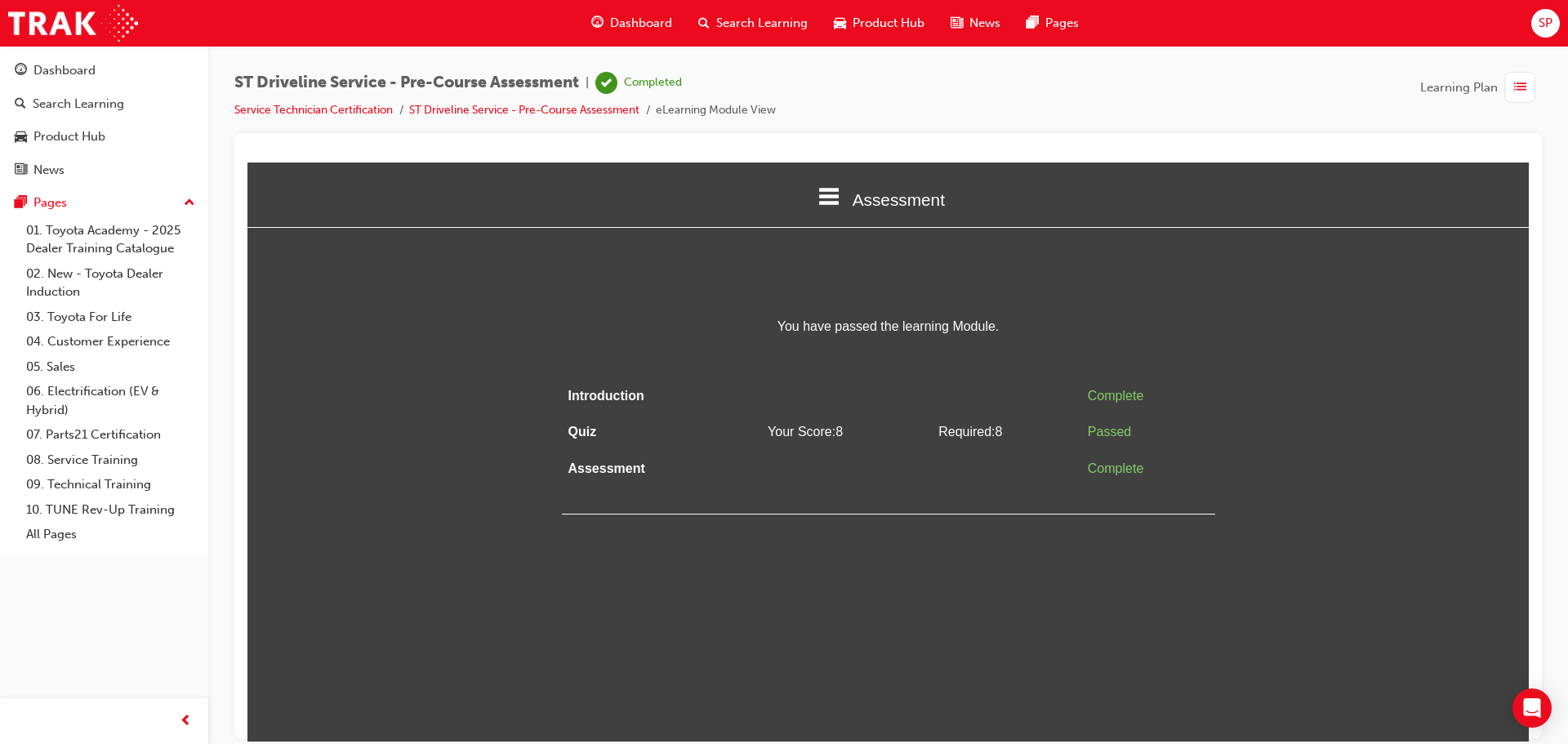
click at [645, 23] on span "Dashboard" at bounding box center [641, 23] width 62 height 19
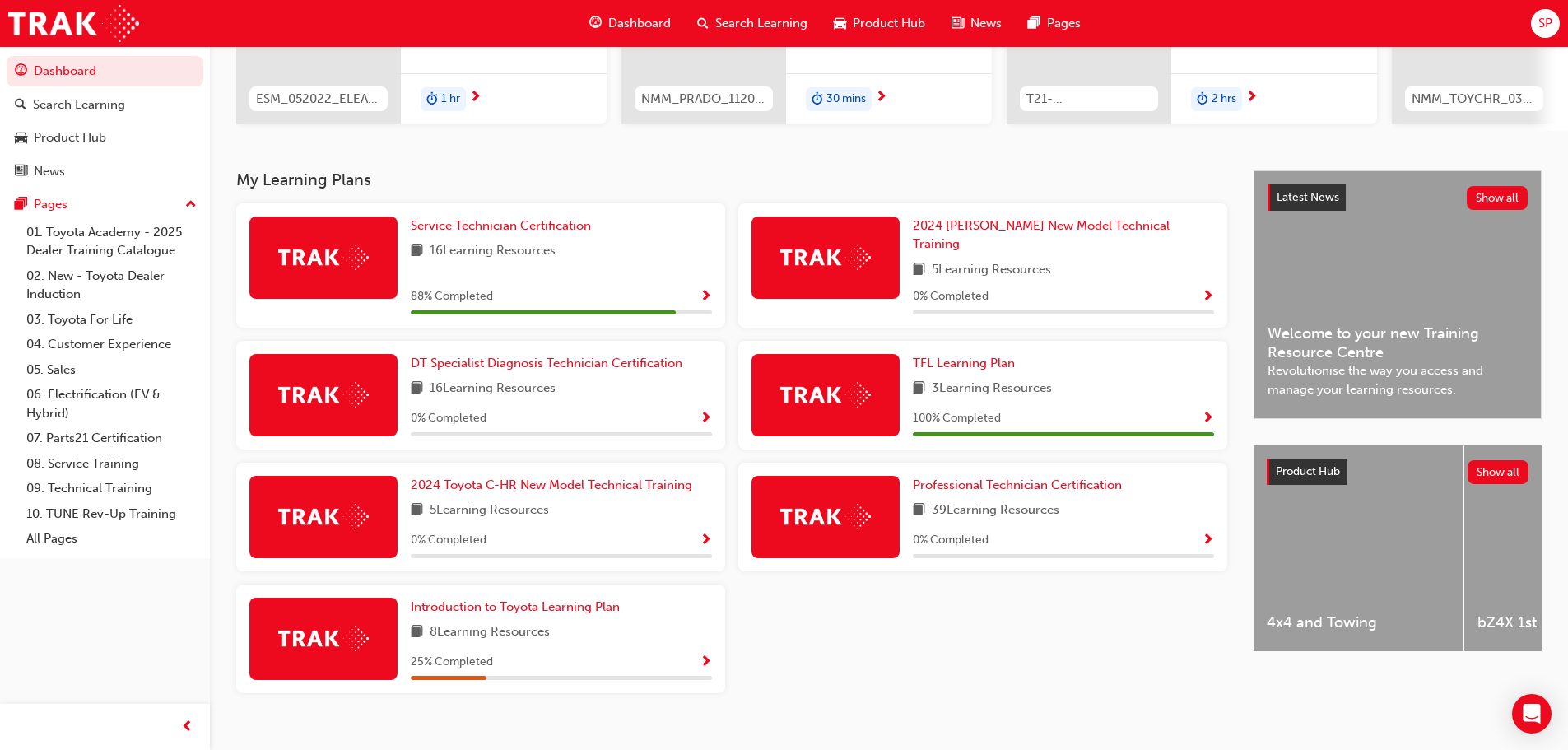
scroll to position [264, 0]
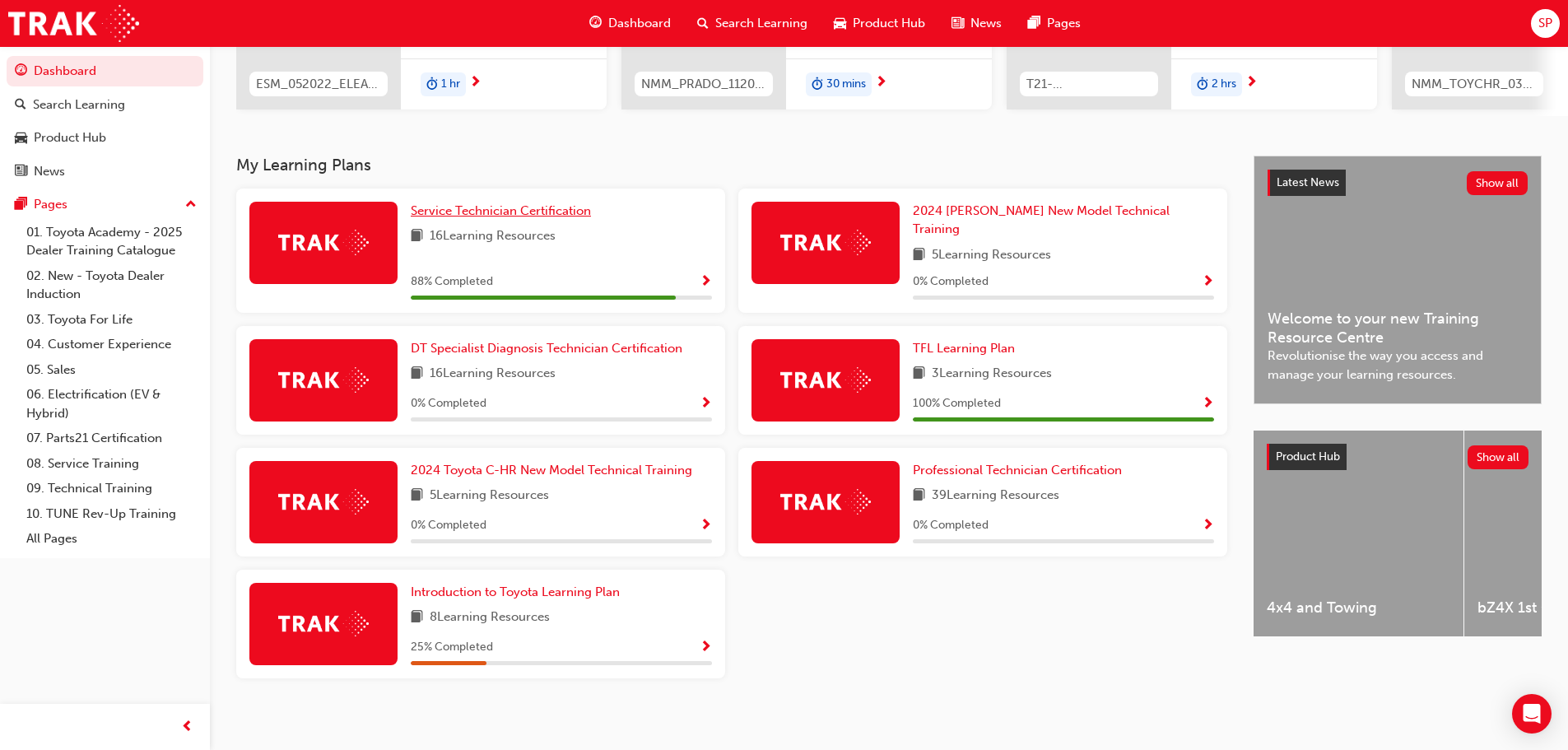
click at [525, 208] on link "Service Technician Certification" at bounding box center [504, 211] width 187 height 19
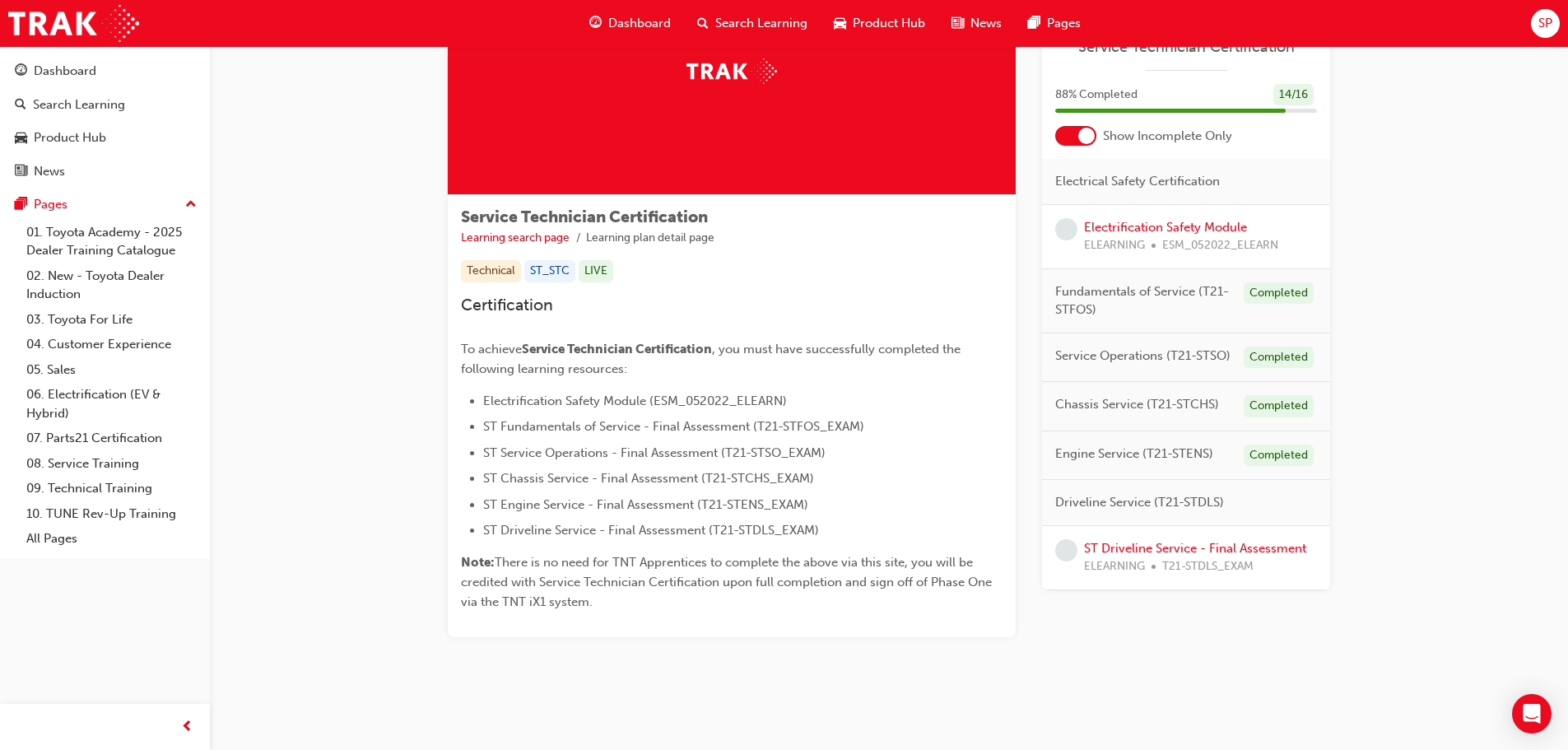
scroll to position [145, 0]
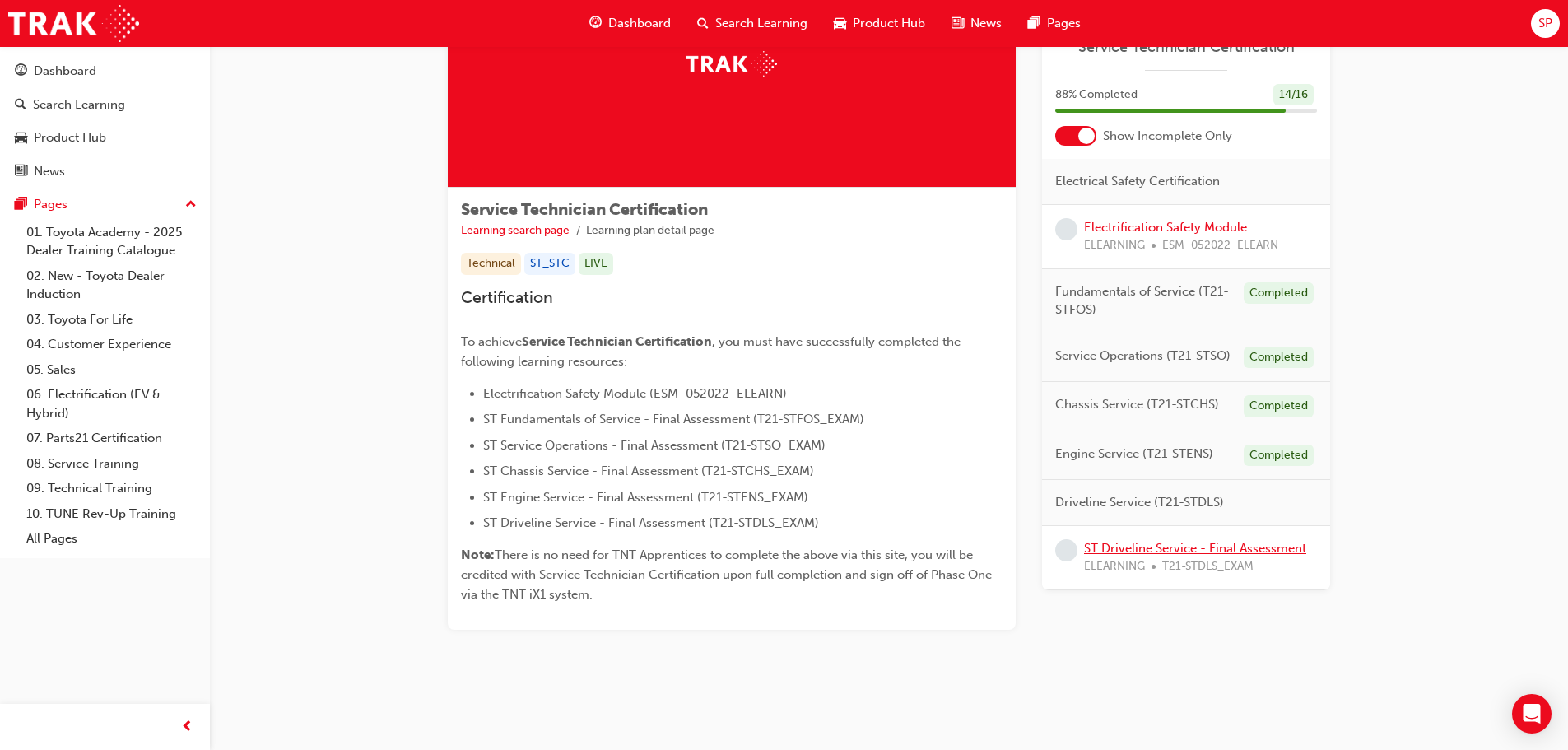
click at [1207, 547] on link "ST Driveline Service - Final Assessment" at bounding box center [1194, 547] width 223 height 15
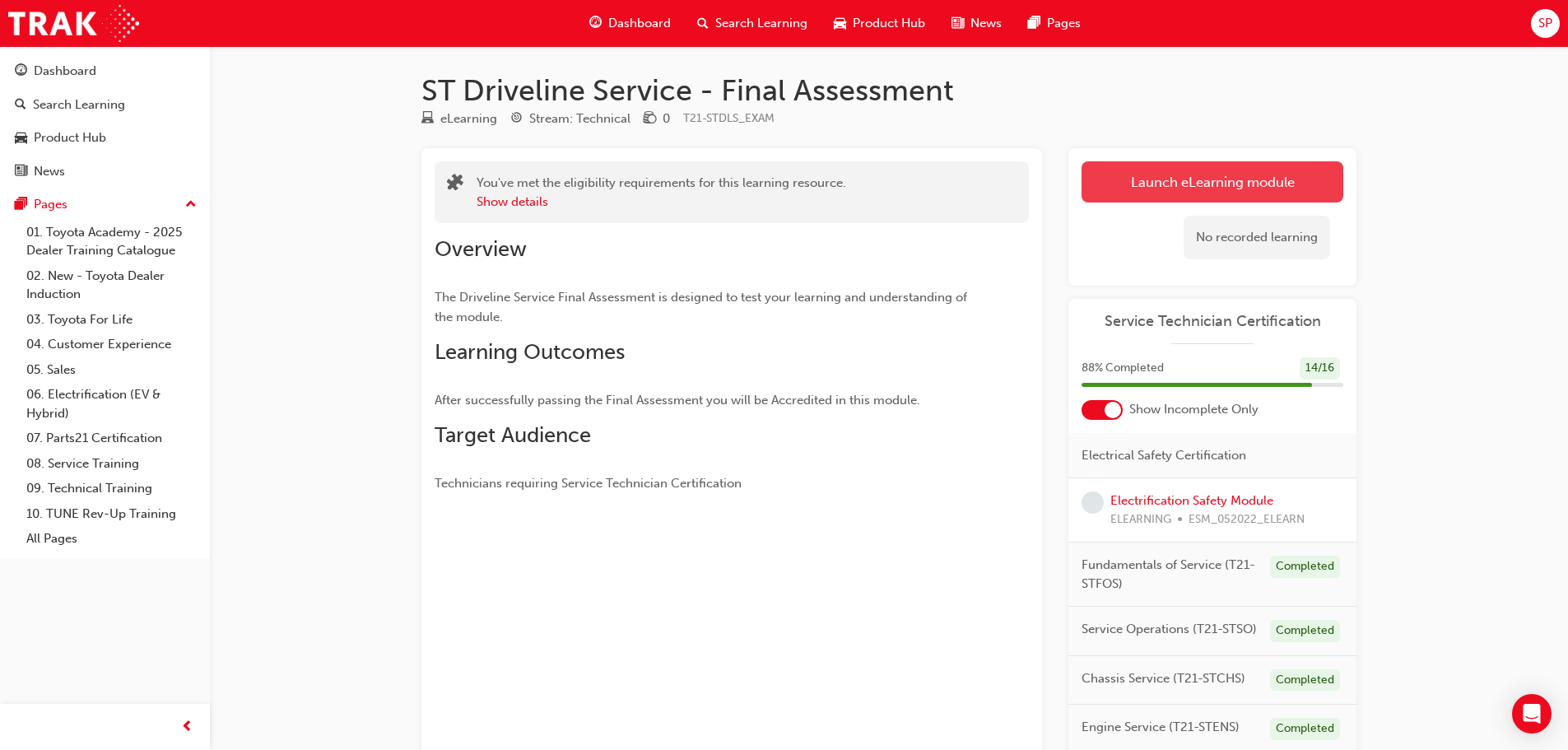
click at [1234, 176] on link "Launch eLearning module" at bounding box center [1213, 182] width 262 height 41
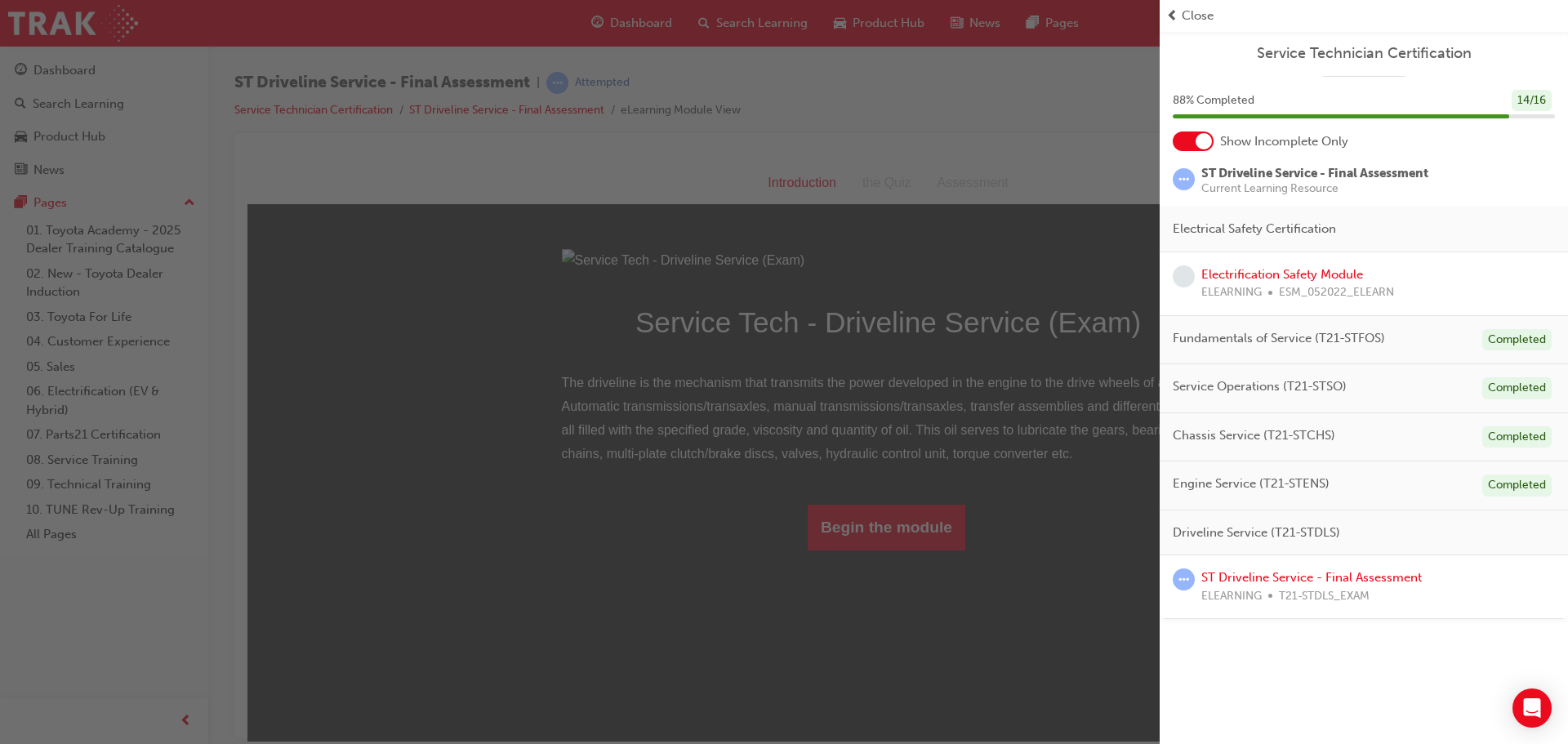
click at [662, 719] on div "button" at bounding box center [580, 372] width 1160 height 744
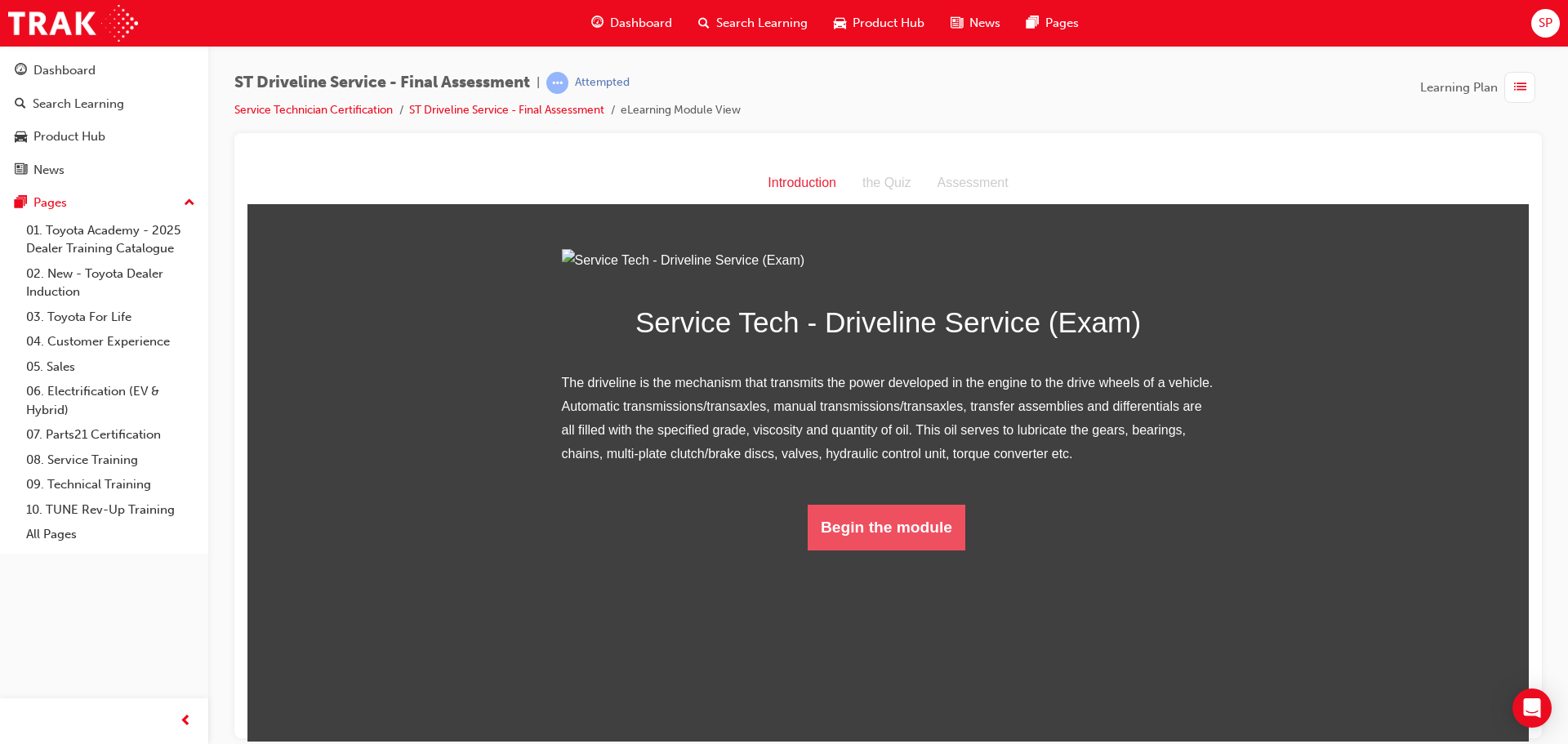
click at [910, 549] on button "Begin the module" at bounding box center [886, 527] width 158 height 46
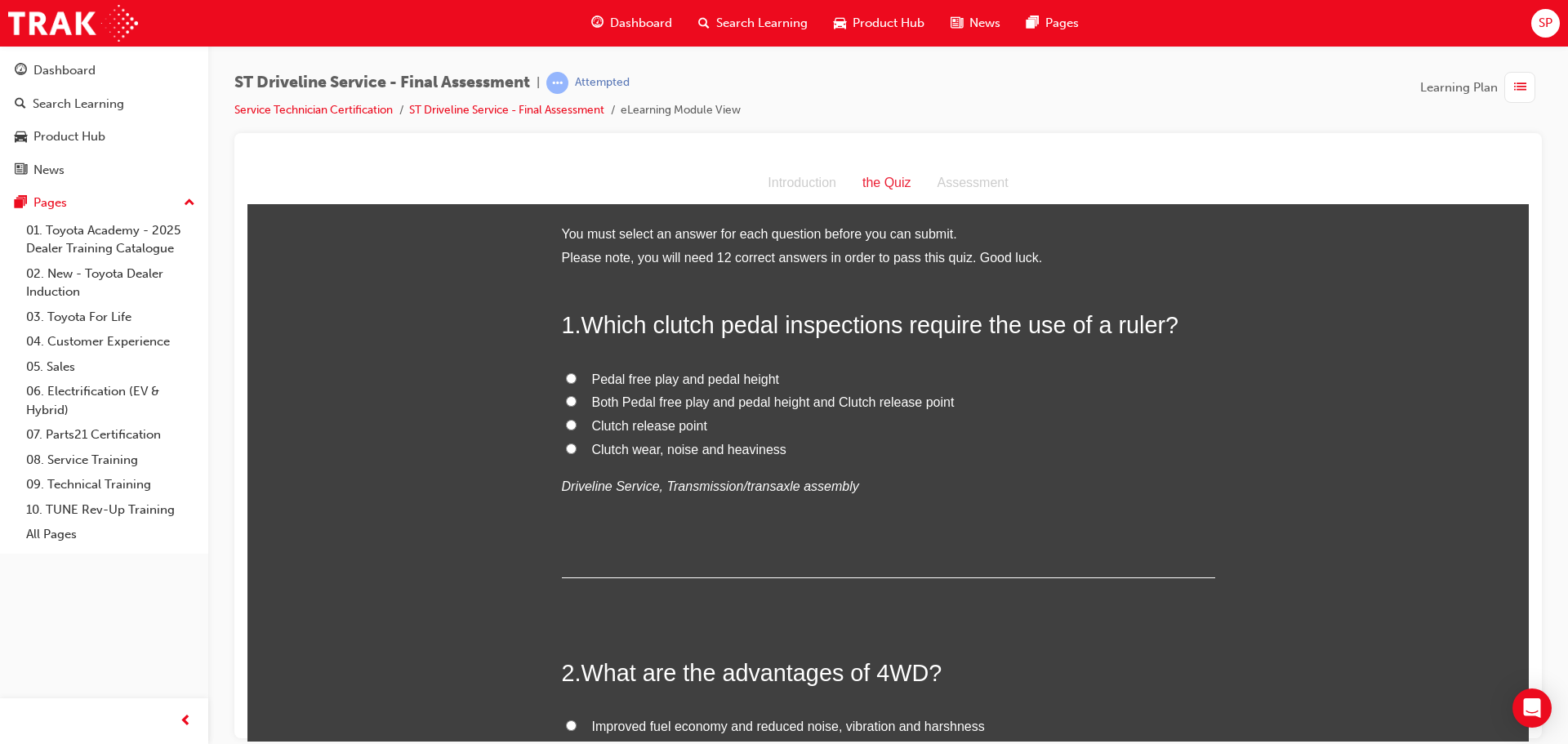
click at [683, 372] on span "Pedal free play and pedal height" at bounding box center [685, 378] width 188 height 14
click at [576, 372] on input "Pedal free play and pedal height" at bounding box center [571, 378] width 10 height 10
radio input "true"
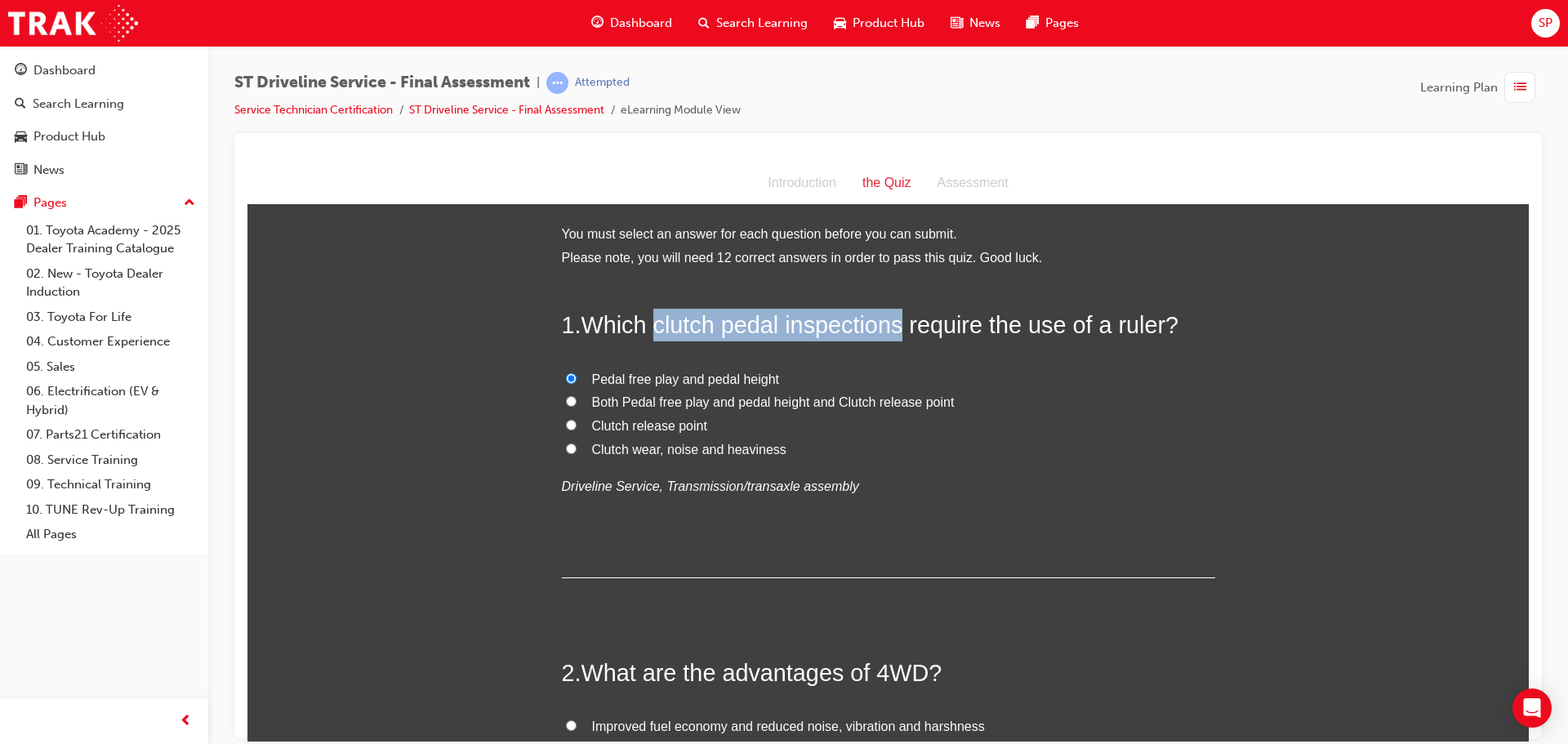
drag, startPoint x: 901, startPoint y: 326, endPoint x: 651, endPoint y: 321, distance: 250.0
click at [651, 321] on span "Which clutch pedal inspections require the use of a ruler?" at bounding box center [880, 324] width 598 height 26
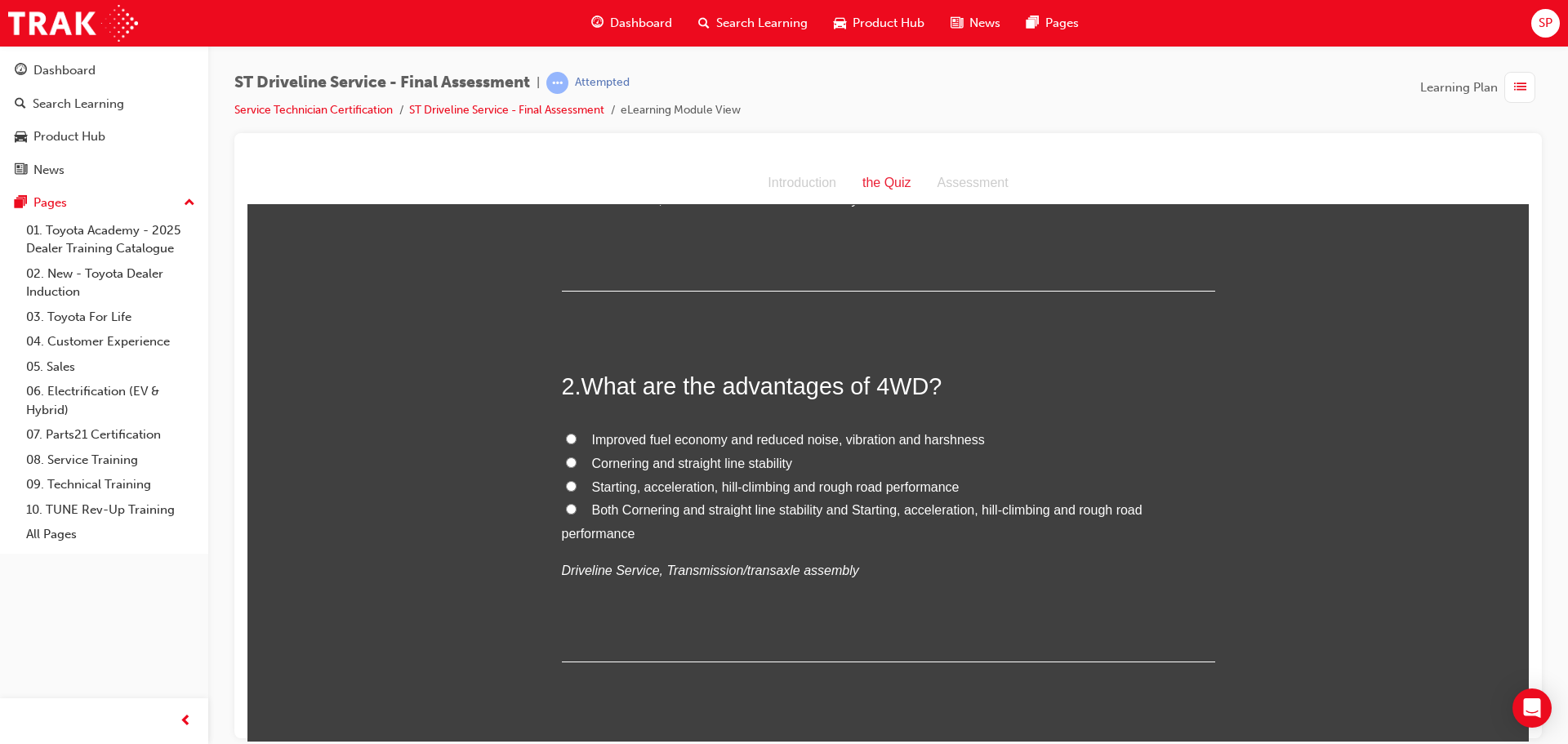
scroll to position [327, 0]
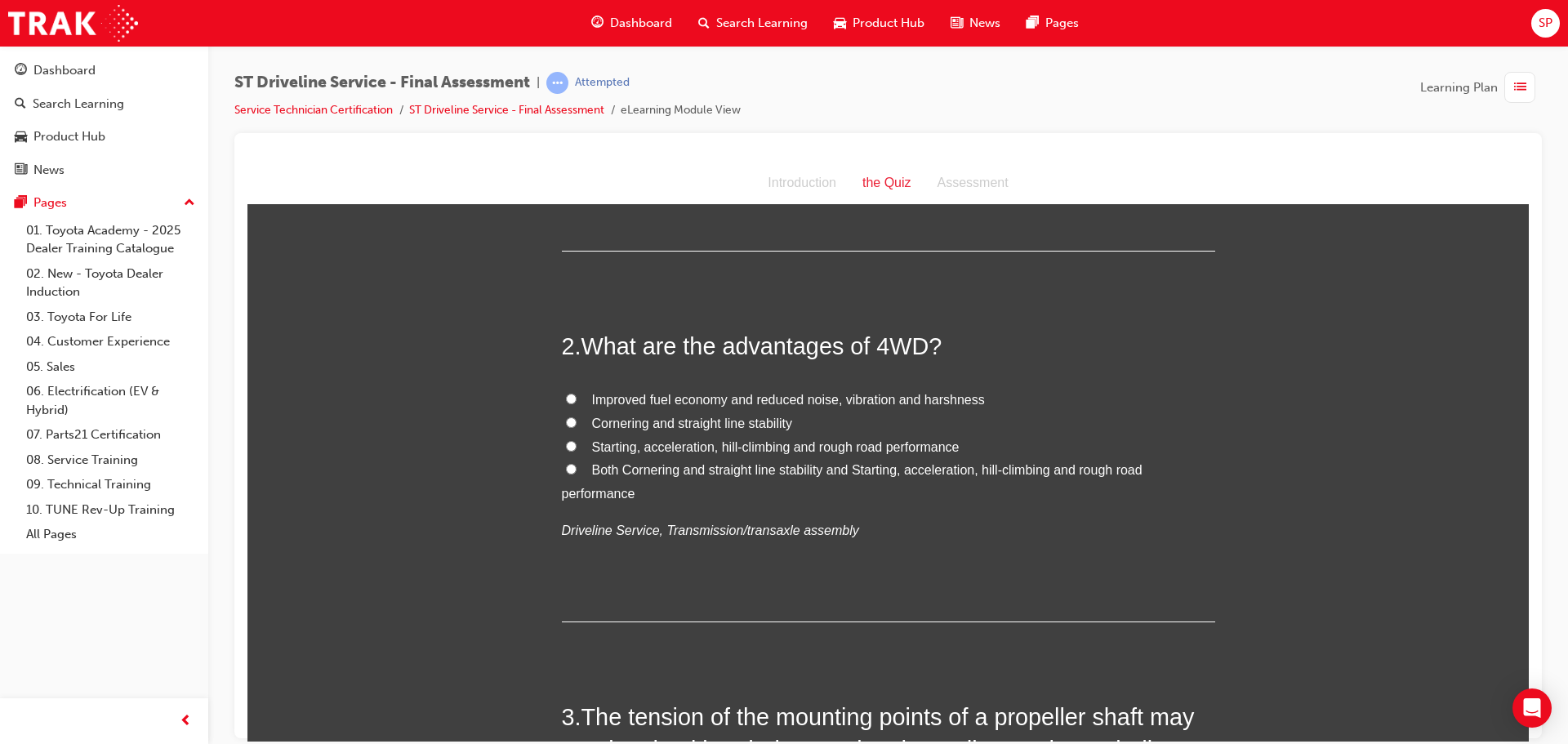
click at [566, 471] on input "Both Cornering and straight line stability and Starting, acceleration, hill-cli…" at bounding box center [571, 468] width 10 height 10
radio input "true"
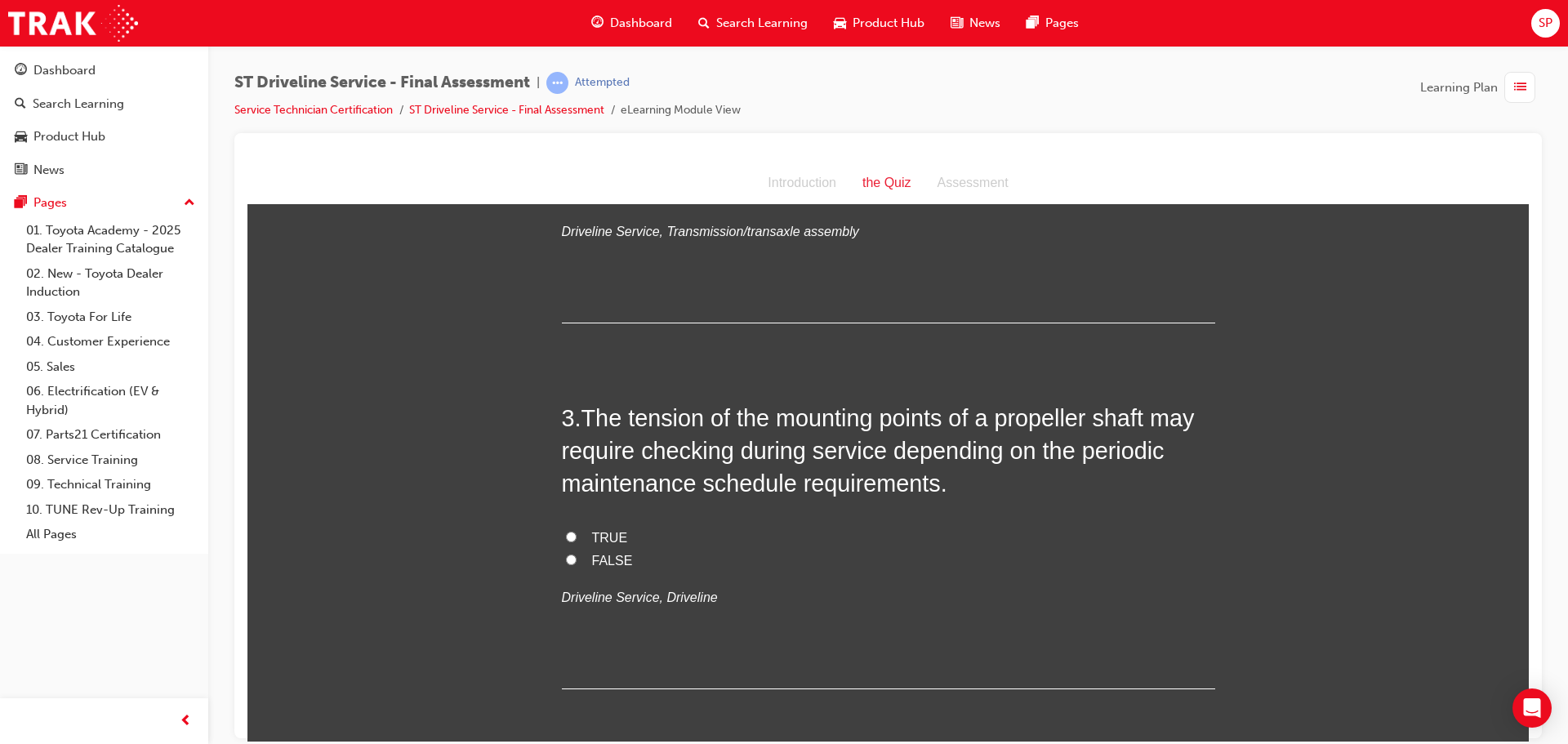
scroll to position [653, 0]
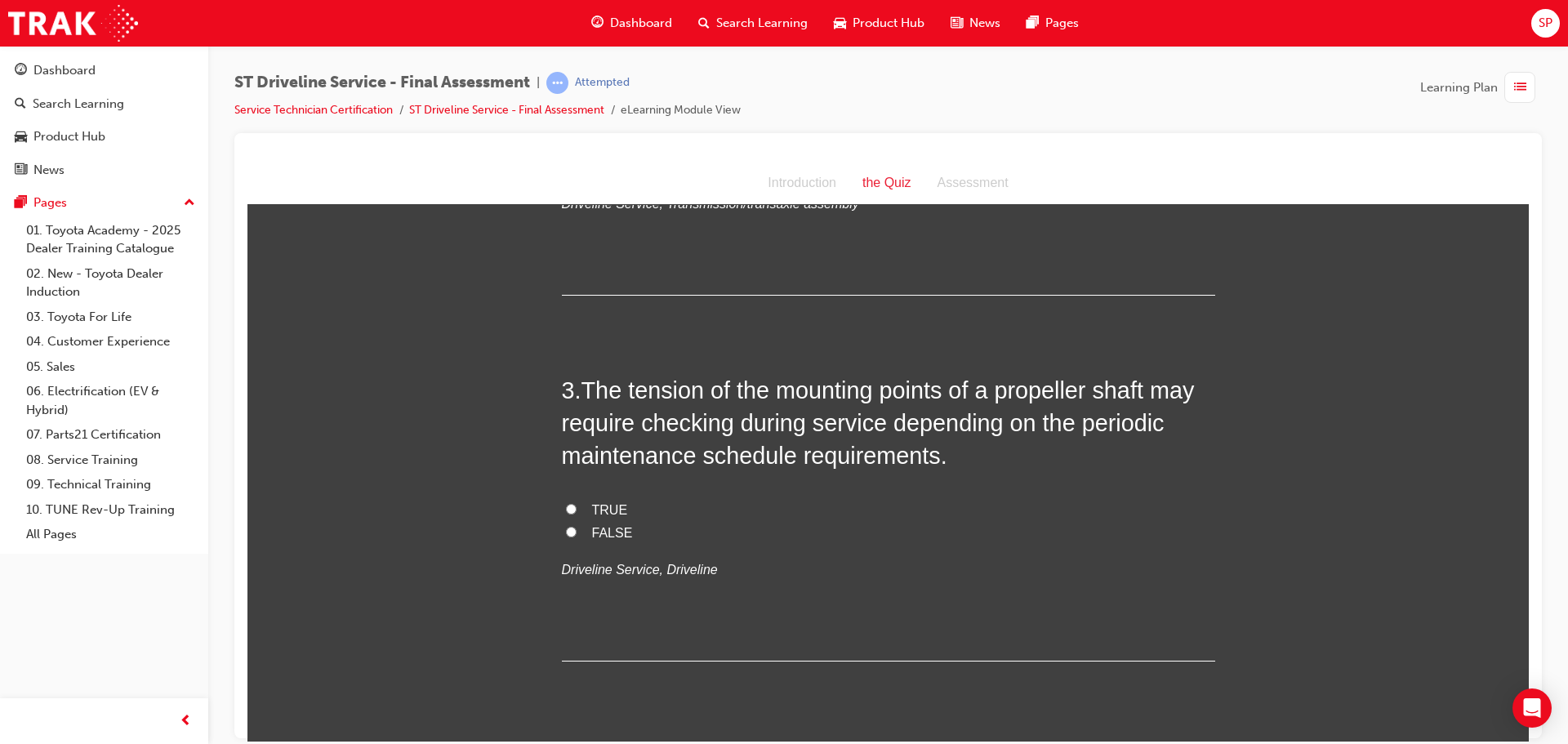
click at [603, 511] on span "TRUE" at bounding box center [609, 509] width 36 height 14
click at [576, 511] on input "TRUE" at bounding box center [571, 508] width 10 height 10
radio input "true"
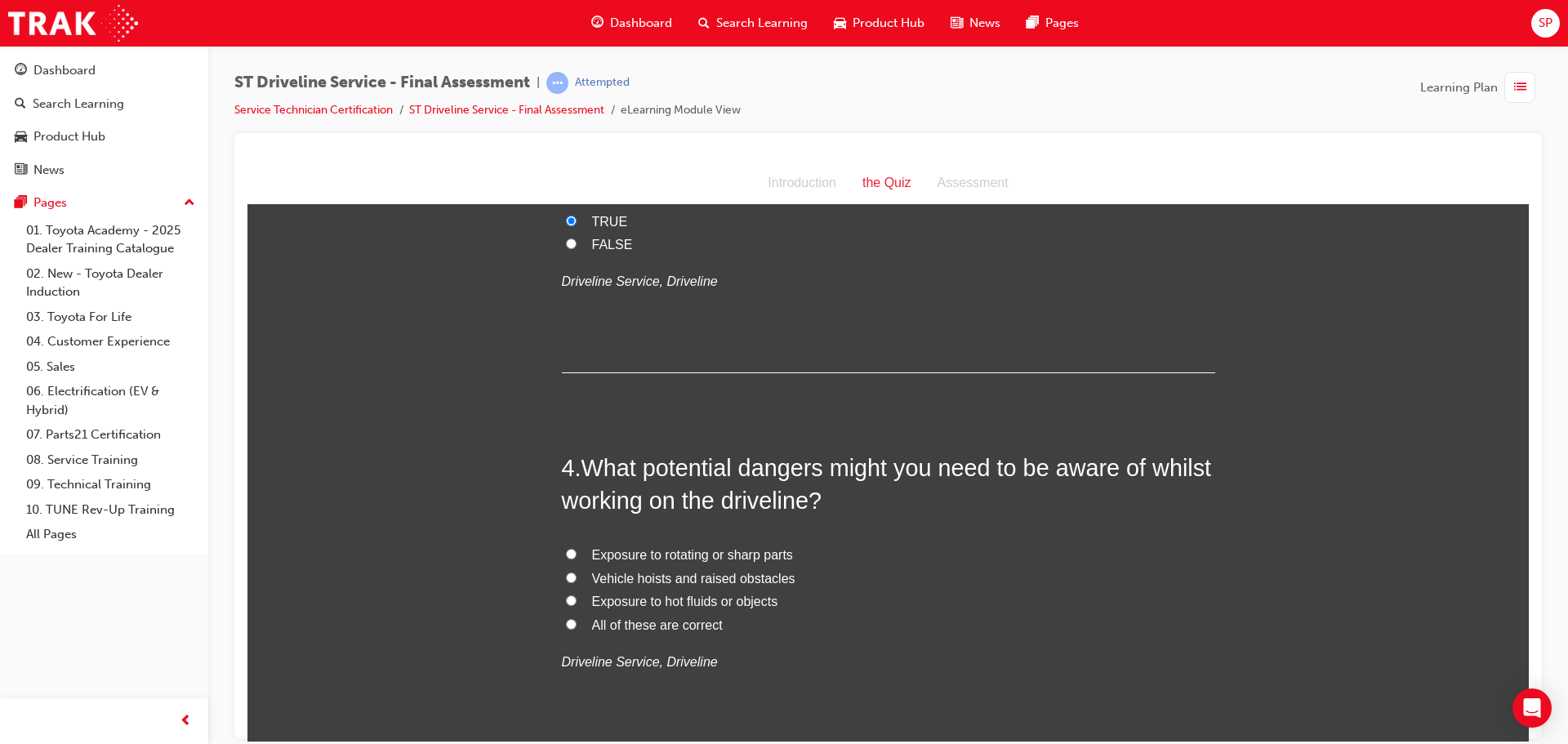
scroll to position [980, 0]
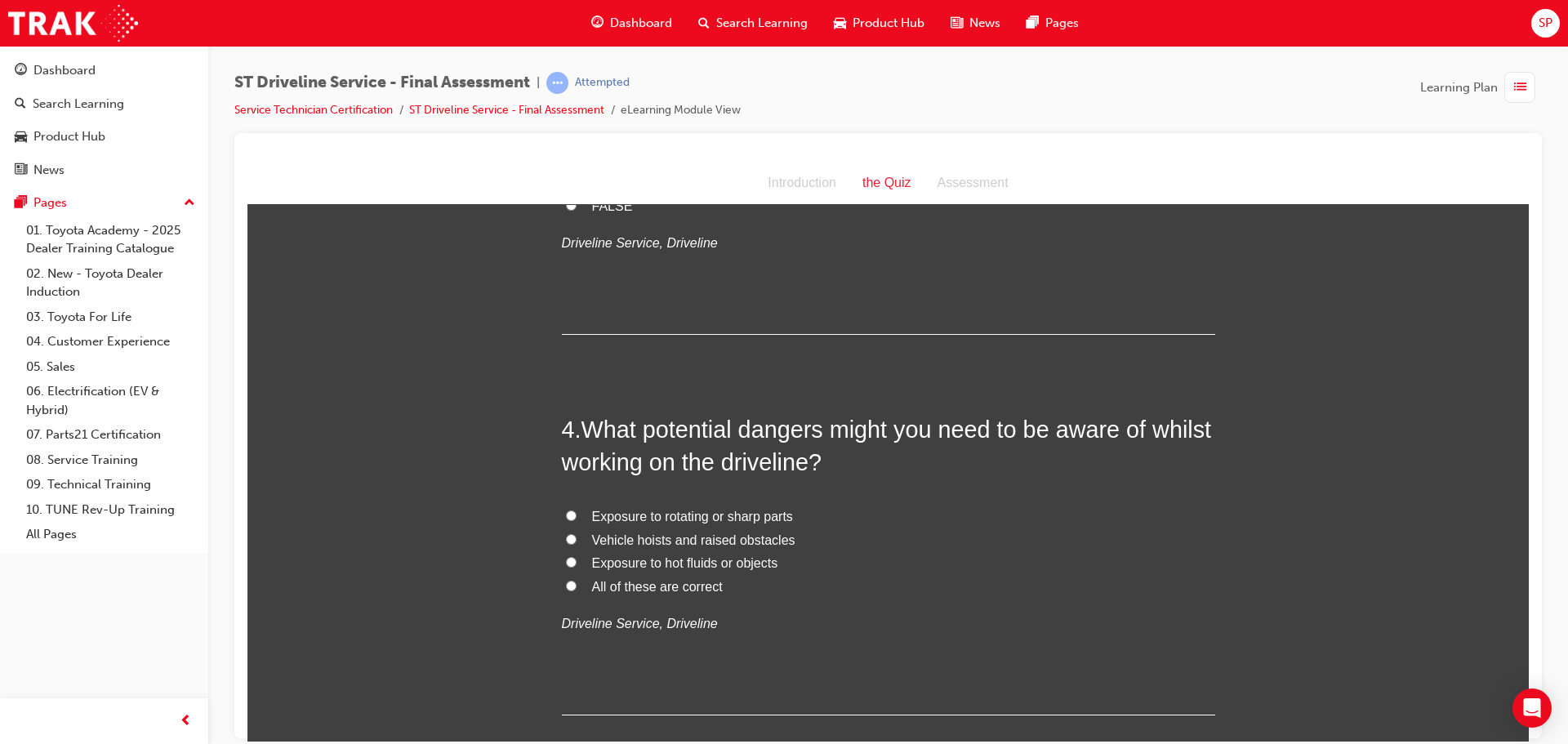
click at [675, 588] on span "All of these are correct" at bounding box center [657, 585] width 131 height 14
click at [576, 588] on input "All of these are correct" at bounding box center [571, 585] width 10 height 10
radio input "true"
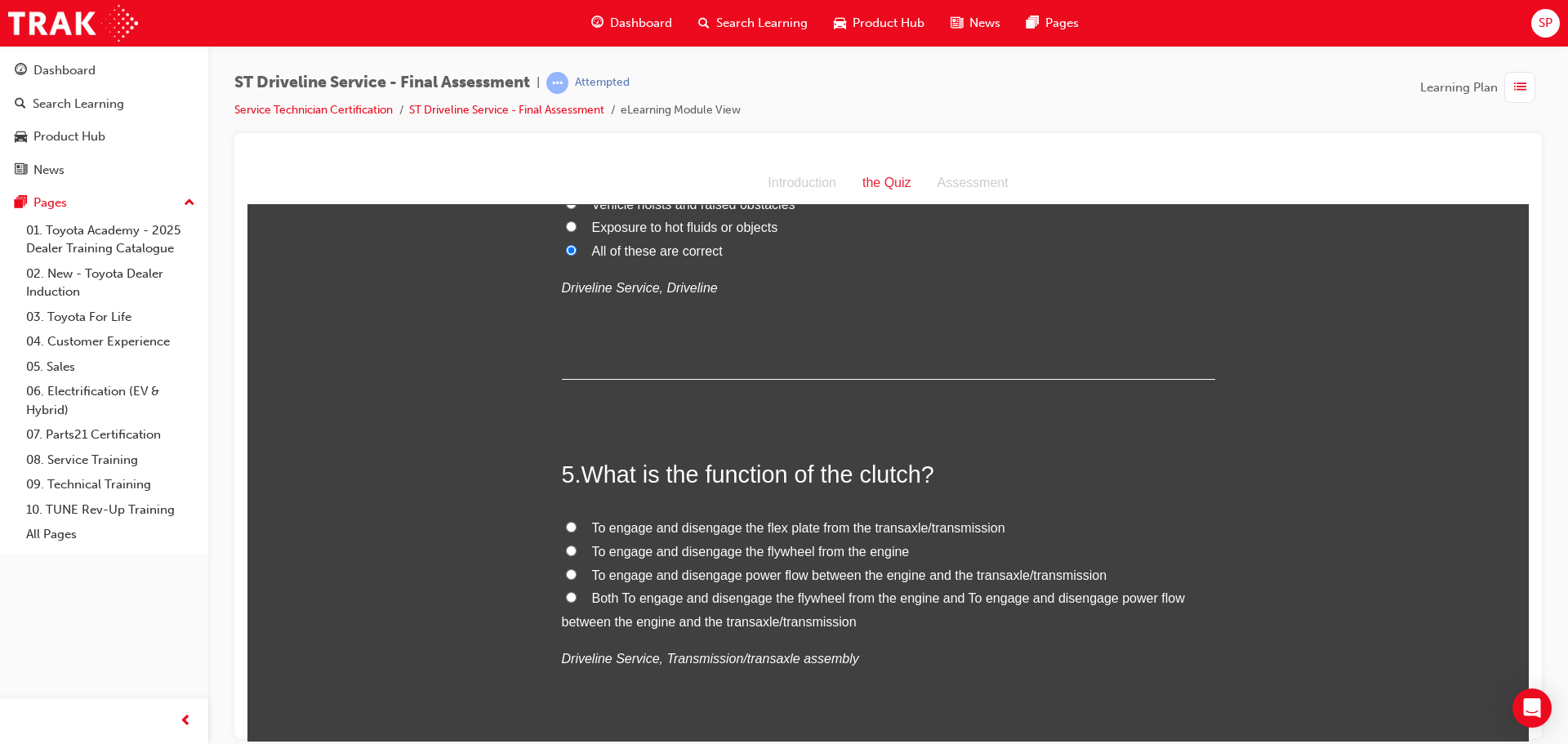
scroll to position [1388, 0]
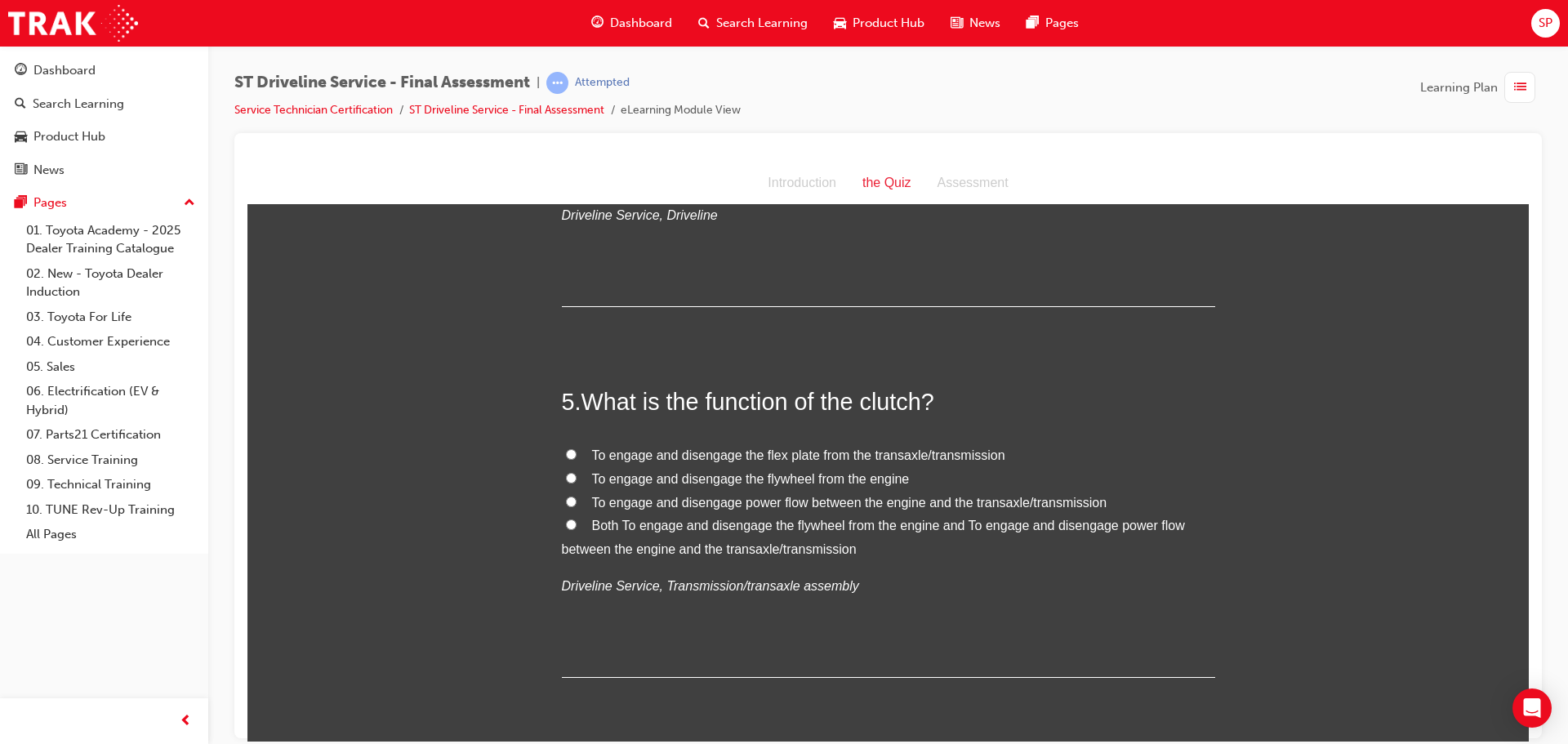
click at [567, 529] on label "Both To engage and disengage the flywheel from the engine and To engage and dis…" at bounding box center [889, 537] width 653 height 48
click at [567, 529] on input "Both To engage and disengage the flywheel from the engine and To engage and dis…" at bounding box center [571, 524] width 10 height 10
radio input "true"
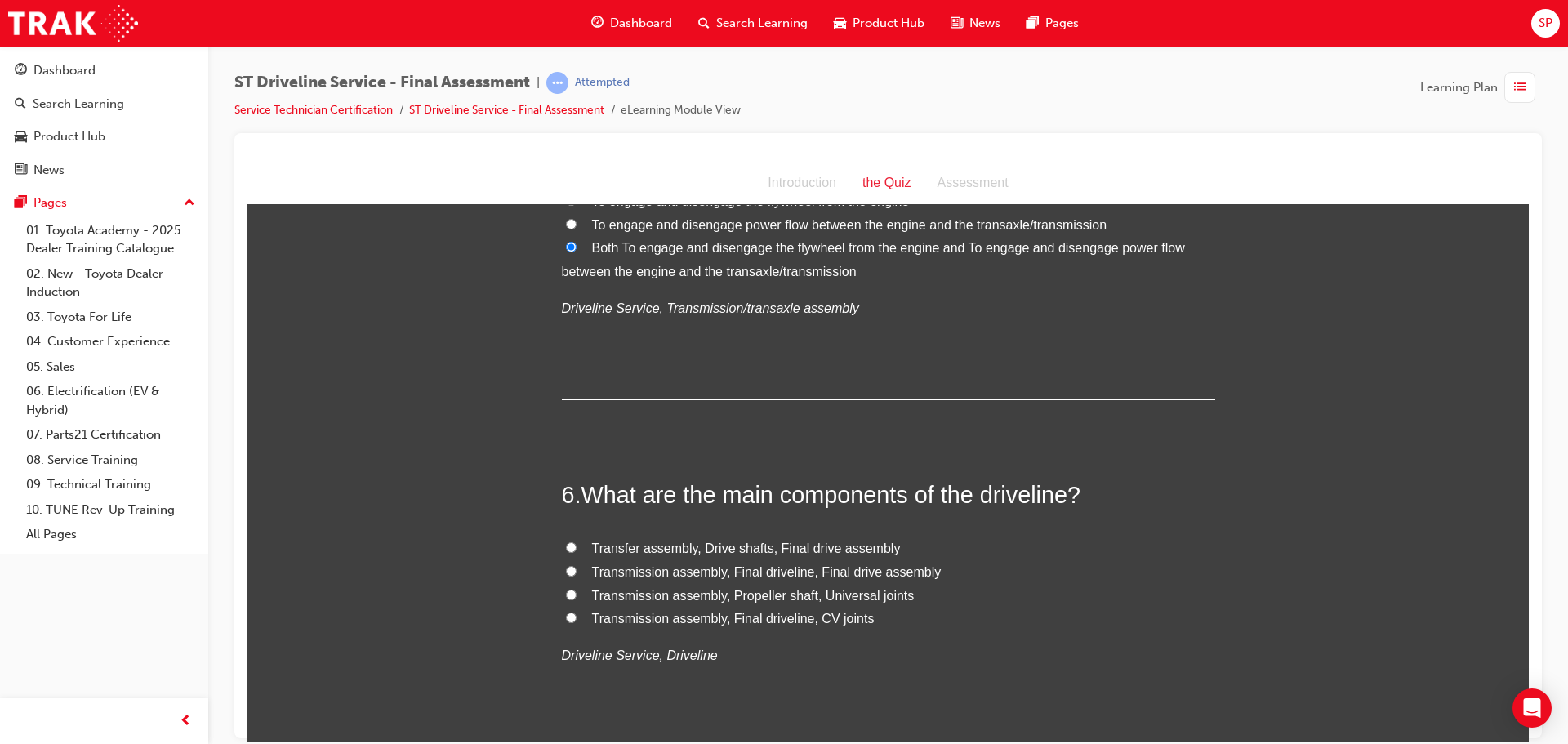
scroll to position [1714, 0]
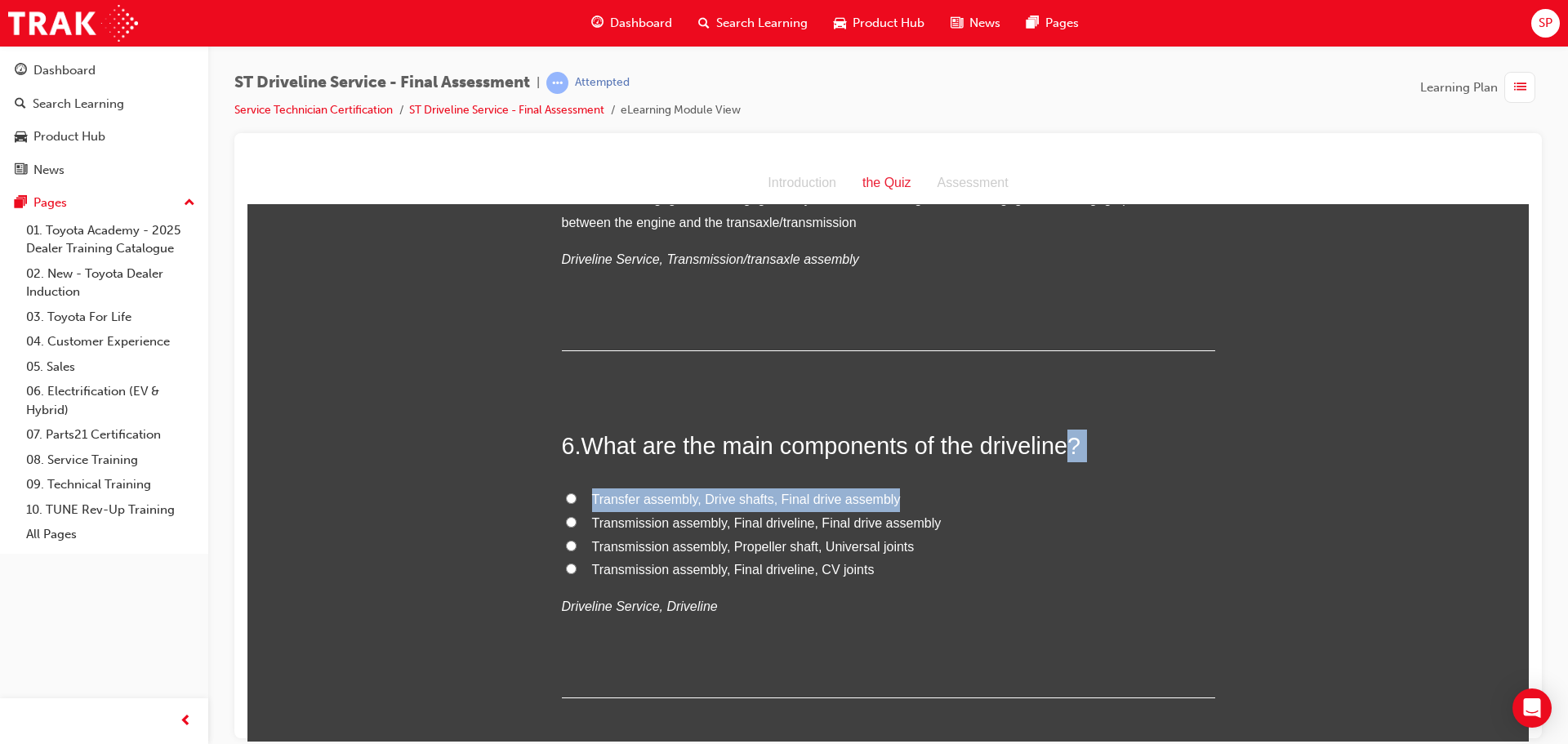
drag, startPoint x: 1066, startPoint y: 445, endPoint x: 988, endPoint y: 459, distance: 79.2
click at [988, 459] on h2 "6 . What are the main components of the driveline?" at bounding box center [889, 445] width 653 height 33
click at [1016, 567] on label "Transmission assembly, Final driveline, CV joints" at bounding box center [889, 569] width 653 height 23
click at [576, 567] on input "Transmission assembly, Final driveline, CV joints" at bounding box center [571, 567] width 10 height 10
radio input "true"
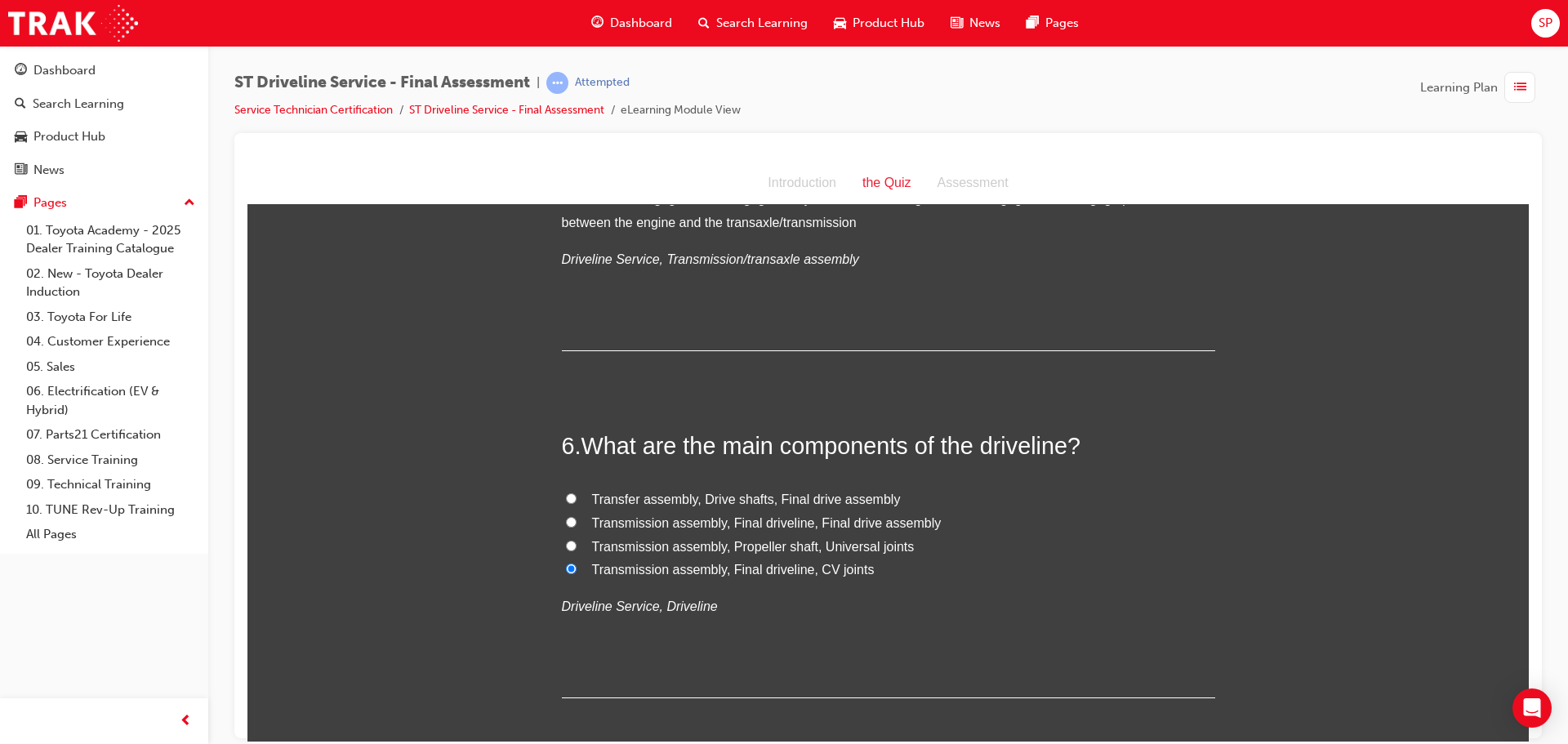
click at [566, 567] on input "Transmission assembly, Final driveline, CV joints" at bounding box center [571, 567] width 10 height 10
click at [566, 568] on input "Transmission assembly, Final driveline, CV joints" at bounding box center [571, 567] width 10 height 10
click at [591, 579] on label "Transmission assembly, Final driveline, CV joints" at bounding box center [889, 569] width 653 height 23
click at [576, 573] on input "Transmission assembly, Final driveline, CV joints" at bounding box center [571, 567] width 10 height 10
click at [884, 611] on p "Driveline Service, Driveline" at bounding box center [889, 605] width 653 height 23
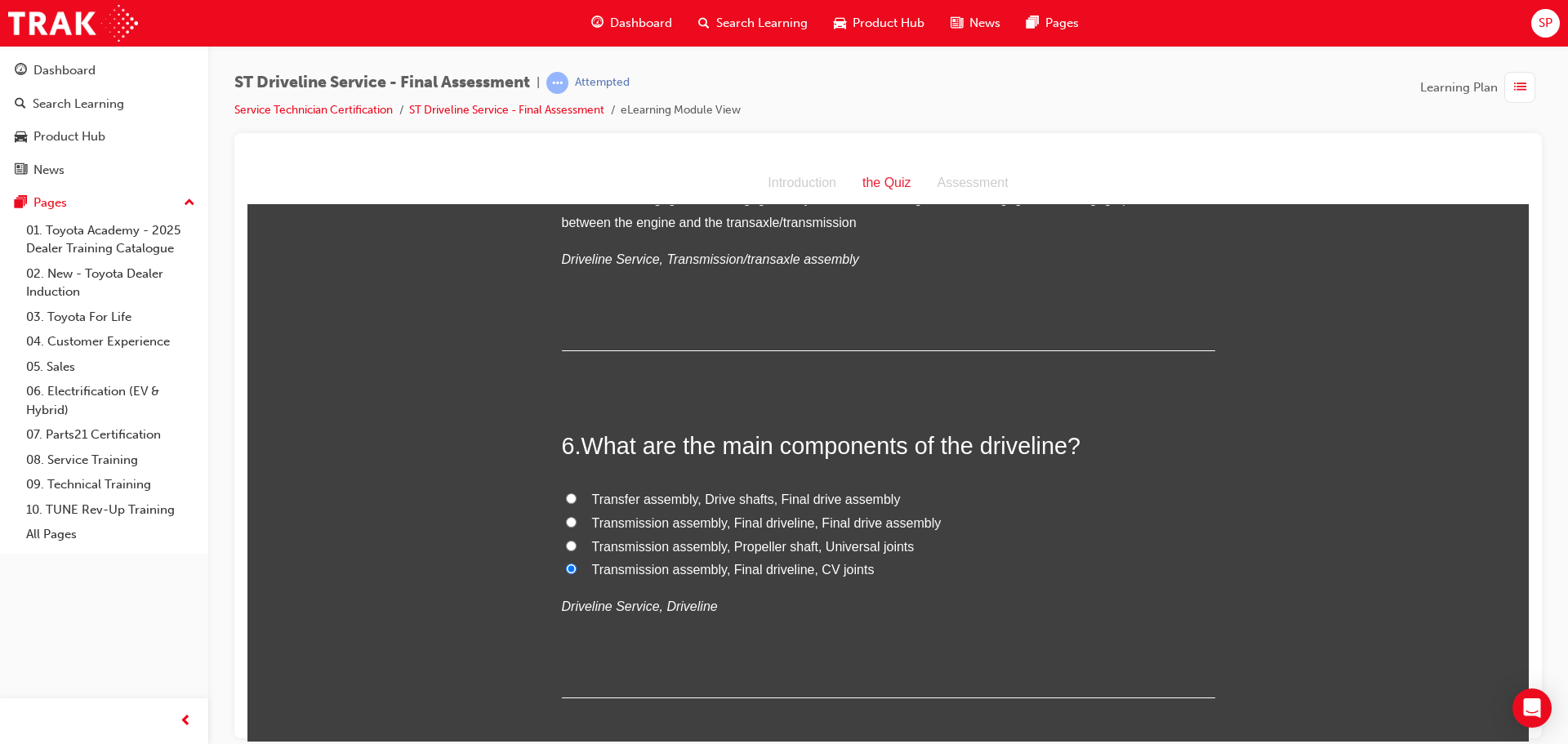
click at [621, 497] on span "Transfer assembly, Drive shafts, Final drive assembly" at bounding box center [746, 498] width 308 height 14
click at [576, 497] on input "Transfer assembly, Drive shafts, Final drive assembly" at bounding box center [571, 497] width 10 height 10
radio input "true"
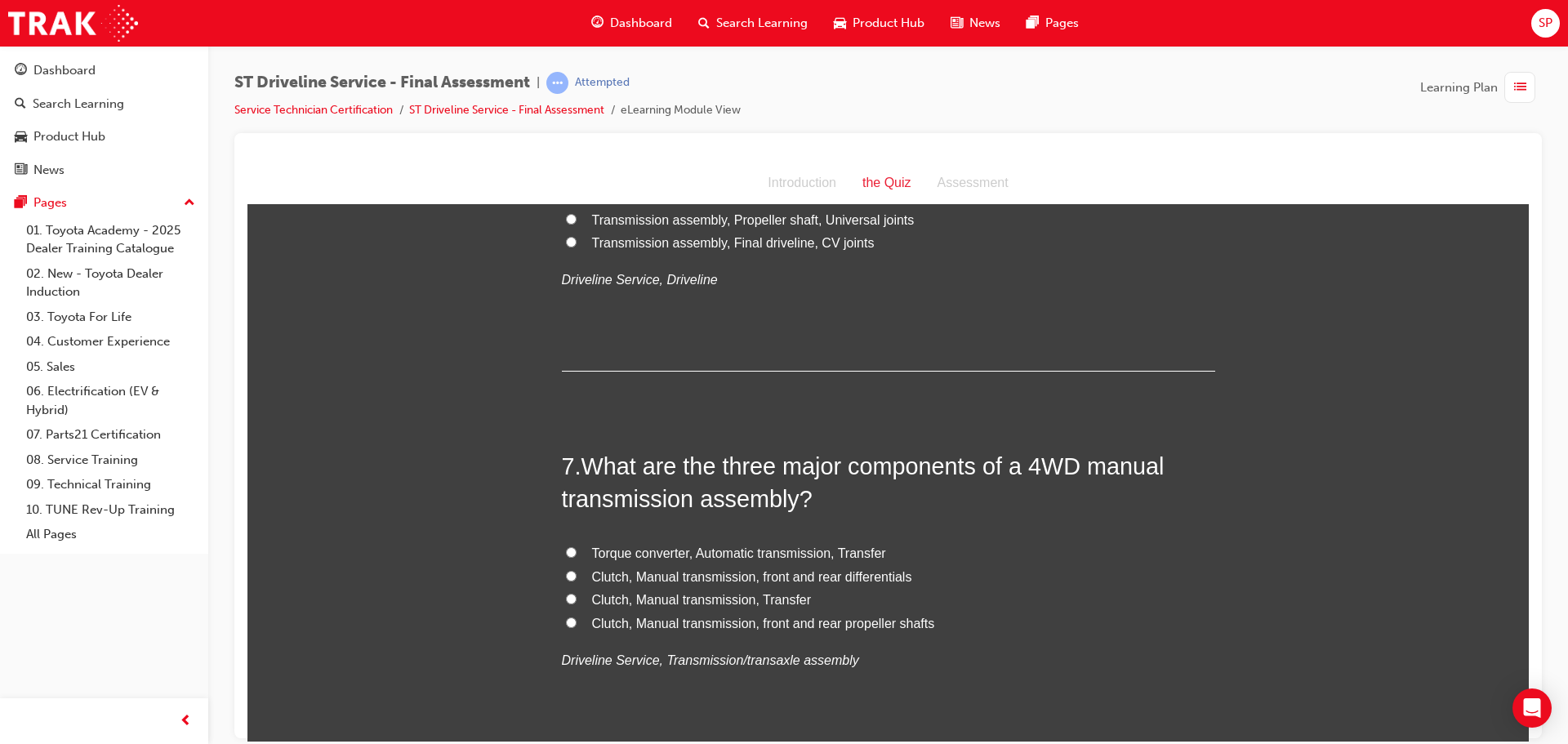
scroll to position [2123, 0]
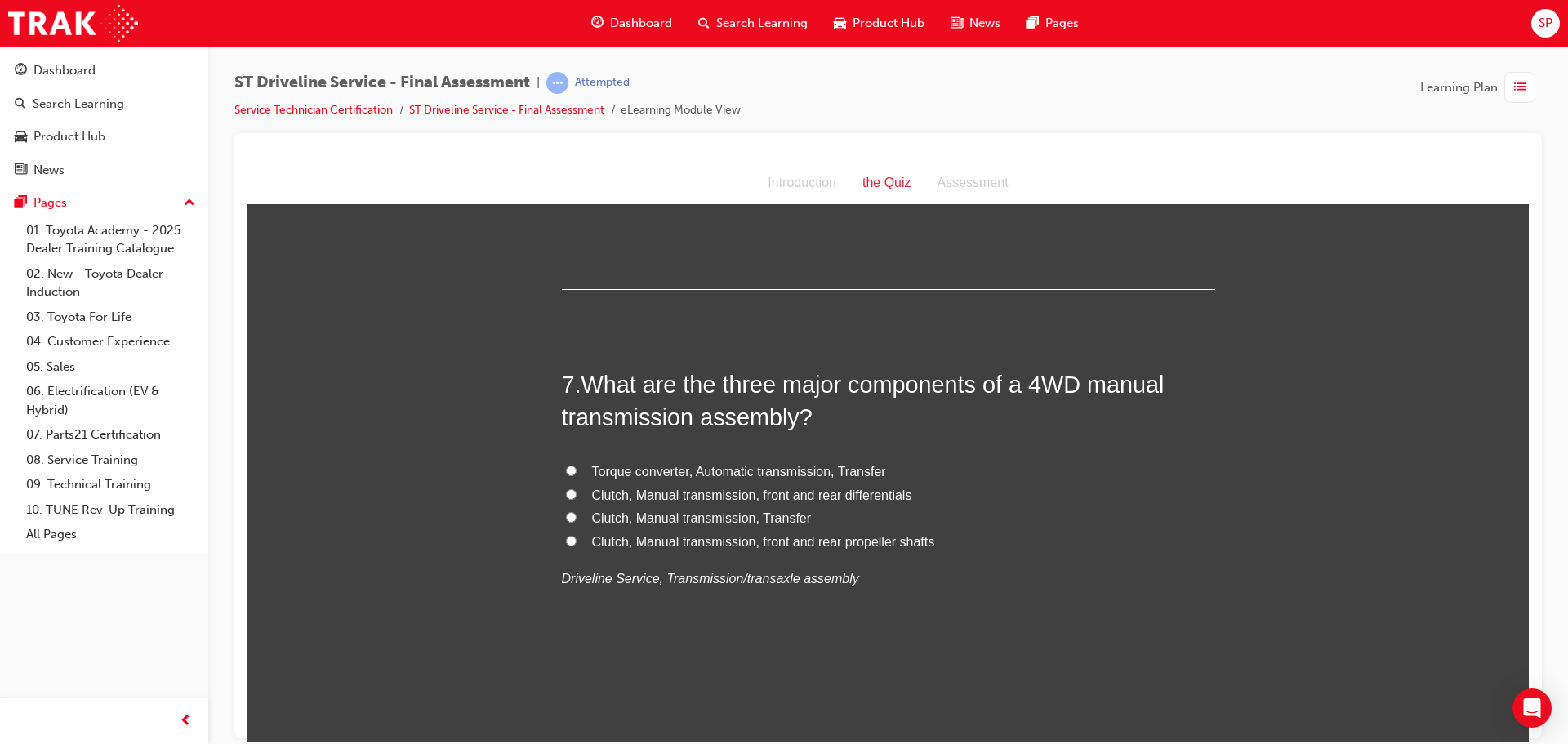
click at [689, 520] on span "Clutch, Manual transmission, Transfer" at bounding box center [702, 517] width 220 height 14
click at [576, 520] on input "Clutch, Manual transmission, Transfer" at bounding box center [571, 516] width 10 height 10
radio input "true"
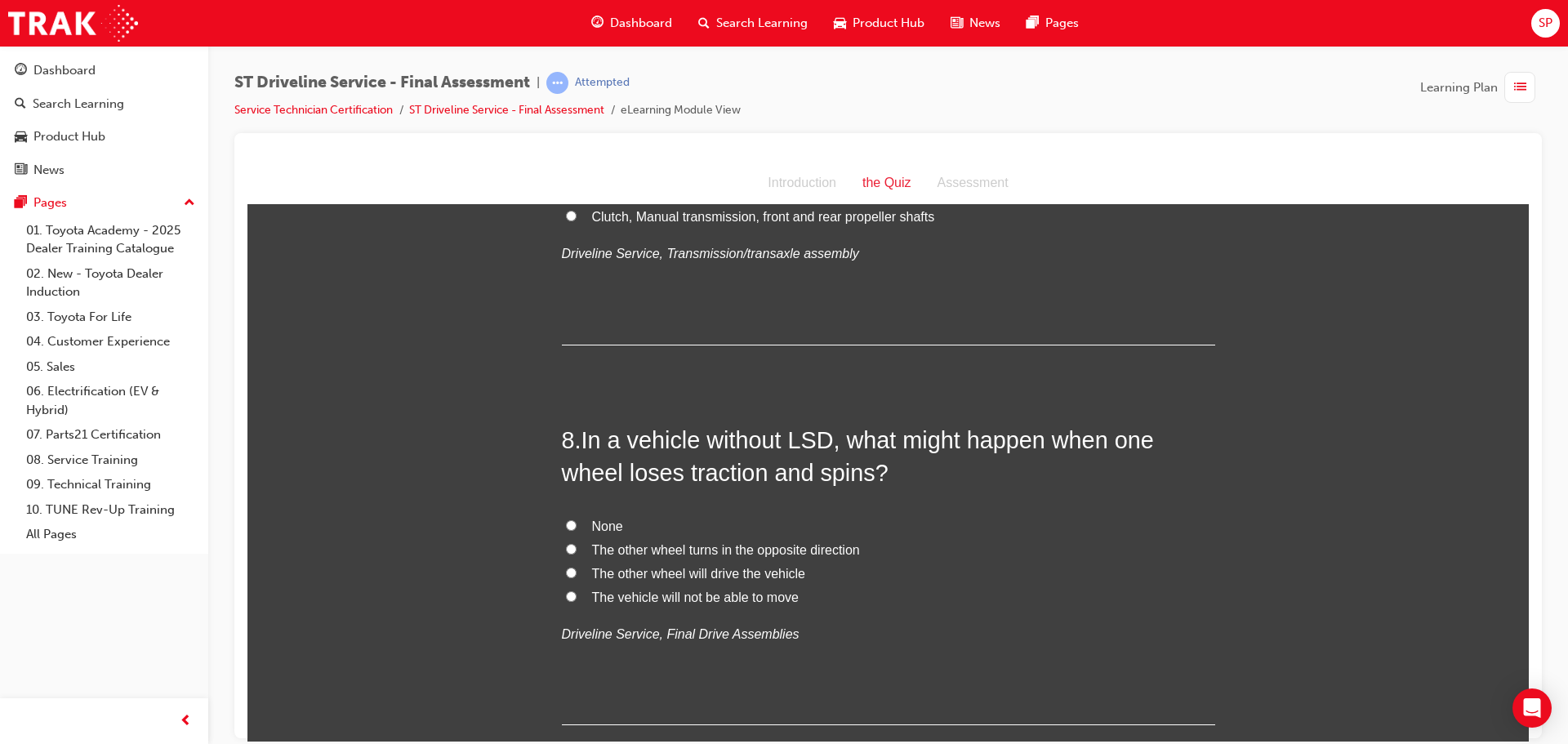
scroll to position [2449, 0]
click at [736, 590] on span "The vehicle will not be able to move" at bounding box center [695, 595] width 206 height 14
click at [576, 590] on input "The vehicle will not be able to move" at bounding box center [571, 594] width 10 height 10
radio input "true"
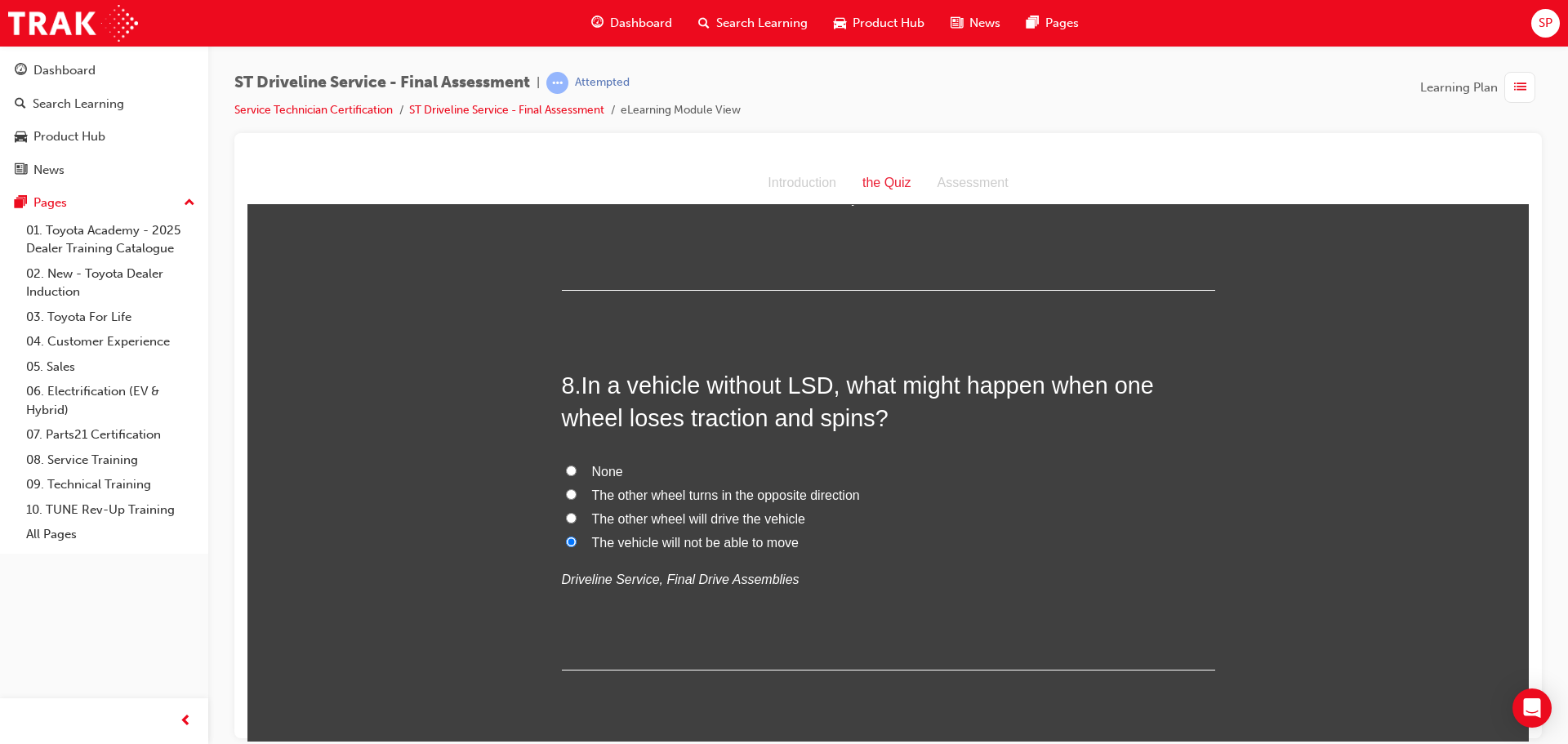
scroll to position [2531, 0]
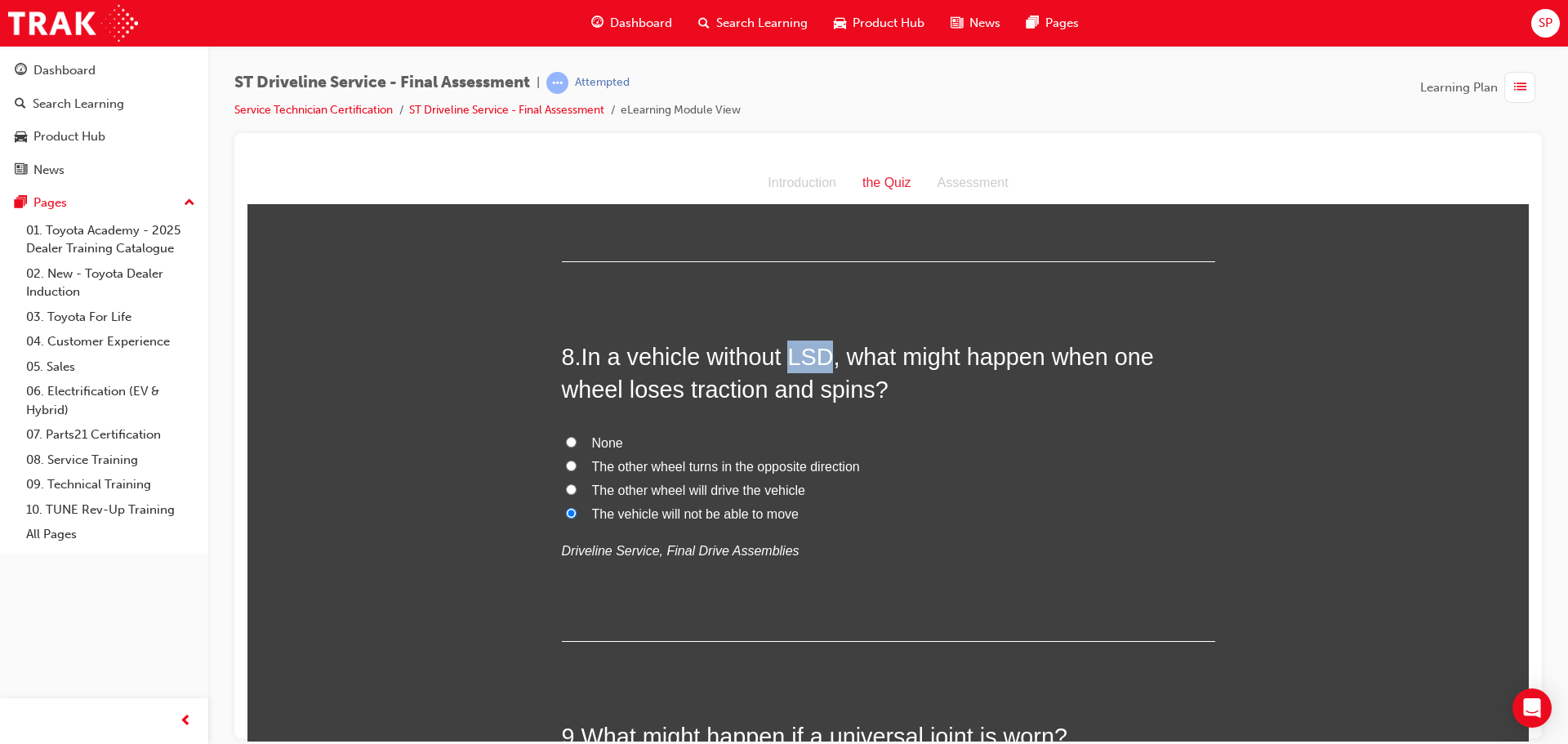
drag, startPoint x: 828, startPoint y: 354, endPoint x: 786, endPoint y: 353, distance: 42.0
click at [786, 353] on span "In a vehicle without LSD, what might happen when one wheel loses traction and s…" at bounding box center [858, 372] width 592 height 59
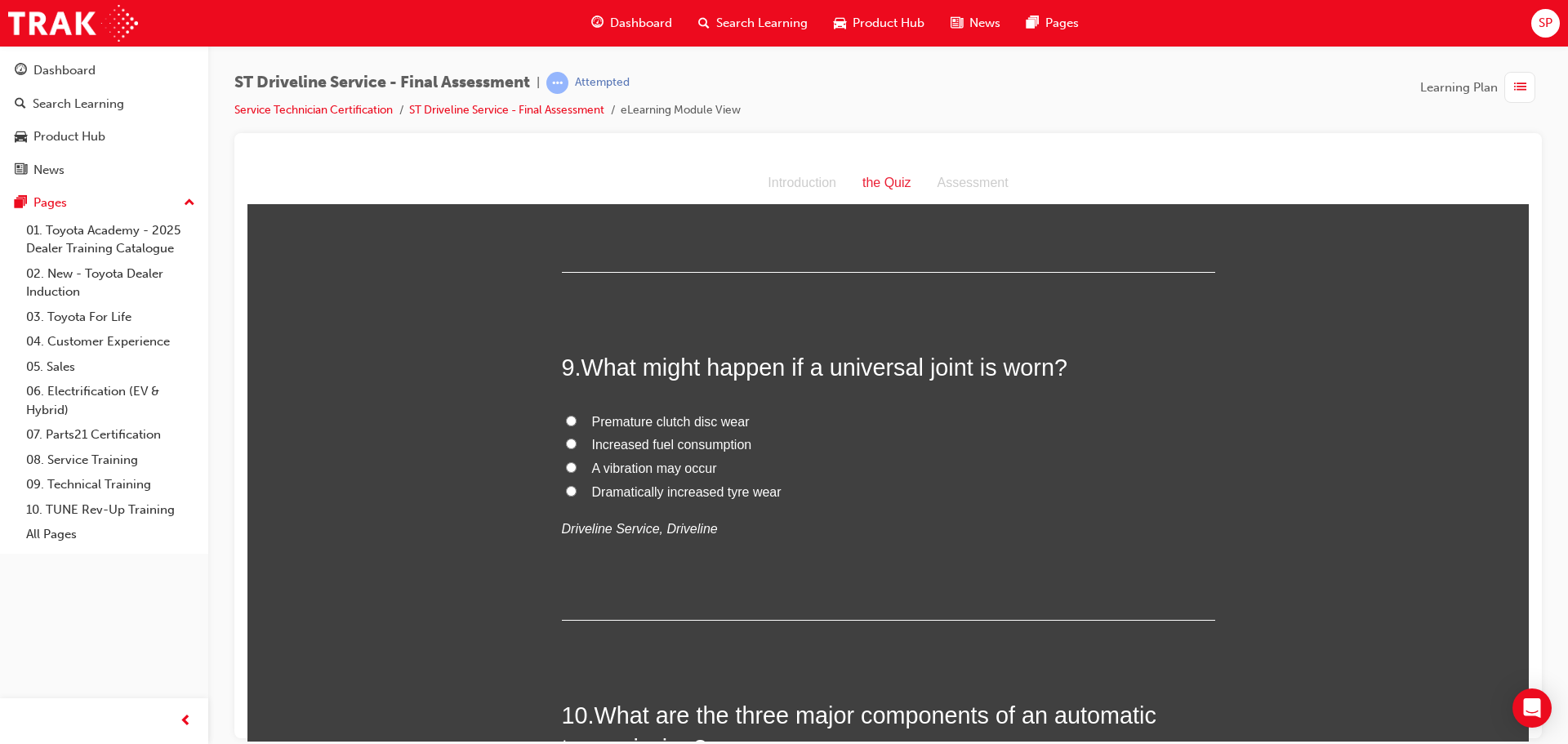
scroll to position [2939, 0]
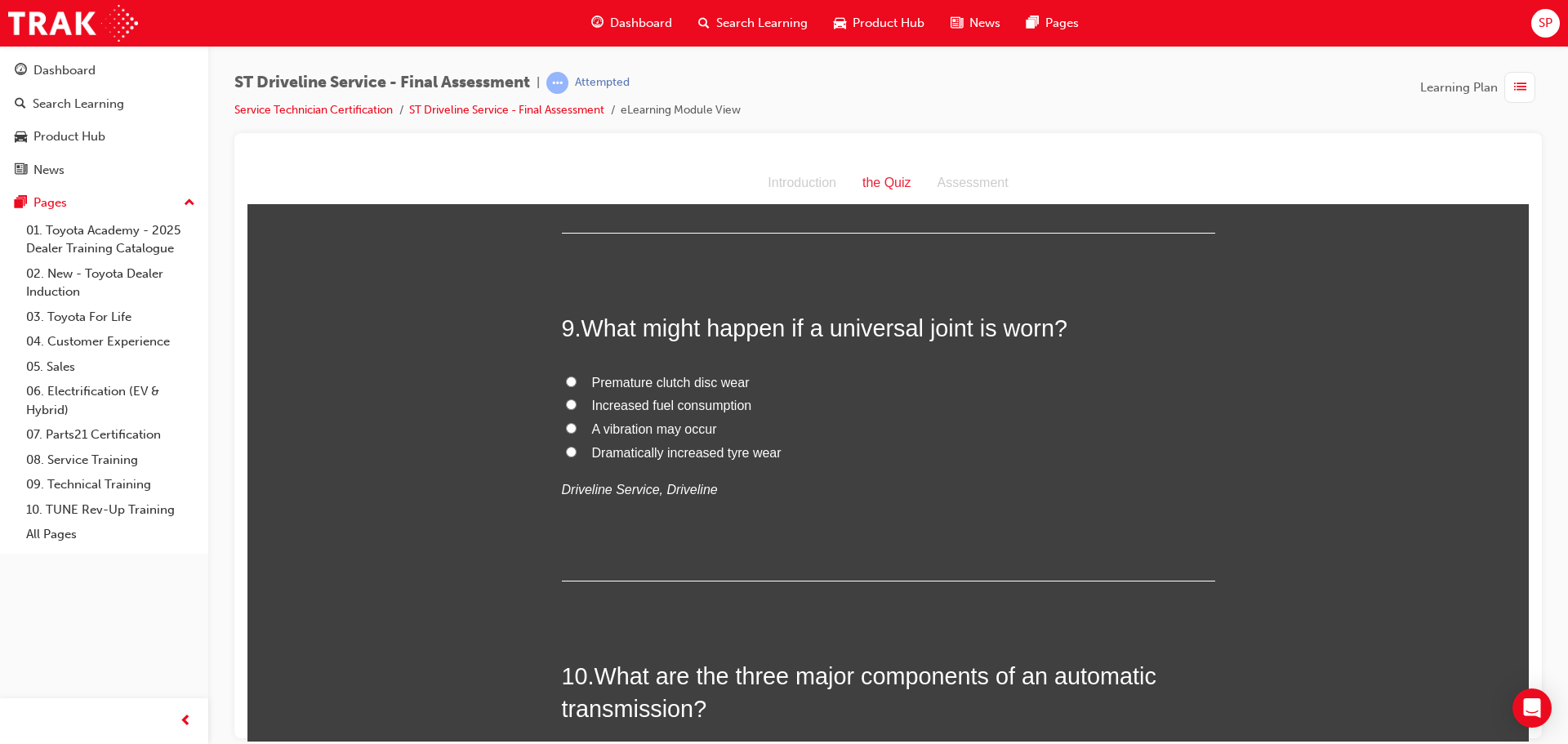
click at [644, 433] on span "A vibration may occur" at bounding box center [654, 428] width 125 height 14
click at [576, 433] on input "A vibration may occur" at bounding box center [571, 427] width 10 height 10
radio input "true"
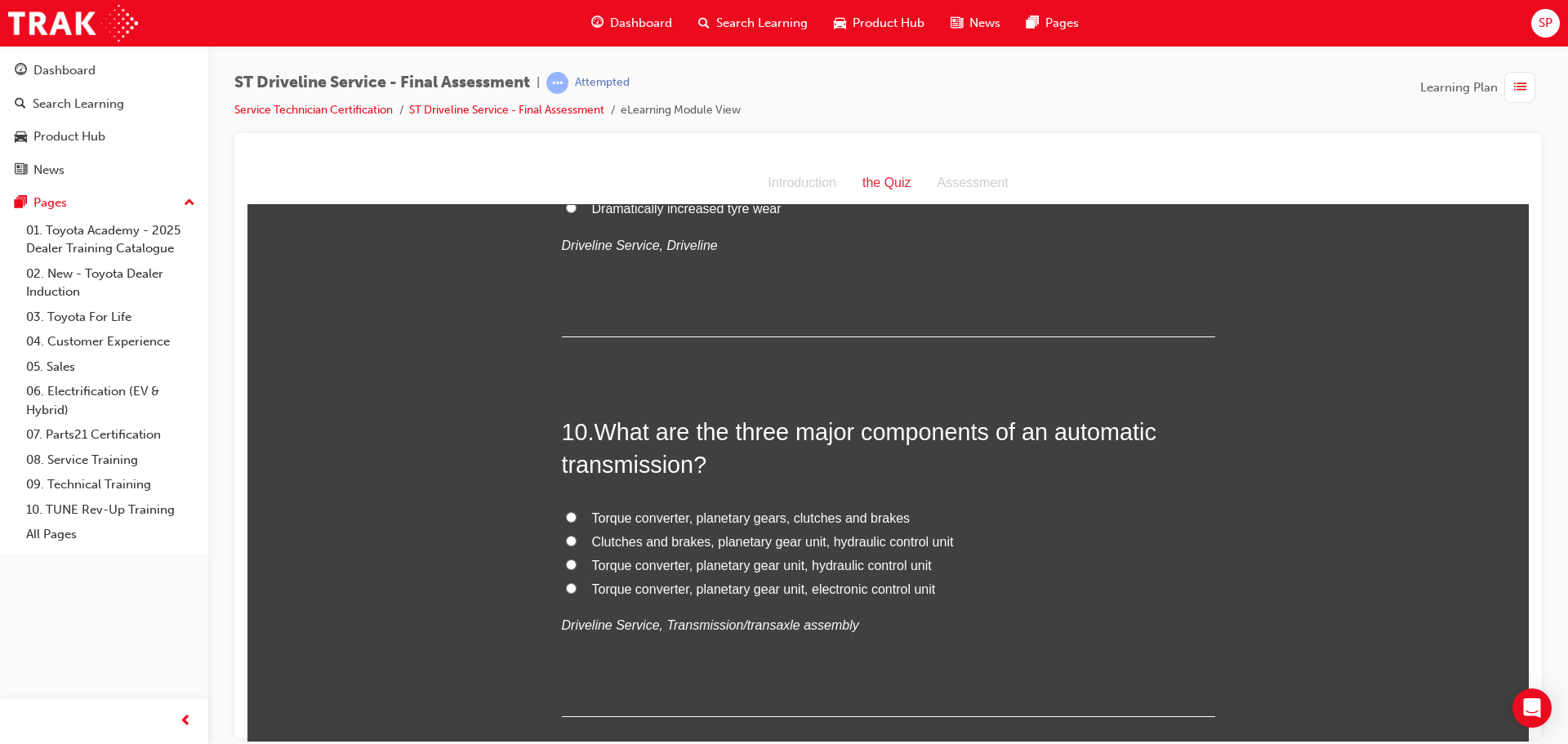
scroll to position [3184, 0]
drag, startPoint x: 989, startPoint y: 430, endPoint x: 861, endPoint y: 430, distance: 128.0
click at [861, 430] on span "What are the three major components of an automatic transmission?" at bounding box center [859, 447] width 594 height 59
click at [566, 585] on input "Torque converter, planetary gear unit, electronic control unit" at bounding box center [571, 586] width 10 height 10
radio input "true"
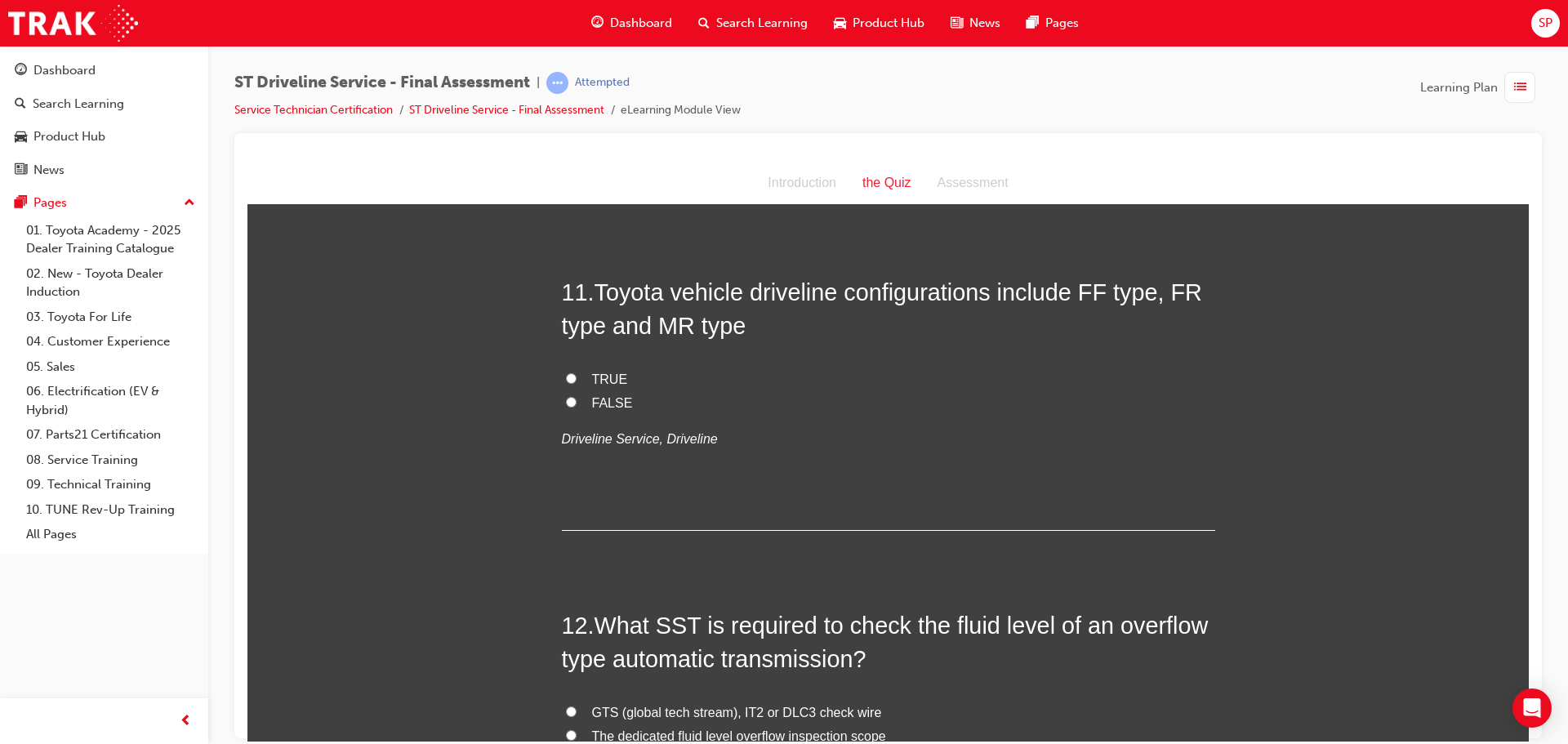
scroll to position [3674, 0]
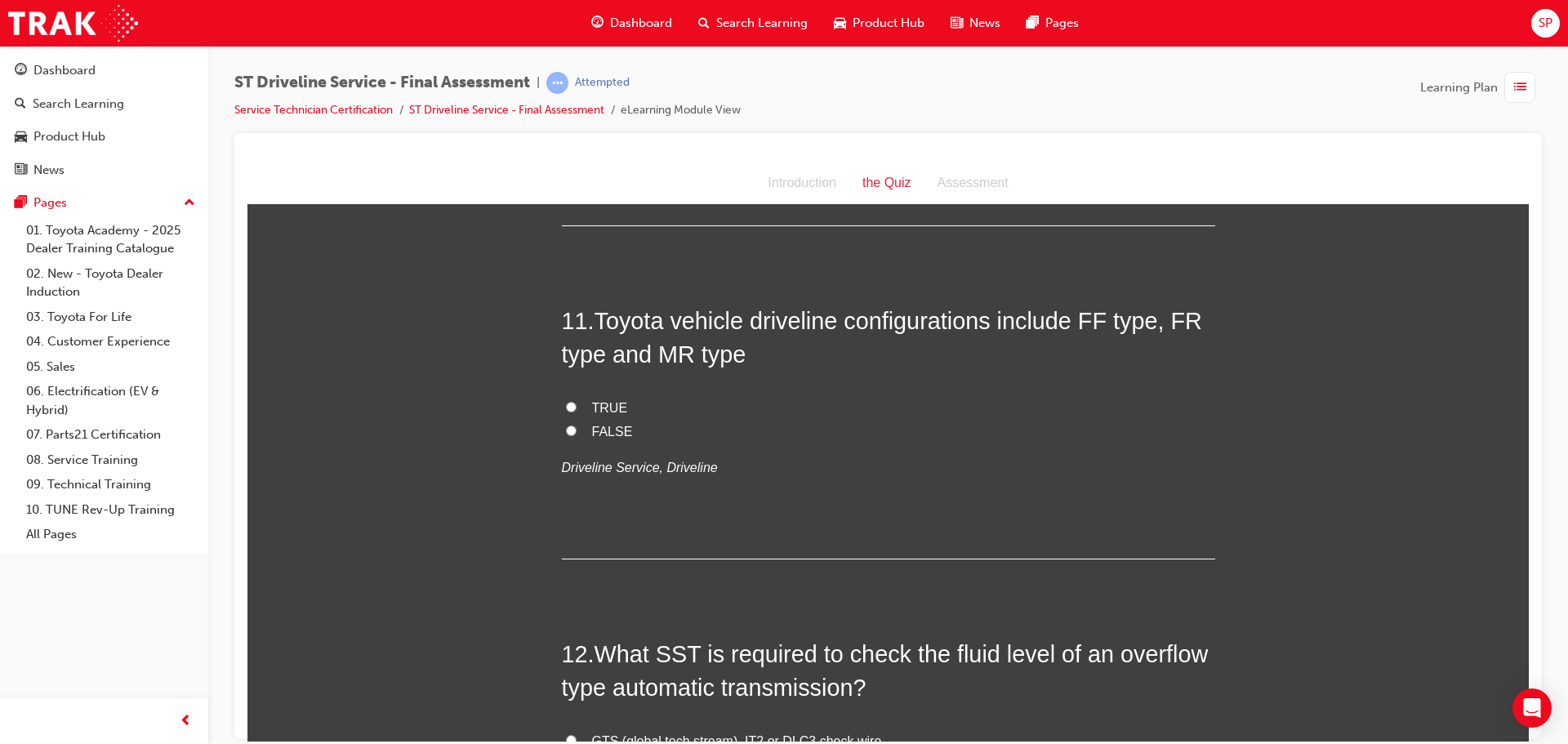
click at [566, 403] on input "TRUE" at bounding box center [571, 406] width 10 height 10
radio input "true"
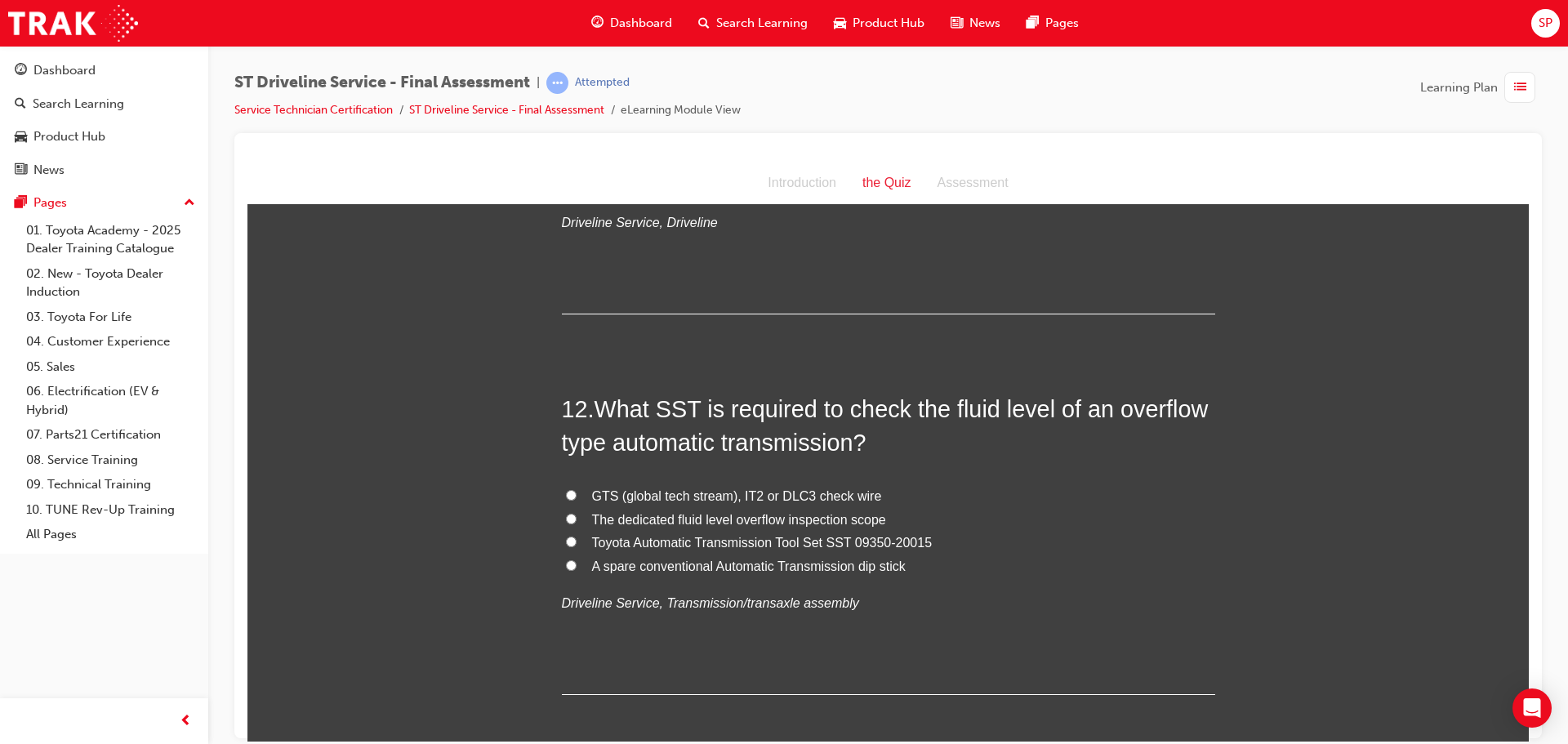
scroll to position [4001, 0]
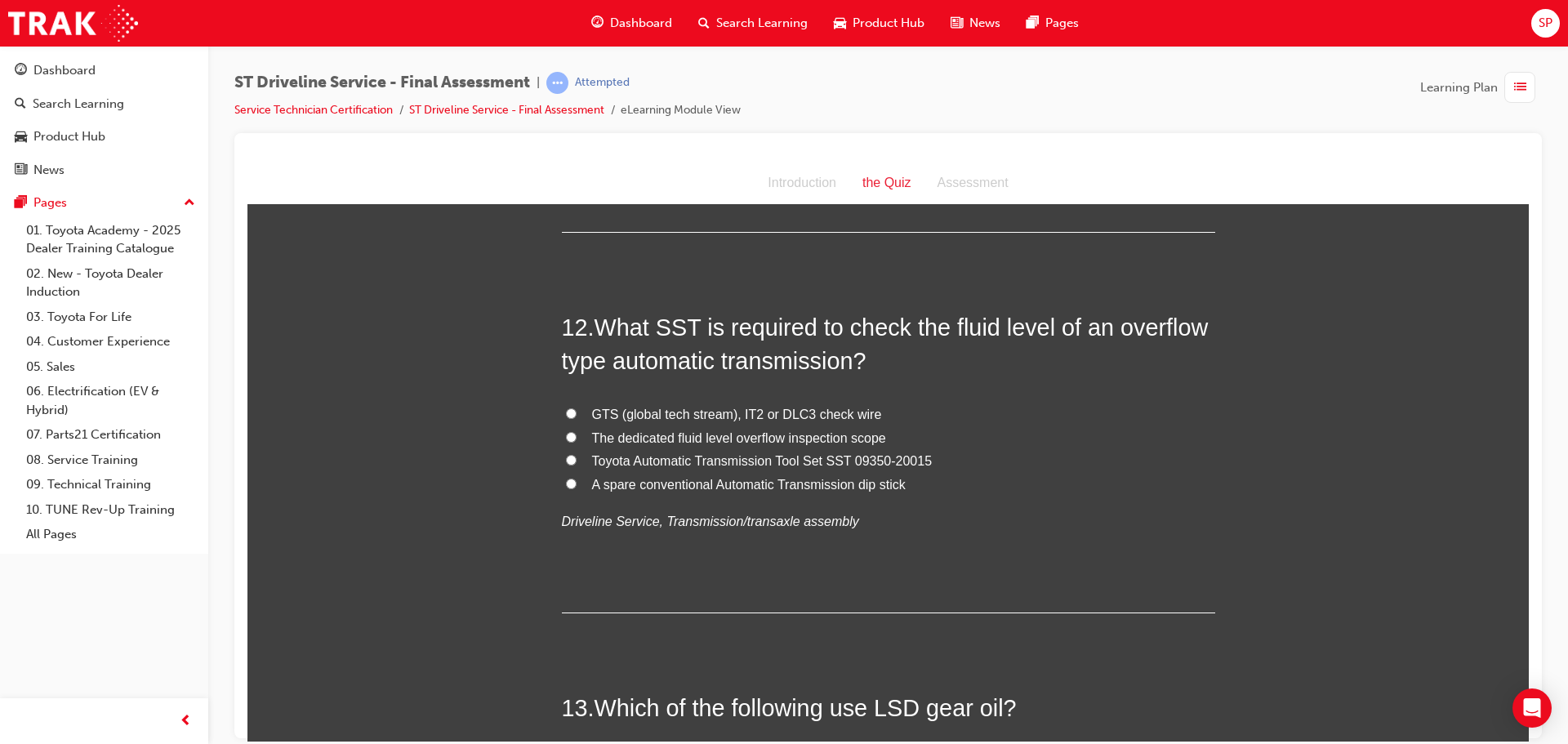
click at [569, 408] on input "GTS (global tech stream), IT2 or DLC3 check wire" at bounding box center [571, 412] width 10 height 10
radio input "true"
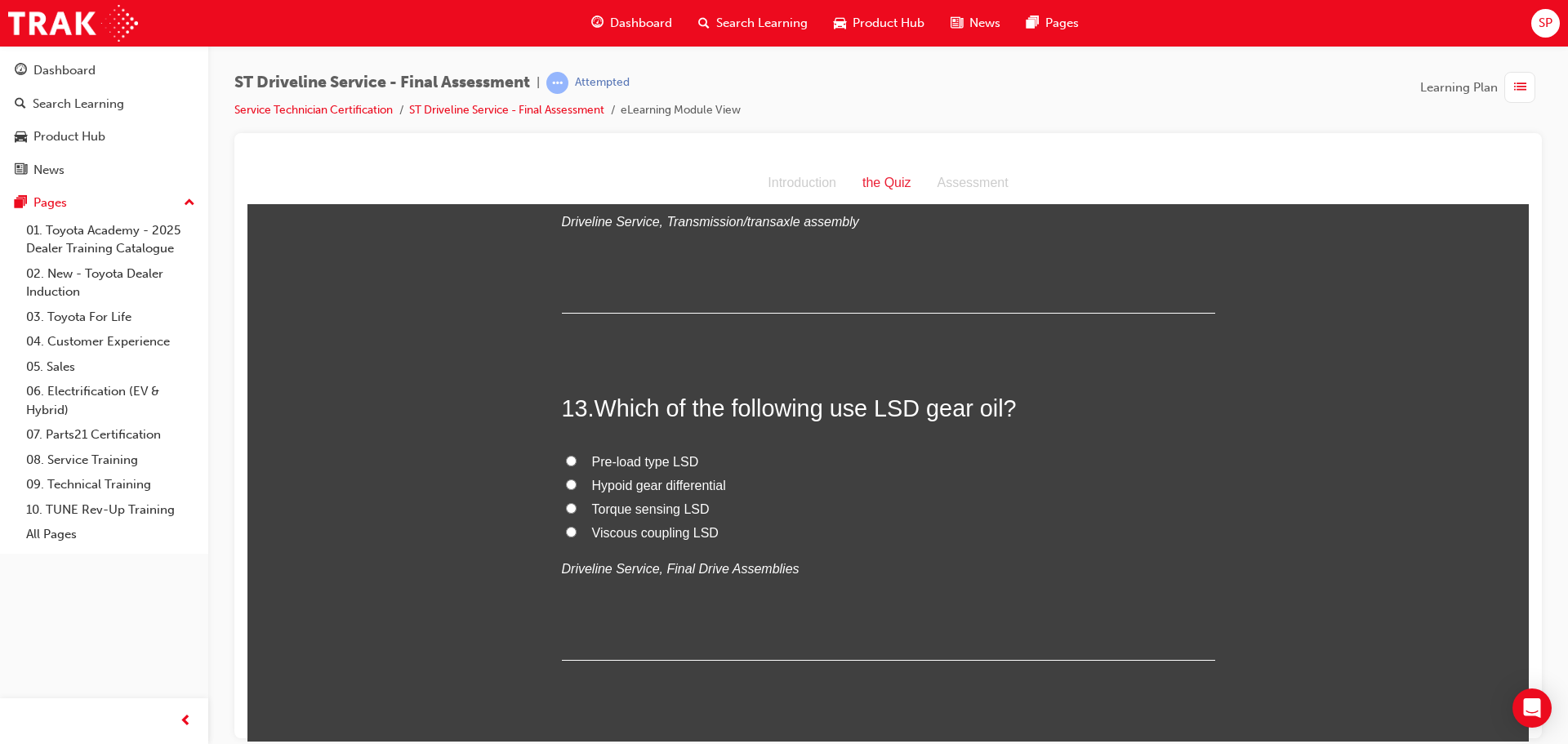
scroll to position [4327, 0]
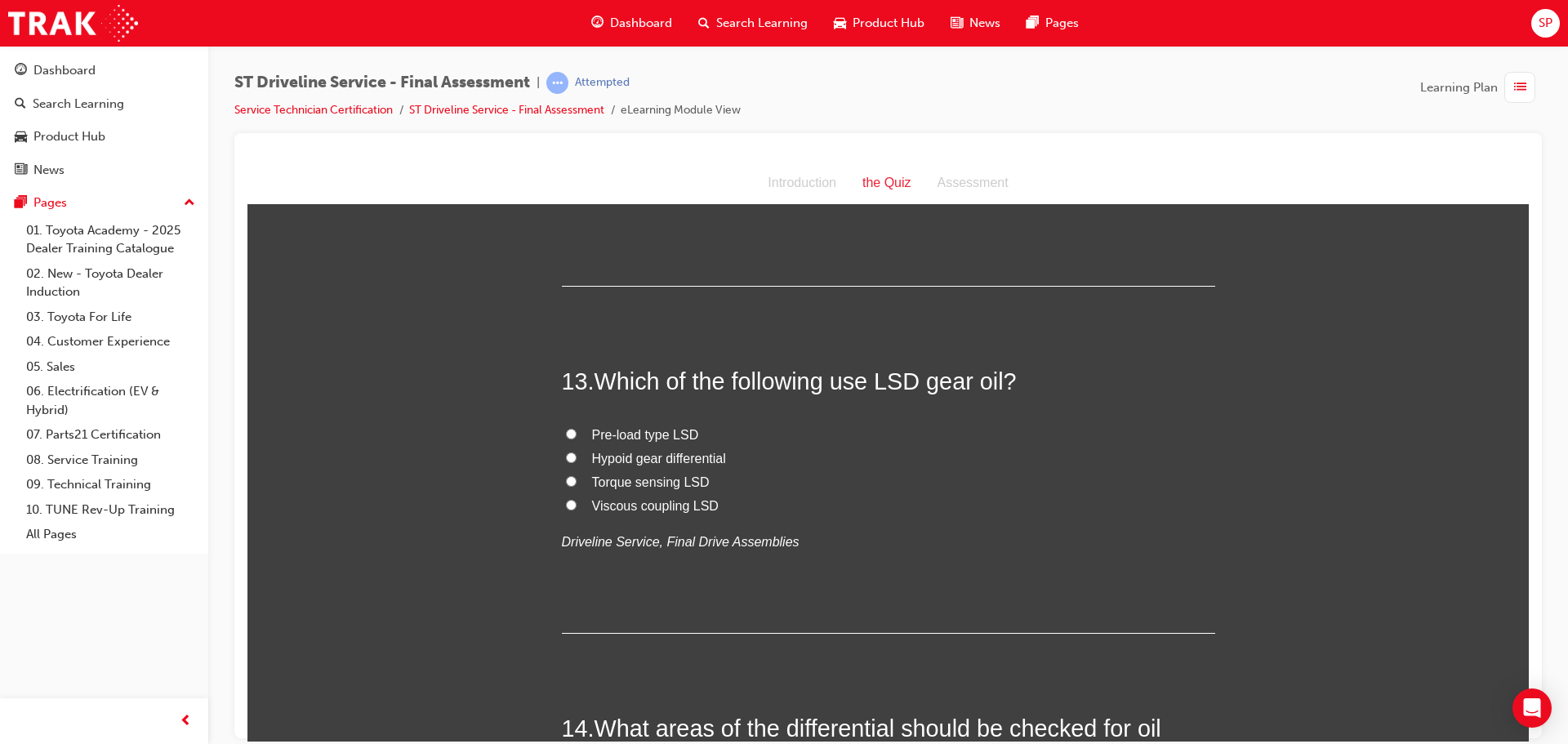
click at [566, 433] on input "Pre-load type LSD" at bounding box center [571, 433] width 10 height 10
radio input "true"
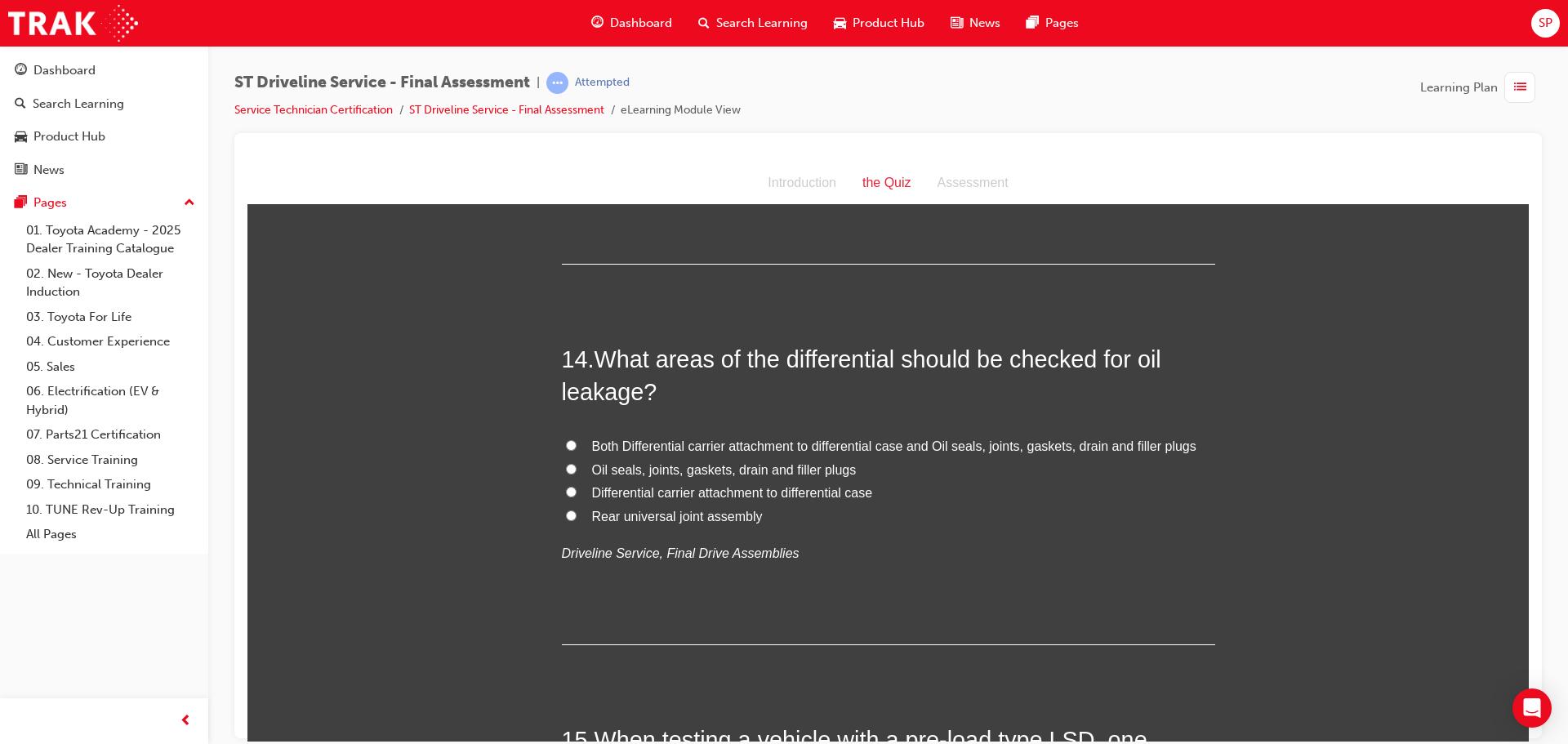
scroll to position [4735, 0]
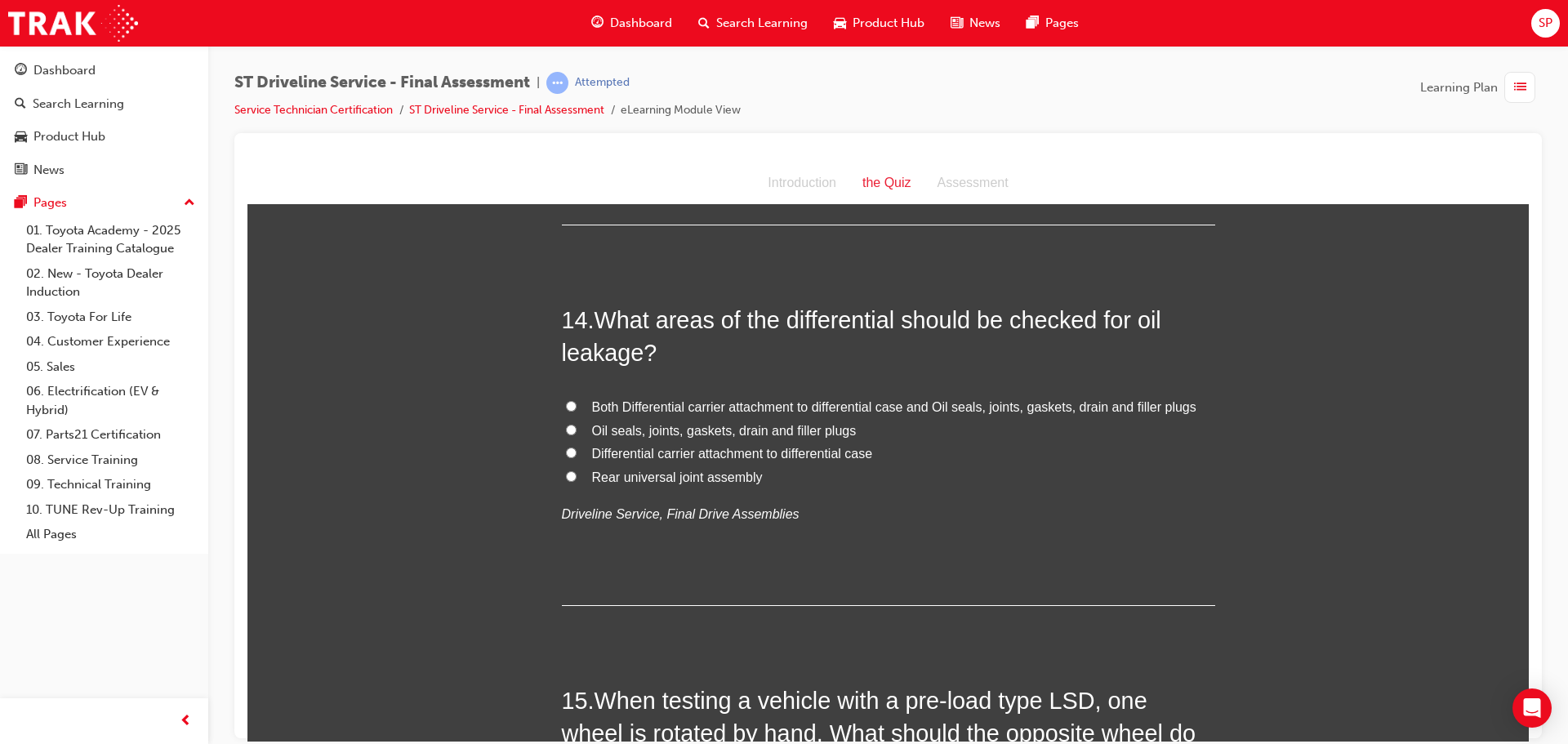
click at [569, 405] on input "Both Differential carrier attachment to differential case and Oil seals, joints…" at bounding box center [571, 405] width 10 height 10
radio input "true"
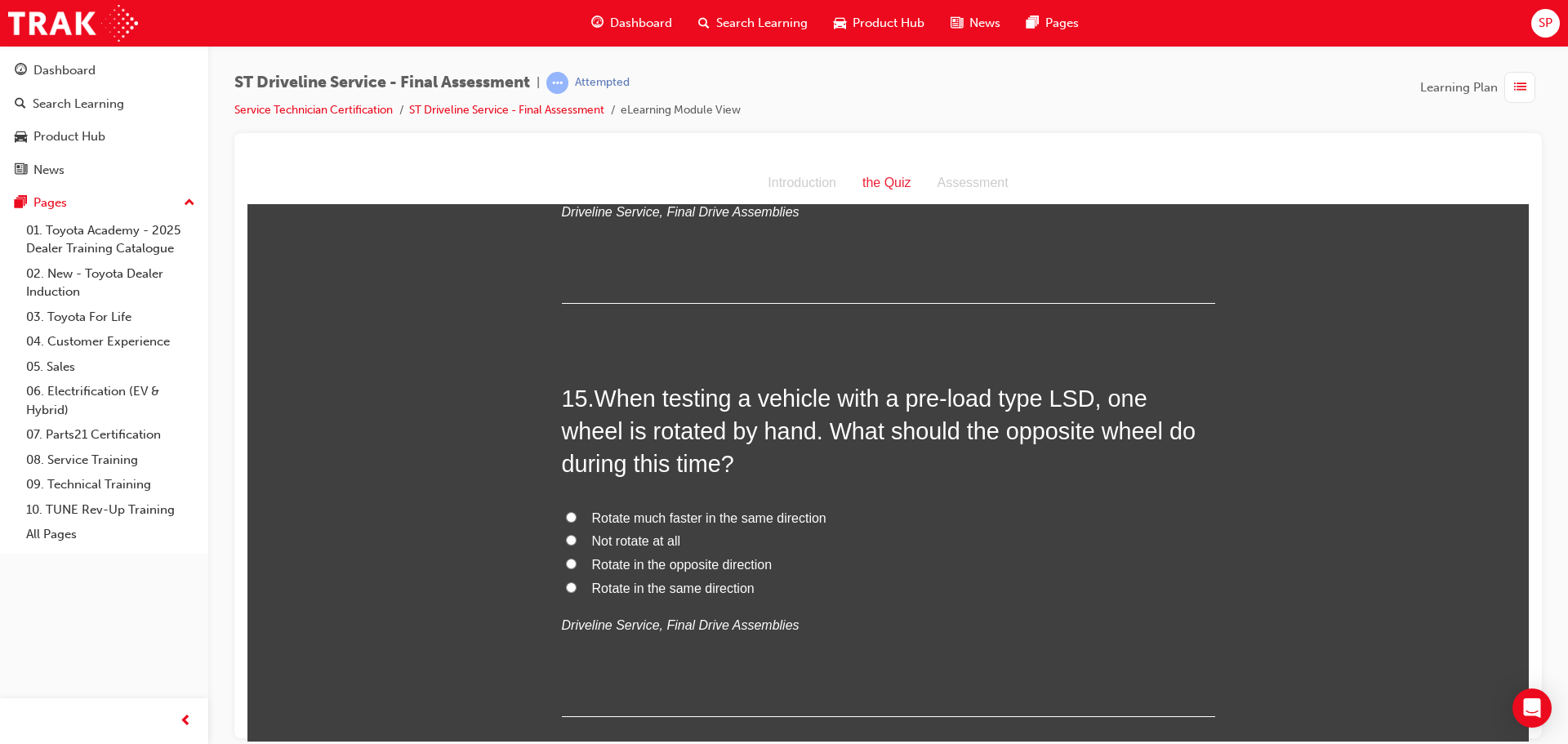
scroll to position [5062, 0]
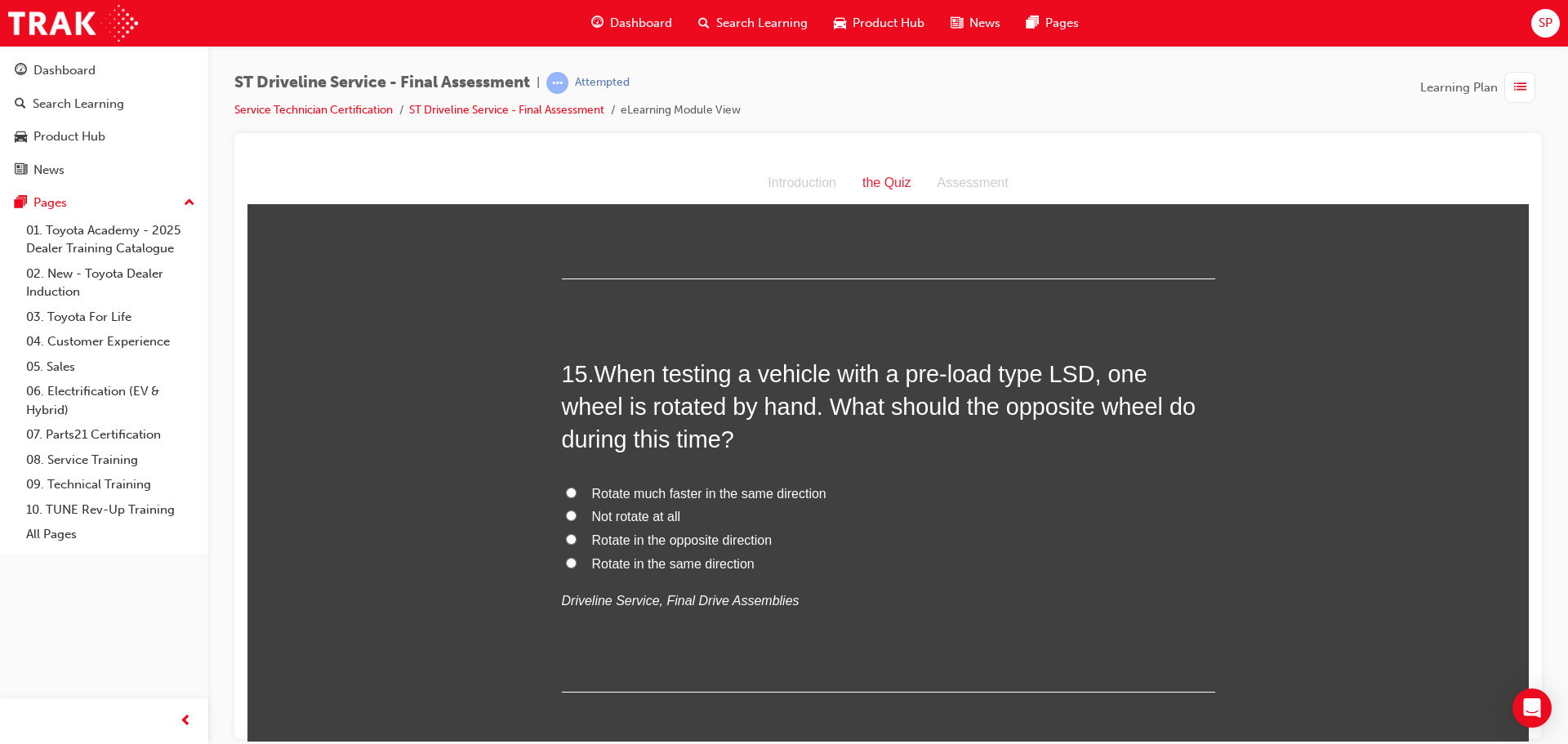
click at [568, 536] on input "Rotate in the opposite direction" at bounding box center [571, 539] width 10 height 10
radio input "true"
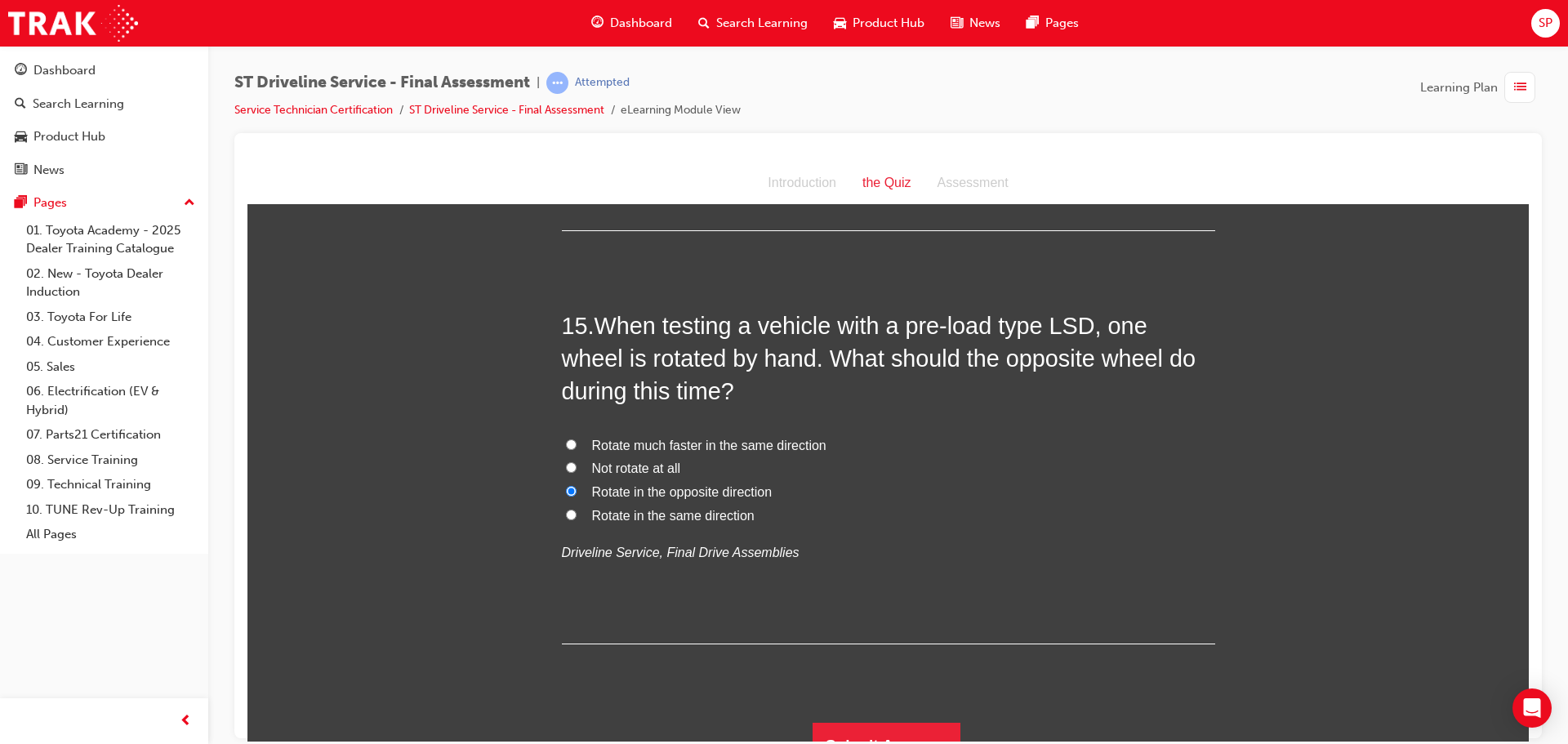
scroll to position [5136, 0]
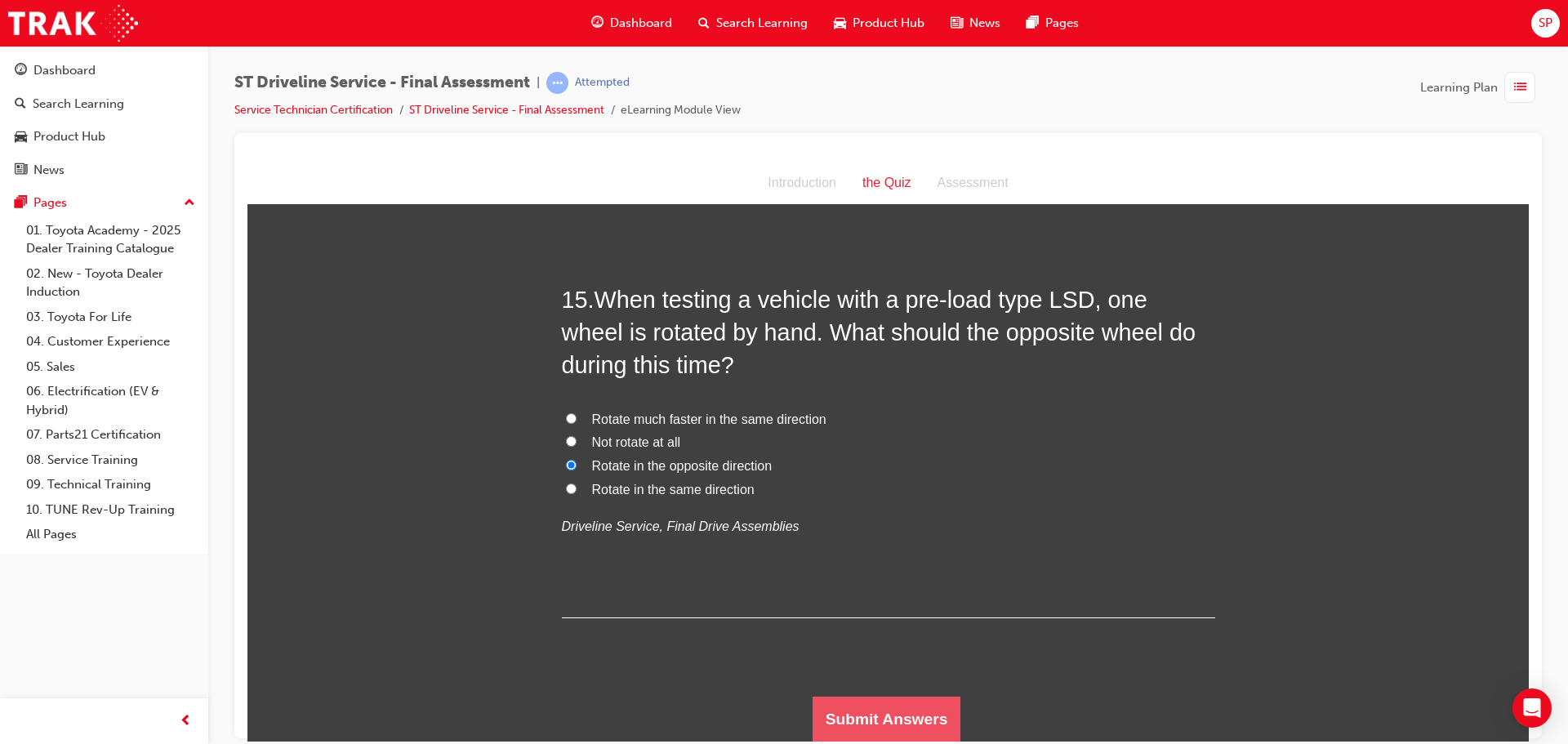
click at [929, 724] on button "Submit Answers" at bounding box center [887, 718] width 149 height 46
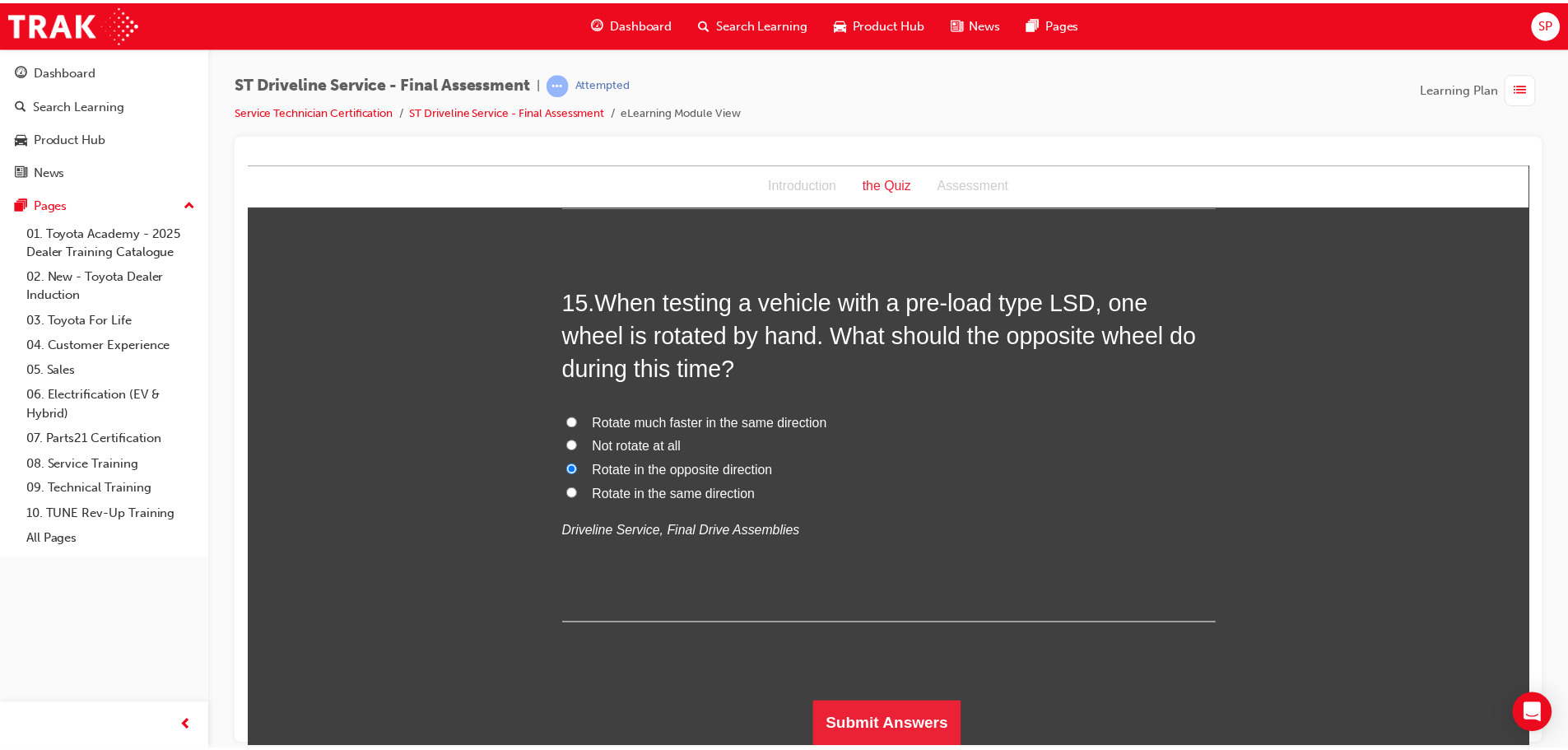
scroll to position [0, 0]
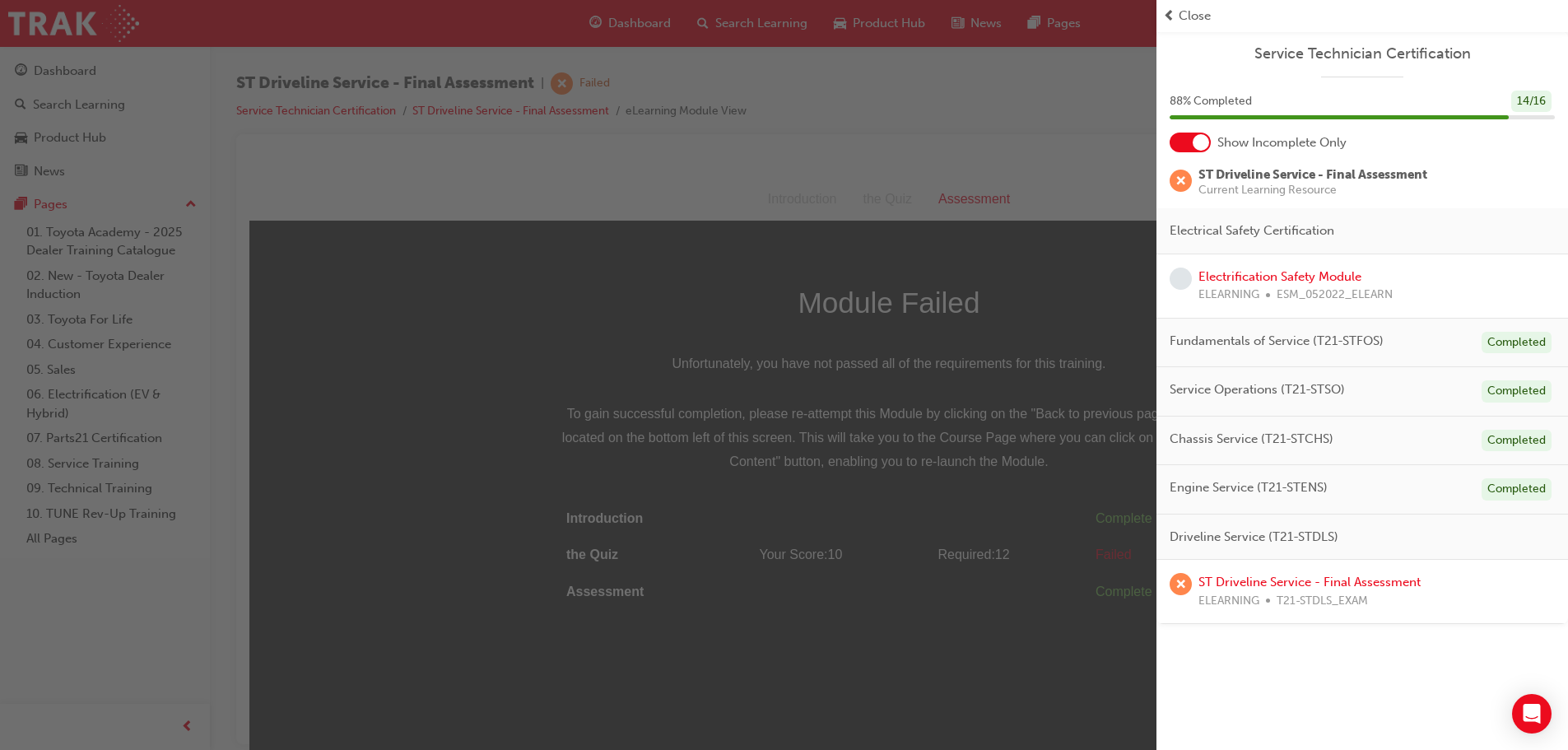
click at [994, 165] on div "button" at bounding box center [578, 375] width 1156 height 750
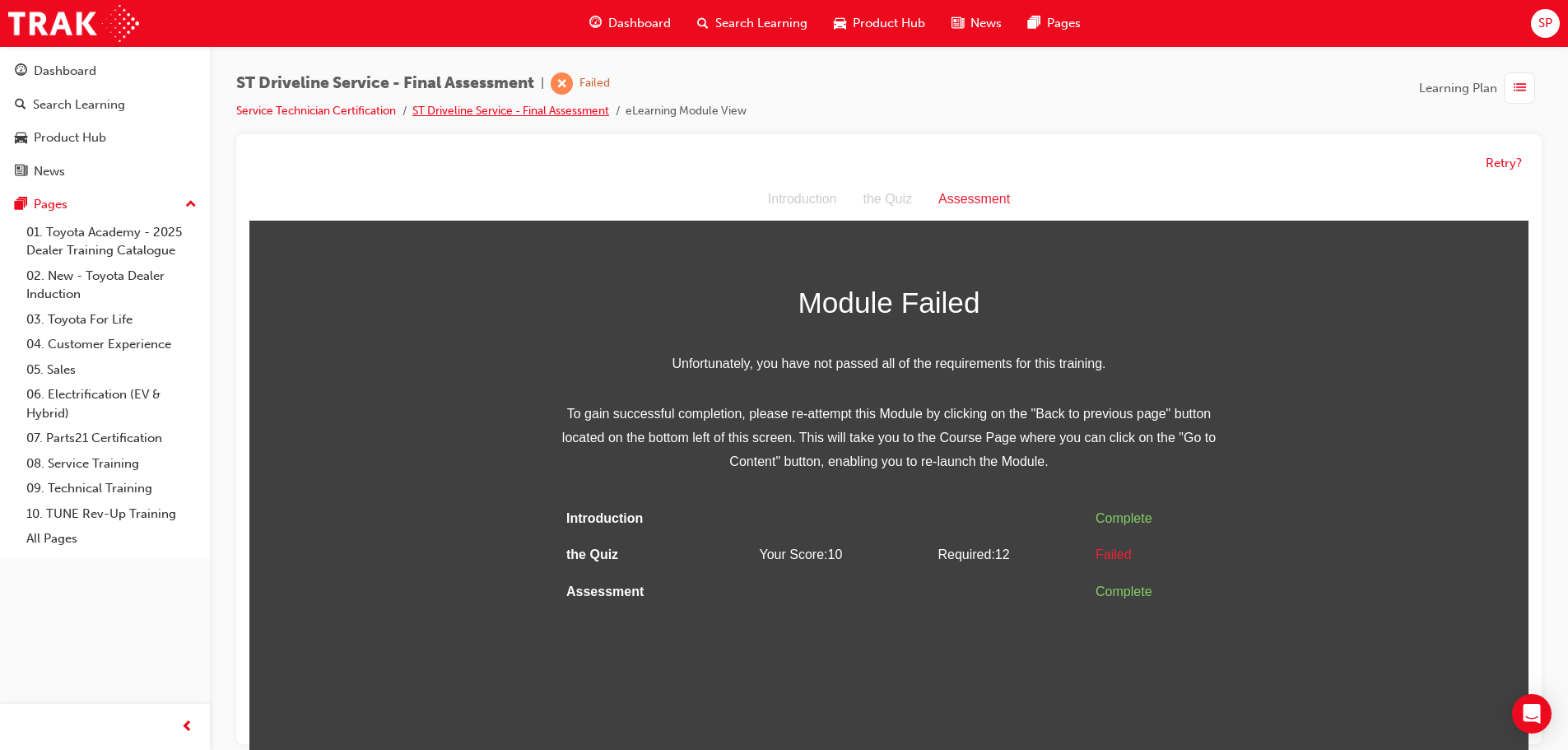
click at [564, 114] on link "ST Driveline Service - Final Assessment" at bounding box center [510, 111] width 196 height 14
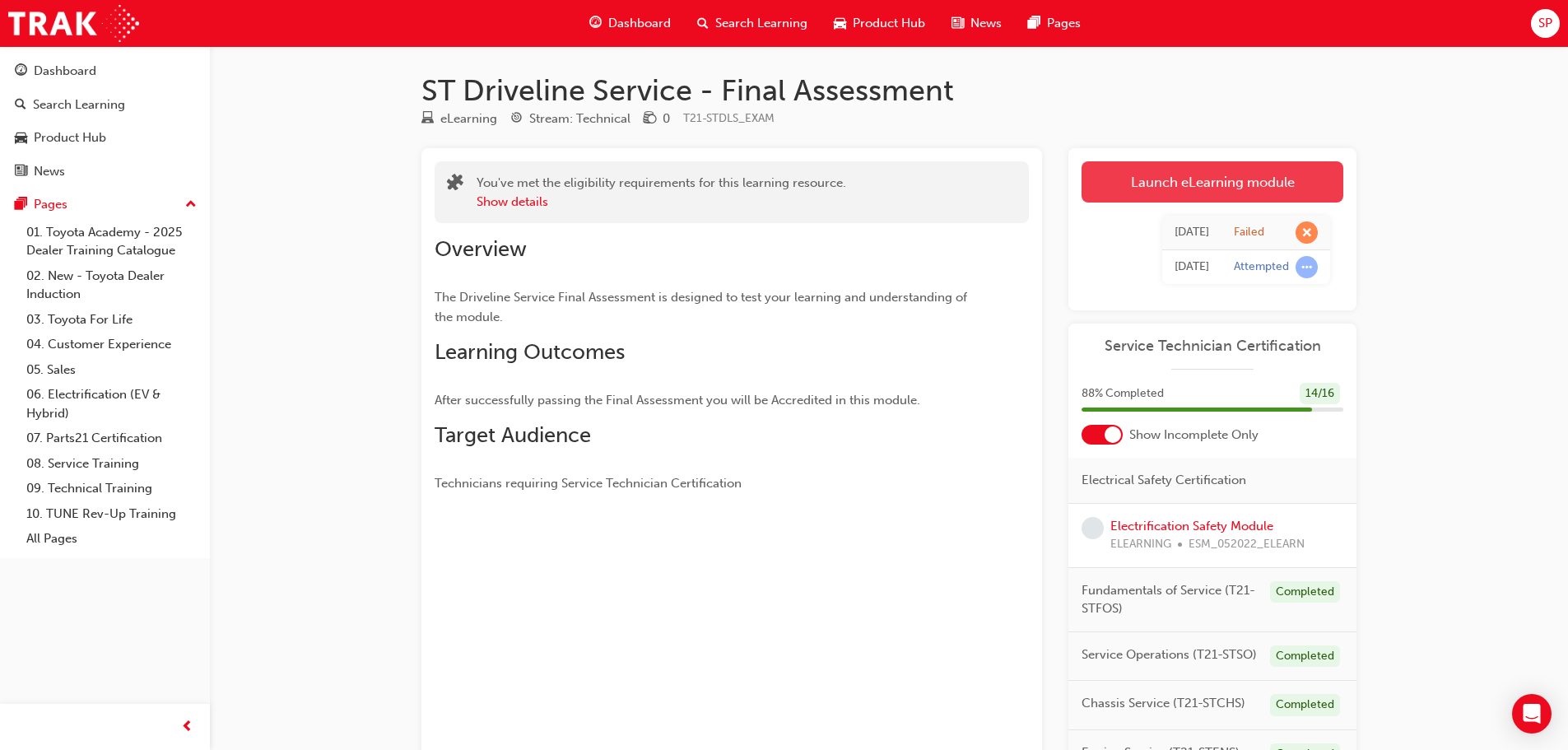
click at [1147, 173] on link "Launch eLearning module" at bounding box center [1213, 182] width 262 height 41
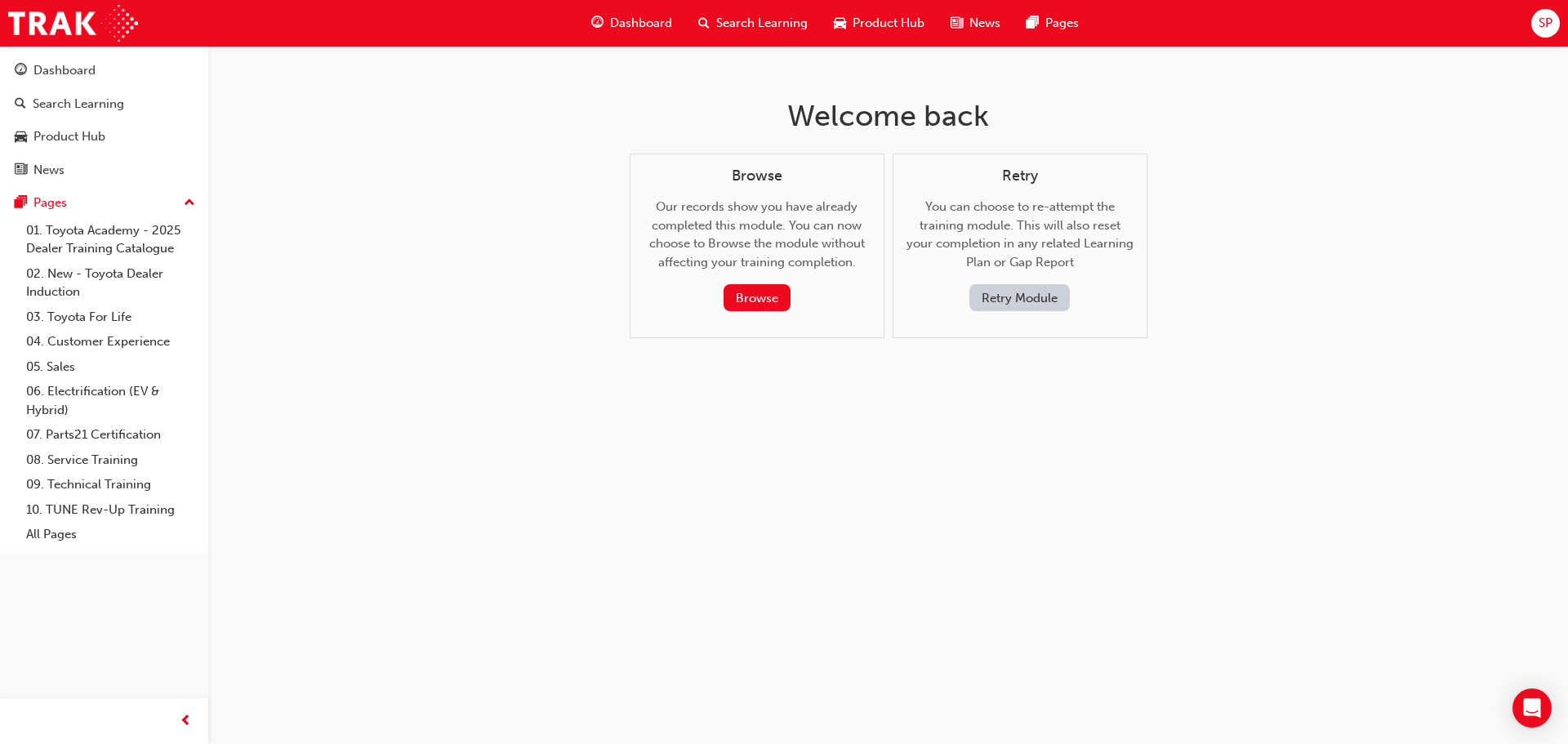
click at [1014, 296] on button "Retry Module" at bounding box center [1020, 297] width 100 height 27
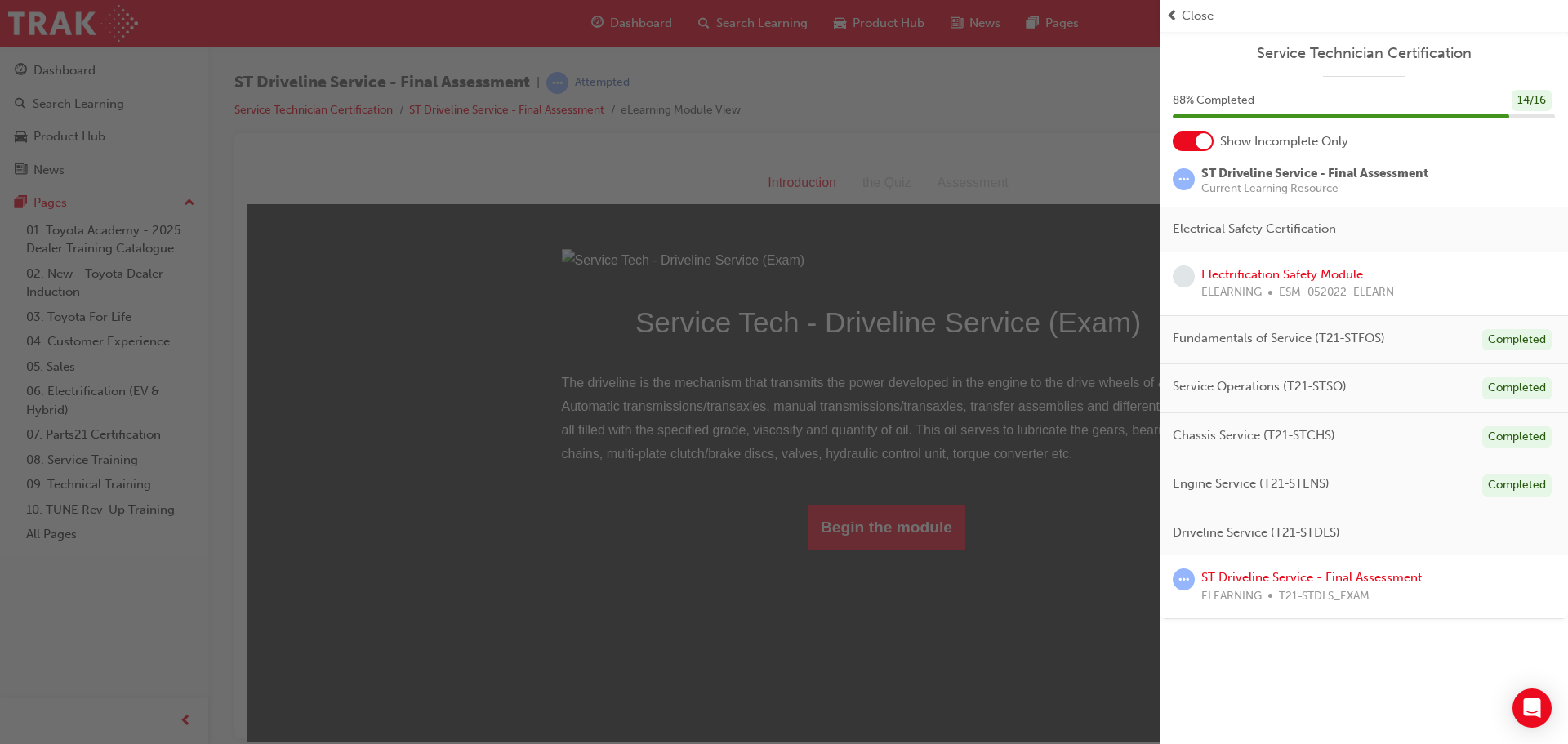
click at [1069, 167] on div "button" at bounding box center [580, 372] width 1160 height 744
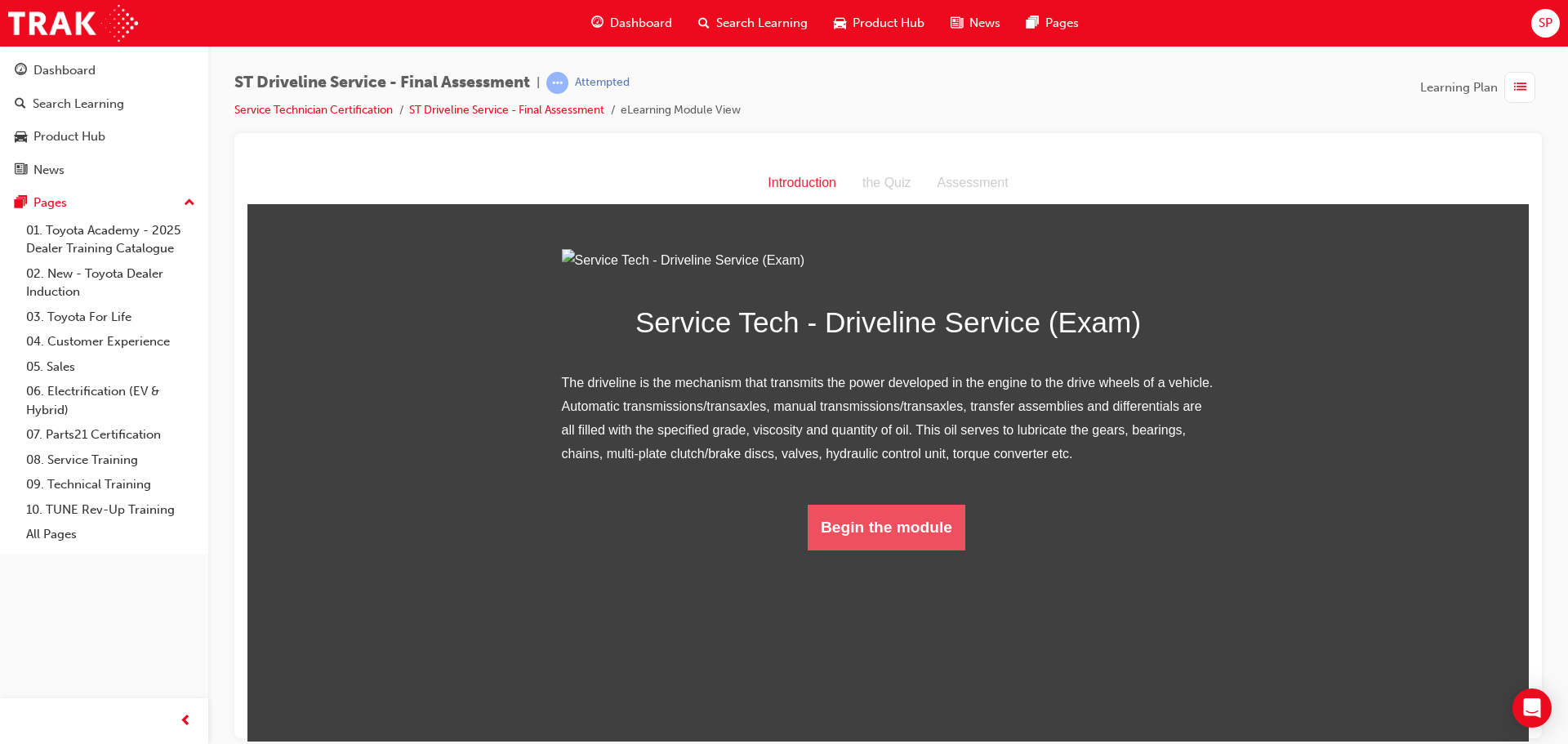
click at [881, 549] on button "Begin the module" at bounding box center [886, 527] width 158 height 46
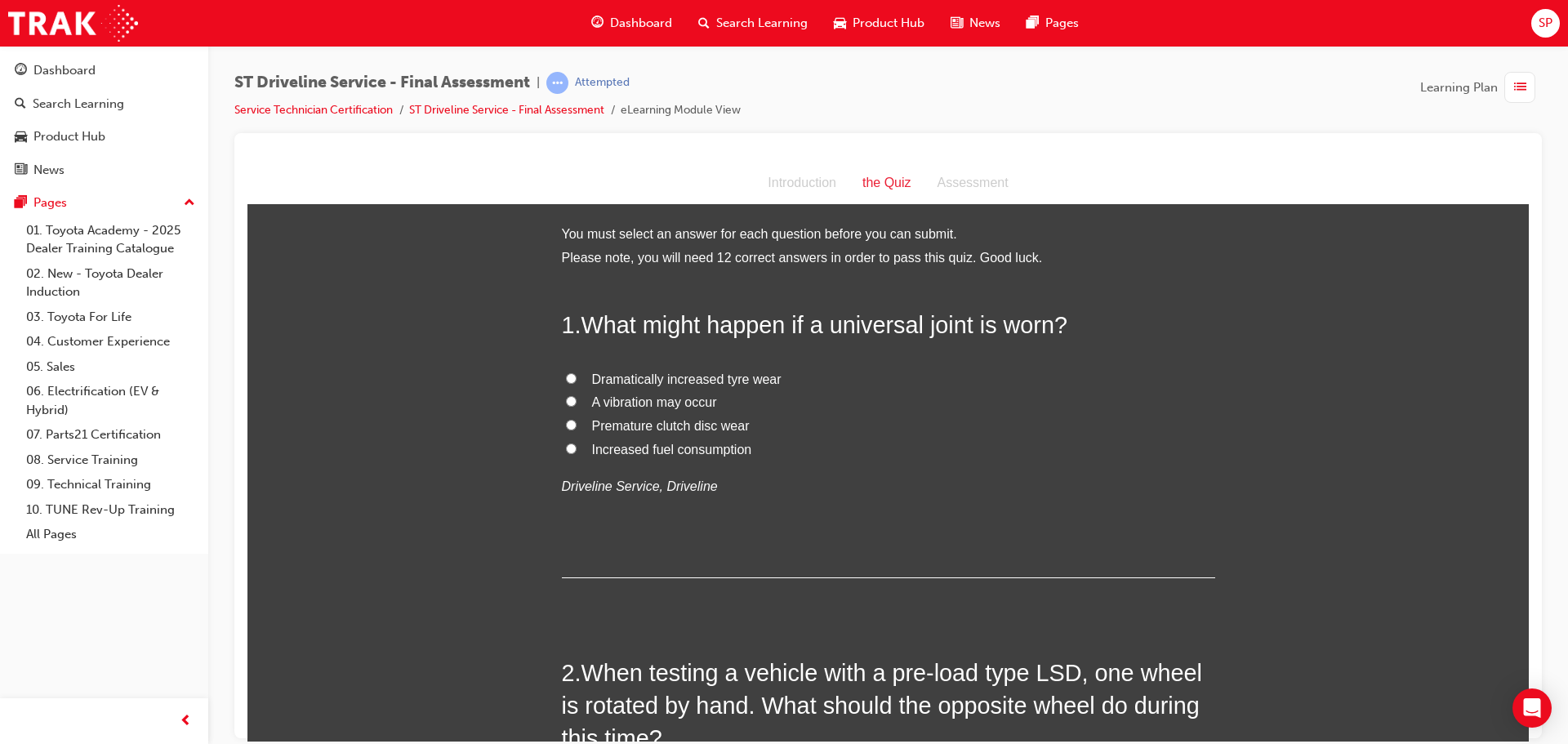
click at [644, 404] on span "A vibration may occur" at bounding box center [654, 401] width 125 height 14
click at [576, 404] on input "A vibration may occur" at bounding box center [571, 400] width 10 height 10
radio input "true"
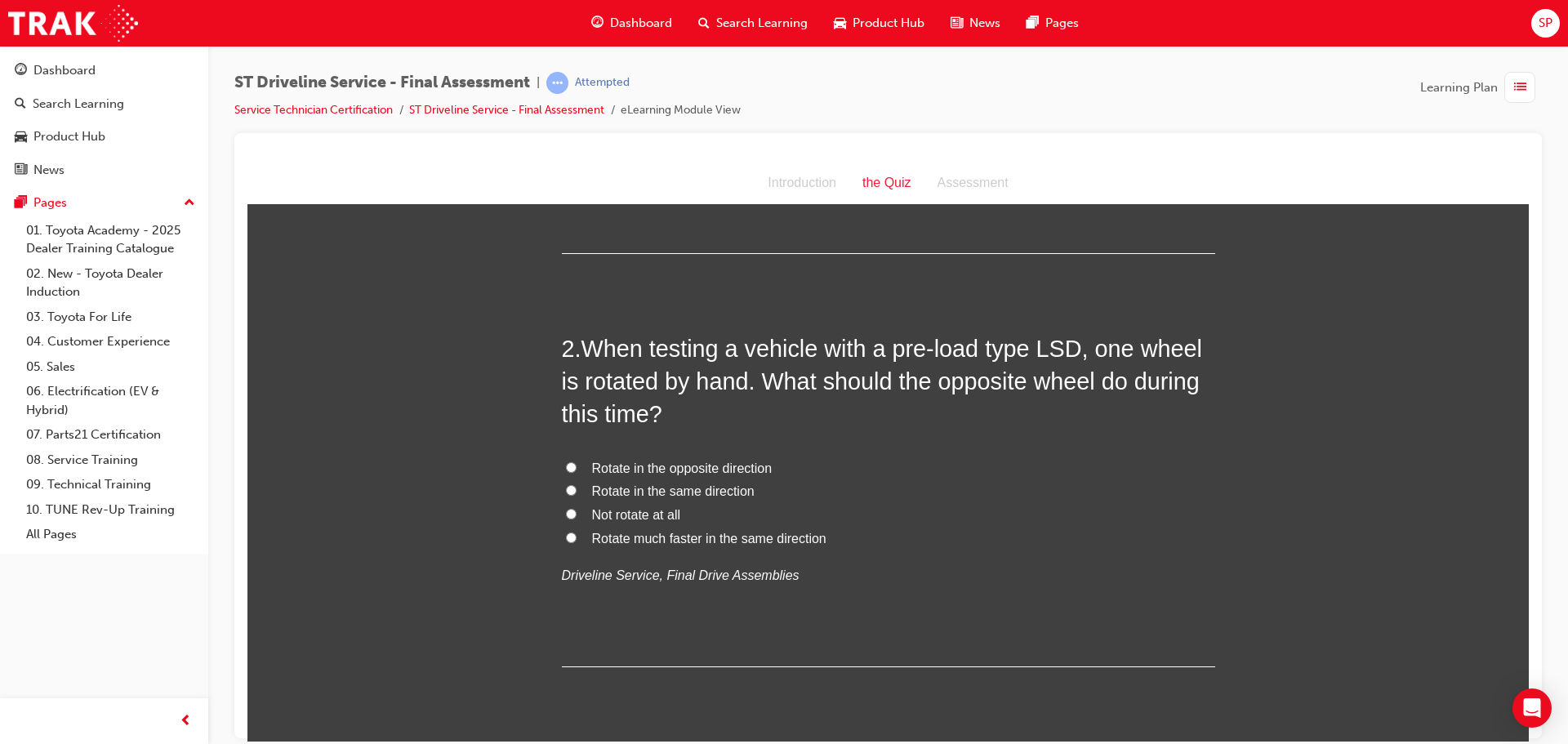
scroll to position [327, 0]
click at [664, 463] on span "Rotate in the opposite direction" at bounding box center [682, 465] width 180 height 14
click at [576, 463] on input "Rotate in the opposite direction" at bounding box center [571, 464] width 10 height 10
radio input "true"
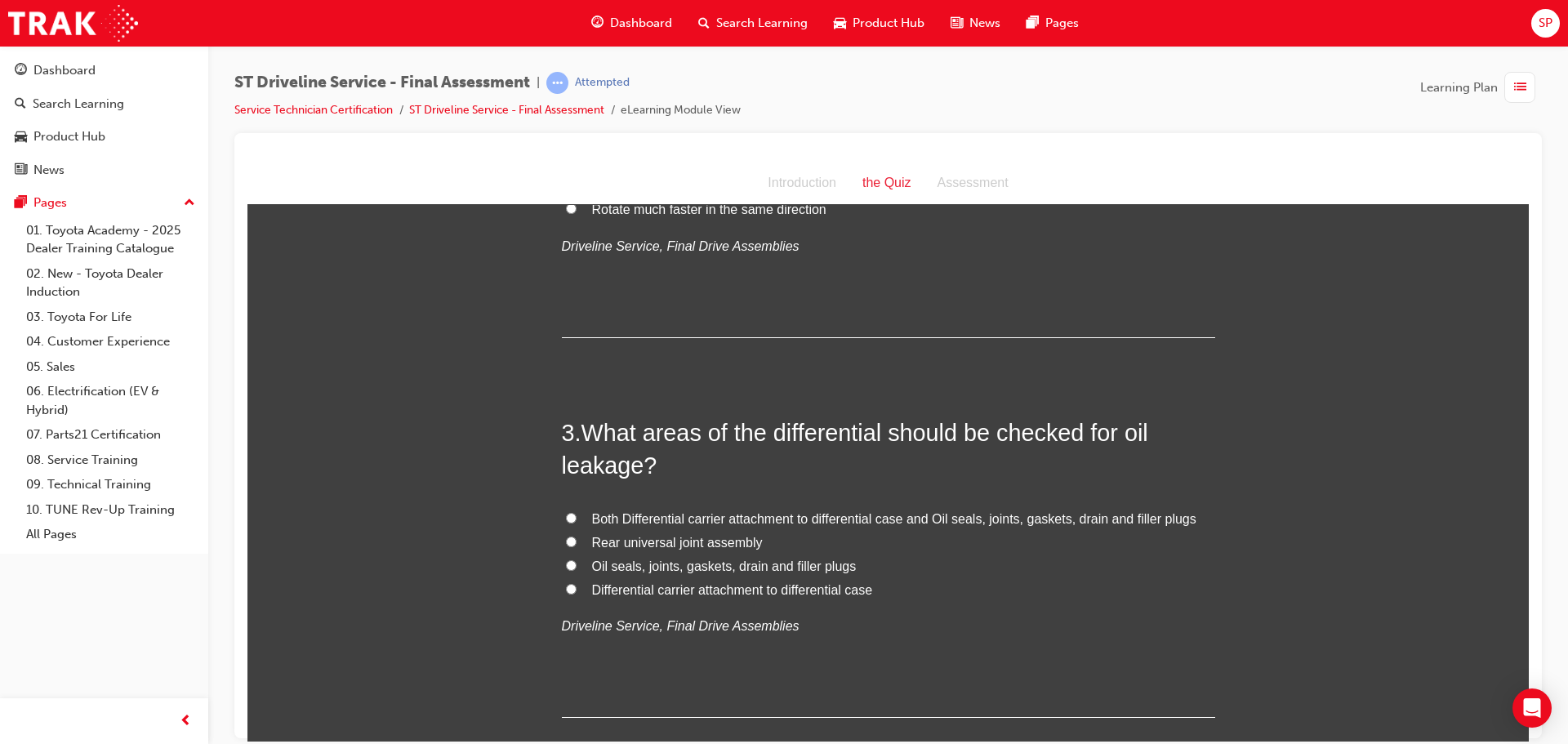
scroll to position [734, 0]
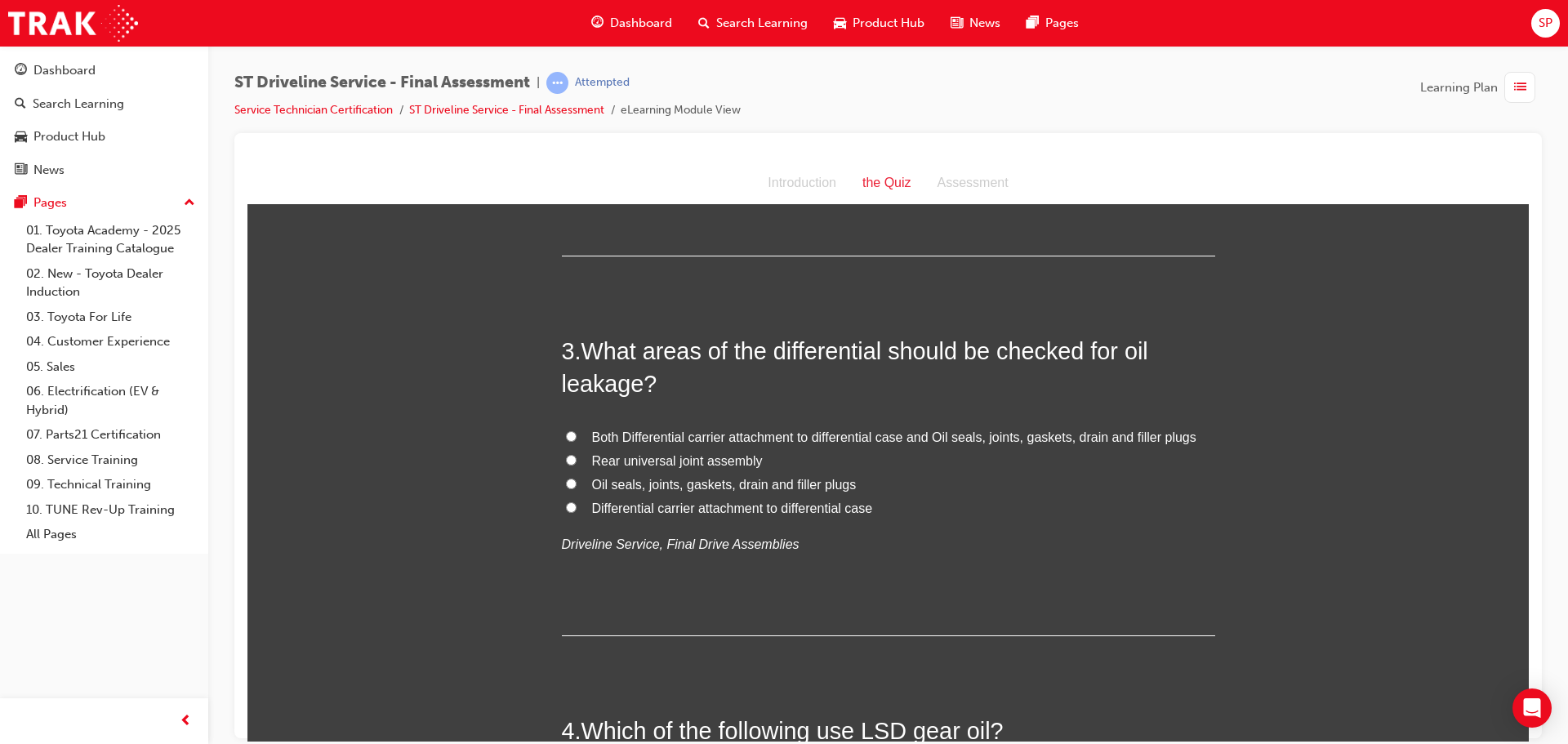
click at [1001, 437] on span "Both Differential carrier attachment to differential case and Oil seals, joints…" at bounding box center [894, 437] width 605 height 14
click at [576, 437] on input "Both Differential carrier attachment to differential case and Oil seals, joints…" at bounding box center [571, 436] width 10 height 10
radio input "true"
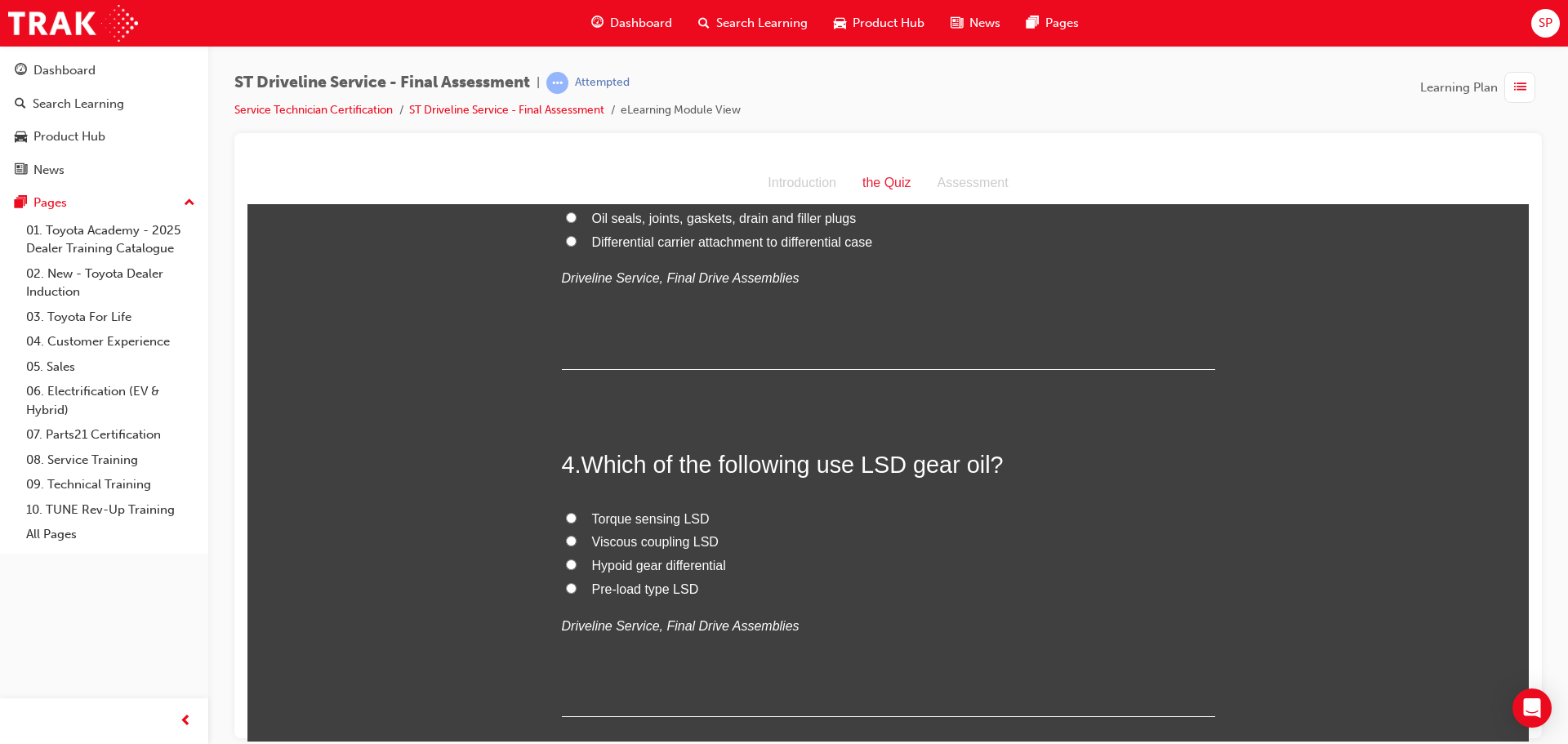
scroll to position [1061, 0]
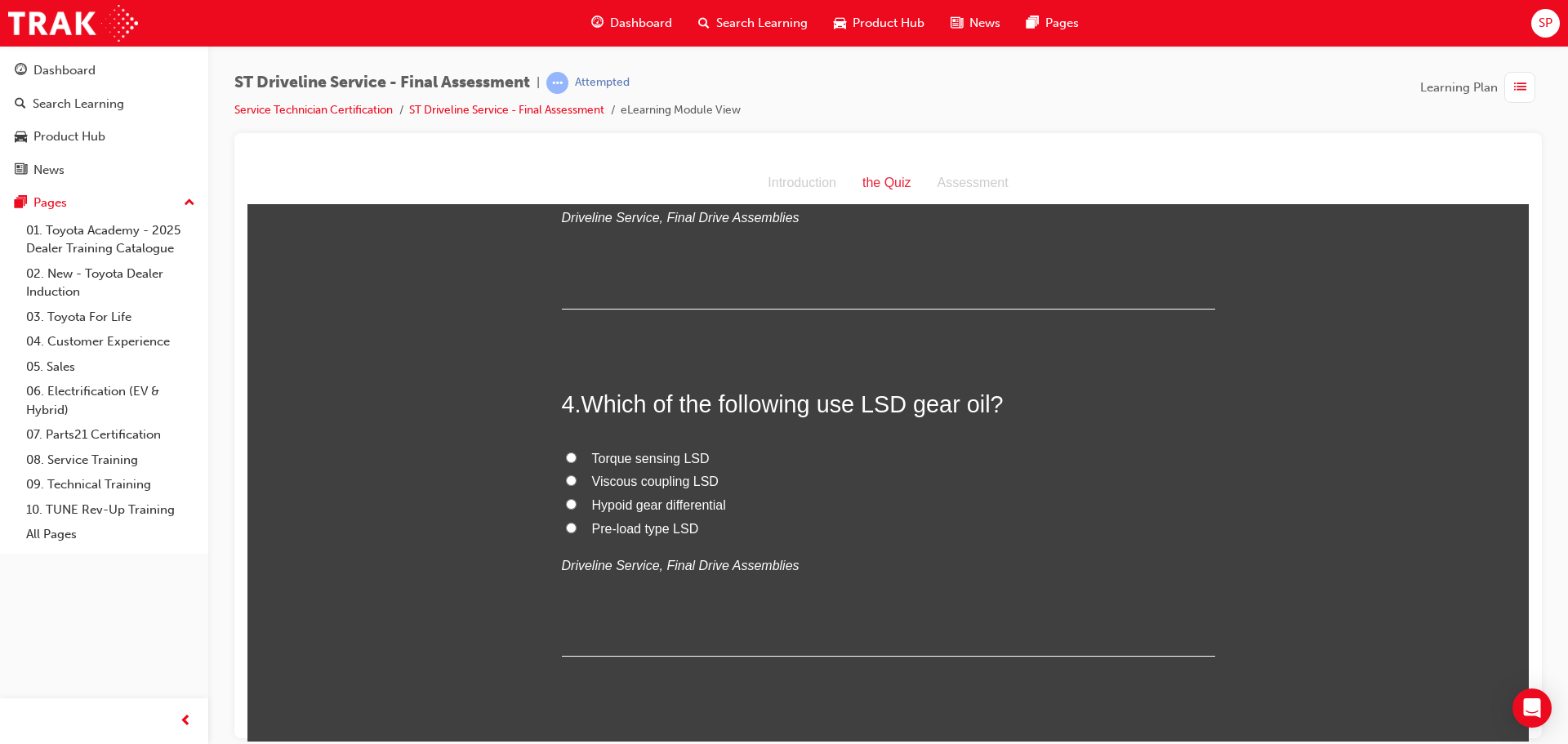
click at [619, 522] on span "Pre-load type LSD" at bounding box center [645, 527] width 107 height 14
click at [576, 522] on input "Pre-load type LSD" at bounding box center [571, 527] width 10 height 10
radio input "true"
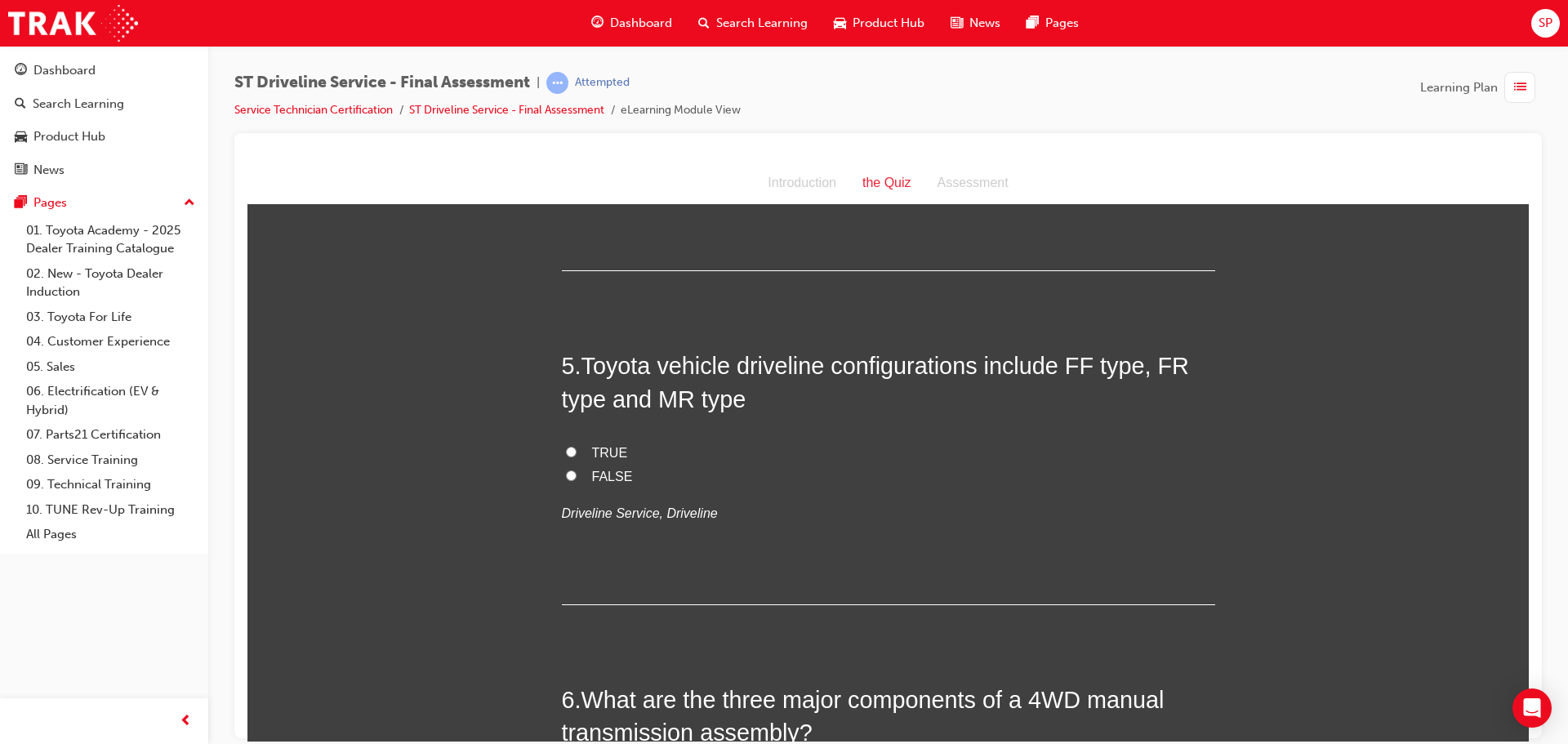
scroll to position [1470, 0]
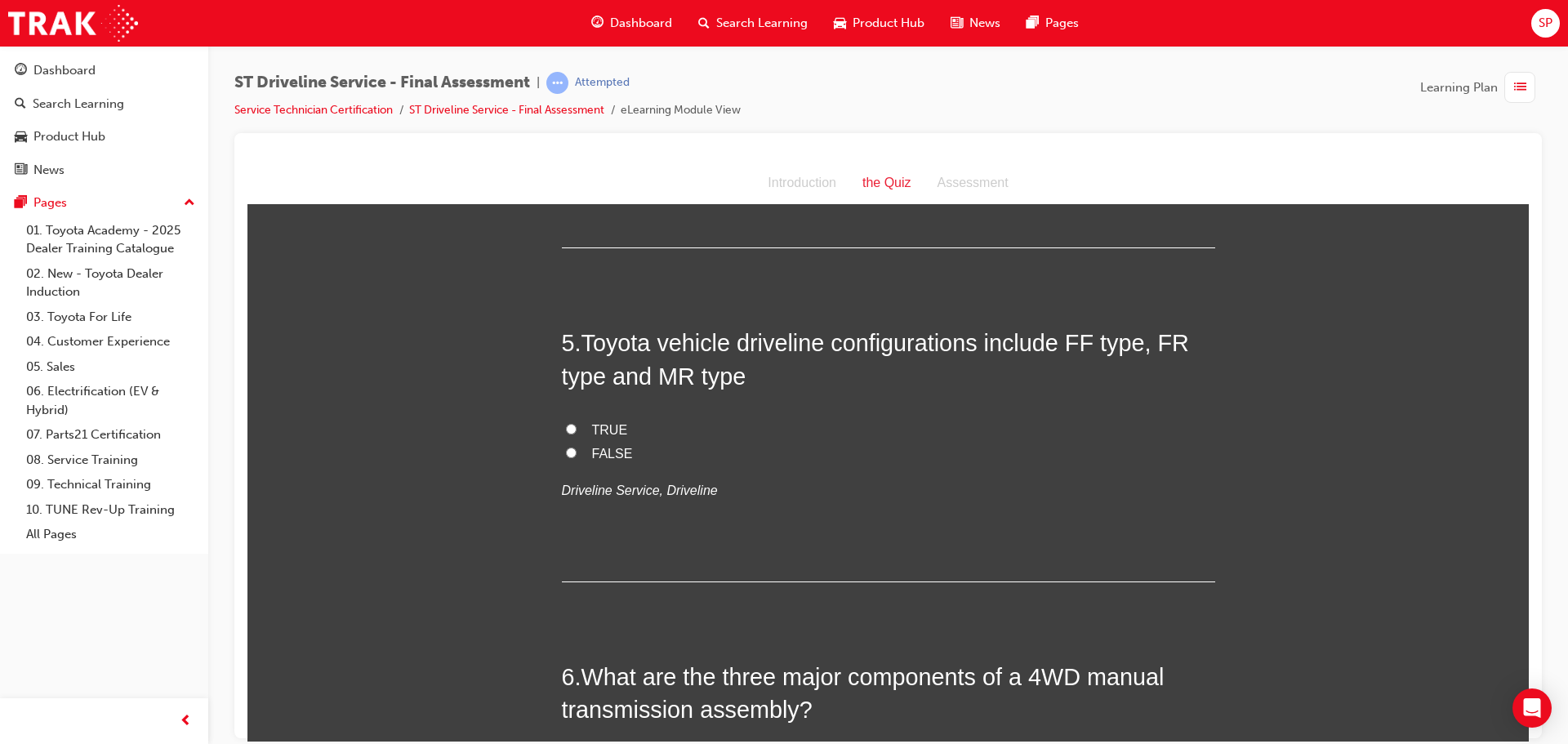
click at [572, 422] on label "TRUE" at bounding box center [889, 430] width 653 height 23
click at [572, 423] on input "TRUE" at bounding box center [571, 428] width 10 height 10
radio input "true"
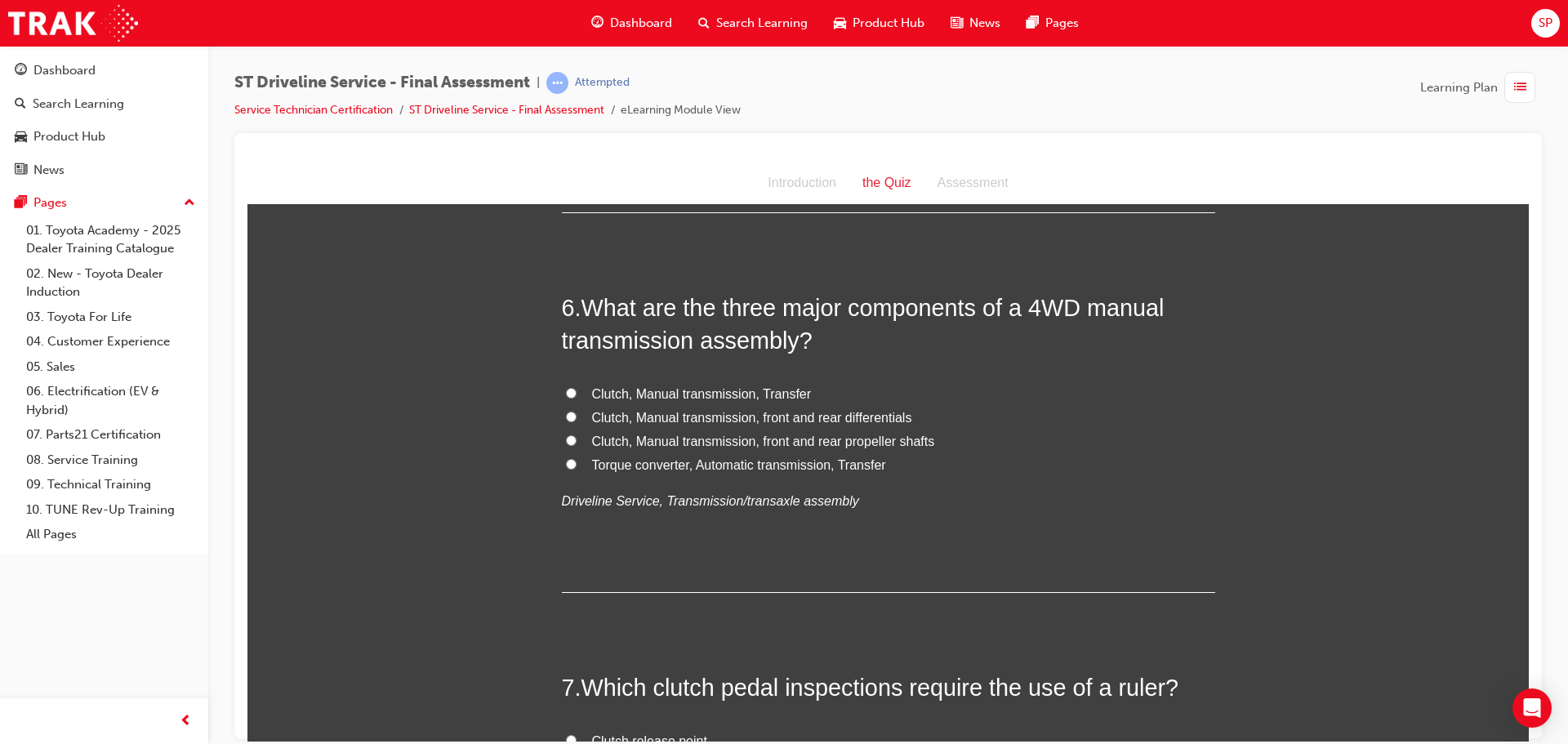
scroll to position [1878, 0]
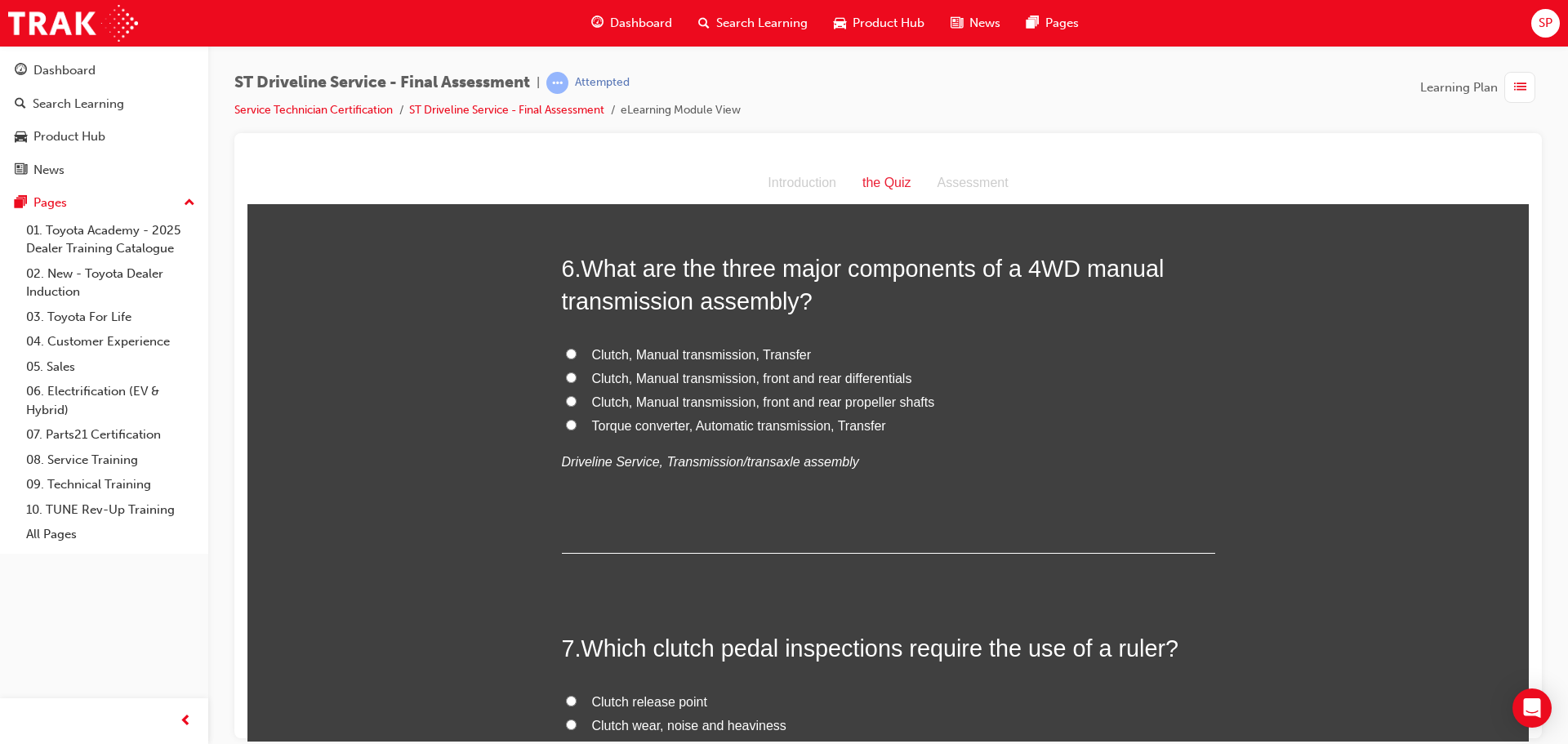
click at [775, 351] on span "Clutch, Manual transmission, Transfer" at bounding box center [702, 354] width 220 height 14
click at [576, 351] on input "Clutch, Manual transmission, Transfer" at bounding box center [571, 353] width 10 height 10
radio input "true"
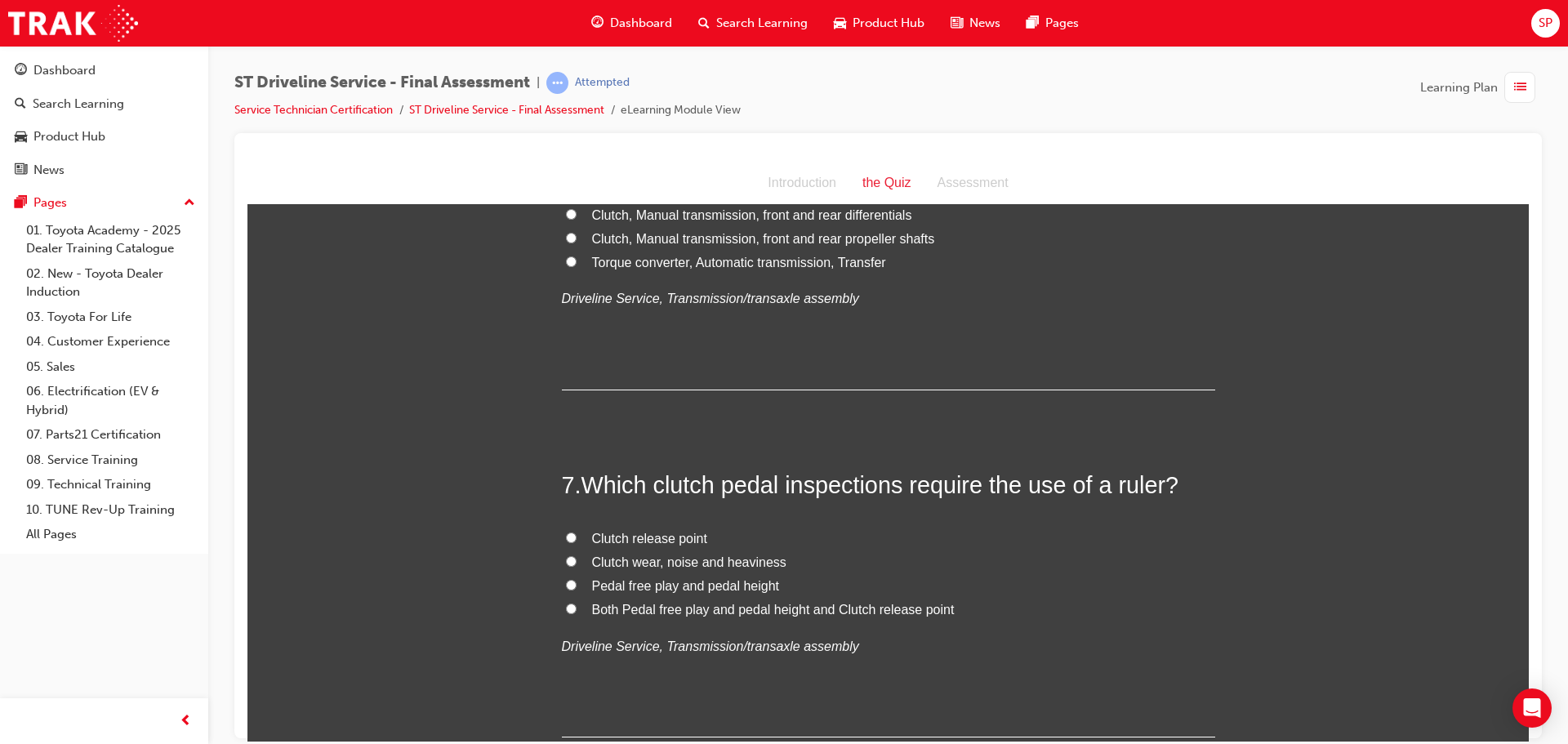
scroll to position [2123, 0]
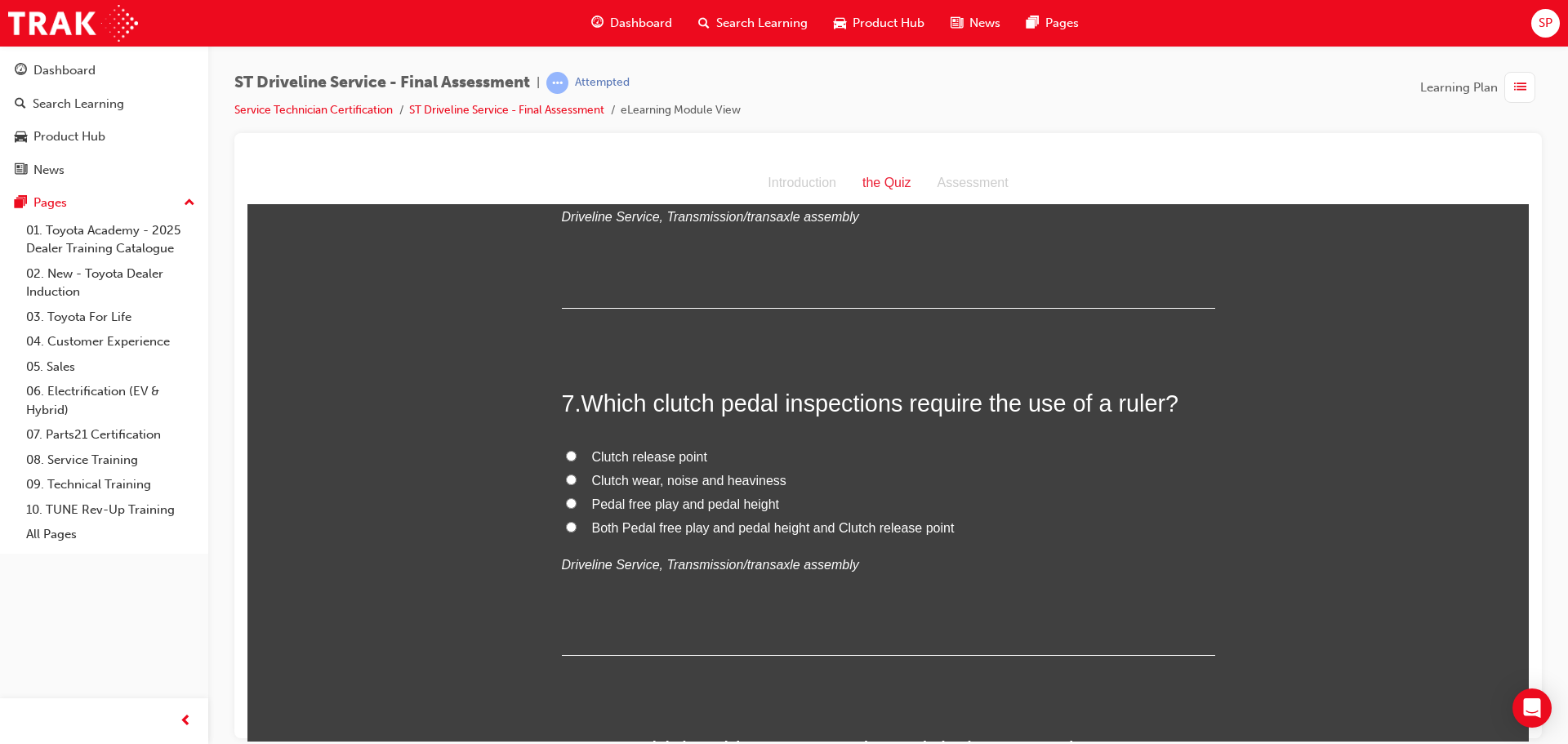
click at [592, 505] on span "Pedal free play and pedal height" at bounding box center [685, 503] width 188 height 14
click at [576, 505] on input "Pedal free play and pedal height" at bounding box center [571, 502] width 10 height 10
radio input "true"
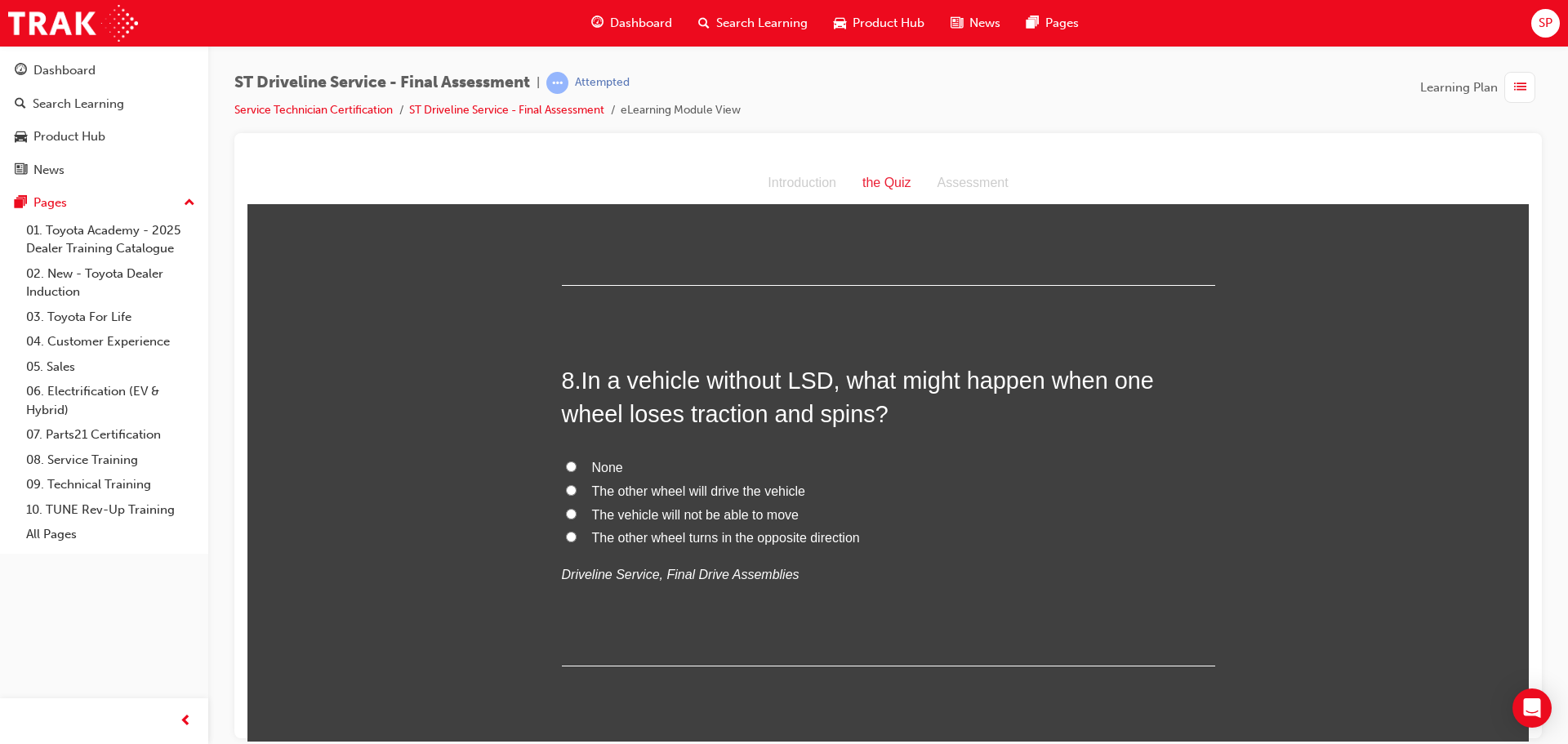
scroll to position [2531, 0]
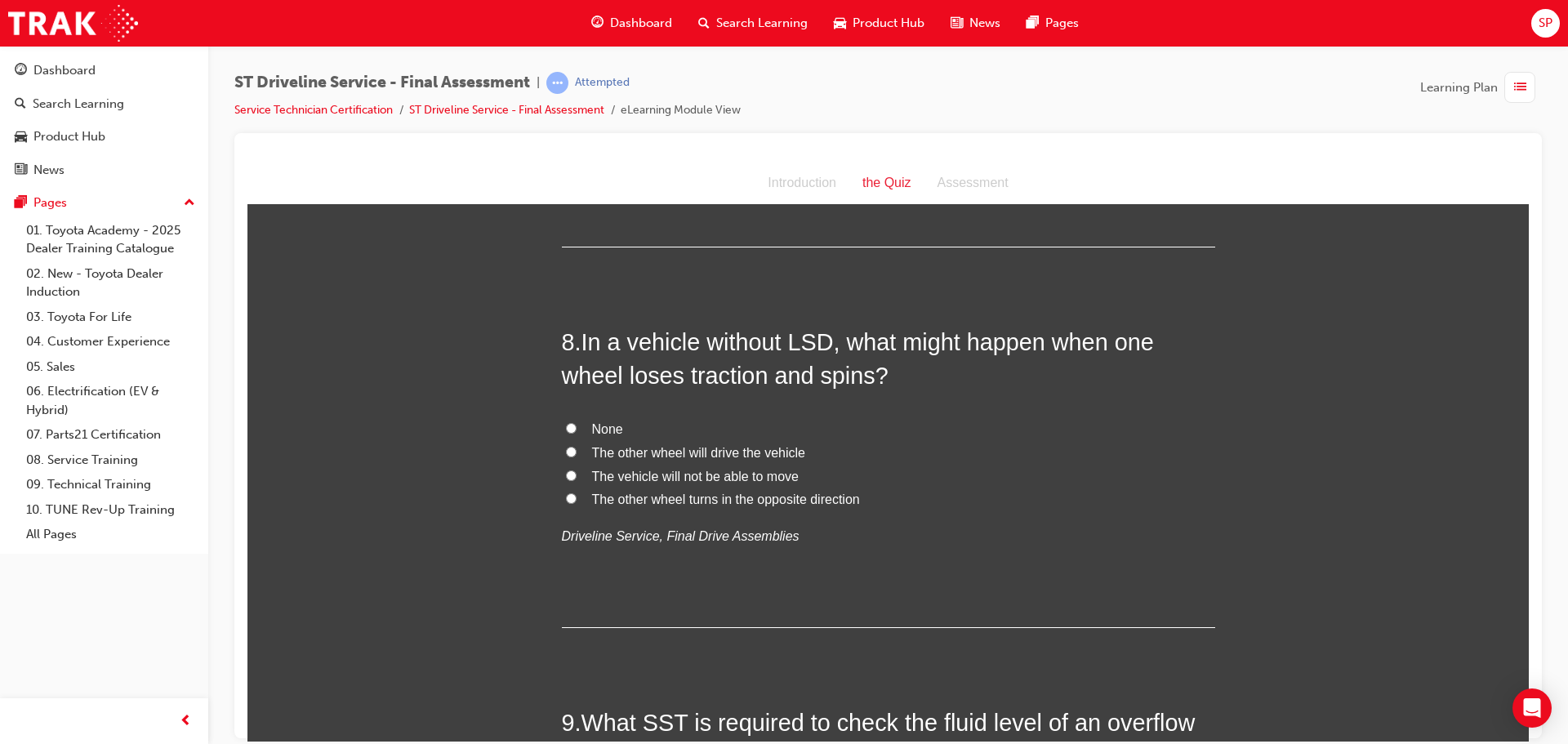
click at [678, 474] on span "The vehicle will not be able to move" at bounding box center [695, 476] width 206 height 14
click at [576, 474] on input "The vehicle will not be able to move" at bounding box center [571, 475] width 10 height 10
radio input "true"
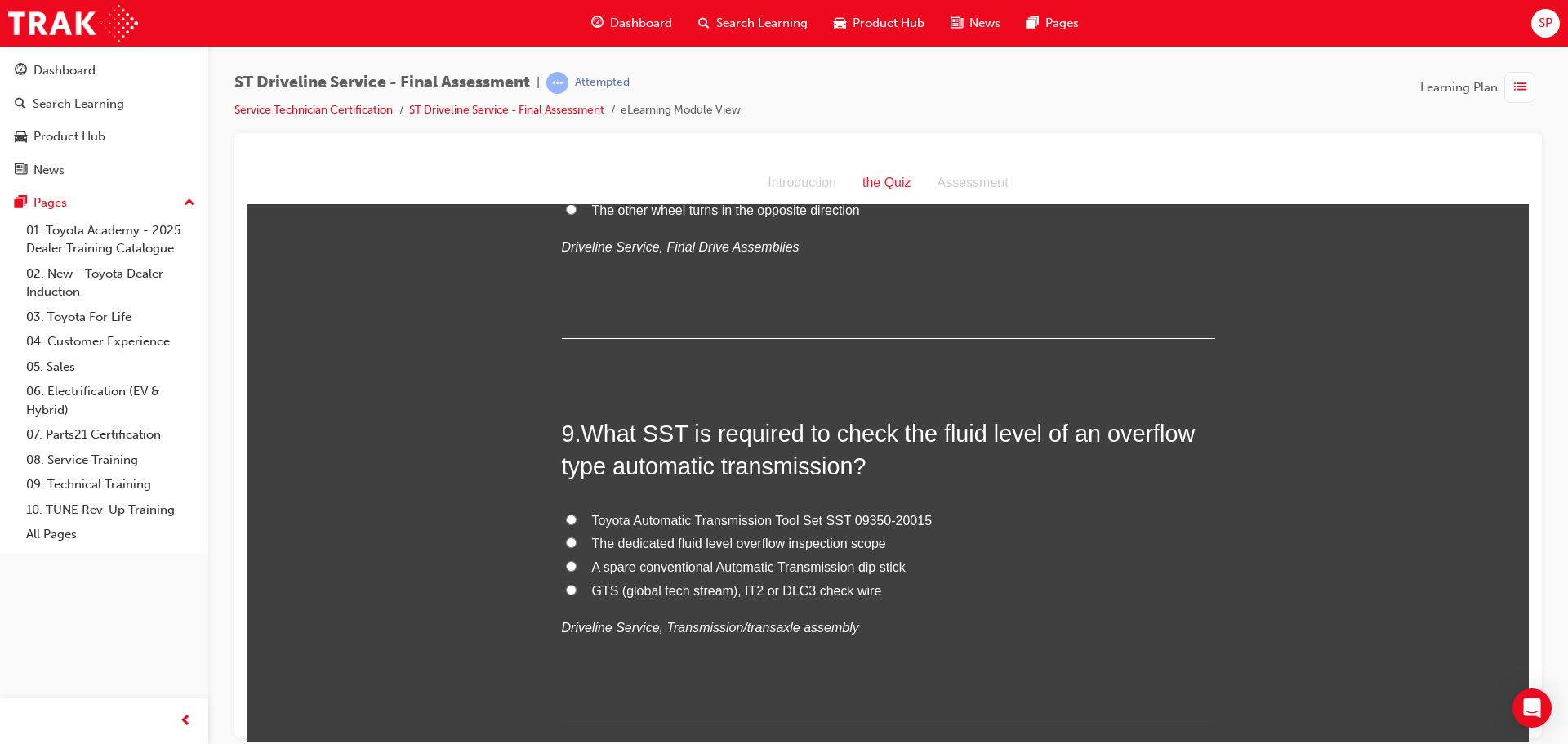
scroll to position [2857, 0]
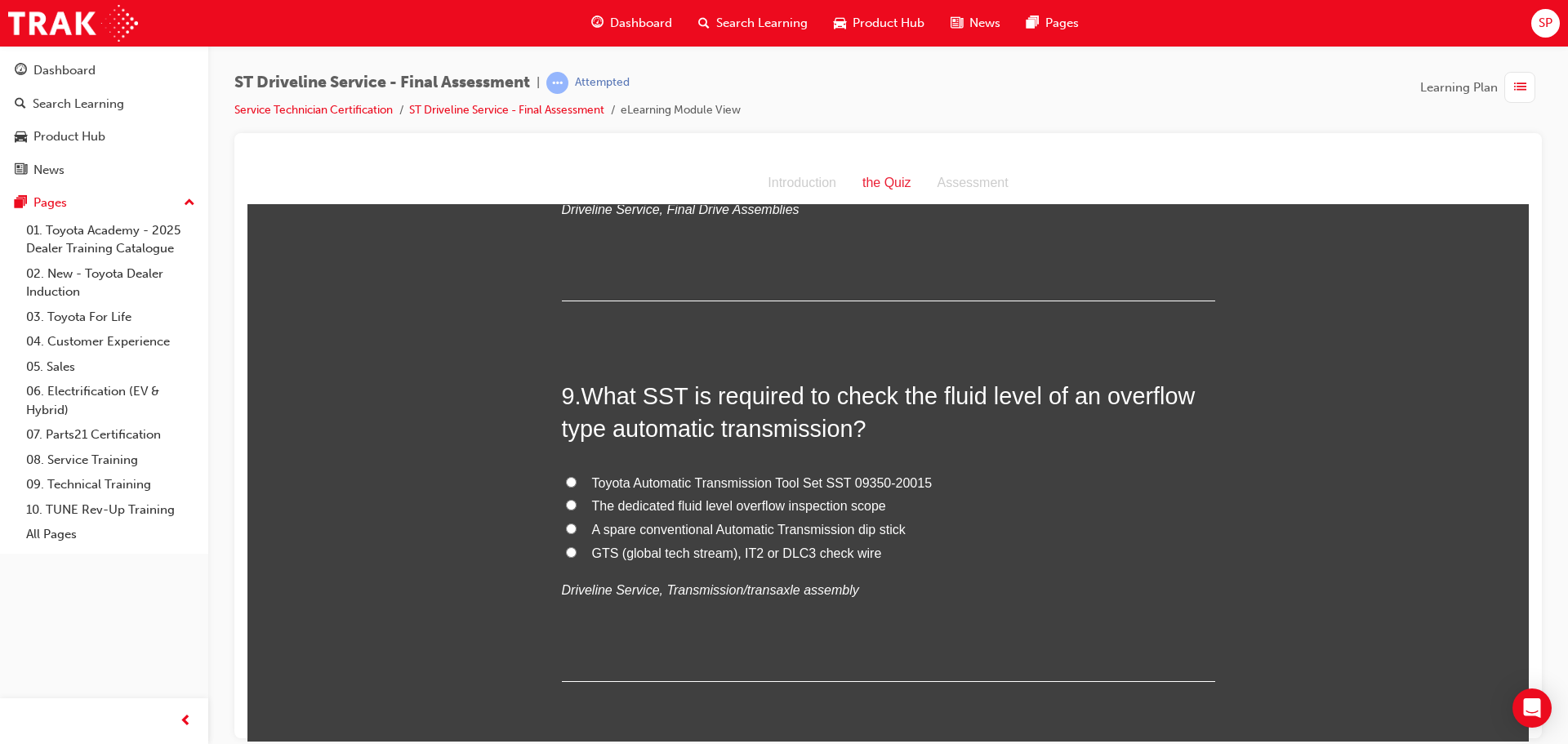
click at [766, 554] on span "GTS (global tech stream), IT2 or DLC3 check wire" at bounding box center [736, 553] width 290 height 14
click at [576, 554] on input "GTS (global tech stream), IT2 or DLC3 check wire" at bounding box center [571, 552] width 10 height 10
radio input "true"
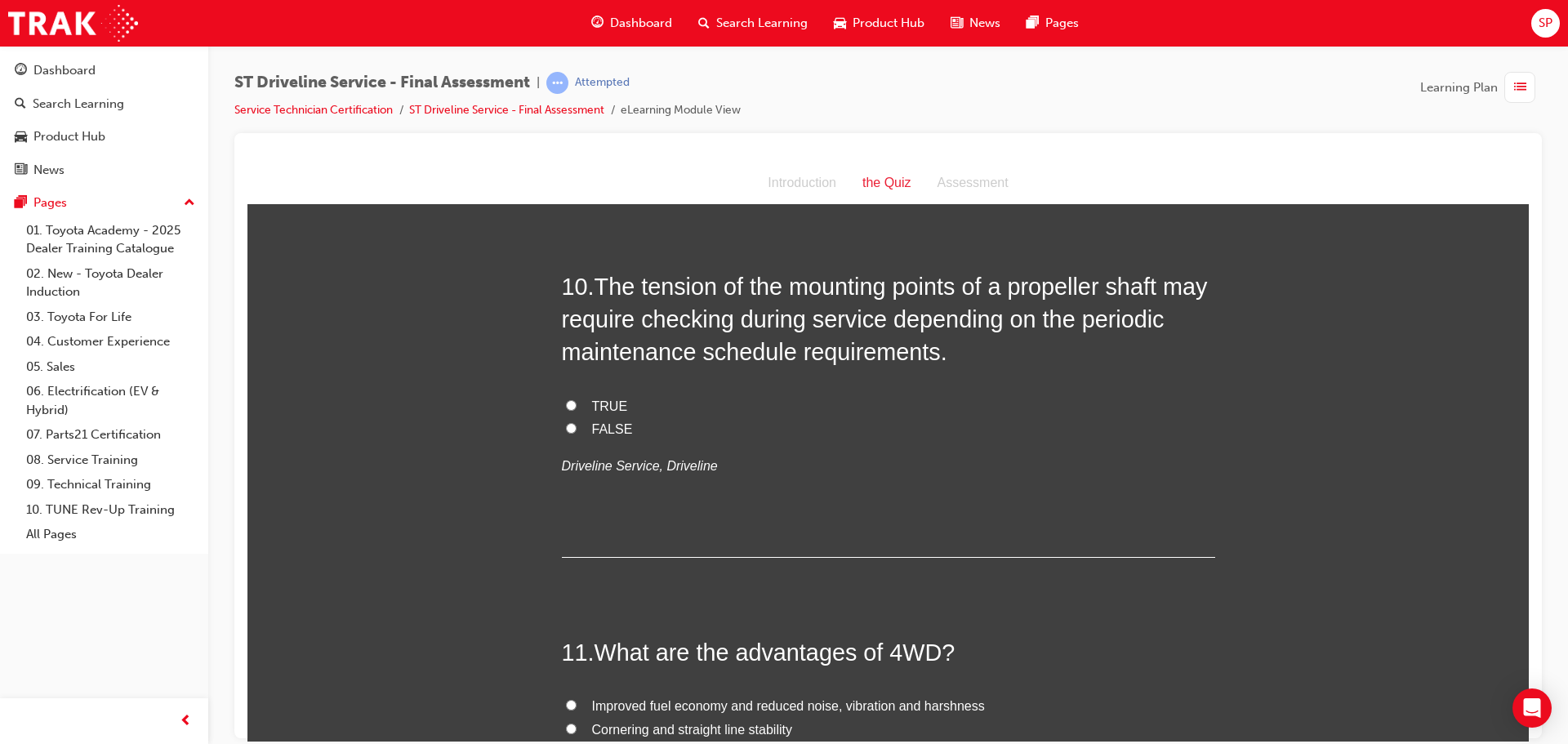
scroll to position [3265, 0]
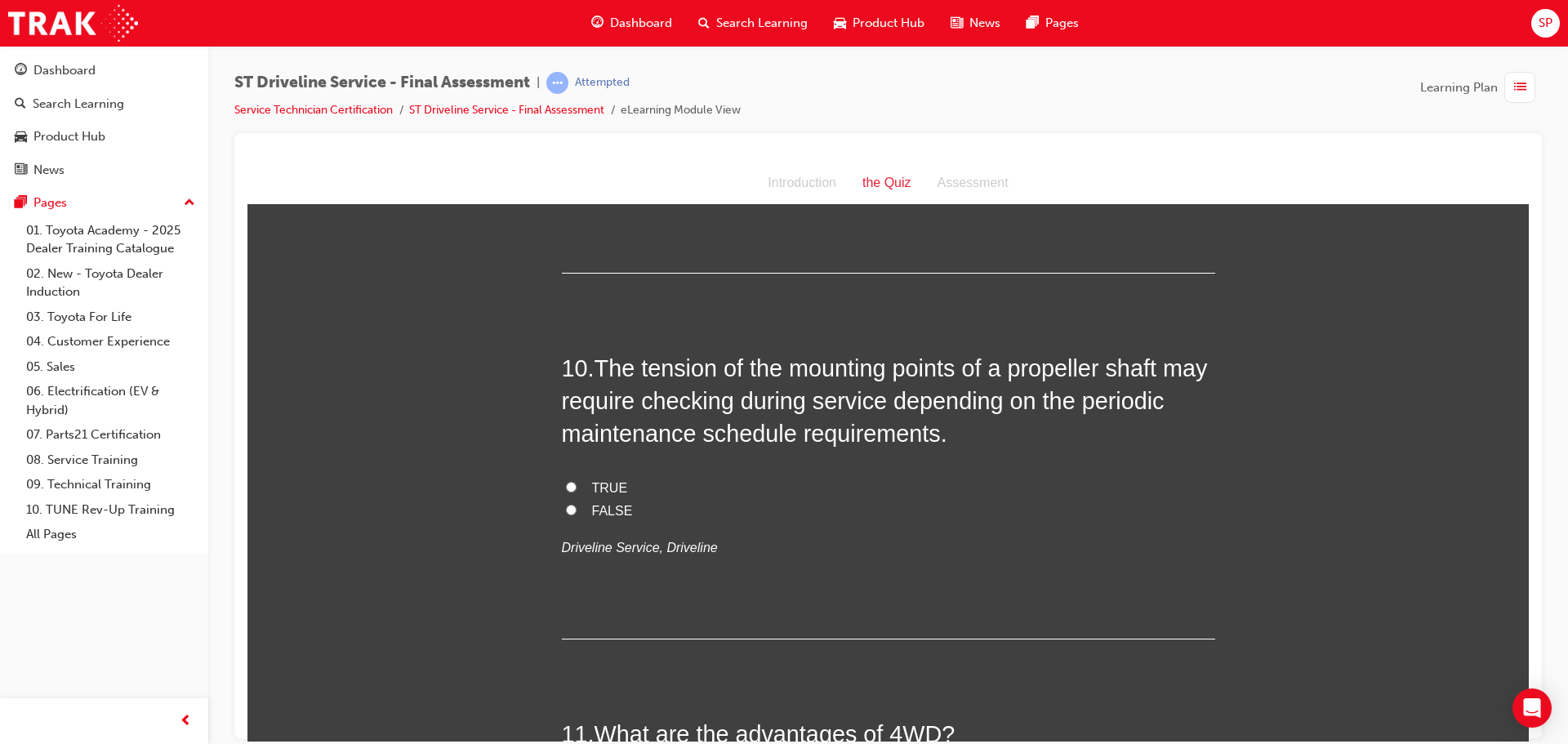
click at [576, 482] on label "TRUE" at bounding box center [889, 488] width 653 height 23
click at [576, 482] on input "TRUE" at bounding box center [571, 486] width 10 height 10
radio input "true"
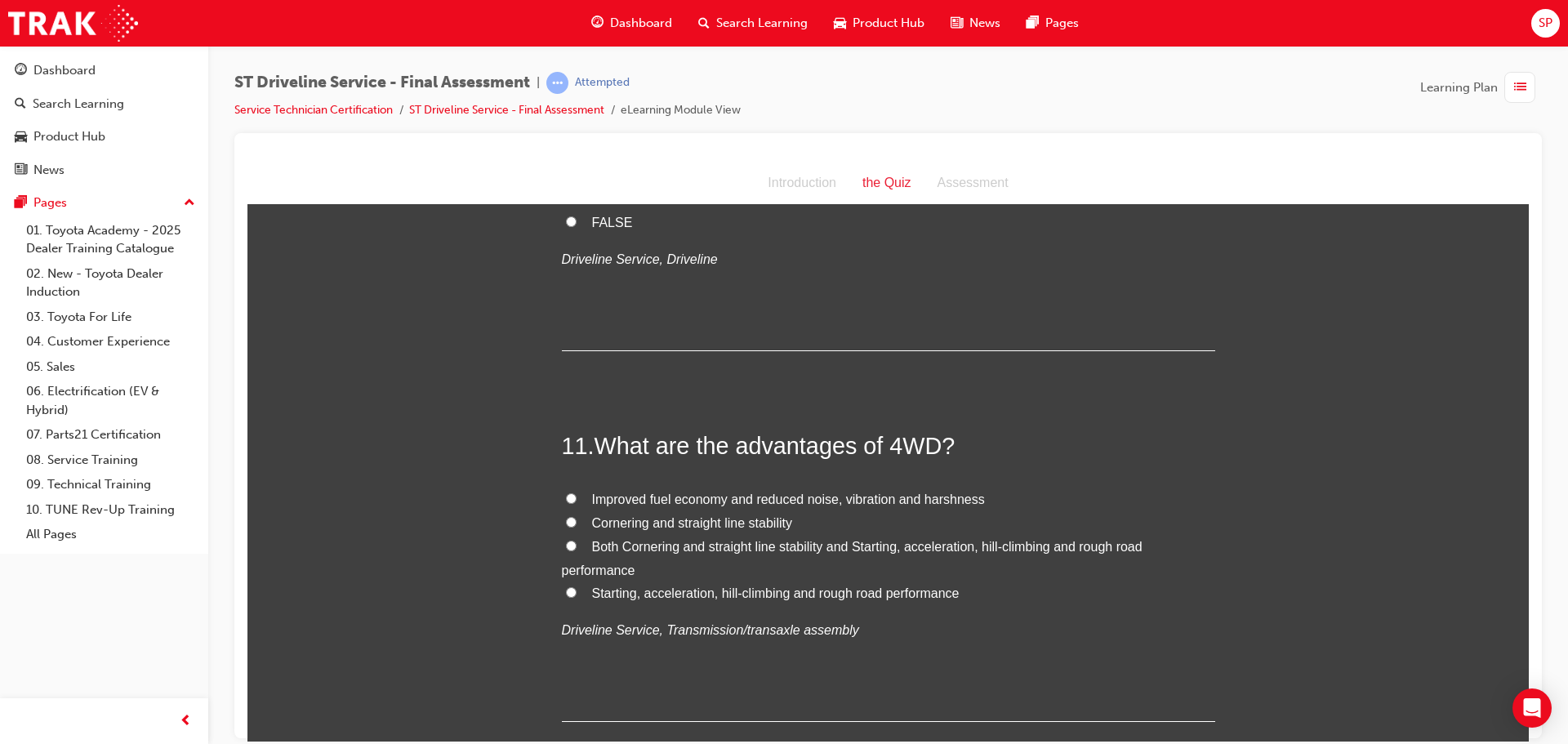
scroll to position [3592, 0]
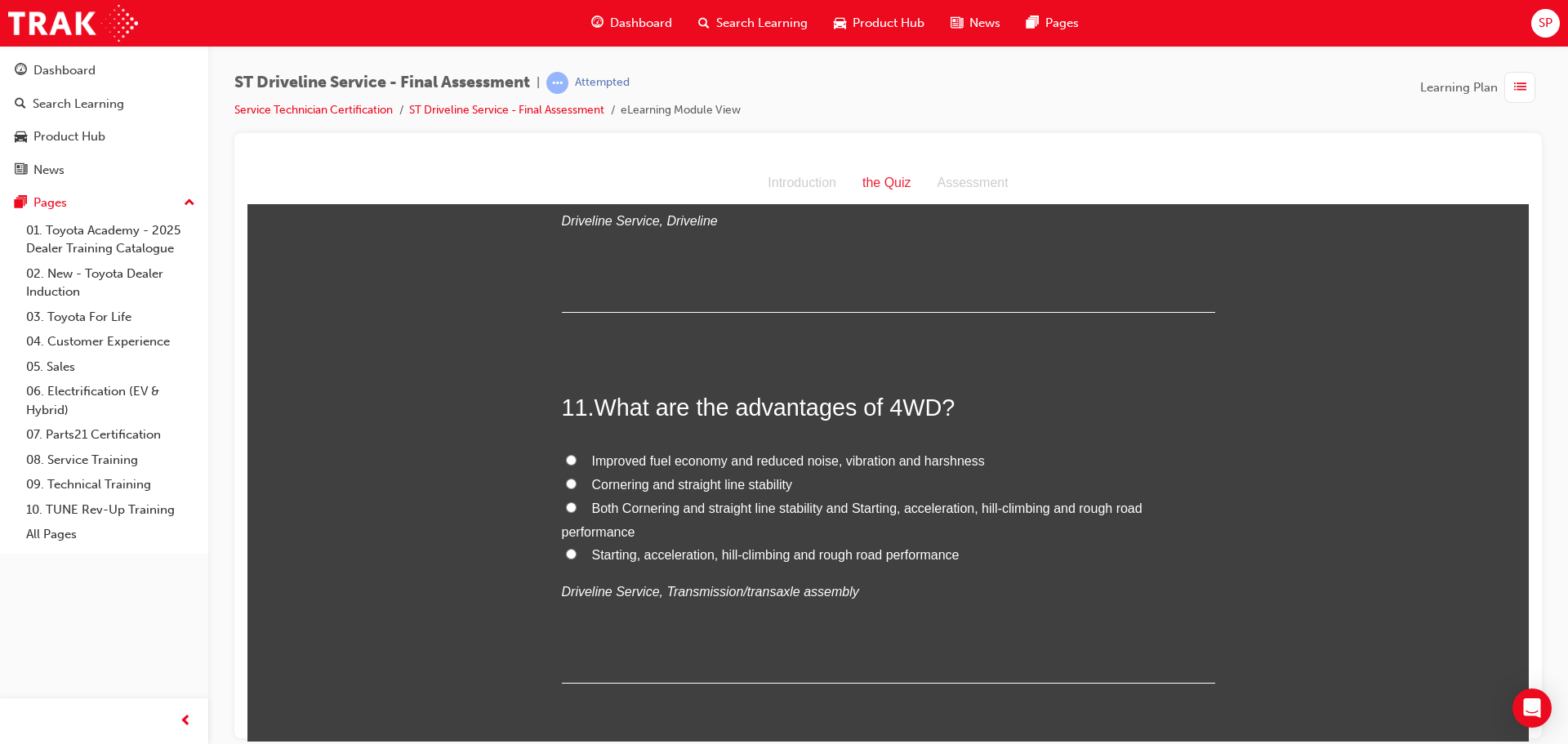
click at [566, 506] on input "Both Cornering and straight line stability and Starting, acceleration, hill-cli…" at bounding box center [571, 507] width 10 height 10
radio input "true"
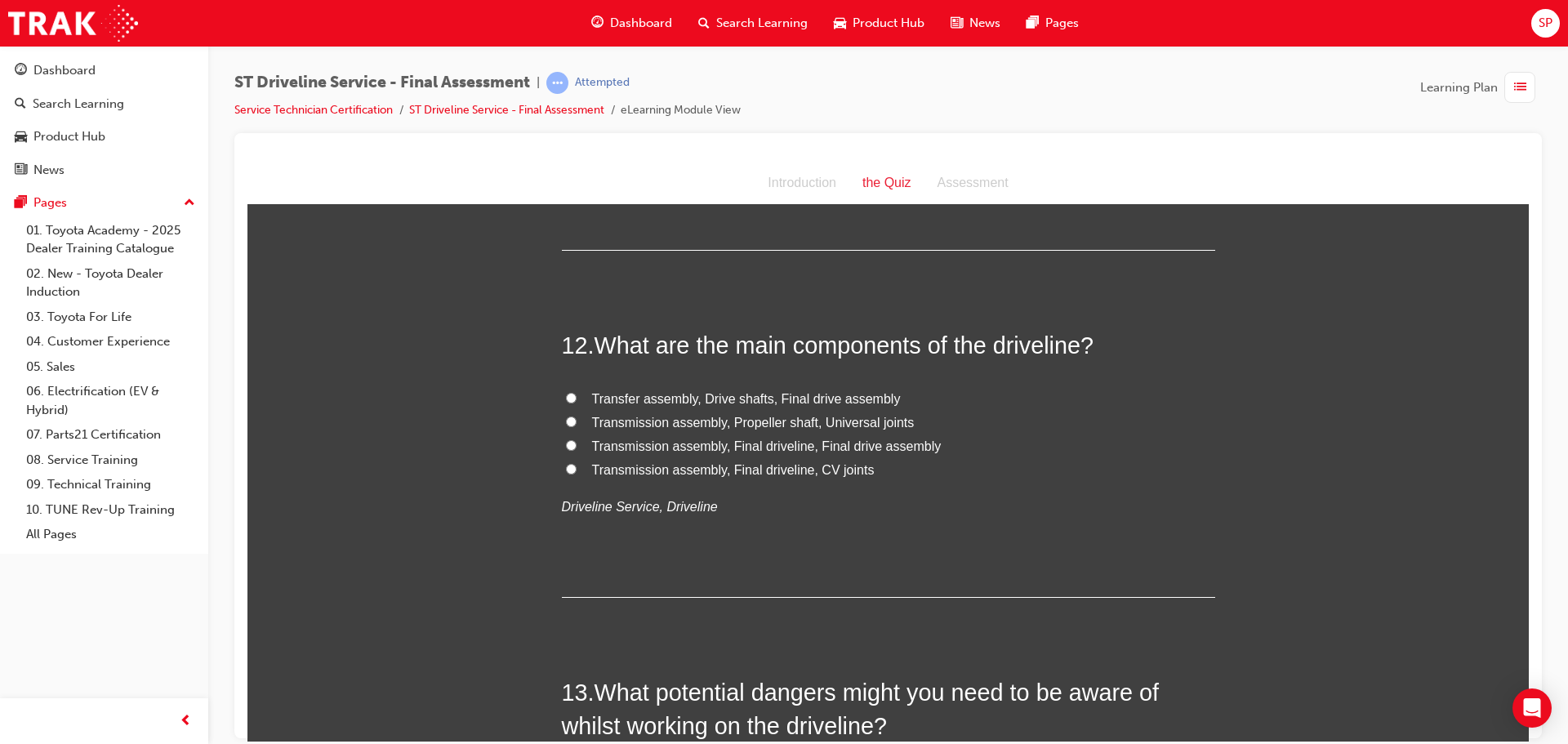
scroll to position [4001, 0]
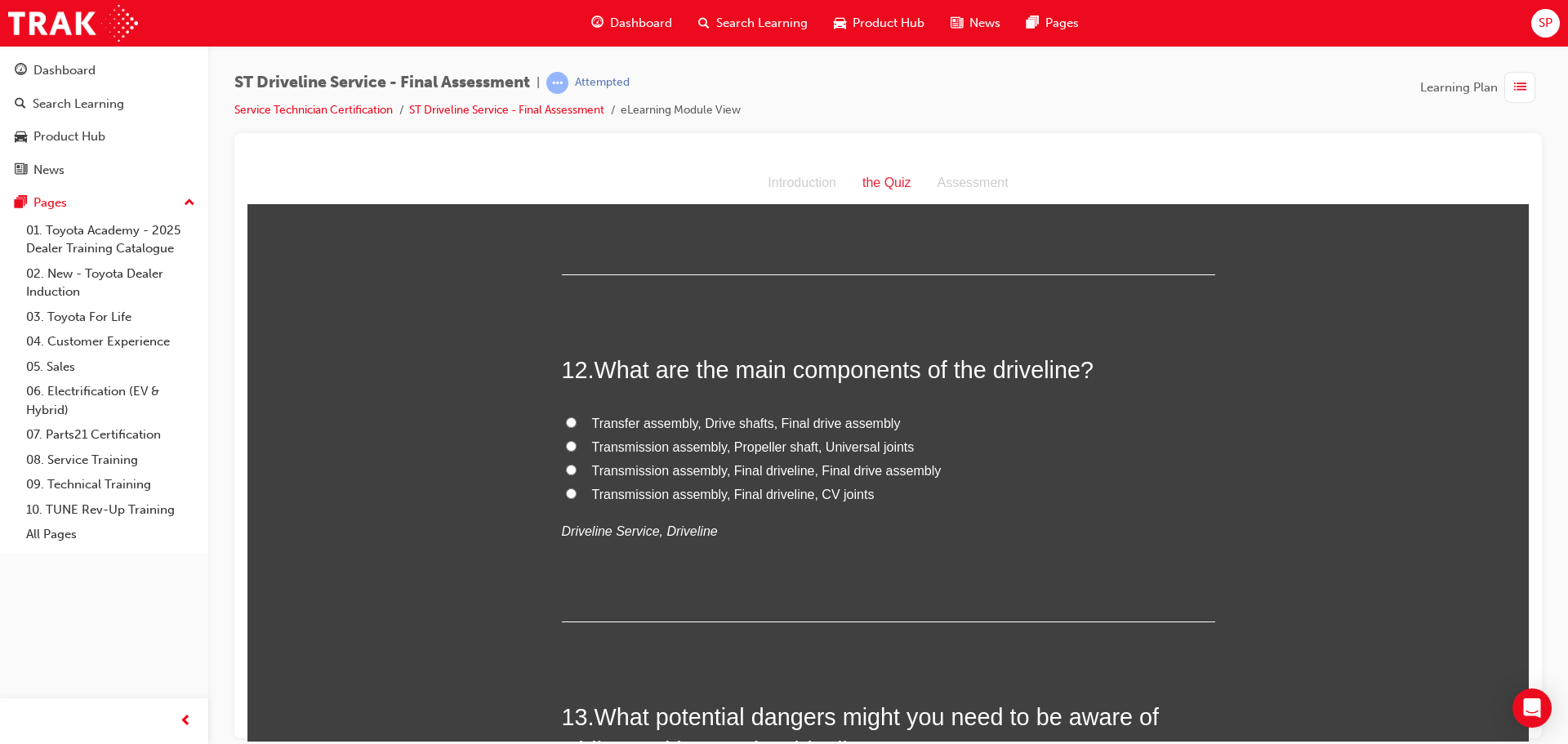
click at [658, 421] on span "Transfer assembly, Drive shafts, Final drive assembly" at bounding box center [746, 423] width 308 height 14
click at [576, 421] on input "Transfer assembly, Drive shafts, Final drive assembly" at bounding box center [571, 422] width 10 height 10
radio input "true"
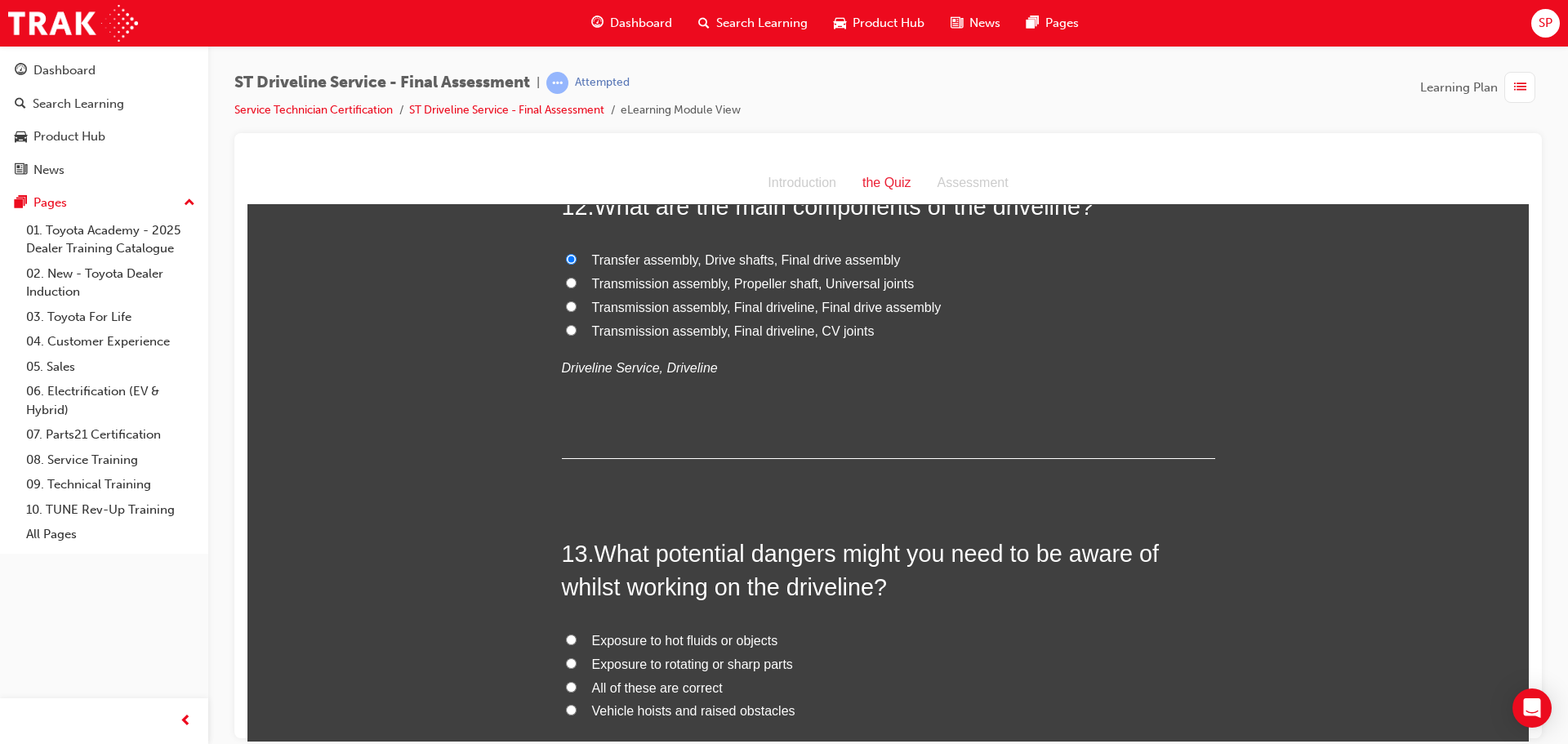
scroll to position [4082, 0]
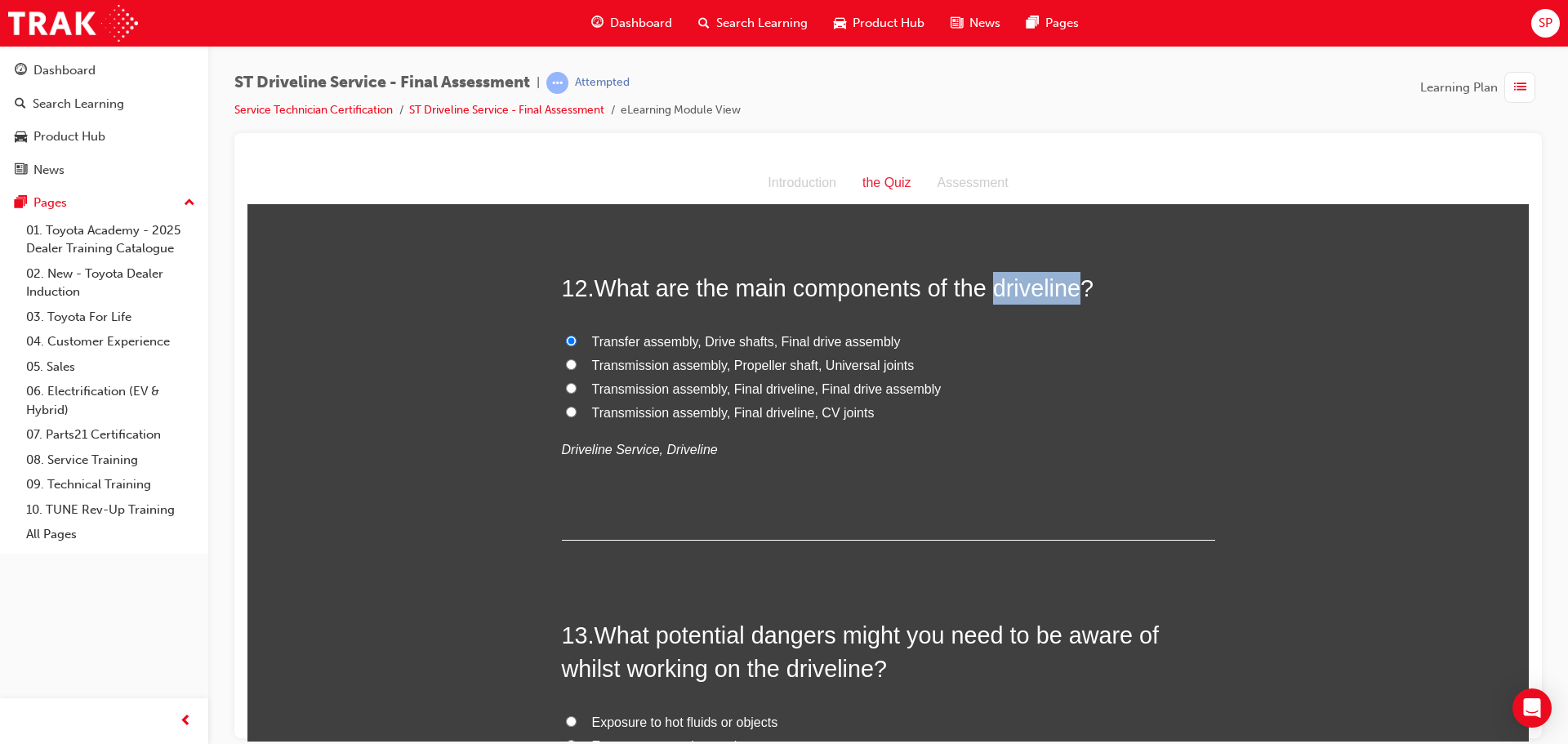
drag, startPoint x: 1078, startPoint y: 292, endPoint x: 992, endPoint y: 292, distance: 86.0
click at [992, 292] on span "What are the main components of the driveline?" at bounding box center [844, 288] width 499 height 26
click at [618, 368] on span "Transmission assembly, Propeller shaft, Universal joints" at bounding box center [753, 365] width 322 height 14
click at [576, 368] on input "Transmission assembly, Propeller shaft, Universal joints" at bounding box center [571, 364] width 10 height 10
radio input "true"
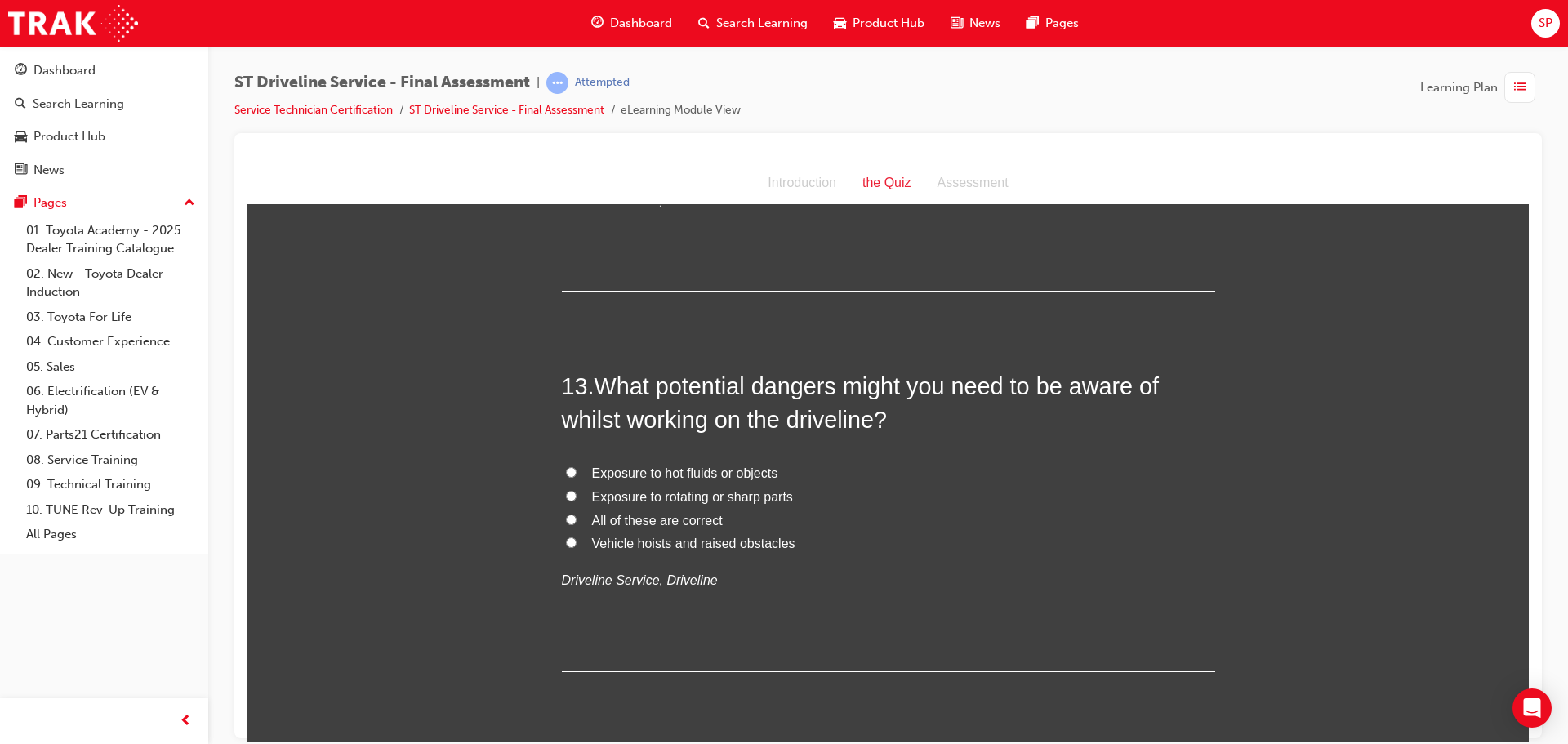
scroll to position [4327, 0]
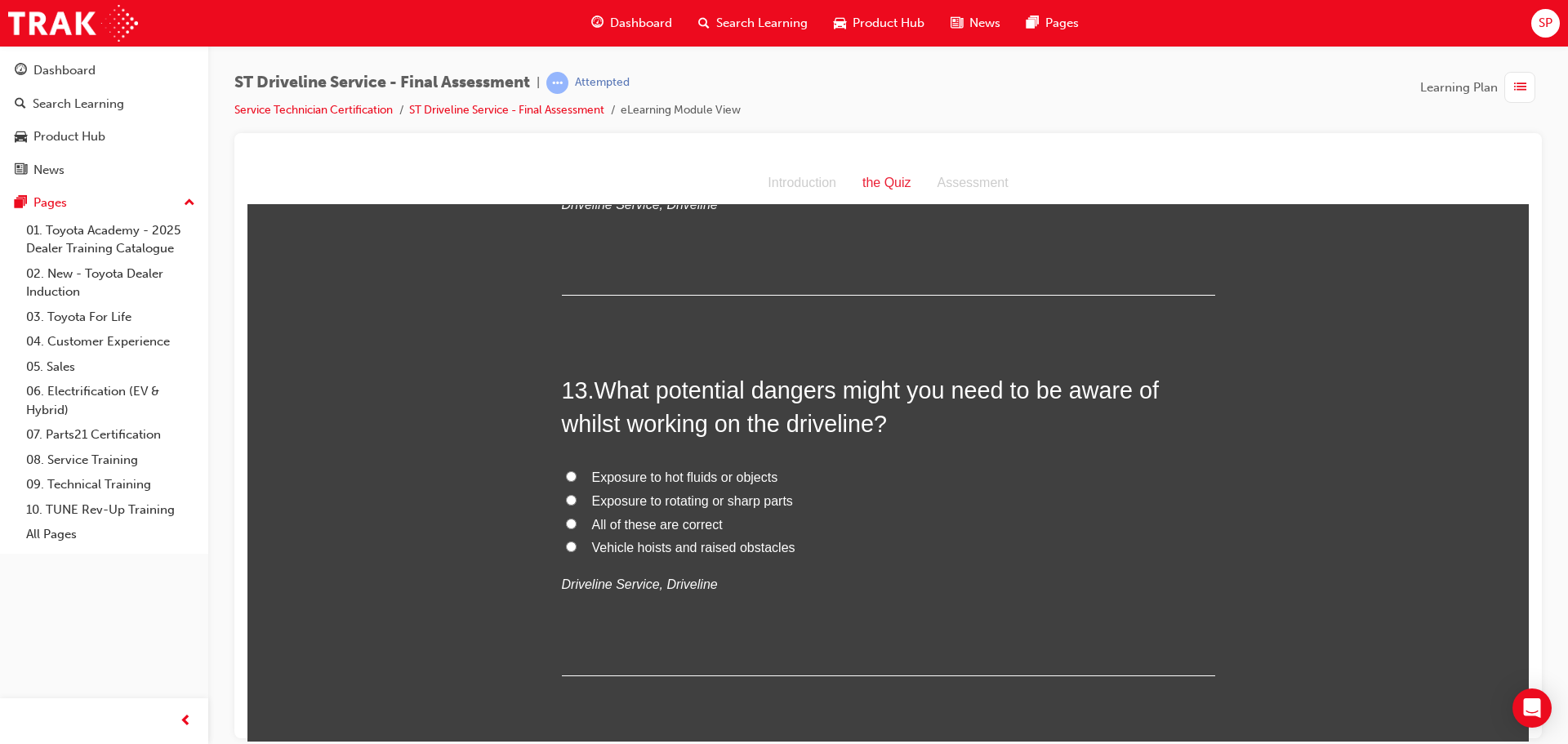
click at [658, 527] on span "All of these are correct" at bounding box center [657, 524] width 131 height 14
click at [576, 527] on input "All of these are correct" at bounding box center [571, 523] width 10 height 10
radio input "true"
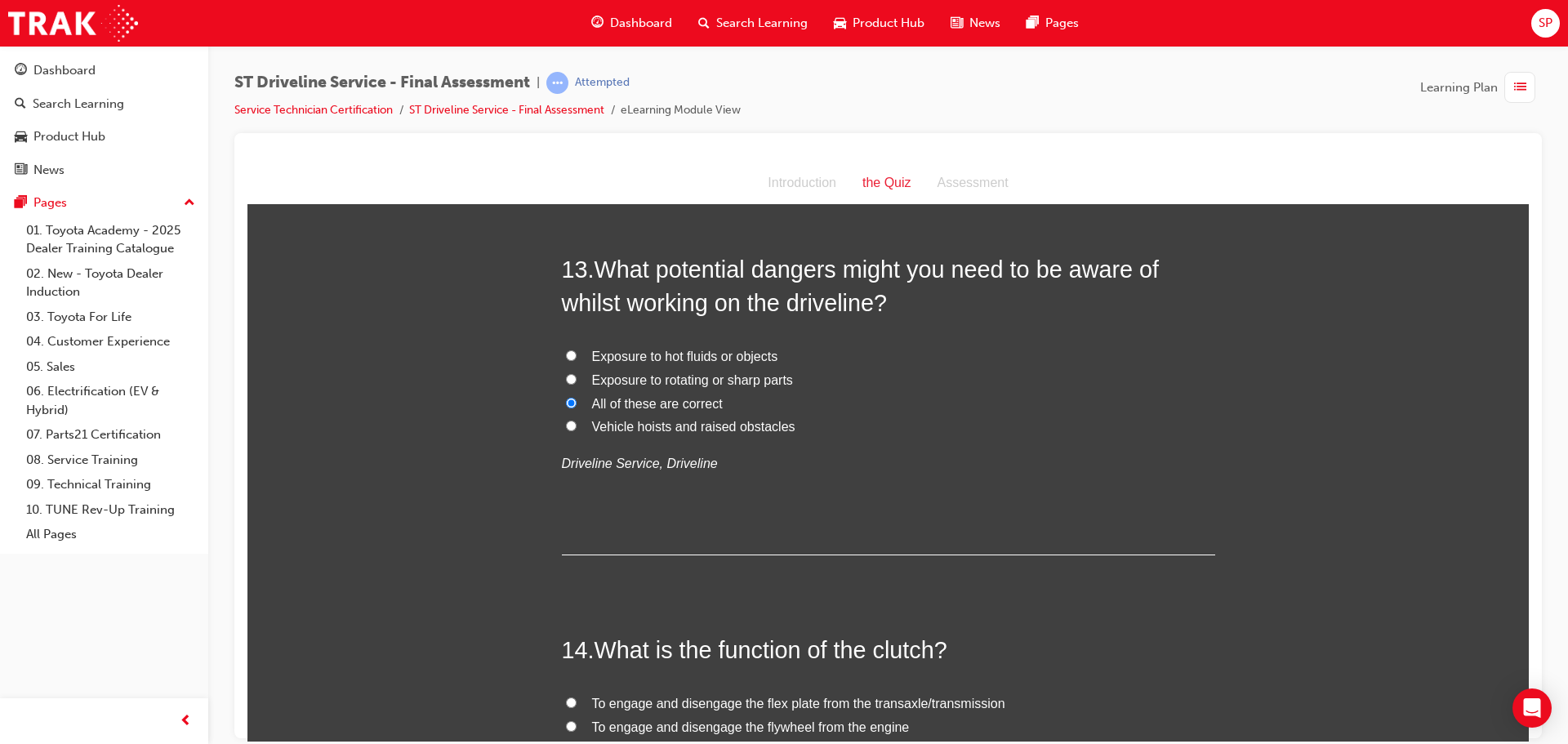
scroll to position [4409, 0]
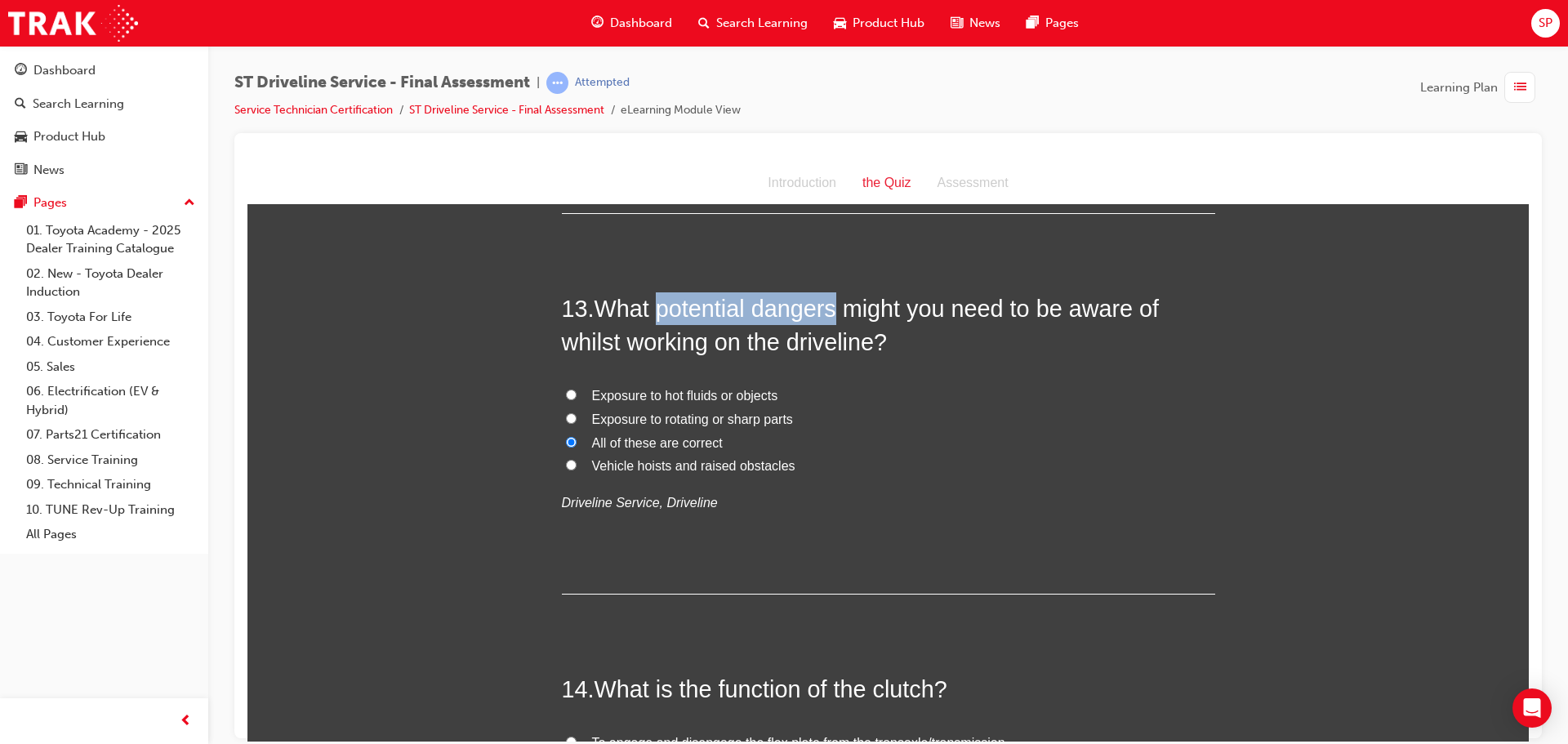
drag, startPoint x: 839, startPoint y: 306, endPoint x: 658, endPoint y: 299, distance: 181.1
click at [658, 299] on span "What potential dangers might you need to be aware of whilst working on the driv…" at bounding box center [861, 324] width 598 height 59
click at [892, 395] on label "Exposure to hot fluids or objects" at bounding box center [889, 395] width 653 height 23
click at [576, 395] on input "Exposure to hot fluids or objects" at bounding box center [571, 394] width 10 height 10
radio input "true"
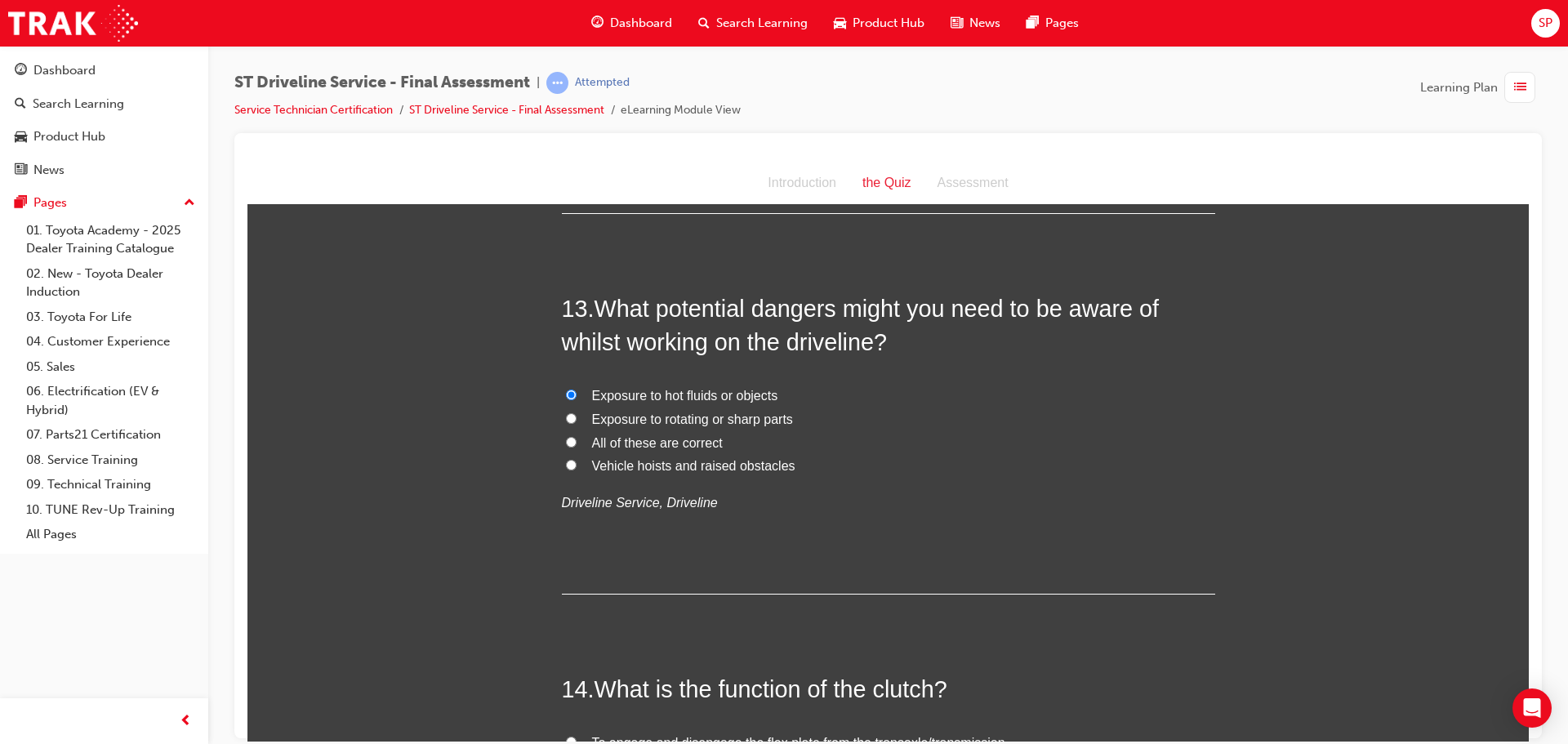
click at [566, 442] on input "All of these are correct" at bounding box center [571, 441] width 10 height 10
radio input "true"
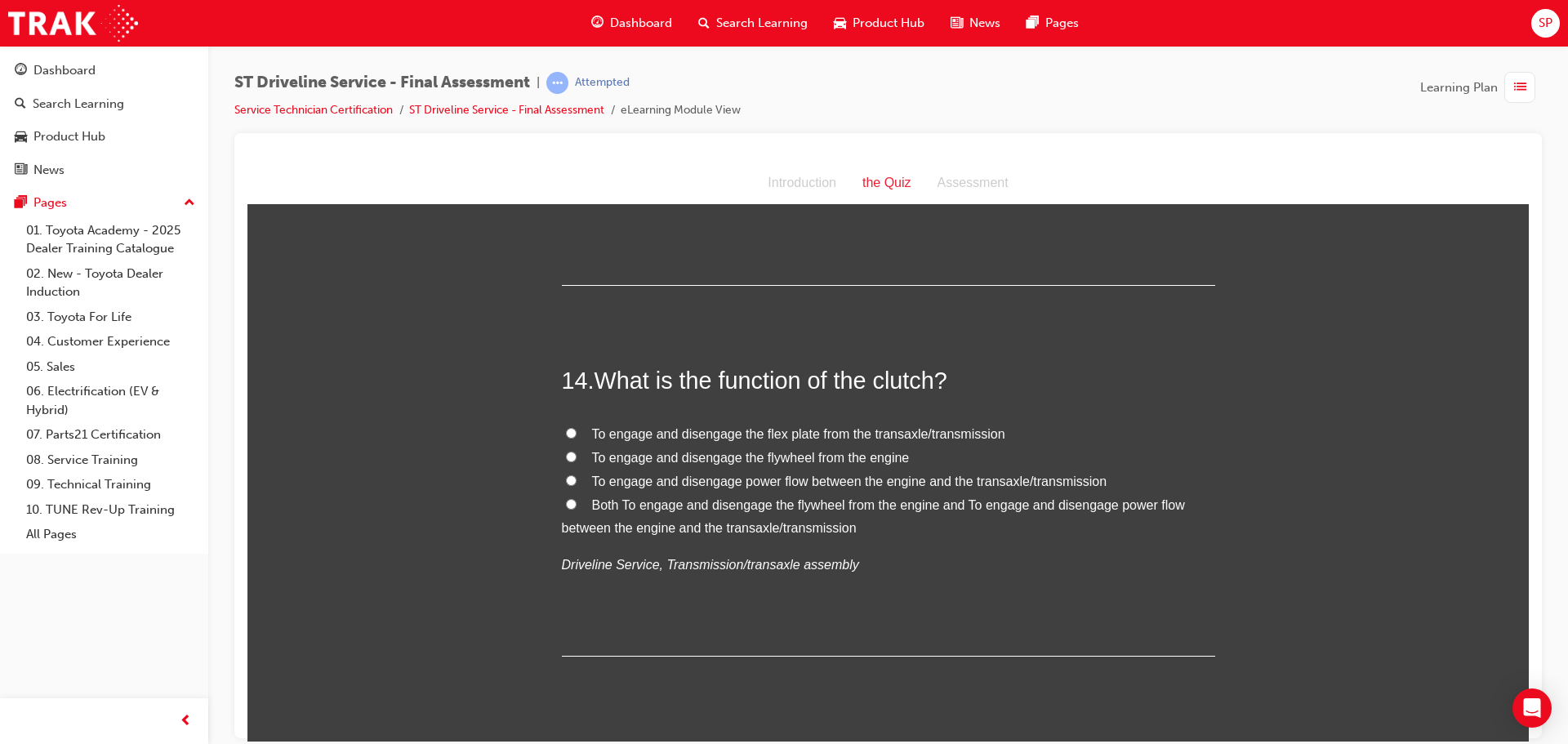
scroll to position [4817, 0]
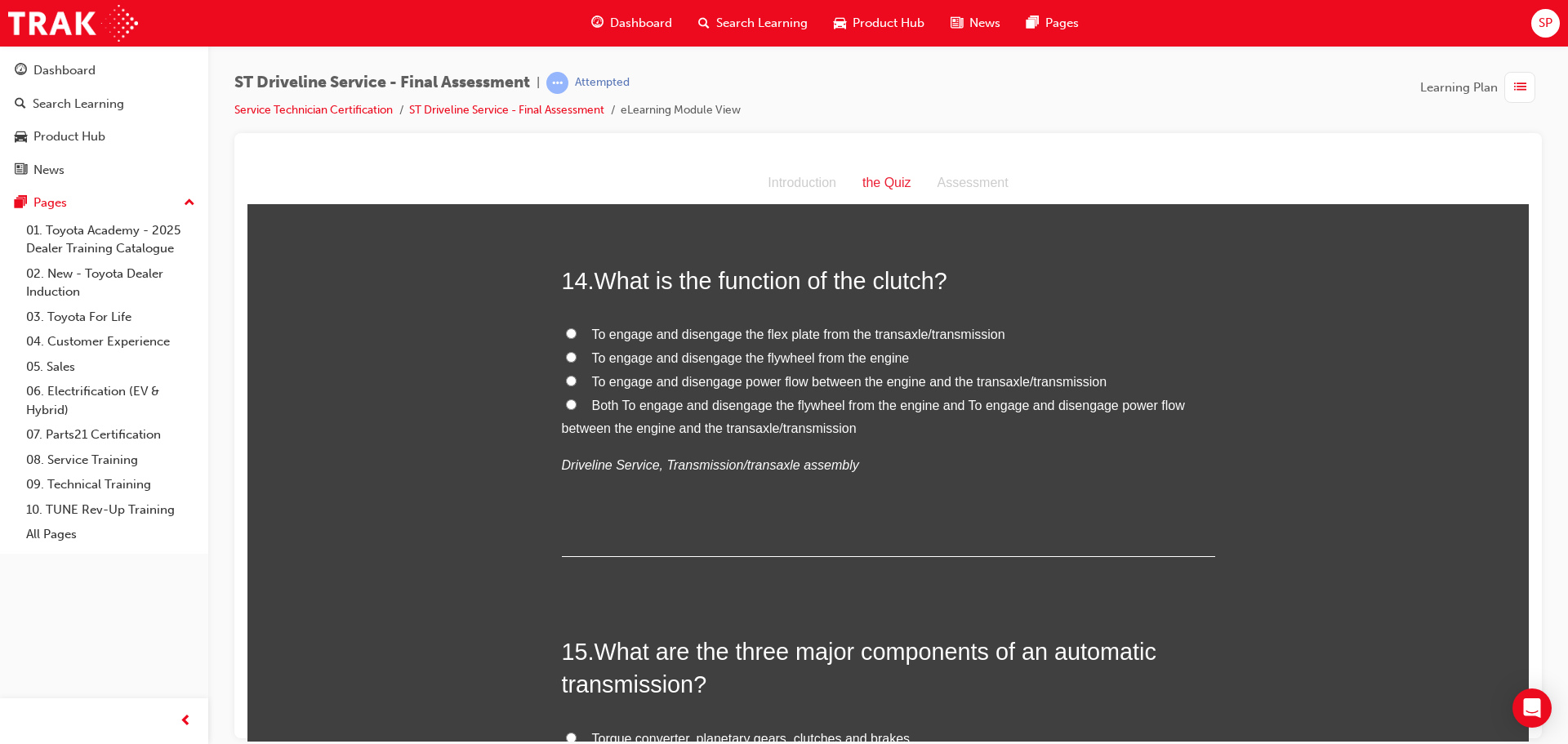
click at [788, 375] on span "To engage and disengage power flow between the engine and the transaxle/transmi…" at bounding box center [849, 381] width 515 height 14
click at [576, 375] on input "To engage and disengage power flow between the engine and the transaxle/transmi…" at bounding box center [571, 380] width 10 height 10
radio input "true"
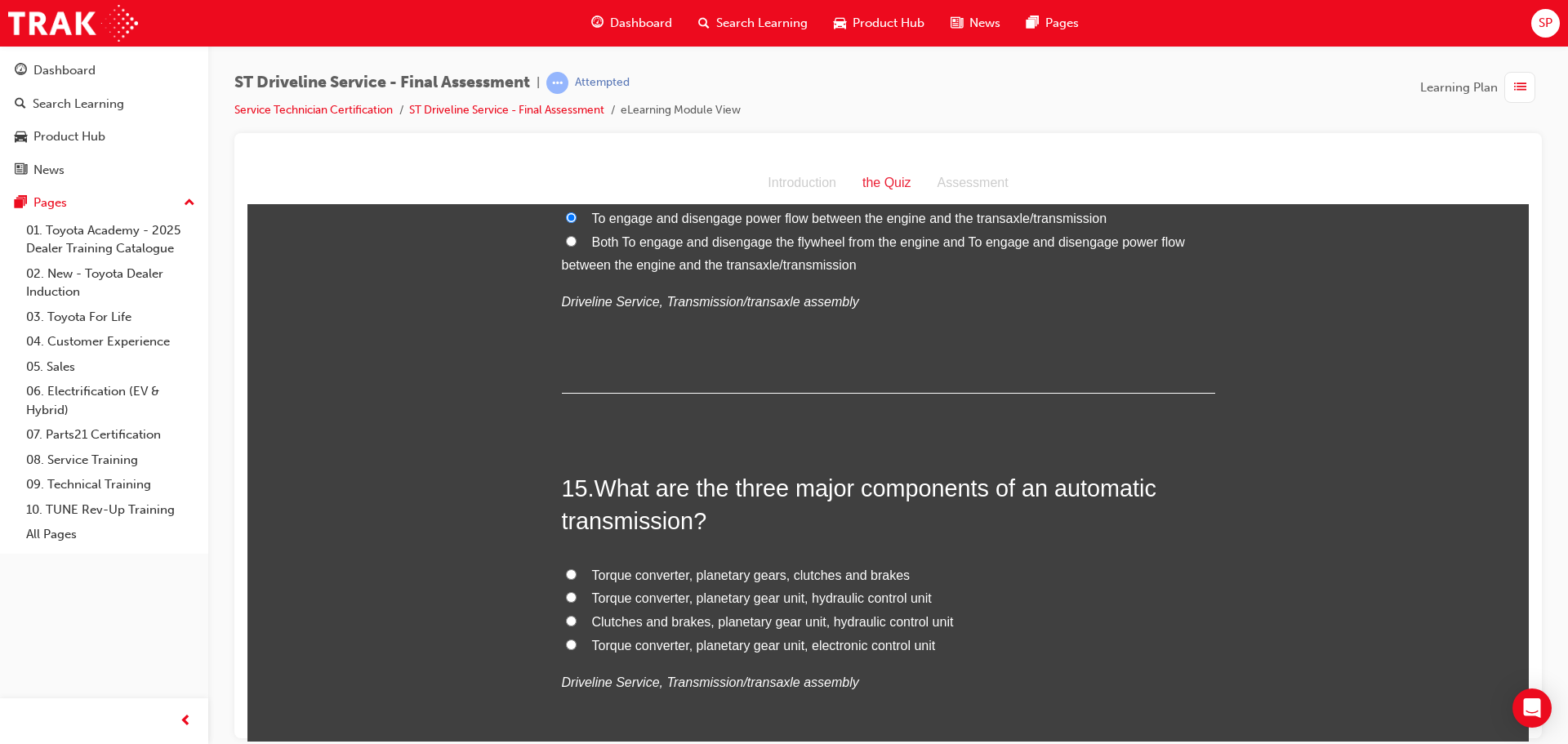
scroll to position [5062, 0]
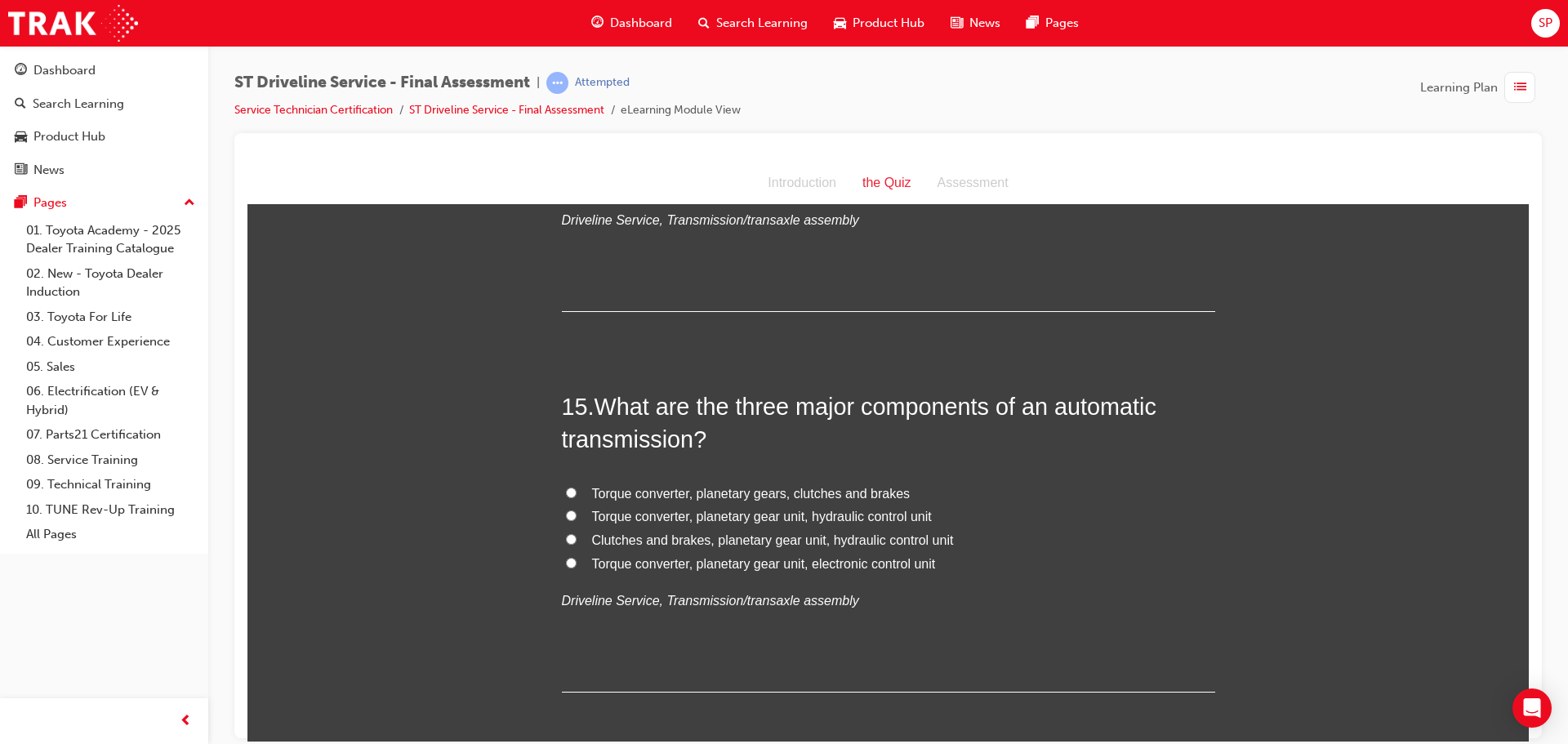
click at [815, 561] on span "Torque converter, planetary gear unit, electronic control unit" at bounding box center [763, 563] width 344 height 14
click at [576, 561] on input "Torque converter, planetary gear unit, electronic control unit" at bounding box center [571, 562] width 10 height 10
radio input "true"
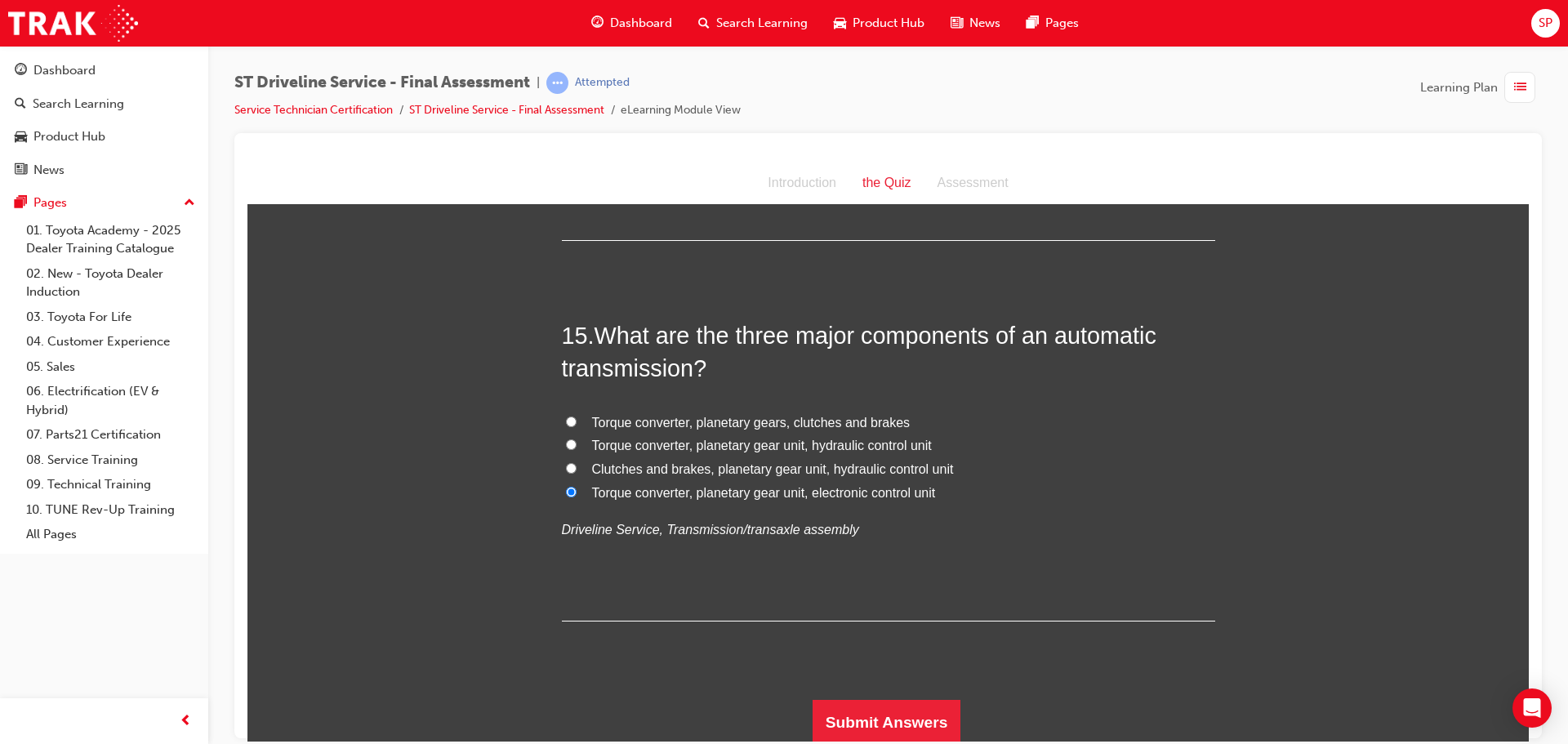
scroll to position [5136, 0]
click at [872, 719] on button "Submit Answers" at bounding box center [887, 718] width 149 height 46
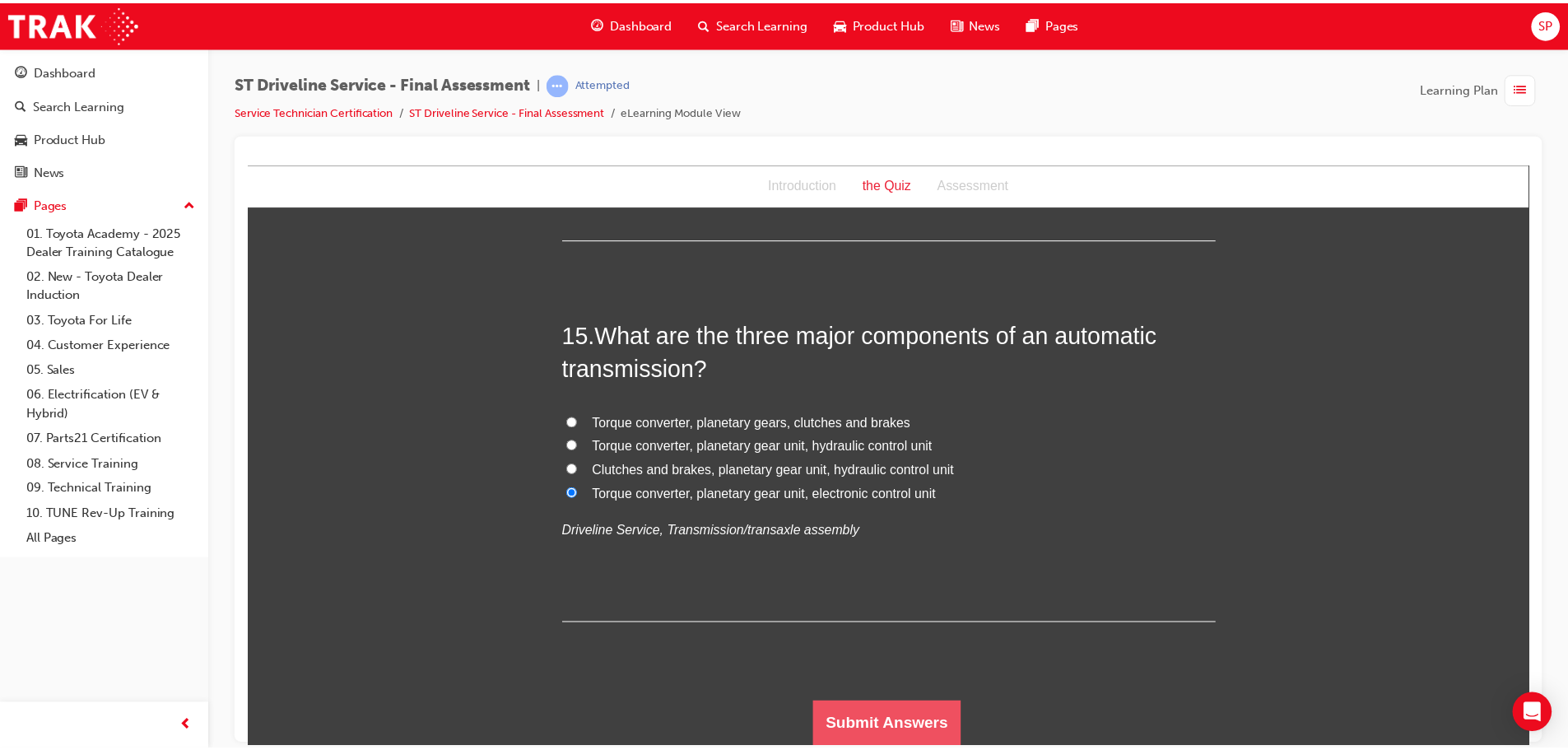
scroll to position [0, 0]
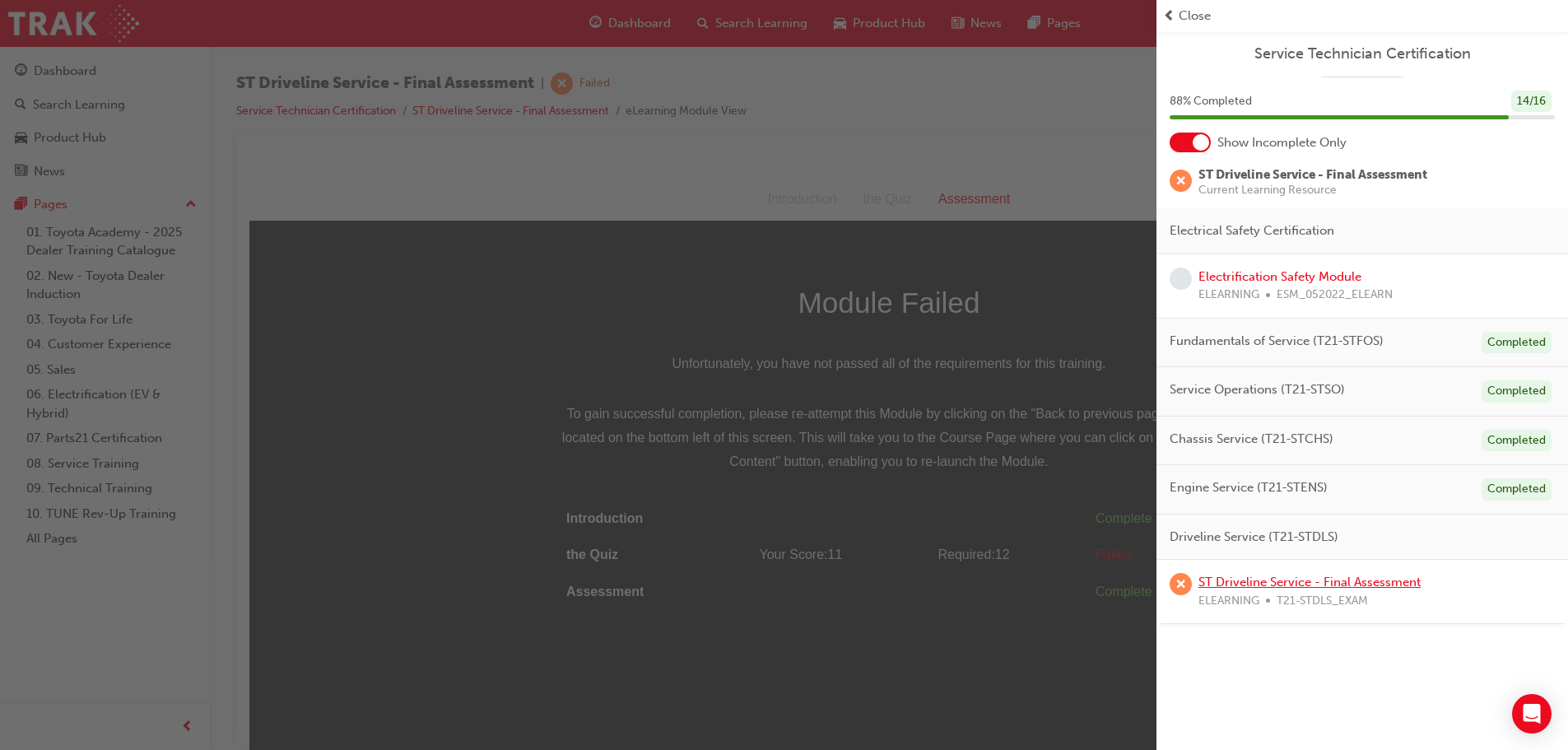
click at [1307, 577] on link "ST Driveline Service - Final Assessment" at bounding box center [1309, 581] width 223 height 15
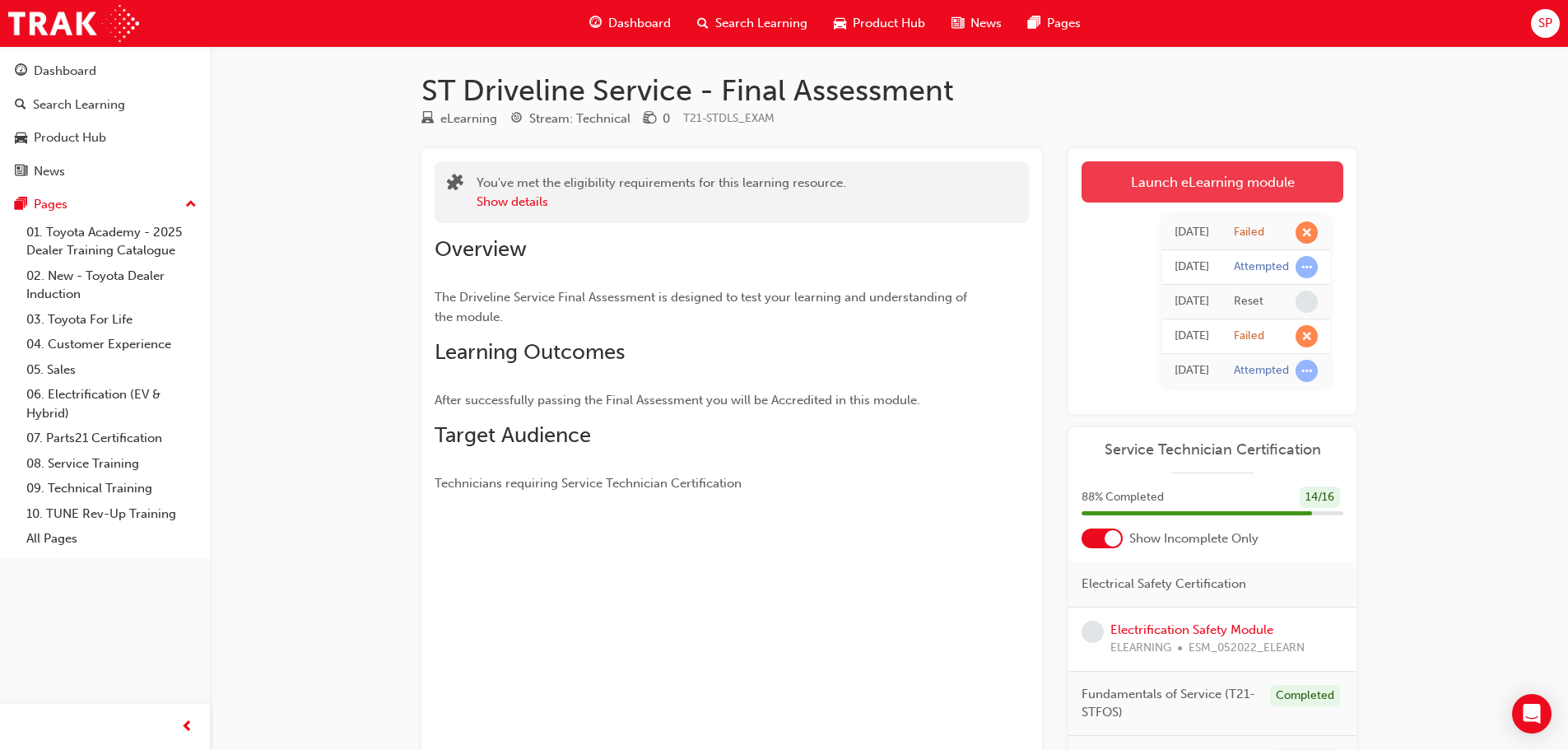
click at [1196, 176] on link "Launch eLearning module" at bounding box center [1213, 182] width 262 height 41
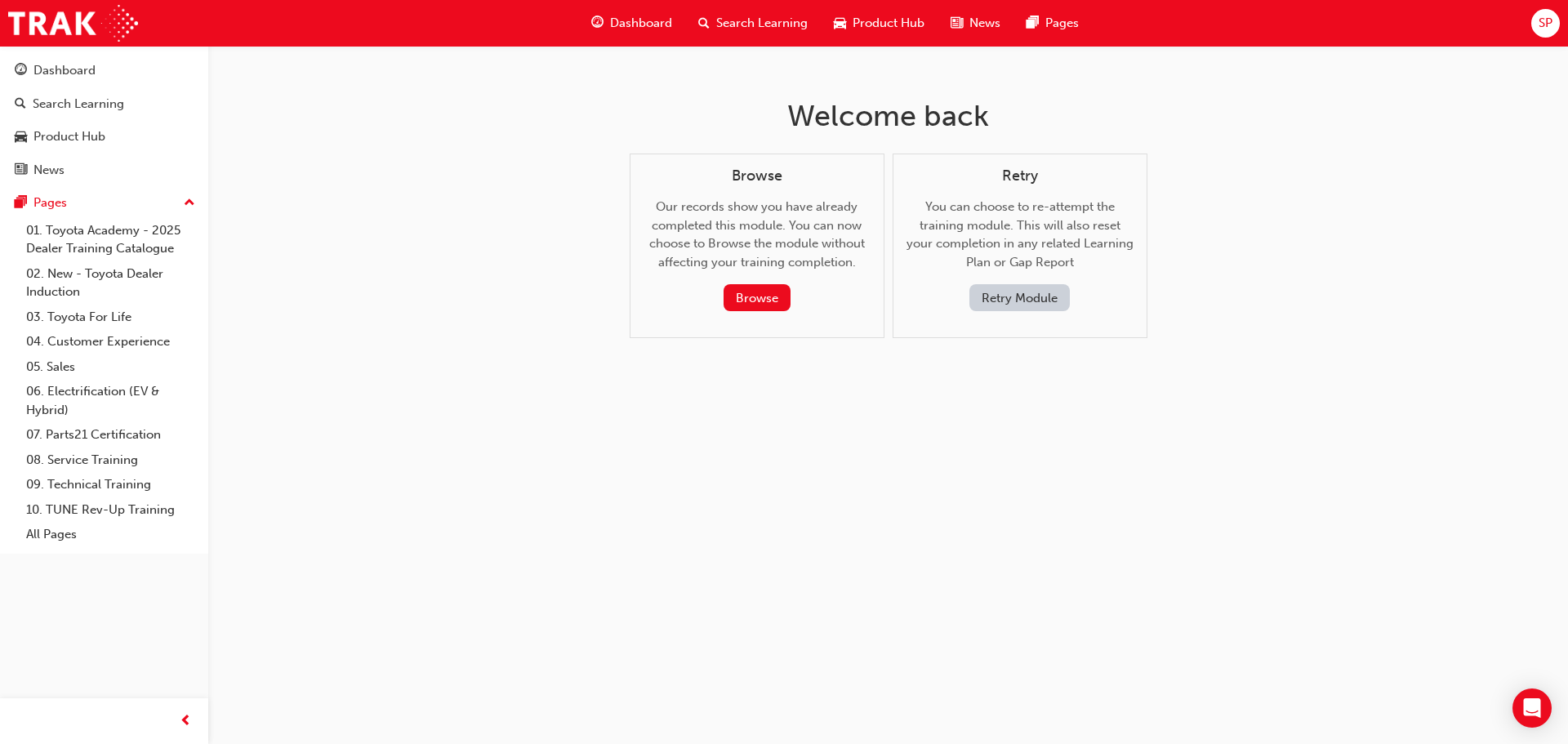
click at [993, 292] on button "Retry Module" at bounding box center [1020, 297] width 100 height 27
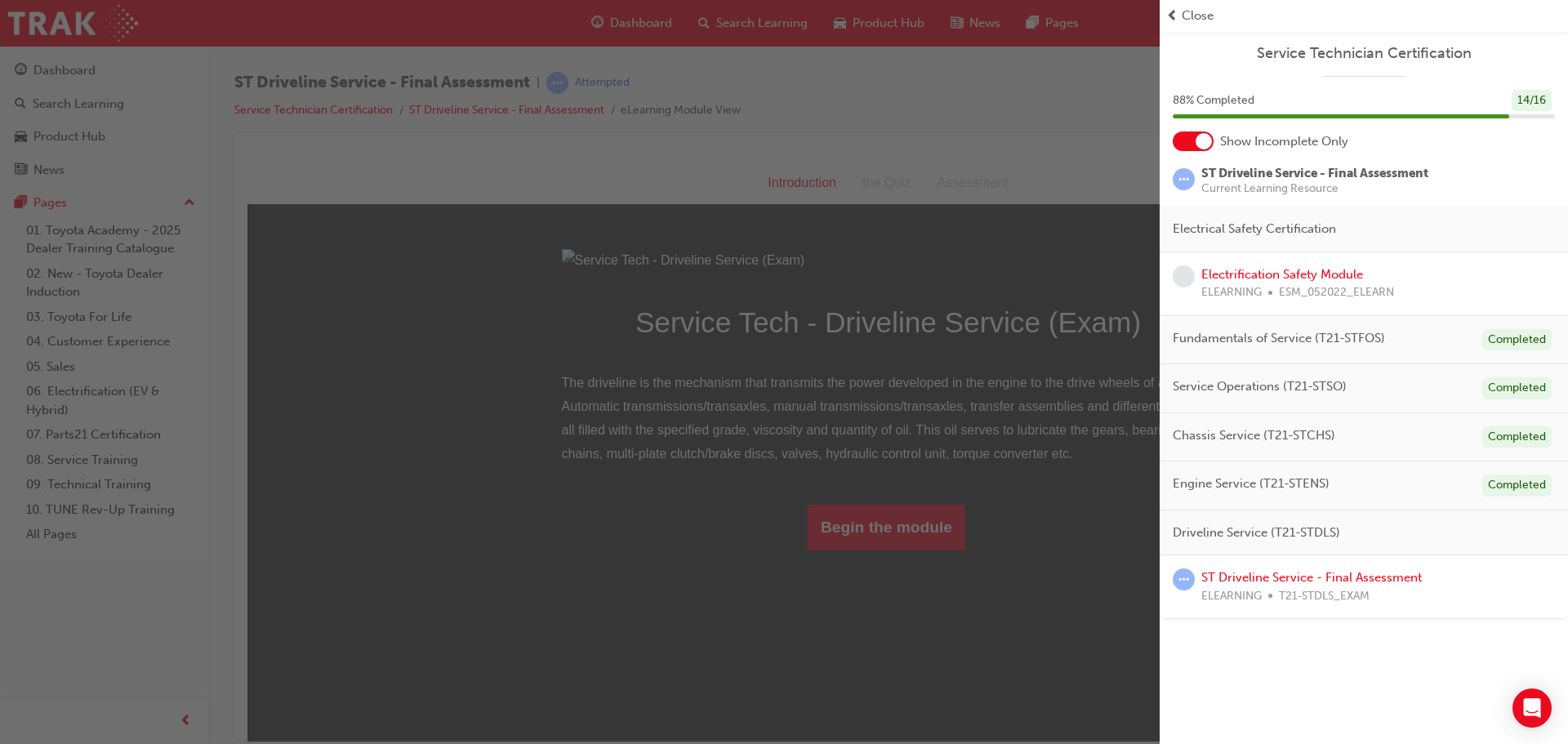
click at [994, 158] on div "button" at bounding box center [580, 372] width 1160 height 744
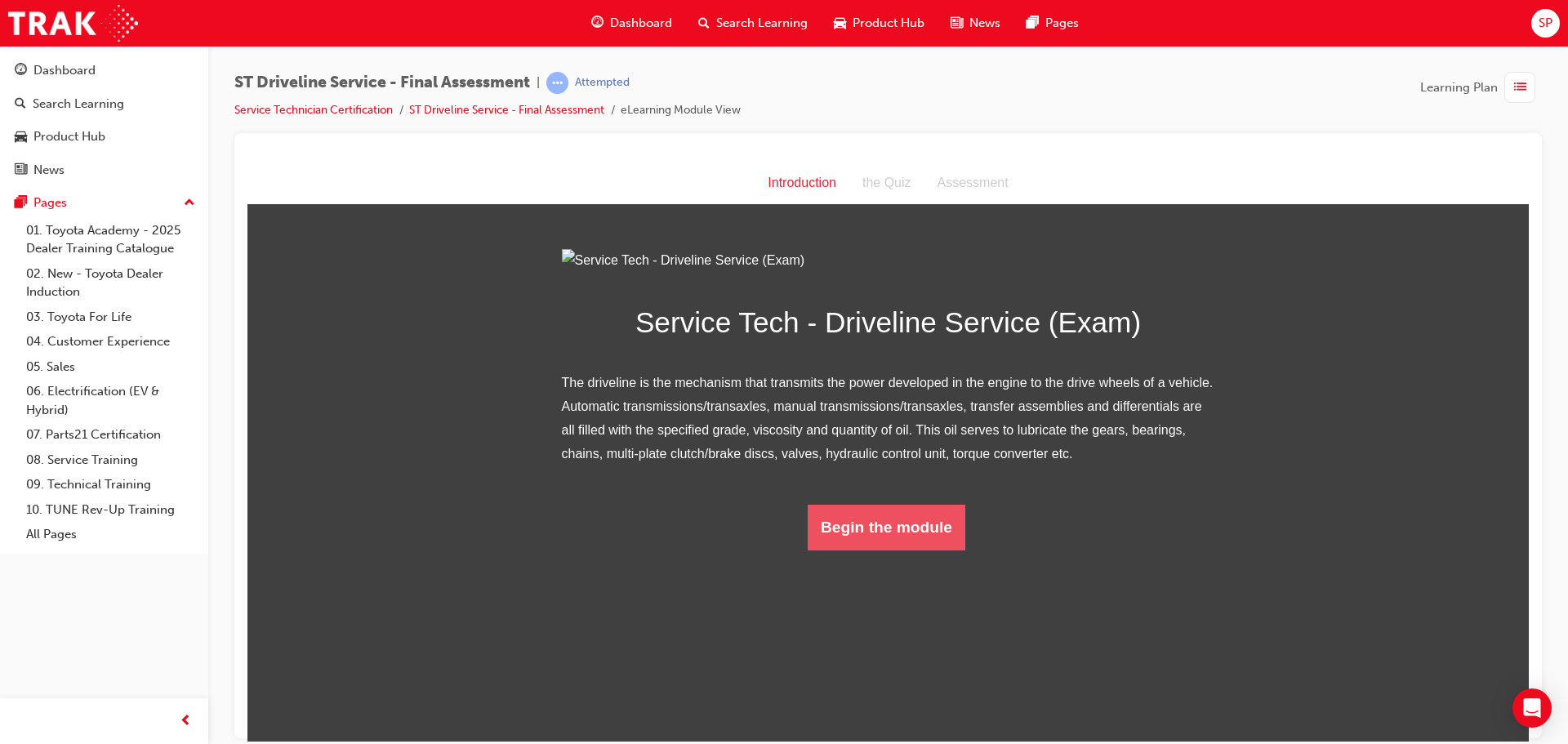
click at [878, 549] on button "Begin the module" at bounding box center [886, 527] width 158 height 46
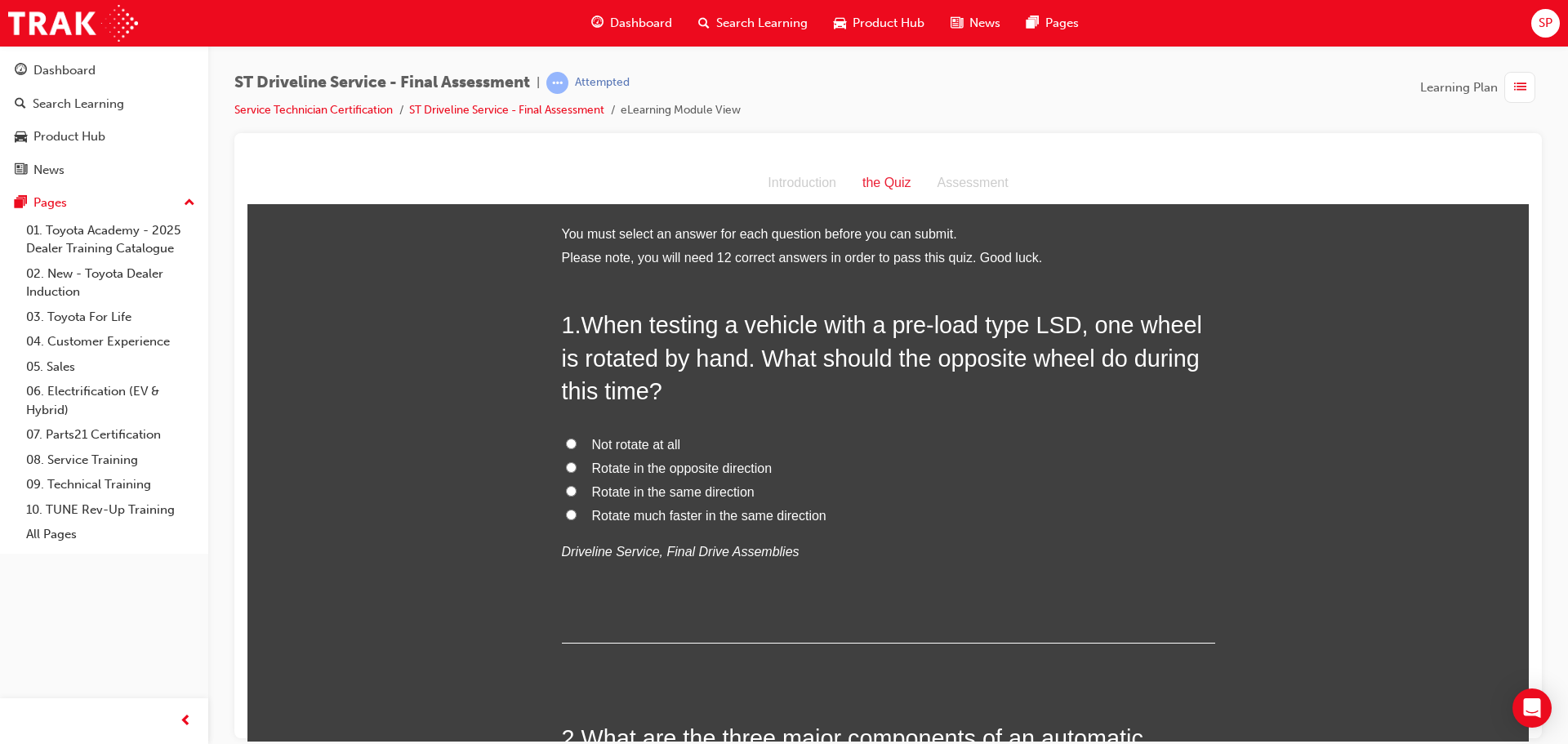
click at [612, 466] on span "Rotate in the opposite direction" at bounding box center [682, 468] width 180 height 14
click at [576, 466] on input "Rotate in the opposite direction" at bounding box center [571, 467] width 10 height 10
radio input "true"
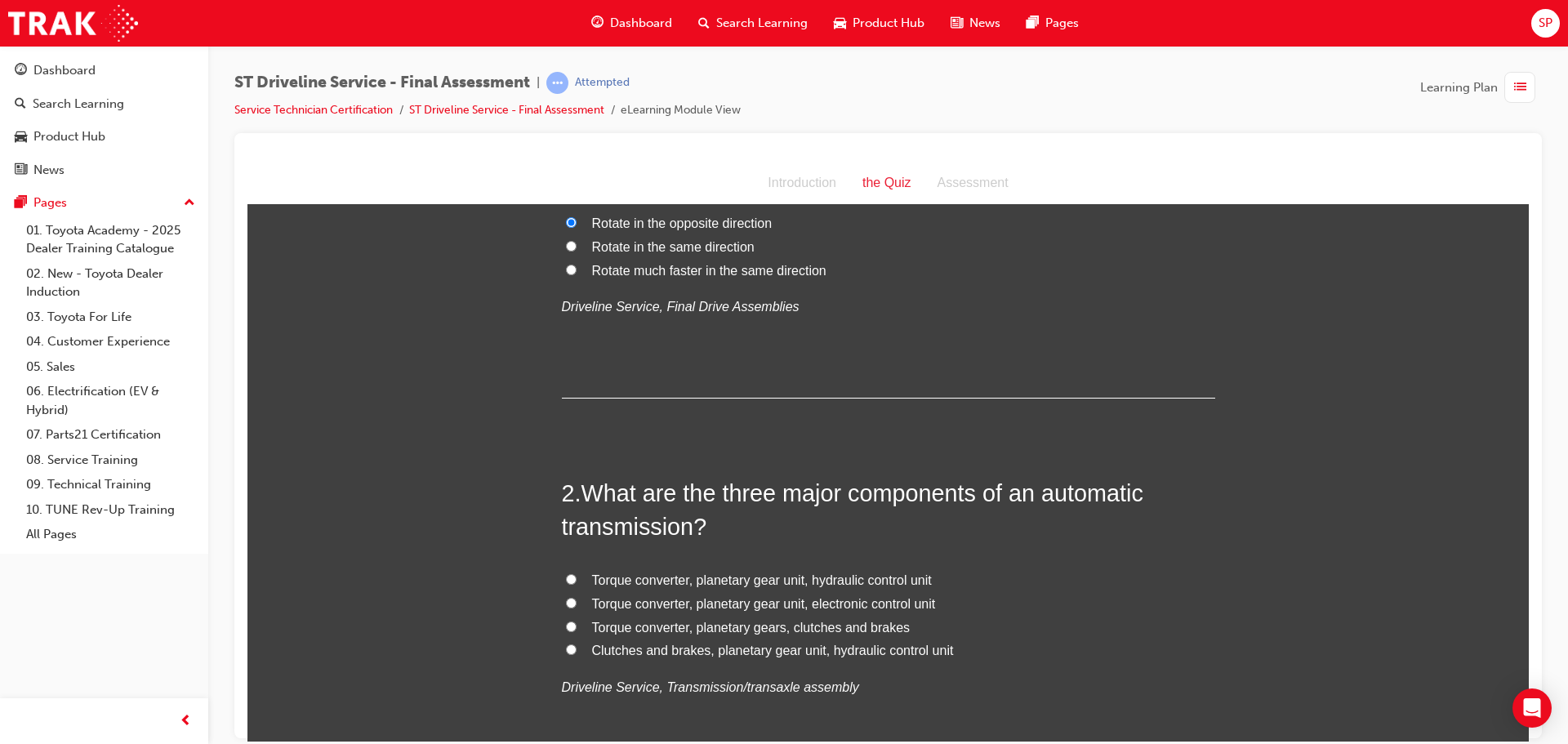
scroll to position [327, 0]
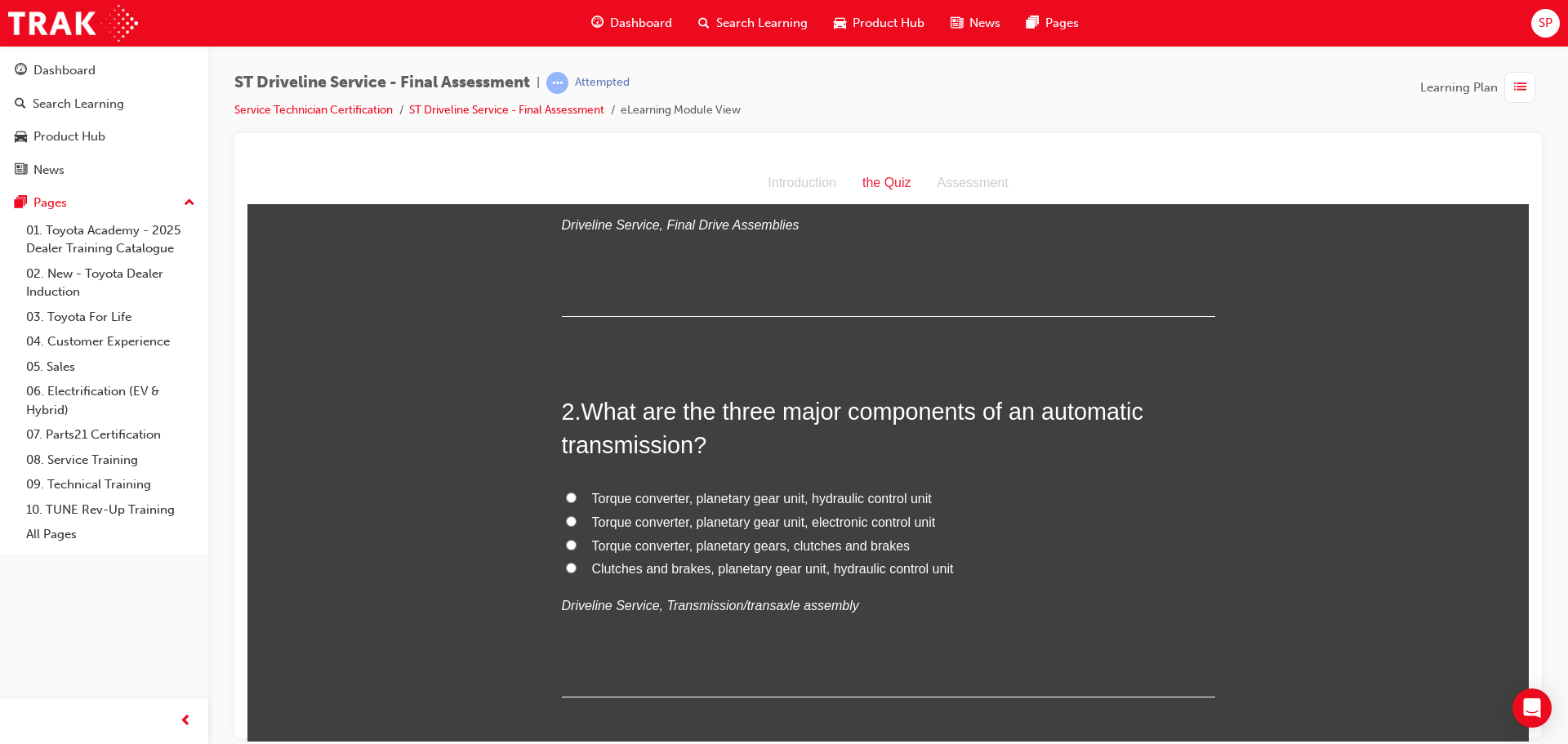
click at [752, 520] on span "Torque converter, planetary gear unit, electronic control unit" at bounding box center [763, 521] width 344 height 14
click at [576, 520] on input "Torque converter, planetary gear unit, electronic control unit" at bounding box center [571, 521] width 10 height 10
radio input "true"
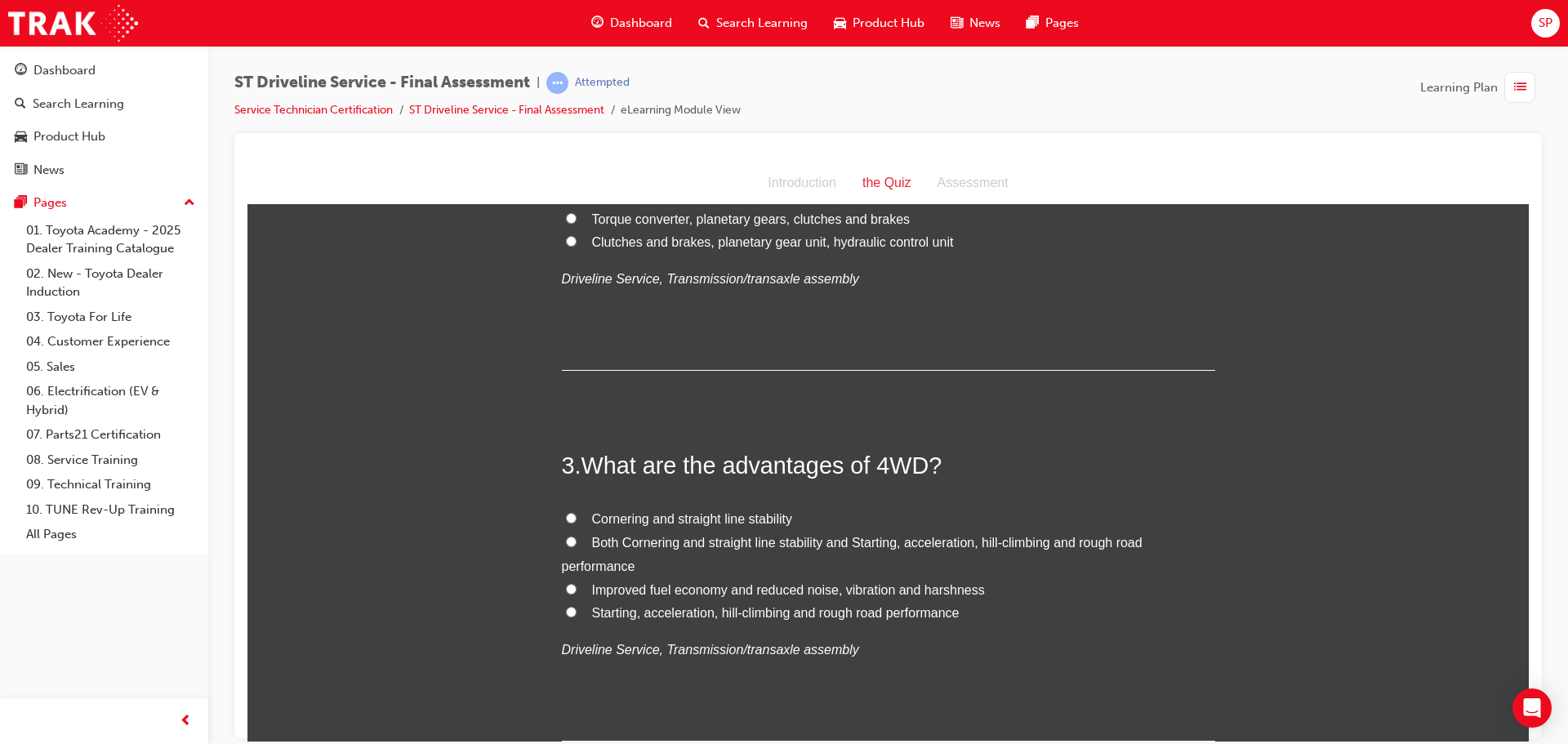
scroll to position [734, 0]
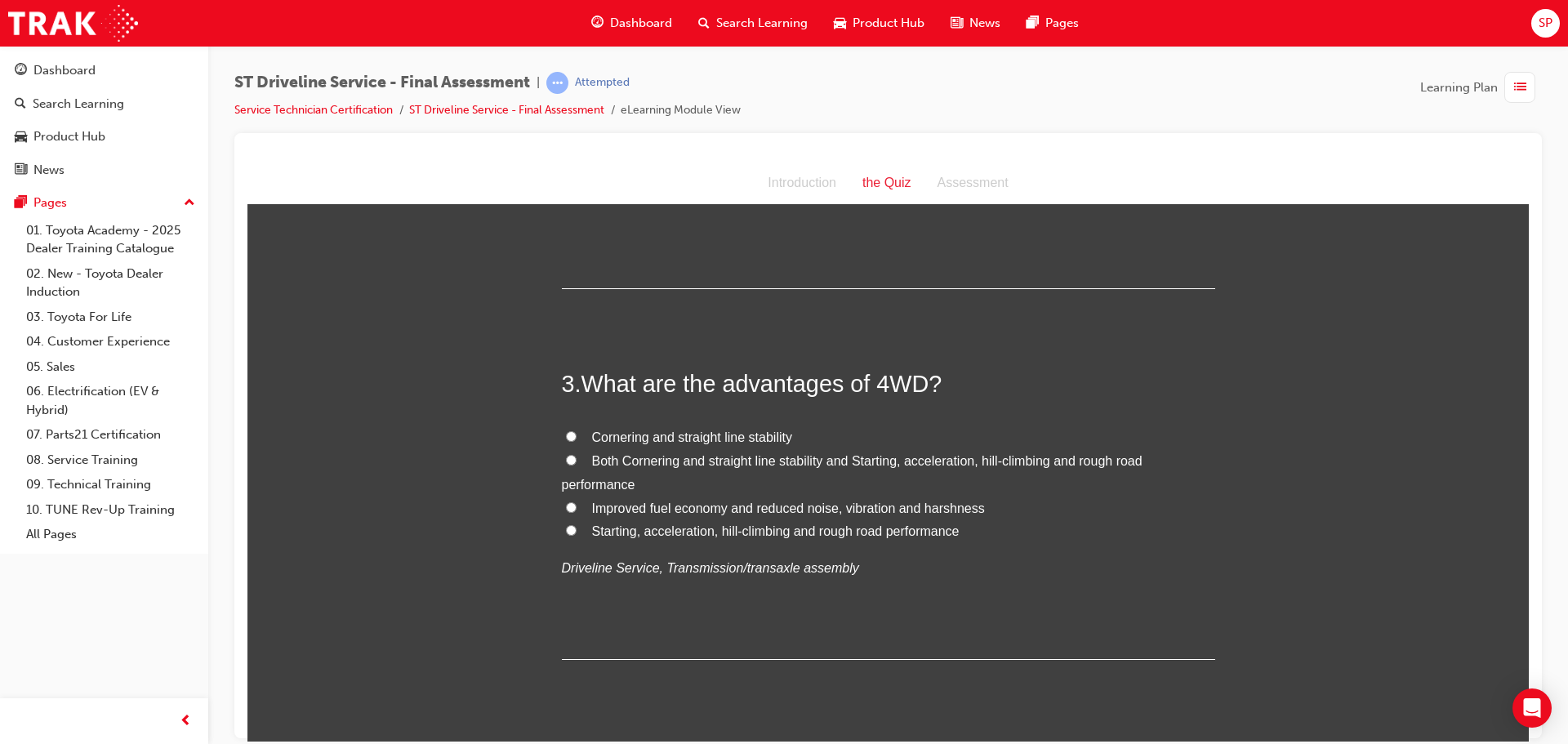
click at [762, 467] on span "Both Cornering and straight line stability and Starting, acceleration, hill-cli…" at bounding box center [852, 471] width 580 height 37
click at [576, 464] on input "Both Cornering and straight line stability and Starting, acceleration, hill-cli…" at bounding box center [571, 459] width 10 height 10
radio input "true"
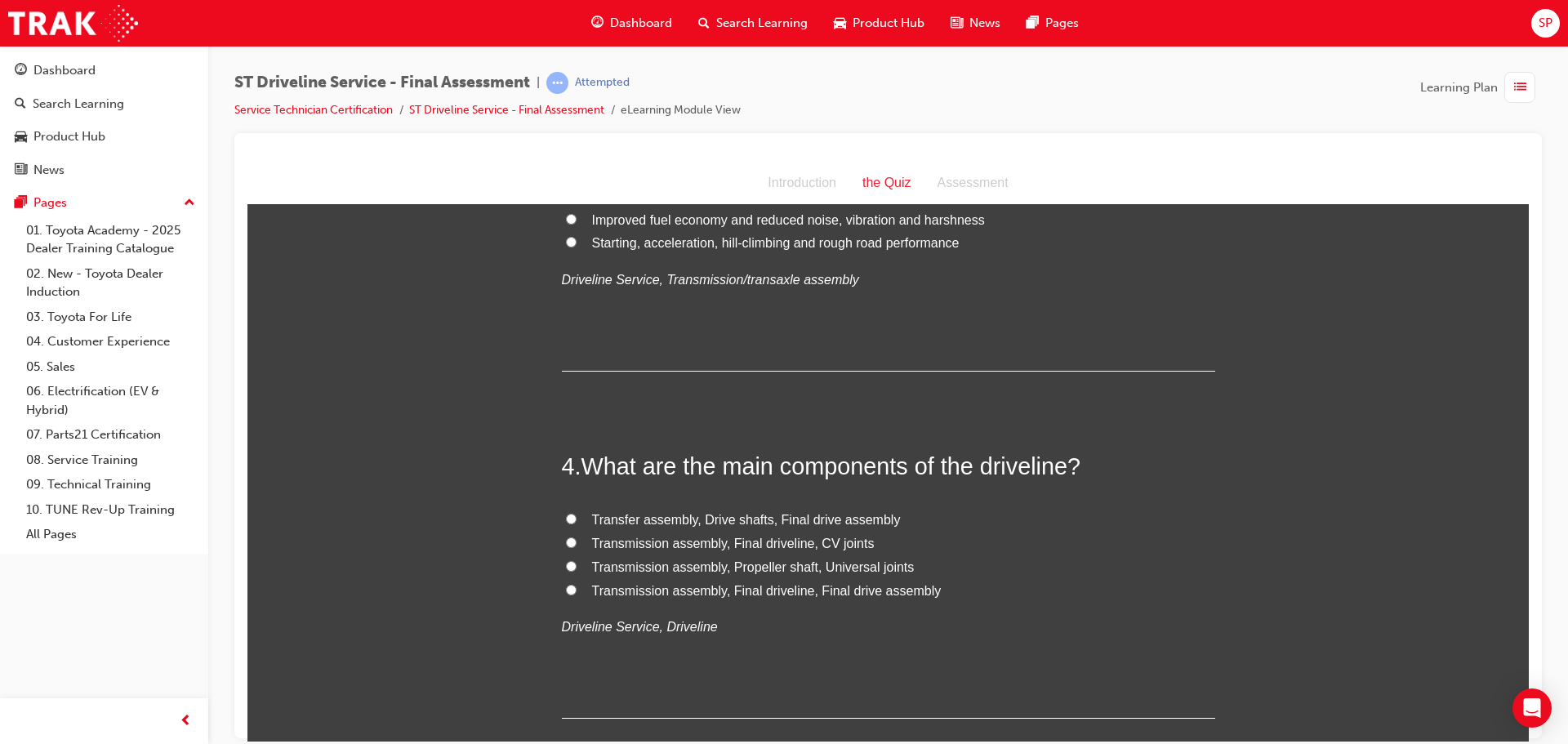
scroll to position [1061, 0]
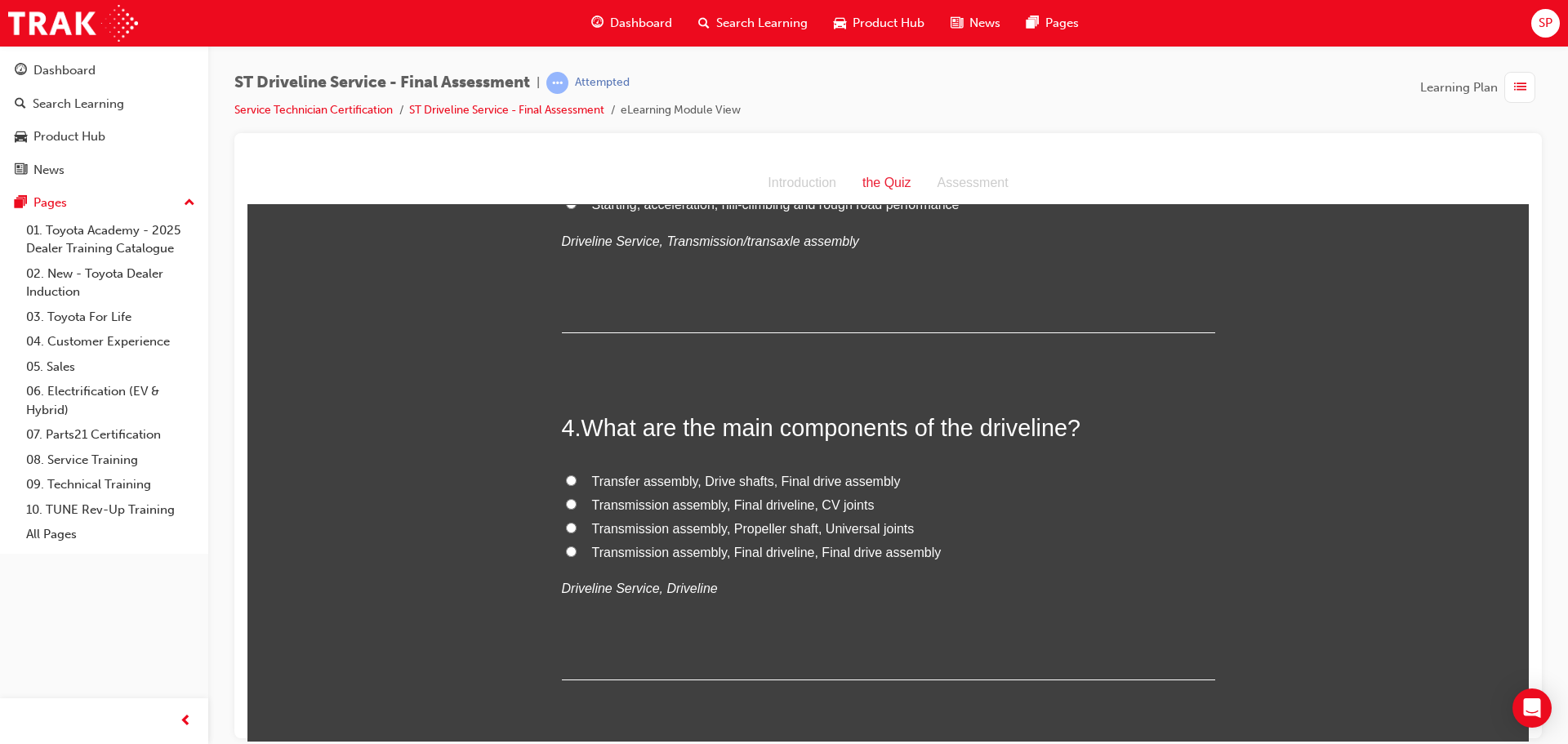
click at [769, 486] on span "Transfer assembly, Drive shafts, Final drive assembly" at bounding box center [746, 481] width 308 height 14
click at [576, 485] on input "Transfer assembly, Drive shafts, Final drive assembly" at bounding box center [571, 480] width 10 height 10
radio input "true"
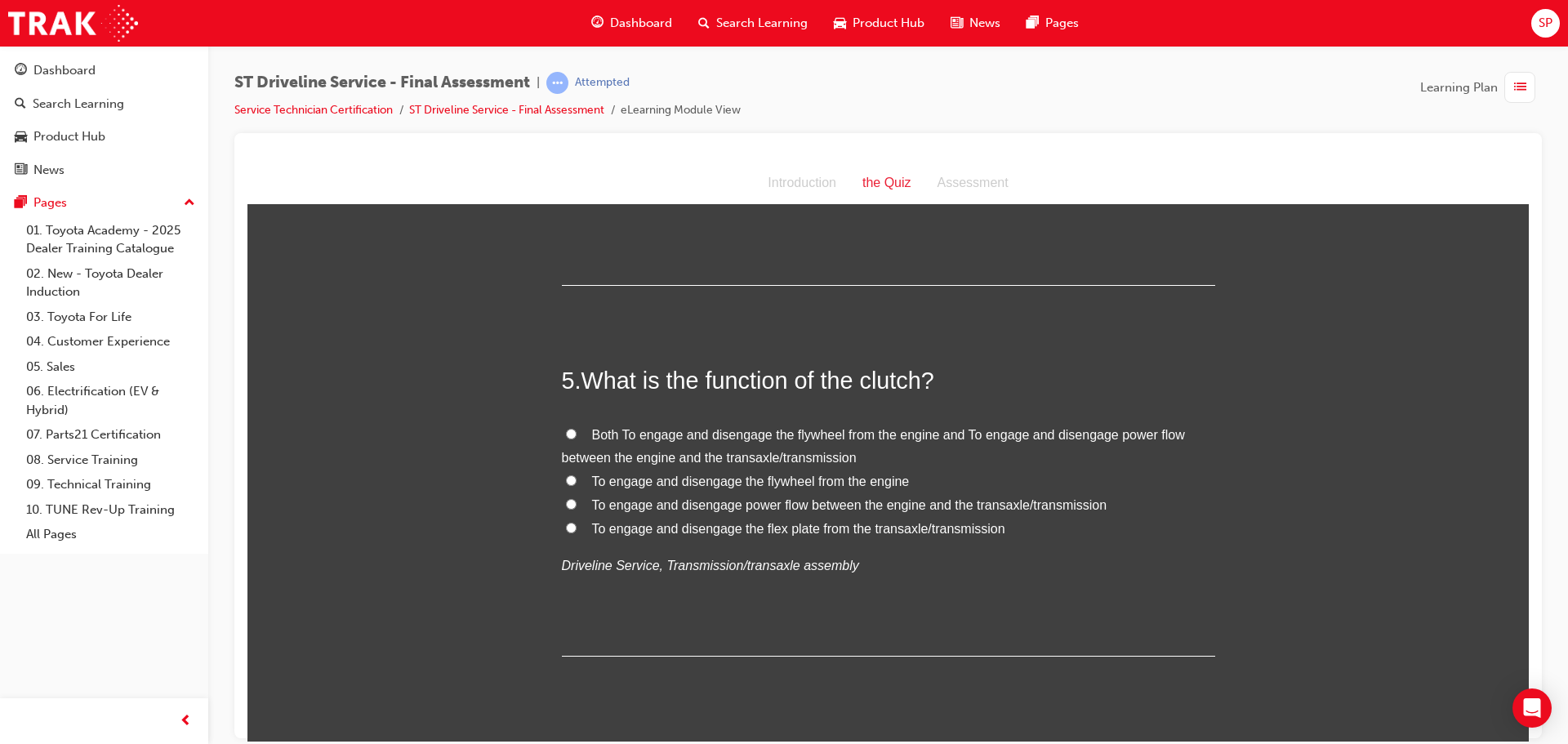
scroll to position [1470, 0]
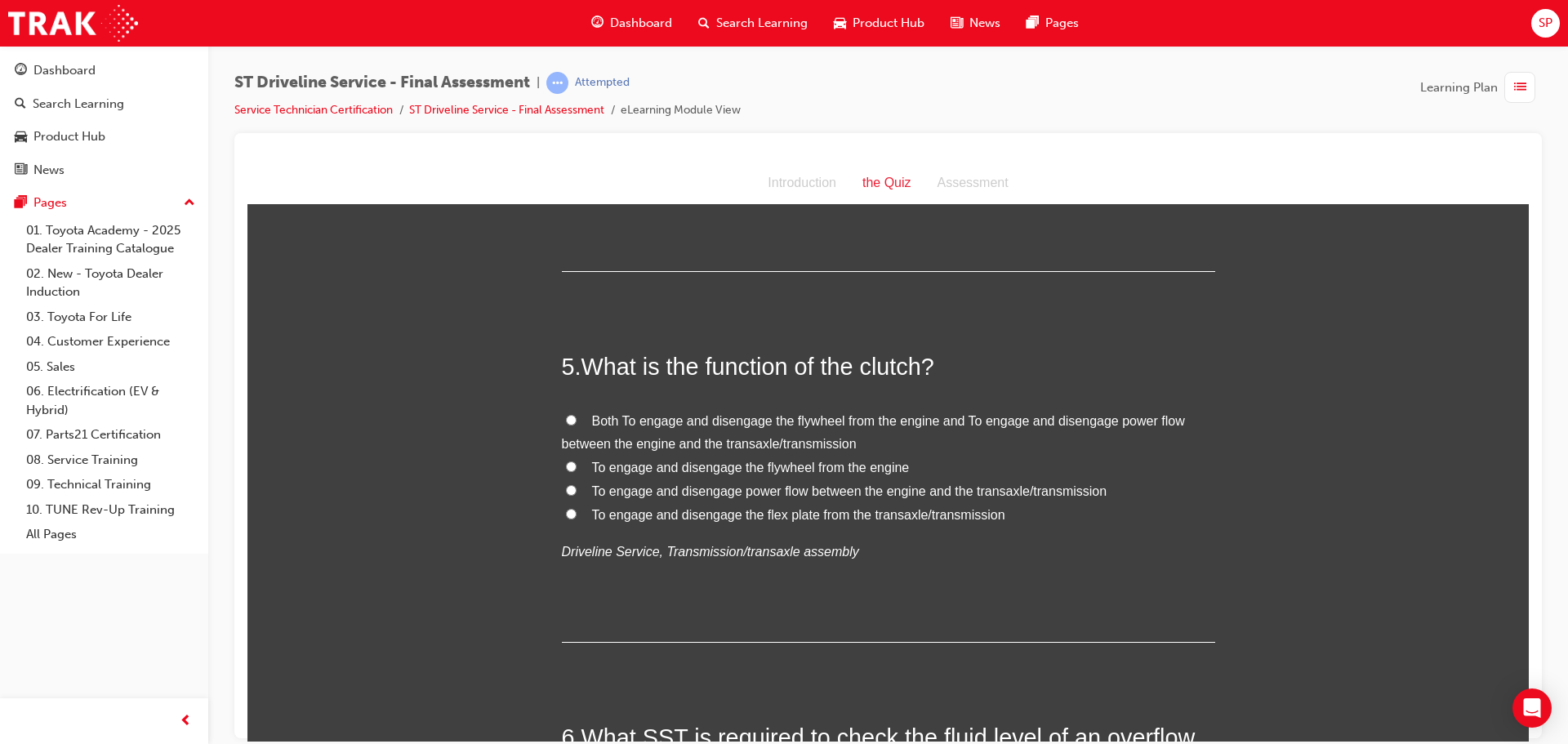
click at [787, 466] on span "To engage and disengage the flywheel from the engine" at bounding box center [750, 467] width 318 height 14
click at [576, 466] on input "To engage and disengage the flywheel from the engine" at bounding box center [571, 466] width 10 height 10
radio input "true"
click at [722, 419] on span "Both To engage and disengage the flywheel from the engine and To engage and dis…" at bounding box center [873, 431] width 623 height 37
click at [576, 419] on input "Both To engage and disengage the flywheel from the engine and To engage and dis…" at bounding box center [571, 419] width 10 height 10
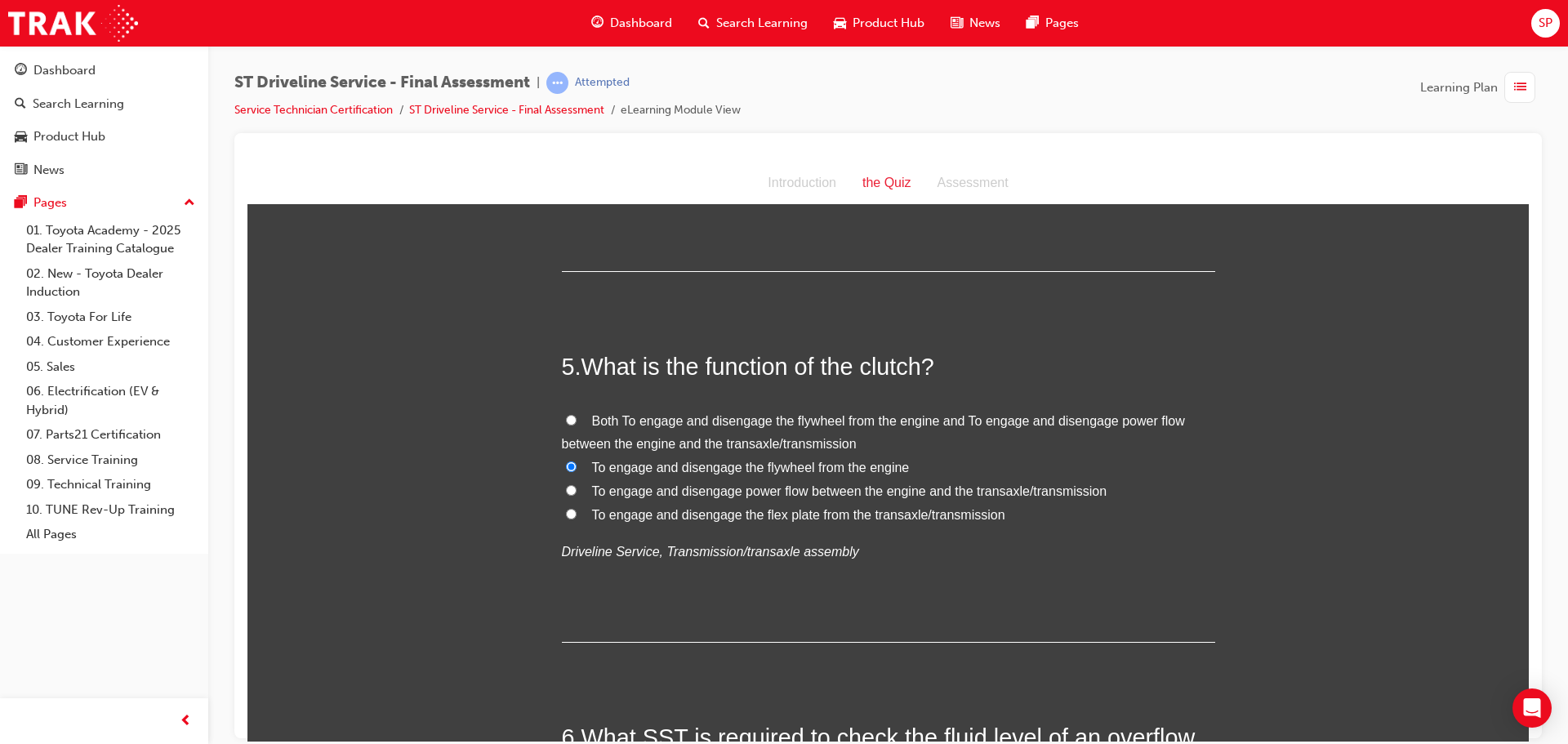
radio input "true"
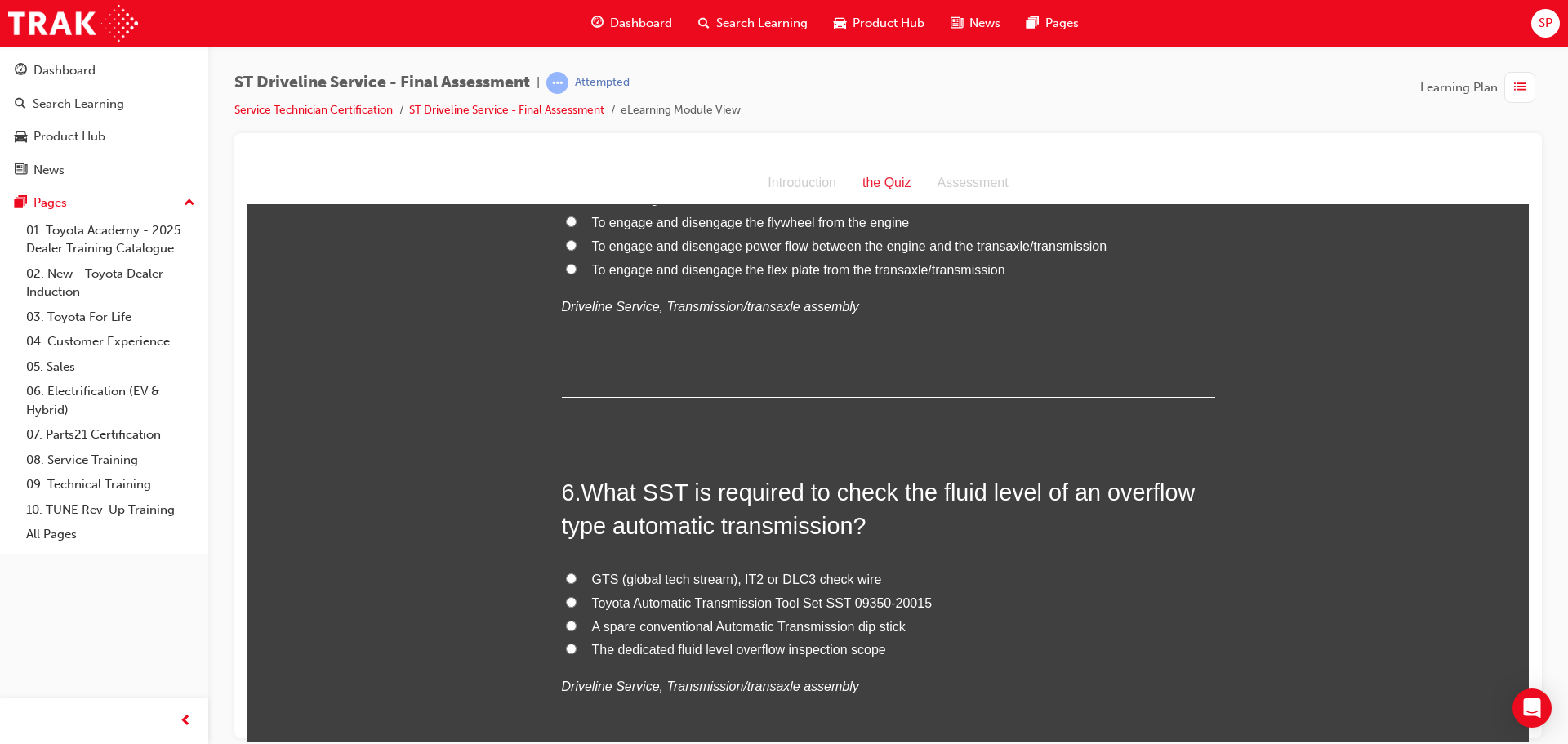
scroll to position [1796, 0]
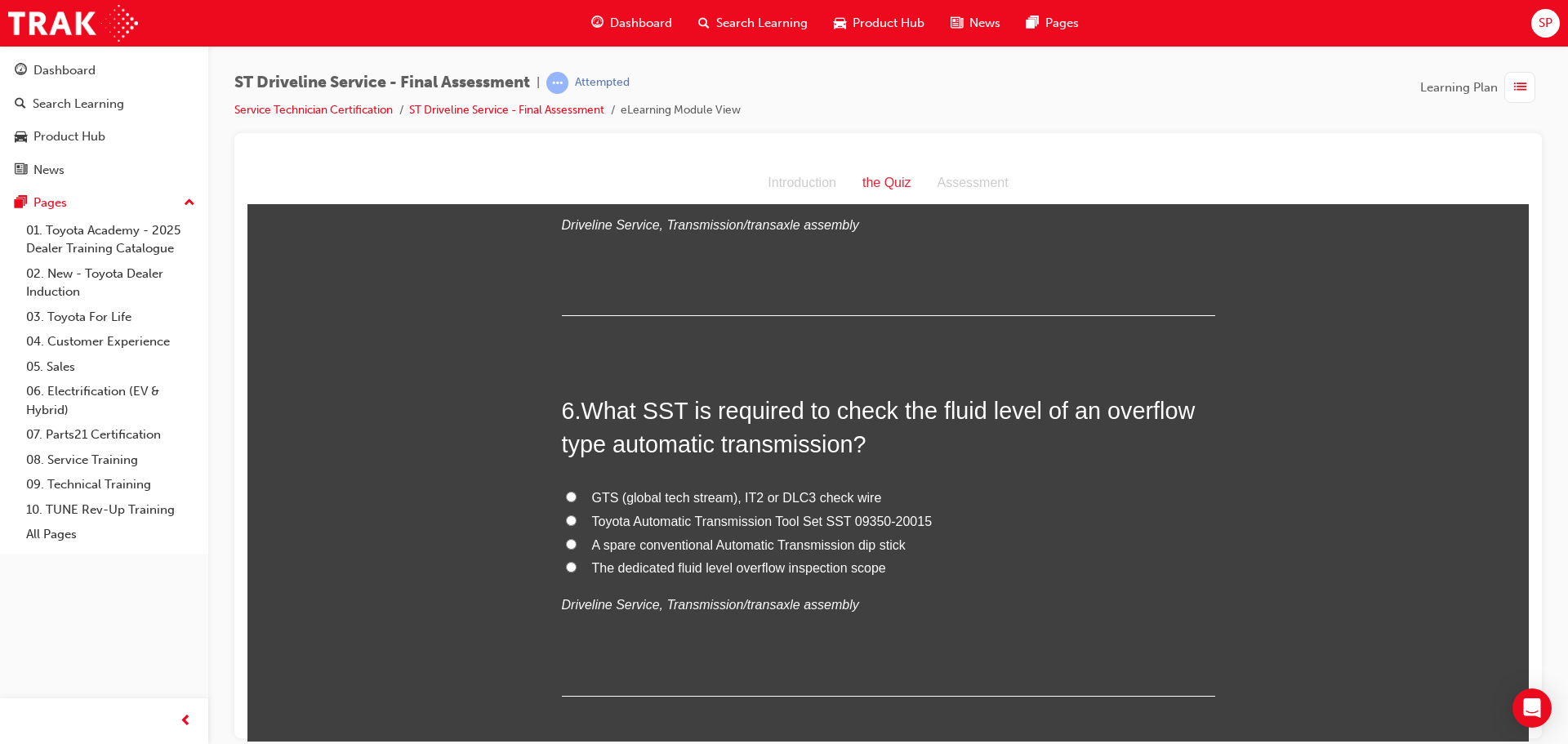
click at [688, 491] on span "GTS (global tech stream), IT2 or DLC3 check wire" at bounding box center [736, 497] width 290 height 14
click at [576, 491] on input "GTS (global tech stream), IT2 or DLC3 check wire" at bounding box center [571, 496] width 10 height 10
radio input "true"
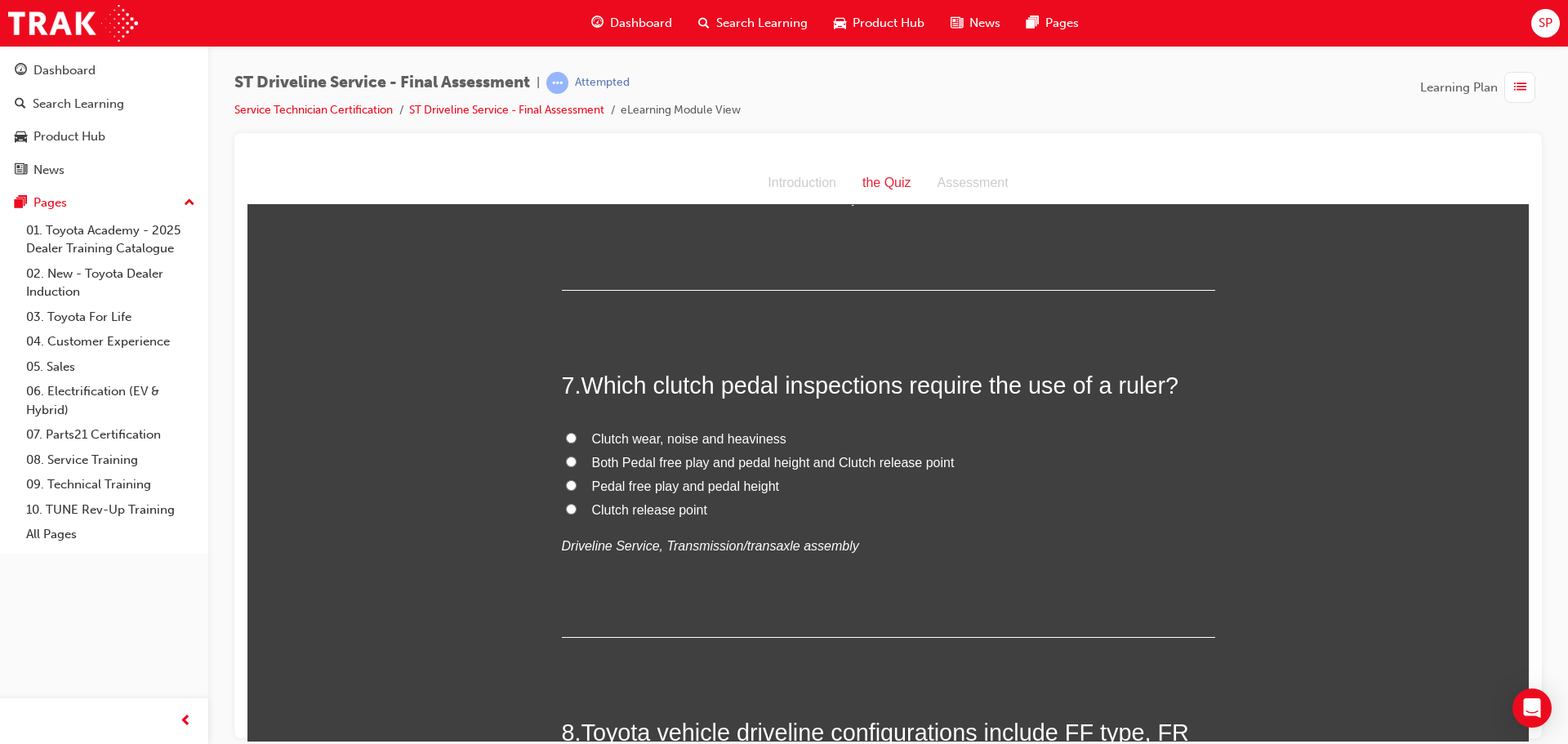
scroll to position [2204, 0]
drag, startPoint x: 1156, startPoint y: 385, endPoint x: 1111, endPoint y: 385, distance: 45.0
click at [1111, 385] on span "Which clutch pedal inspections require the use of a ruler?" at bounding box center [880, 382] width 598 height 26
click at [715, 486] on span "Pedal free play and pedal height" at bounding box center [685, 483] width 188 height 14
click at [576, 486] on input "Pedal free play and pedal height" at bounding box center [571, 482] width 10 height 10
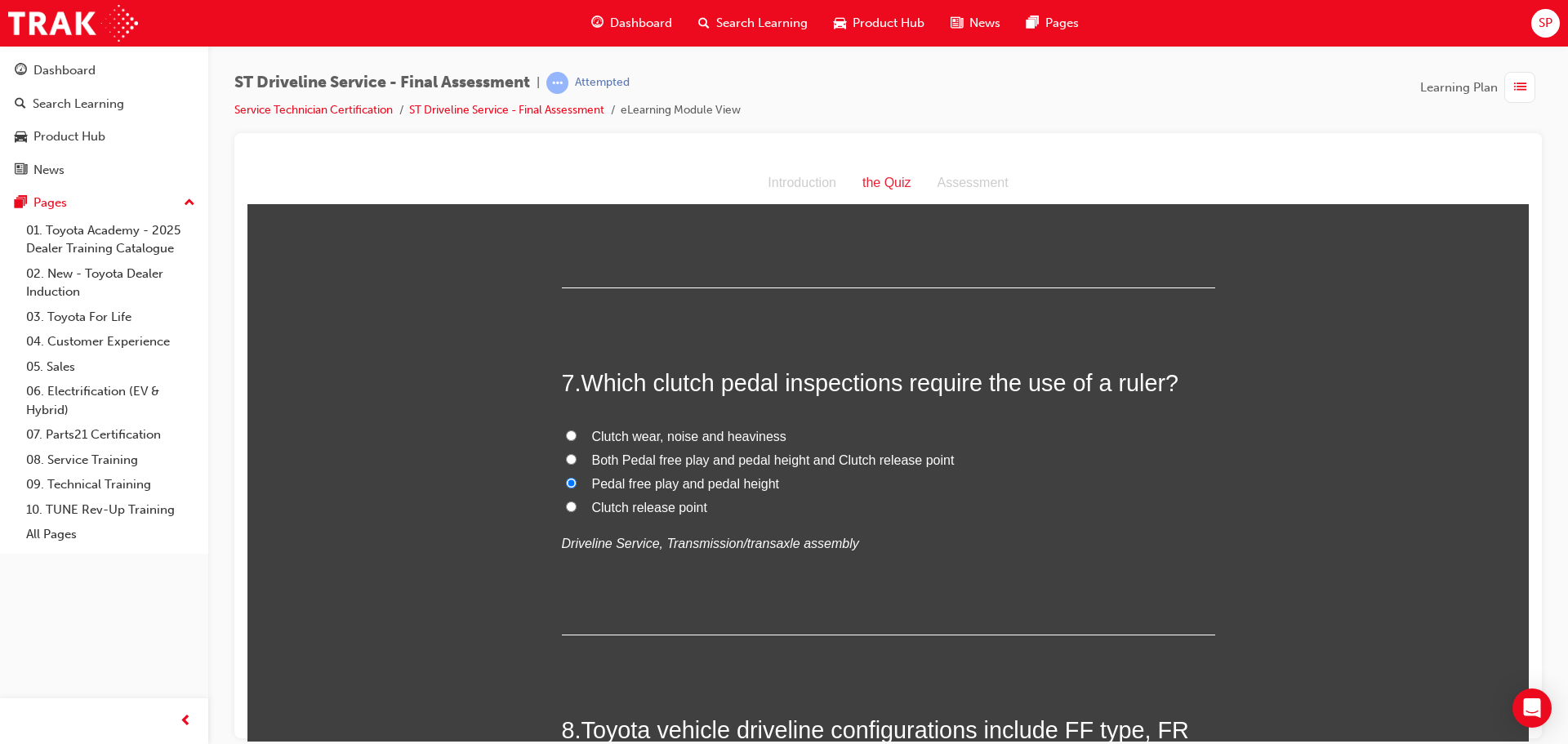
radio input "true"
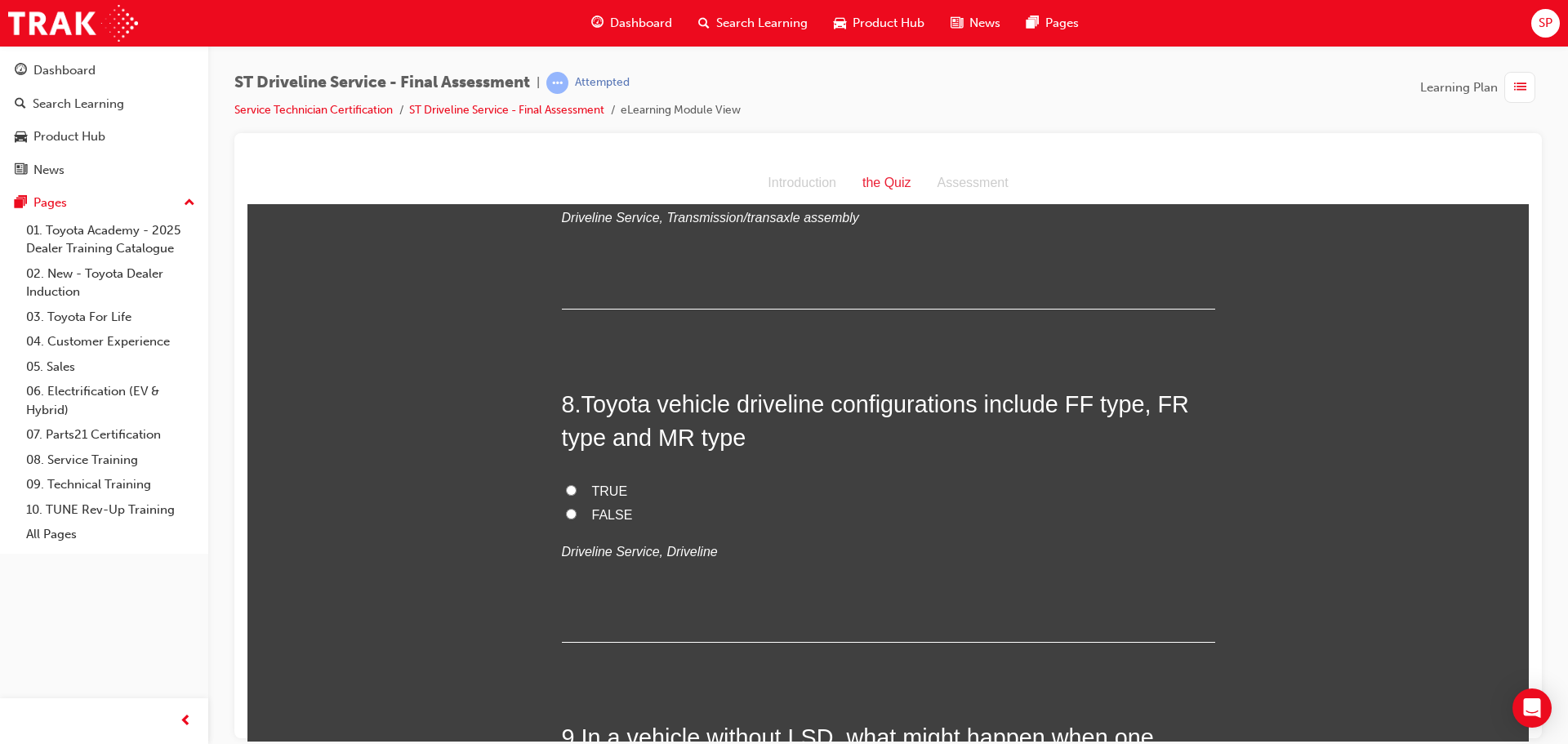
scroll to position [2531, 0]
click at [602, 489] on span "TRUE" at bounding box center [609, 489] width 36 height 14
click at [576, 489] on input "TRUE" at bounding box center [571, 488] width 10 height 10
radio input "true"
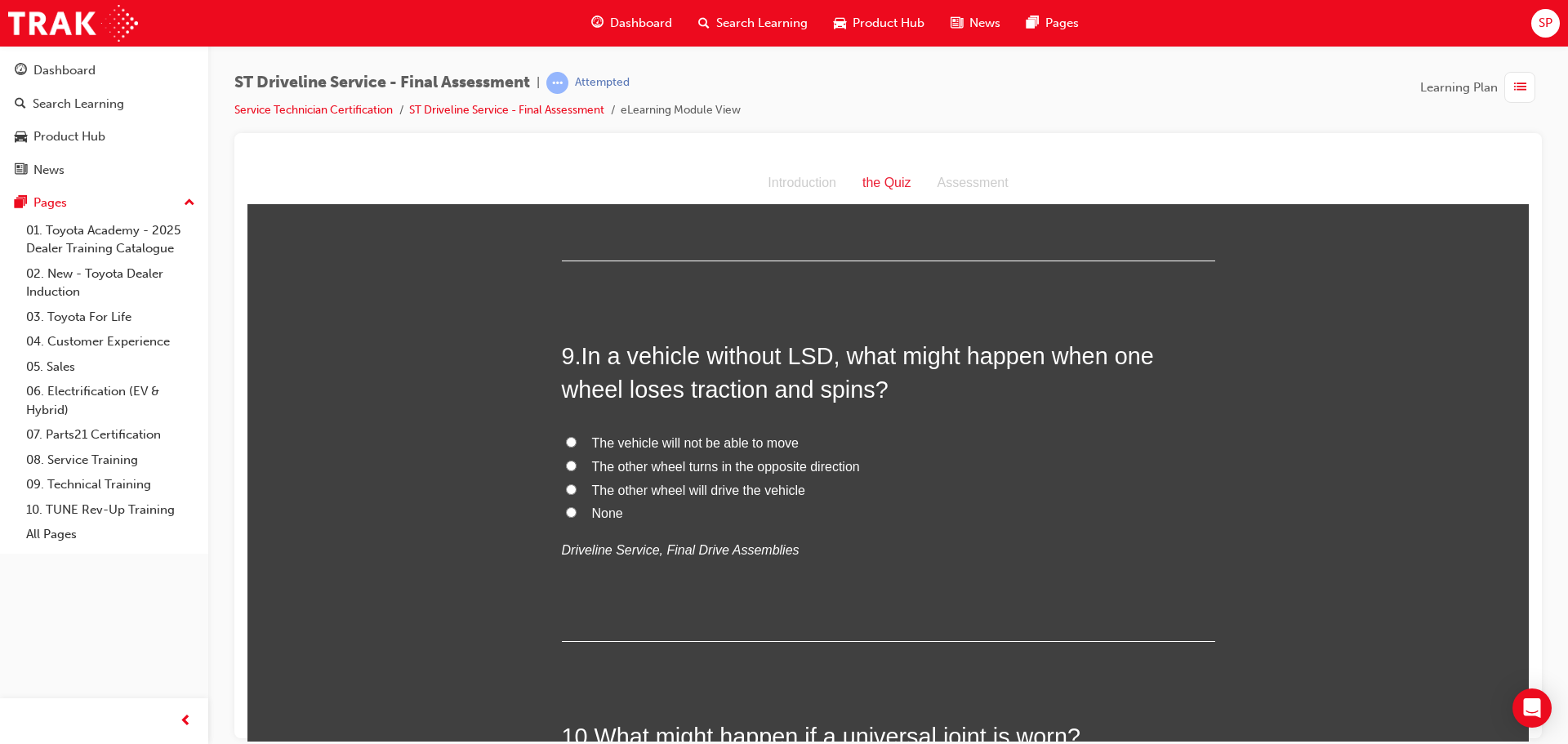
scroll to position [2939, 0]
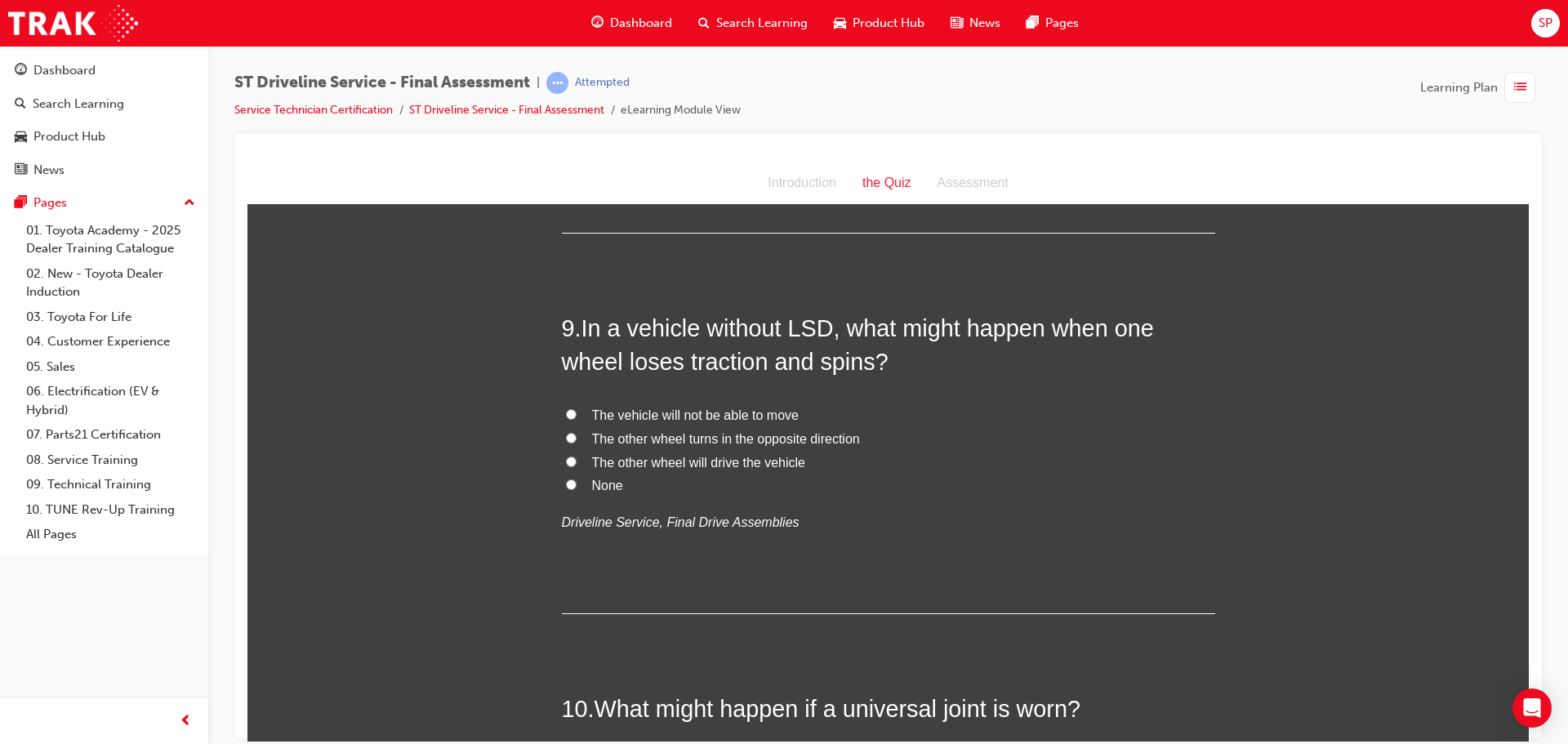
click at [722, 412] on span "The vehicle will not be able to move" at bounding box center [695, 414] width 206 height 14
click at [576, 412] on input "The vehicle will not be able to move" at bounding box center [571, 413] width 10 height 10
radio input "true"
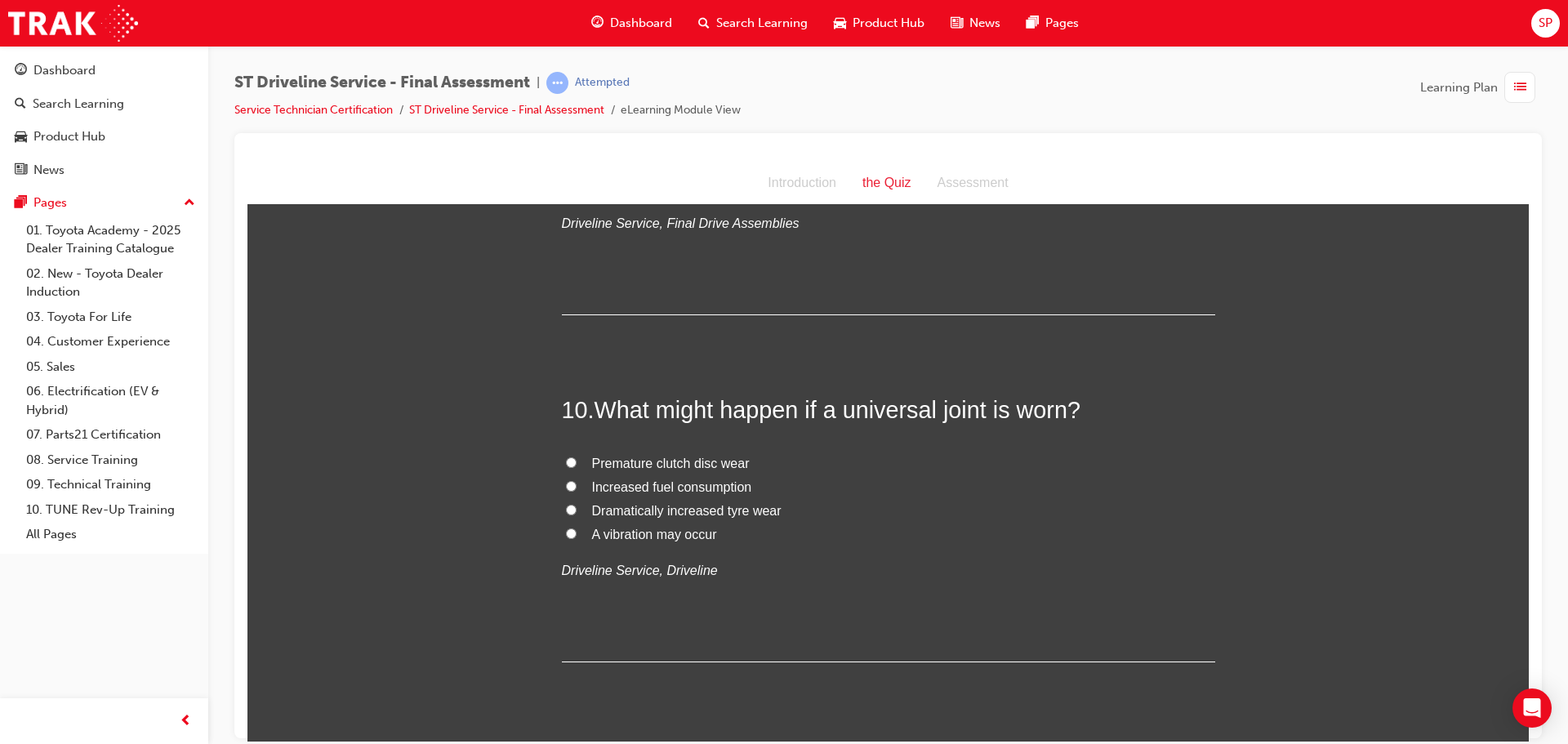
scroll to position [3265, 0]
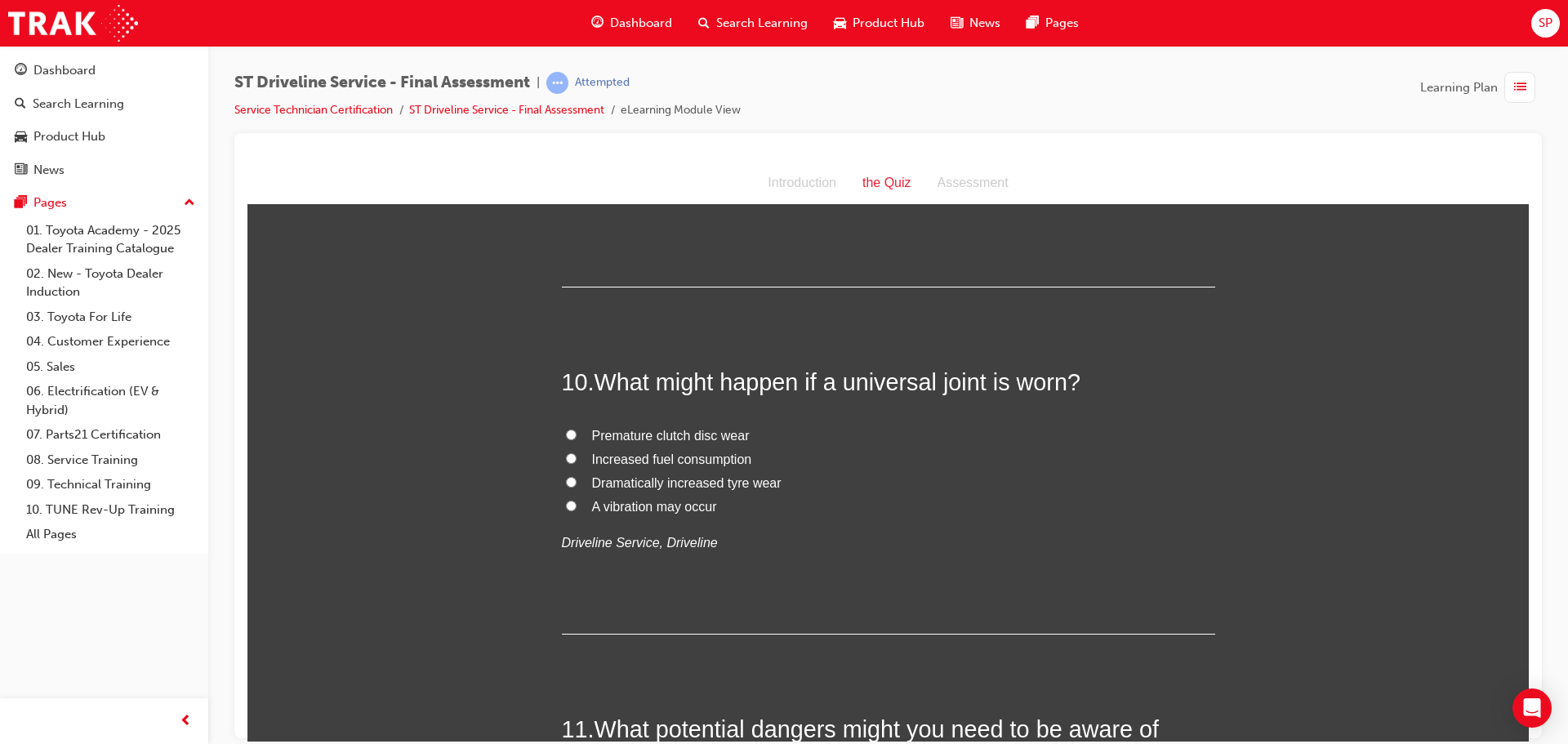
click at [678, 505] on span "A vibration may occur" at bounding box center [654, 506] width 125 height 14
click at [576, 505] on input "A vibration may occur" at bounding box center [571, 505] width 10 height 10
radio input "true"
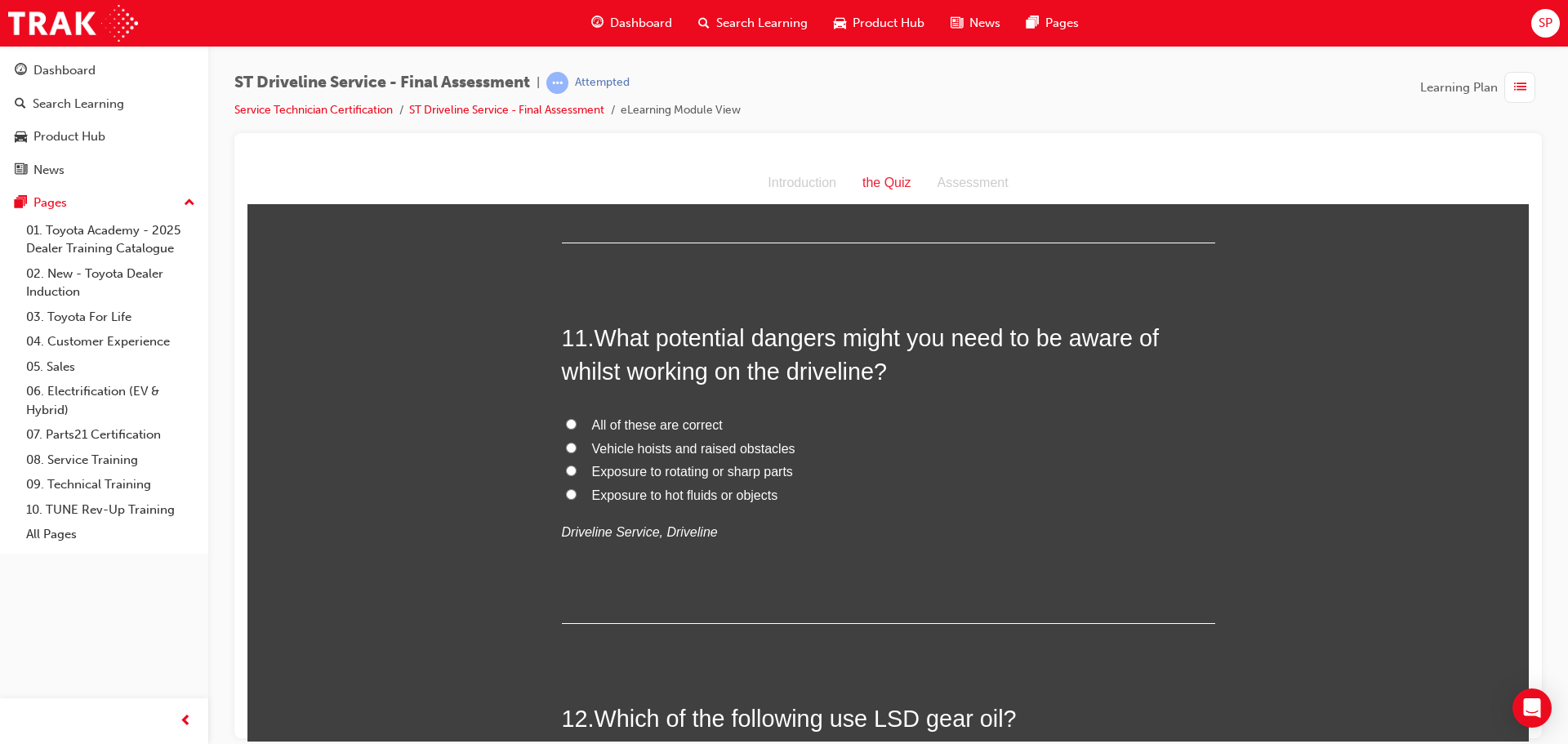
scroll to position [3674, 0]
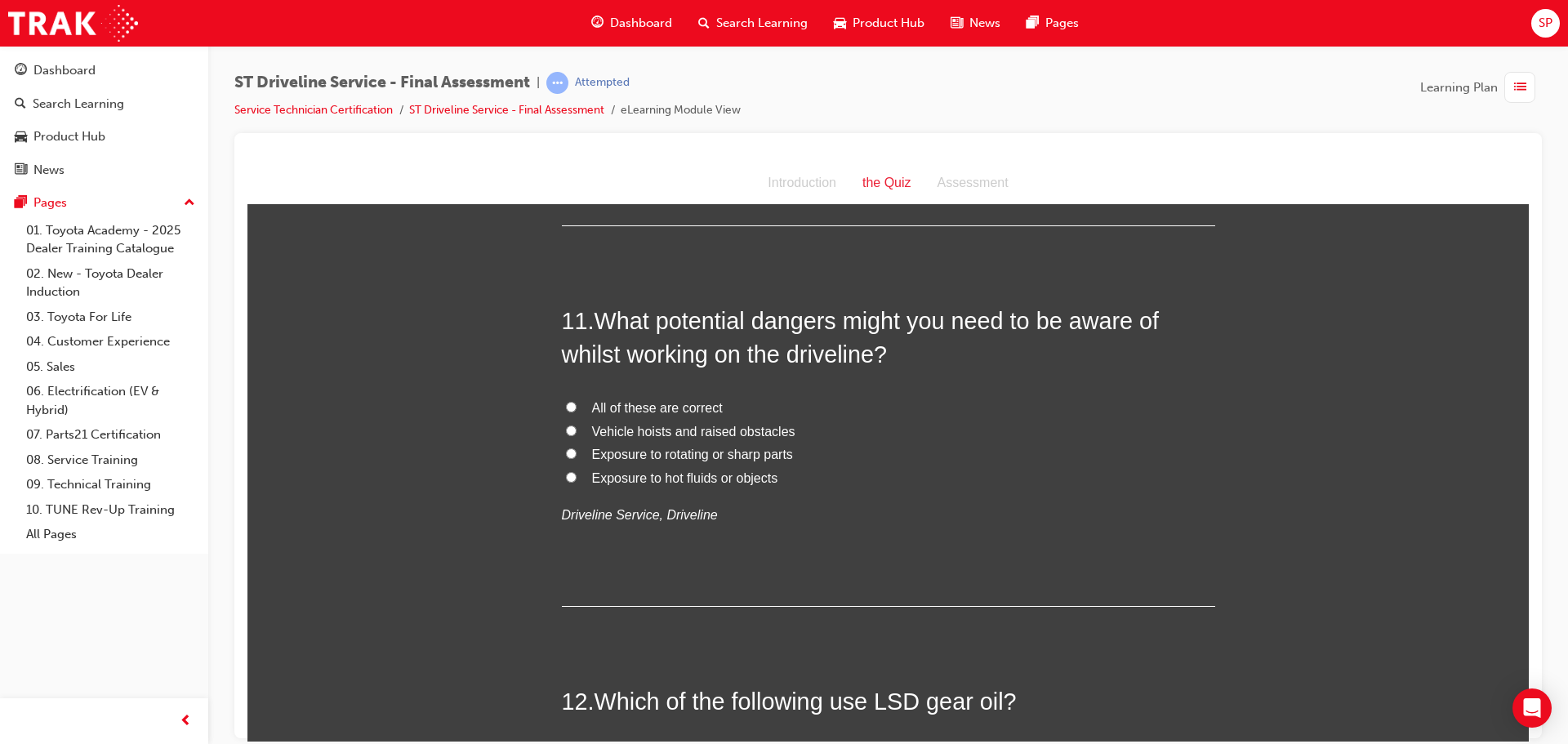
click at [700, 404] on span "All of these are correct" at bounding box center [657, 407] width 131 height 14
click at [576, 404] on input "All of these are correct" at bounding box center [571, 406] width 10 height 10
radio input "true"
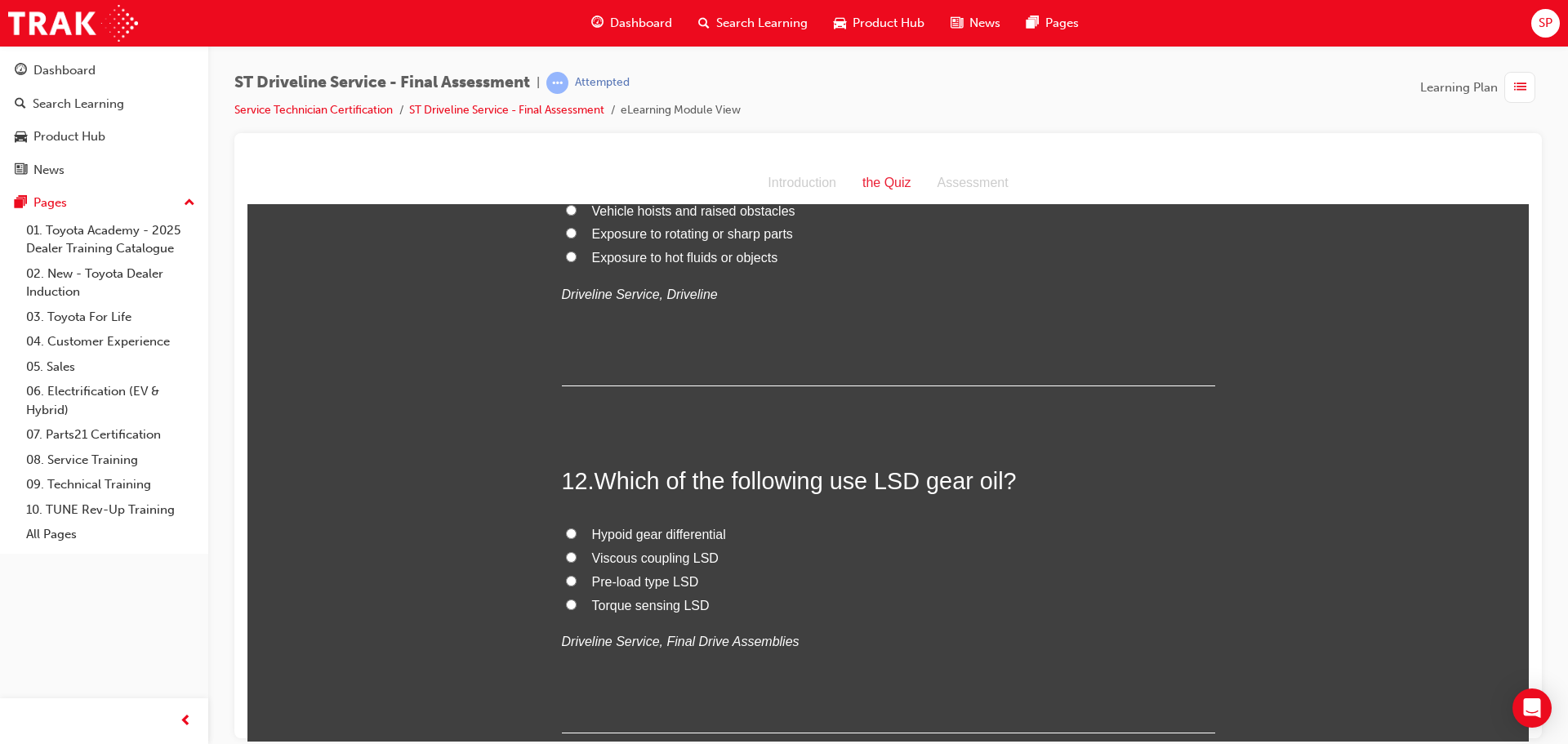
scroll to position [3919, 0]
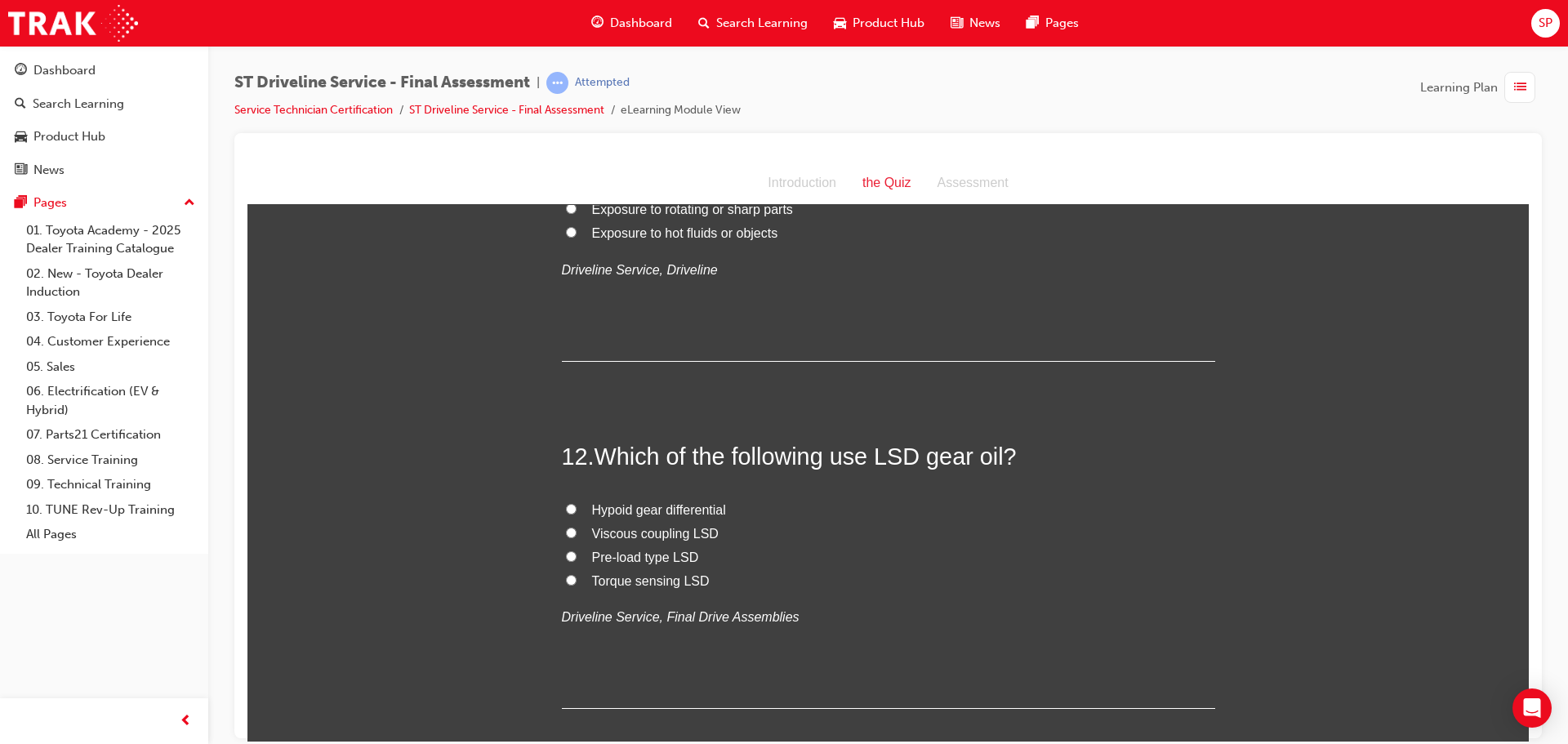
click at [662, 558] on span "Pre-load type LSD" at bounding box center [645, 556] width 107 height 14
click at [576, 558] on input "Pre-load type LSD" at bounding box center [571, 555] width 10 height 10
radio input "true"
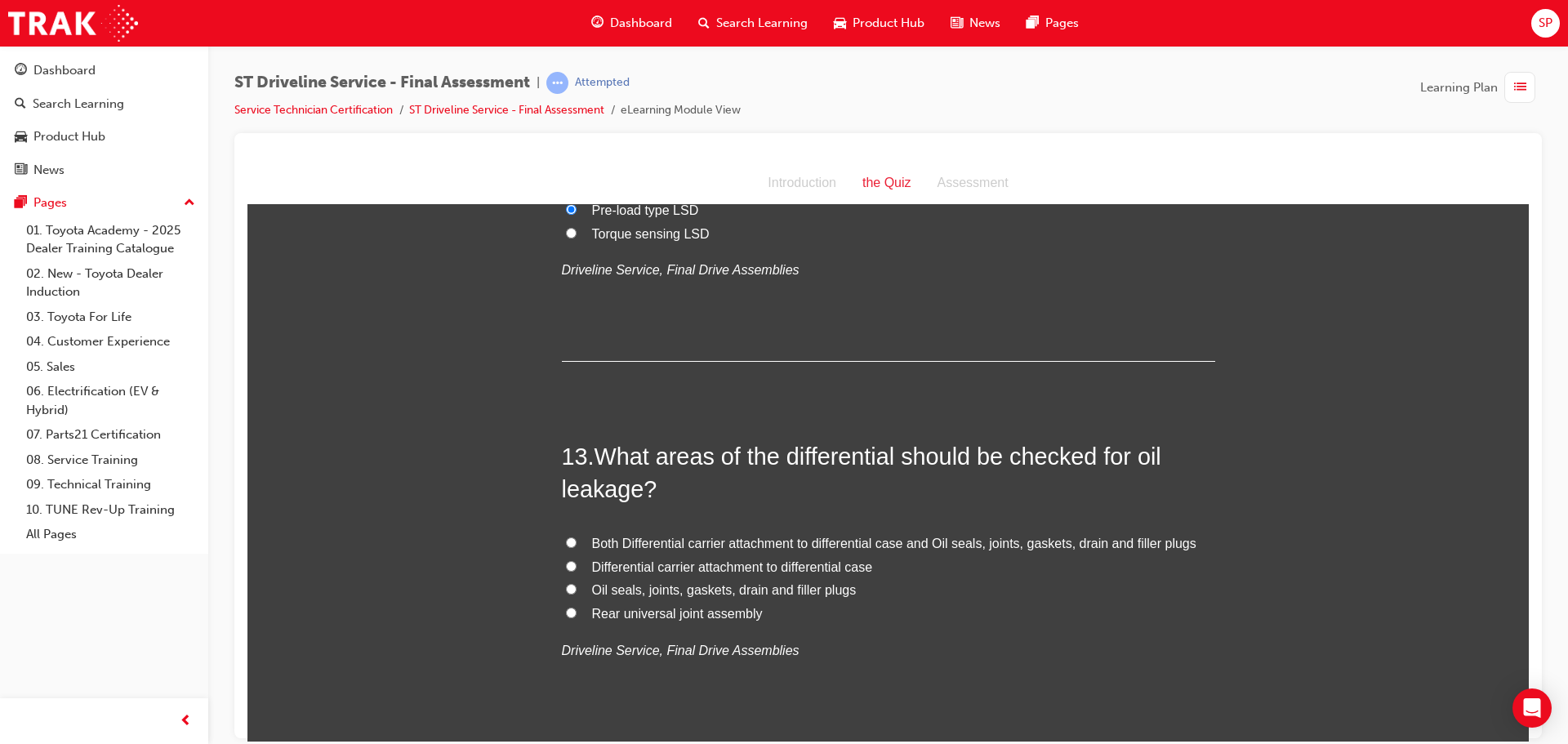
scroll to position [4327, 0]
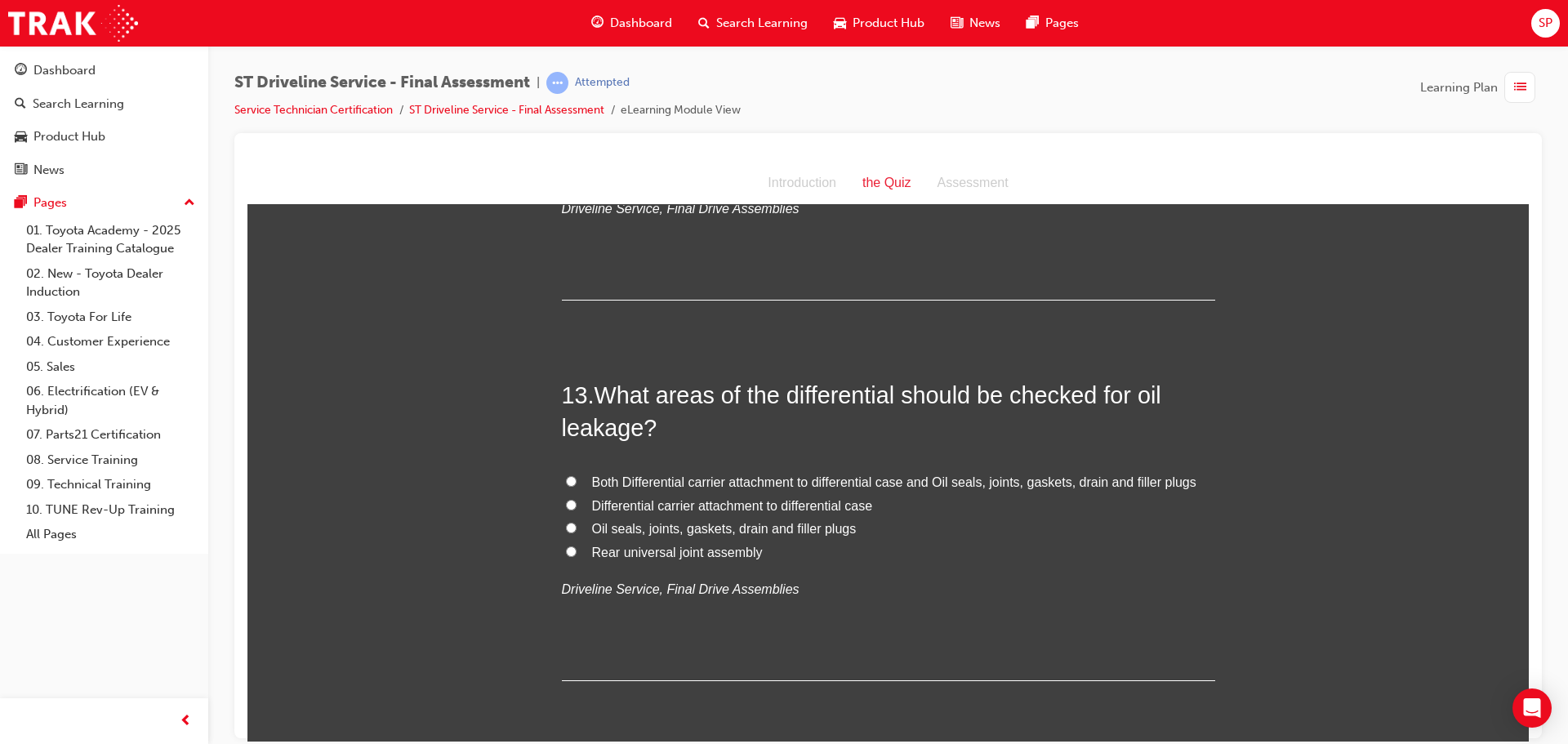
click at [566, 482] on input "Both Differential carrier attachment to differential case and Oil seals, joints…" at bounding box center [571, 481] width 10 height 10
radio input "true"
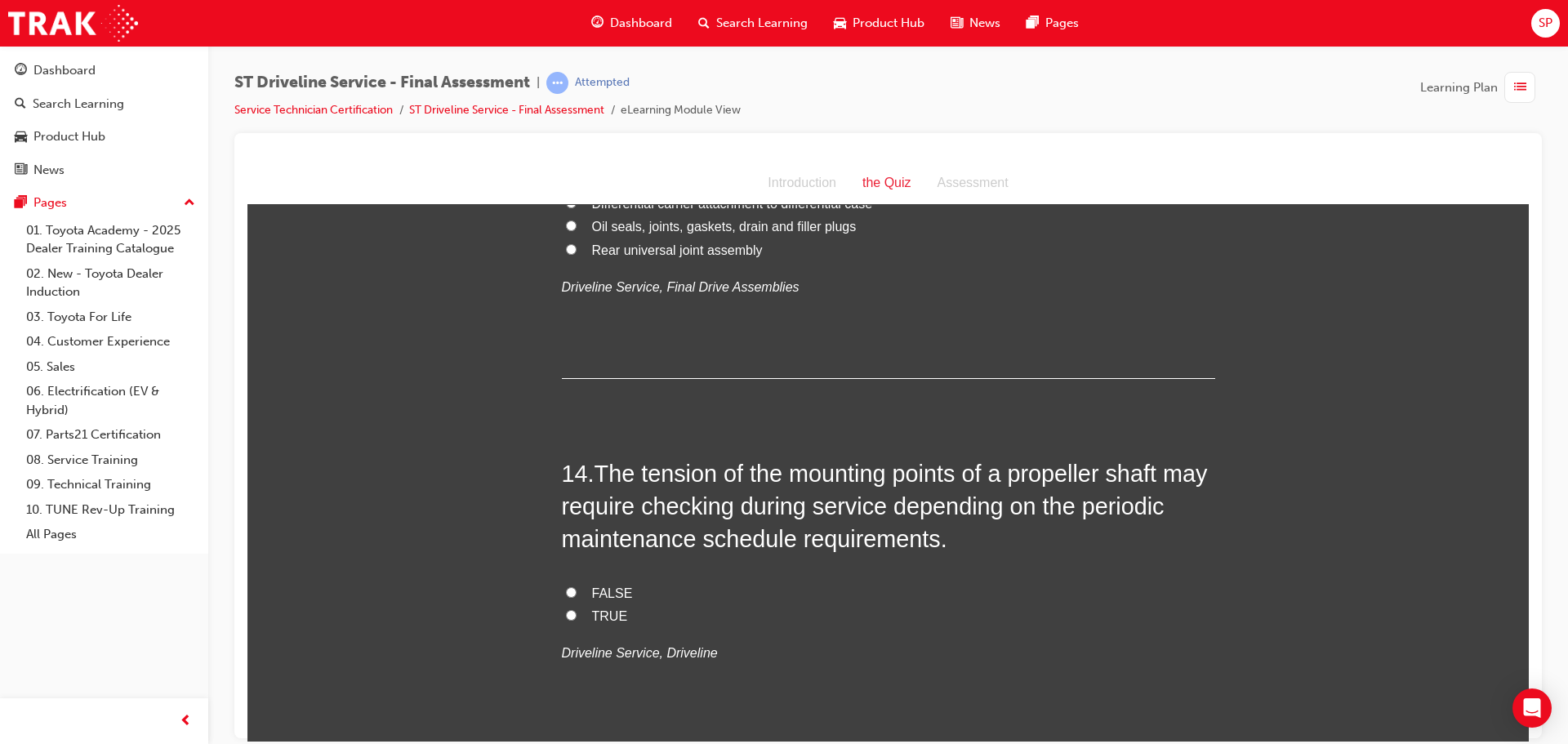
scroll to position [4654, 0]
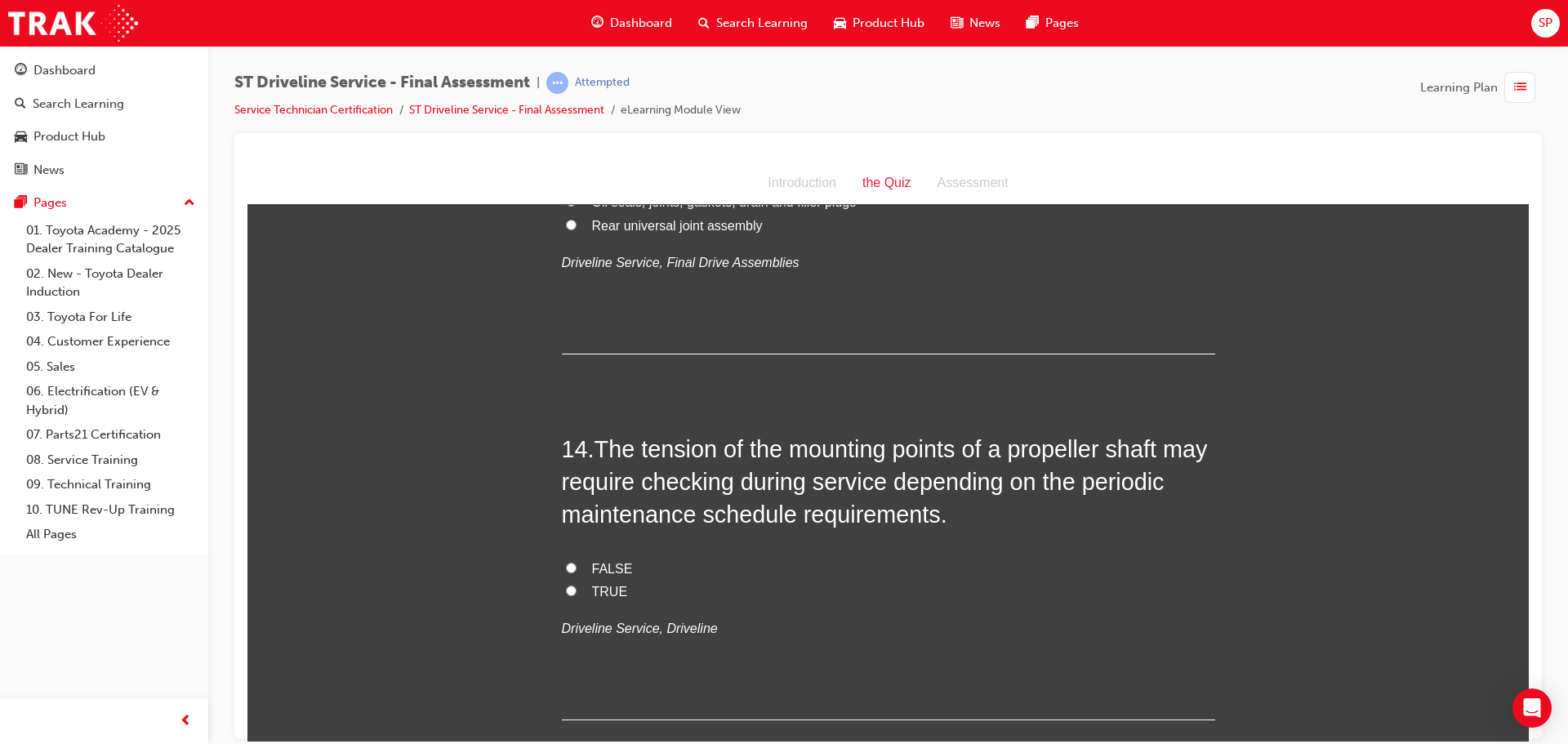
click at [592, 595] on span "TRUE" at bounding box center [609, 591] width 36 height 14
click at [576, 595] on input "TRUE" at bounding box center [571, 590] width 10 height 10
radio input "true"
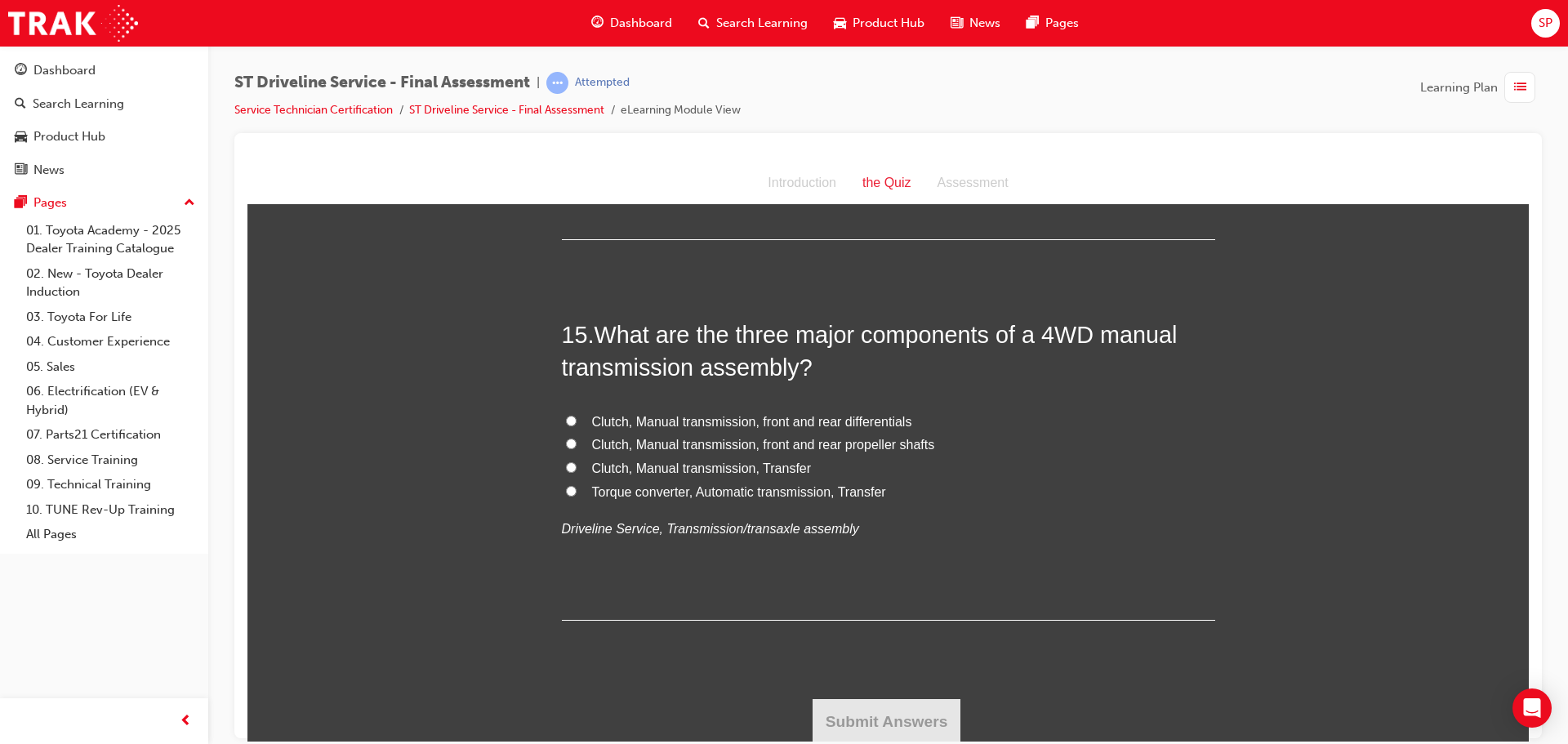
scroll to position [5136, 0]
click at [718, 468] on span "Clutch, Manual transmission, Transfer" at bounding box center [702, 465] width 220 height 14
click at [576, 468] on input "Clutch, Manual transmission, Transfer" at bounding box center [571, 464] width 10 height 10
radio input "true"
click at [906, 706] on button "Submit Answers" at bounding box center [887, 718] width 149 height 46
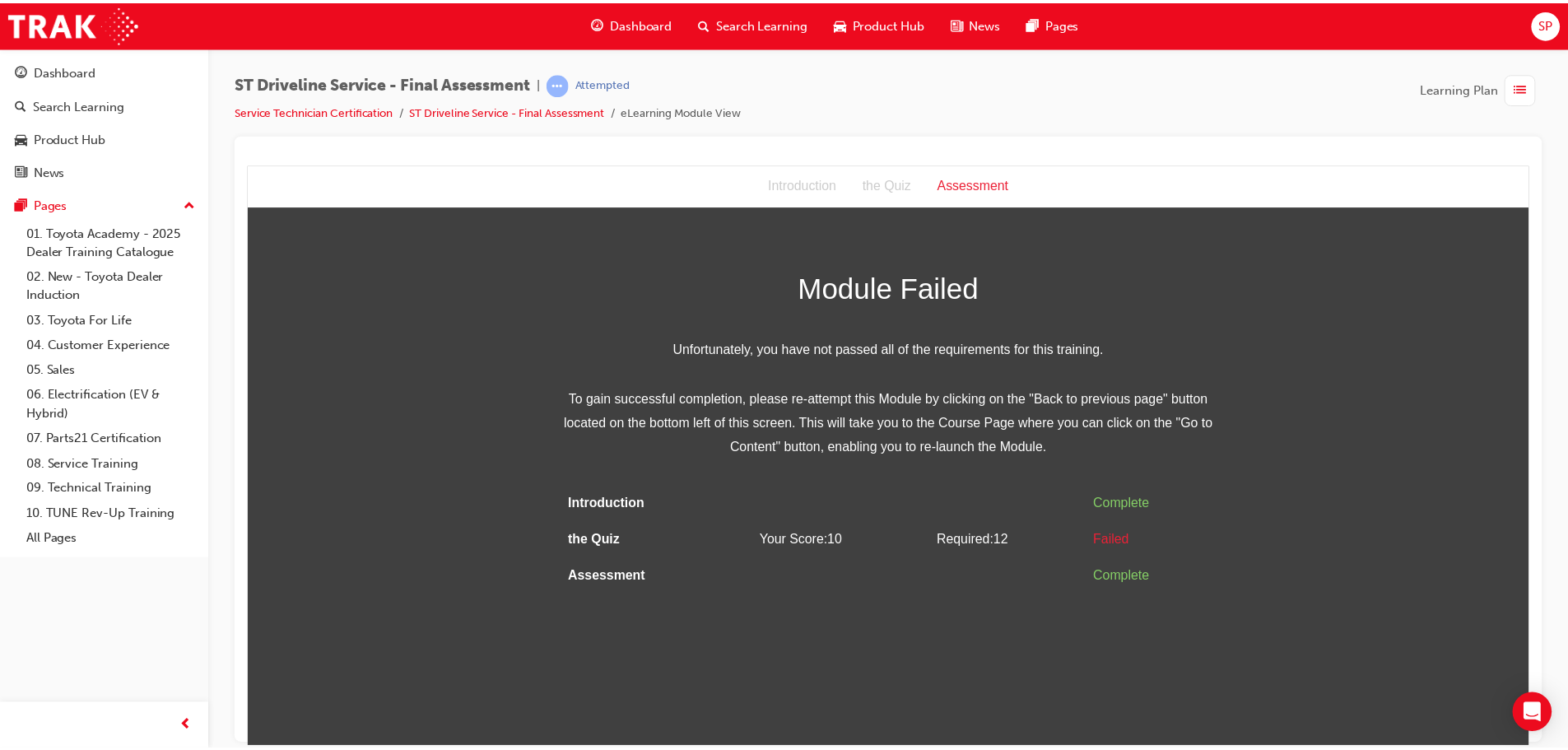
scroll to position [0, 0]
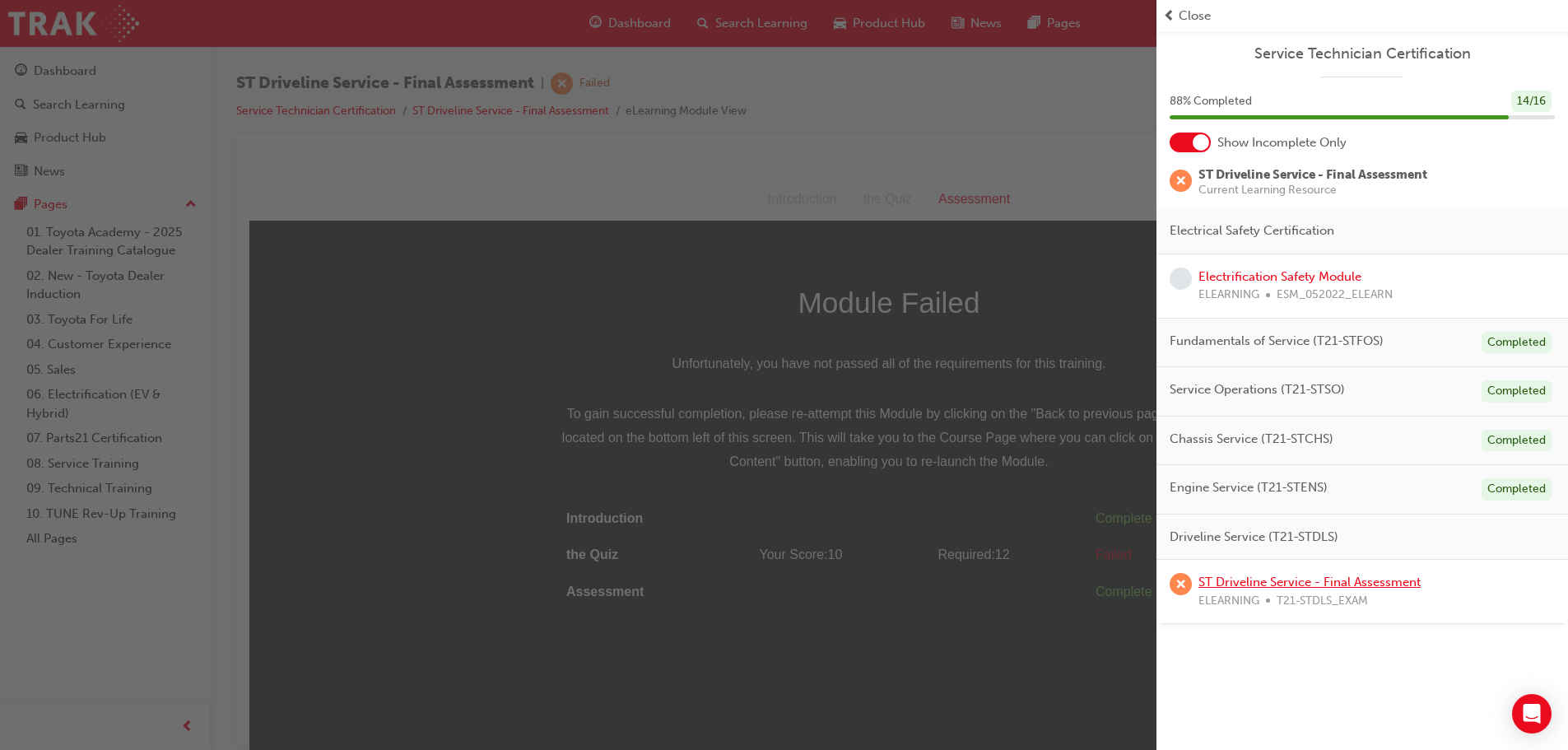
click at [1263, 580] on link "ST Driveline Service - Final Assessment" at bounding box center [1309, 581] width 223 height 15
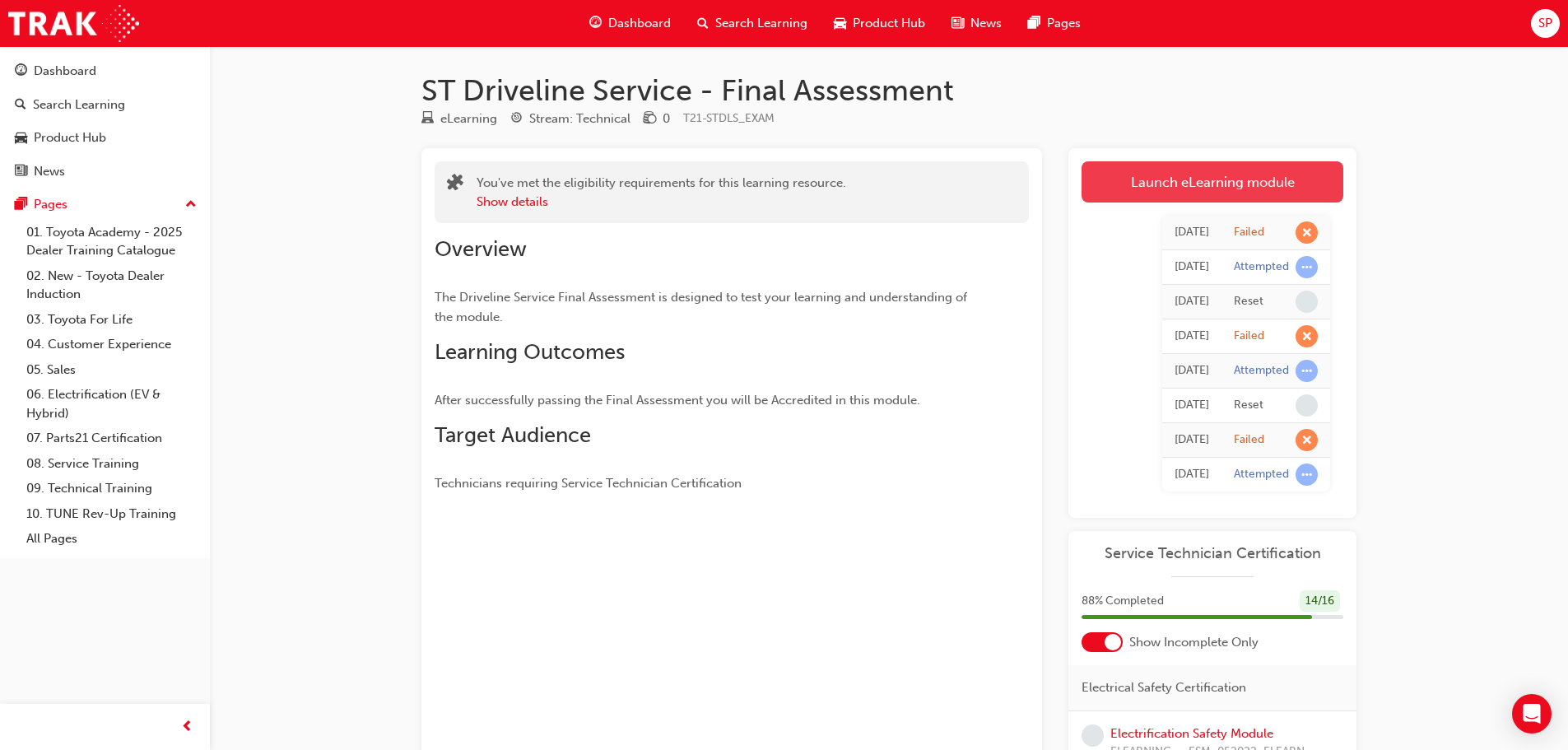
click at [1273, 174] on link "Launch eLearning module" at bounding box center [1213, 182] width 262 height 41
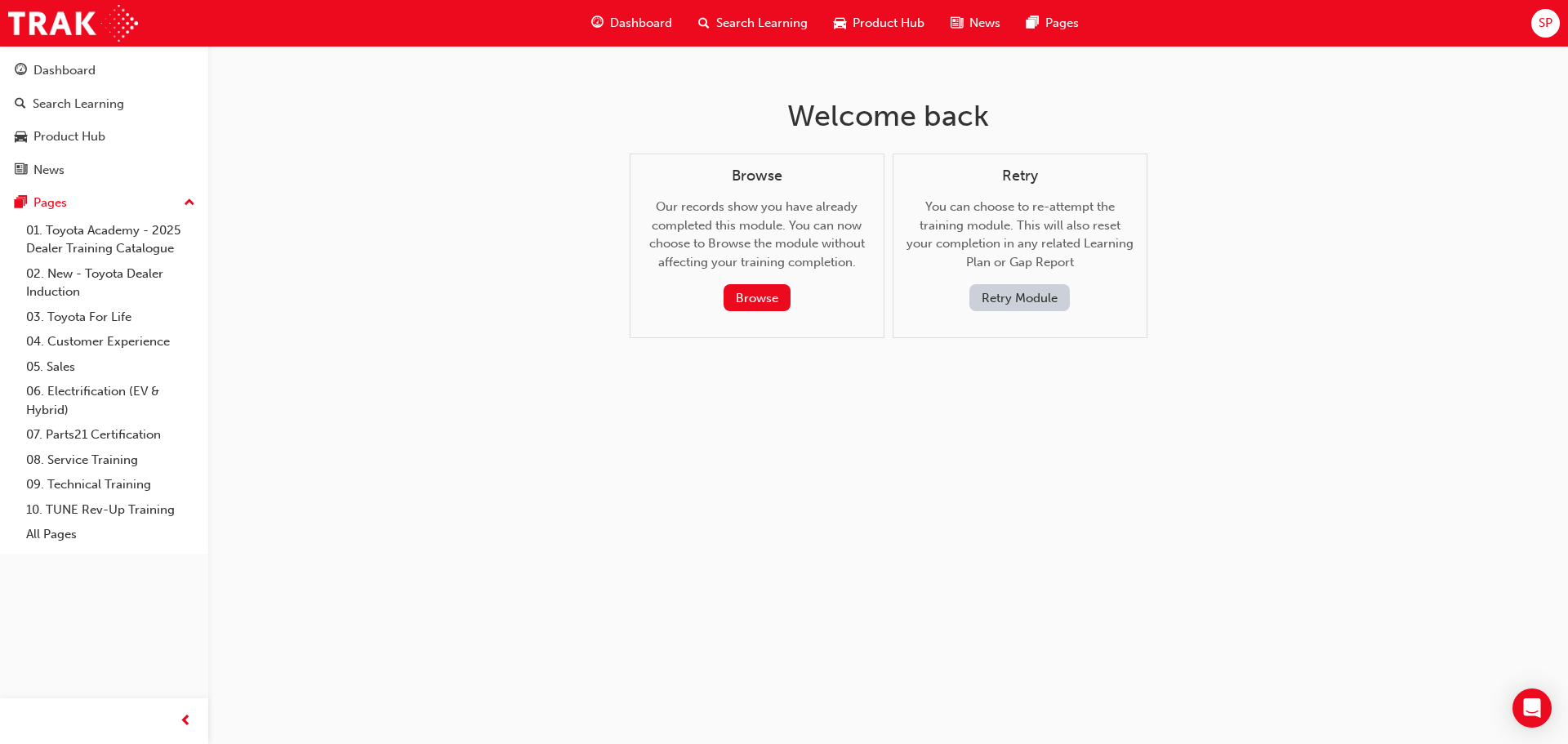
click at [1008, 298] on button "Retry Module" at bounding box center [1020, 297] width 100 height 27
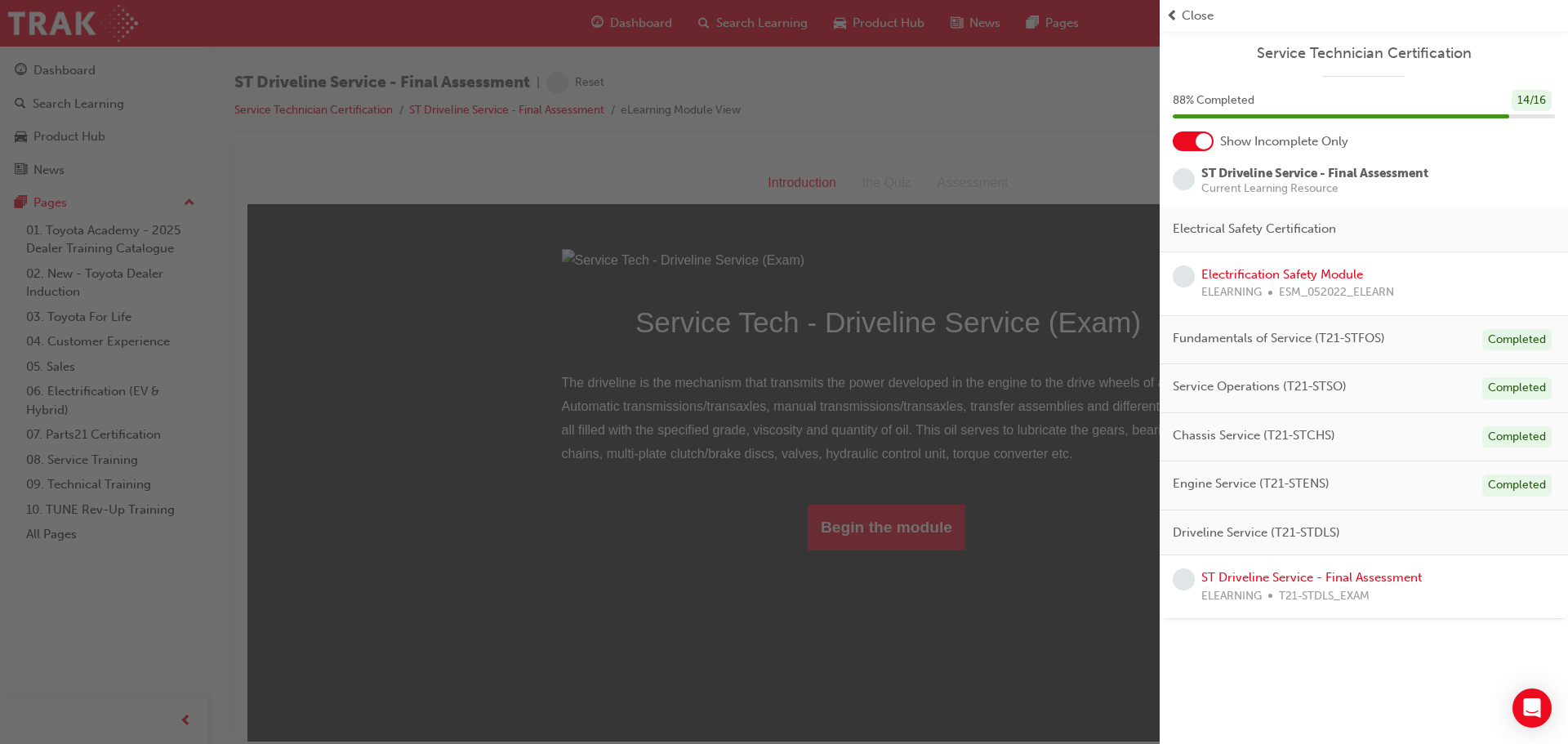
drag, startPoint x: 417, startPoint y: 384, endPoint x: 195, endPoint y: 235, distance: 267.4
click at [417, 384] on div "button" at bounding box center [580, 372] width 1160 height 744
click at [1033, 196] on div "button" at bounding box center [580, 372] width 1160 height 744
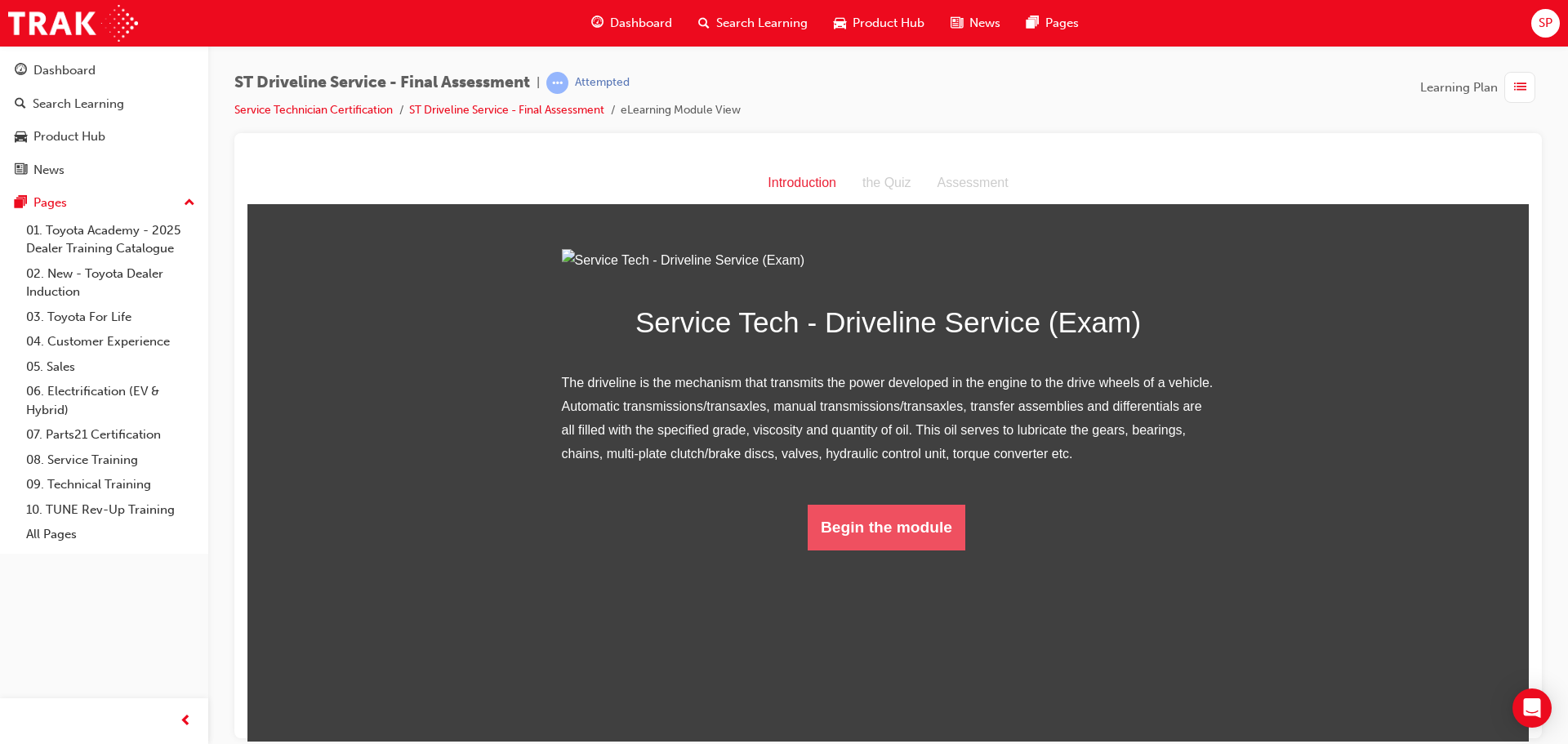
click at [873, 549] on button "Begin the module" at bounding box center [886, 527] width 158 height 46
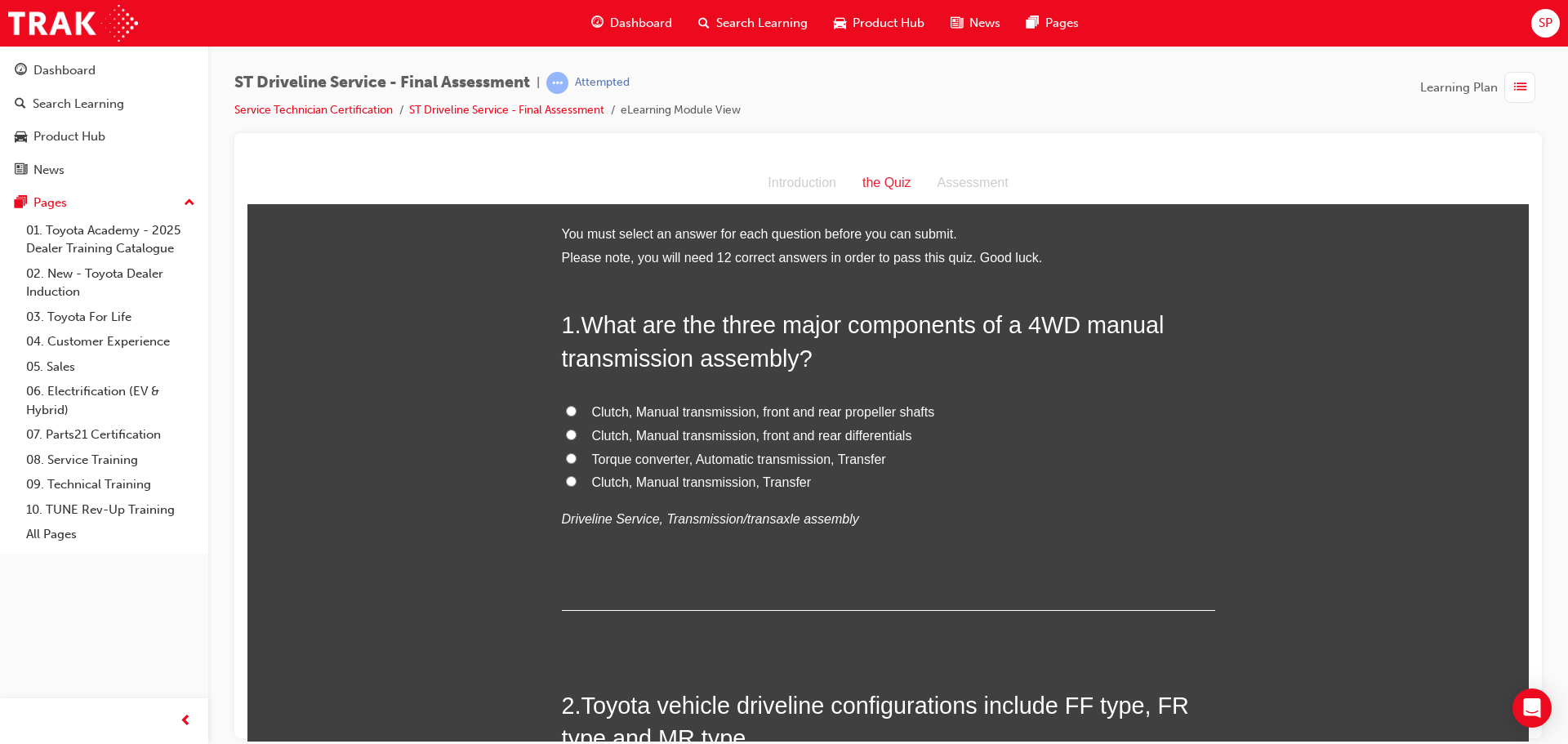
click at [679, 407] on span "Clutch, Manual transmission, front and rear propeller shafts" at bounding box center [763, 411] width 343 height 14
click at [576, 407] on input "Clutch, Manual transmission, front and rear propeller shafts" at bounding box center [571, 411] width 10 height 10
radio input "true"
click at [858, 430] on span "Clutch, Manual transmission, front and rear differentials" at bounding box center [752, 435] width 321 height 14
click at [576, 430] on input "Clutch, Manual transmission, front and rear differentials" at bounding box center [571, 434] width 10 height 10
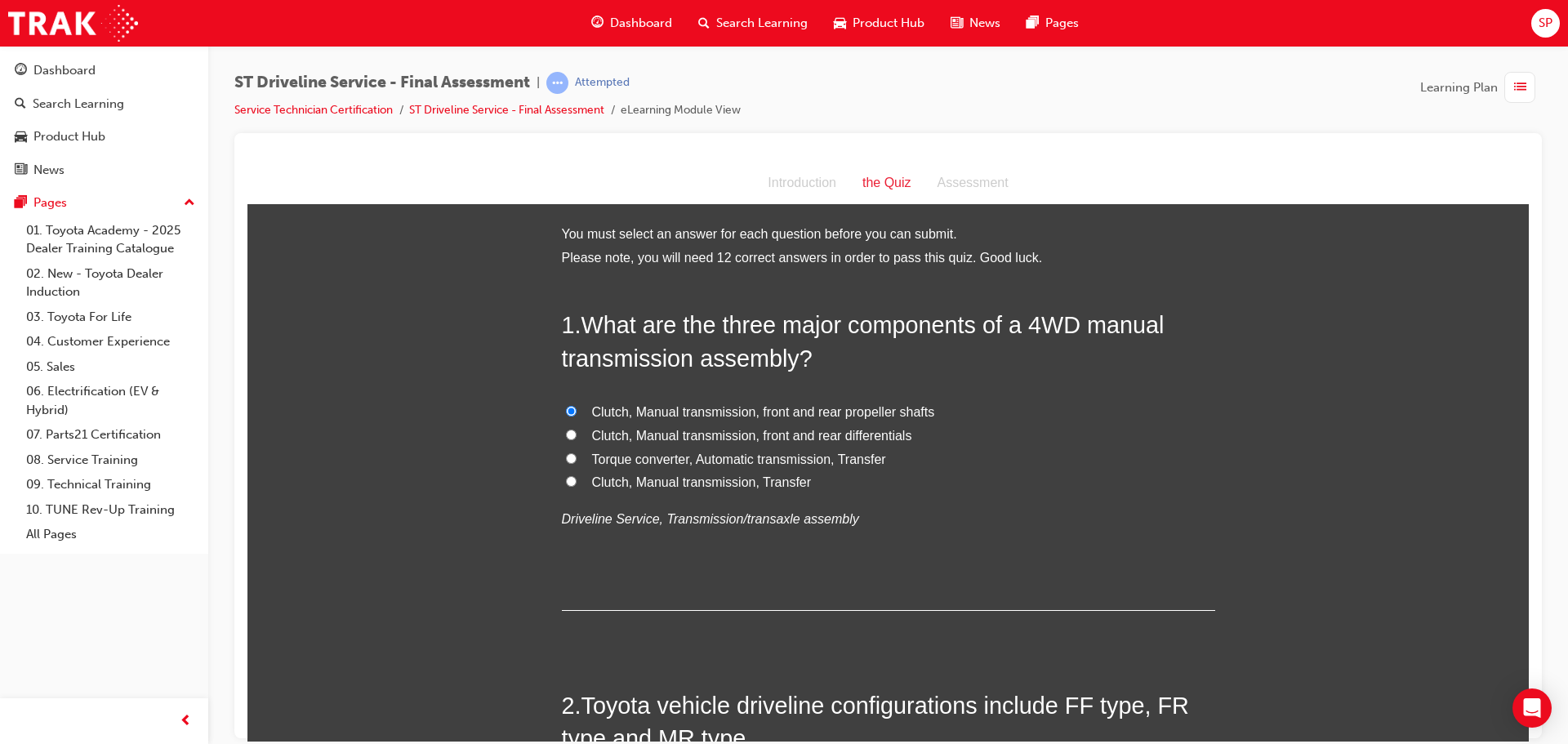
radio input "true"
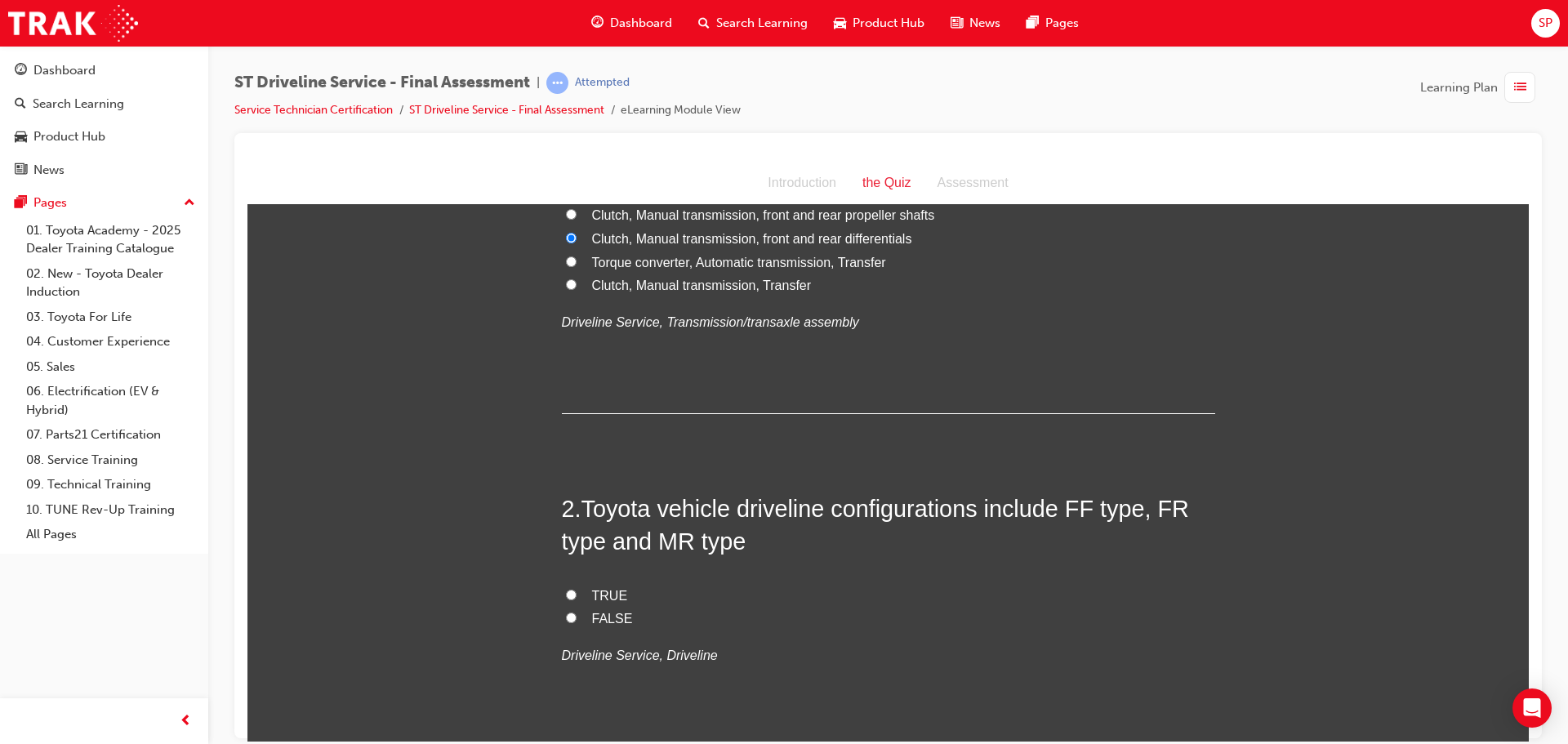
scroll to position [245, 0]
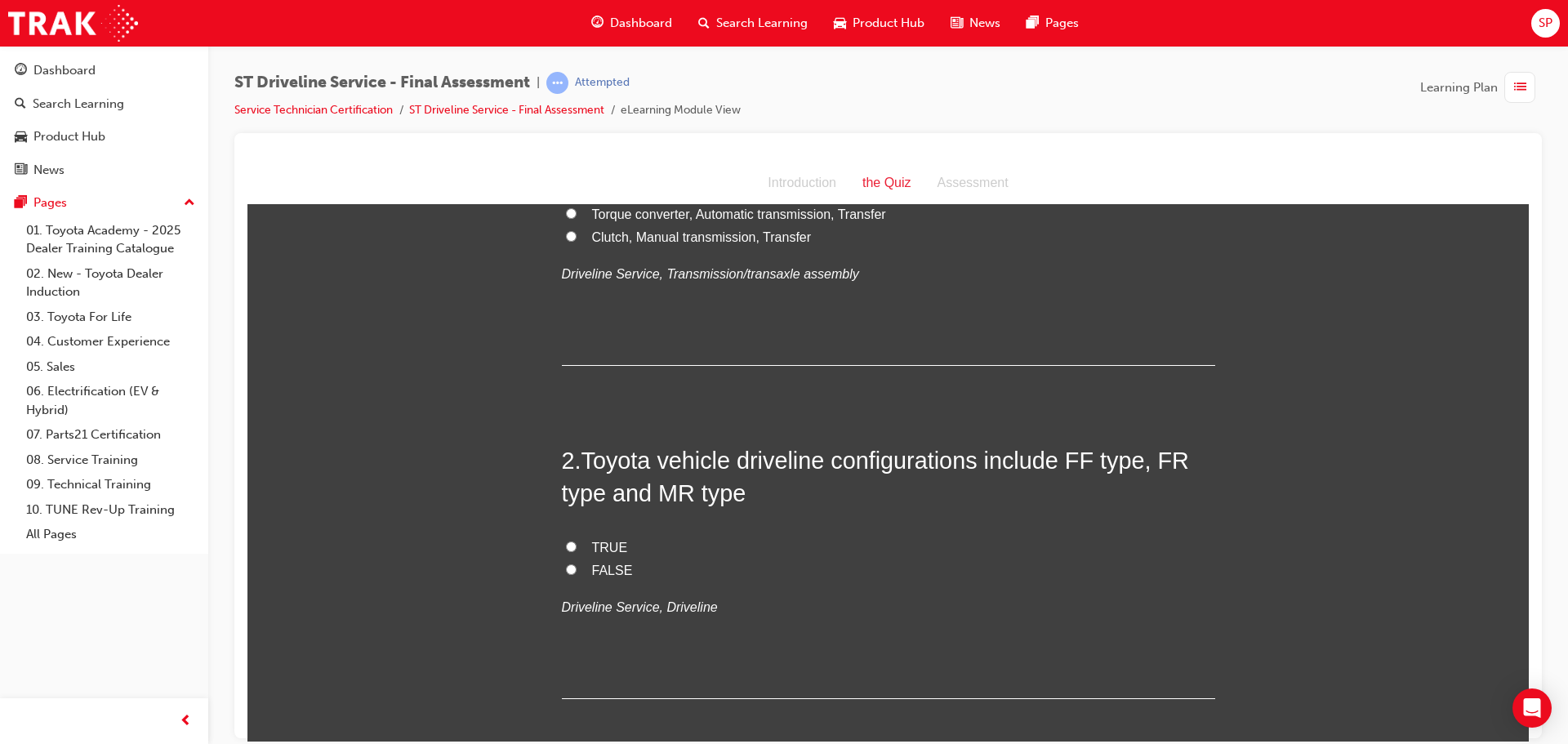
click at [599, 545] on span "TRUE" at bounding box center [609, 547] width 36 height 14
click at [576, 545] on input "TRUE" at bounding box center [571, 546] width 10 height 10
radio input "true"
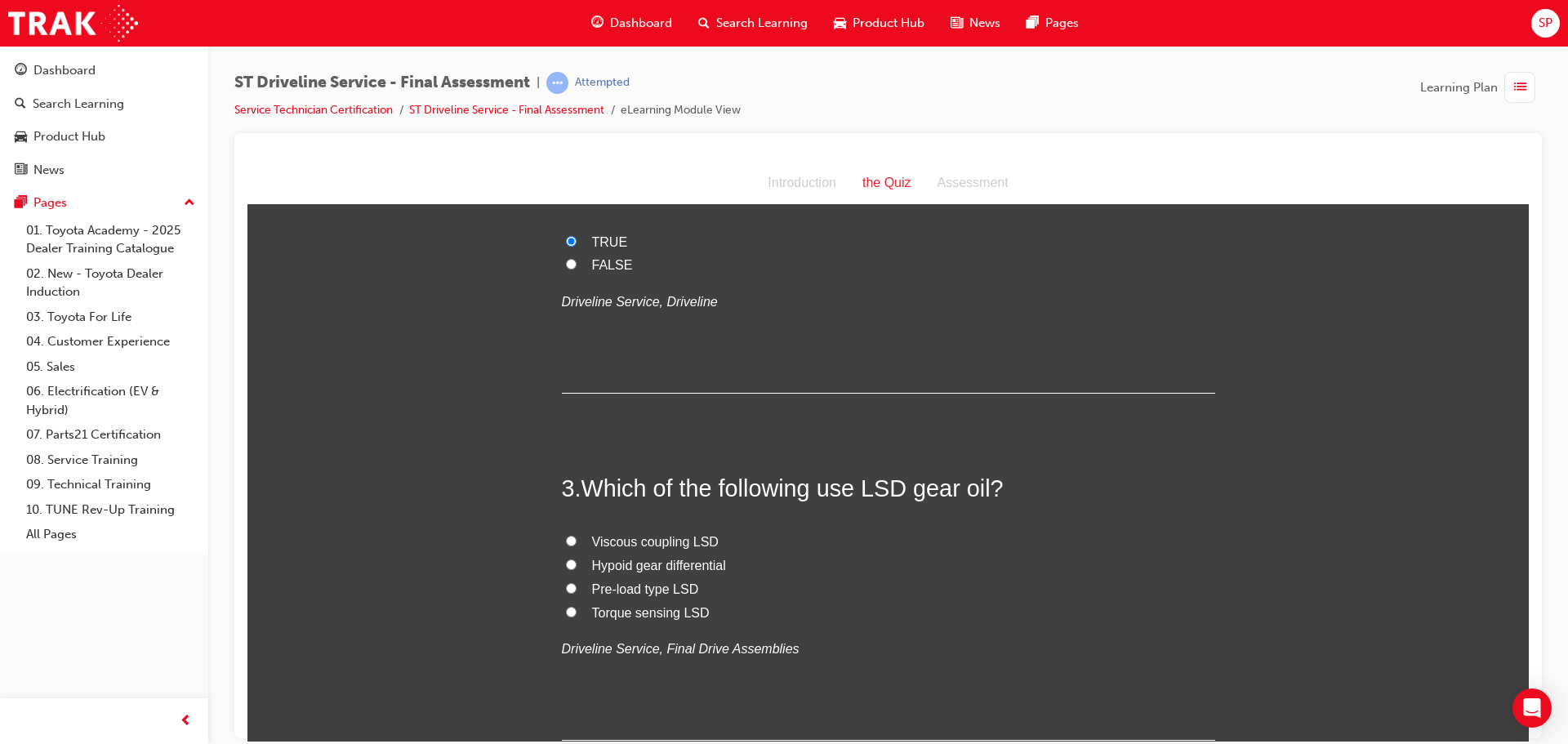
scroll to position [572, 0]
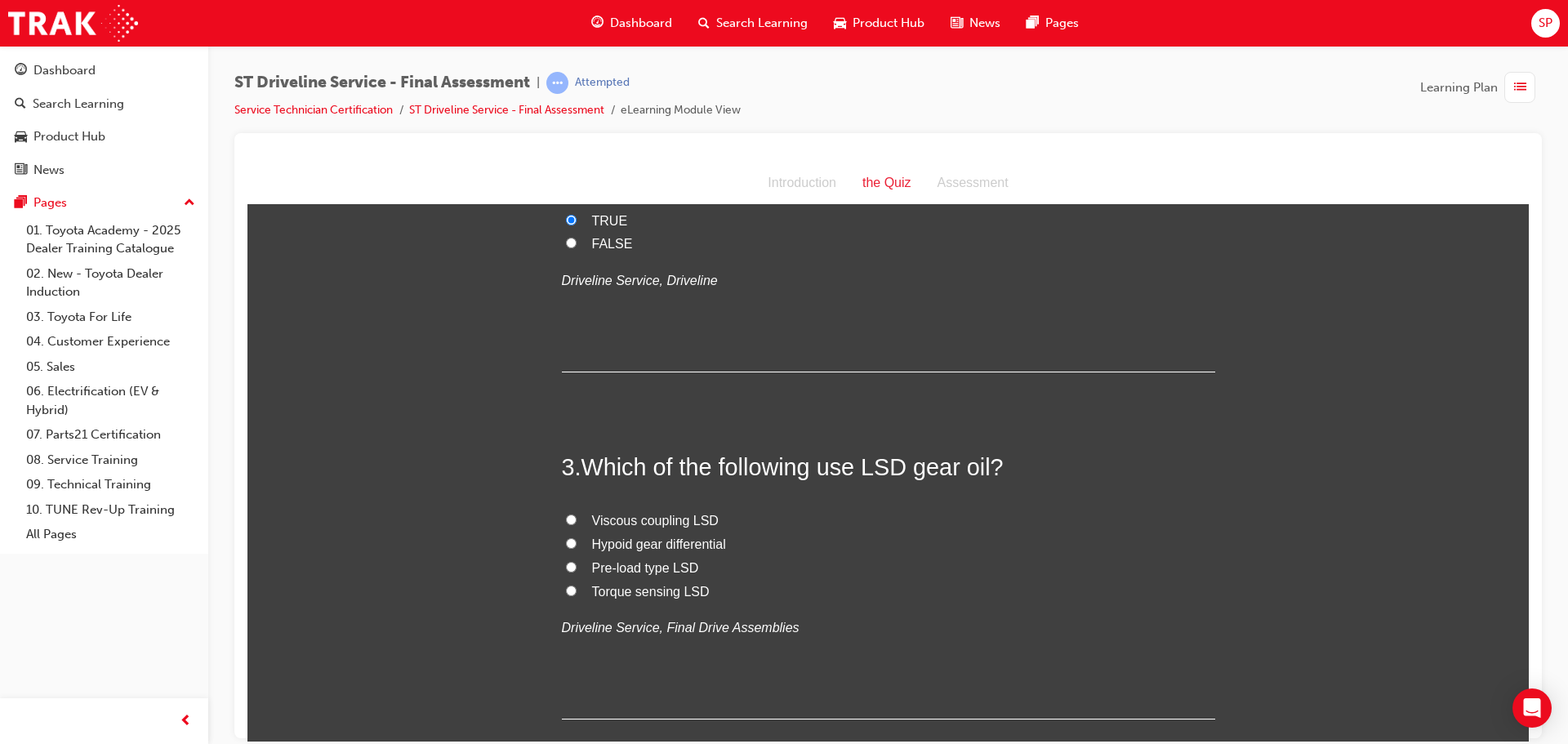
click at [619, 571] on span "Pre-load type LSD" at bounding box center [645, 567] width 107 height 14
click at [576, 571] on input "Pre-load type LSD" at bounding box center [571, 566] width 10 height 10
radio input "true"
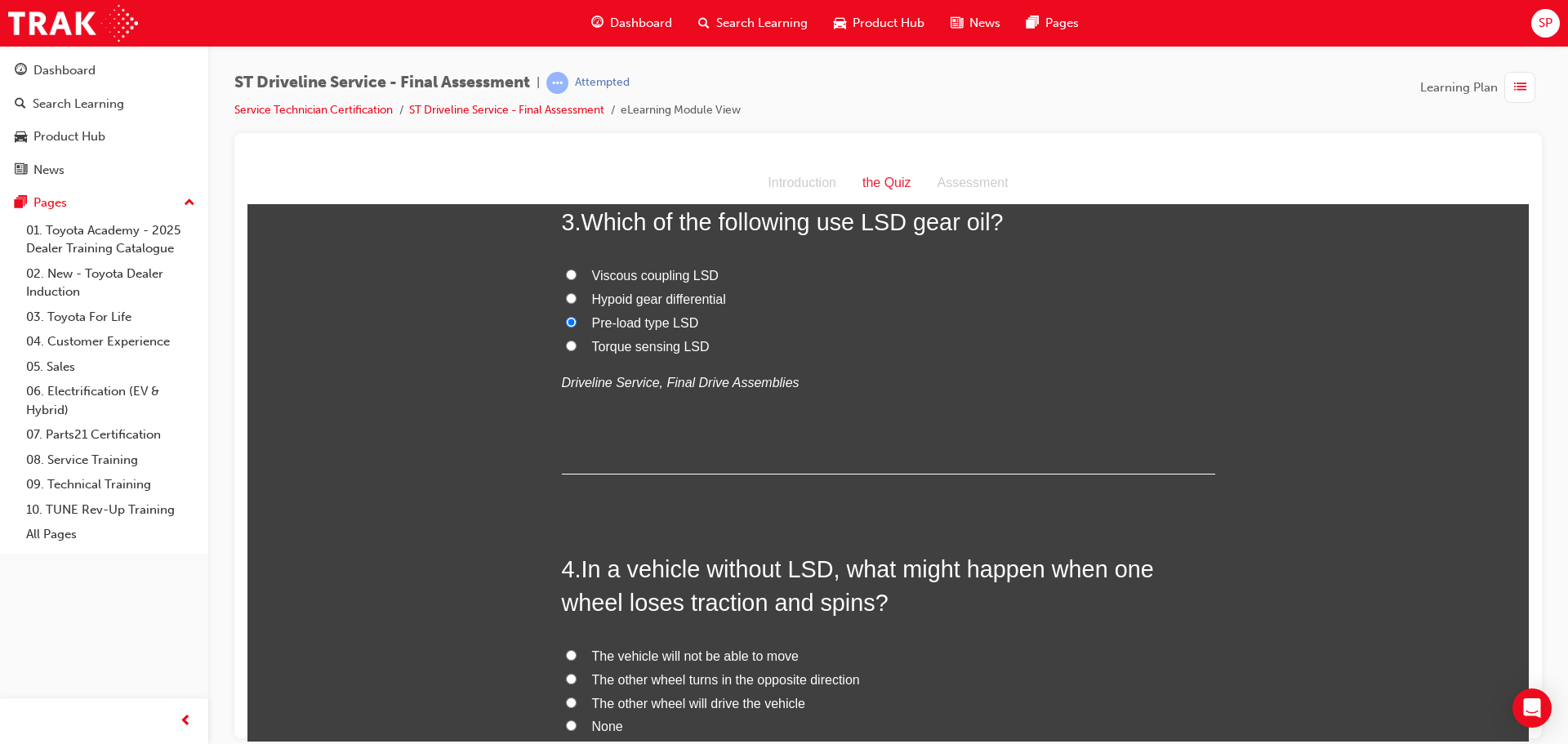
scroll to position [898, 0]
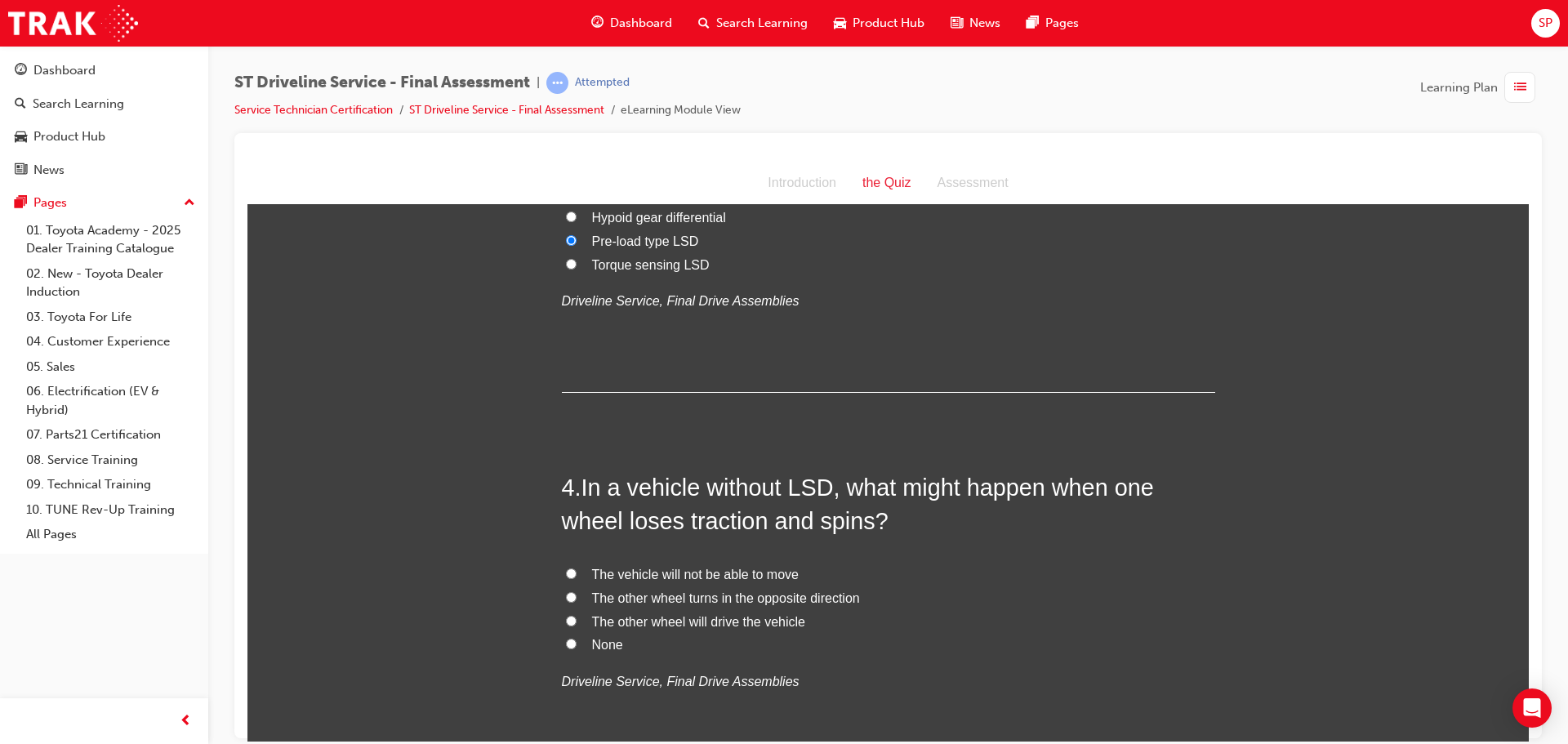
click at [688, 573] on span "The vehicle will not be able to move" at bounding box center [695, 573] width 206 height 14
click at [576, 573] on input "The vehicle will not be able to move" at bounding box center [571, 573] width 10 height 10
radio input "true"
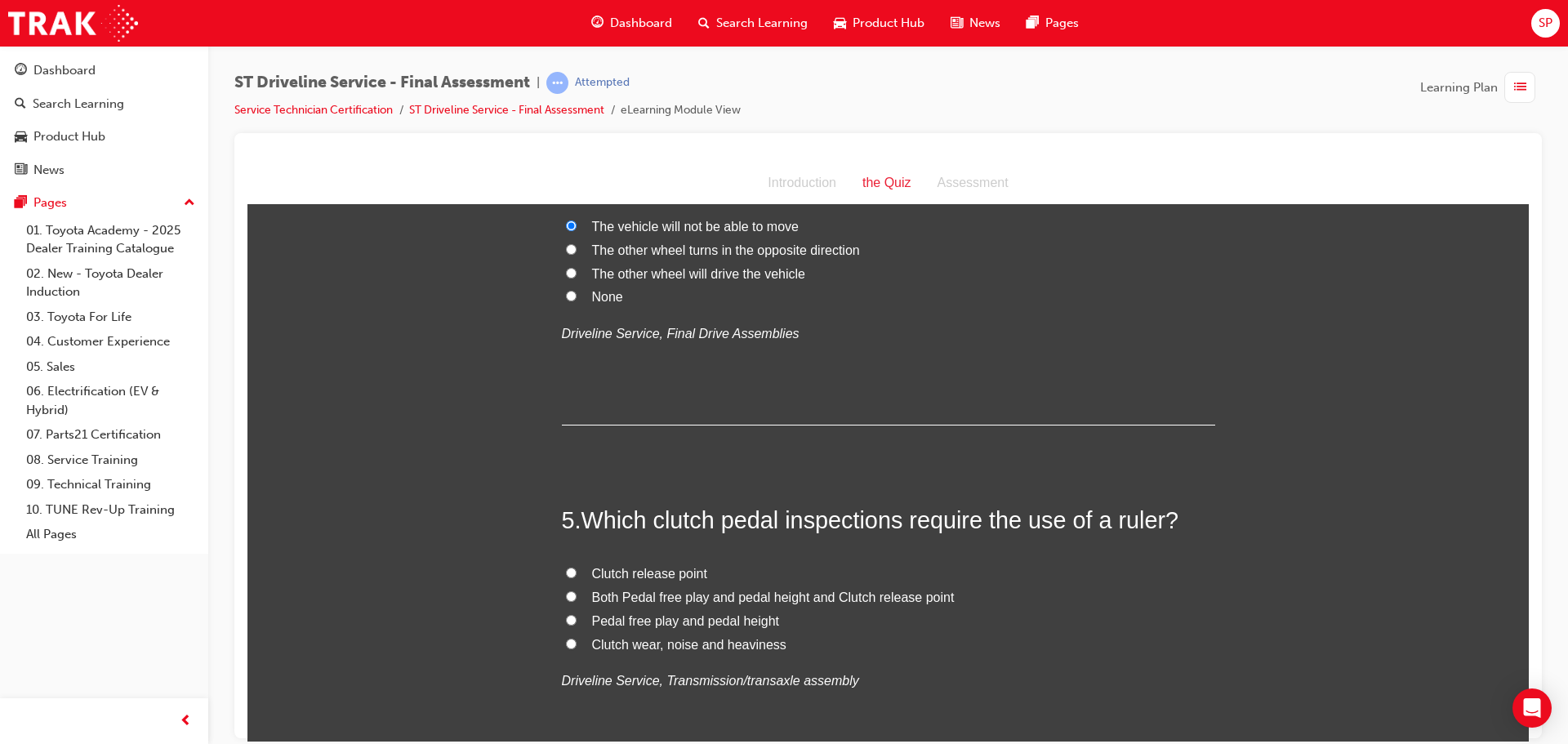
scroll to position [1306, 0]
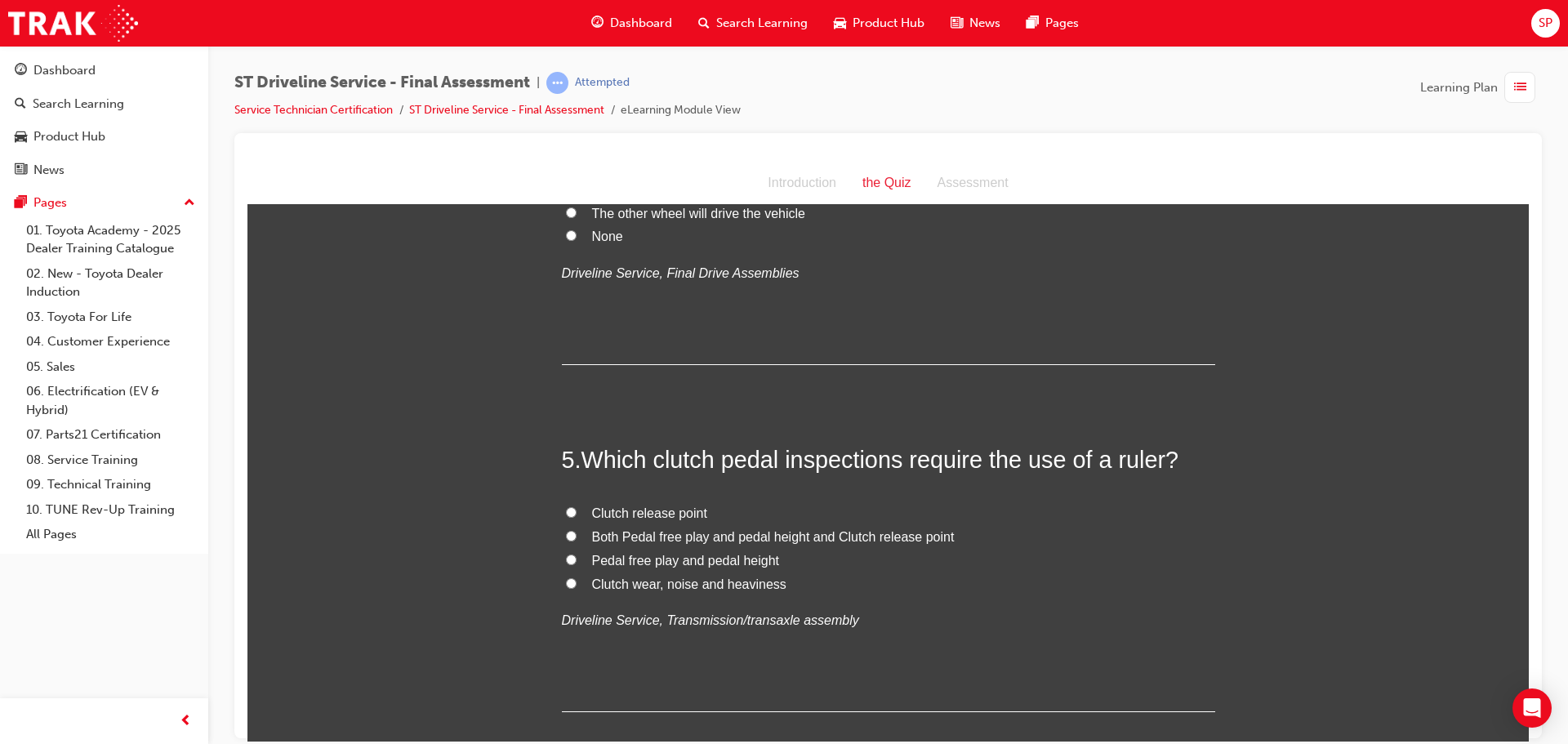
click at [652, 562] on span "Pedal free play and pedal height" at bounding box center [685, 560] width 188 height 14
click at [576, 562] on input "Pedal free play and pedal height" at bounding box center [571, 559] width 10 height 10
radio input "true"
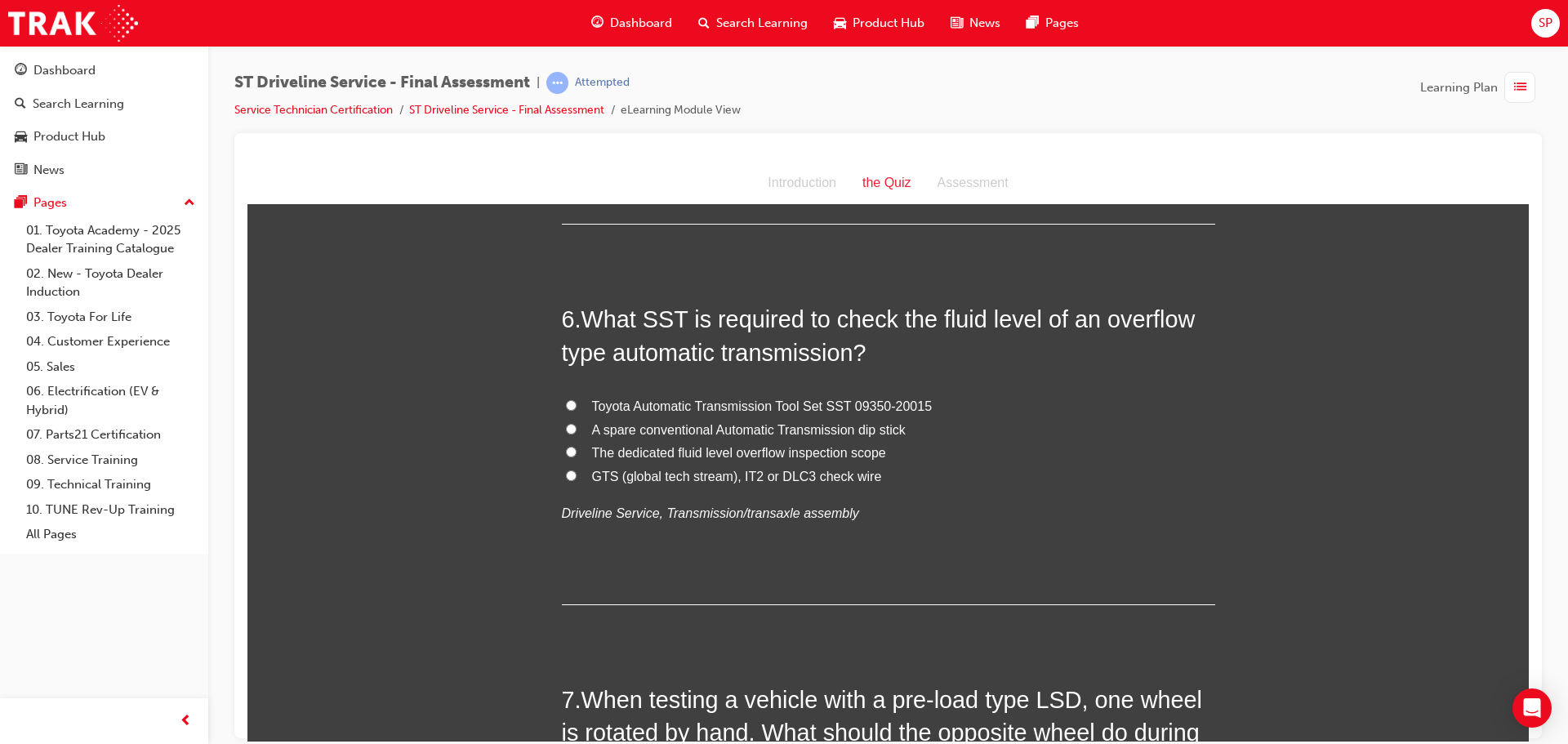
scroll to position [1796, 0]
click at [749, 405] on span "Toyota Automatic Transmission Tool Set SST 09350-20015" at bounding box center [761, 403] width 340 height 14
click at [576, 405] on input "Toyota Automatic Transmission Tool Set SST 09350-20015" at bounding box center [571, 402] width 10 height 10
radio input "true"
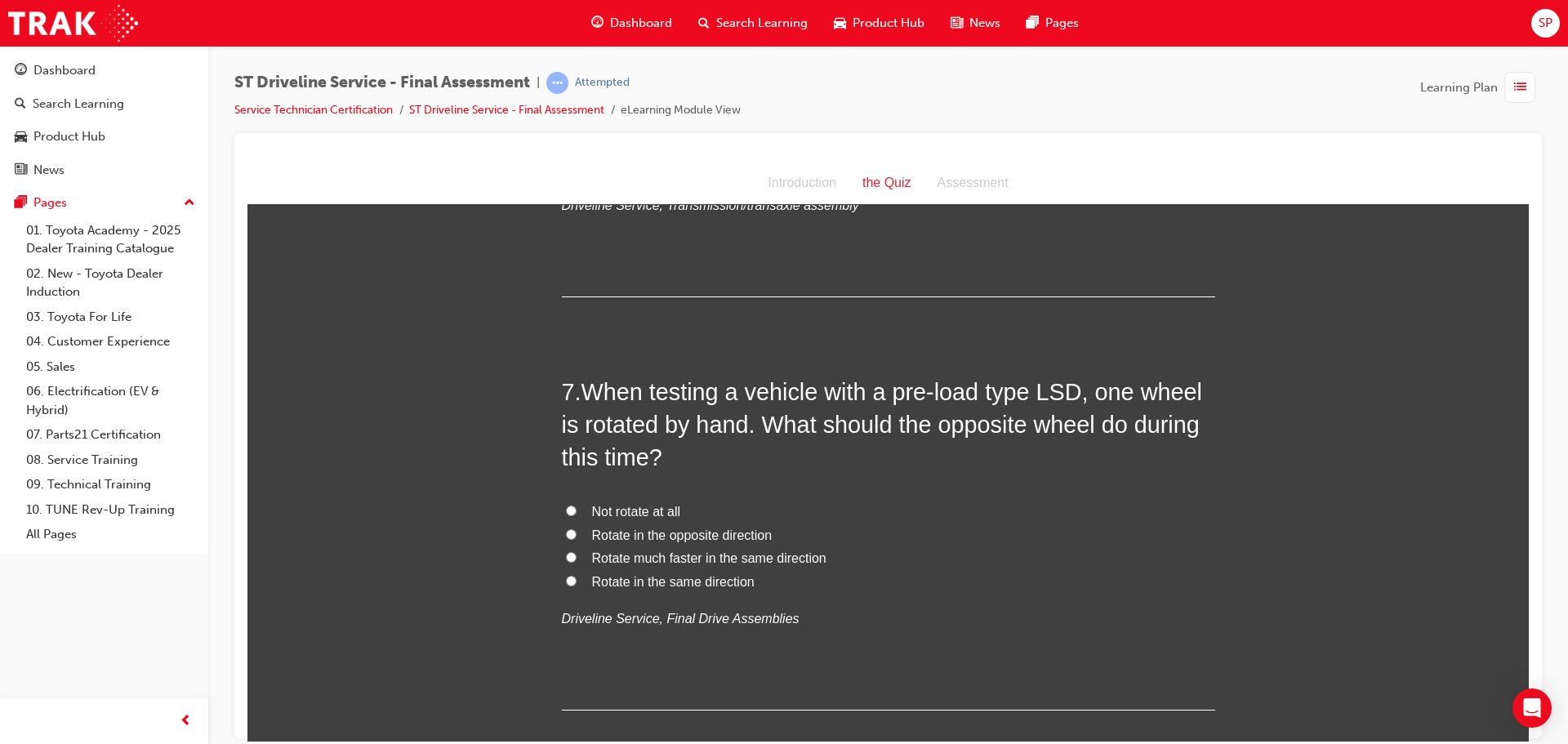
scroll to position [2123, 0]
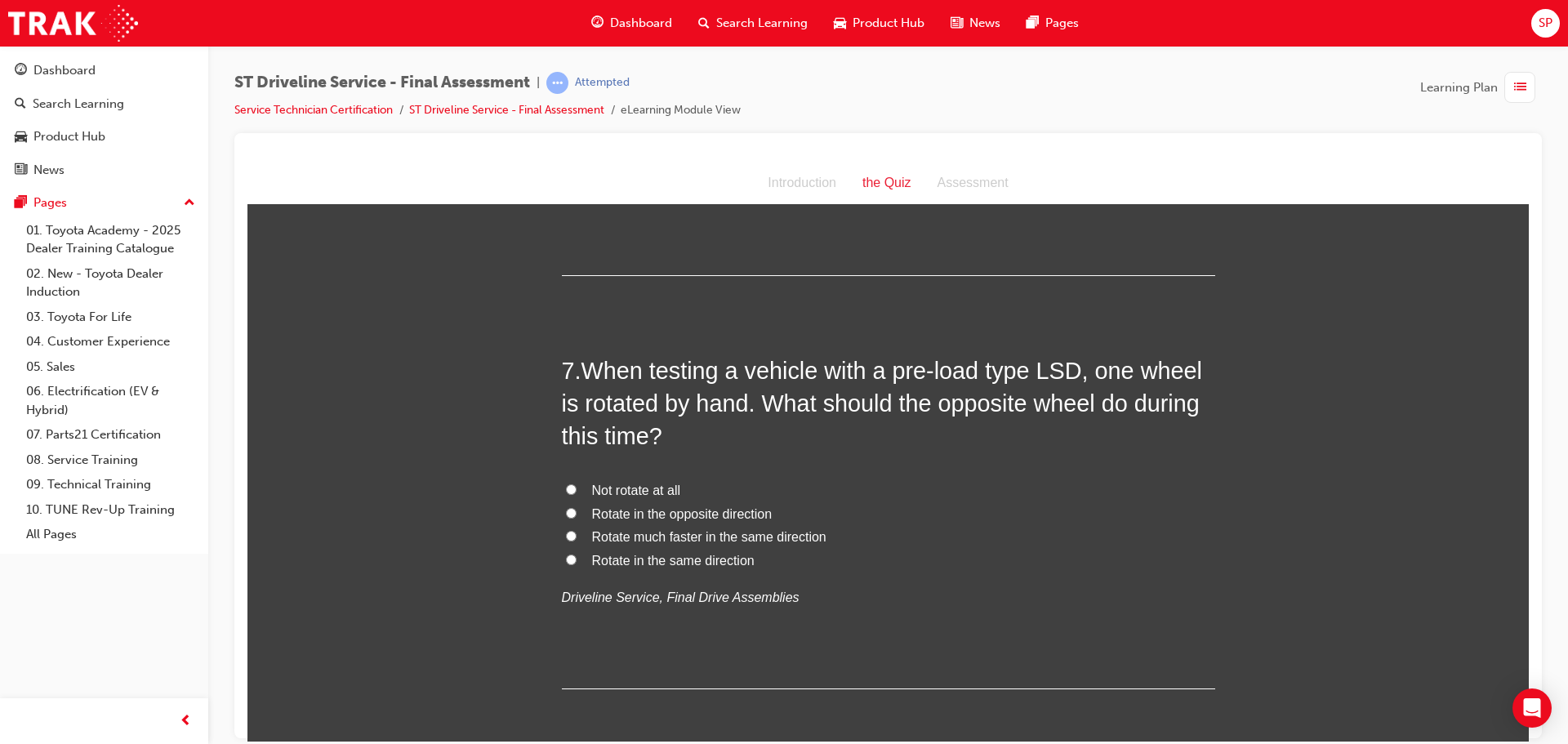
click at [697, 559] on span "Rotate in the same direction" at bounding box center [673, 560] width 163 height 14
click at [576, 559] on input "Rotate in the same direction" at bounding box center [571, 559] width 10 height 10
radio input "true"
click at [665, 513] on span "Rotate in the opposite direction" at bounding box center [682, 513] width 180 height 14
click at [576, 513] on input "Rotate in the opposite direction" at bounding box center [571, 512] width 10 height 10
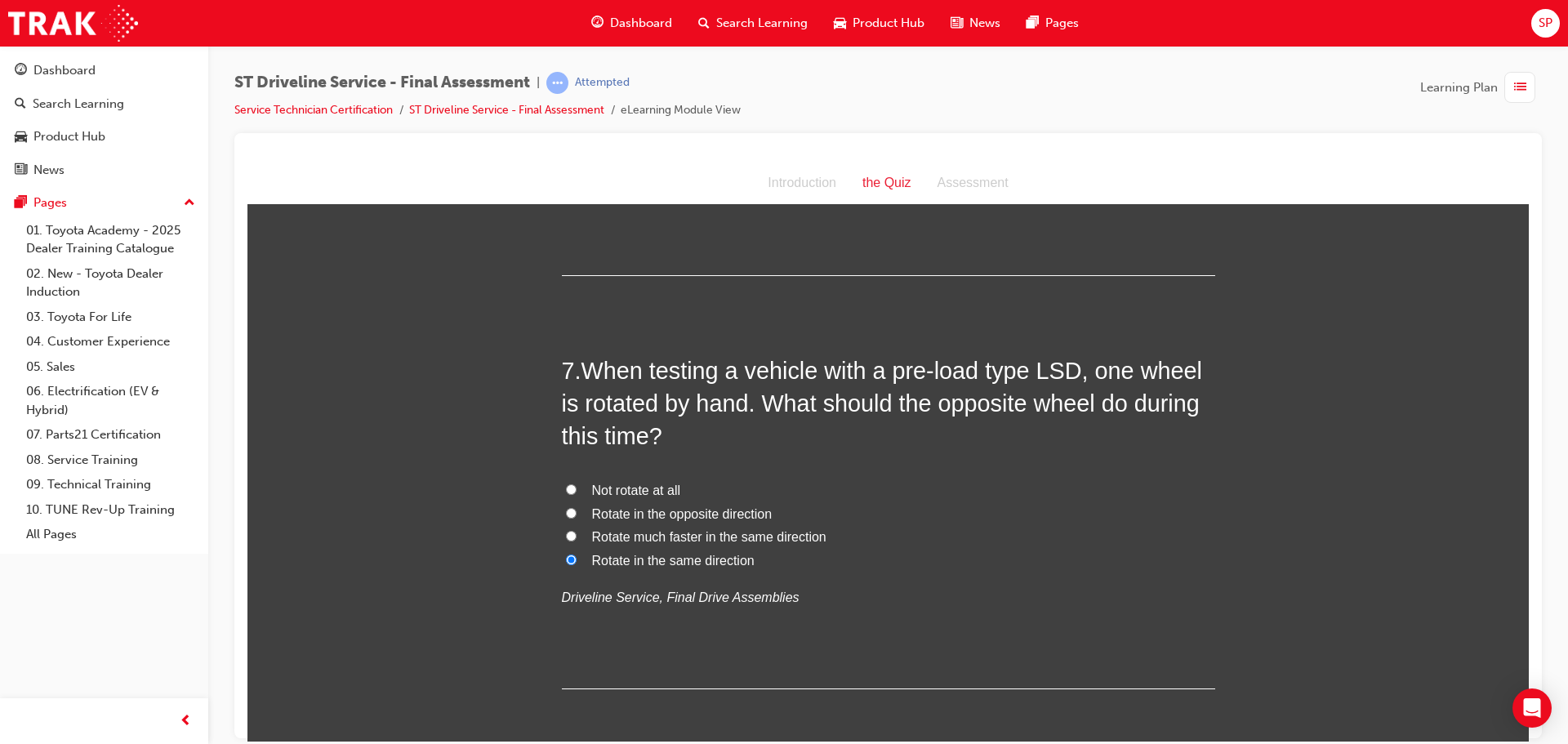
radio input "true"
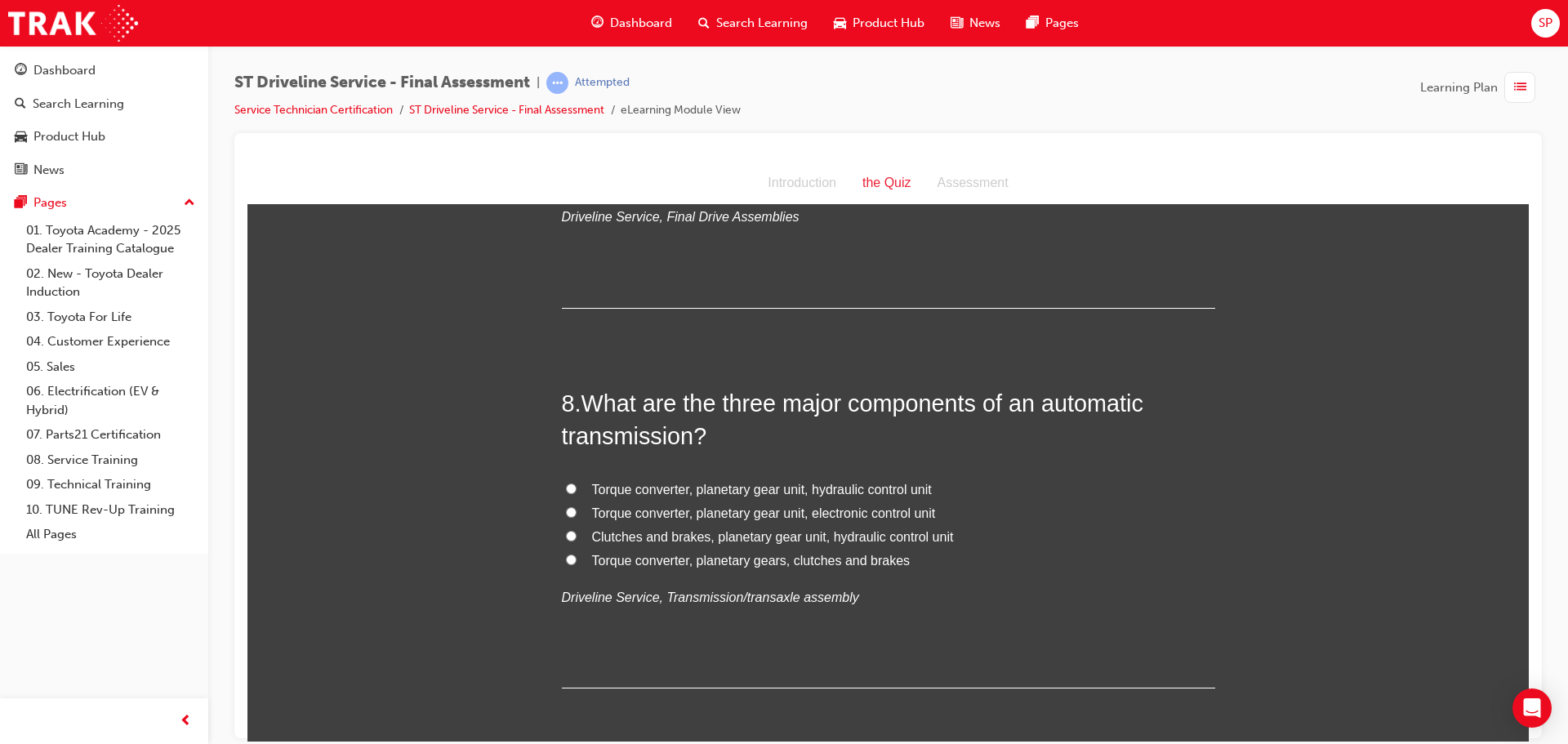
scroll to position [2531, 0]
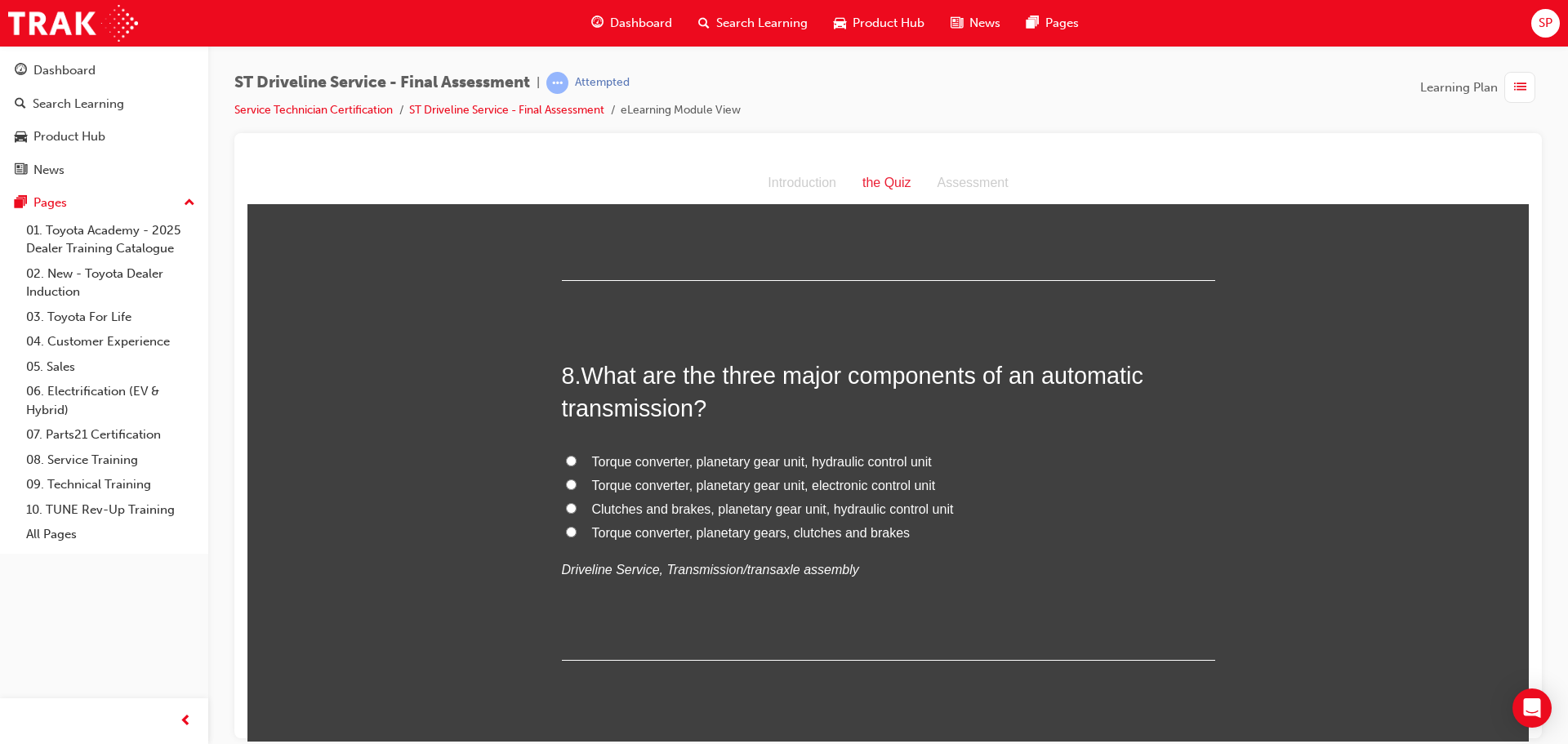
click at [612, 482] on span "Torque converter, planetary gear unit, electronic control unit" at bounding box center [763, 484] width 344 height 14
click at [576, 482] on input "Torque converter, planetary gear unit, electronic control unit" at bounding box center [571, 483] width 10 height 10
radio input "true"
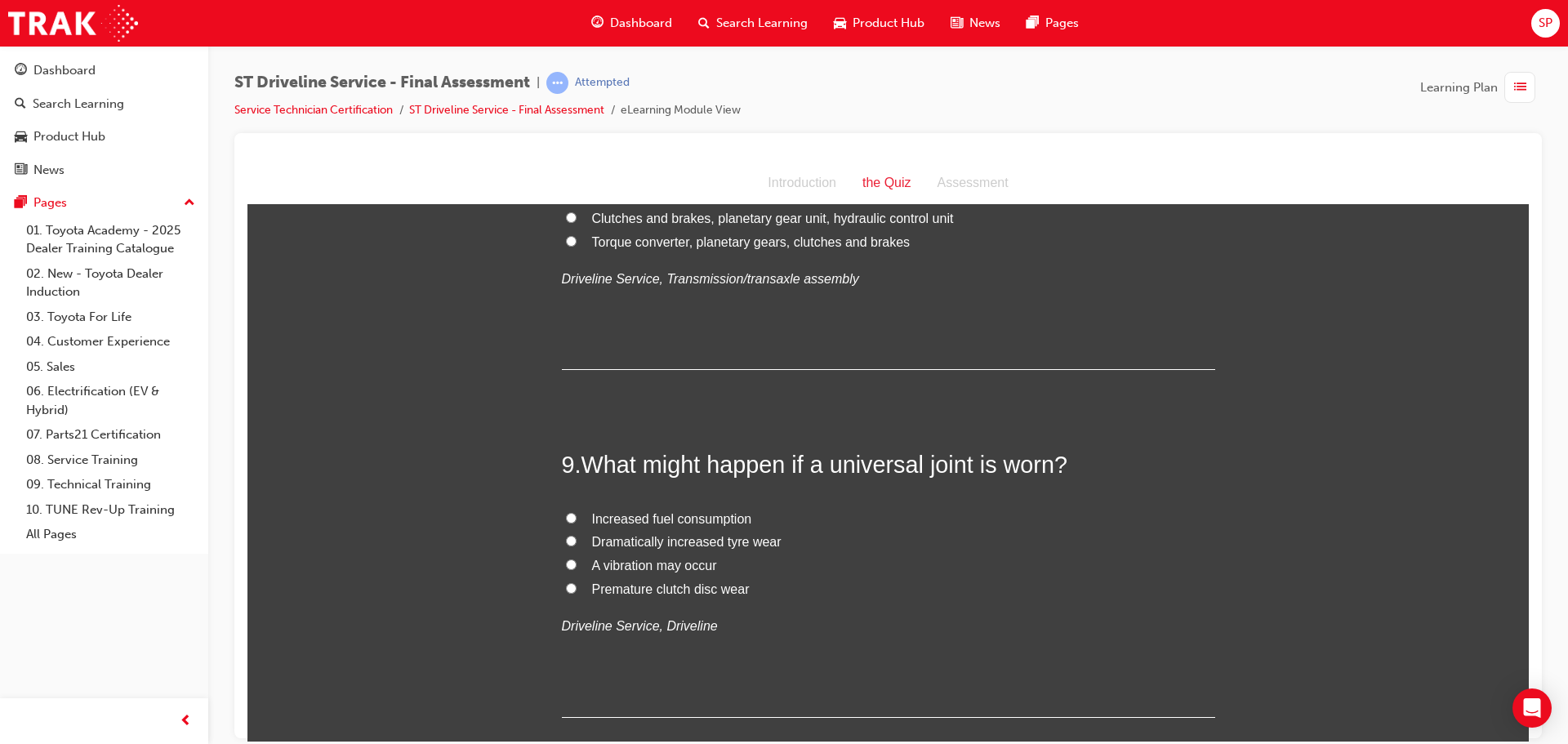
scroll to position [2857, 0]
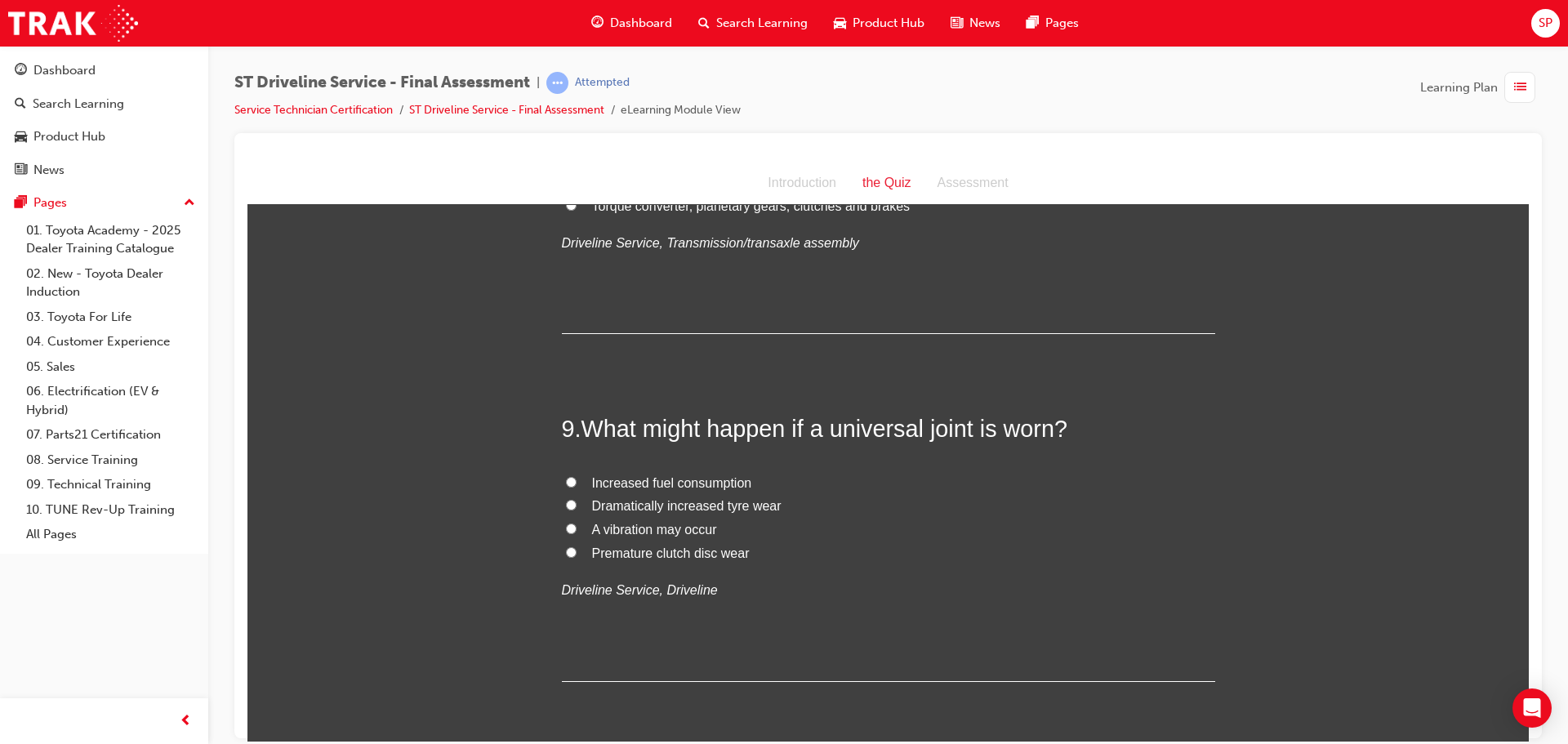
click at [579, 524] on label "A vibration may occur" at bounding box center [889, 529] width 653 height 23
click at [576, 524] on input "A vibration may occur" at bounding box center [571, 527] width 10 height 10
radio input "true"
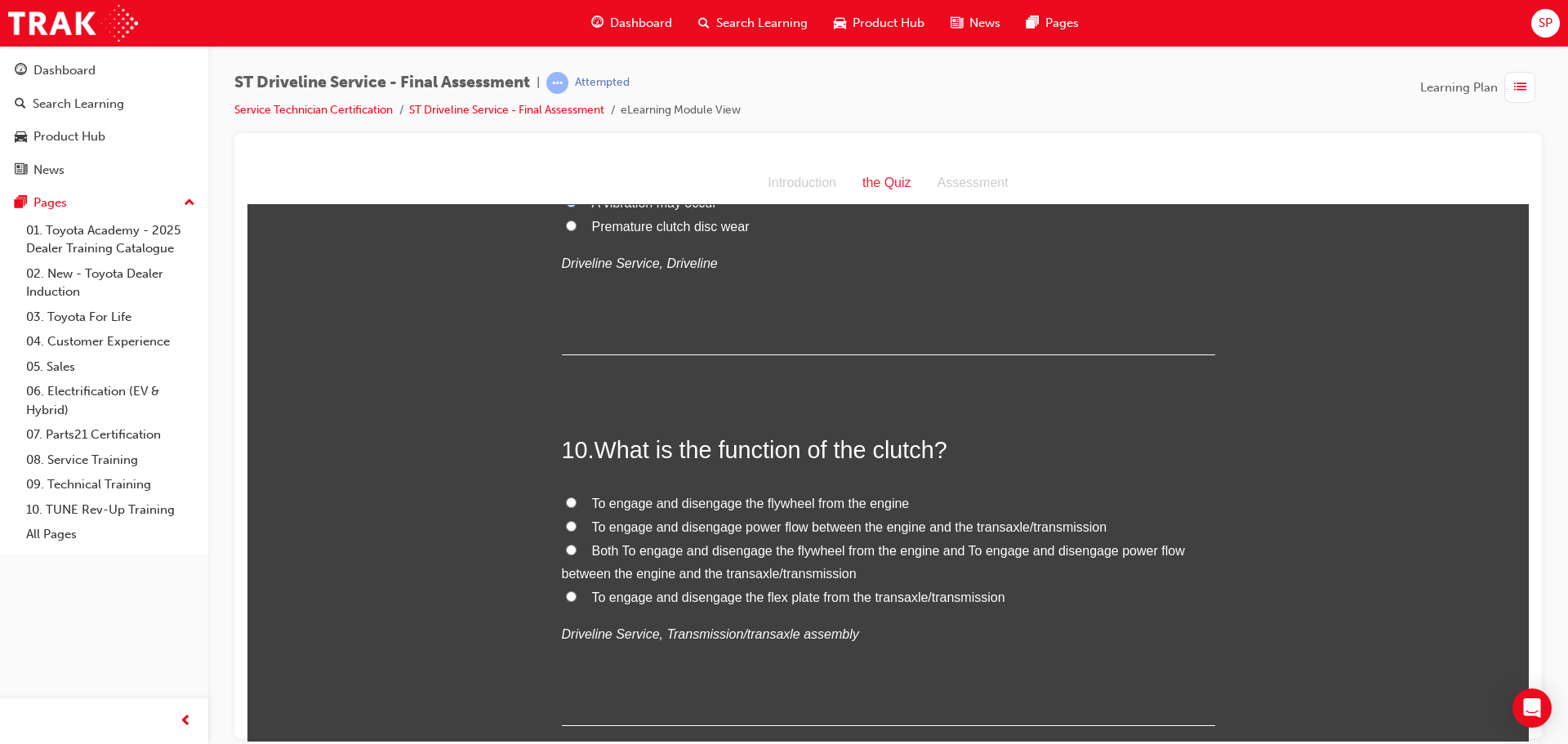
scroll to position [3265, 0]
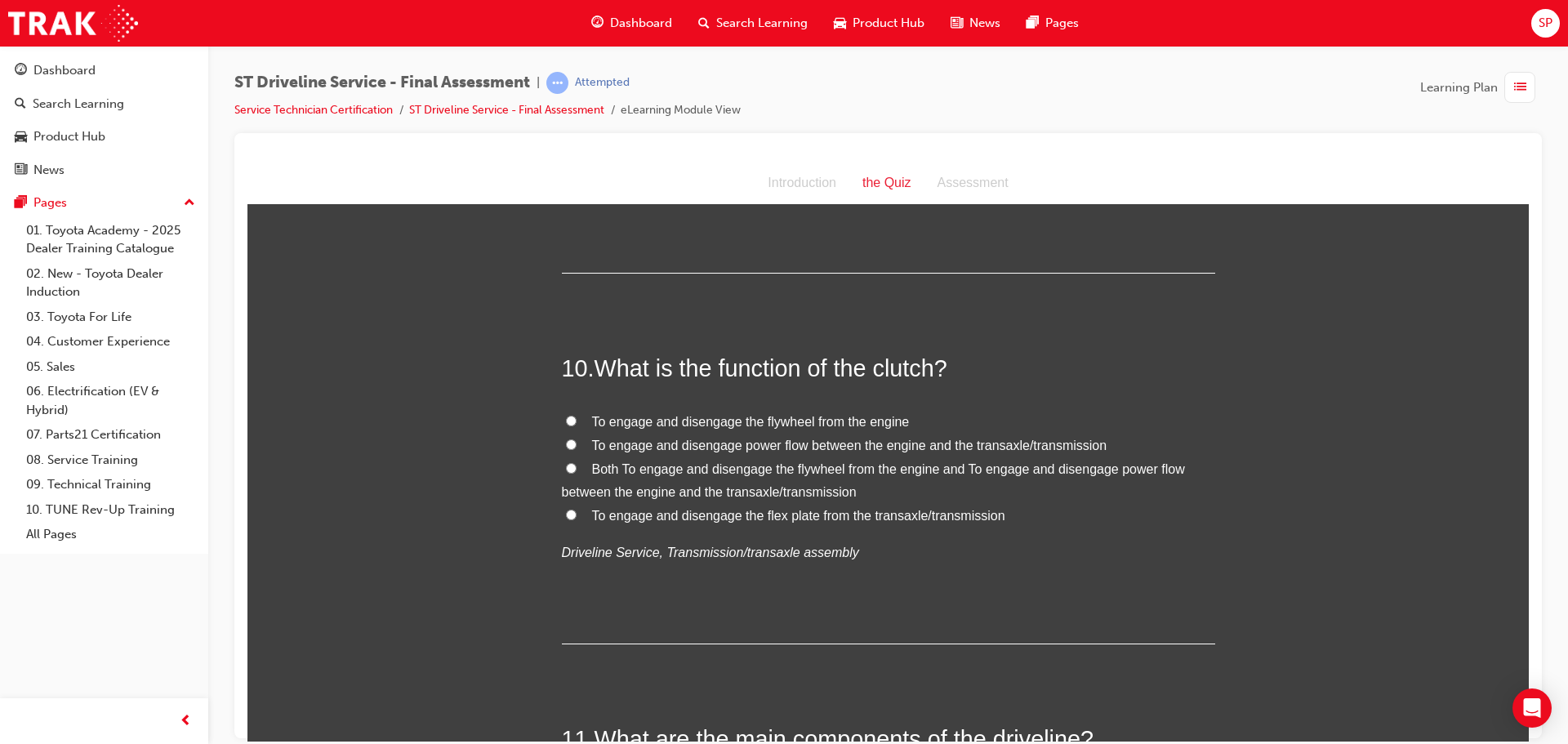
click at [679, 468] on span "Both To engage and disengage the flywheel from the engine and To engage and dis…" at bounding box center [873, 480] width 623 height 37
click at [576, 468] on input "Both To engage and disengage the flywheel from the engine and To engage and dis…" at bounding box center [571, 468] width 10 height 10
radio input "true"
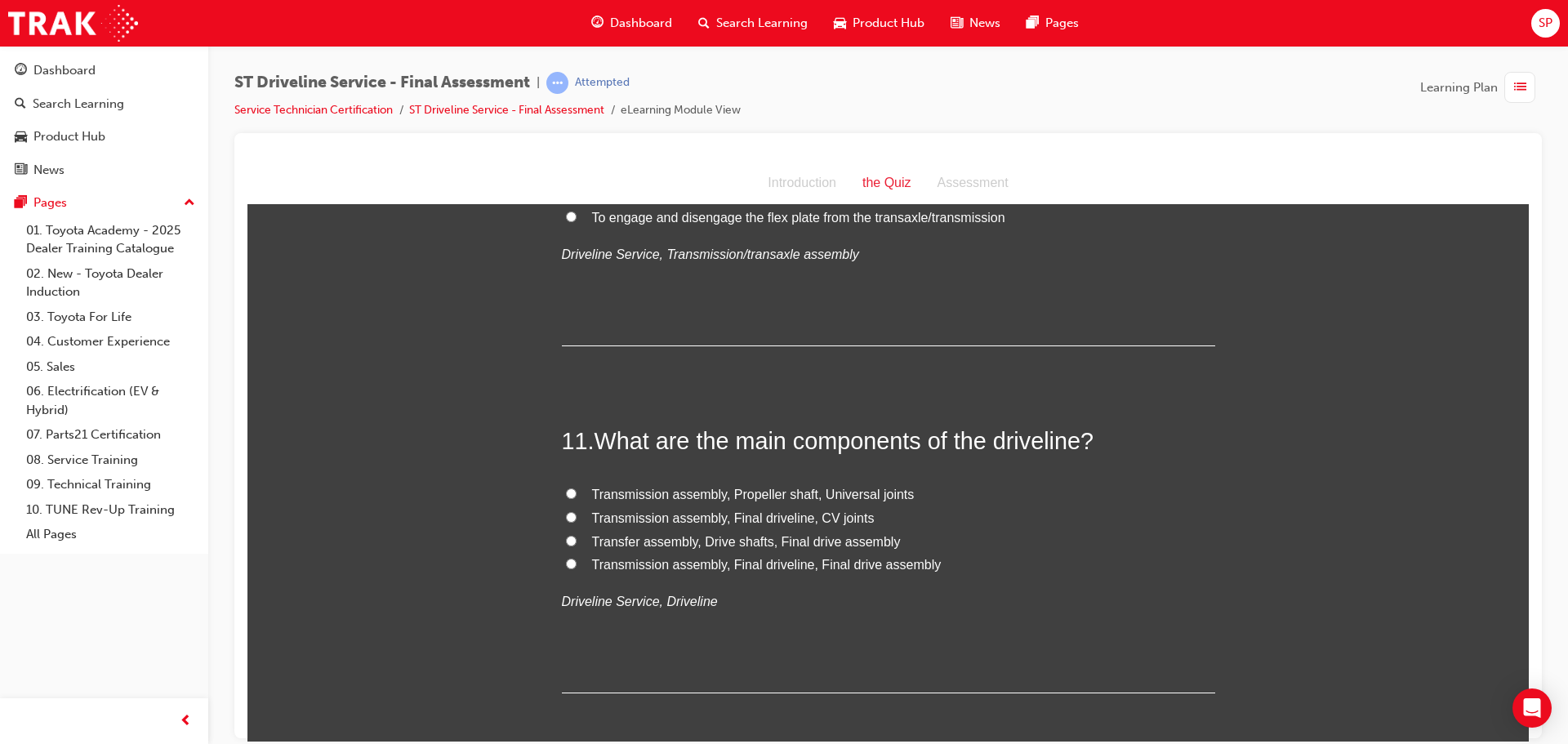
scroll to position [3592, 0]
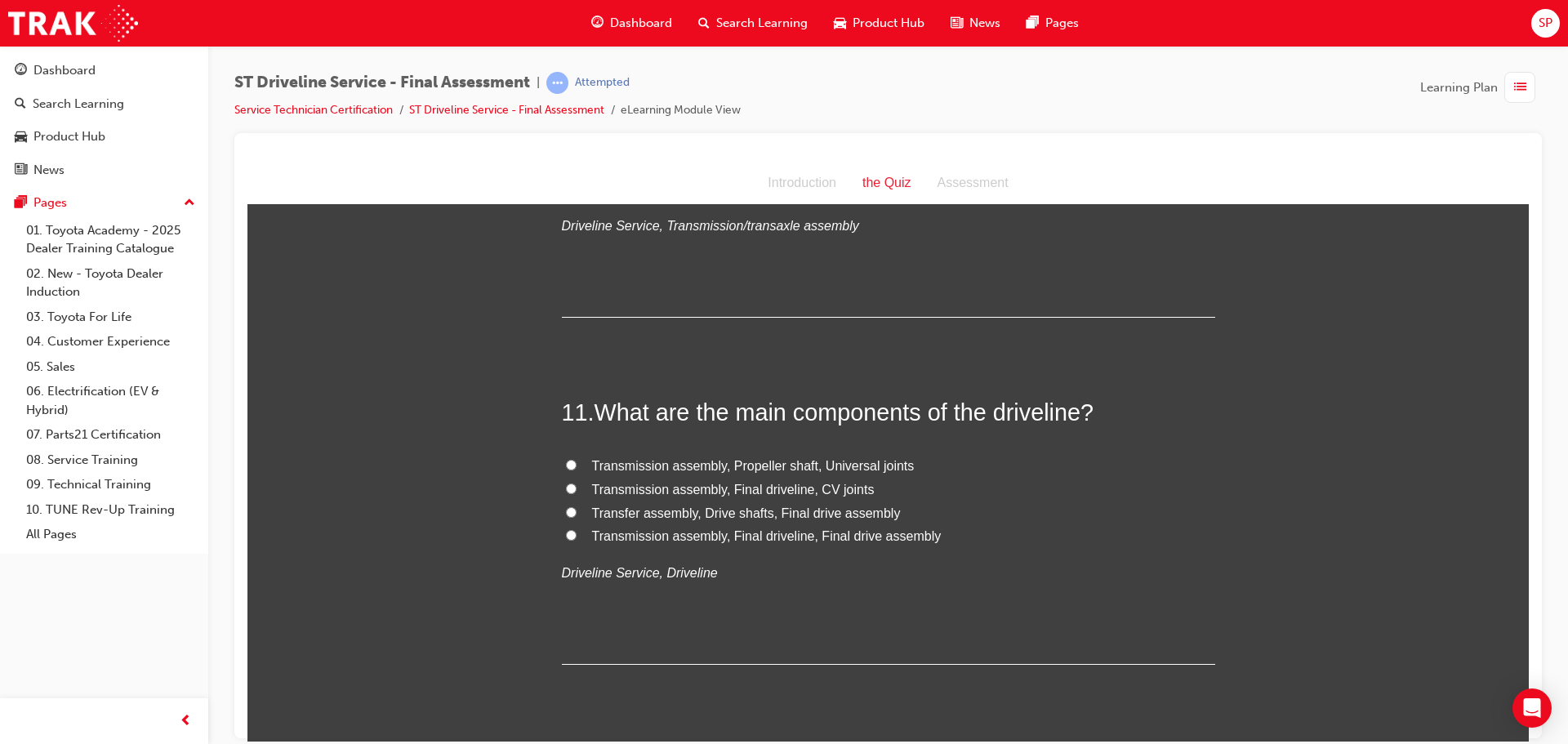
click at [800, 514] on span "Transfer assembly, Drive shafts, Final drive assembly" at bounding box center [746, 512] width 308 height 14
click at [576, 514] on input "Transfer assembly, Drive shafts, Final drive assembly" at bounding box center [571, 511] width 10 height 10
radio input "true"
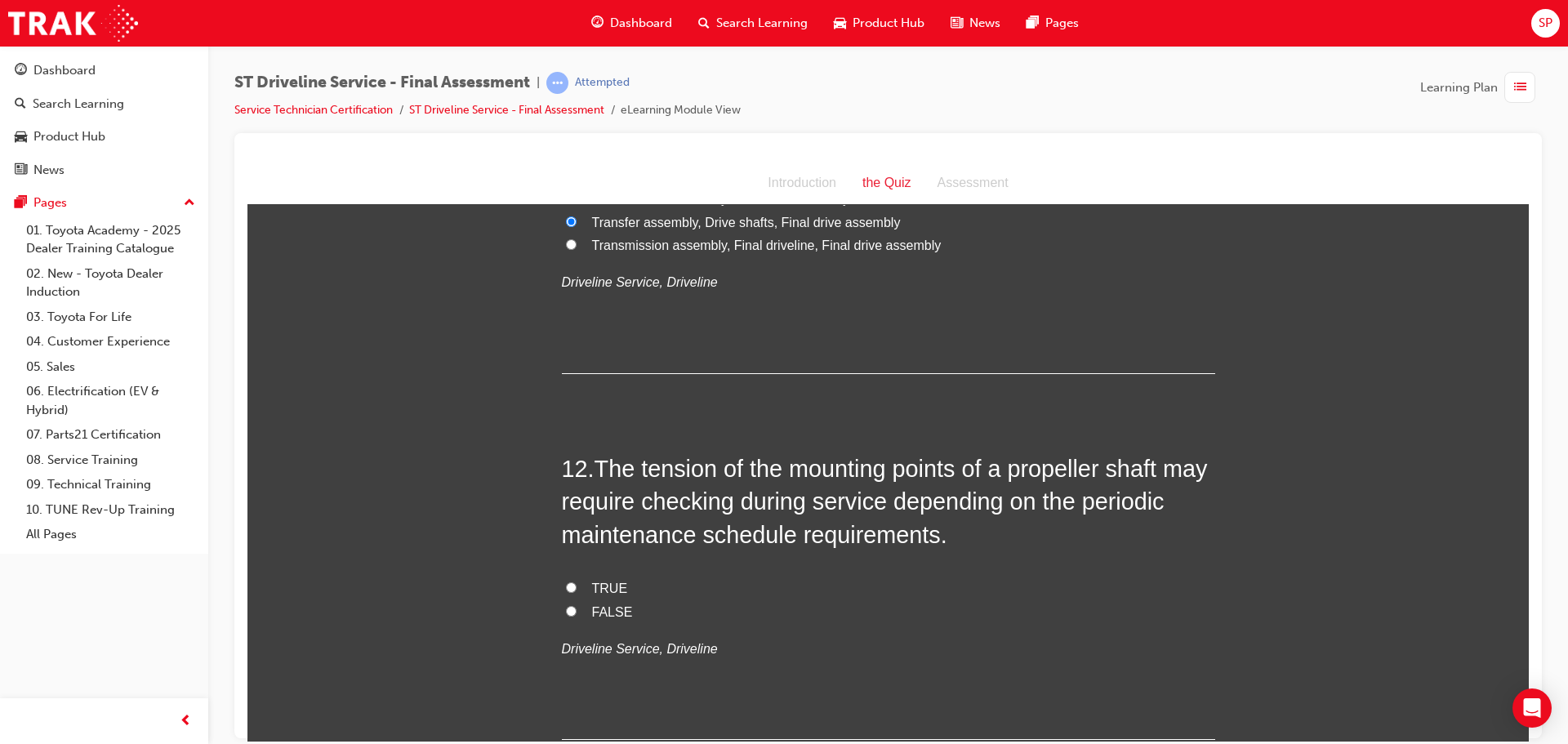
scroll to position [3919, 0]
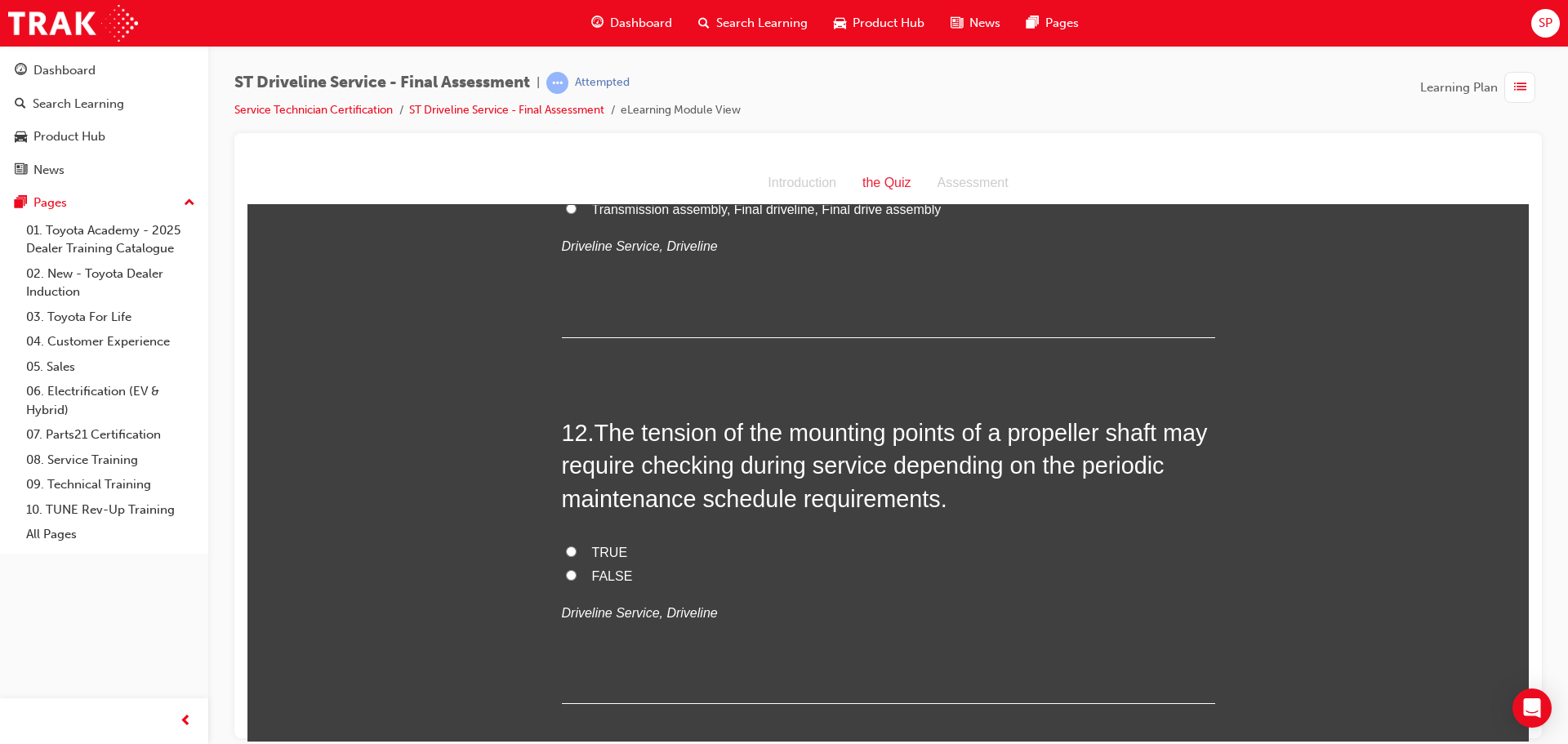
click at [583, 547] on label "TRUE" at bounding box center [889, 552] width 653 height 23
click at [576, 547] on input "TRUE" at bounding box center [571, 551] width 10 height 10
radio input "true"
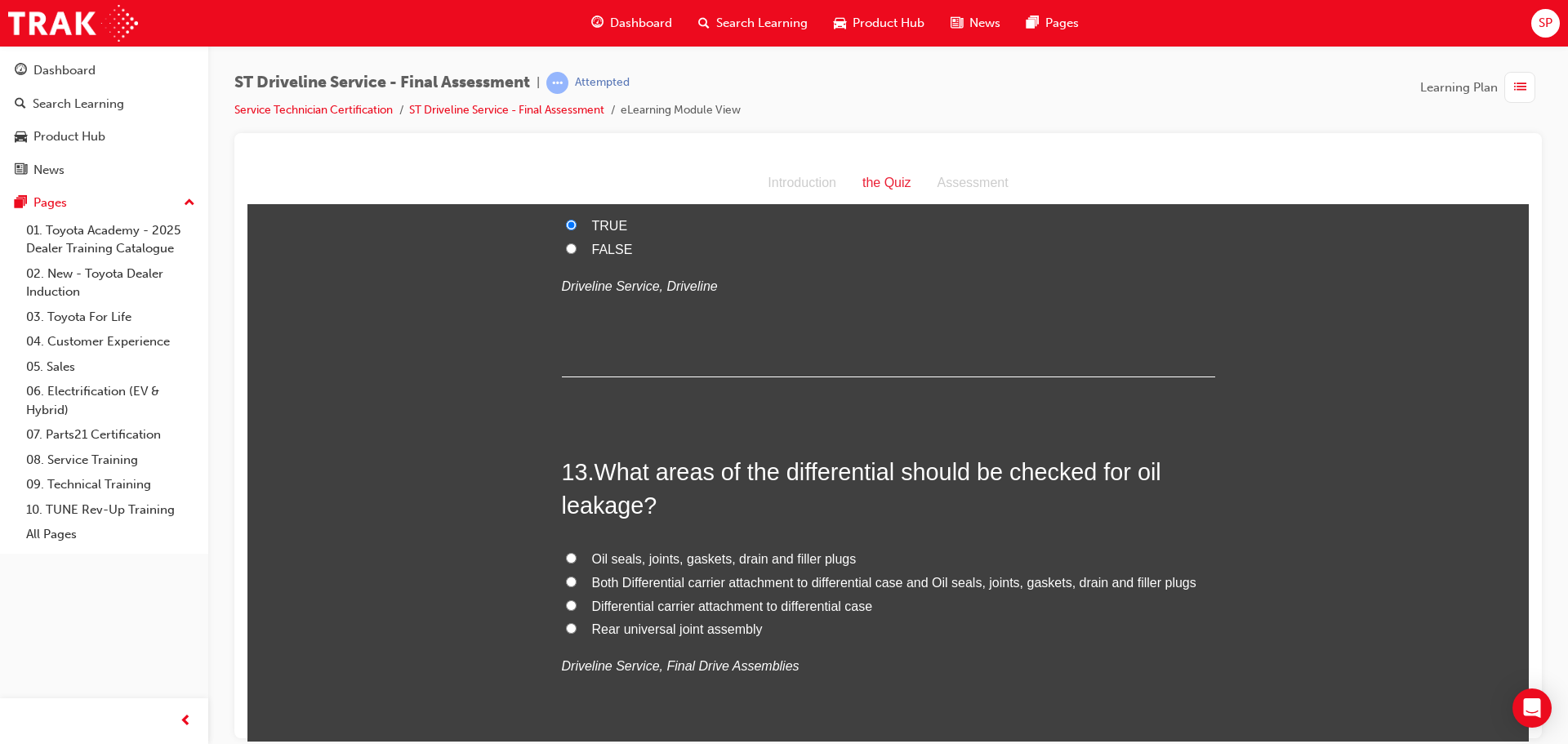
scroll to position [4327, 0]
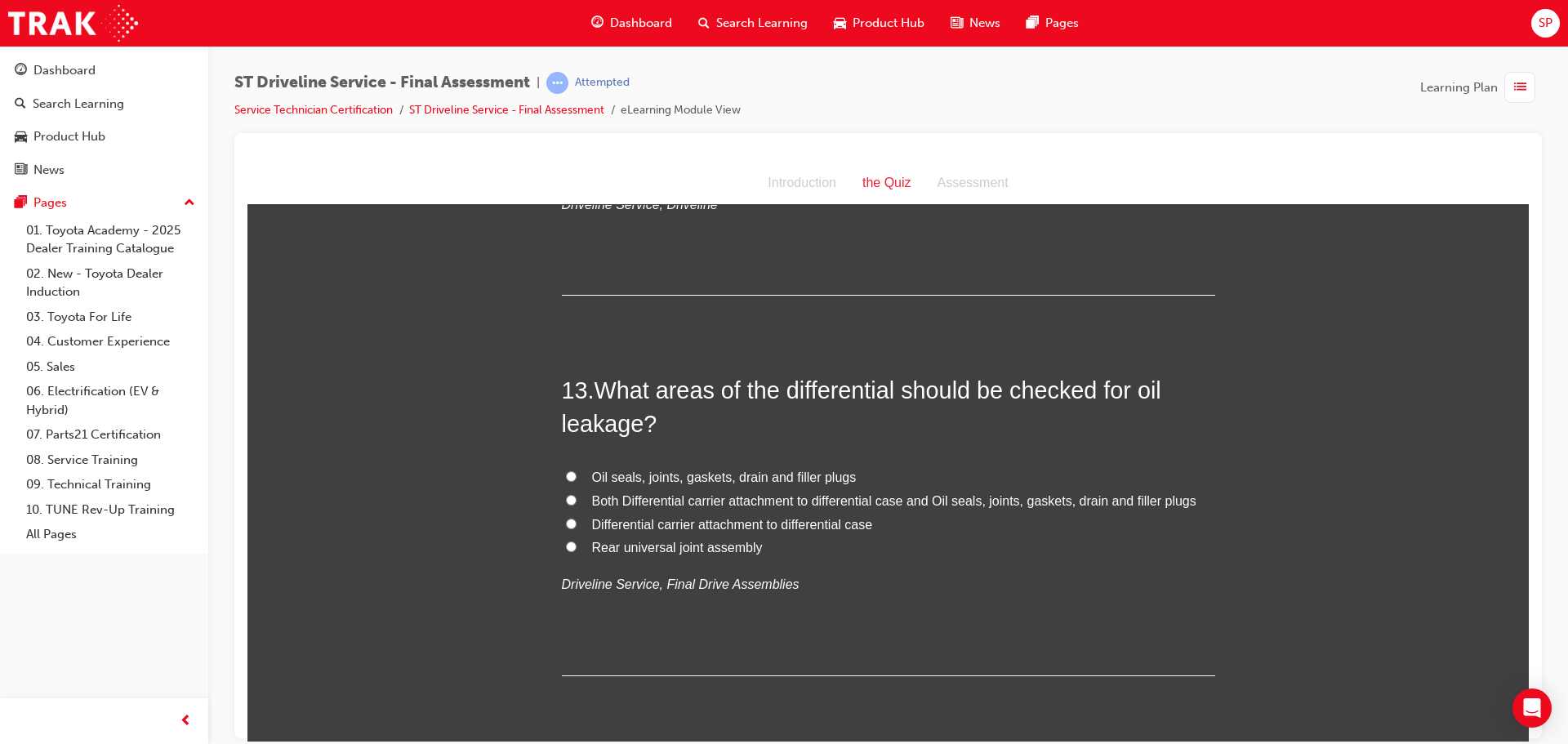
click at [804, 502] on span "Both Differential carrier attachment to differential case and Oil seals, joints…" at bounding box center [894, 500] width 605 height 14
click at [576, 502] on input "Both Differential carrier attachment to differential case and Oil seals, joints…" at bounding box center [571, 499] width 10 height 10
radio input "true"
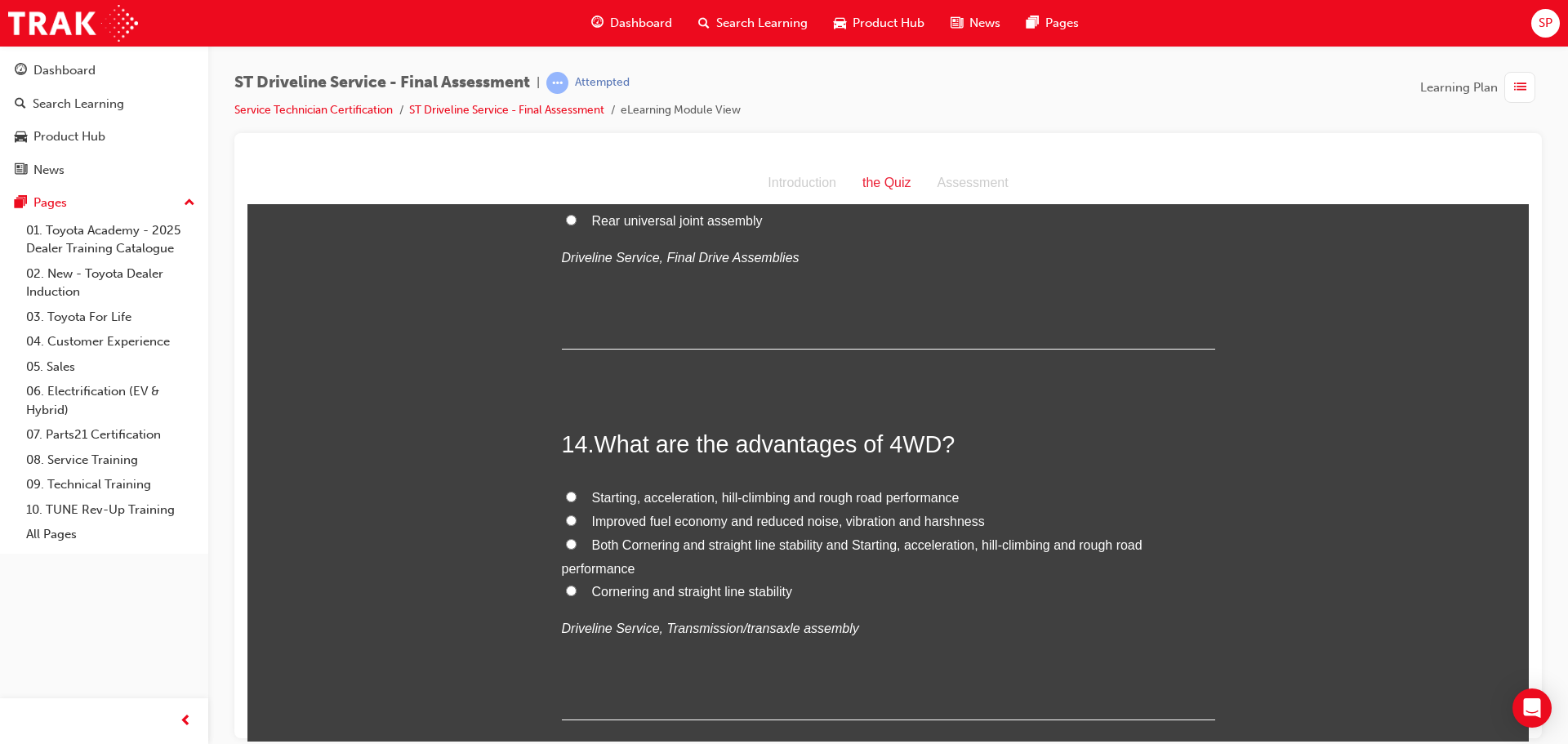
scroll to position [4735, 0]
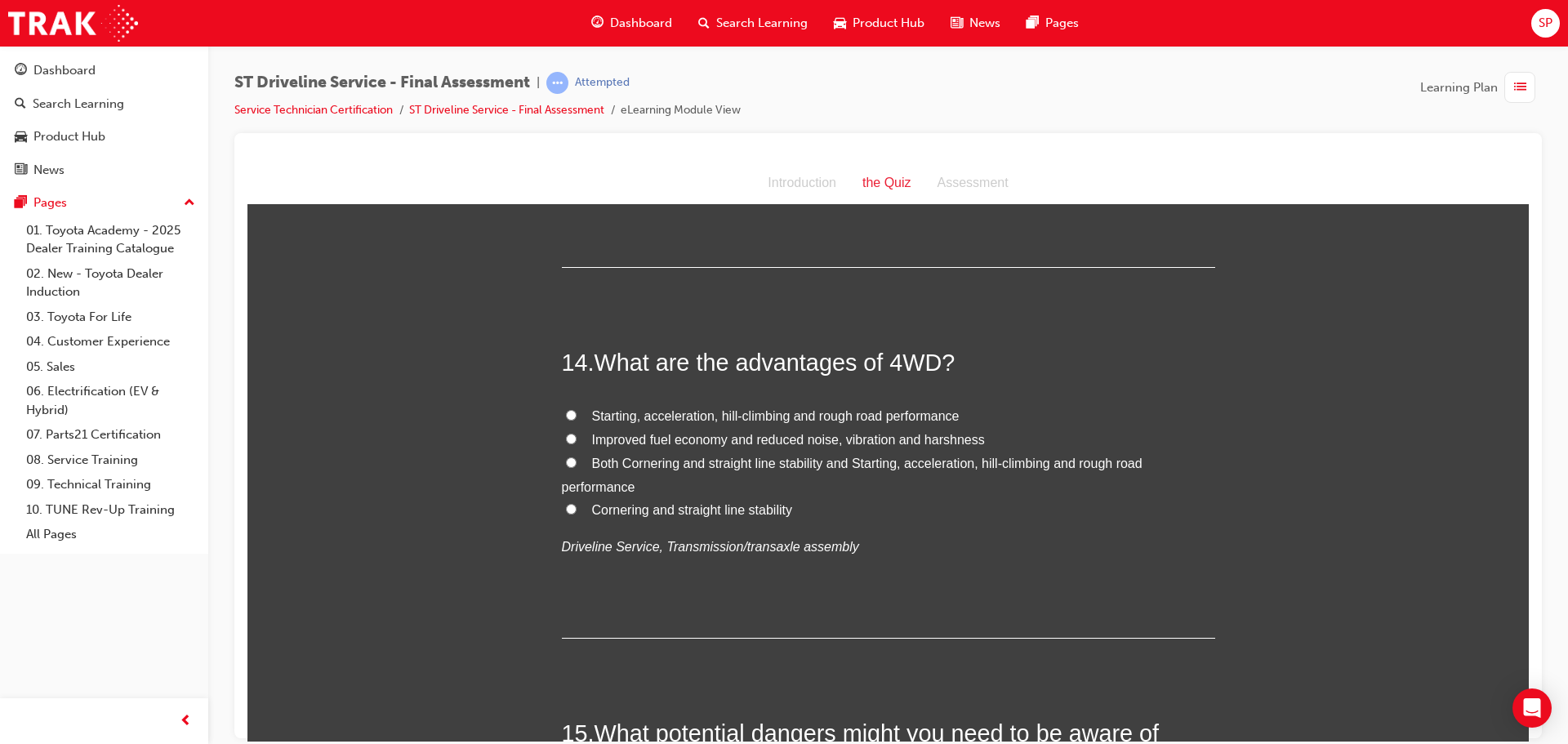
click at [616, 463] on span "Both Cornering and straight line stability and Starting, acceleration, hill-cli…" at bounding box center [852, 474] width 580 height 37
click at [576, 463] on input "Both Cornering and straight line stability and Starting, acceleration, hill-cli…" at bounding box center [571, 462] width 10 height 10
radio input "true"
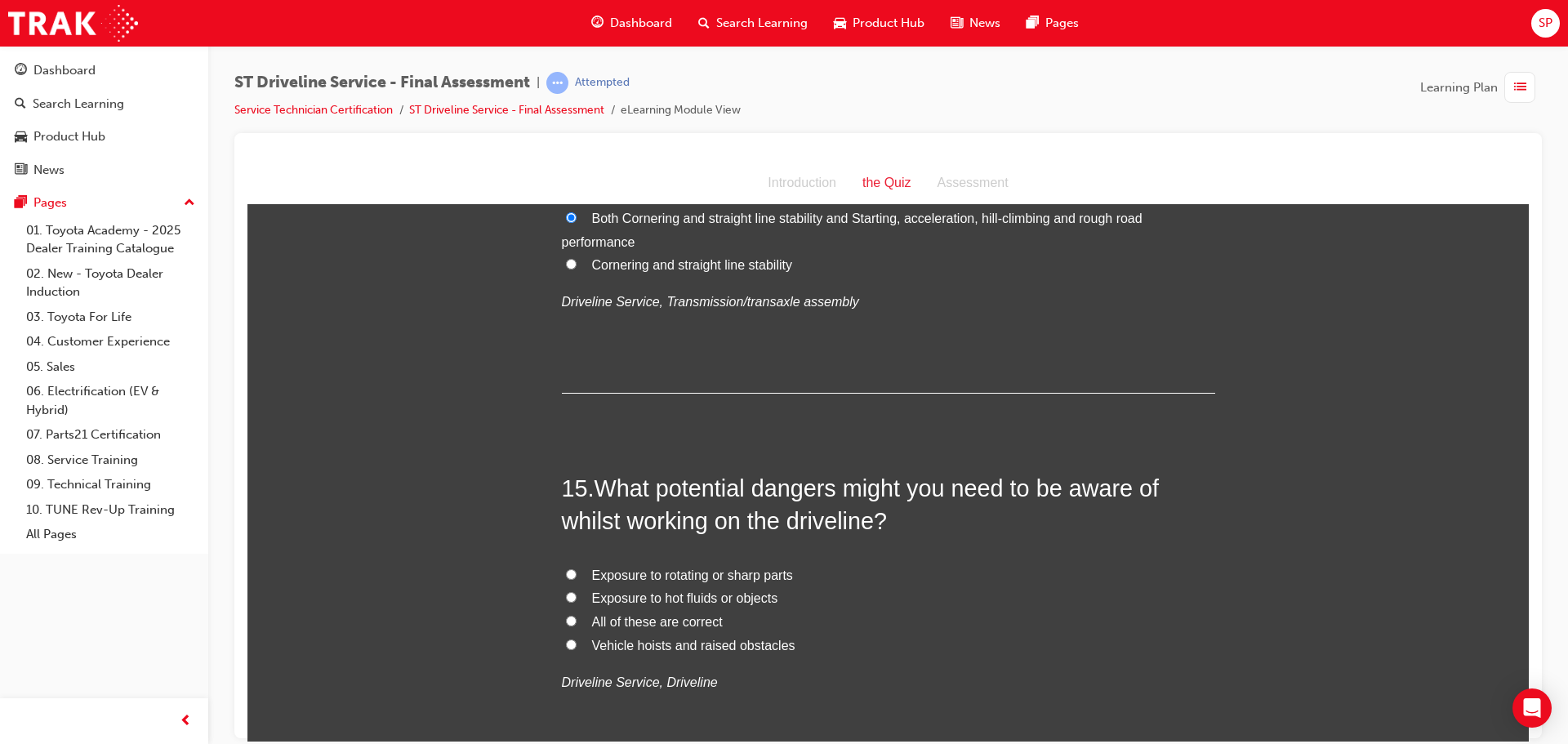
scroll to position [5062, 0]
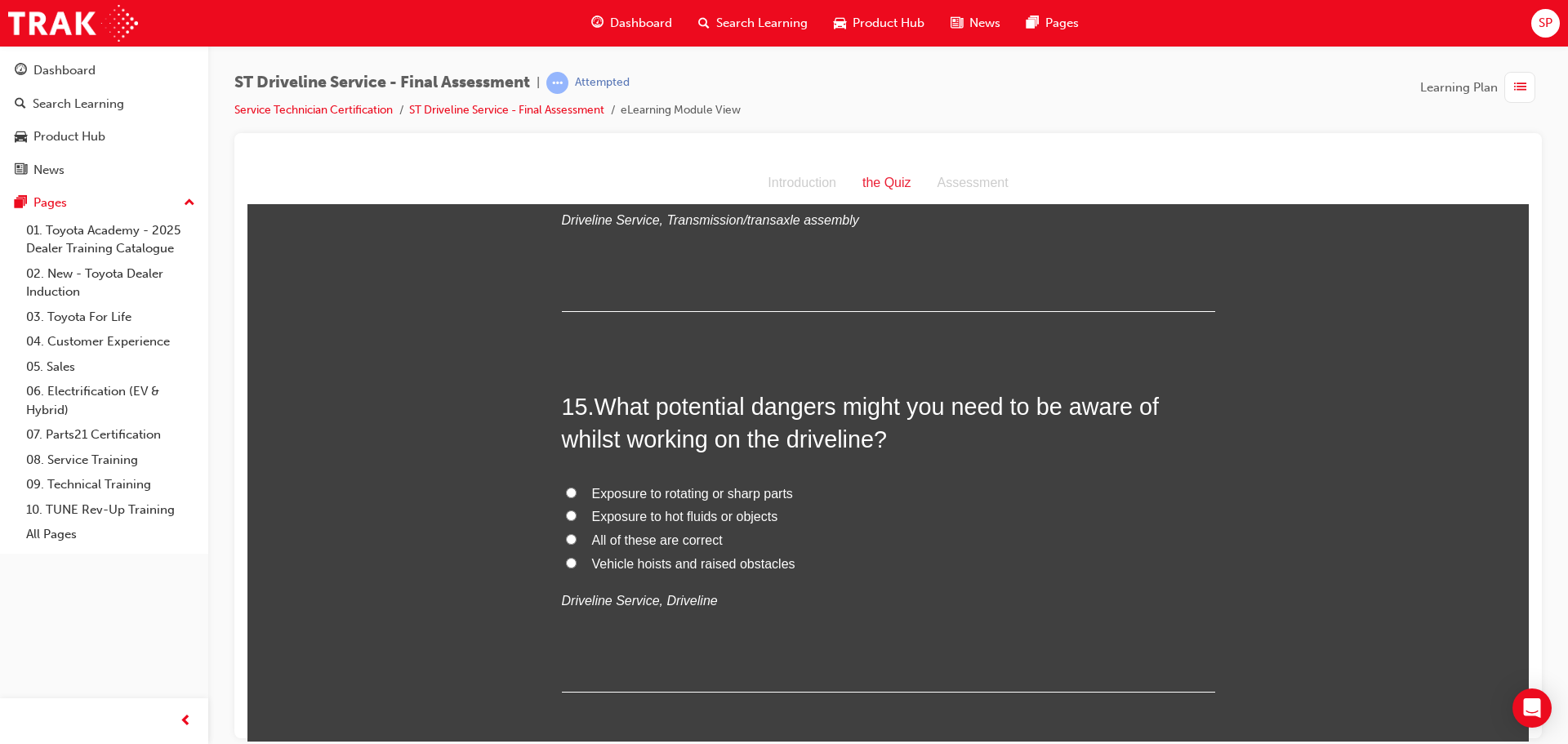
click at [700, 538] on span "All of these are correct" at bounding box center [657, 540] width 131 height 14
click at [576, 538] on input "All of these are correct" at bounding box center [571, 539] width 10 height 10
radio input "true"
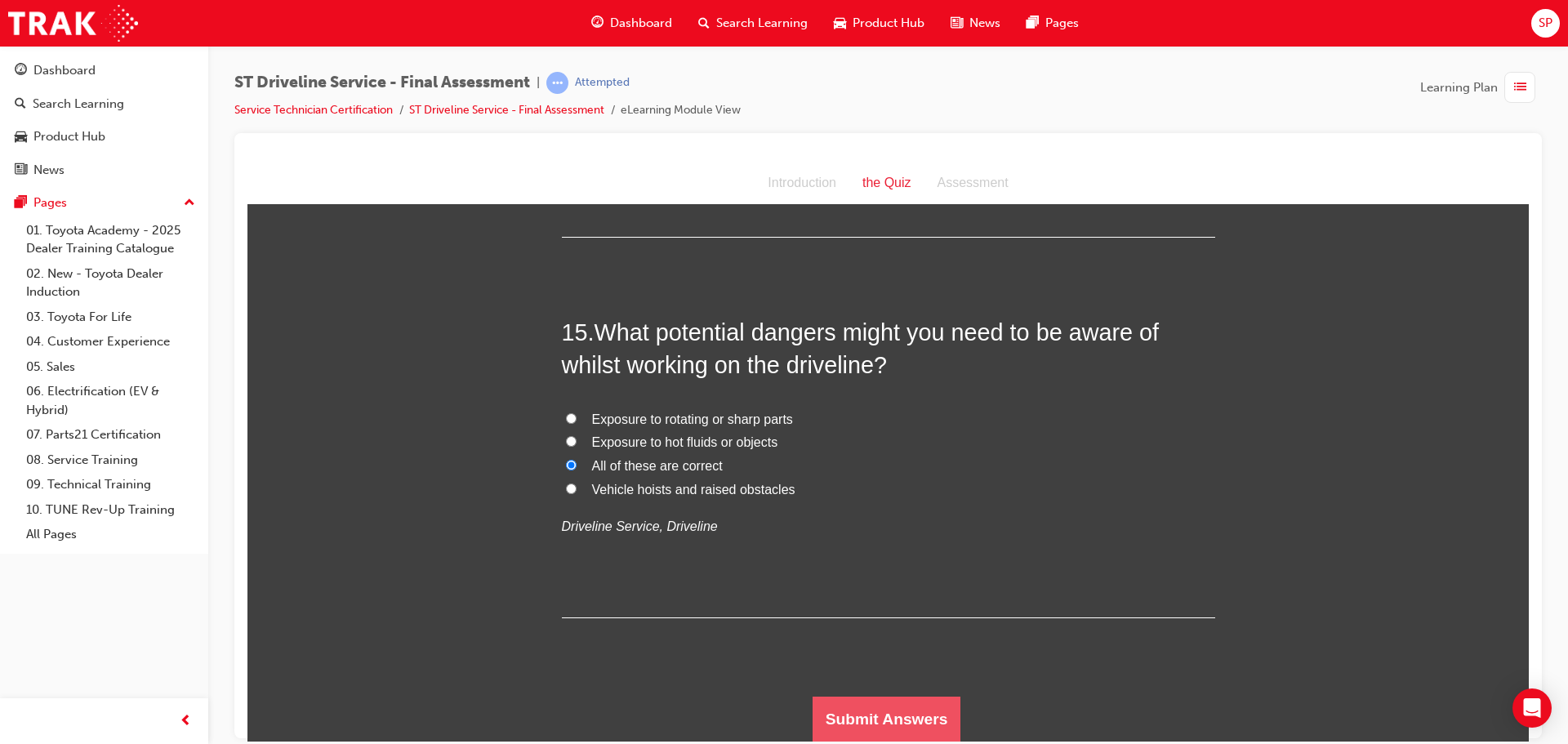
click at [874, 704] on button "Submit Answers" at bounding box center [887, 718] width 149 height 46
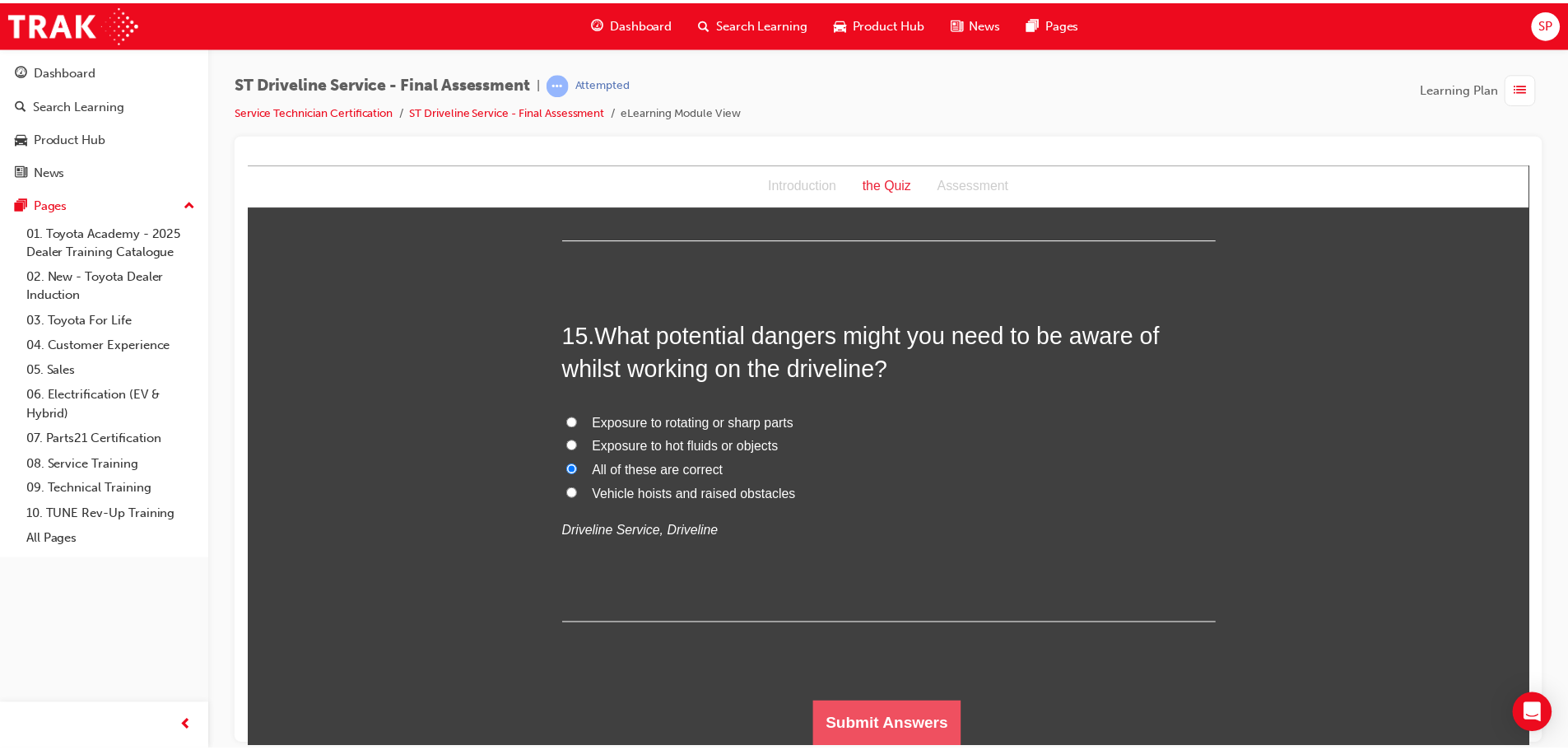
scroll to position [0, 0]
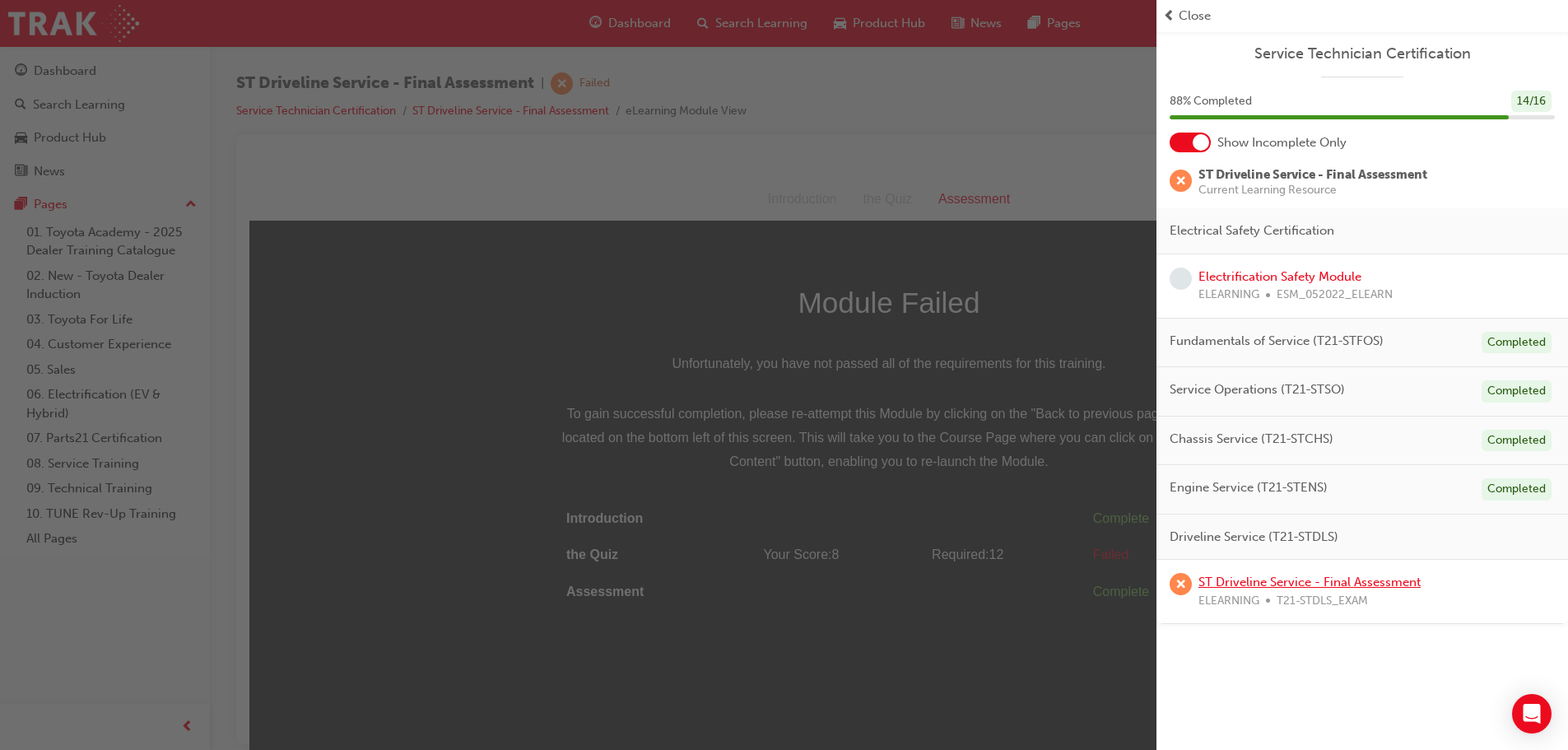
click at [1315, 581] on link "ST Driveline Service - Final Assessment" at bounding box center [1309, 581] width 223 height 15
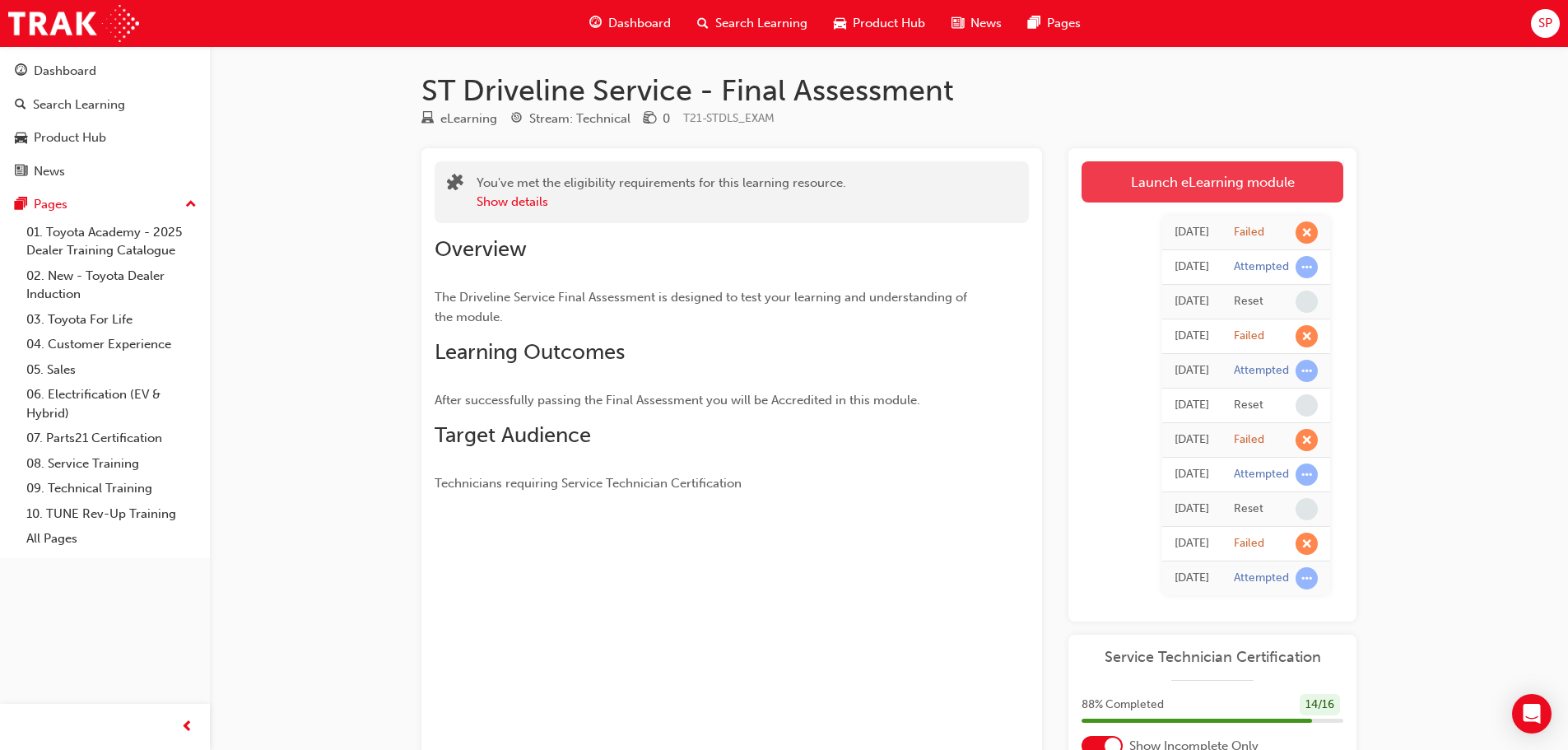
click at [1175, 183] on link "Launch eLearning module" at bounding box center [1213, 182] width 262 height 41
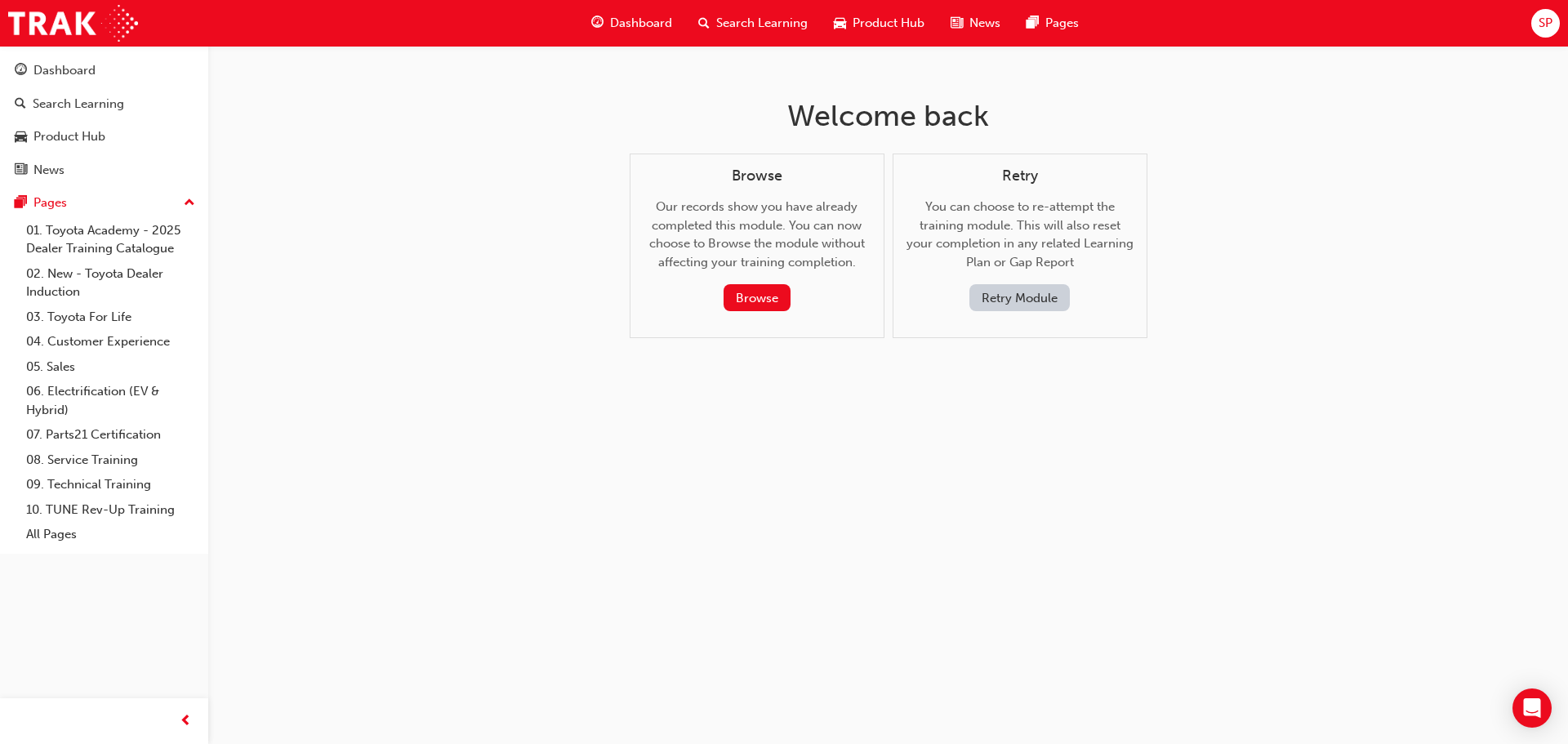
click at [1006, 288] on button "Retry Module" at bounding box center [1020, 297] width 100 height 27
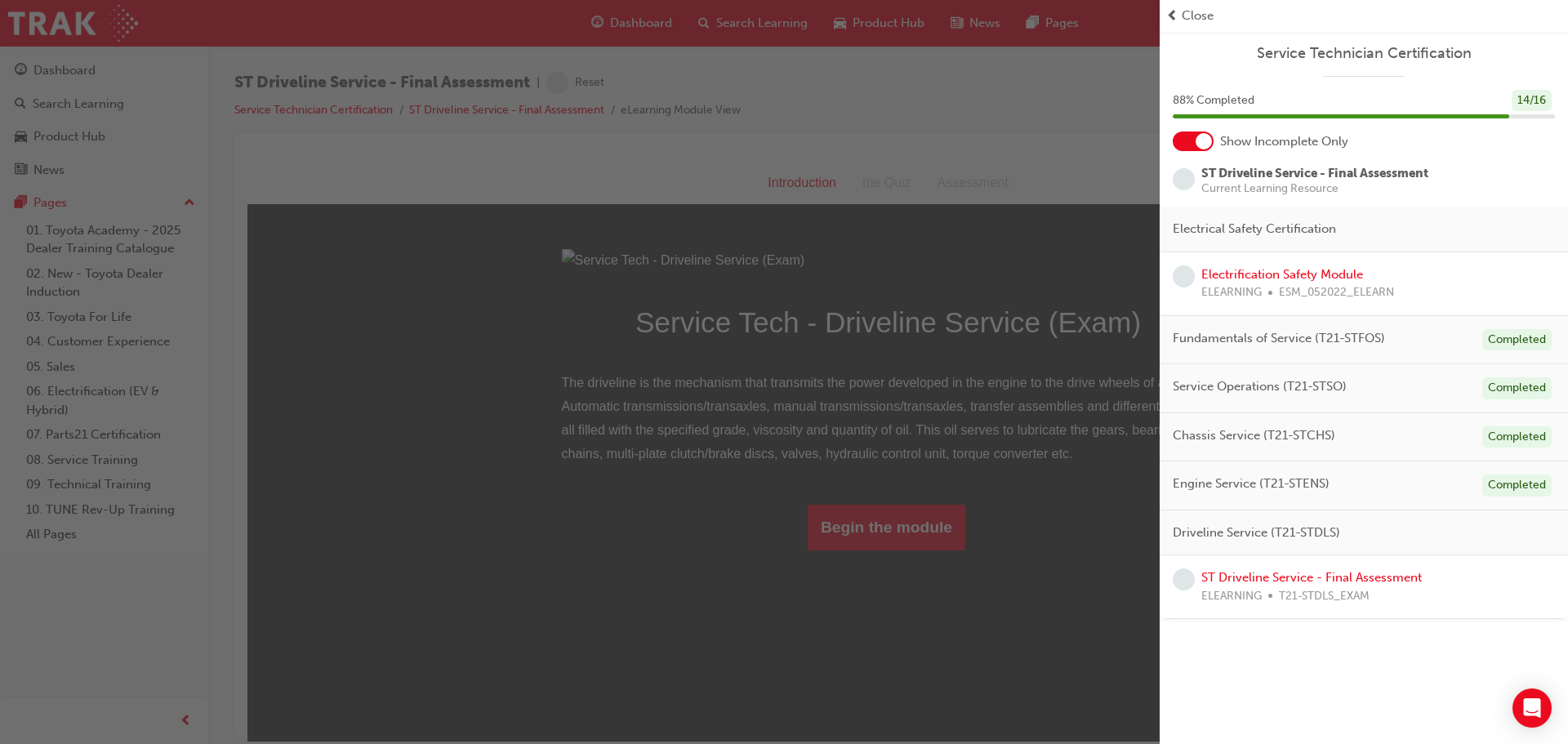
drag, startPoint x: 363, startPoint y: 506, endPoint x: 294, endPoint y: 454, distance: 86.4
click at [363, 506] on div "button" at bounding box center [580, 372] width 1160 height 744
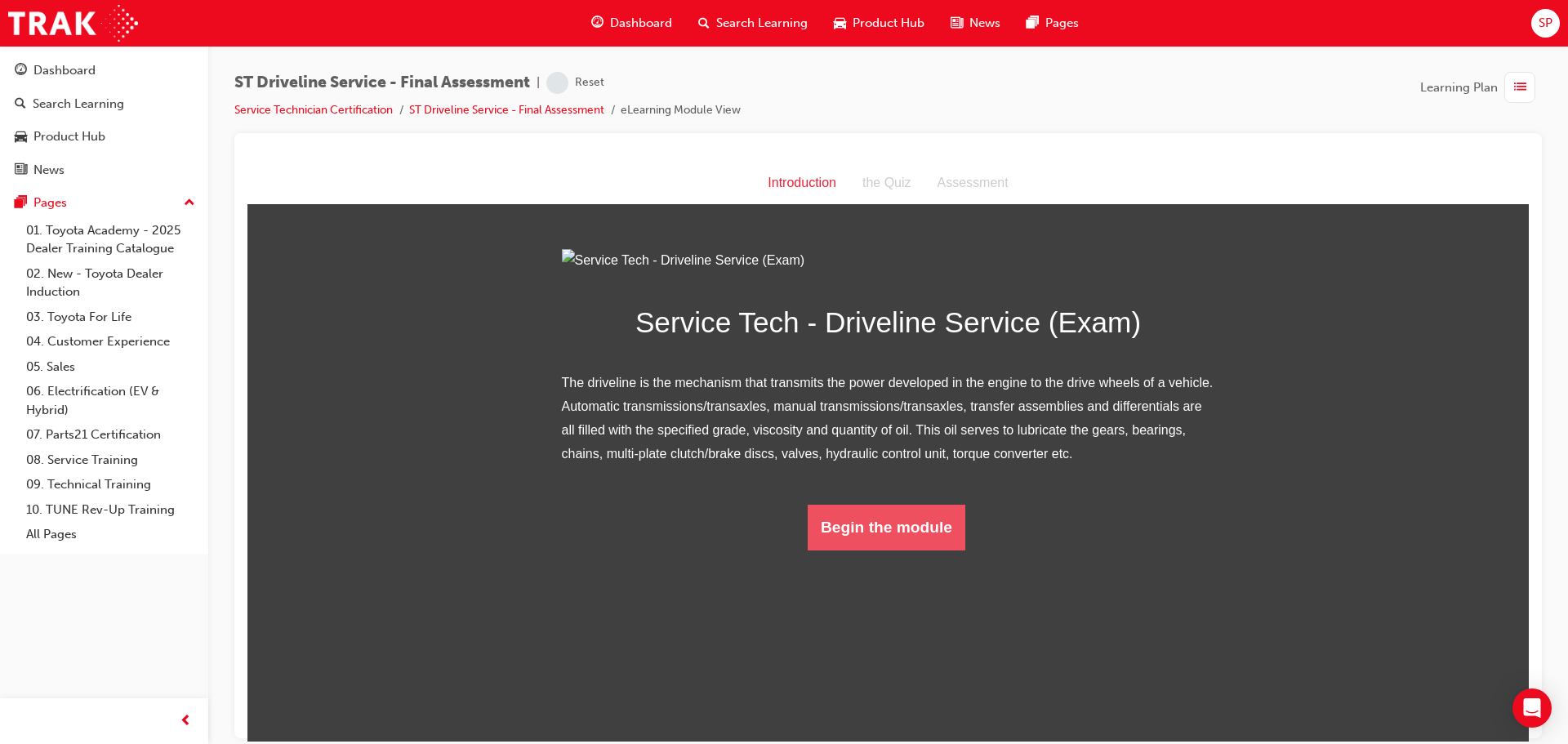
click at [869, 549] on button "Begin the module" at bounding box center [886, 527] width 158 height 46
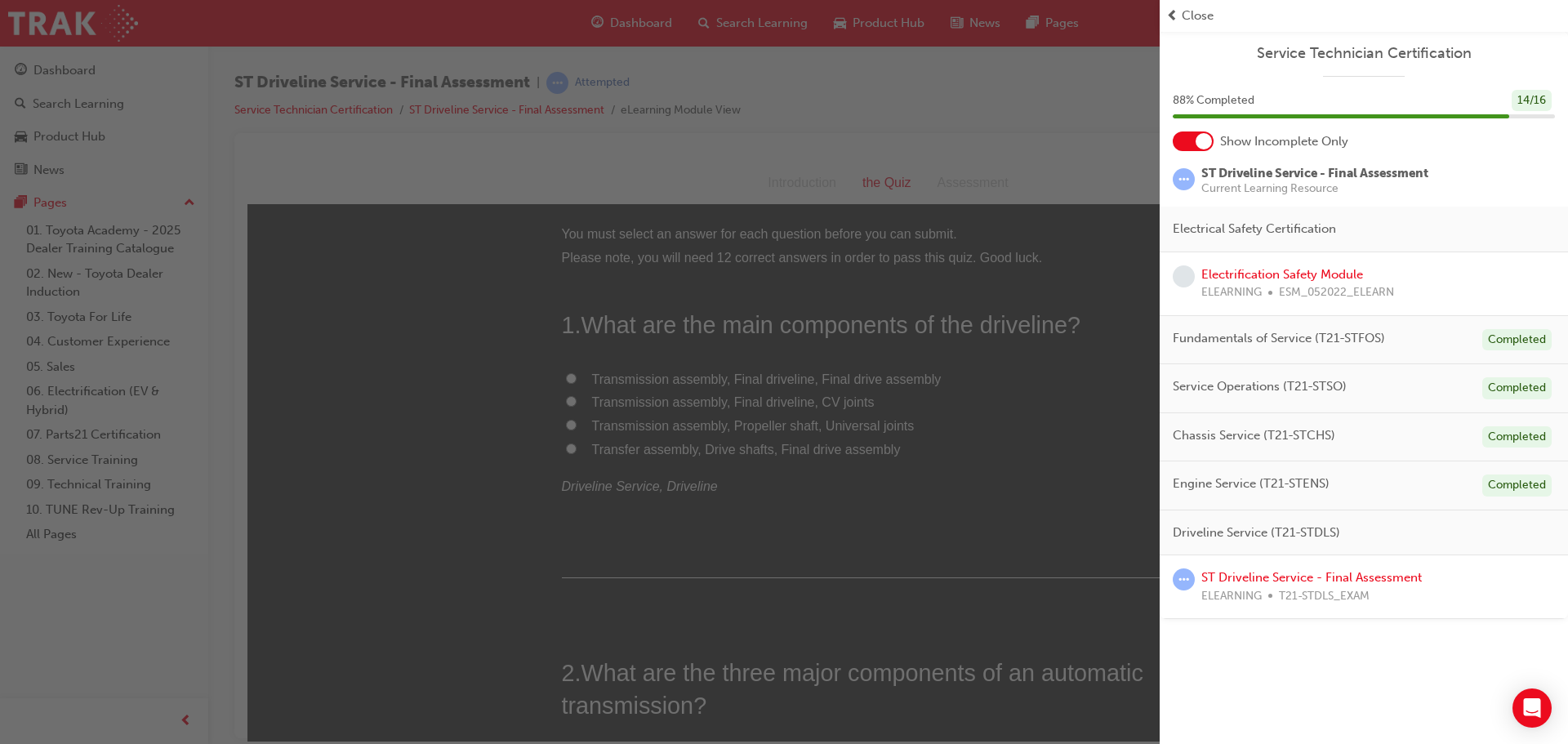
click at [1110, 484] on div "button" at bounding box center [580, 372] width 1160 height 744
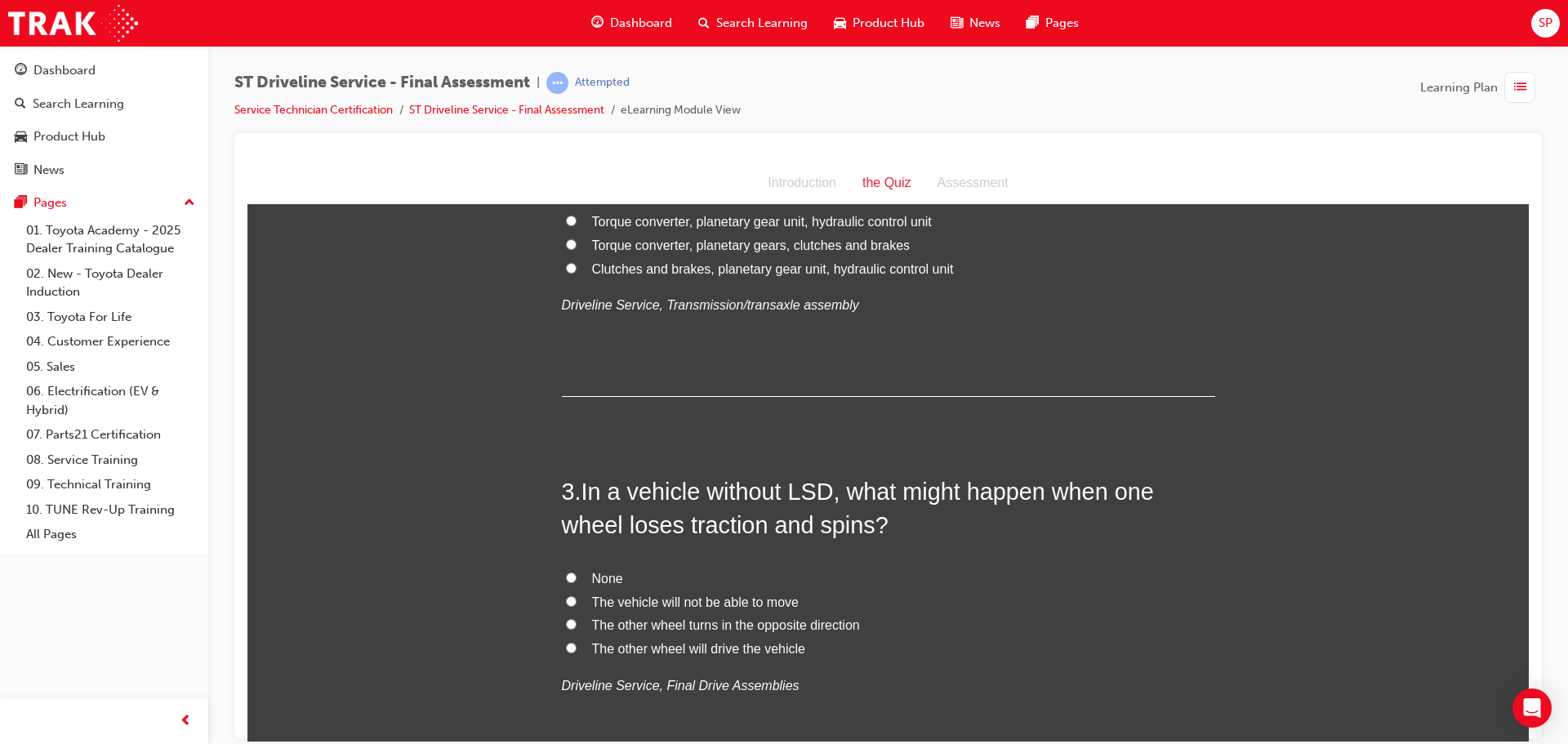
scroll to position [572, 0]
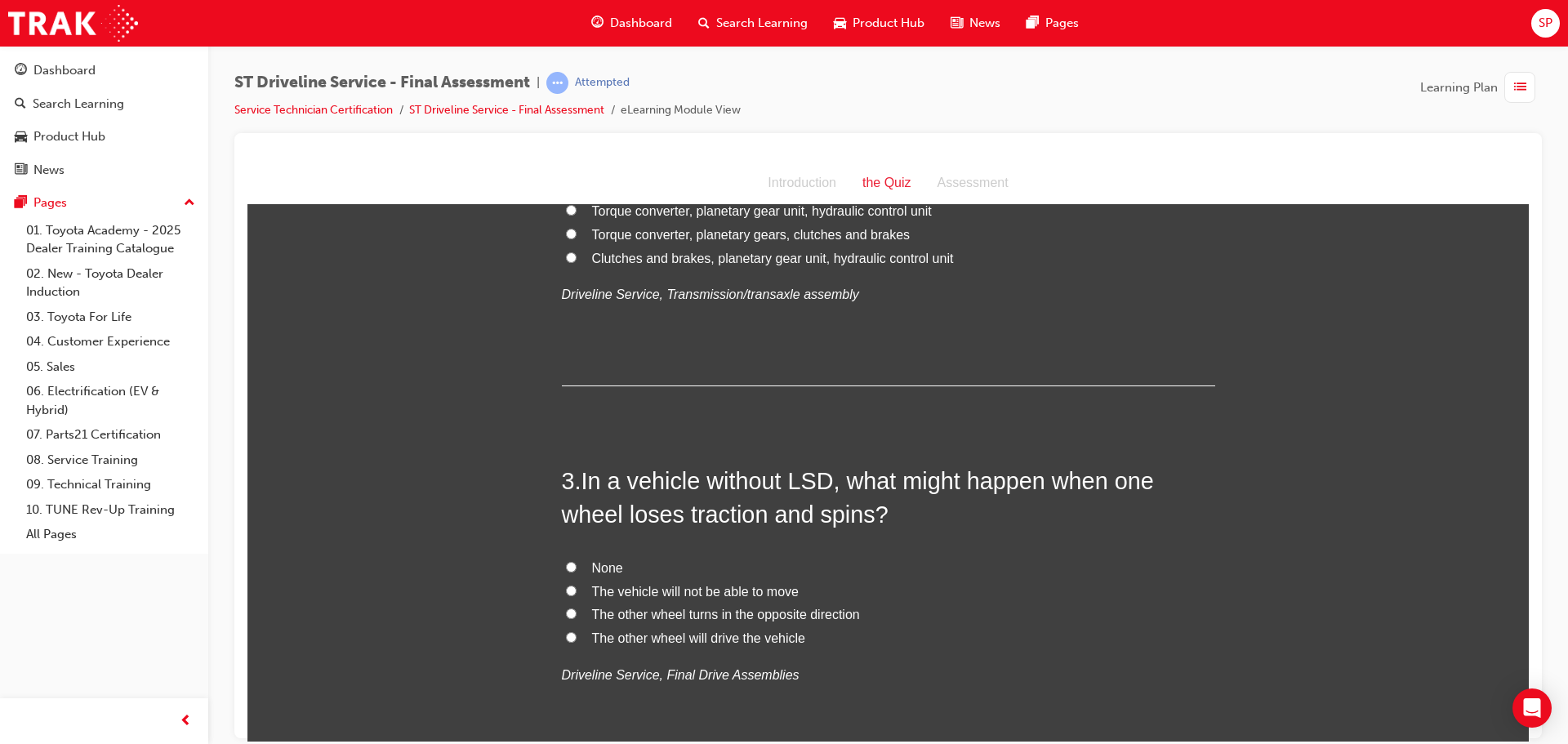
click at [729, 597] on span "The vehicle will not be able to move" at bounding box center [695, 591] width 206 height 14
click at [576, 595] on input "The vehicle will not be able to move" at bounding box center [571, 590] width 10 height 10
radio input "true"
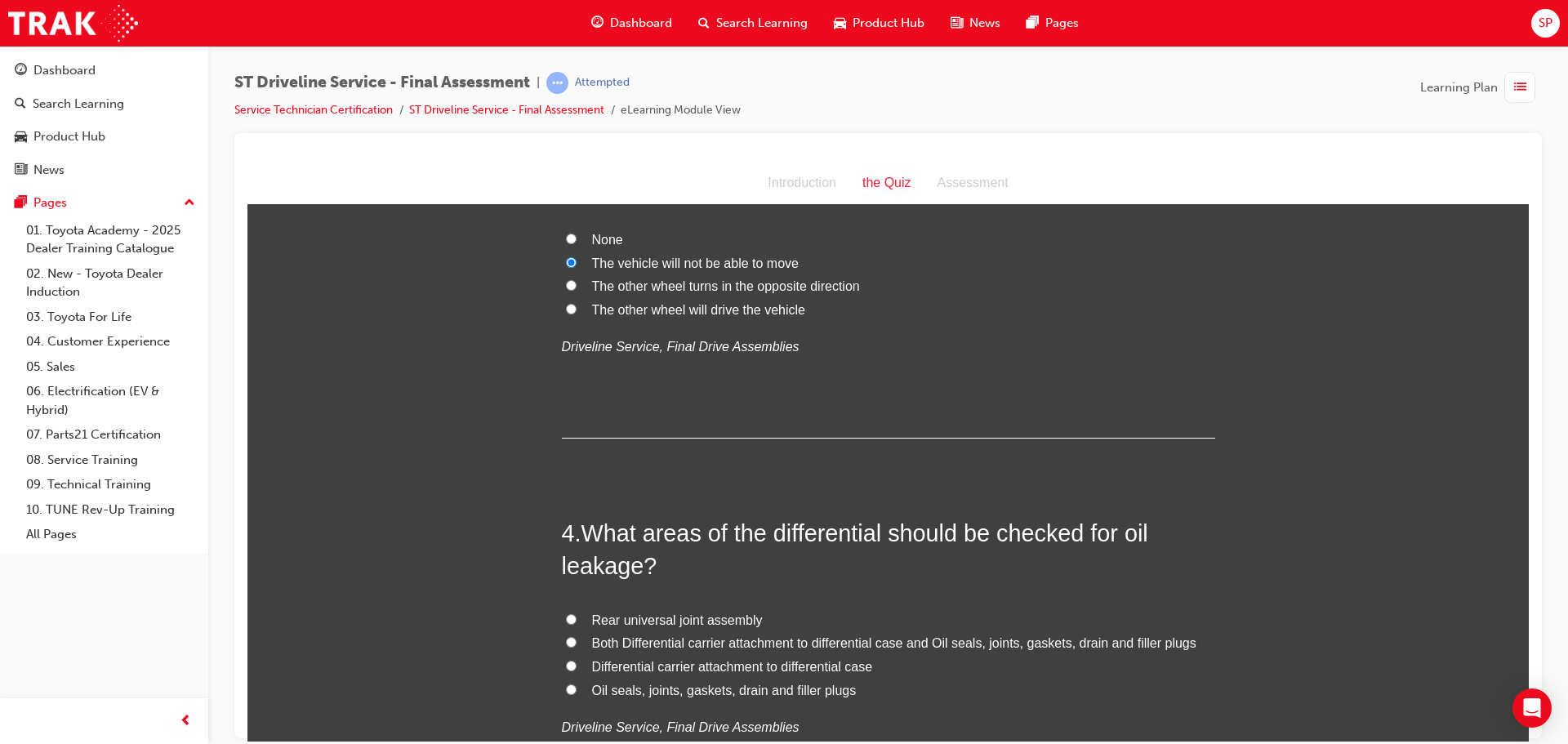
scroll to position [898, 0]
click at [804, 688] on span "Oil seals, joints, gaskets, drain and filler plugs" at bounding box center [723, 691] width 264 height 14
click at [576, 688] on input "Oil seals, joints, gaskets, drain and filler plugs" at bounding box center [571, 690] width 10 height 10
radio input "true"
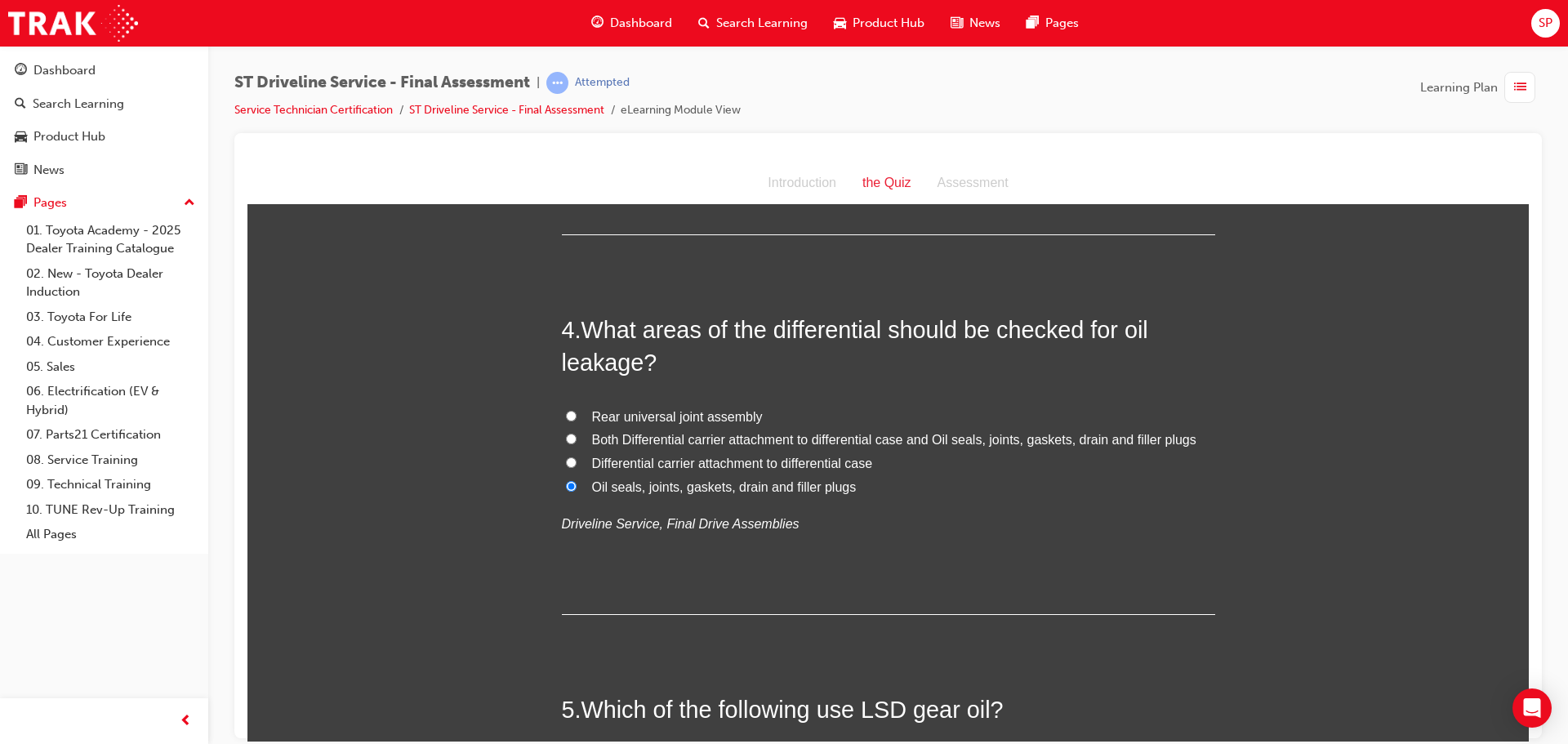
scroll to position [1388, 0]
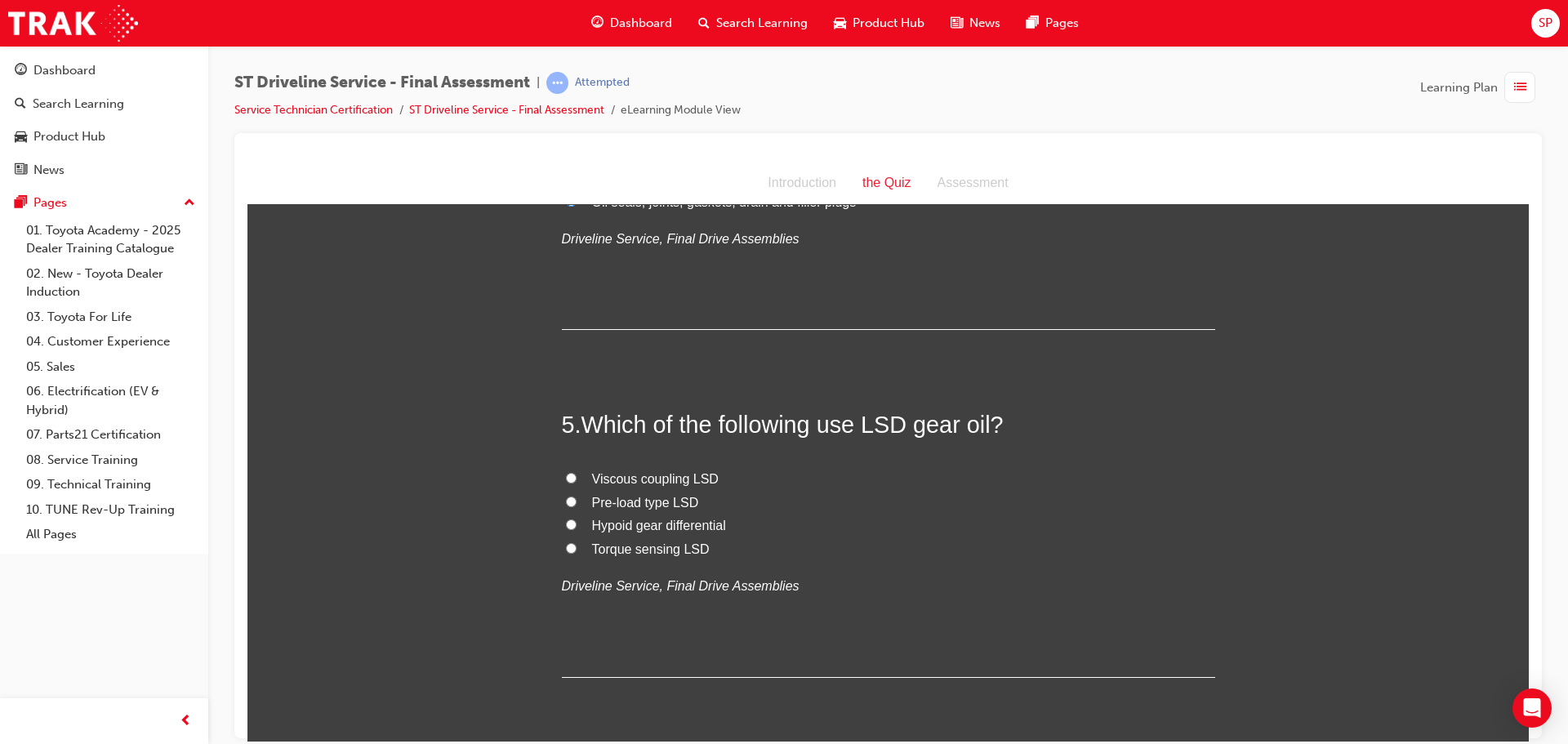
click at [606, 505] on span "Pre-load type LSD" at bounding box center [645, 501] width 107 height 14
click at [576, 505] on input "Pre-load type LSD" at bounding box center [571, 501] width 10 height 10
radio input "true"
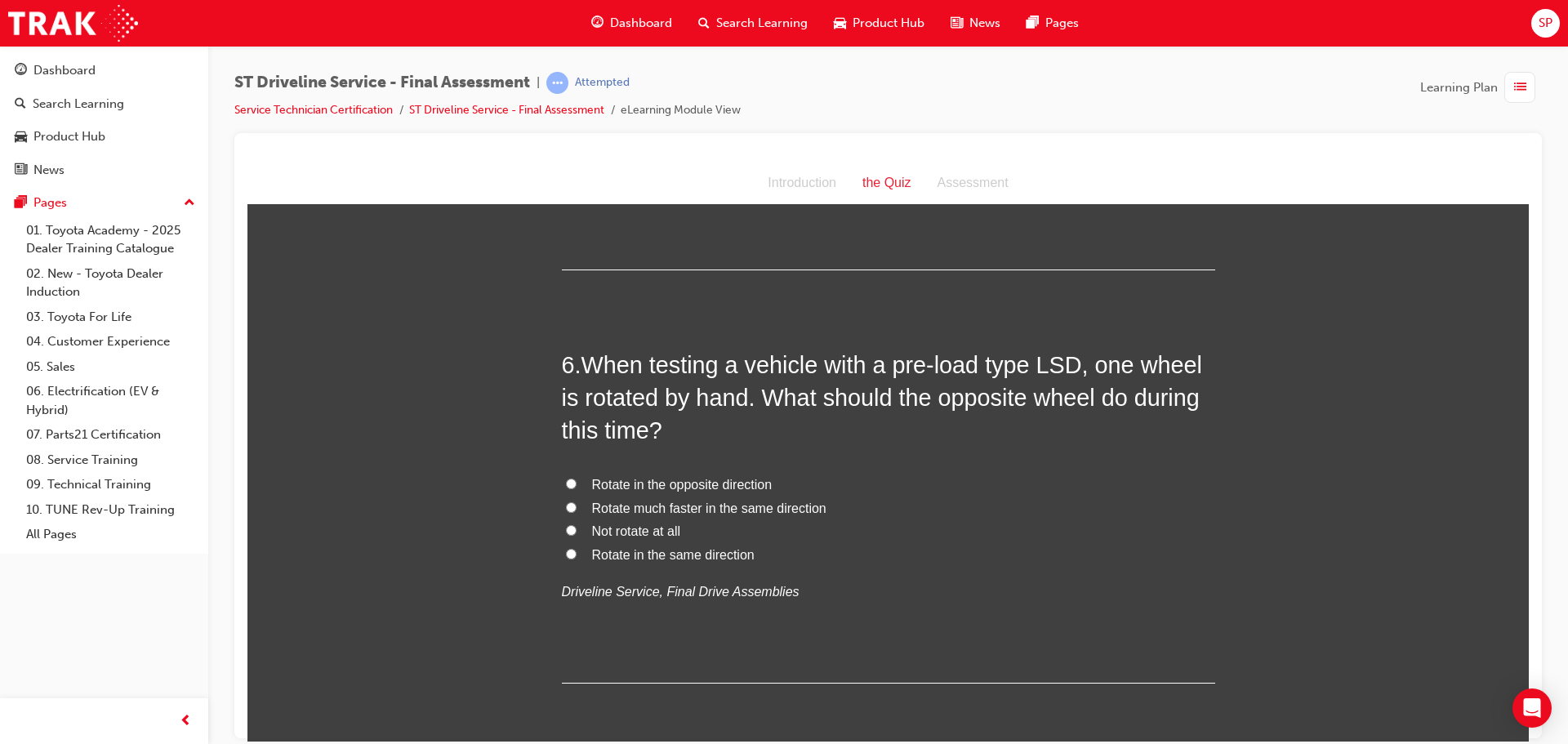
scroll to position [1796, 0]
click at [679, 556] on span "Rotate in the same direction" at bounding box center [673, 553] width 163 height 14
click at [576, 556] on input "Rotate in the same direction" at bounding box center [571, 553] width 10 height 10
radio input "true"
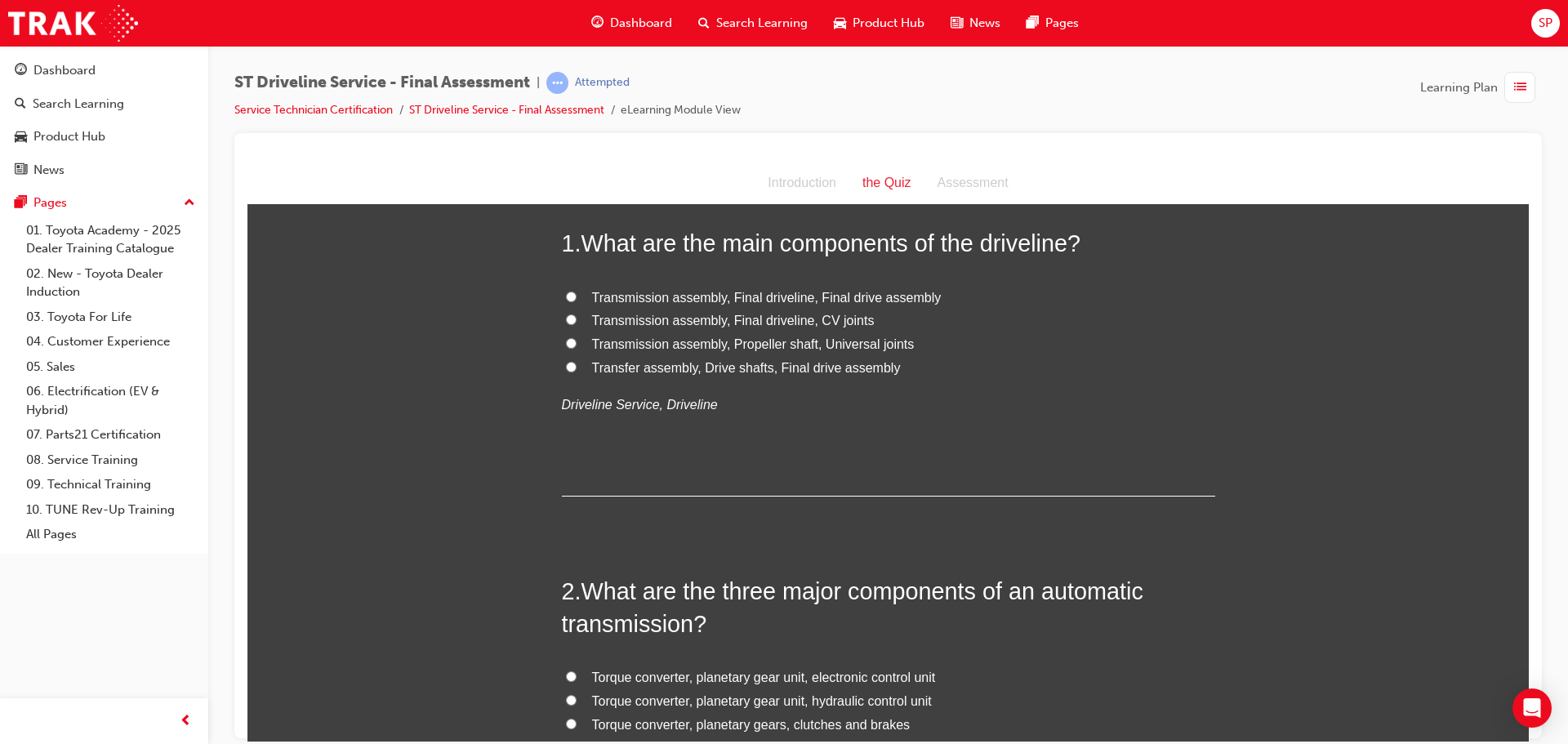
scroll to position [245, 0]
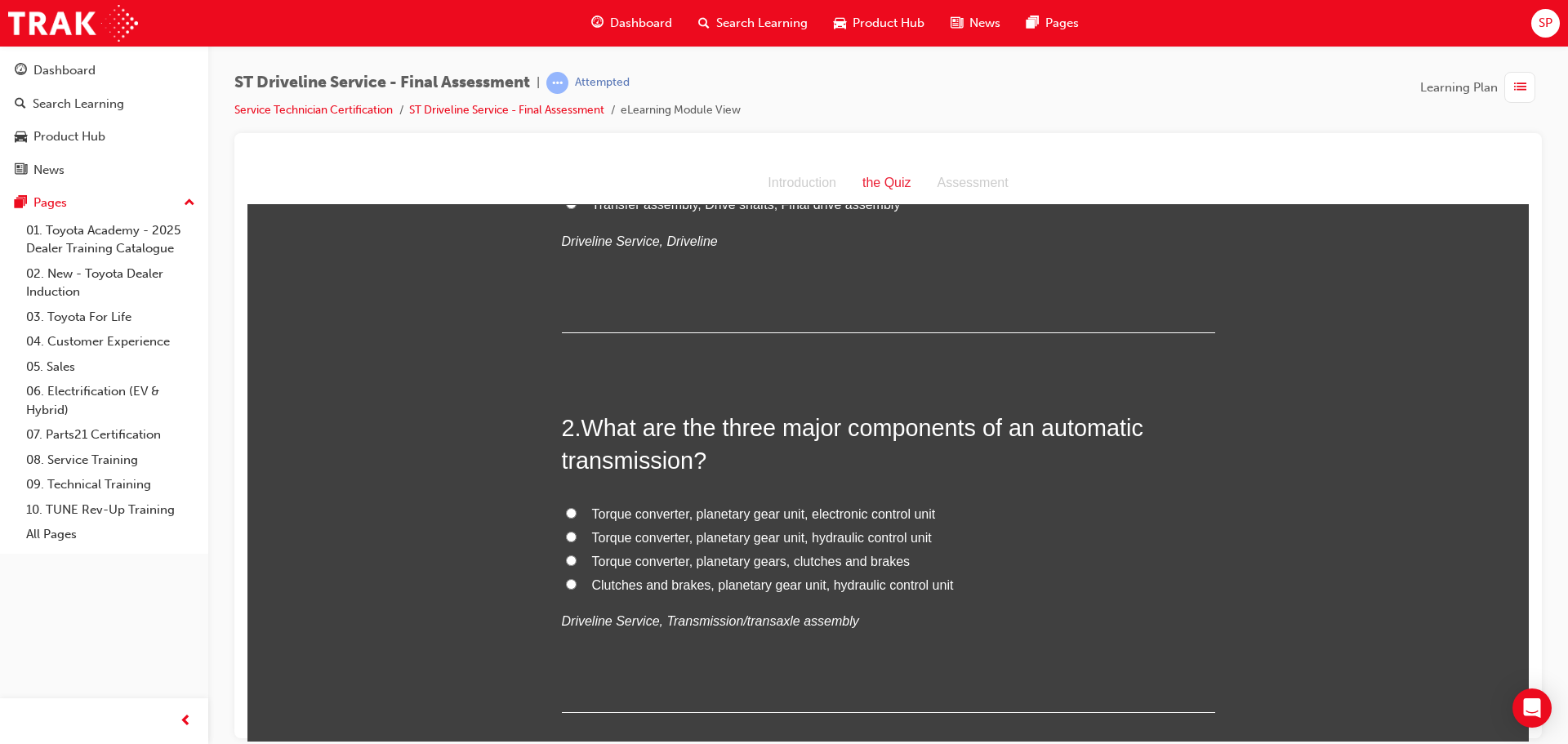
click at [569, 513] on input "Torque converter, planetary gear unit, electronic control unit" at bounding box center [571, 512] width 10 height 10
radio input "true"
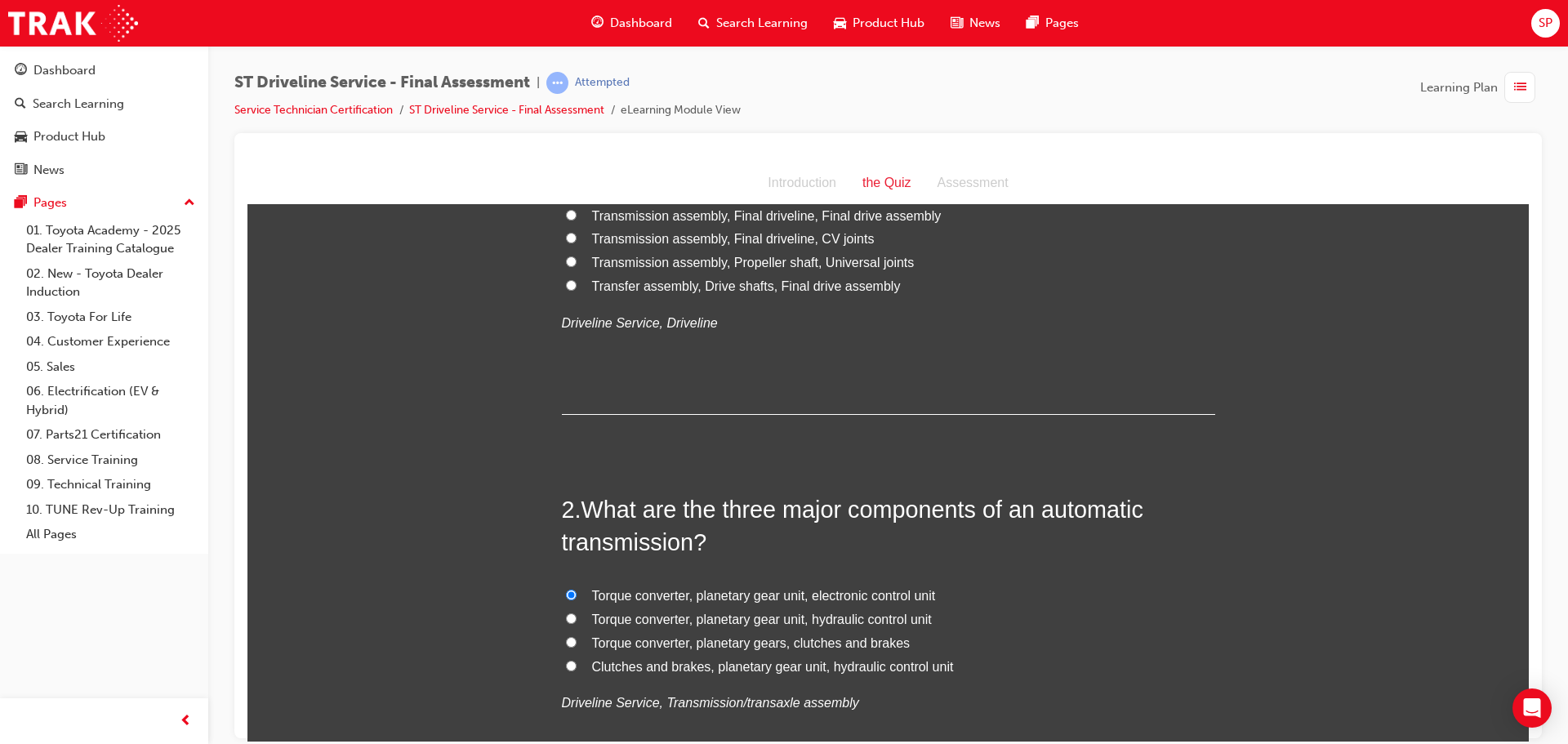
scroll to position [0, 0]
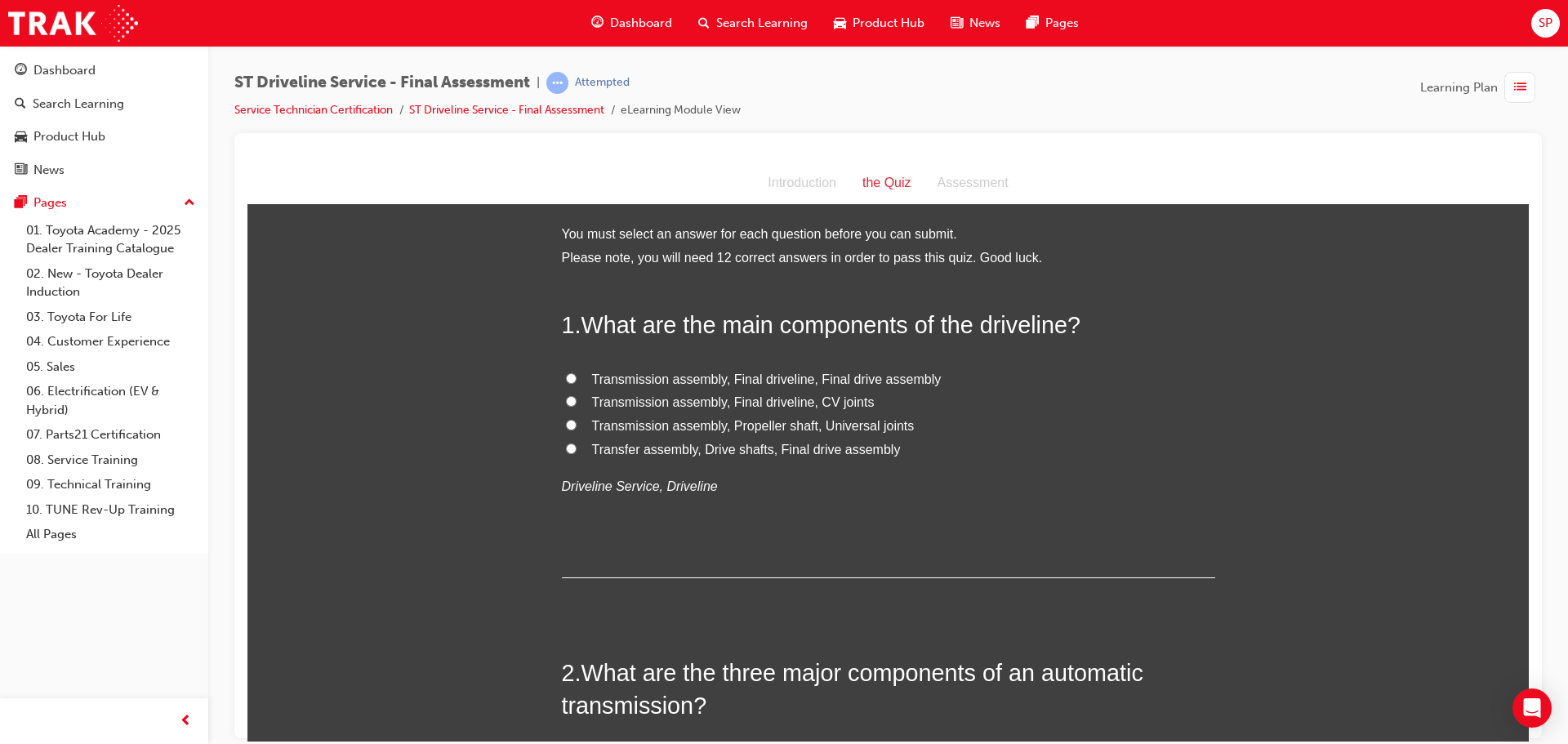
click at [566, 382] on input "Transmission assembly, Final driveline, Final drive assembly" at bounding box center [571, 378] width 10 height 10
radio input "true"
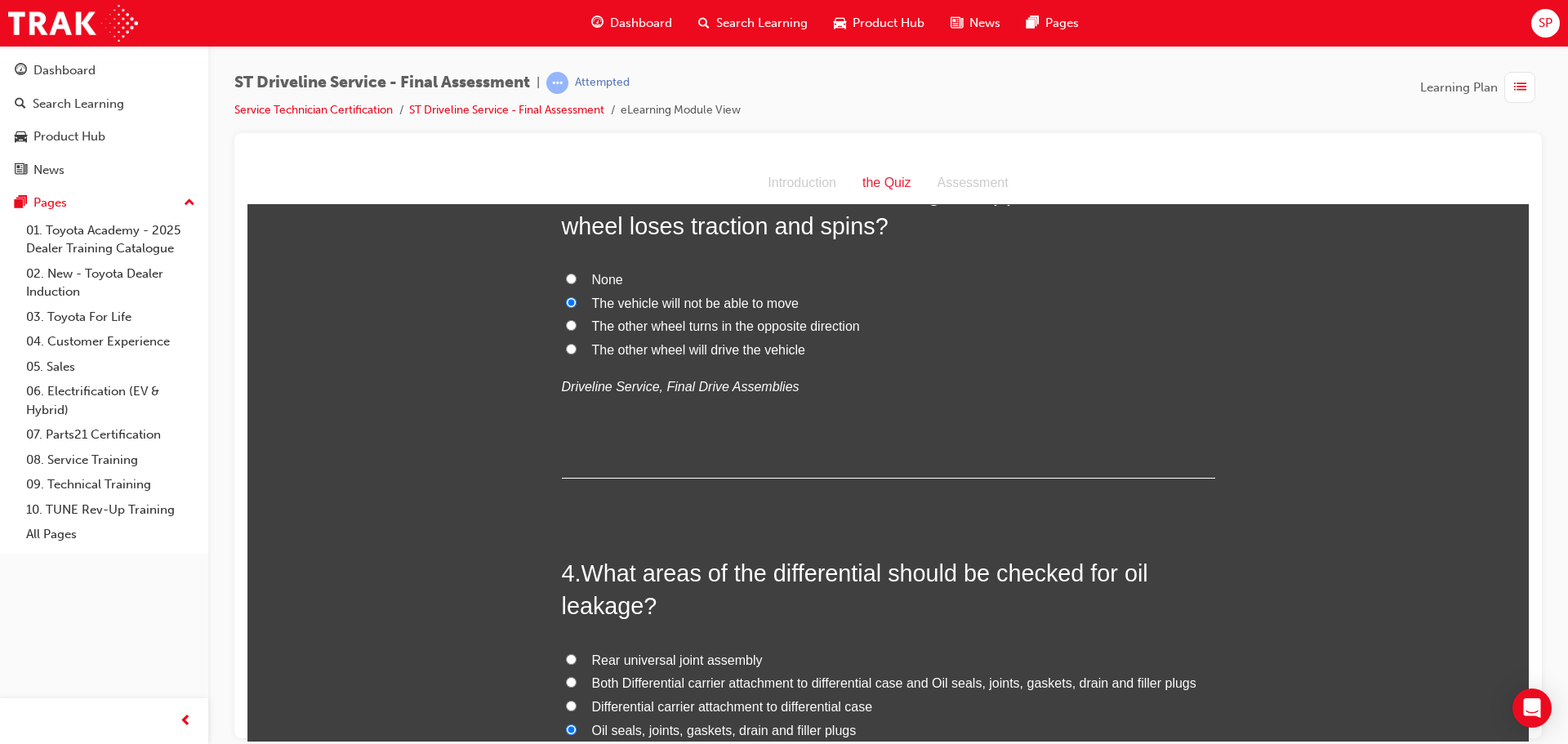
scroll to position [980, 0]
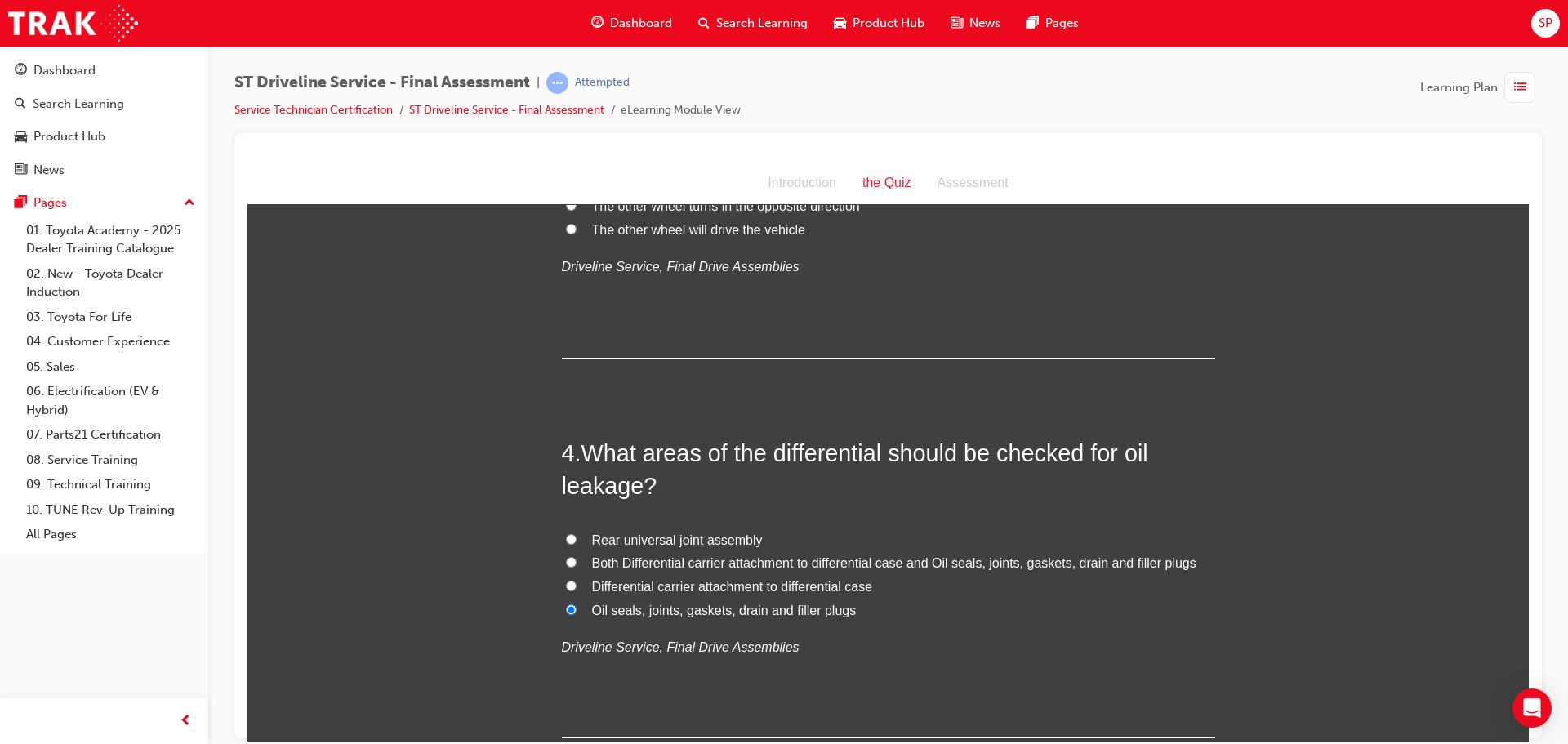
click at [570, 562] on label "Both Differential carrier attachment to differential case and Oil seals, joints…" at bounding box center [889, 562] width 653 height 23
click at [570, 562] on input "Both Differential carrier attachment to differential case and Oil seals, joints…" at bounding box center [571, 561] width 10 height 10
radio input "true"
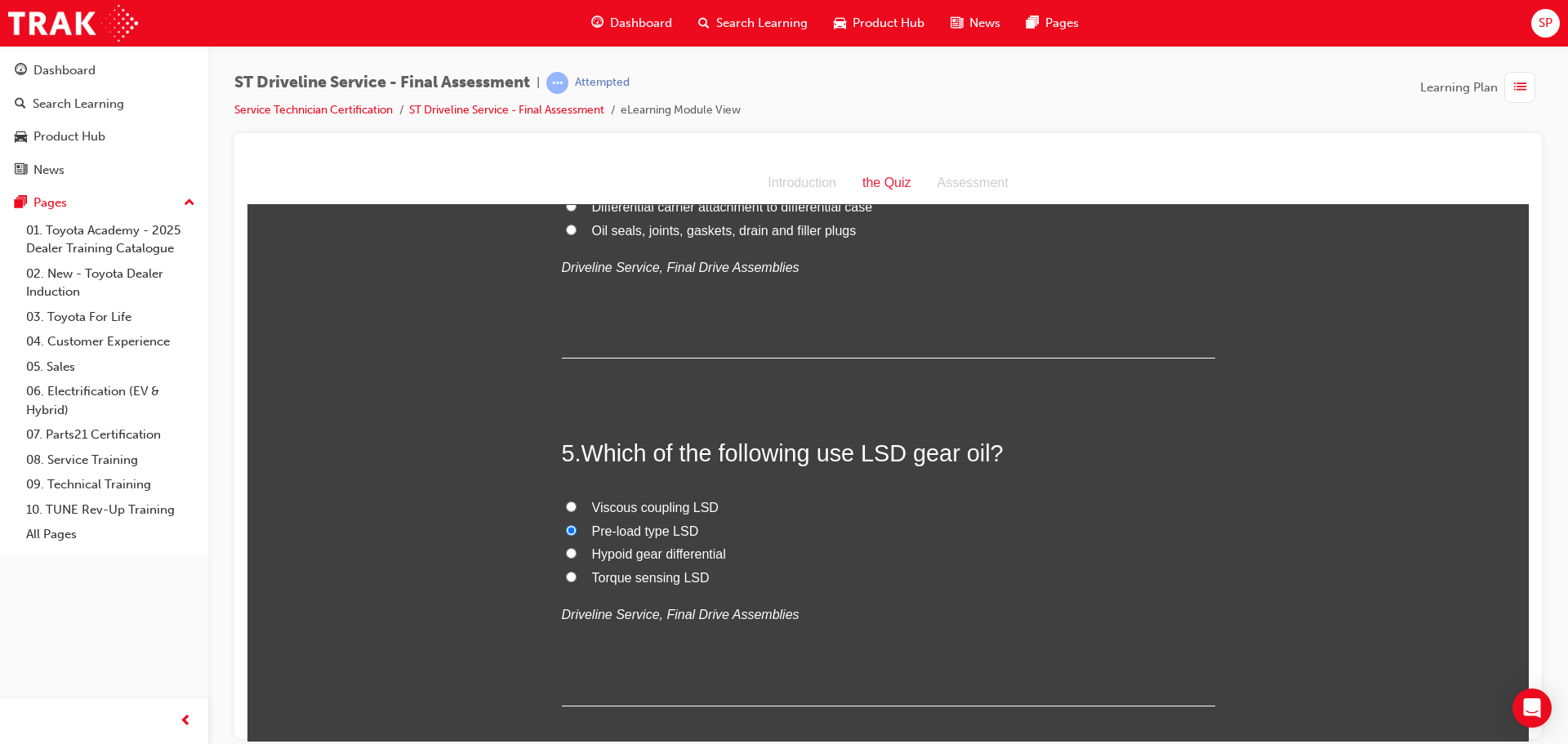
scroll to position [1388, 0]
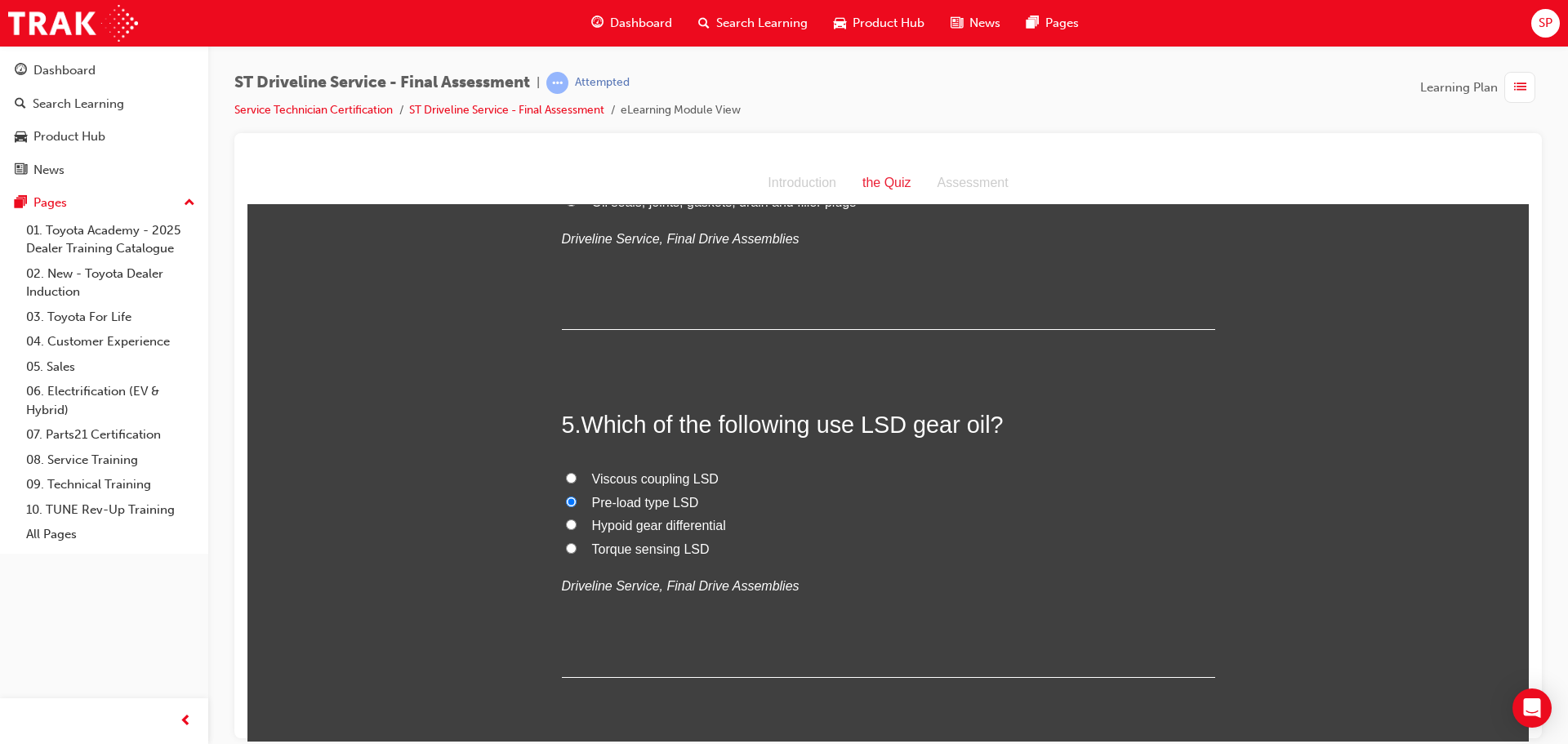
click at [566, 525] on input "Hypoid gear differential" at bounding box center [571, 524] width 10 height 10
radio input "true"
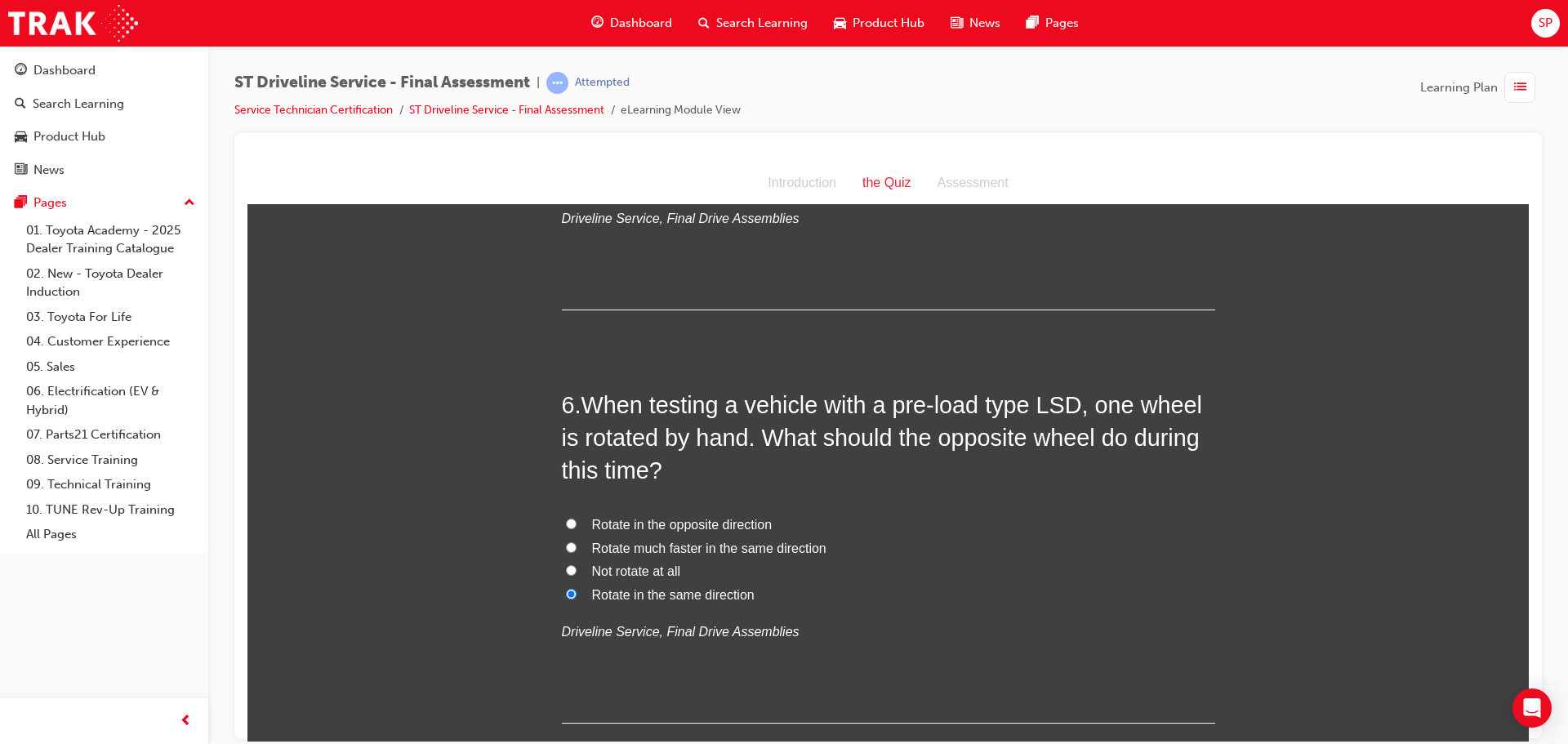
scroll to position [1796, 0]
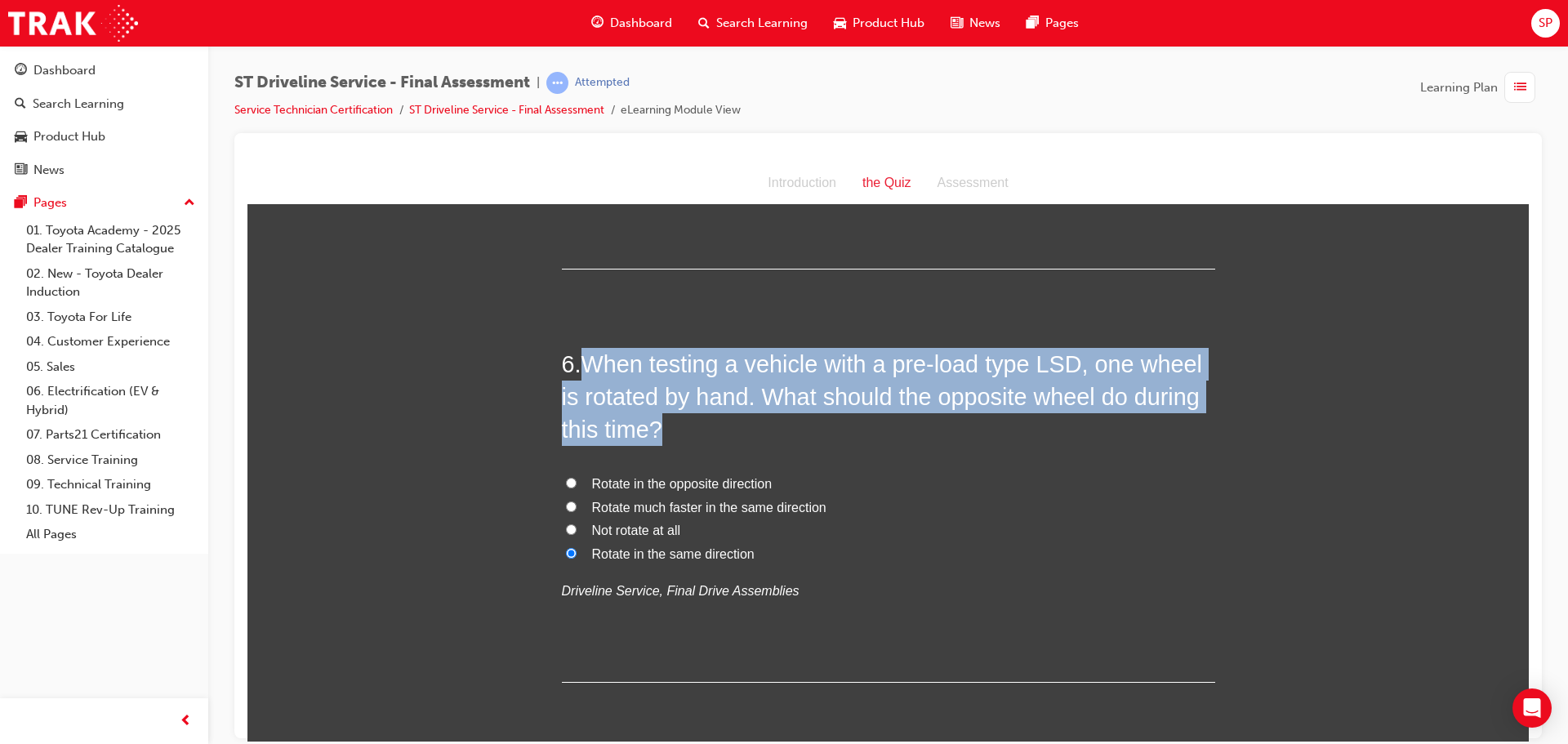
drag, startPoint x: 663, startPoint y: 425, endPoint x: 584, endPoint y: 364, distance: 99.8
click at [584, 364] on h2 "6 . When testing a vehicle with a pre-load type LSD, one wheel is rotated by ha…" at bounding box center [889, 397] width 653 height 99
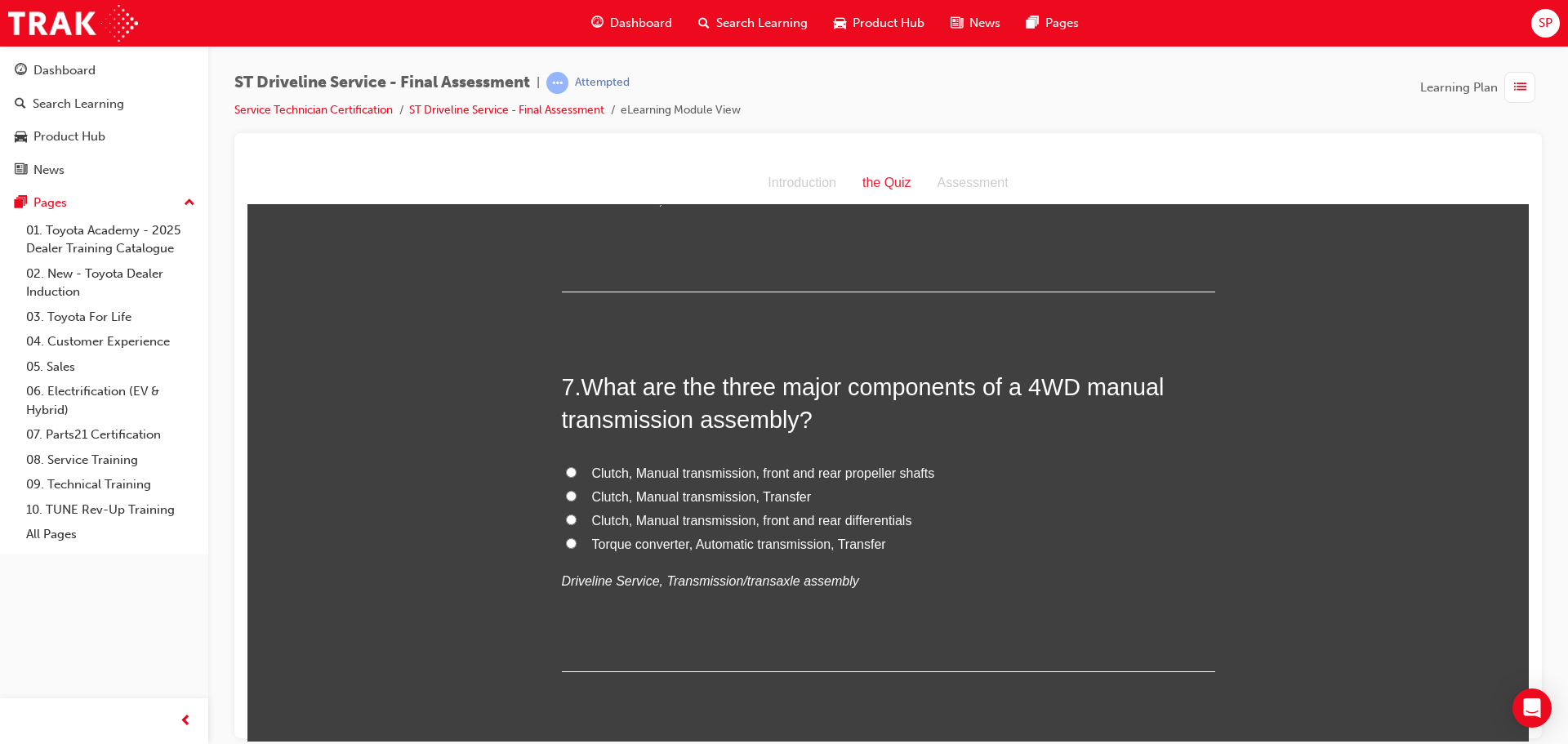
scroll to position [2204, 0]
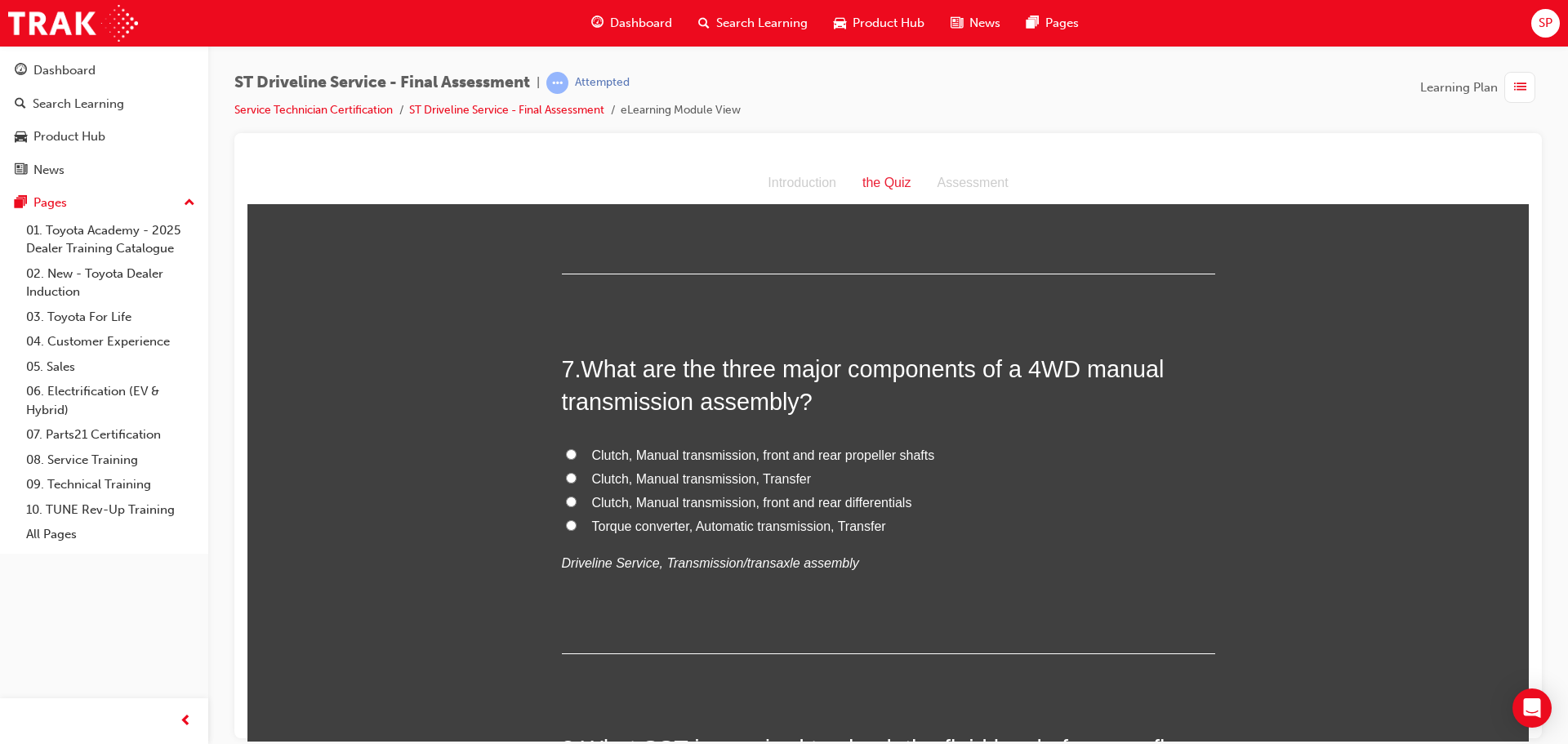
click at [567, 504] on input "Clutch, Manual transmission, front and rear differentials" at bounding box center [571, 501] width 10 height 10
radio input "true"
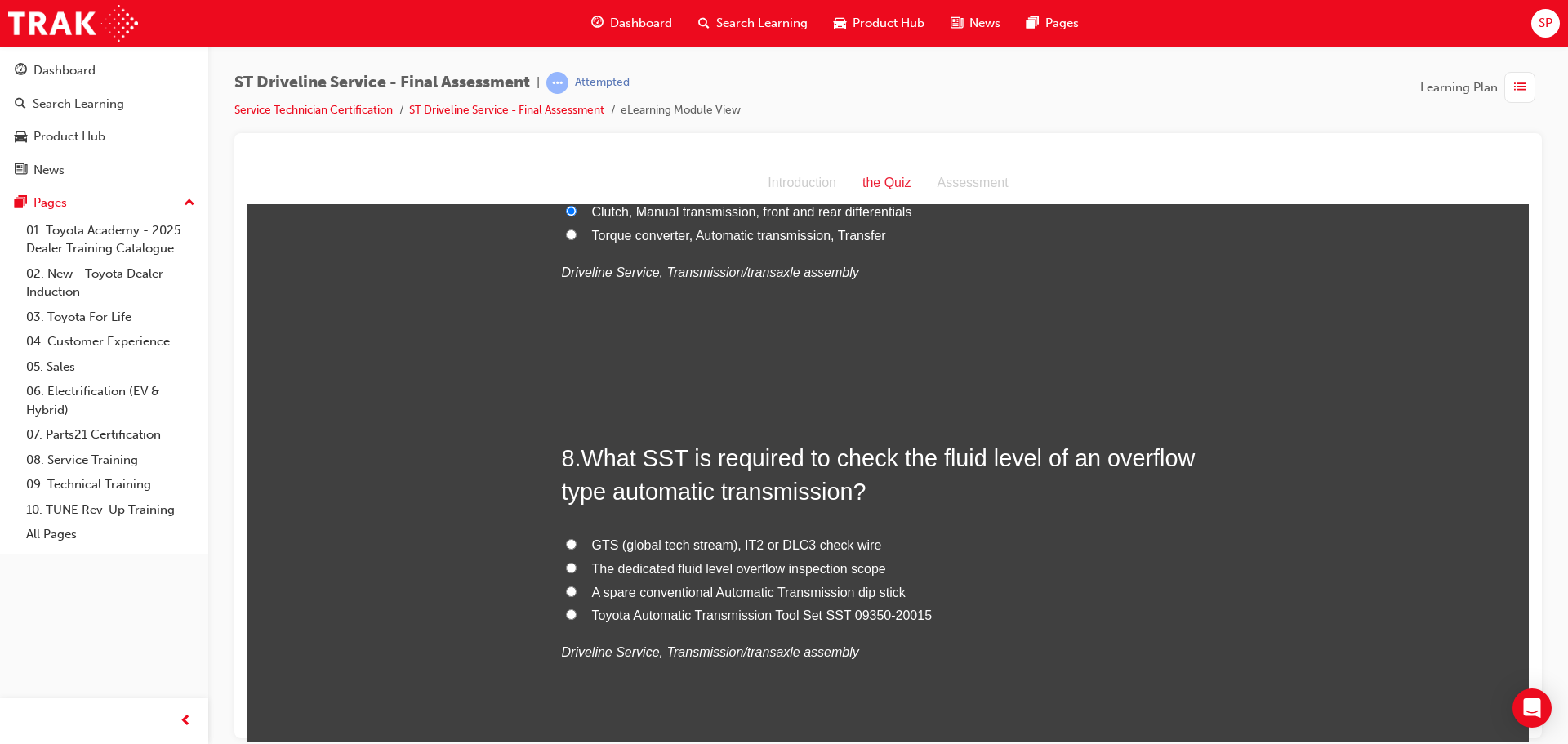
scroll to position [2531, 0]
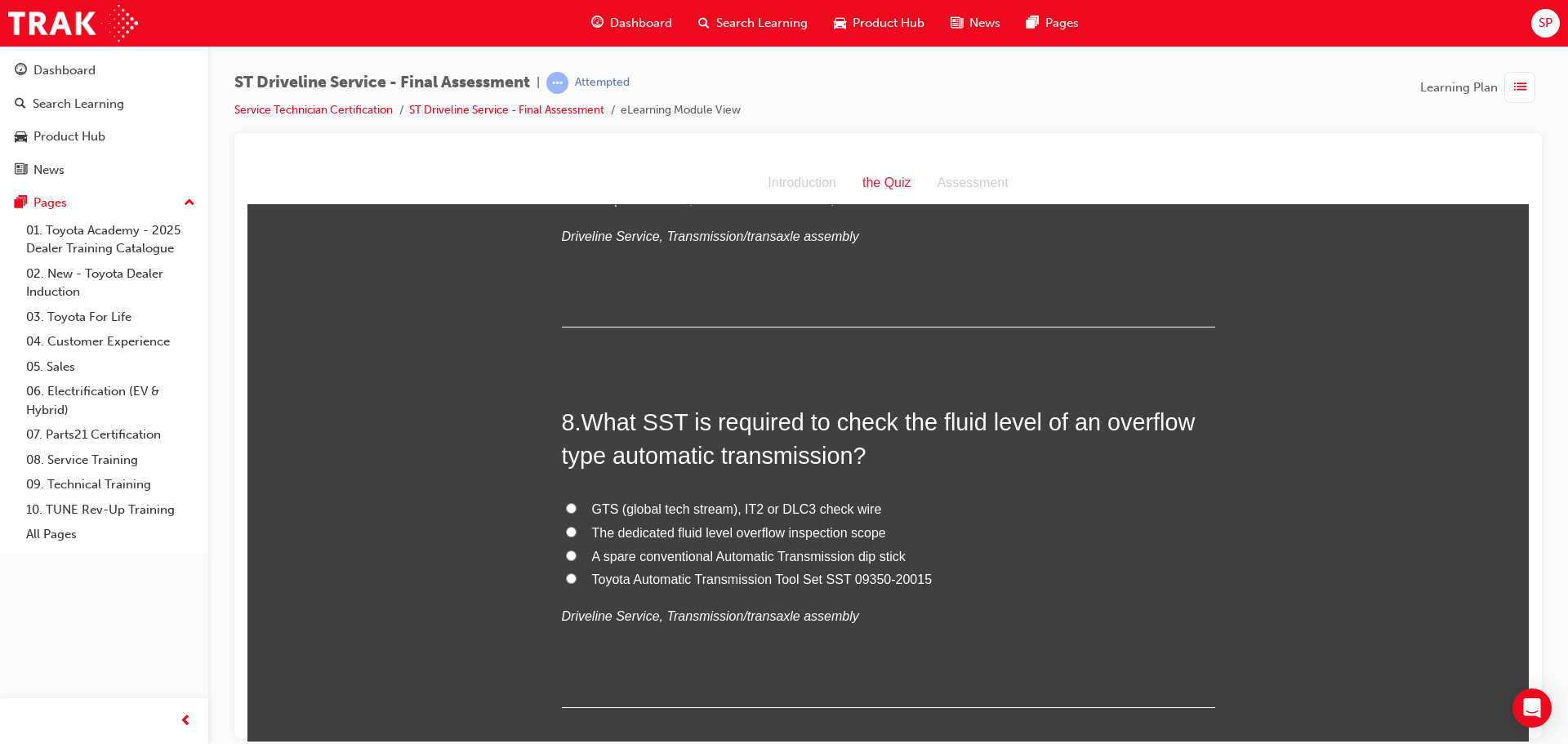
click at [567, 579] on input "Toyota Automatic Transmission Tool Set SST 09350-20015" at bounding box center [571, 578] width 10 height 10
radio input "true"
drag, startPoint x: 941, startPoint y: 575, endPoint x: 580, endPoint y: 578, distance: 361.0
click at [580, 578] on label "Toyota Automatic Transmission Tool Set SST 09350-20015" at bounding box center [889, 579] width 653 height 23
drag, startPoint x: 884, startPoint y: 526, endPoint x: 585, endPoint y: 534, distance: 299.1
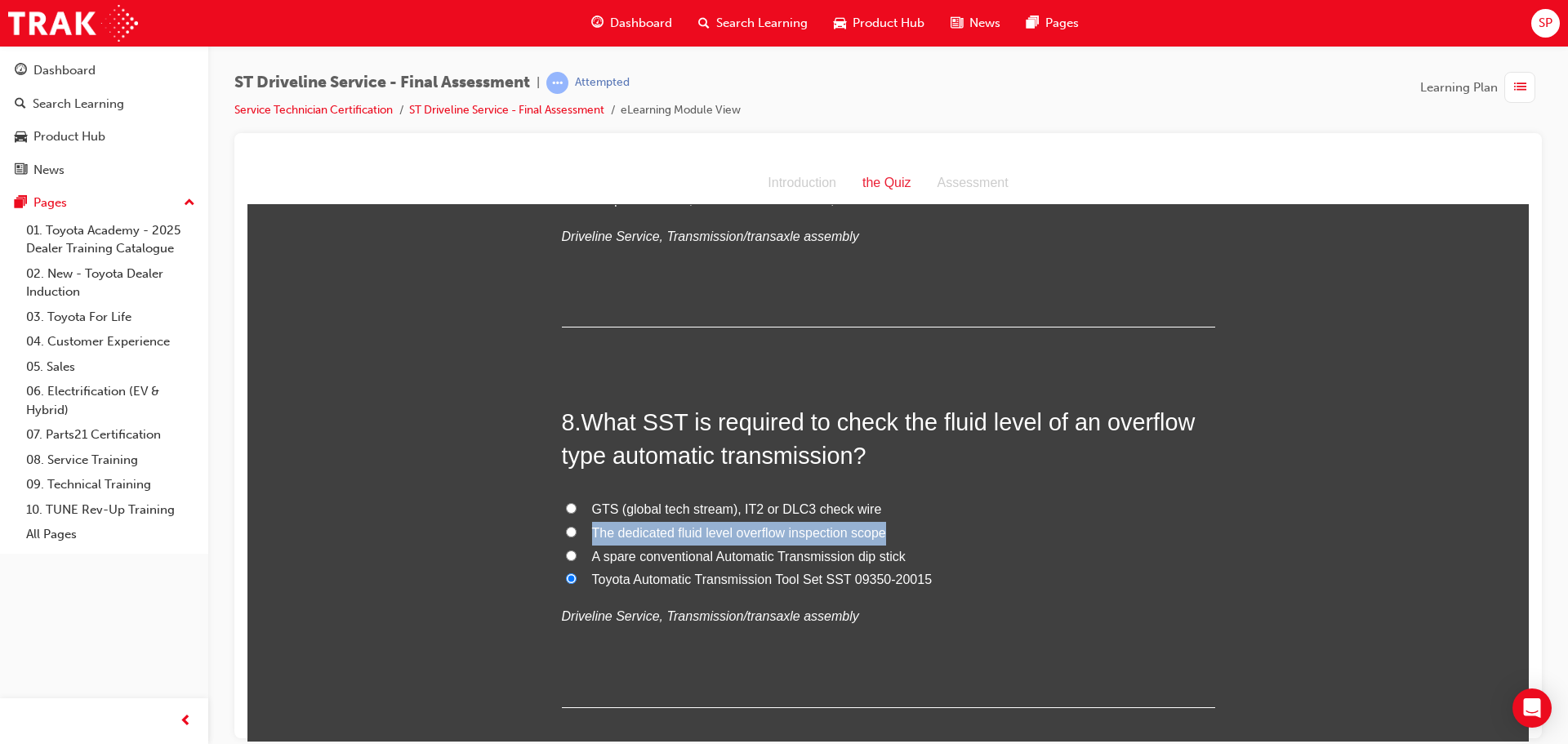
click at [585, 534] on label "The dedicated fluid level overflow inspection scope" at bounding box center [889, 532] width 653 height 23
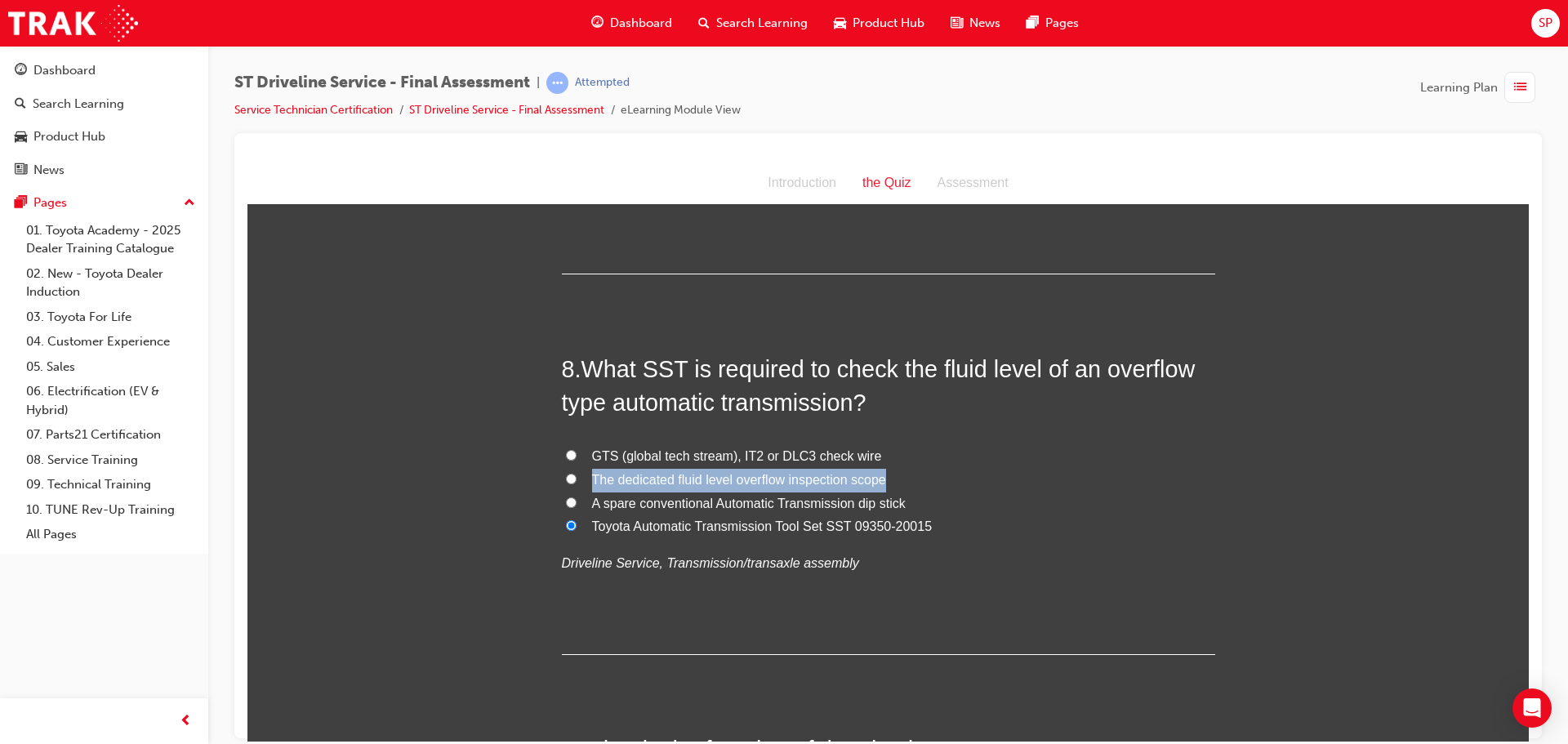
scroll to position [2612, 0]
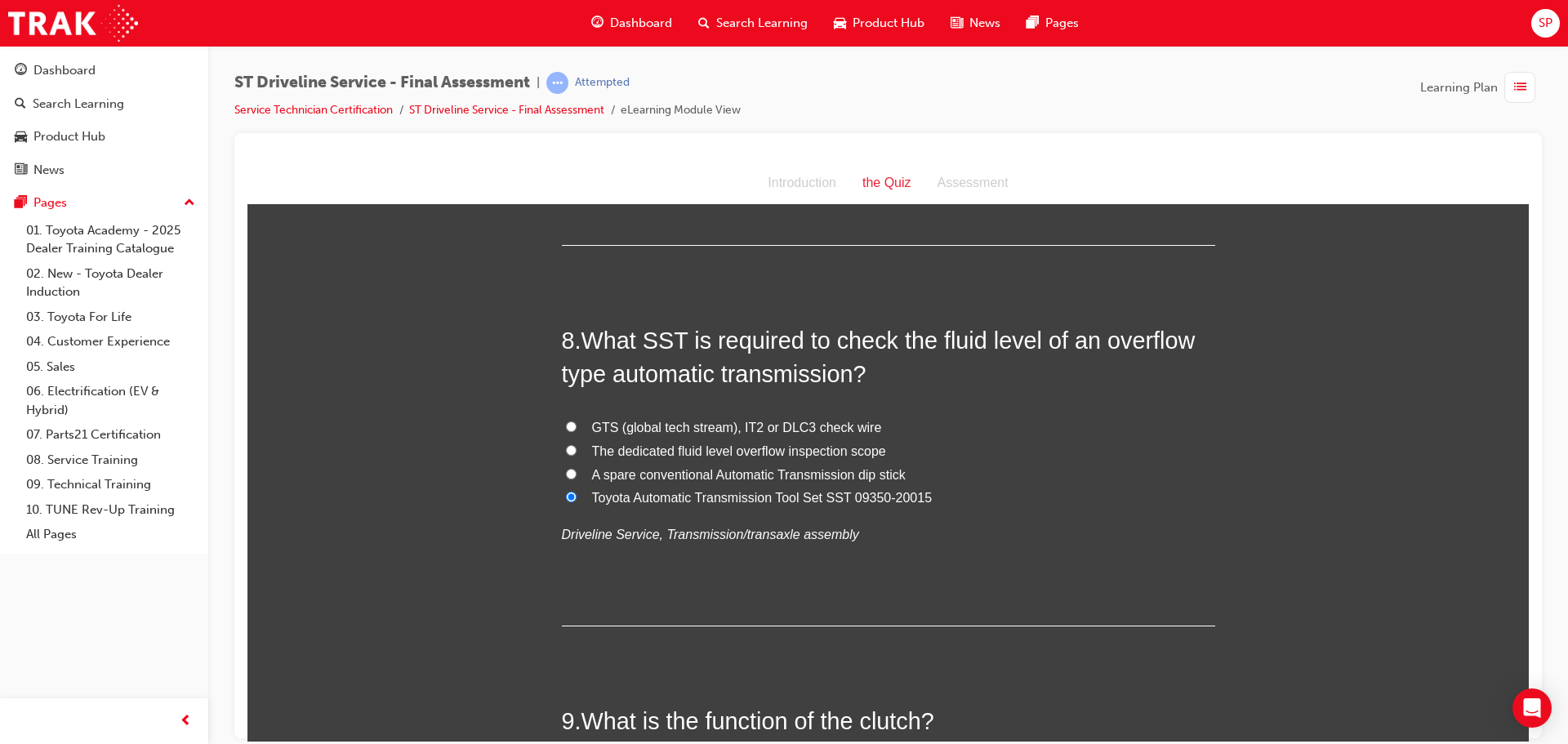
click at [562, 452] on label "The dedicated fluid level overflow inspection scope" at bounding box center [889, 450] width 653 height 23
click at [566, 452] on input "The dedicated fluid level overflow inspection scope" at bounding box center [571, 450] width 10 height 10
radio input "true"
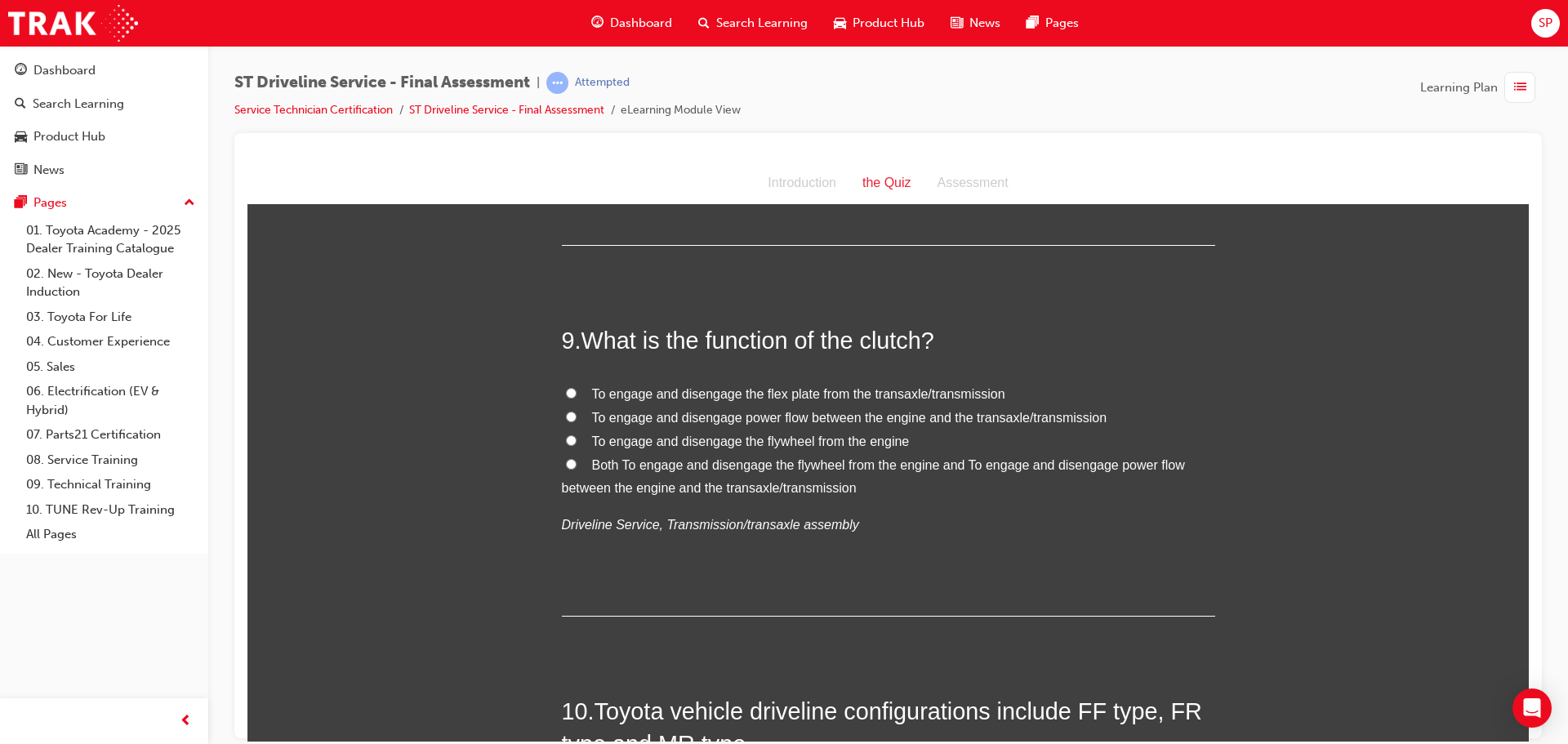
scroll to position [3021, 0]
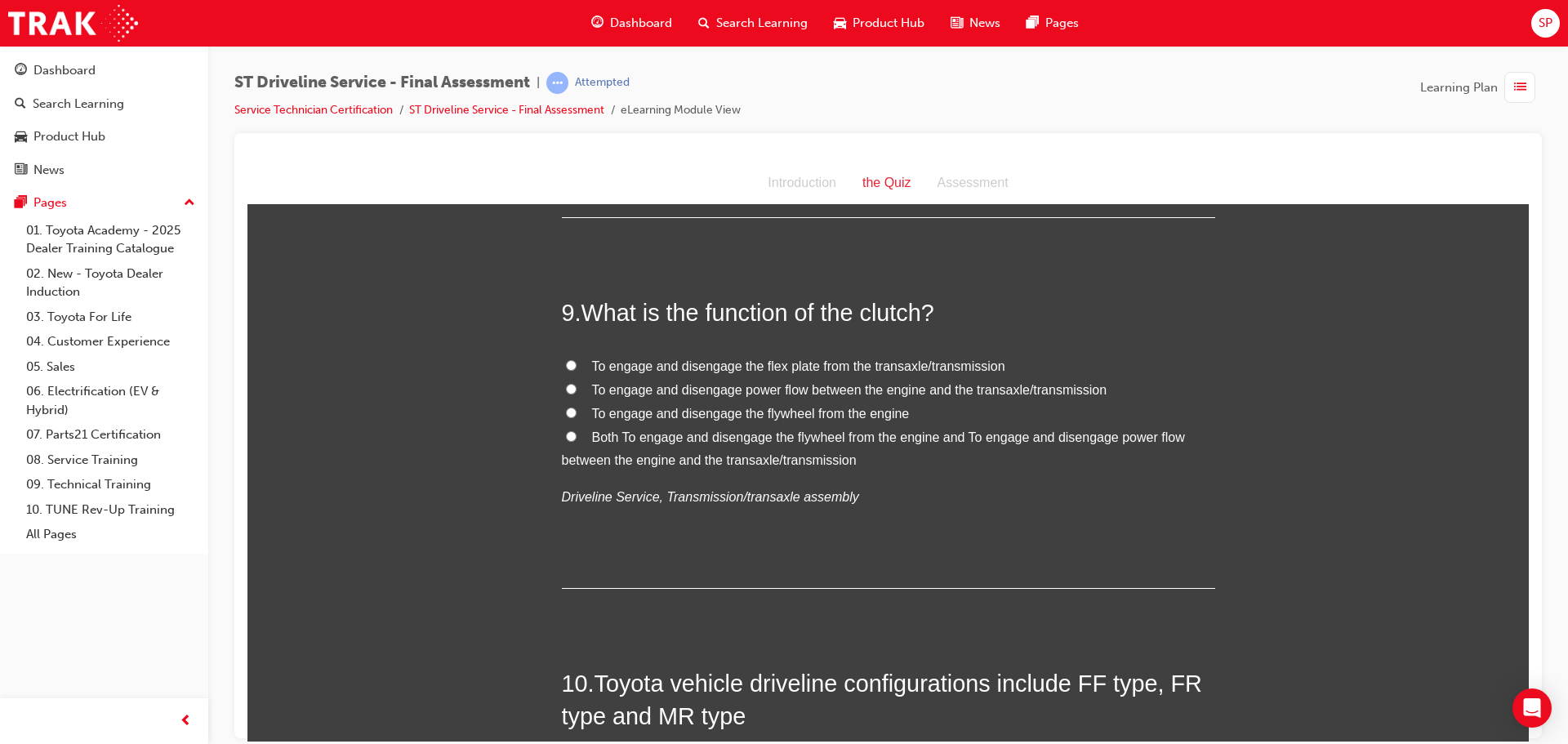
click at [573, 391] on label "To engage and disengage power flow between the engine and the transaxle/transmi…" at bounding box center [889, 389] width 653 height 23
click at [573, 391] on input "To engage and disengage power flow between the engine and the transaxle/transmi…" at bounding box center [571, 388] width 10 height 10
radio input "true"
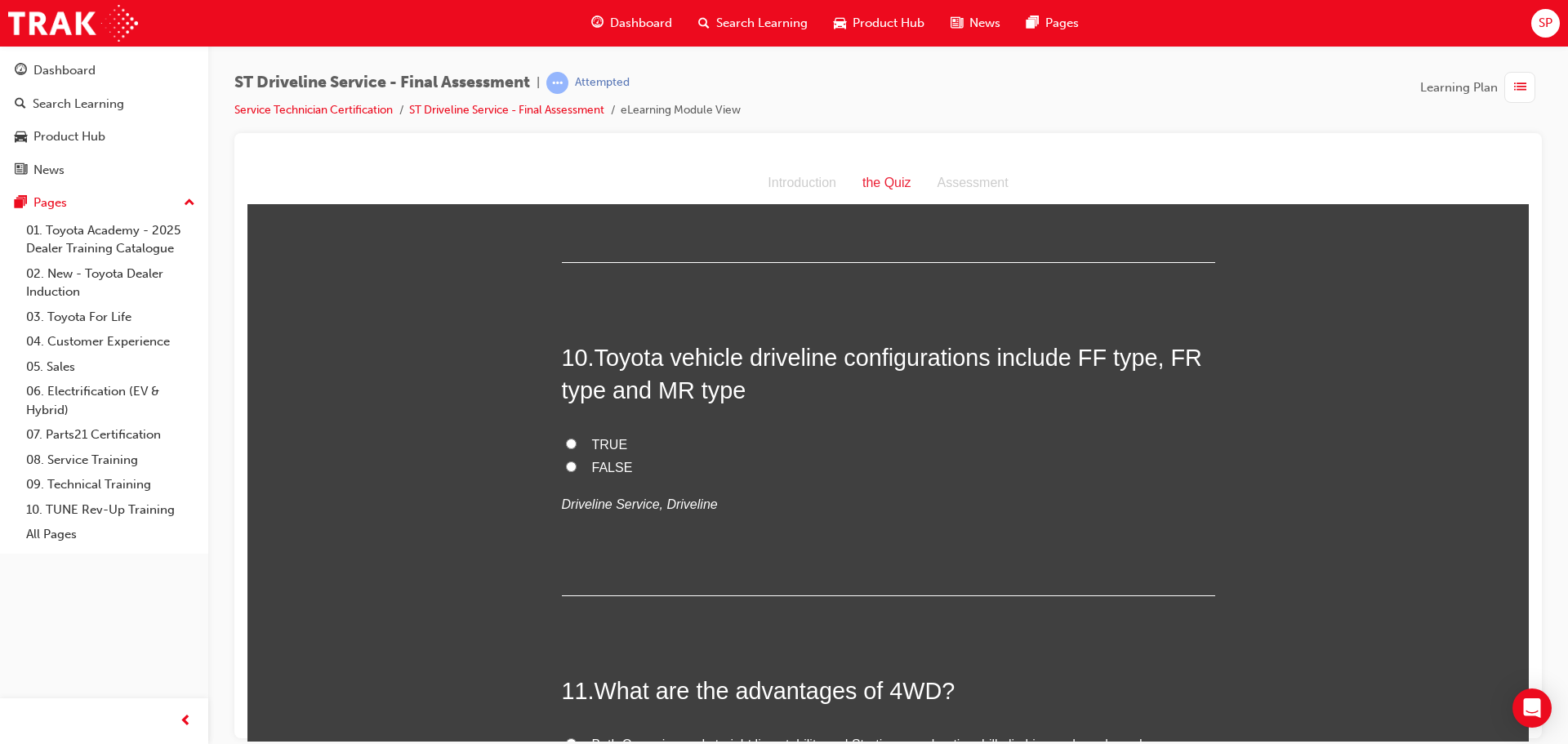
scroll to position [3348, 0]
click at [573, 463] on label "FALSE" at bounding box center [889, 466] width 653 height 23
click at [573, 463] on input "FALSE" at bounding box center [571, 465] width 10 height 10
radio input "true"
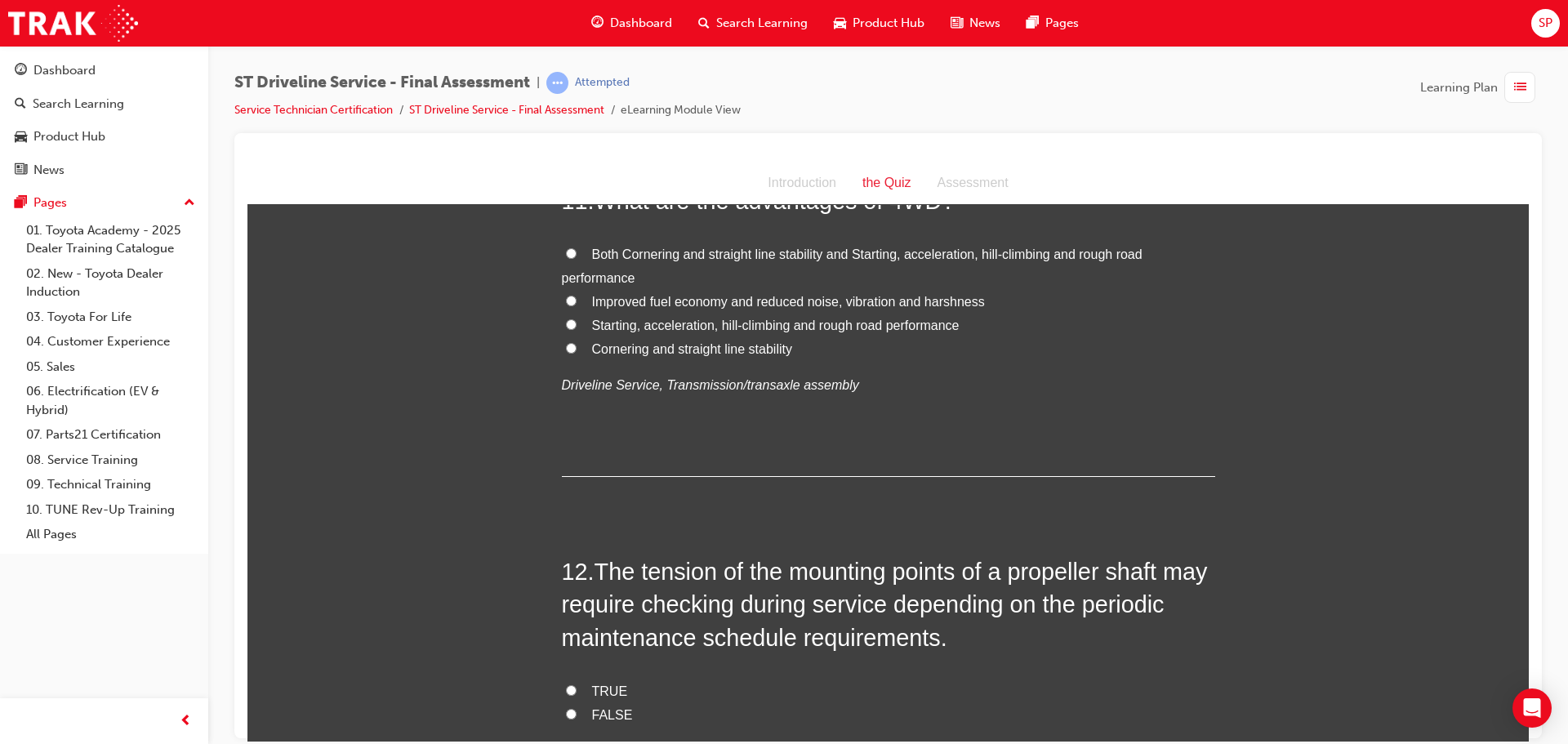
scroll to position [3837, 0]
click at [567, 321] on input "Starting, acceleration, hill-climbing and rough road performance" at bounding box center [571, 323] width 10 height 10
radio input "true"
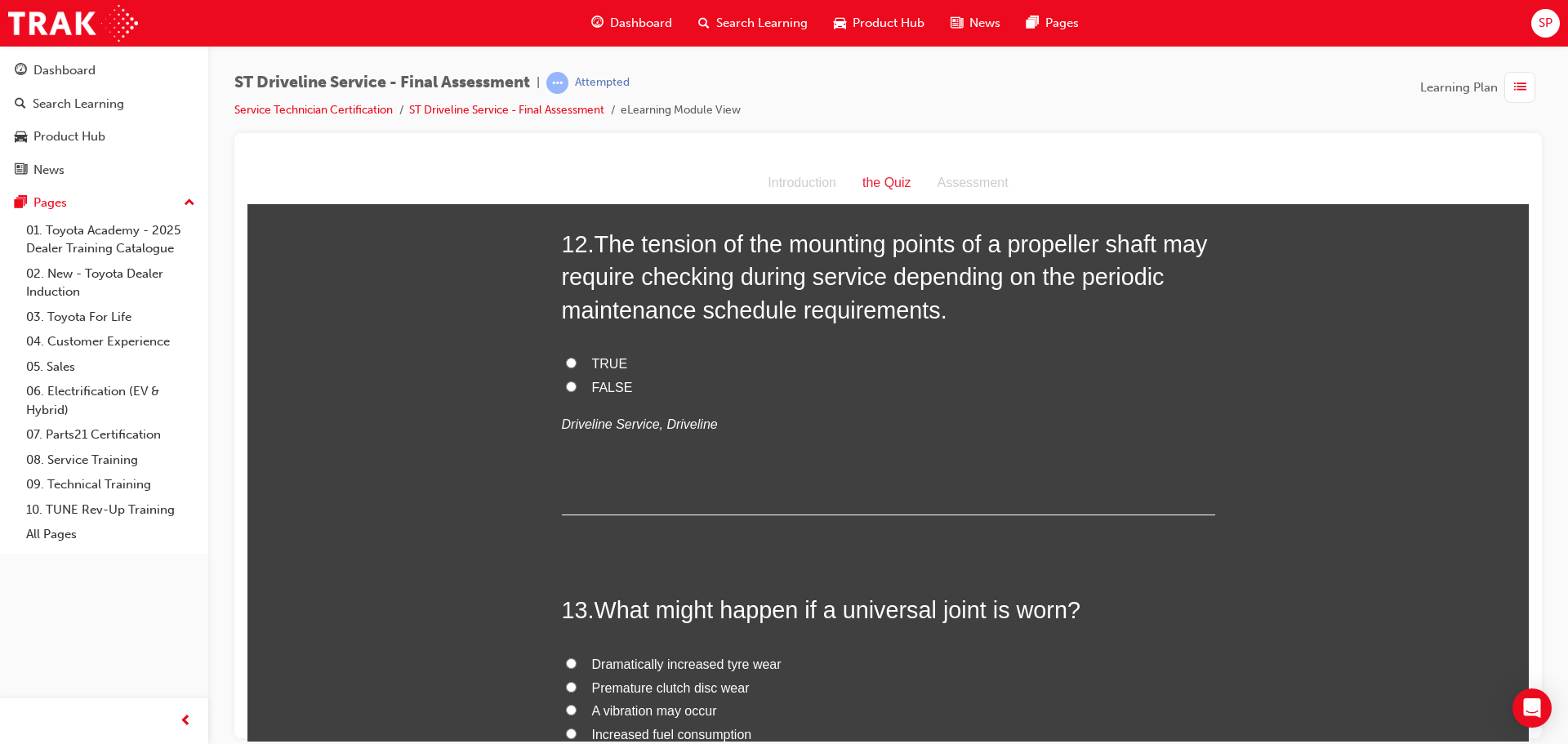
scroll to position [4082, 0]
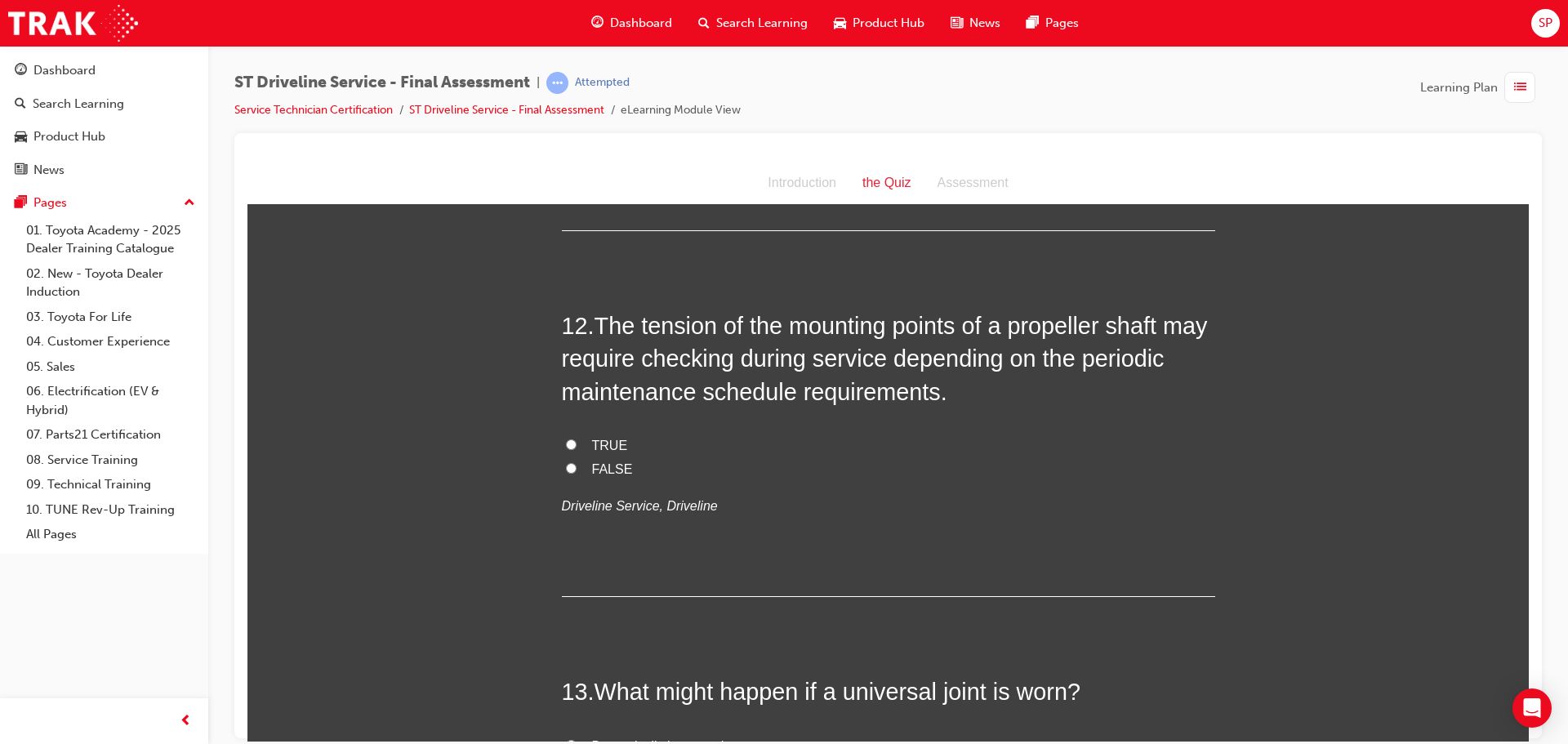
click at [566, 447] on input "TRUE" at bounding box center [571, 443] width 10 height 10
radio input "true"
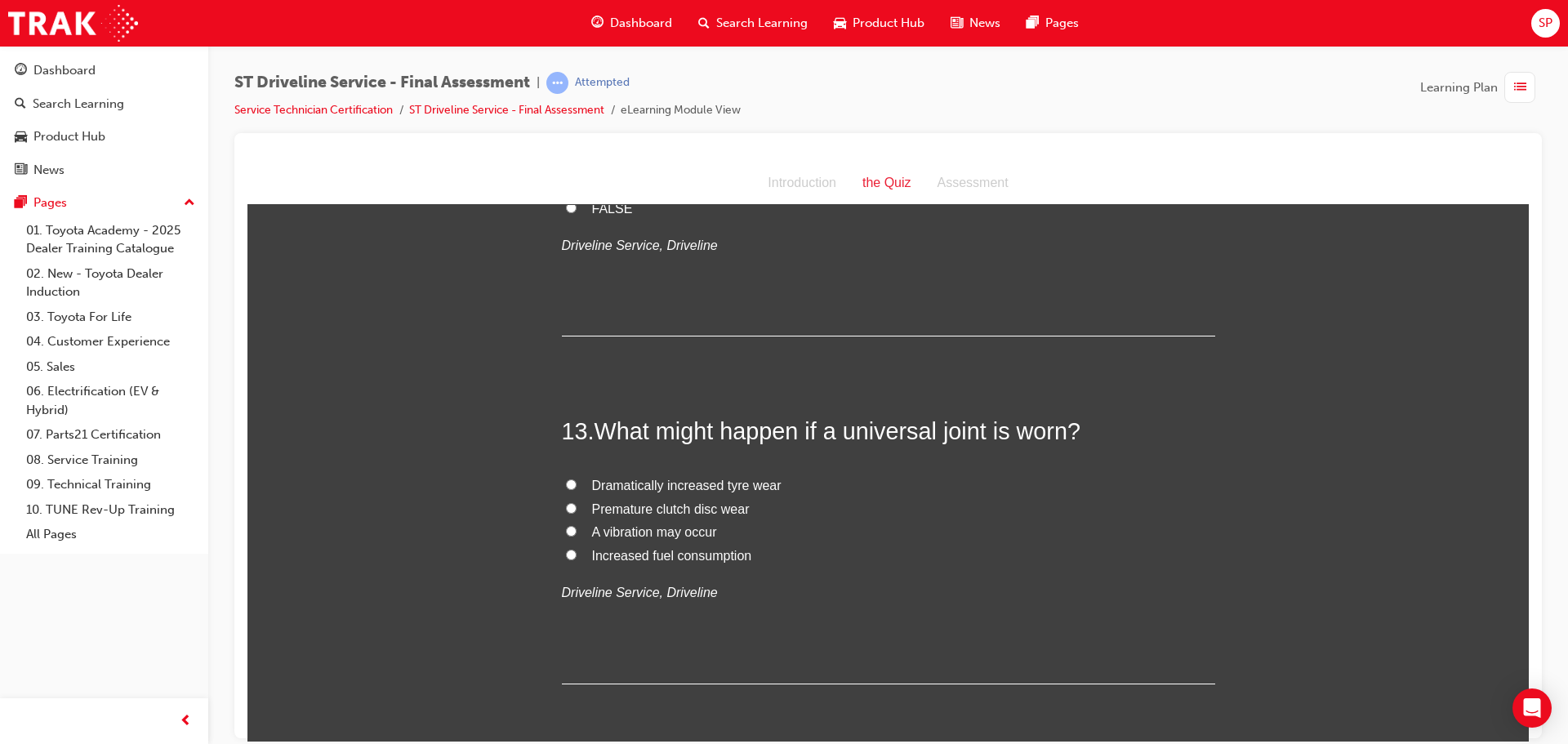
scroll to position [4327, 0]
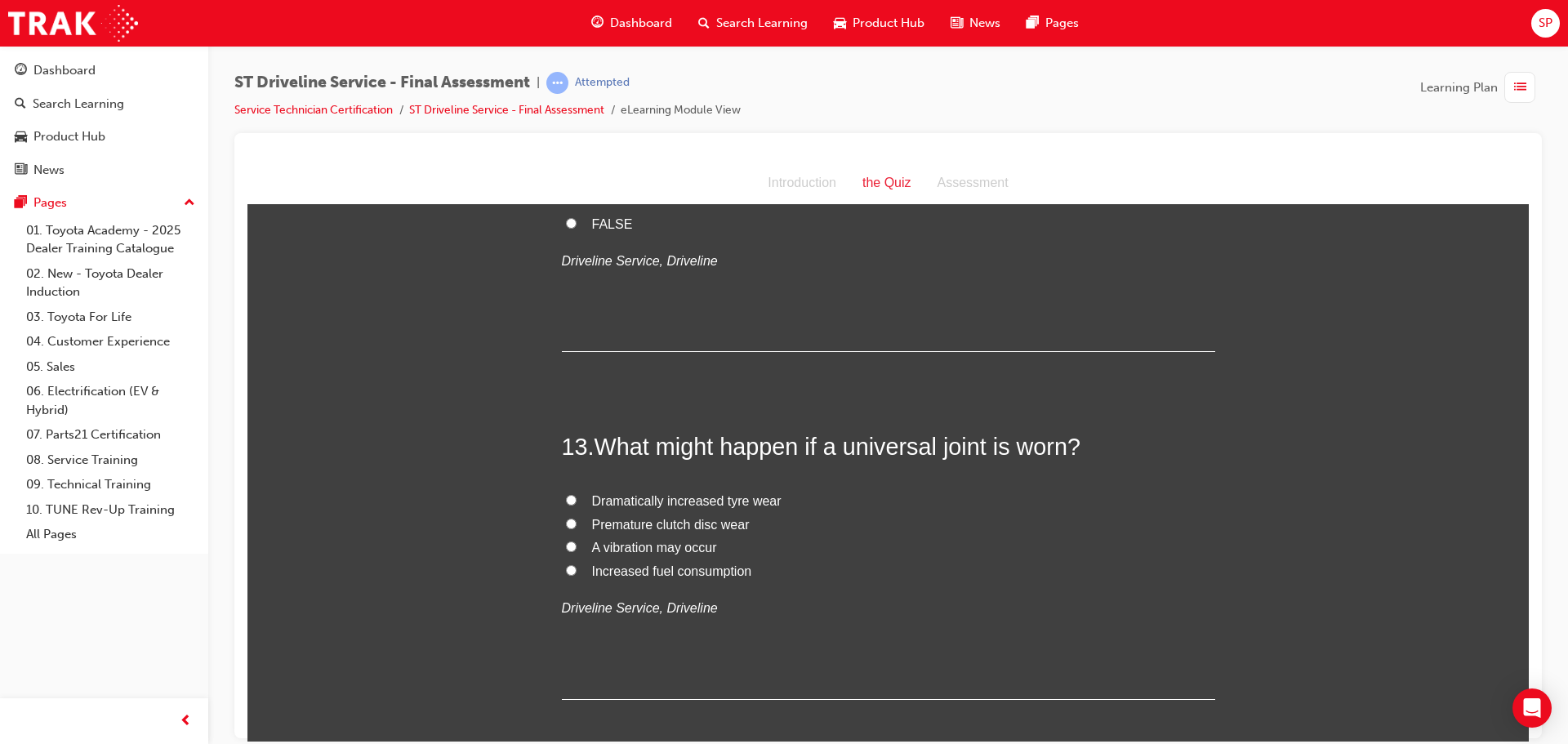
click at [566, 548] on input "A vibration may occur" at bounding box center [571, 546] width 10 height 10
radio input "true"
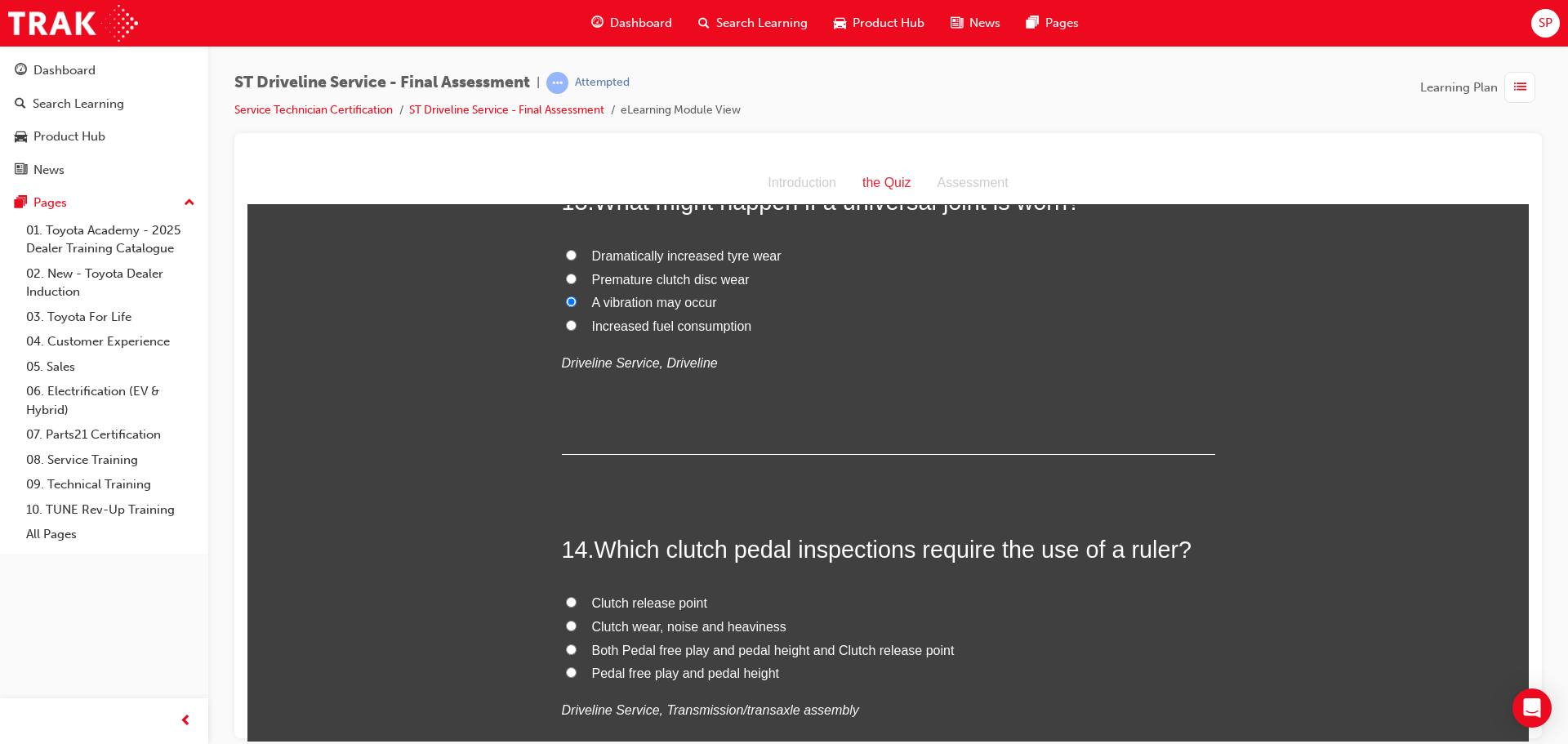
scroll to position [4817, 0]
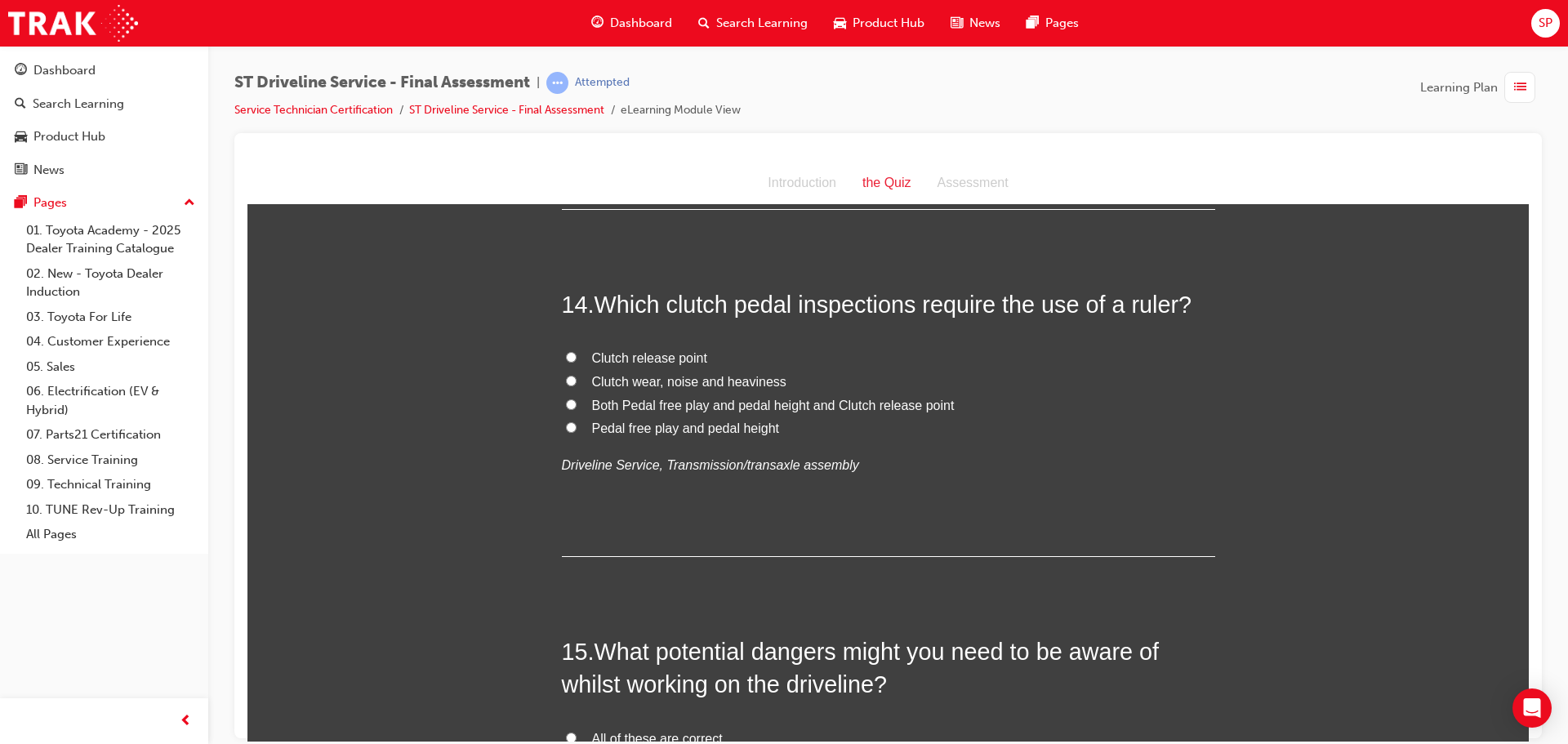
click at [566, 431] on input "Pedal free play and pedal height" at bounding box center [571, 426] width 10 height 10
radio input "true"
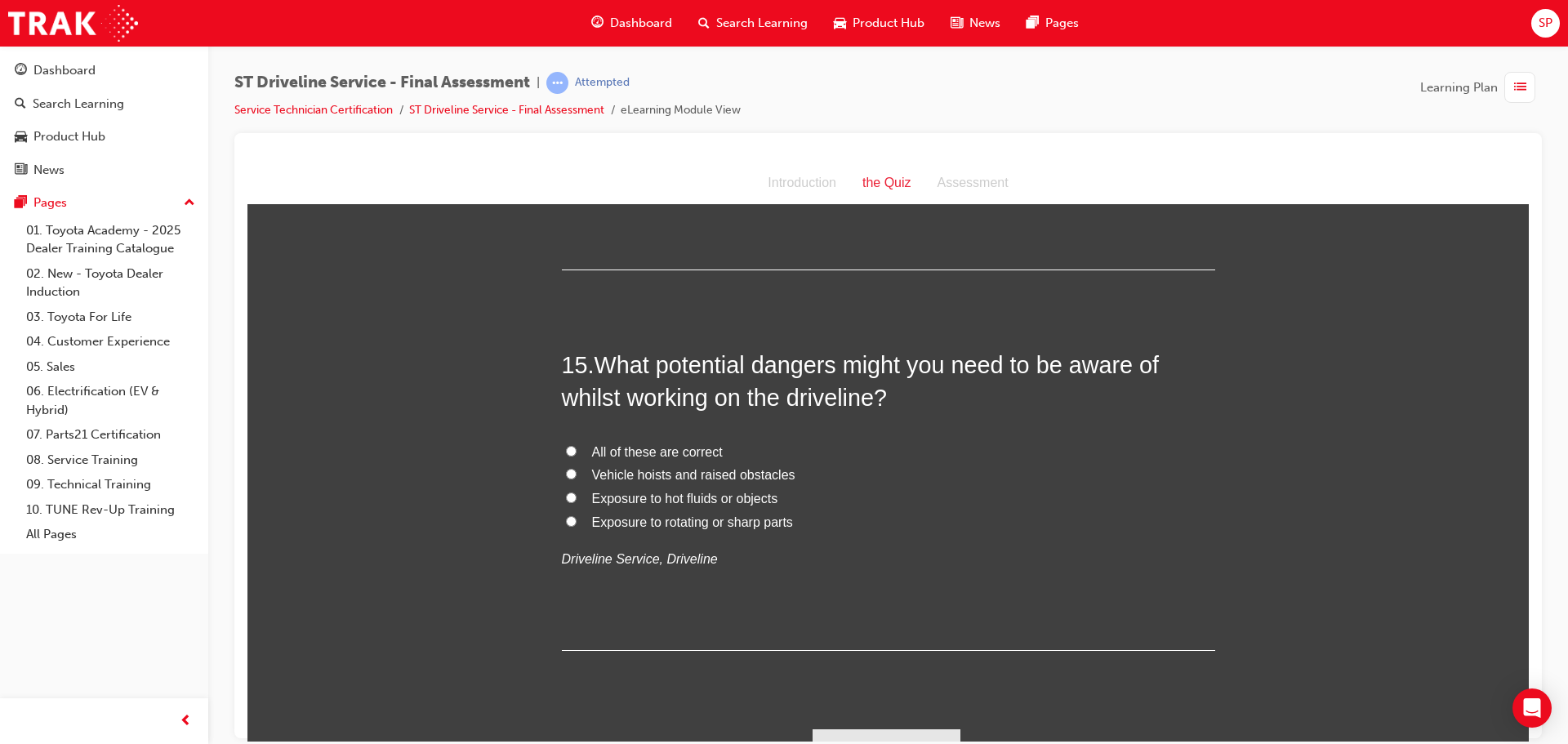
scroll to position [5136, 0]
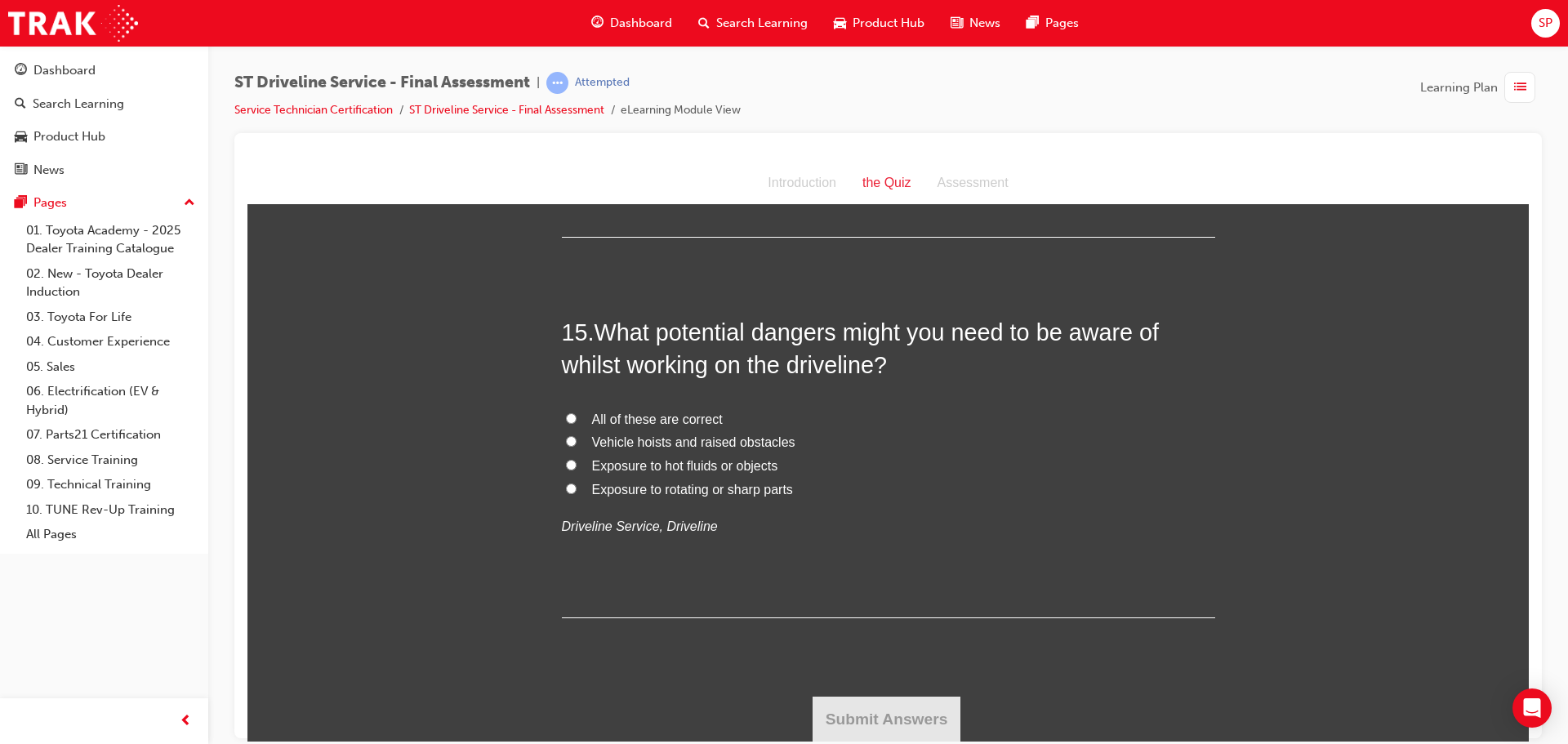
click at [568, 424] on label "All of these are correct" at bounding box center [889, 418] width 653 height 23
click at [568, 423] on input "All of these are correct" at bounding box center [571, 417] width 10 height 10
radio input "true"
click at [846, 712] on button "Submit Answers" at bounding box center [887, 718] width 149 height 46
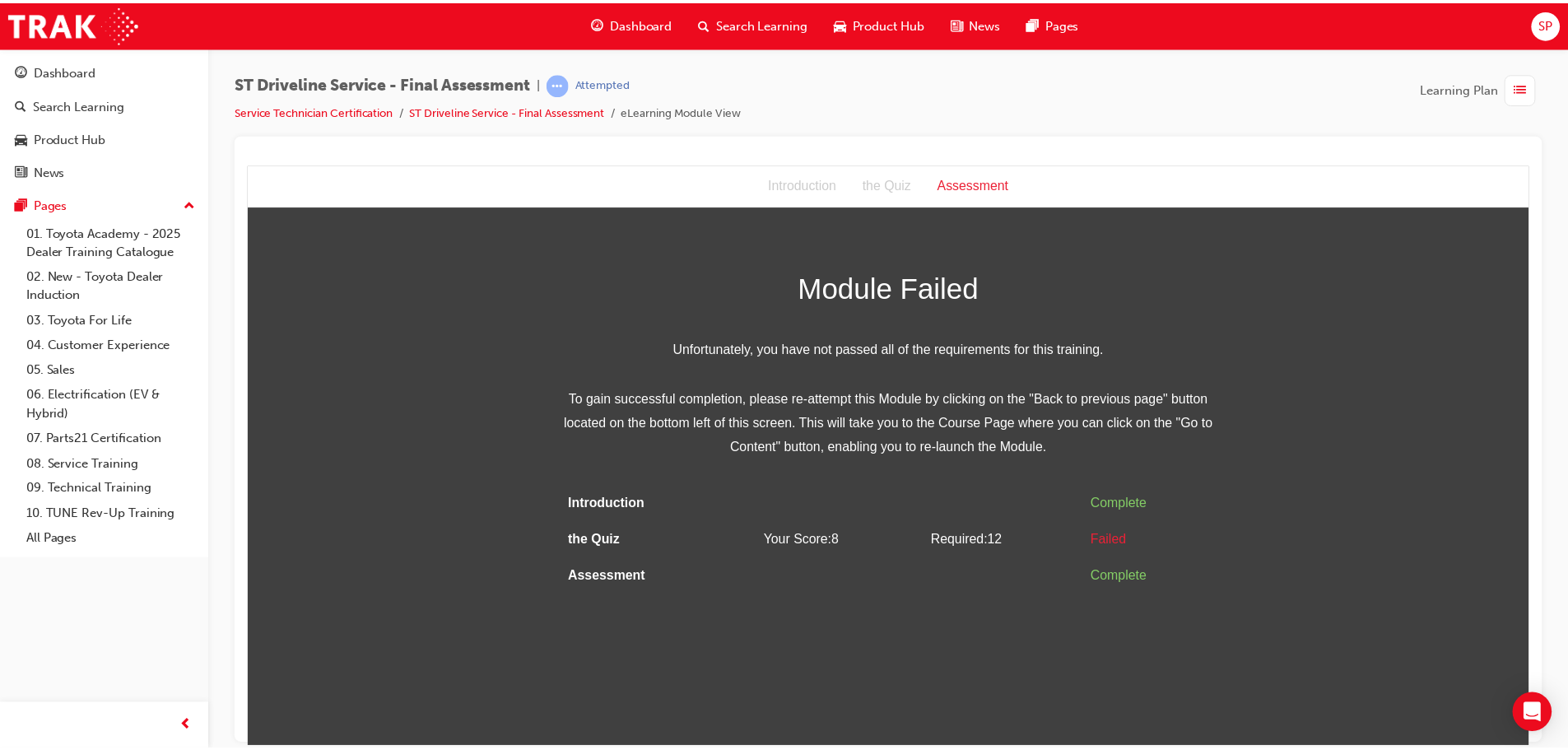
scroll to position [0, 0]
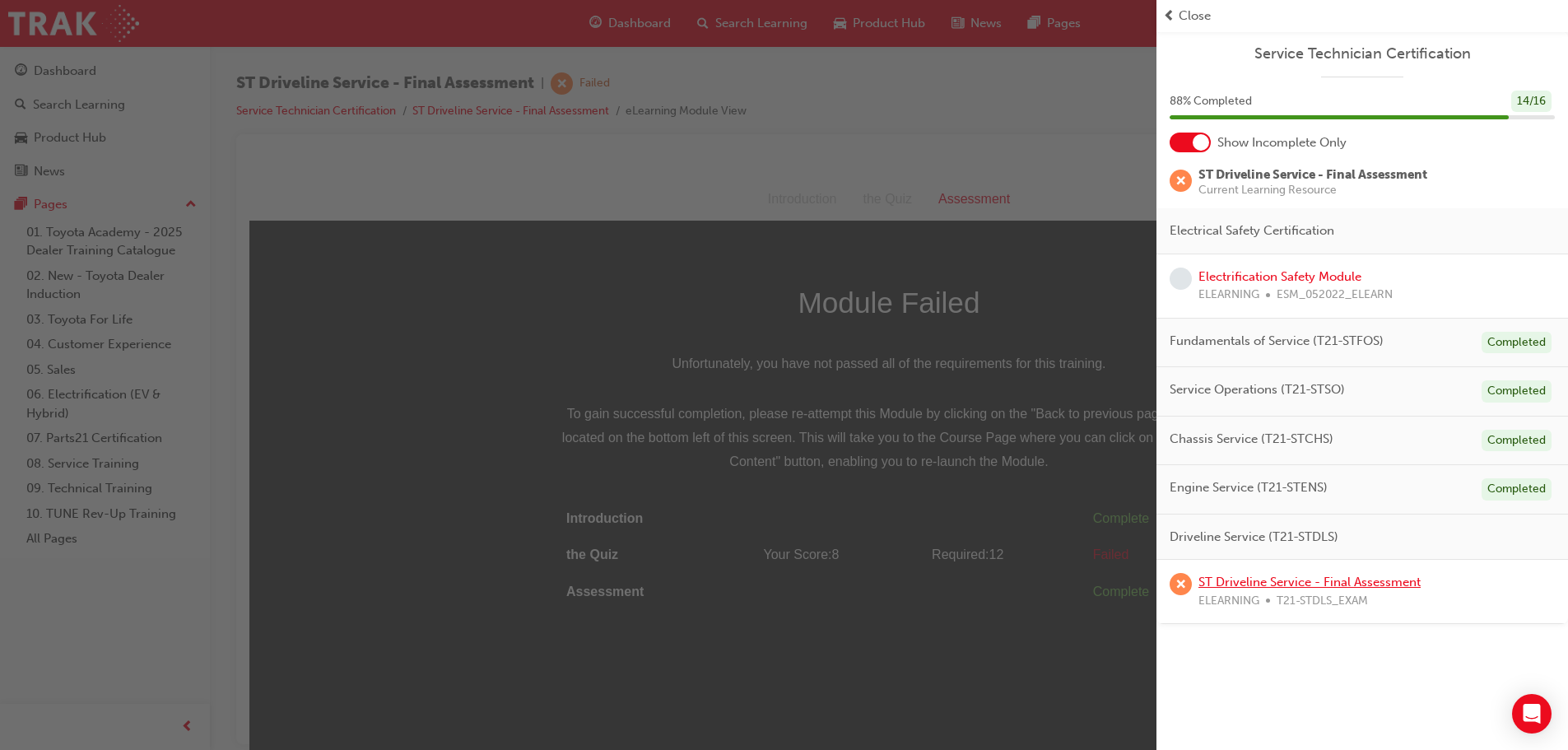
click at [1295, 583] on link "ST Driveline Service - Final Assessment" at bounding box center [1309, 581] width 223 height 15
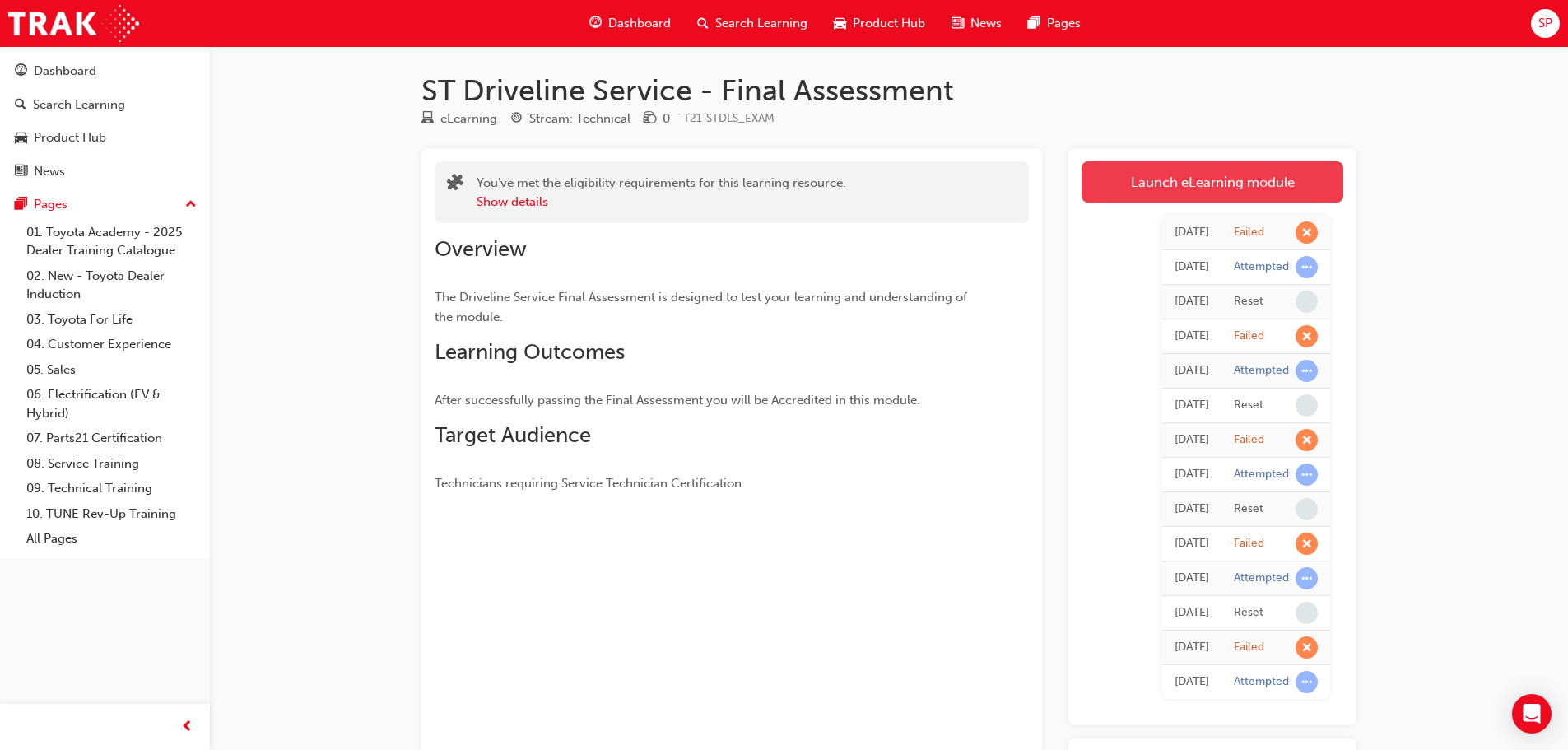
click at [1213, 196] on link "Launch eLearning module" at bounding box center [1213, 182] width 262 height 41
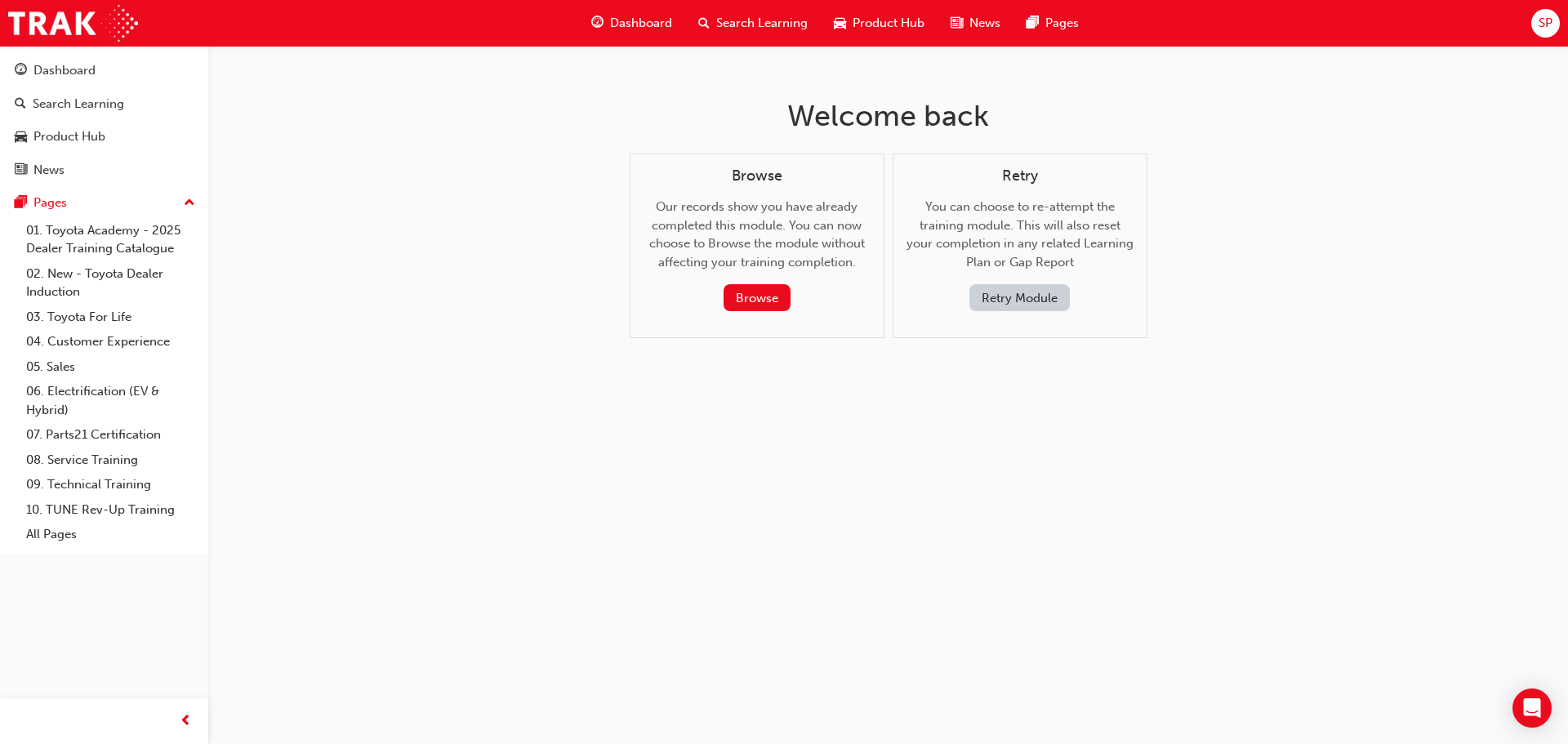
click at [1036, 293] on button "Retry Module" at bounding box center [1020, 297] width 100 height 27
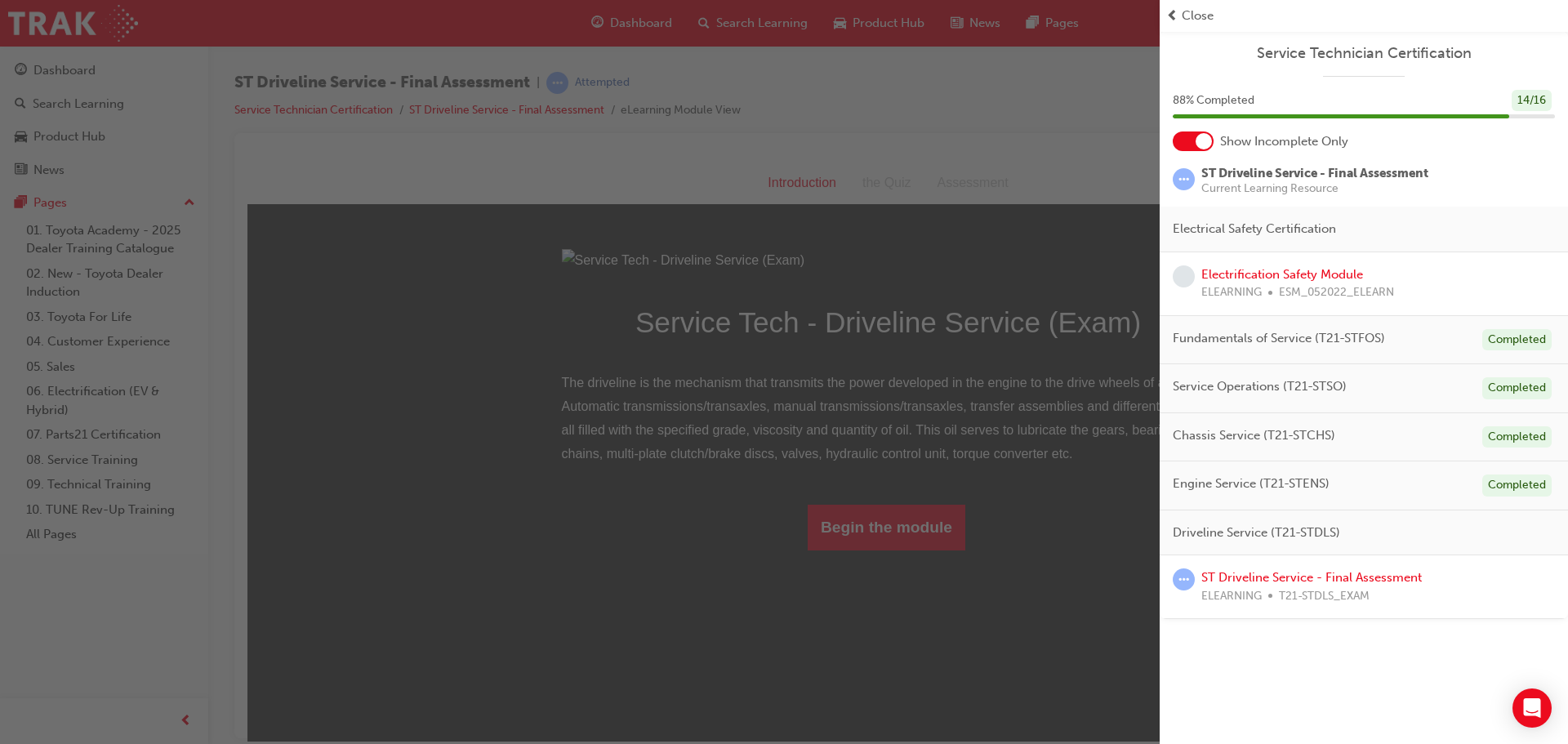
click at [340, 342] on div "button" at bounding box center [580, 372] width 1160 height 744
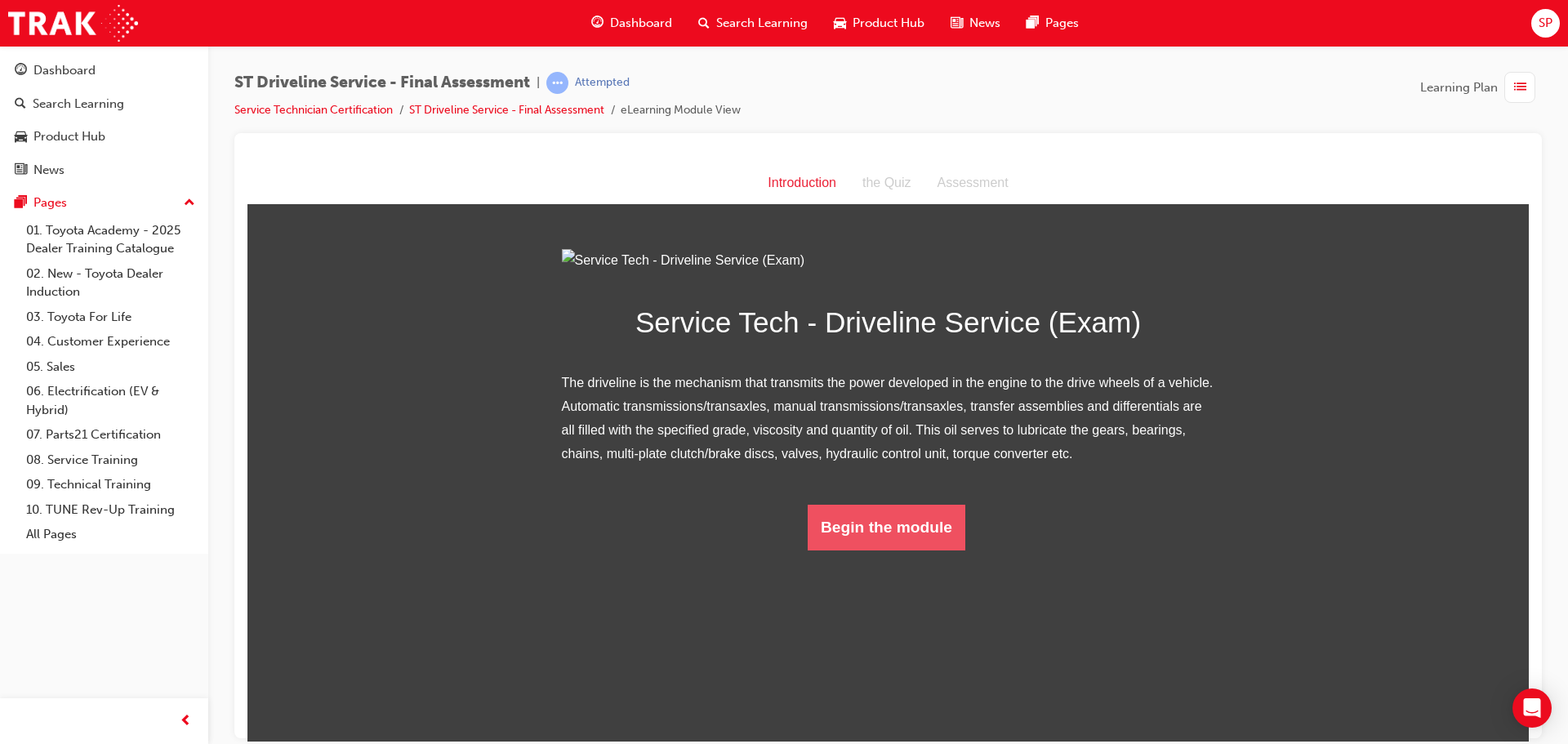
click at [926, 549] on button "Begin the module" at bounding box center [886, 527] width 158 height 46
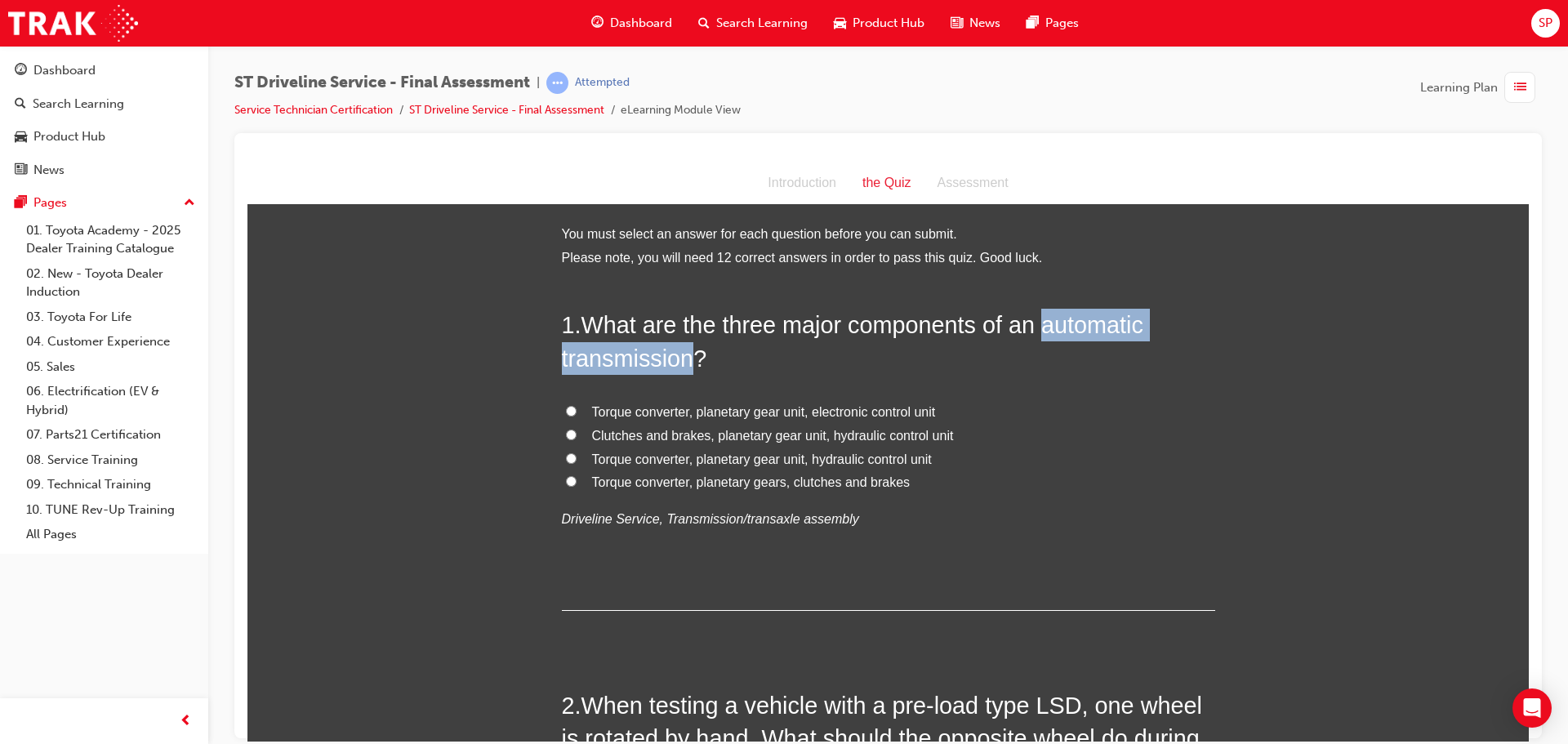
drag, startPoint x: 690, startPoint y: 361, endPoint x: 1040, endPoint y: 313, distance: 353.3
click at [1040, 313] on span "What are the three major components of an automatic transmission?" at bounding box center [852, 340] width 581 height 59
click at [670, 410] on span "Torque converter, planetary gear unit, electronic control unit" at bounding box center [763, 411] width 344 height 14
click at [576, 410] on input "Torque converter, planetary gear unit, electronic control unit" at bounding box center [571, 411] width 10 height 10
radio input "true"
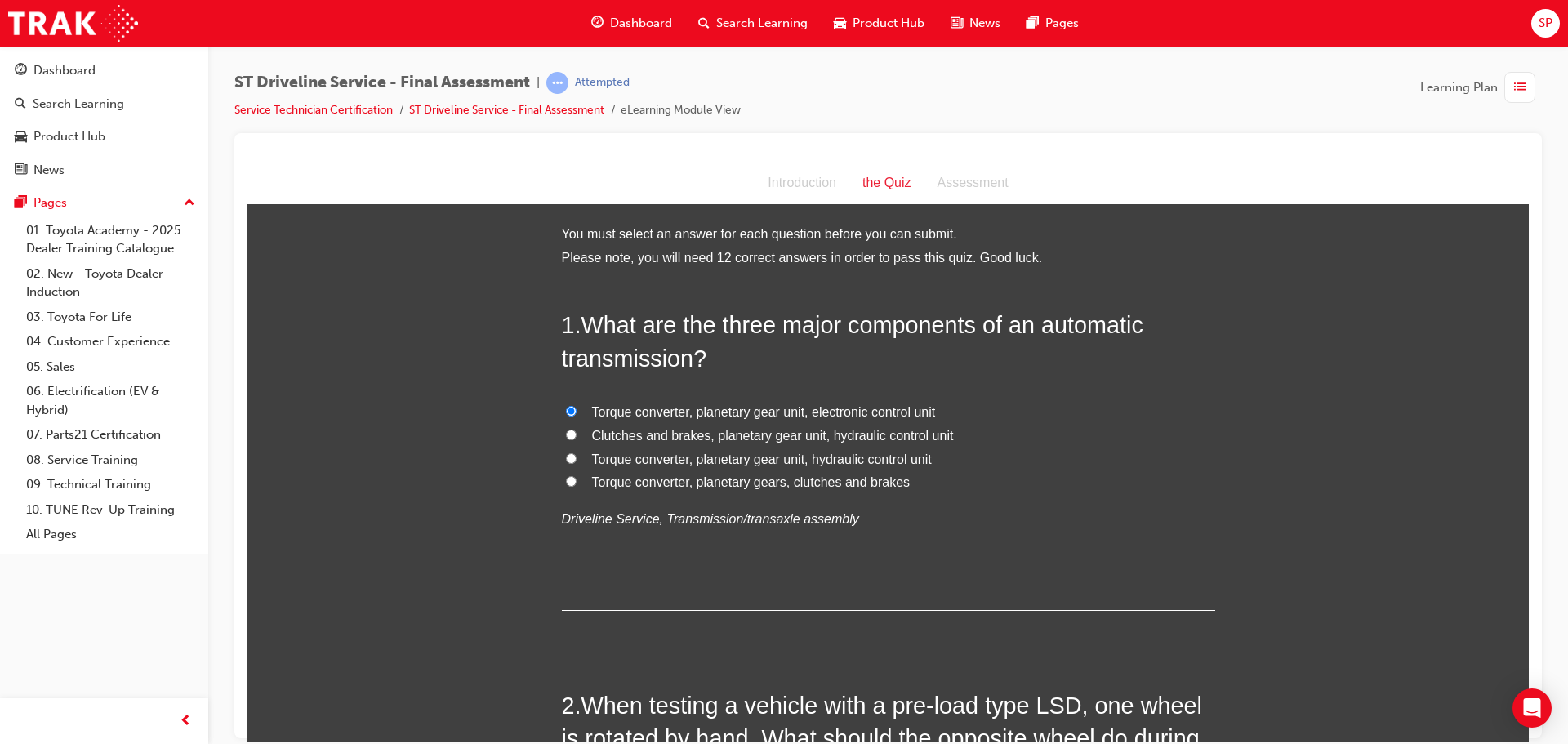
click at [830, 458] on span "Torque converter, planetary gear unit, hydraulic control unit" at bounding box center [761, 458] width 340 height 14
click at [576, 458] on input "Torque converter, planetary gear unit, hydraulic control unit" at bounding box center [571, 457] width 10 height 10
radio input "true"
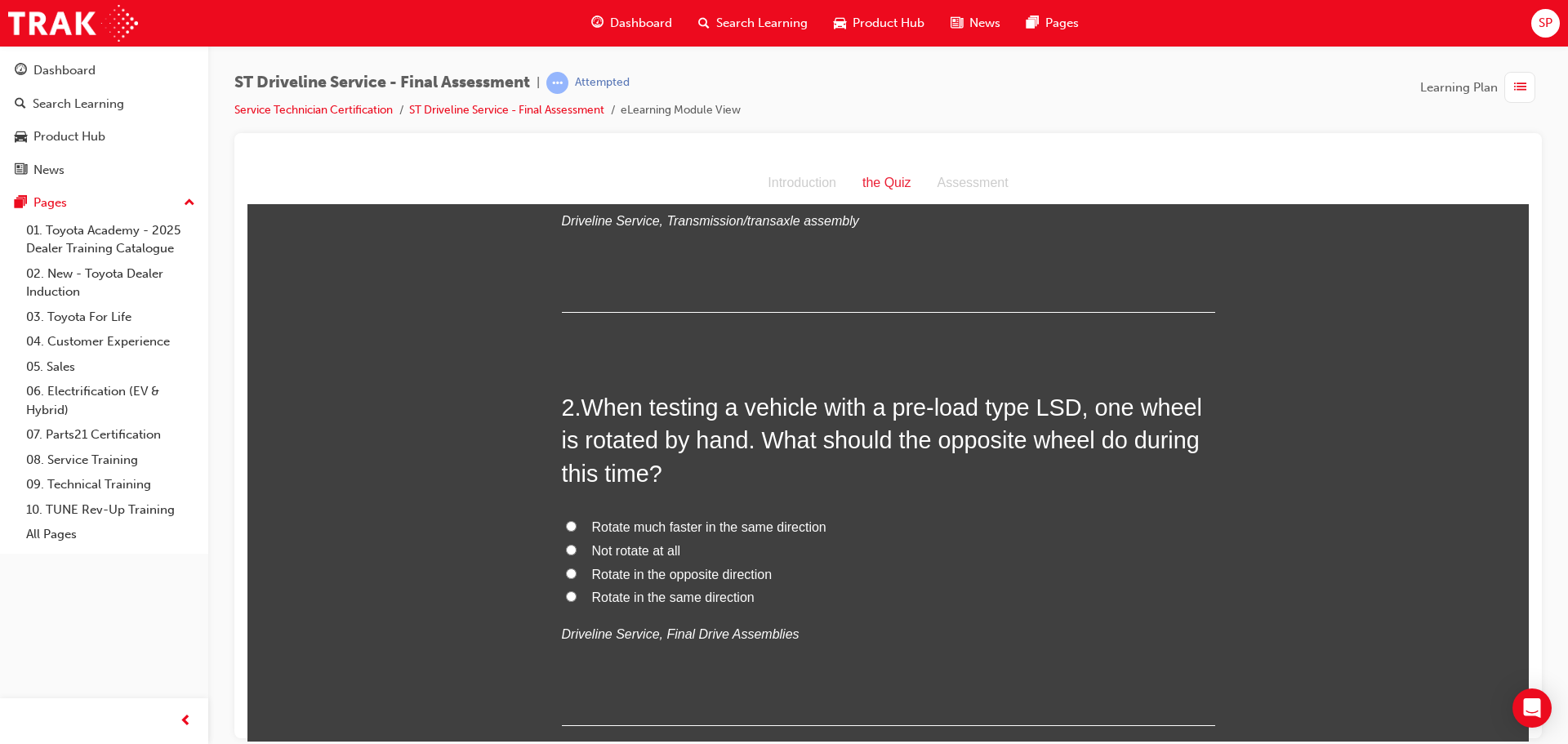
scroll to position [327, 0]
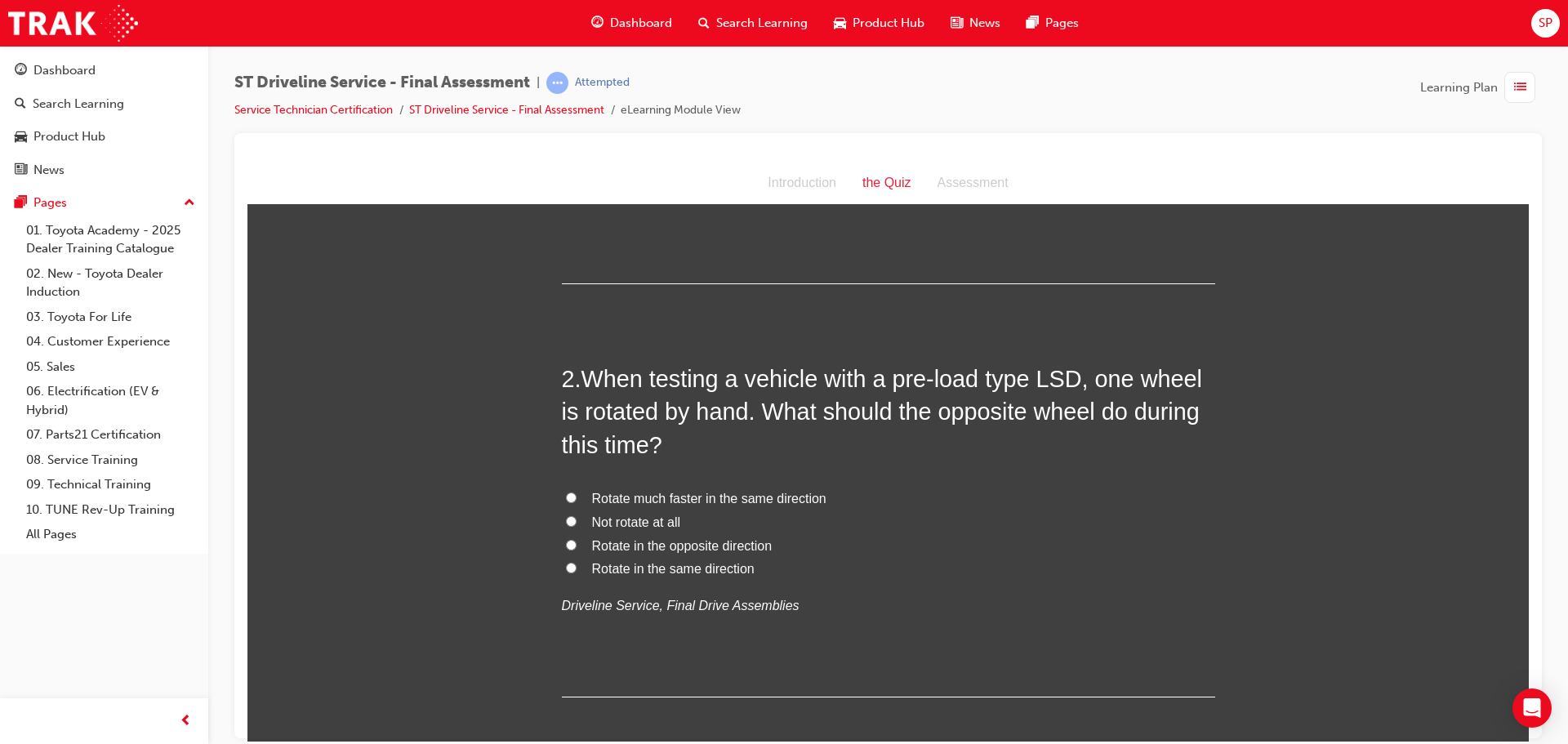
click at [687, 563] on span "Rotate in the same direction" at bounding box center [673, 568] width 163 height 14
click at [576, 563] on input "Rotate in the same direction" at bounding box center [571, 567] width 10 height 10
radio input "true"
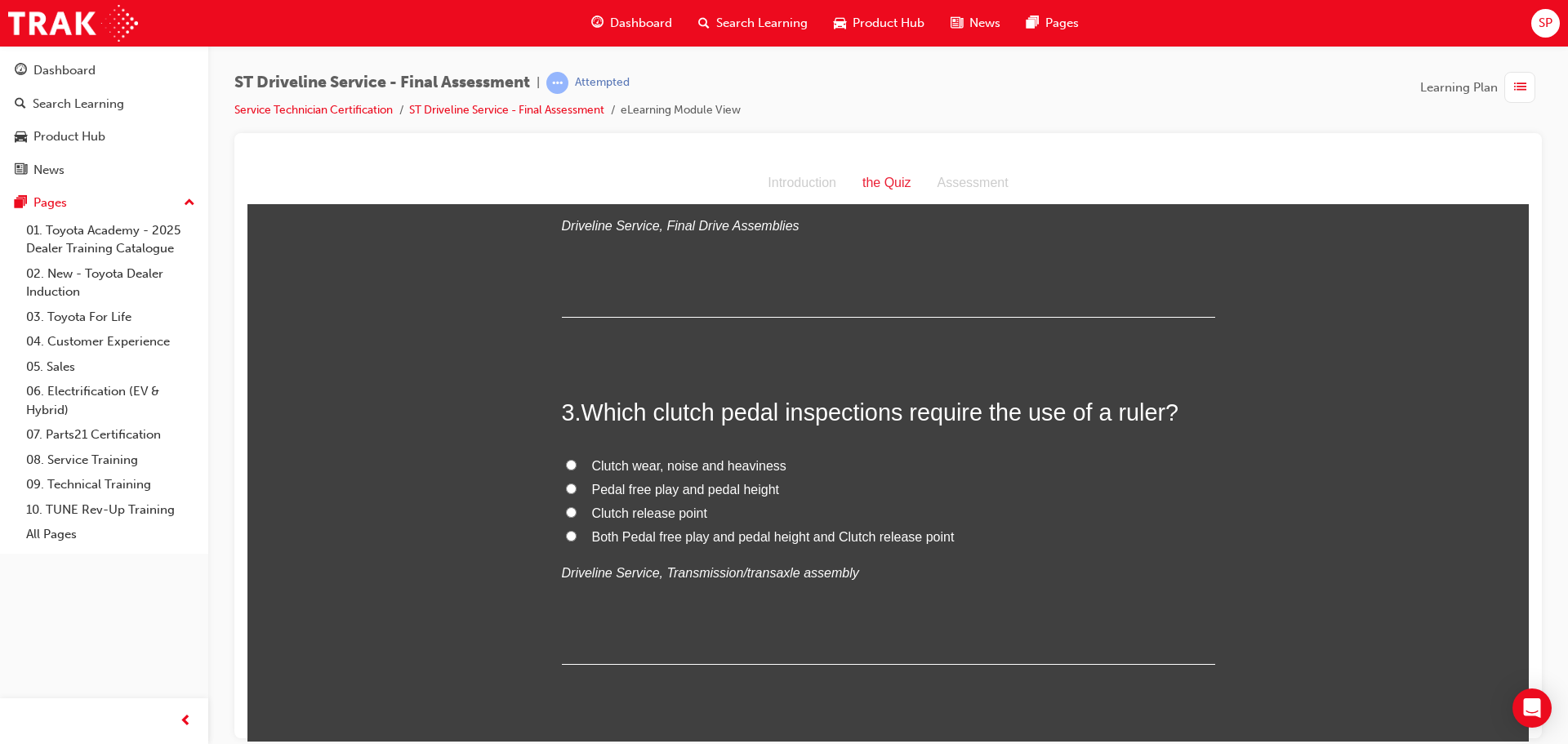
scroll to position [734, 0]
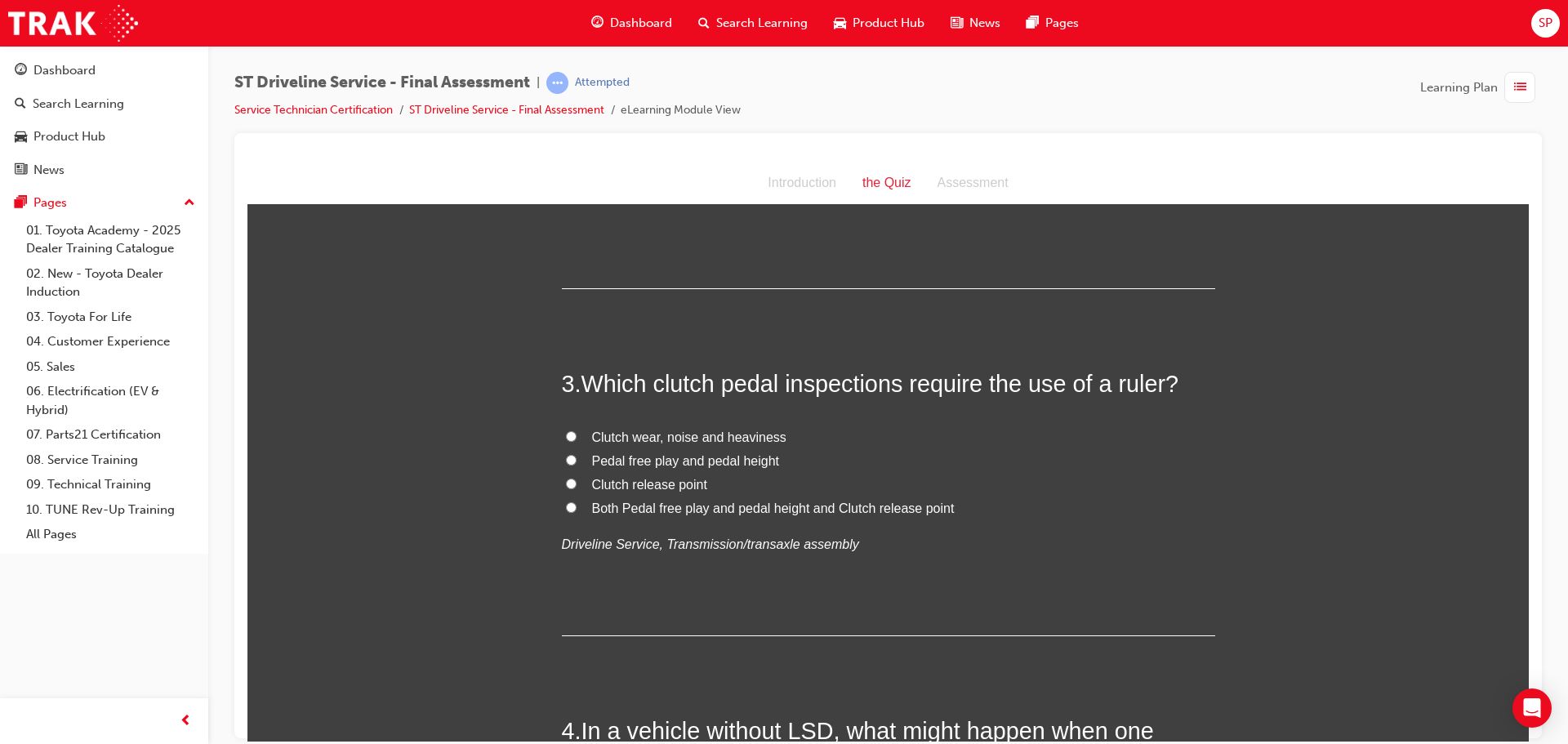
click at [671, 436] on span "Clutch wear, noise and heaviness" at bounding box center [689, 437] width 194 height 14
click at [576, 436] on input "Clutch wear, noise and heaviness" at bounding box center [571, 436] width 10 height 10
radio input "true"
click at [621, 484] on span "Clutch release point" at bounding box center [649, 483] width 115 height 14
click at [576, 484] on input "Clutch release point" at bounding box center [571, 482] width 10 height 10
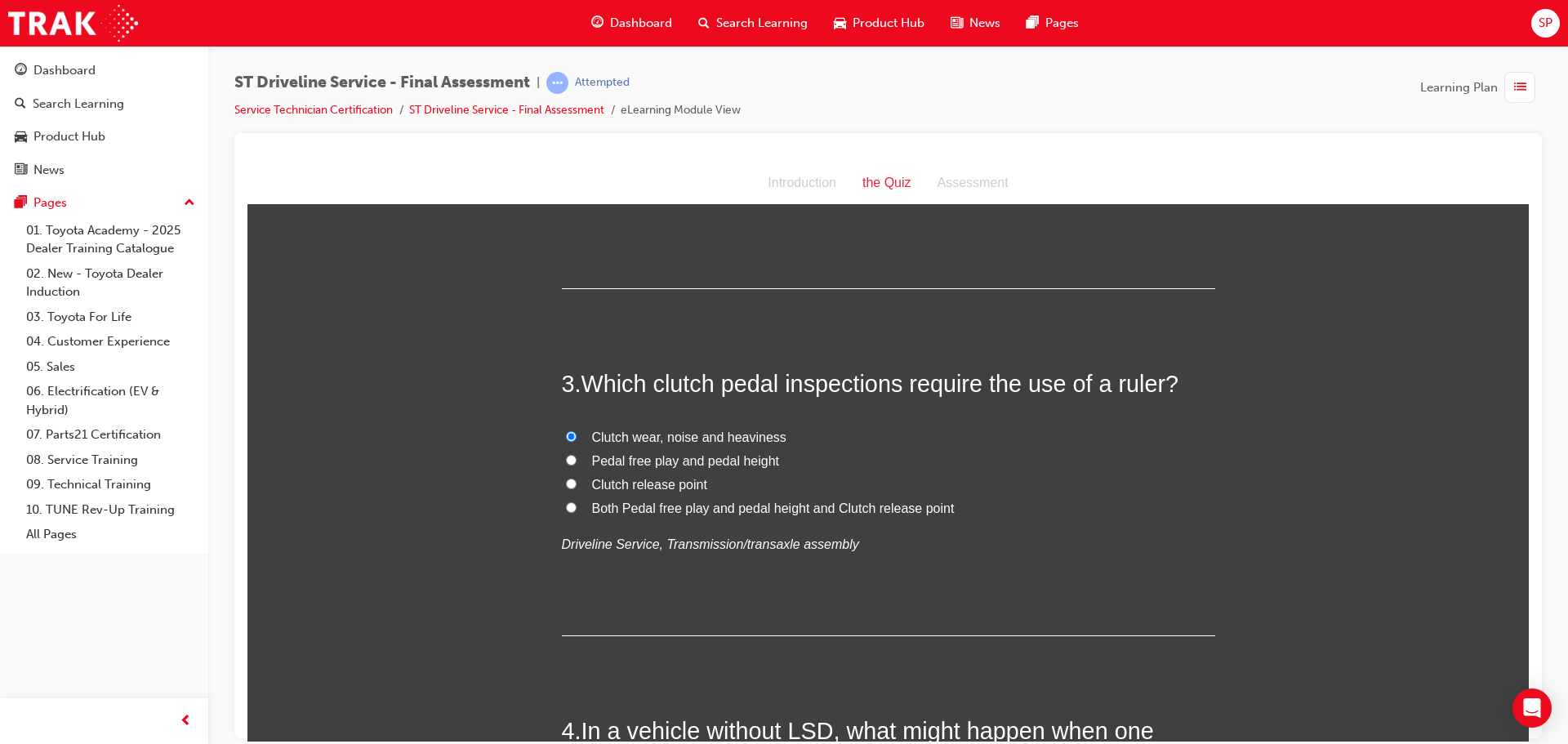
radio input "true"
click at [635, 459] on span "Pedal free play and pedal height" at bounding box center [685, 460] width 188 height 14
click at [576, 459] on input "Pedal free play and pedal height" at bounding box center [571, 459] width 10 height 10
radio input "true"
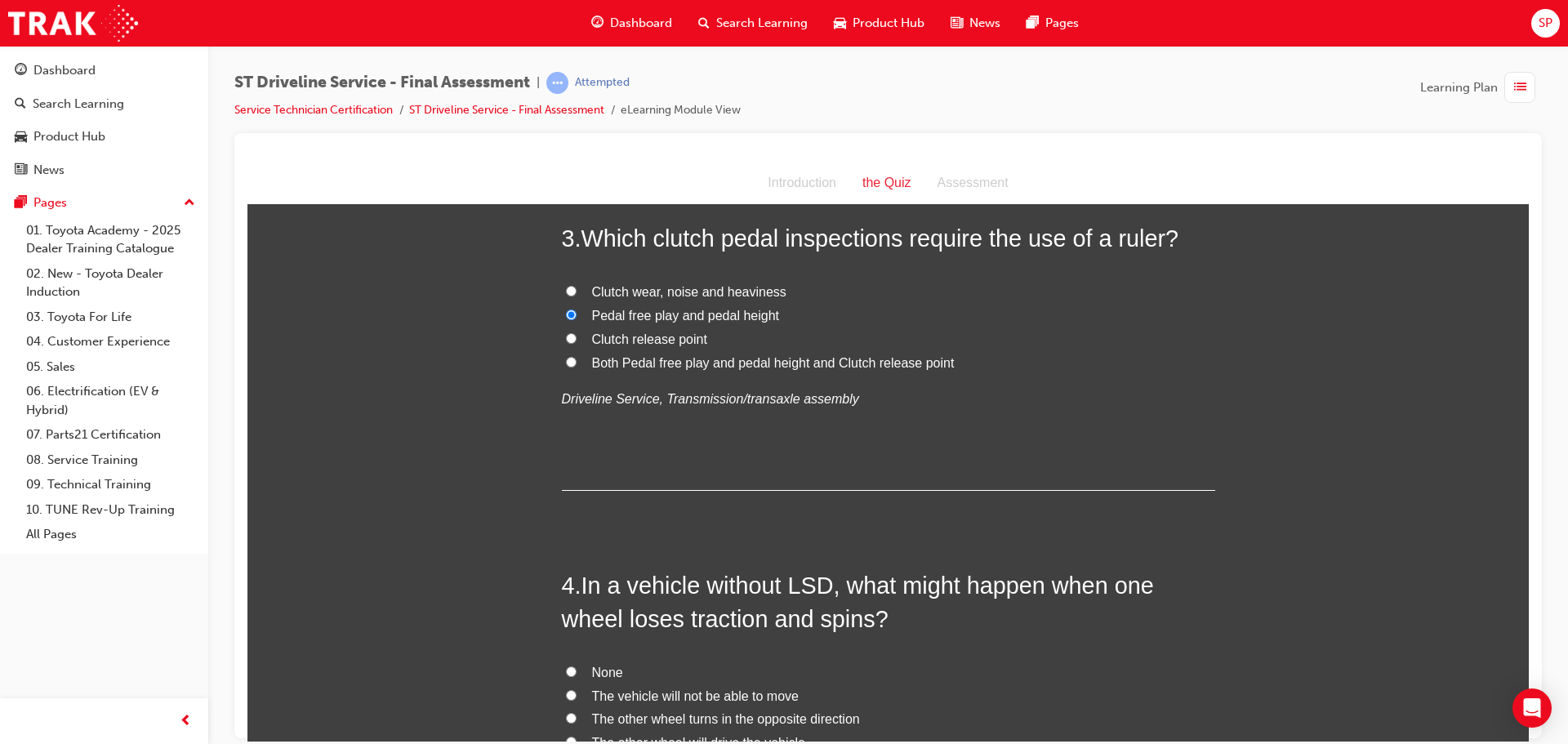
scroll to position [898, 0]
